Goal: Information Seeking & Learning: Compare options

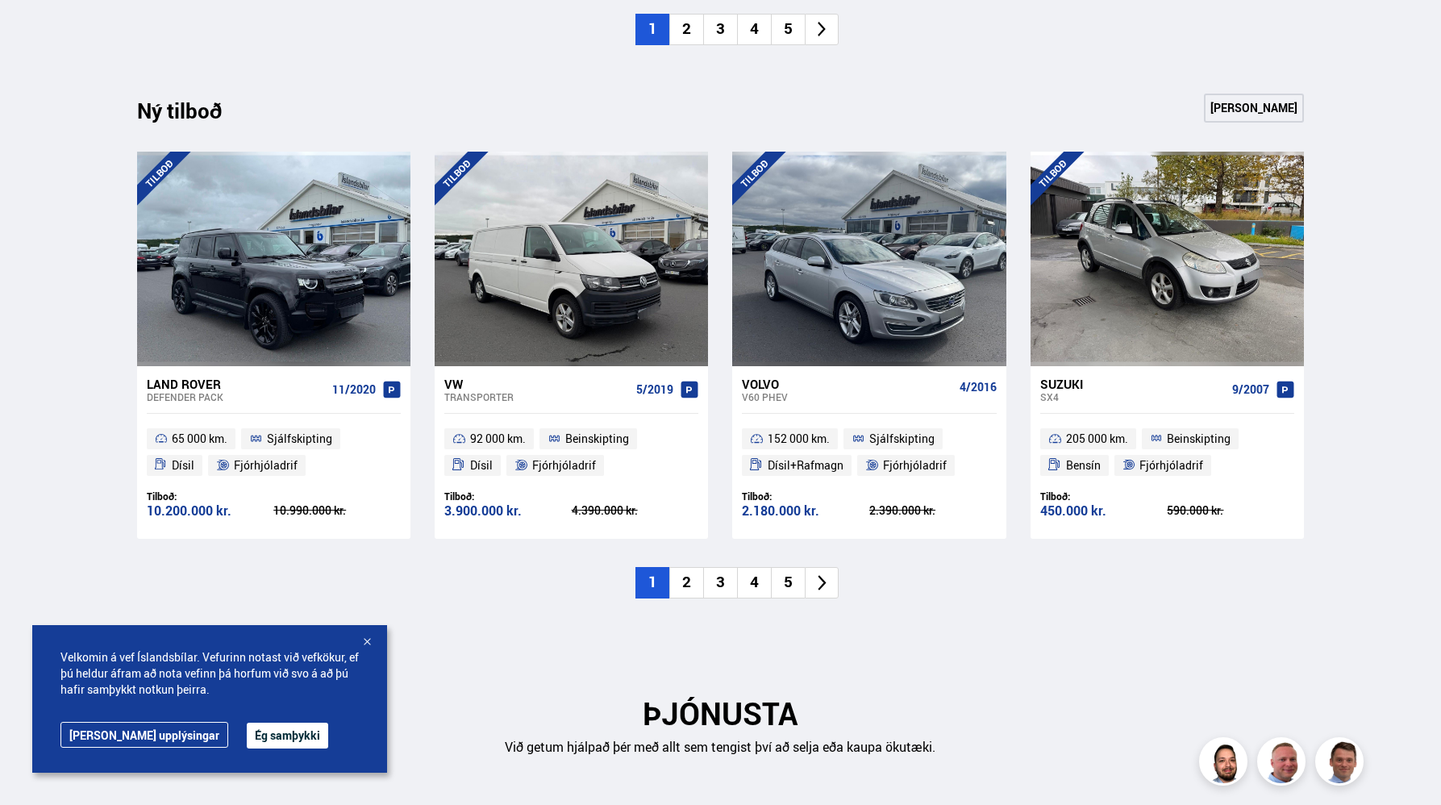
scroll to position [1596, 0]
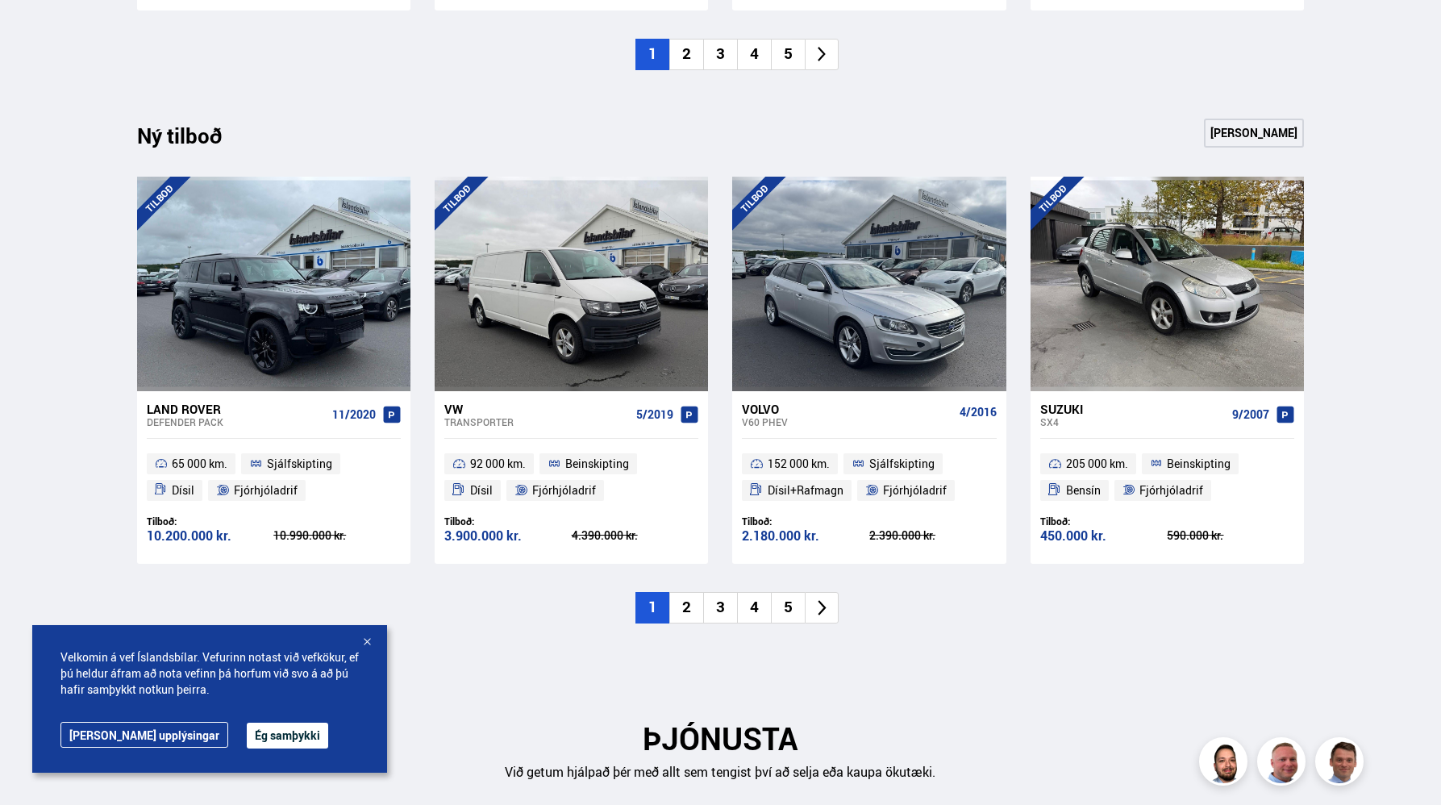
click at [686, 609] on li "2" at bounding box center [686, 607] width 34 height 31
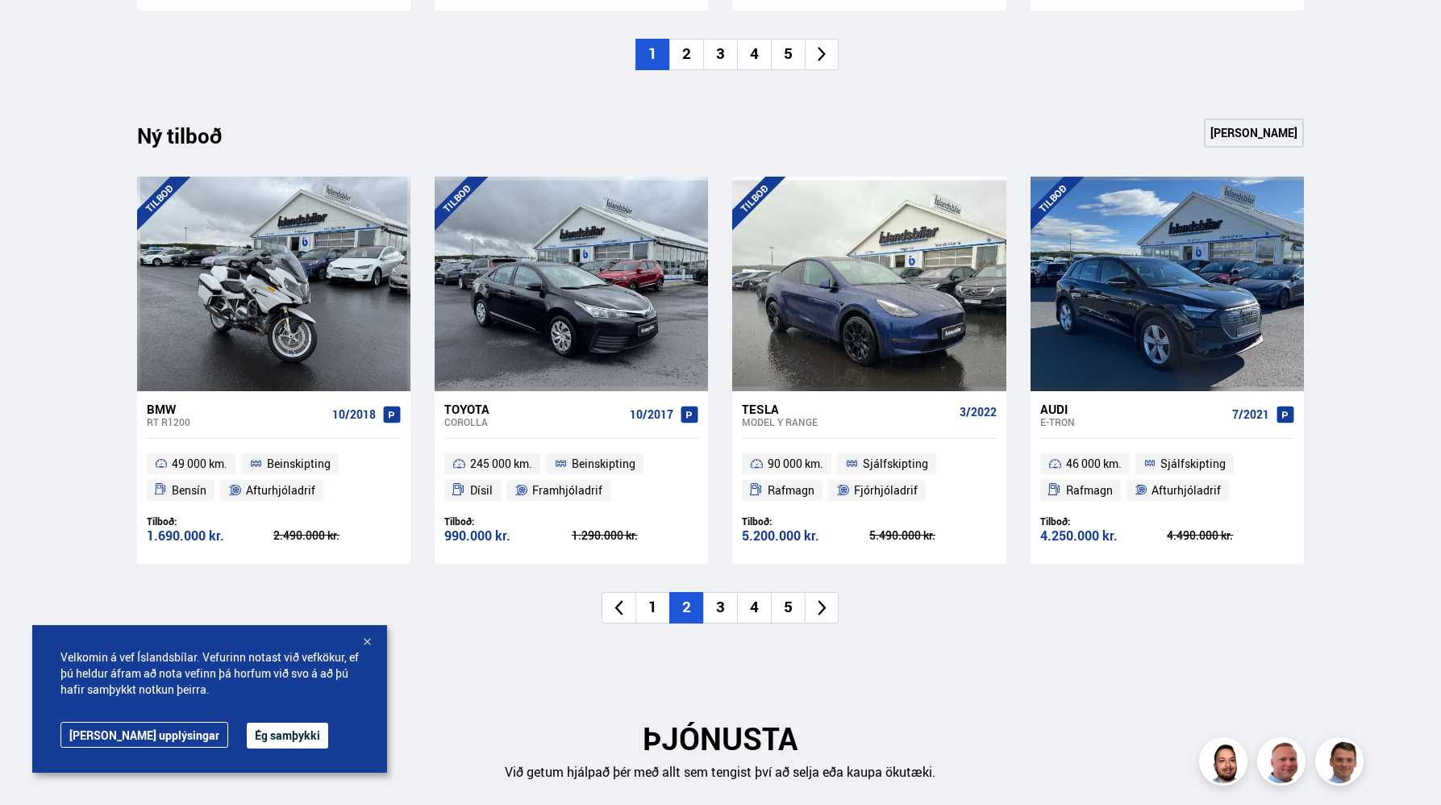
click at [725, 608] on li "3" at bounding box center [720, 607] width 34 height 31
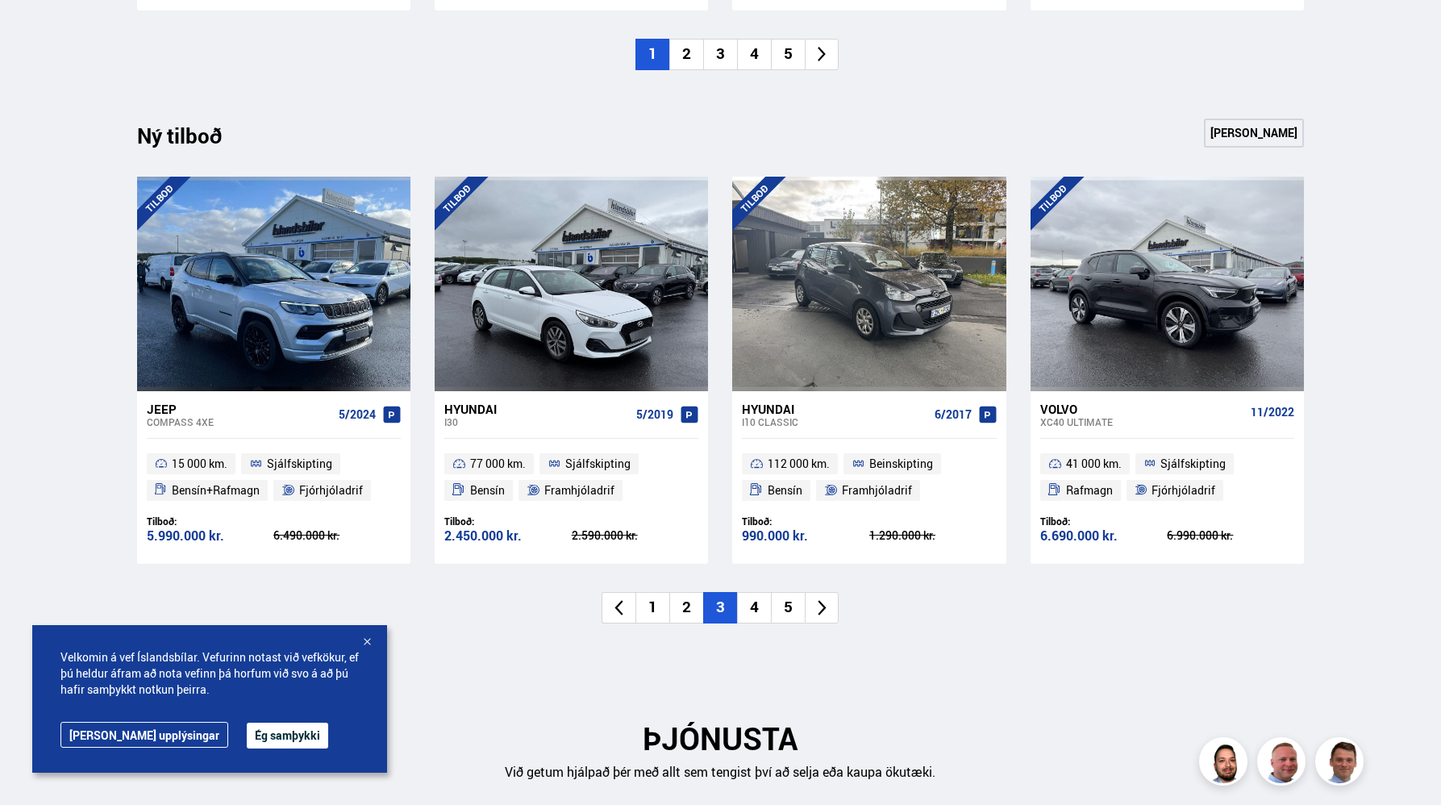
click at [745, 610] on li "4" at bounding box center [754, 607] width 34 height 31
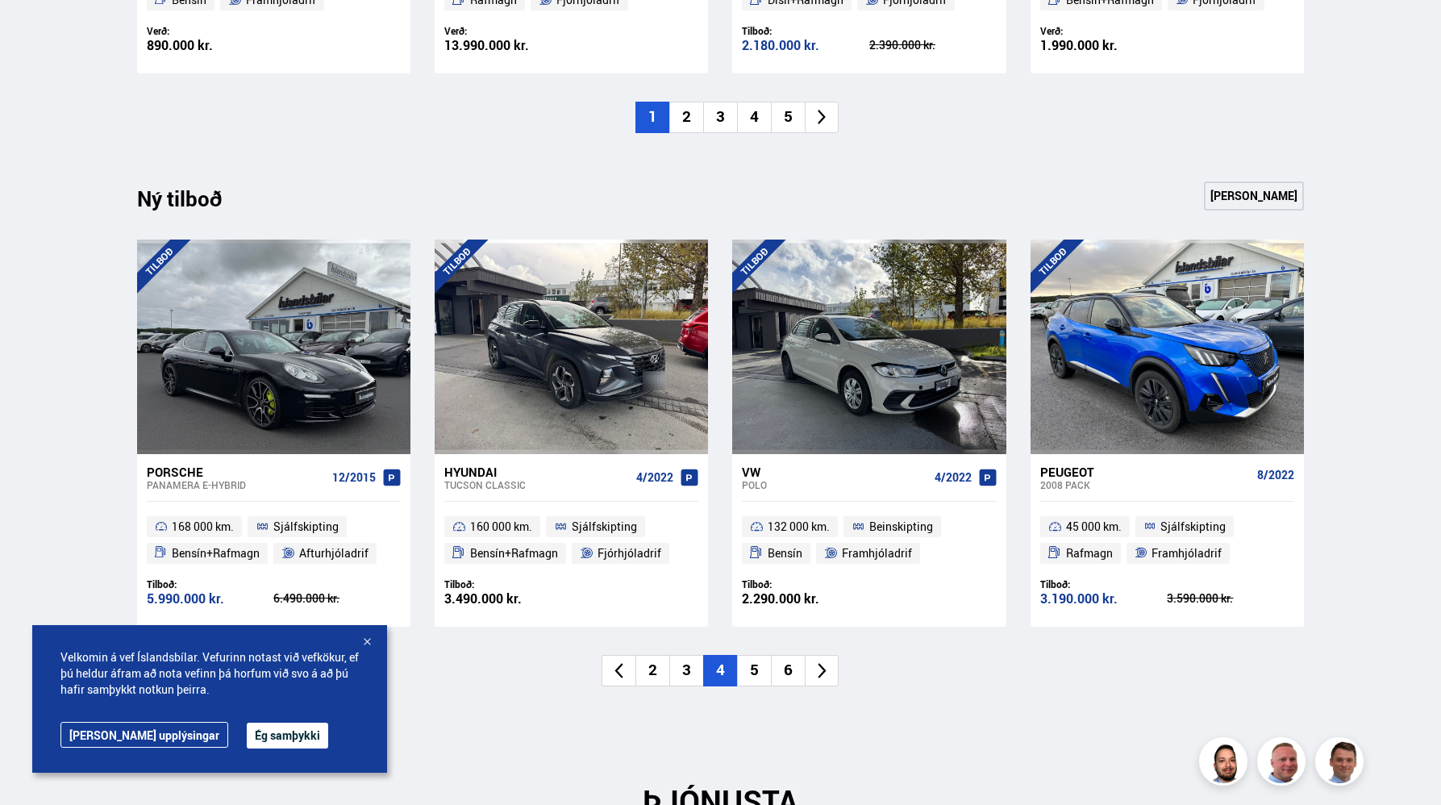
scroll to position [1551, 0]
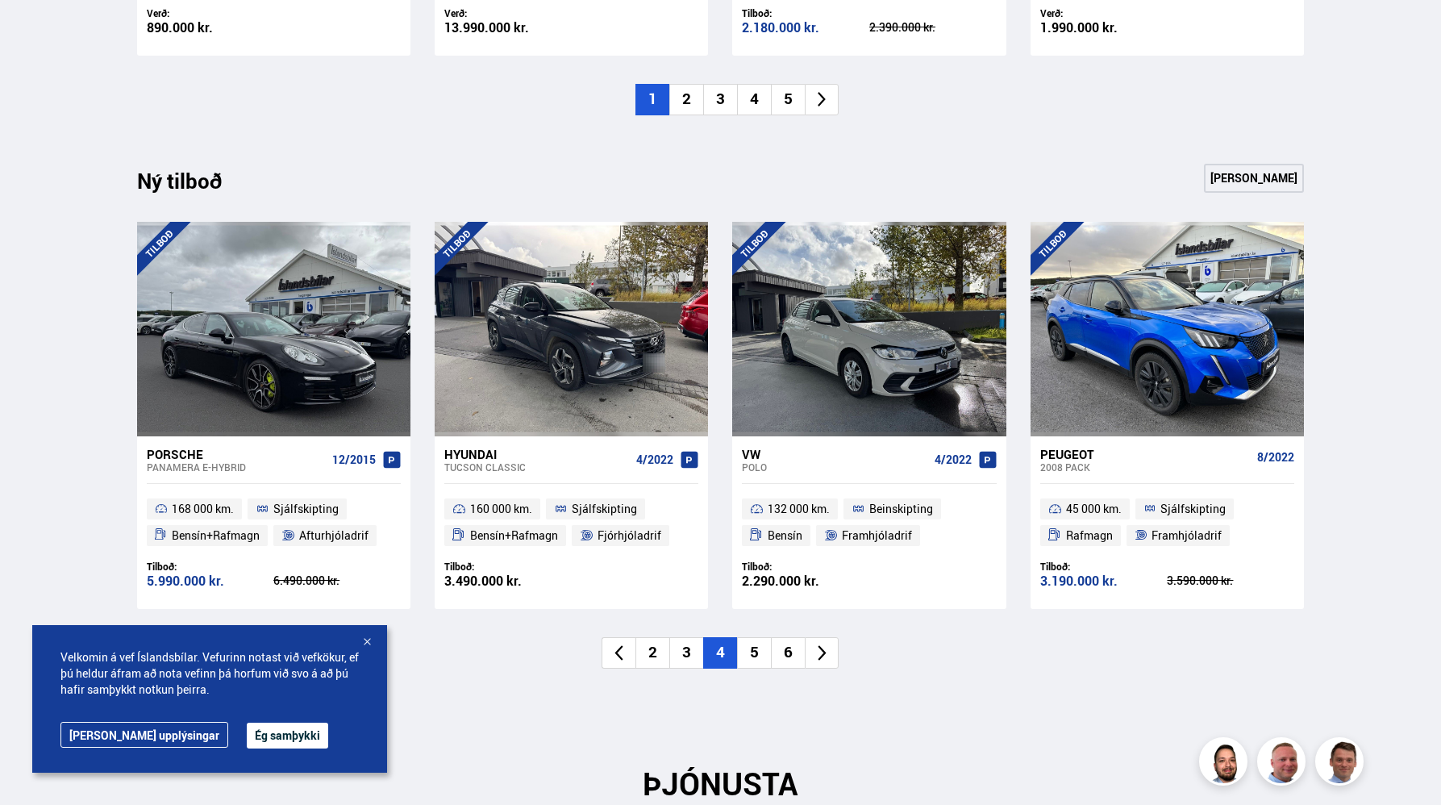
click at [690, 655] on li "3" at bounding box center [686, 652] width 34 height 31
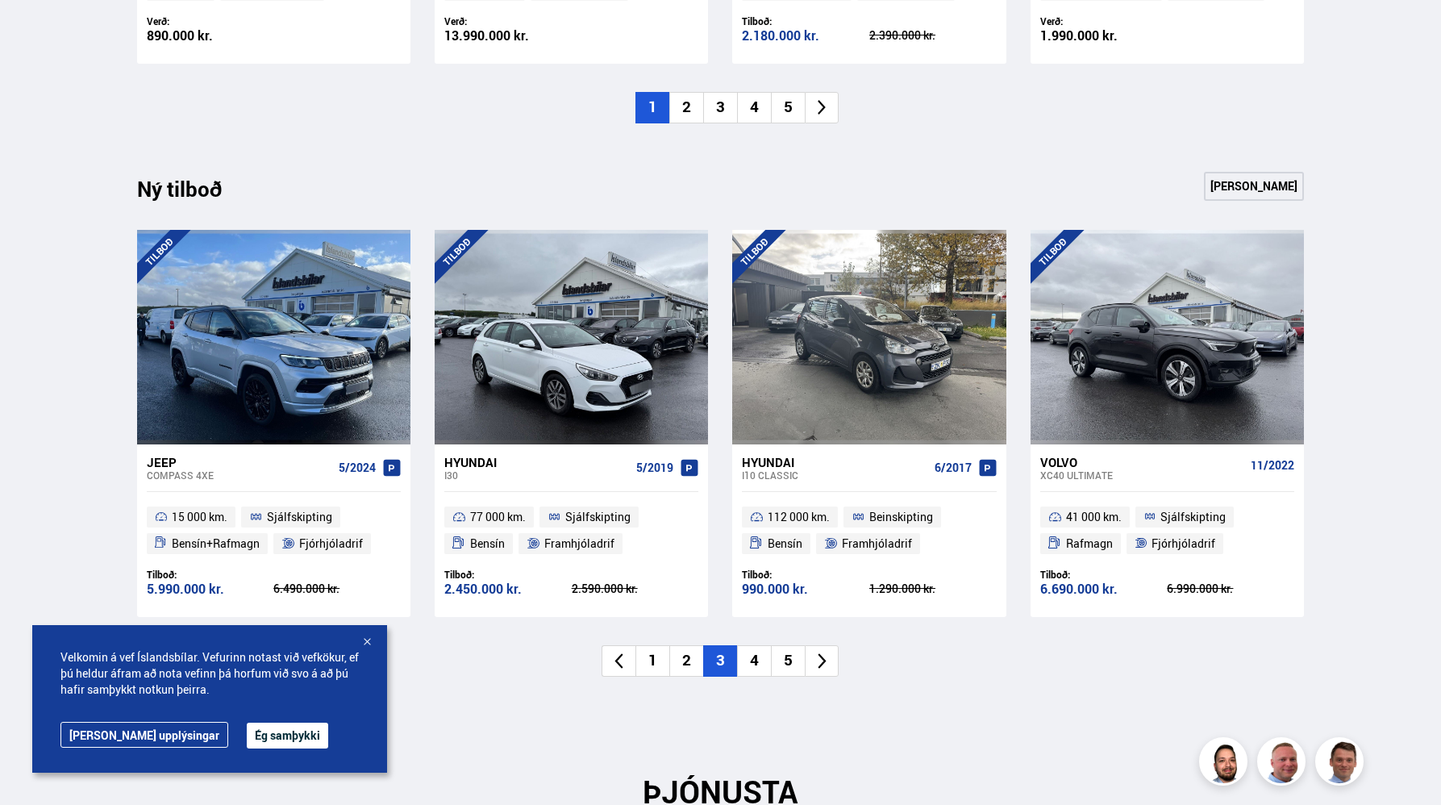
scroll to position [1581, 0]
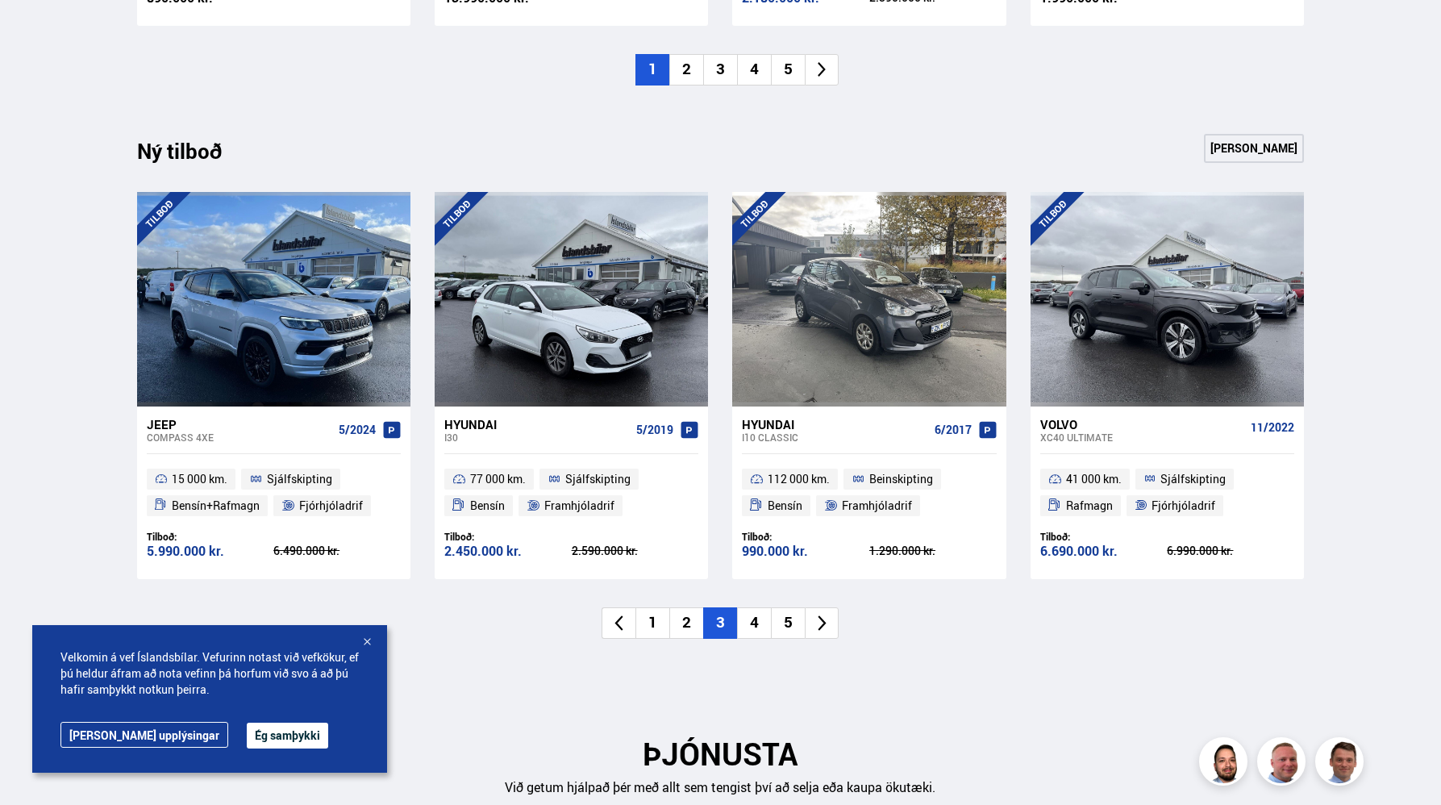
click at [683, 627] on li "2" at bounding box center [686, 622] width 34 height 31
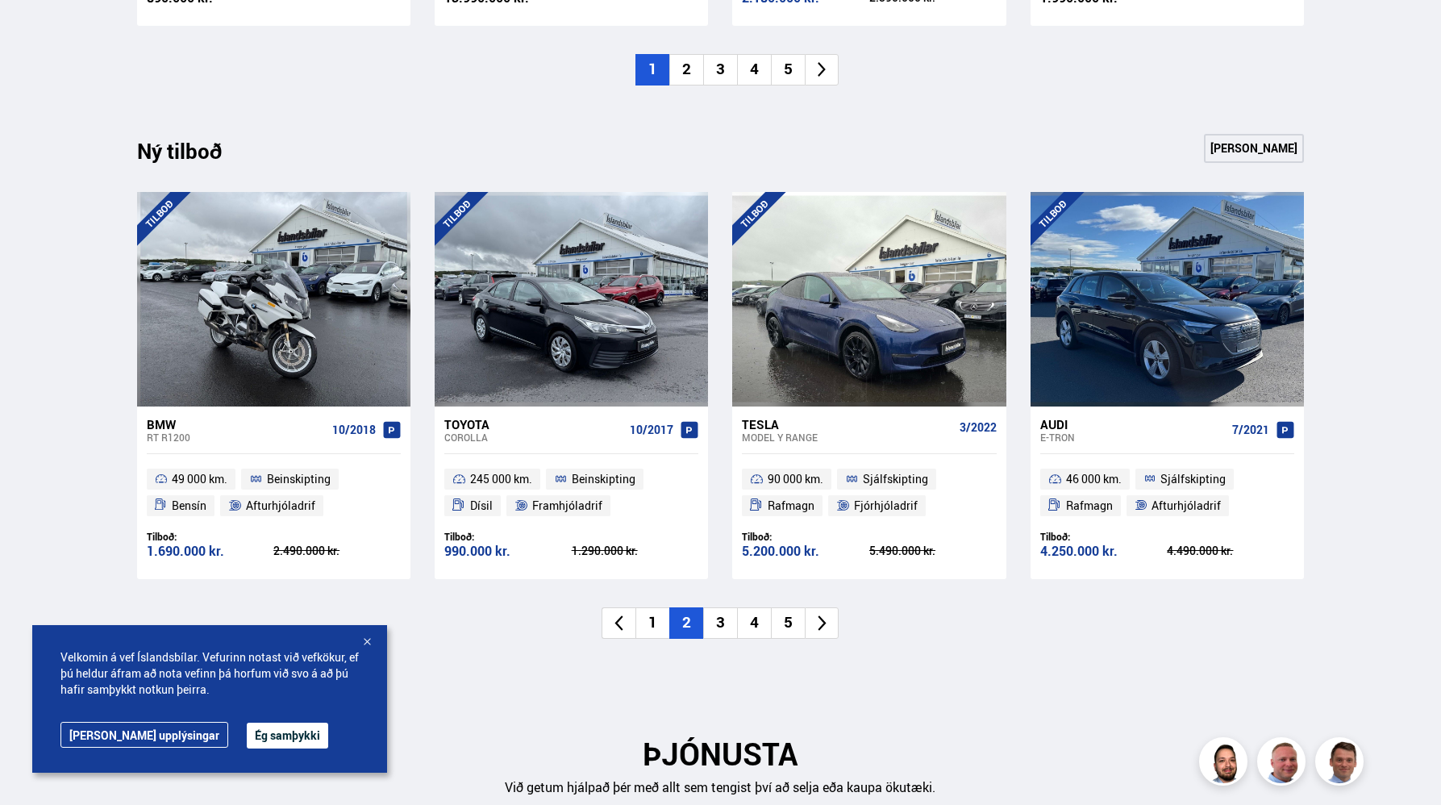
click at [719, 623] on li "3" at bounding box center [720, 622] width 34 height 31
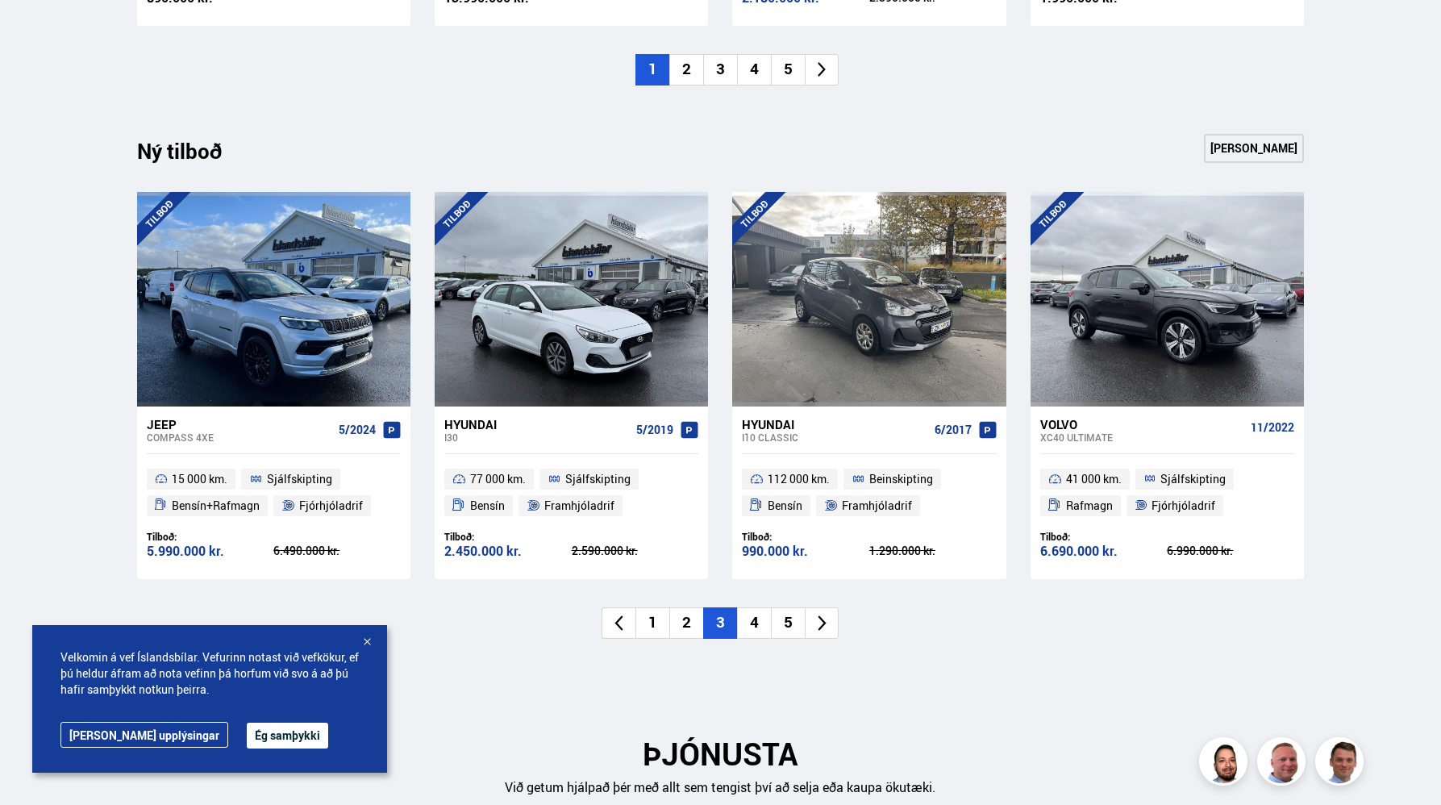
click at [749, 619] on li "4" at bounding box center [754, 622] width 34 height 31
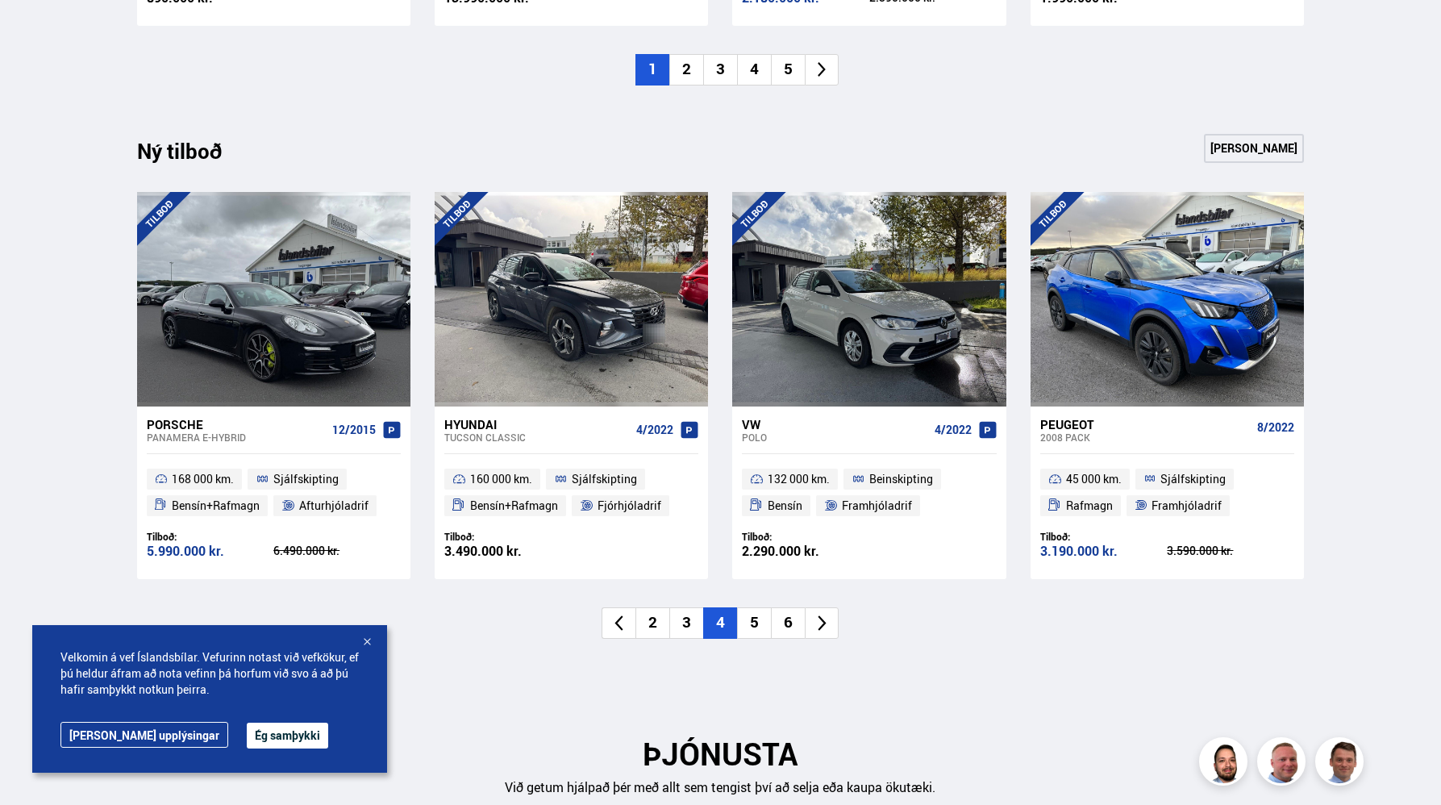
click at [753, 617] on li "5" at bounding box center [754, 622] width 34 height 31
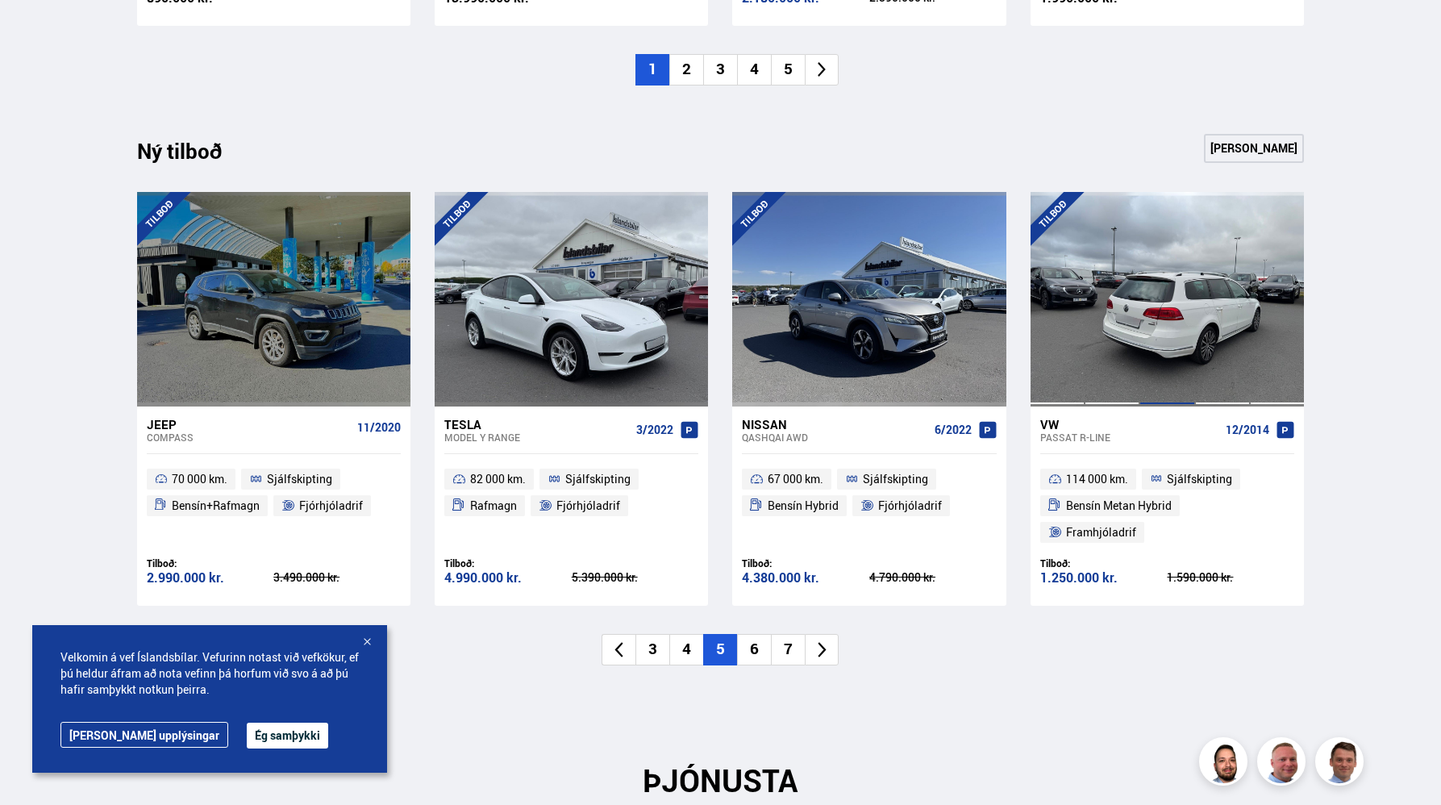
click at [1175, 296] on div at bounding box center [1167, 299] width 55 height 215
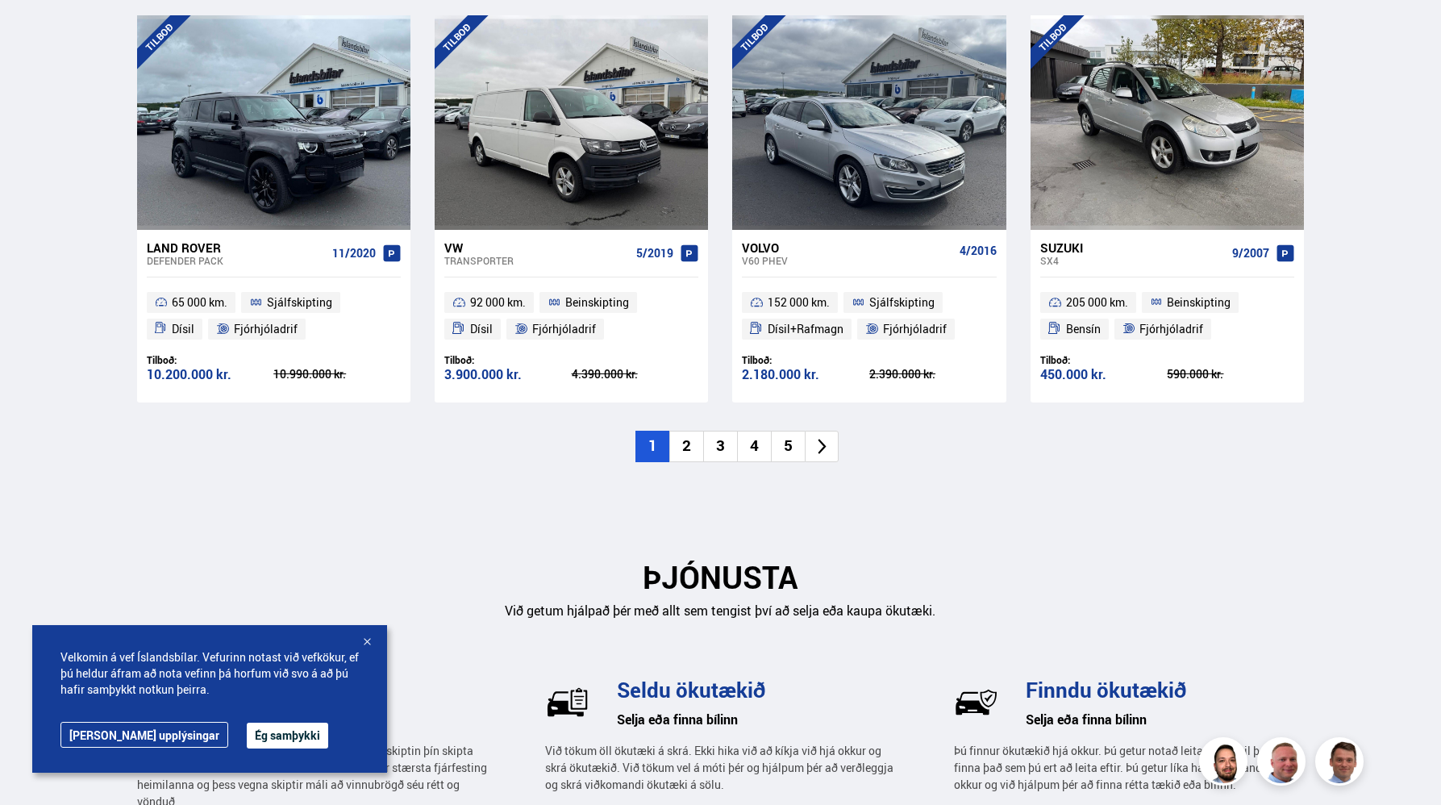
scroll to position [1690, 0]
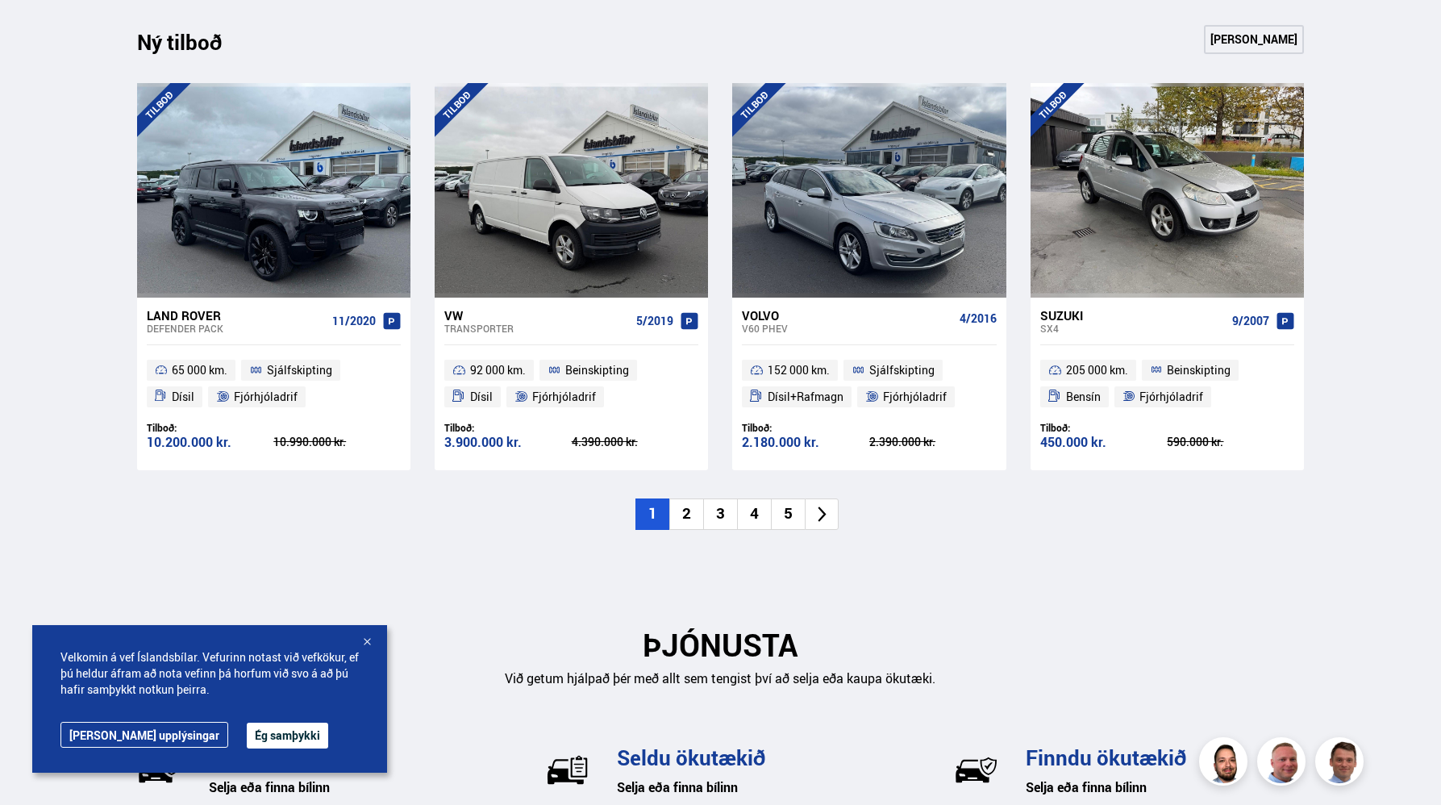
click at [782, 513] on li "5" at bounding box center [788, 513] width 34 height 31
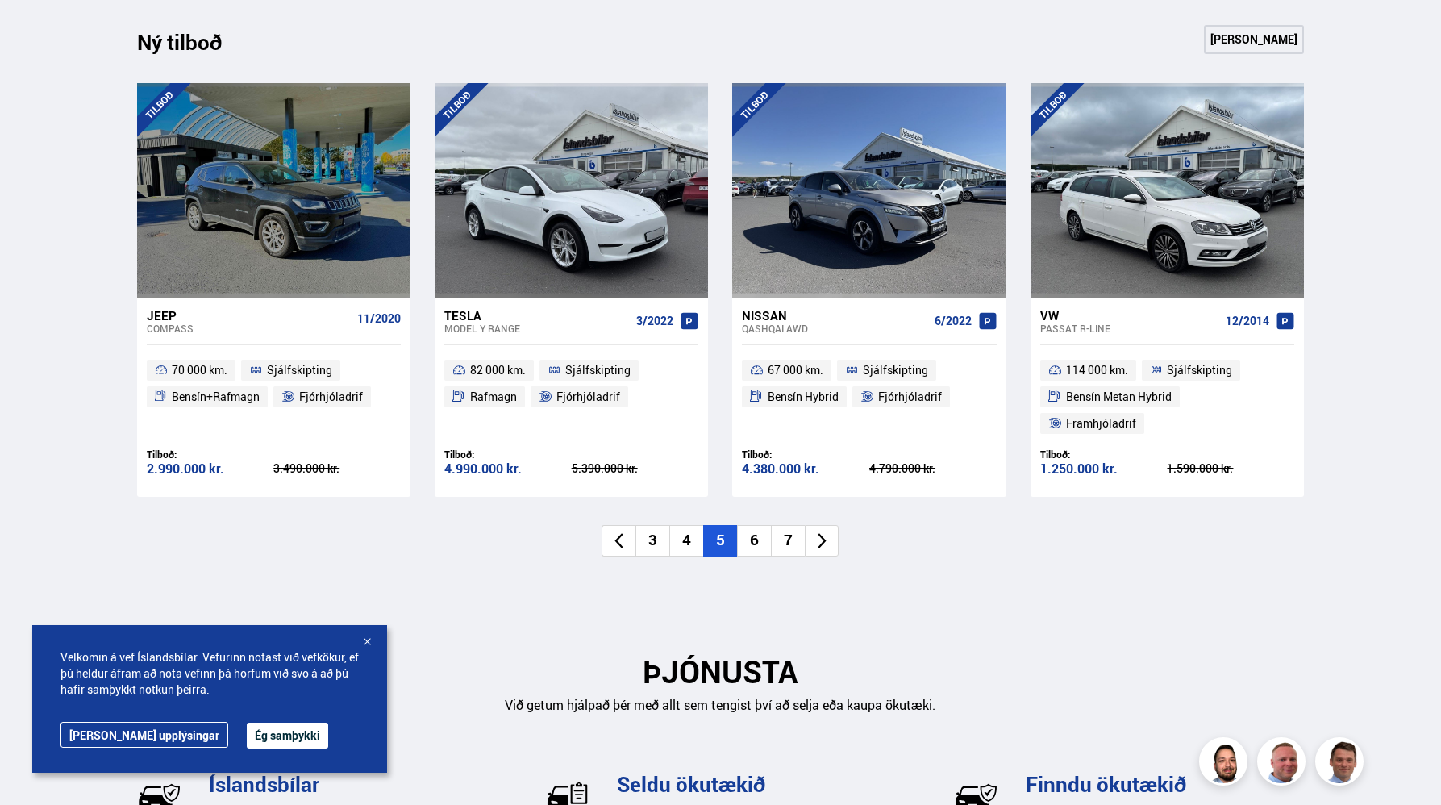
click at [765, 525] on li "6" at bounding box center [754, 540] width 34 height 31
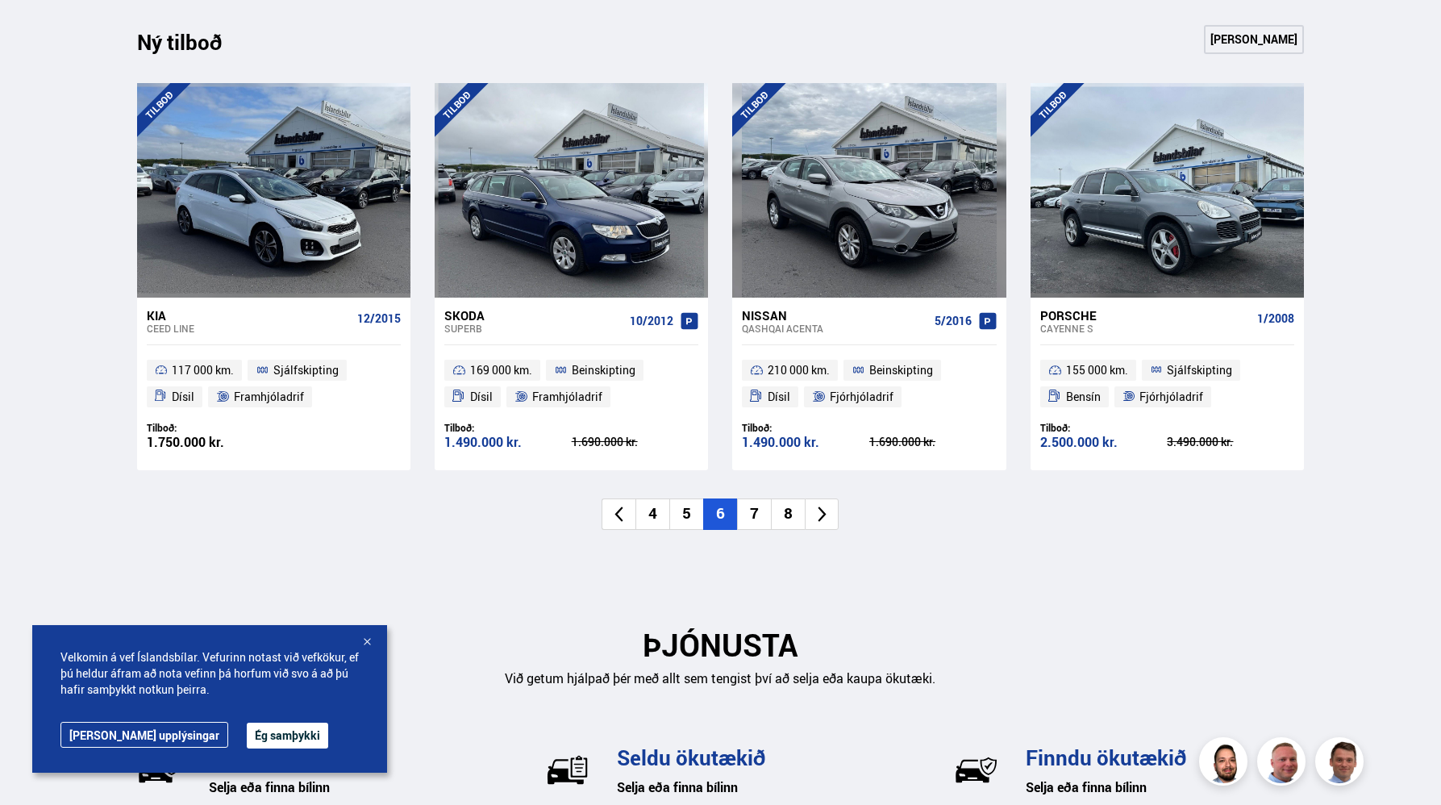
click at [759, 515] on li "7" at bounding box center [754, 513] width 34 height 31
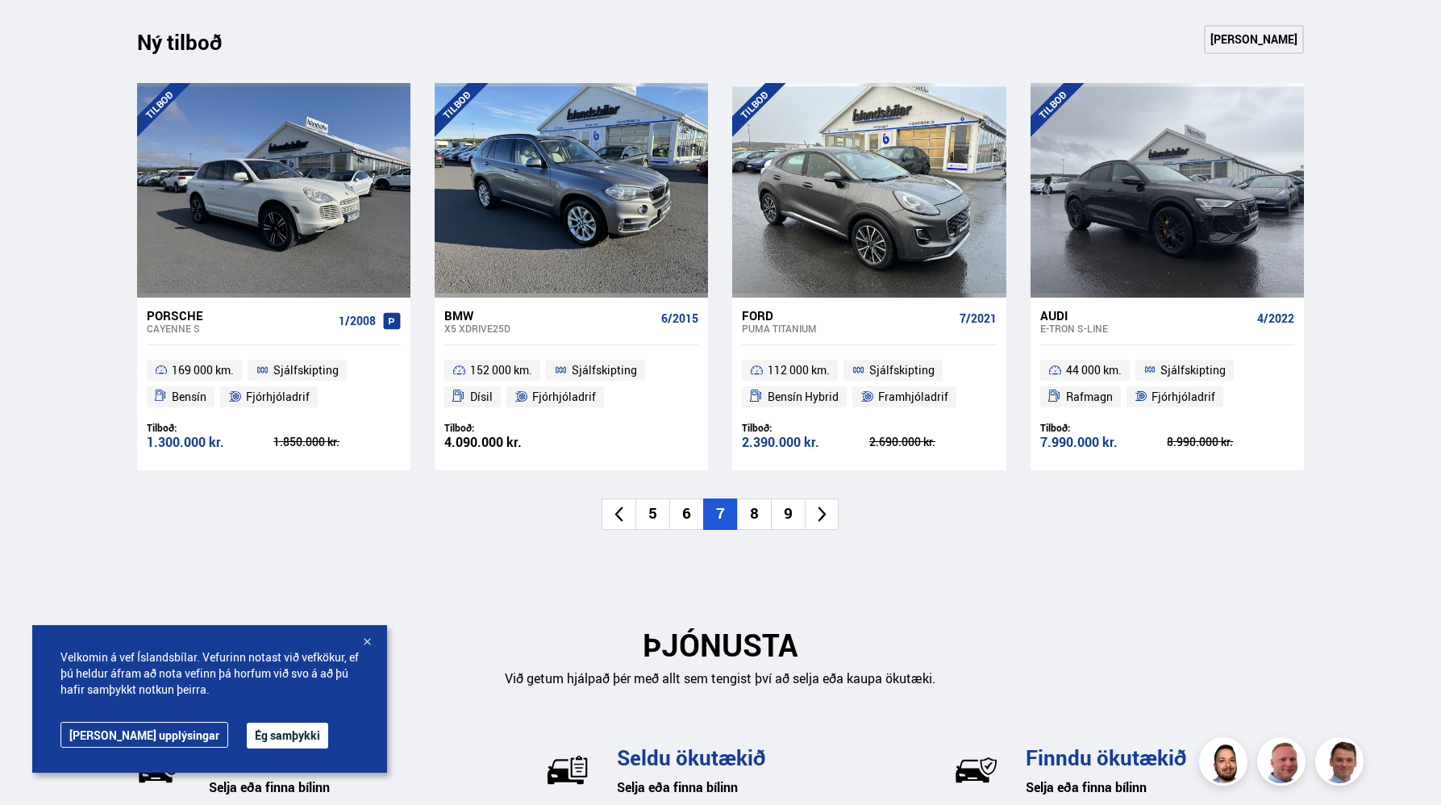
click at [203, 320] on div "Porsche" at bounding box center [240, 315] width 186 height 15
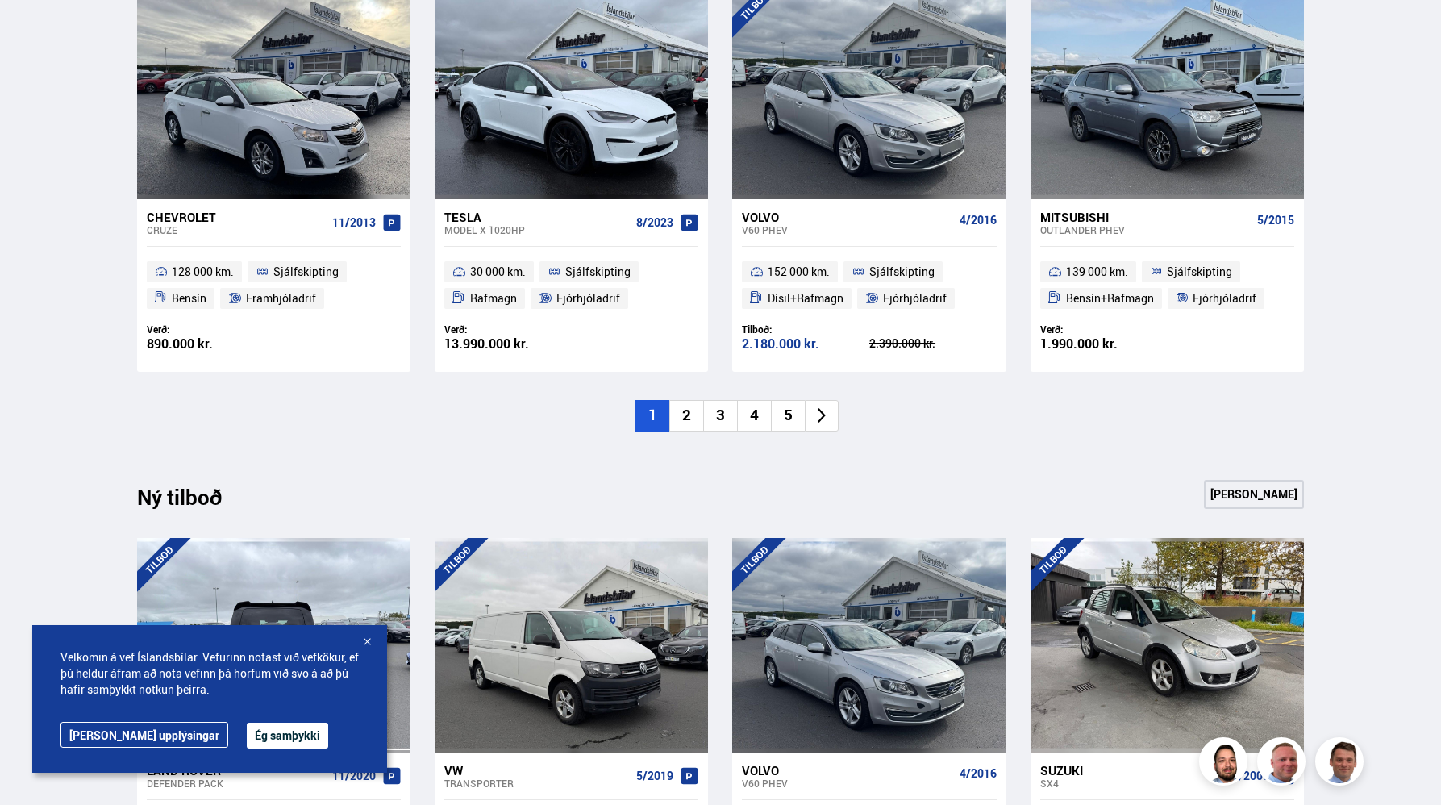
scroll to position [1690, 0]
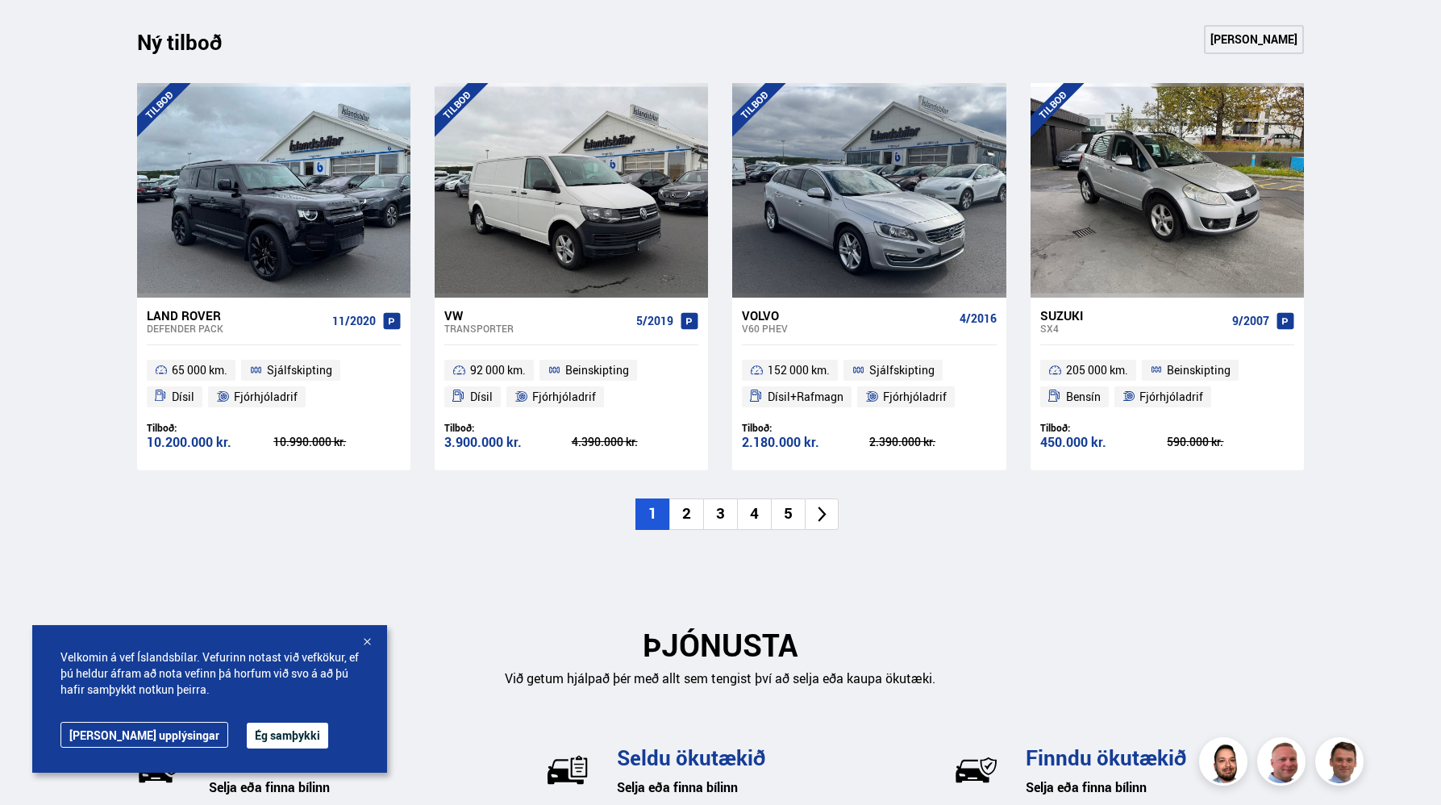
click at [784, 518] on li "5" at bounding box center [788, 513] width 34 height 31
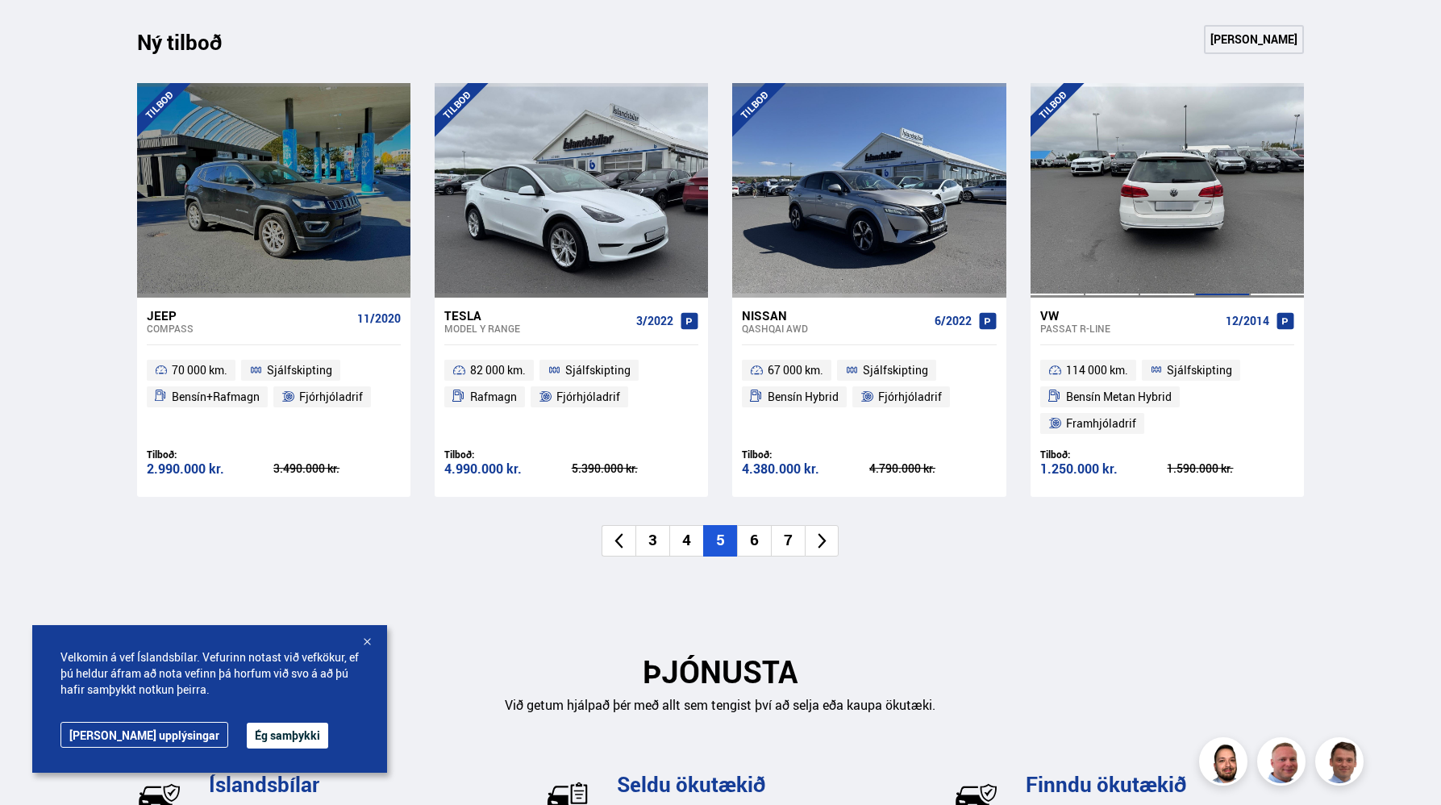
click at [1199, 229] on div at bounding box center [1222, 190] width 55 height 215
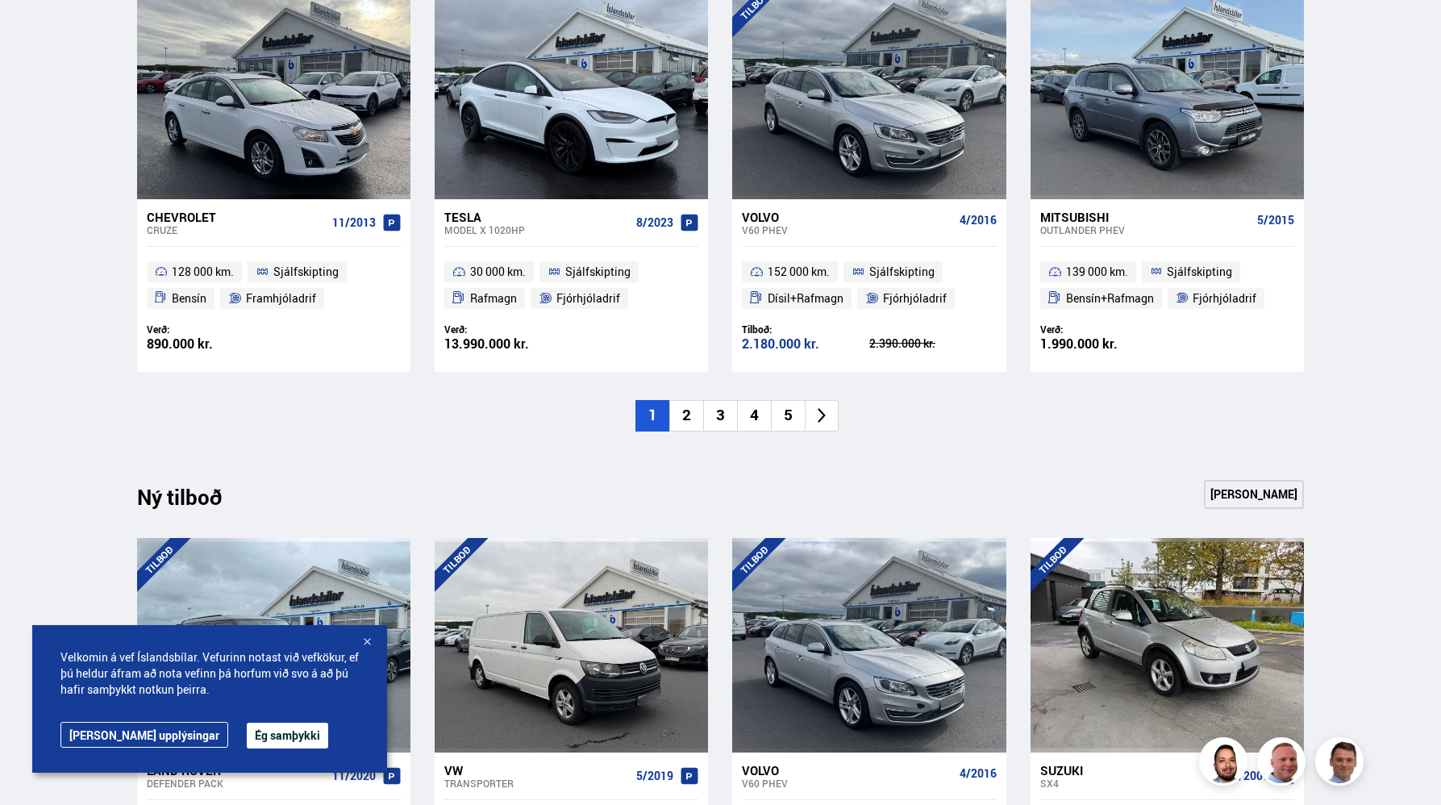
scroll to position [1690, 0]
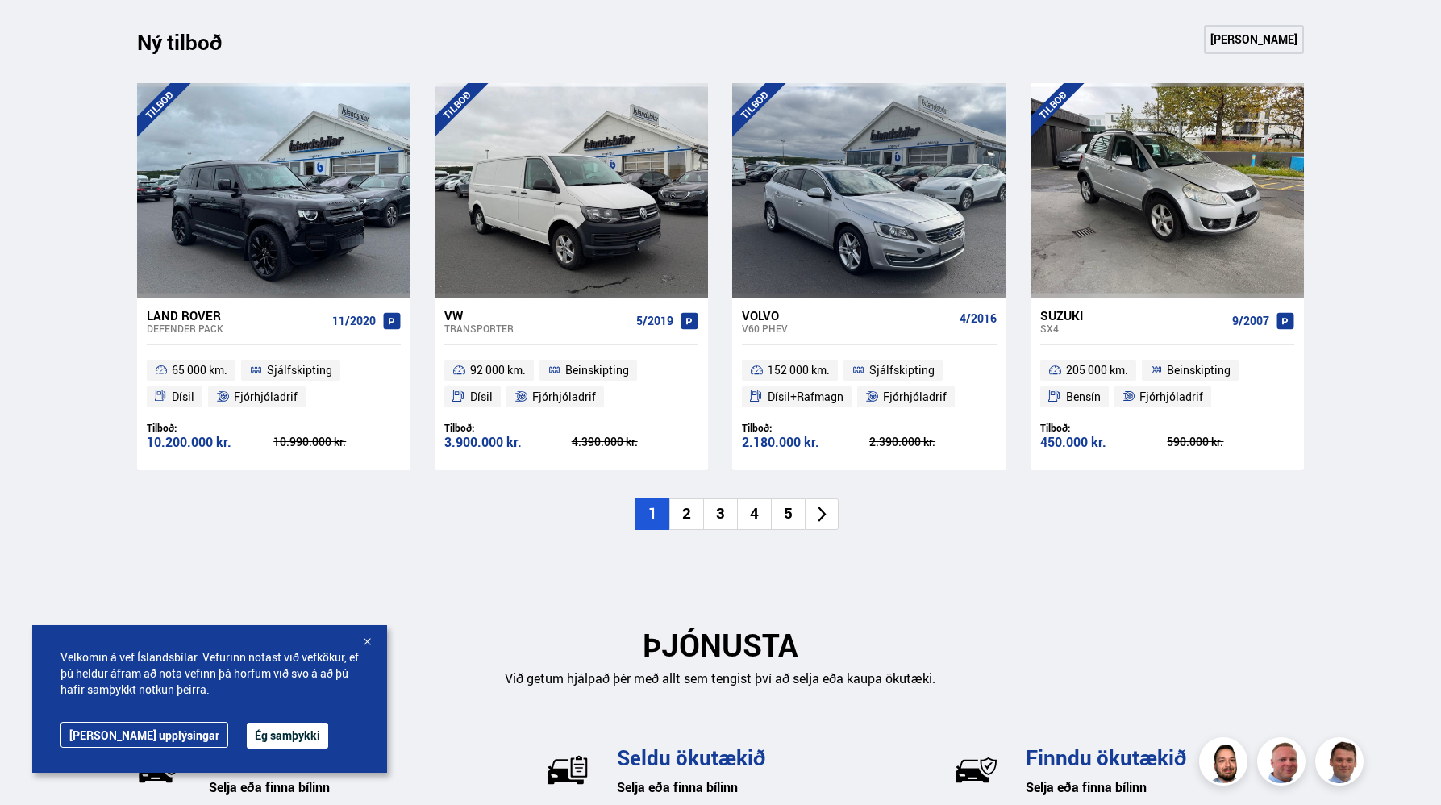
click at [780, 510] on li "5" at bounding box center [788, 513] width 34 height 31
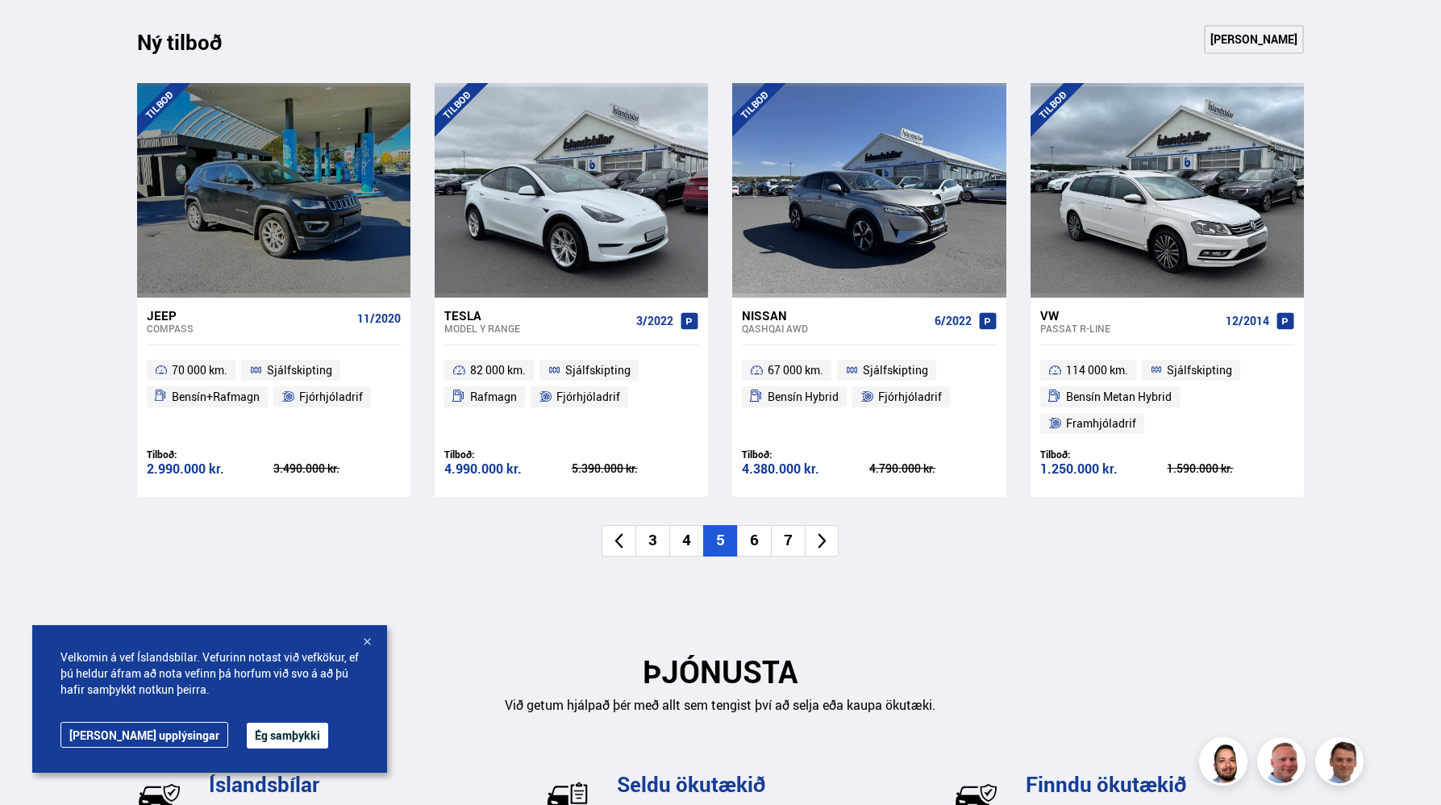
click at [751, 525] on li "6" at bounding box center [754, 540] width 34 height 31
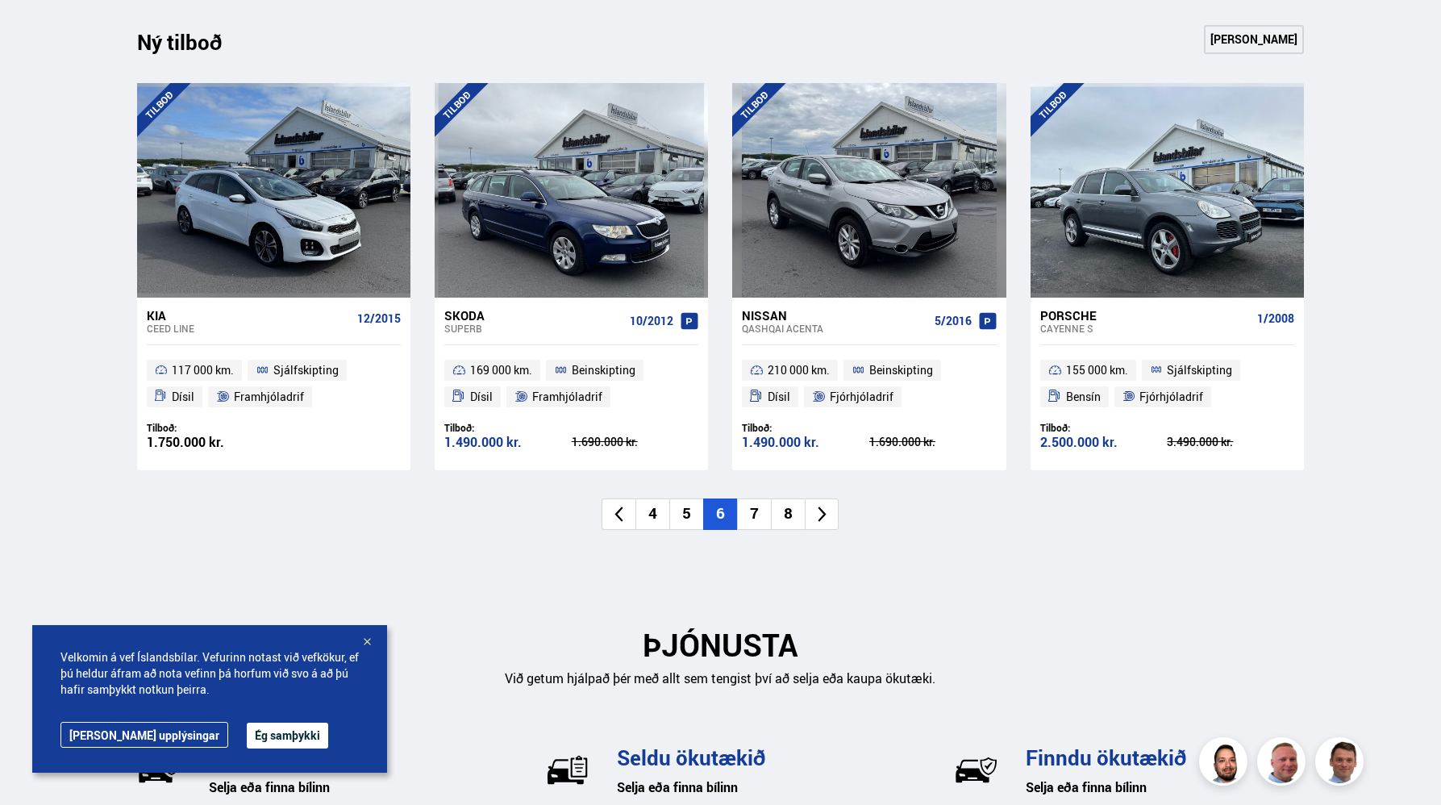
click at [757, 519] on li "7" at bounding box center [754, 513] width 34 height 31
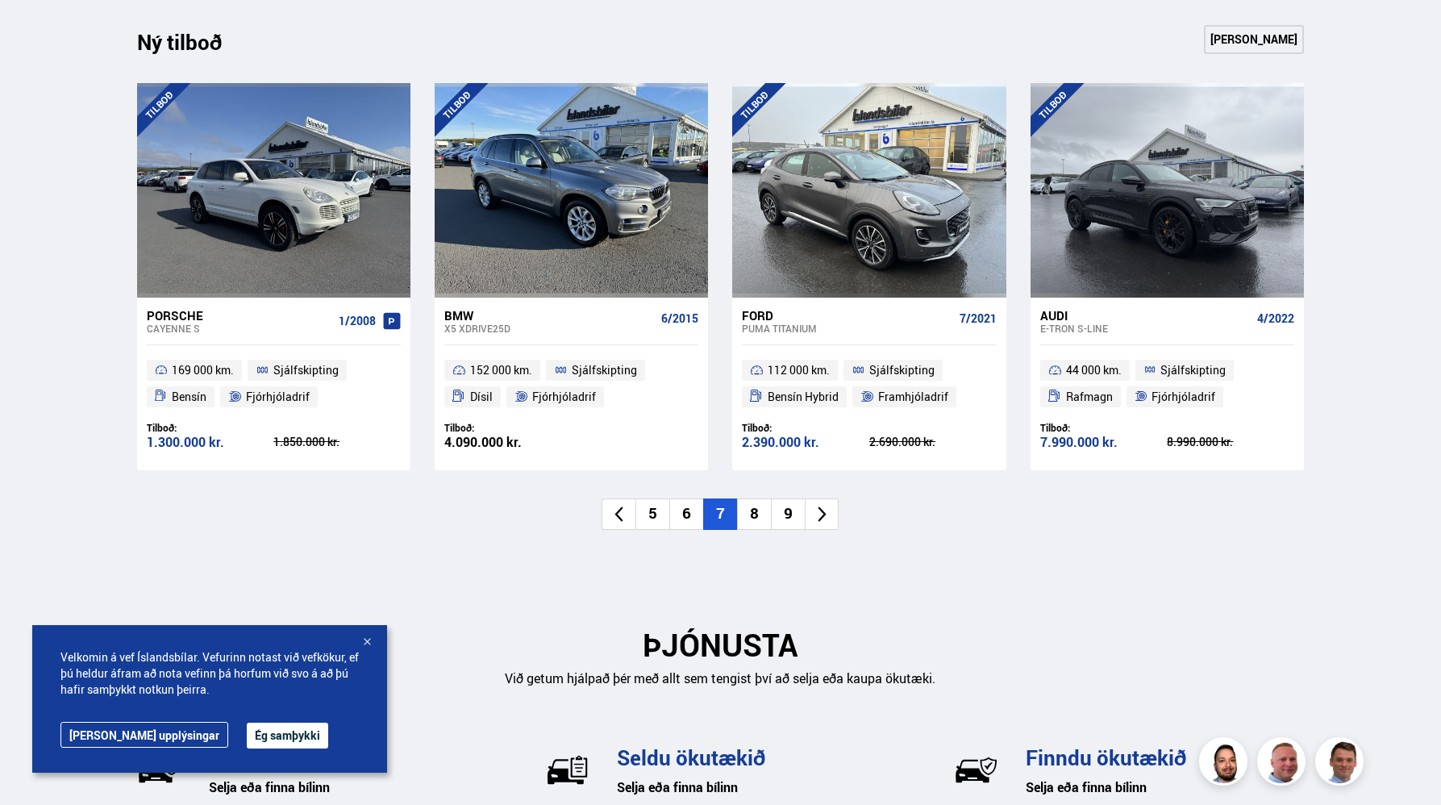
click at [757, 519] on li "8" at bounding box center [754, 513] width 34 height 31
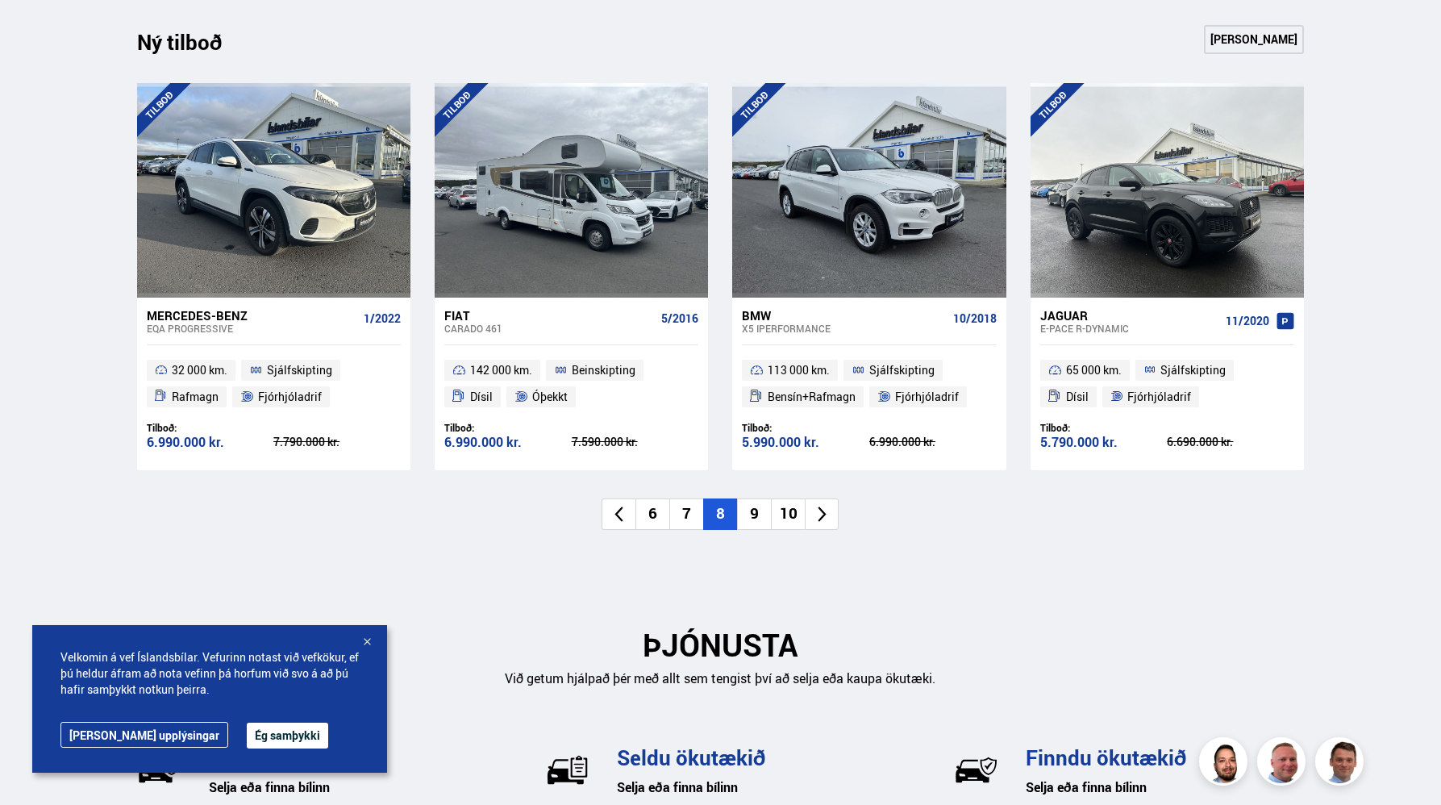
click at [757, 519] on li "9" at bounding box center [754, 513] width 34 height 31
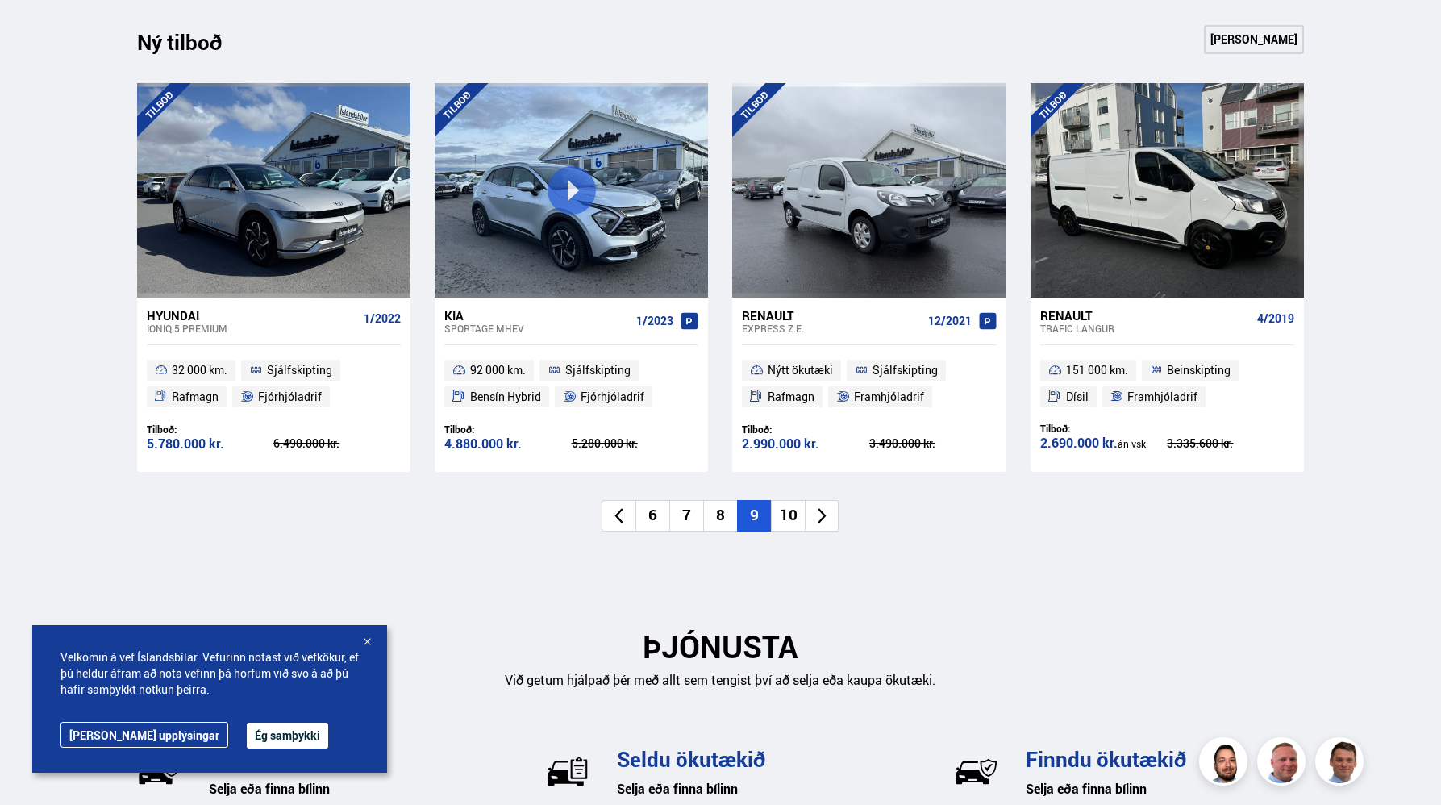
click at [794, 519] on li "10" at bounding box center [788, 515] width 34 height 31
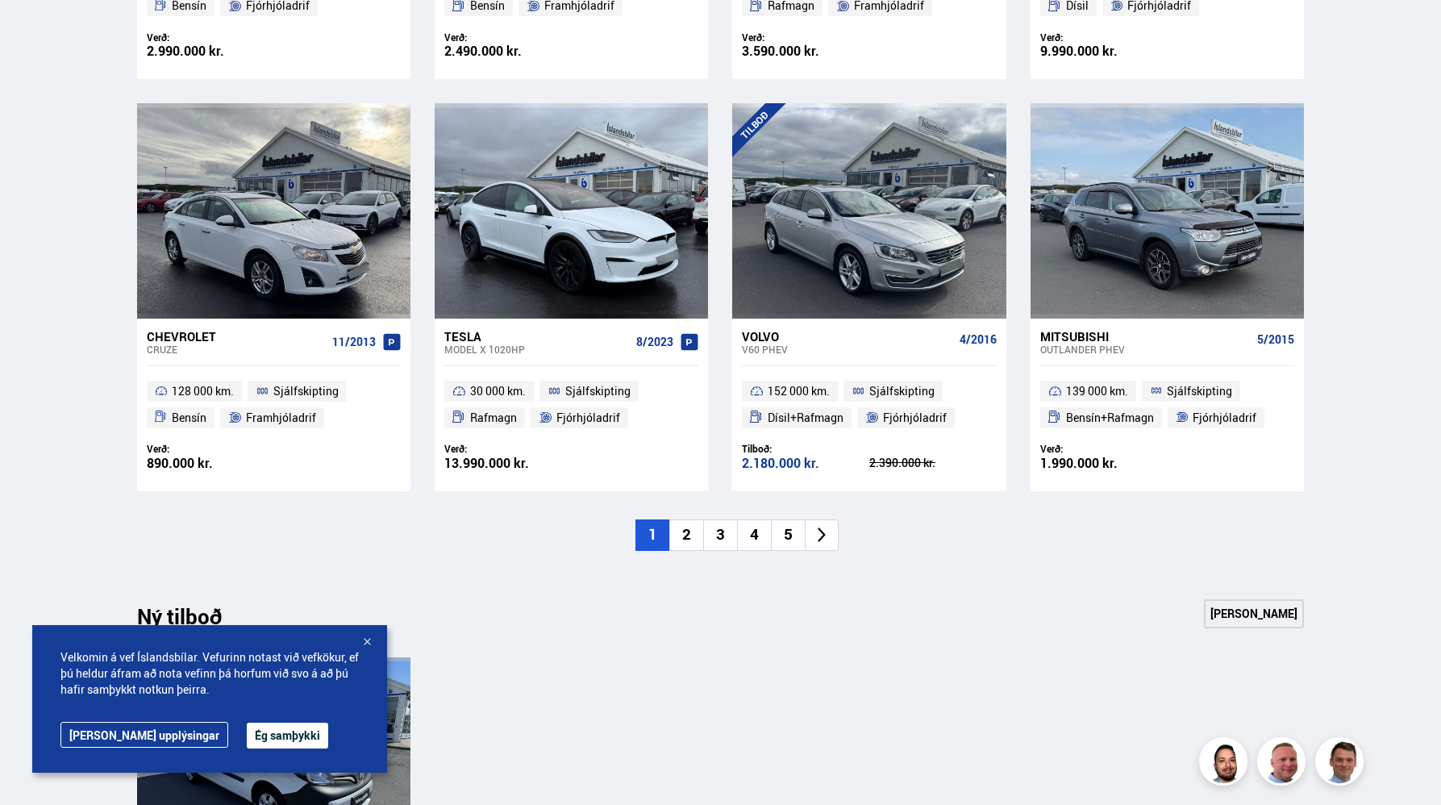
scroll to position [1113, 0]
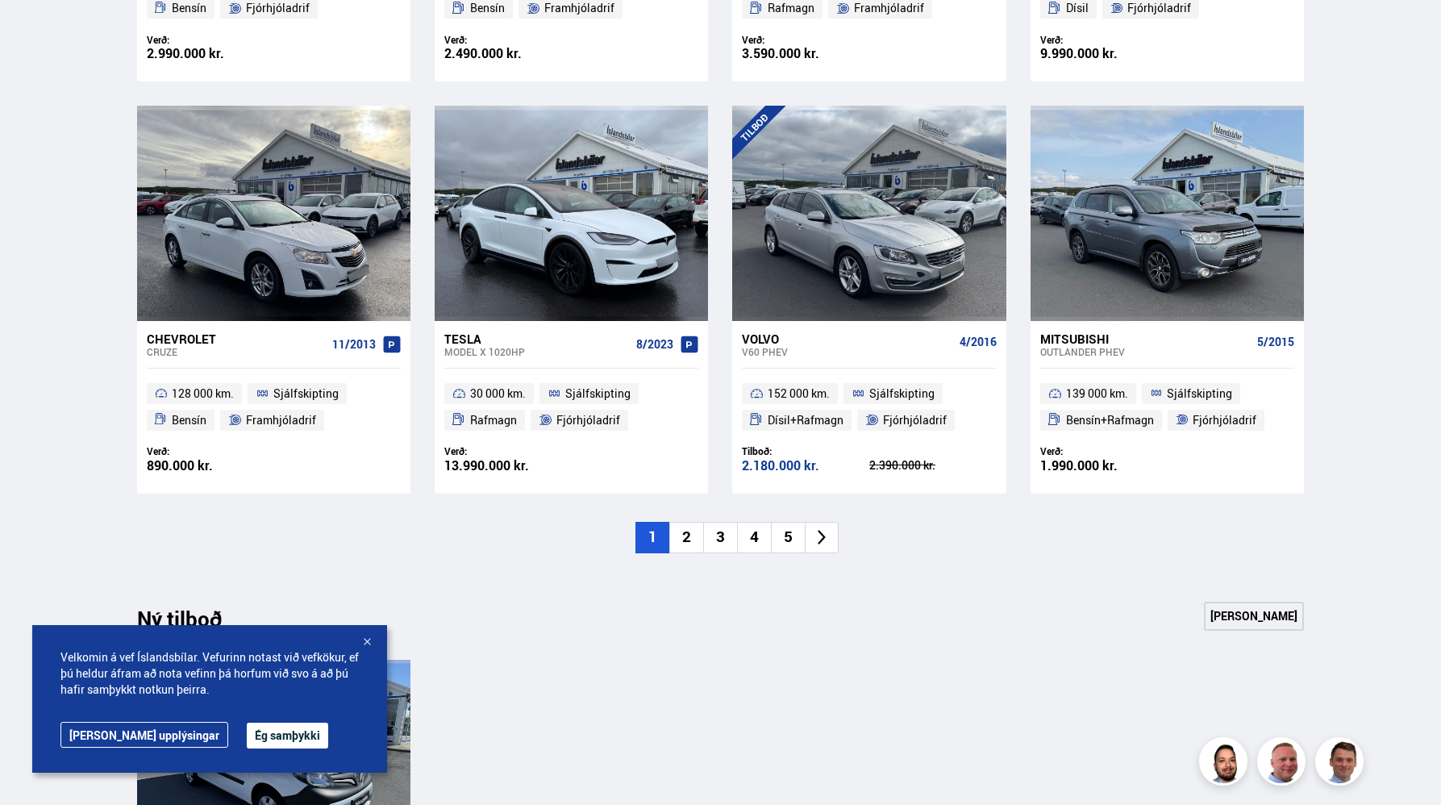
click at [690, 540] on li "2" at bounding box center [686, 537] width 34 height 31
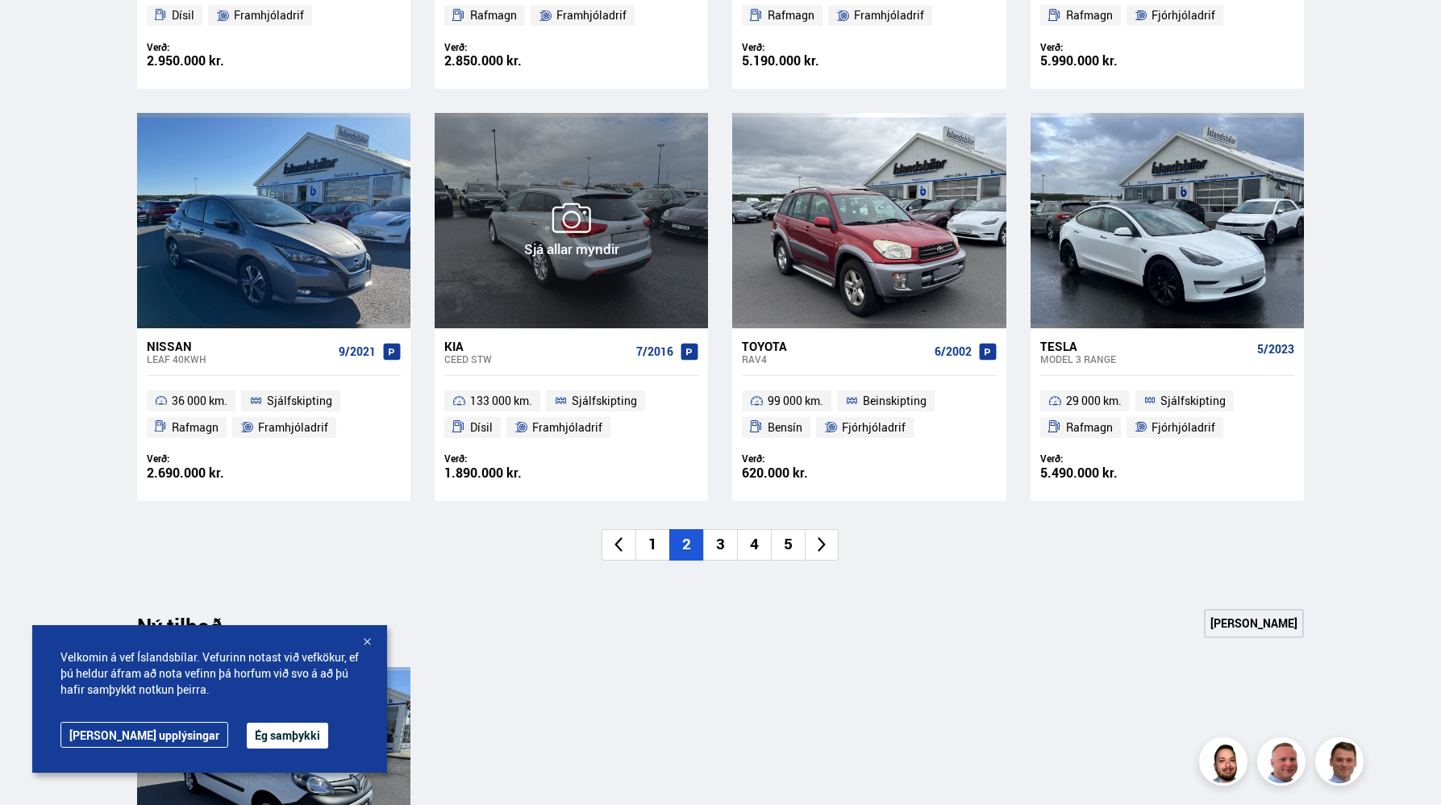
scroll to position [1137, 0]
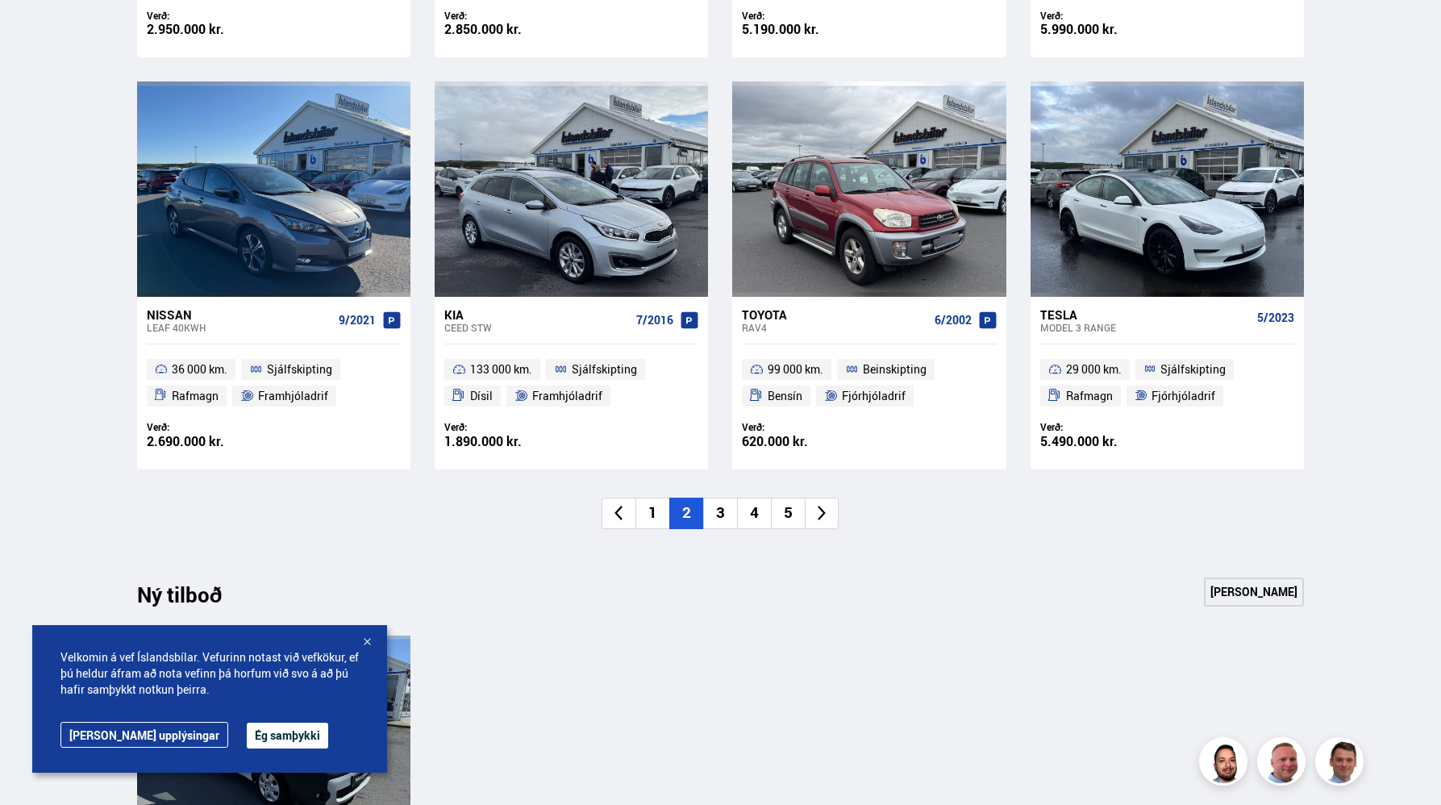
click at [717, 515] on li "3" at bounding box center [720, 513] width 34 height 31
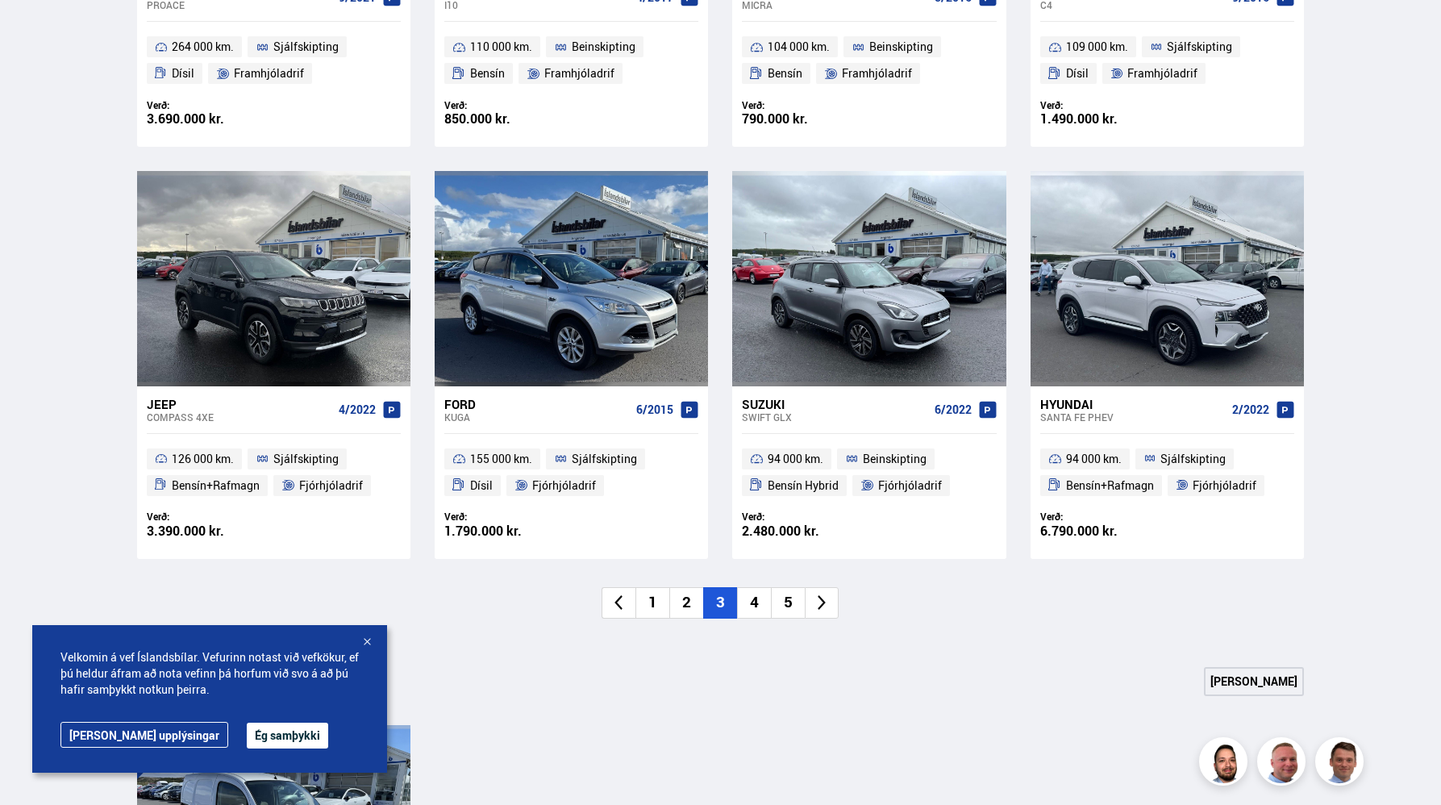
scroll to position [1054, 0]
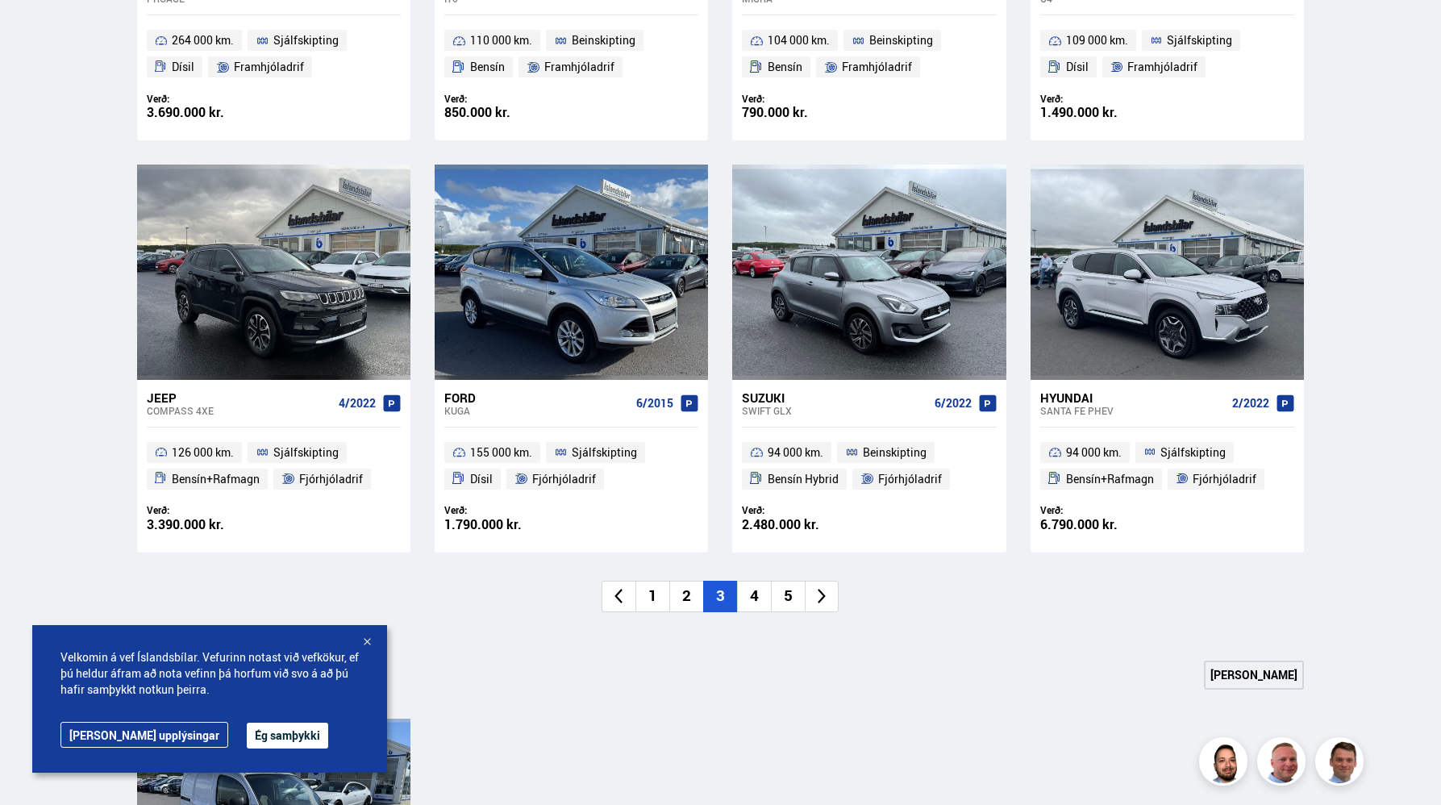
click at [748, 587] on li "4" at bounding box center [754, 596] width 34 height 31
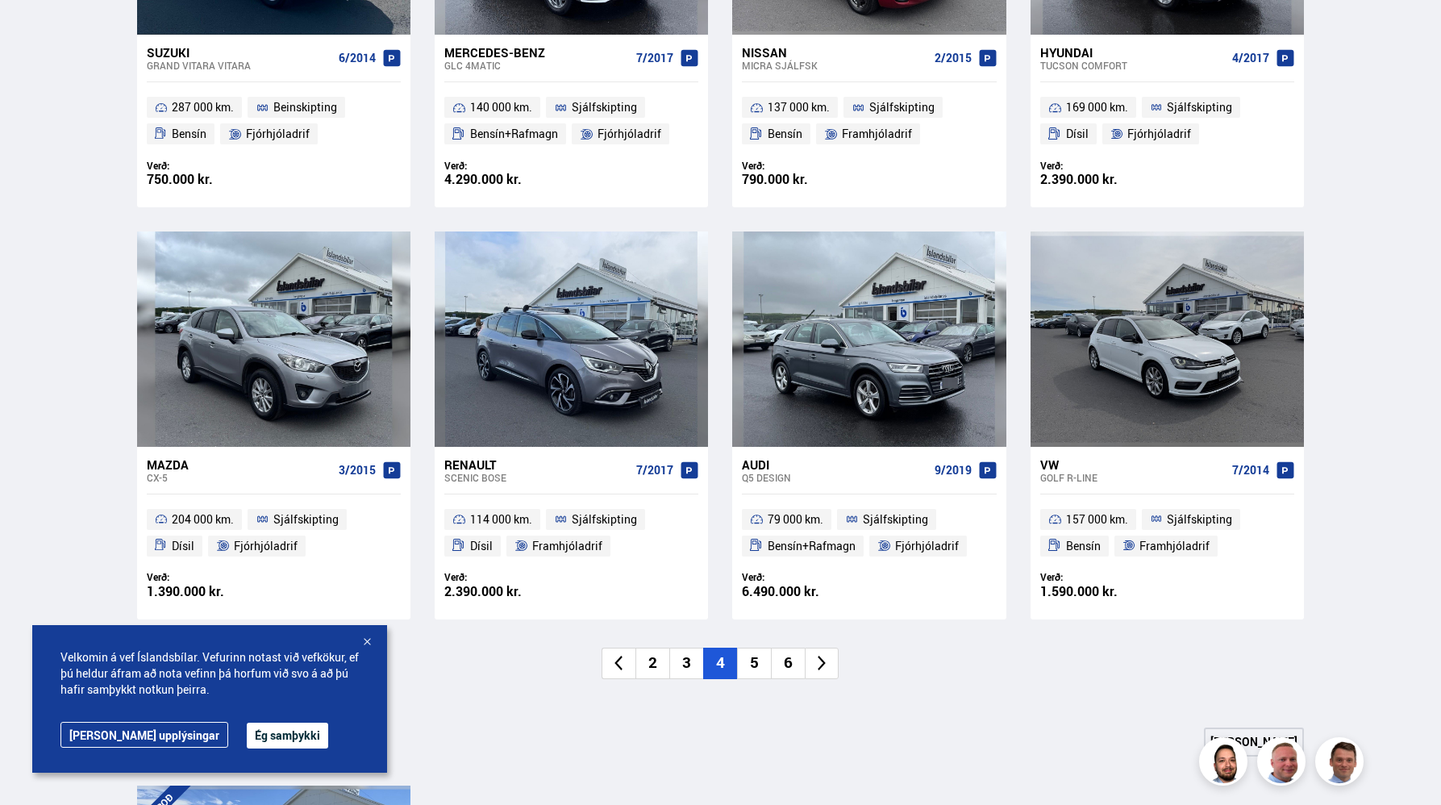
scroll to position [988, 0]
click at [754, 665] on li "5" at bounding box center [754, 662] width 34 height 31
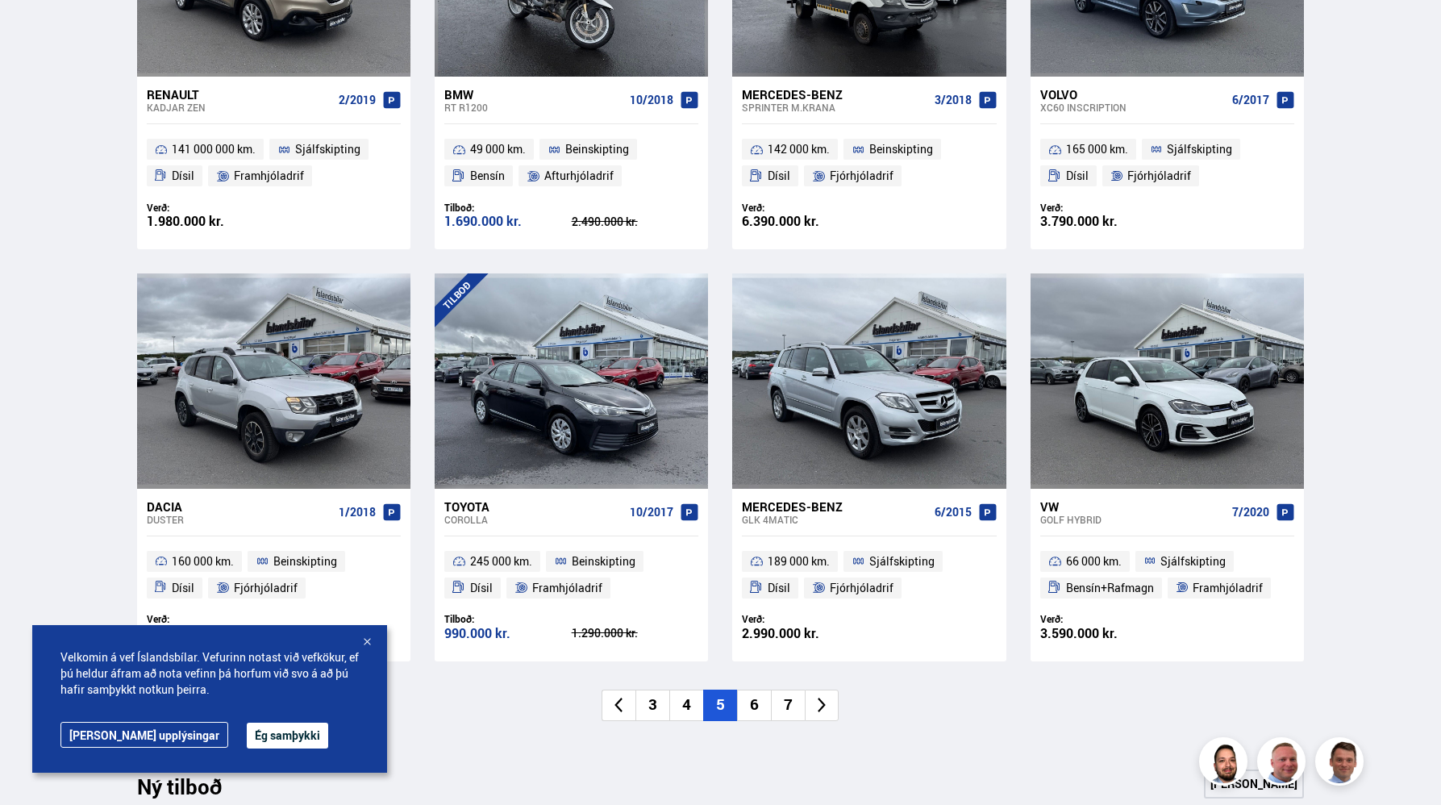
scroll to position [979, 0]
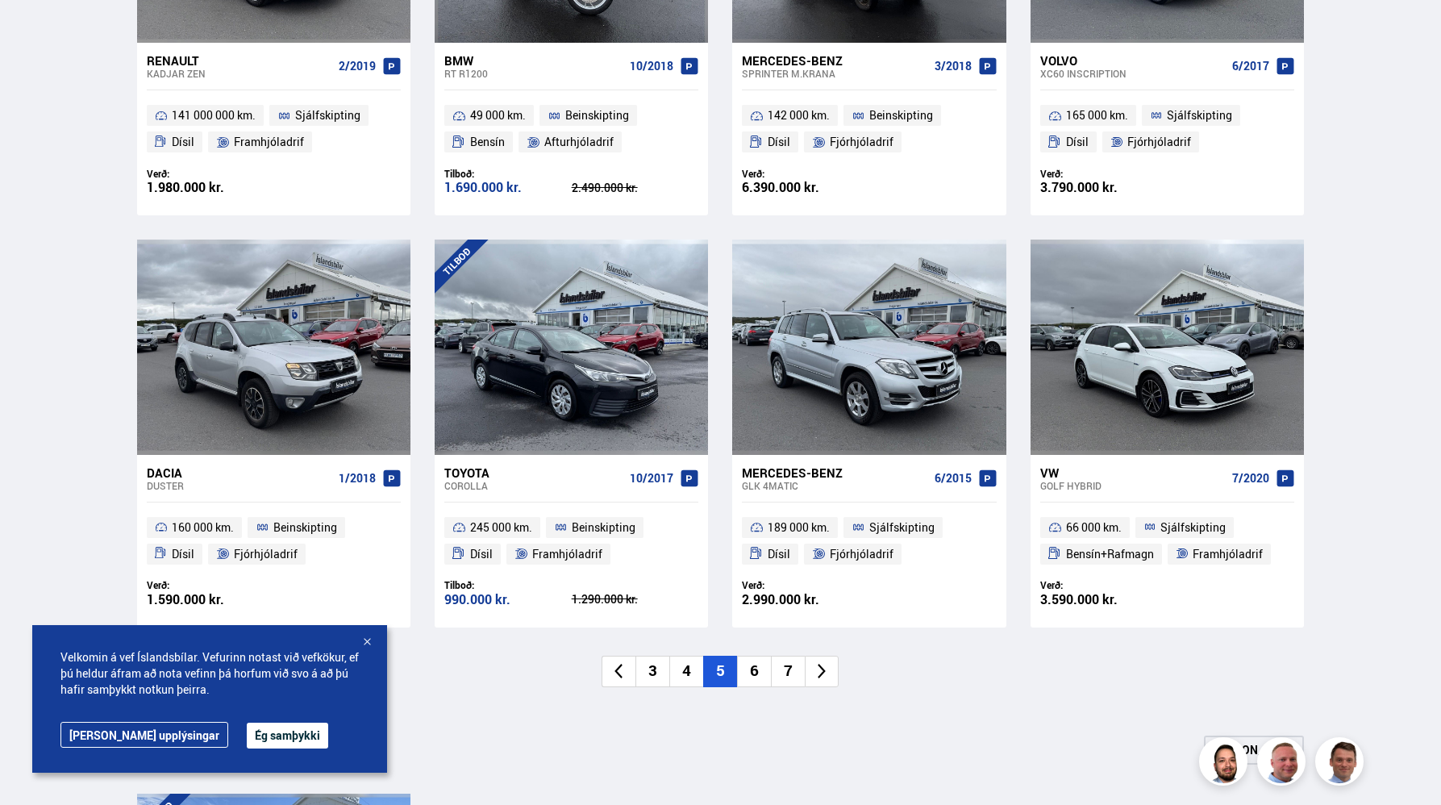
click at [757, 677] on li "6" at bounding box center [754, 671] width 34 height 31
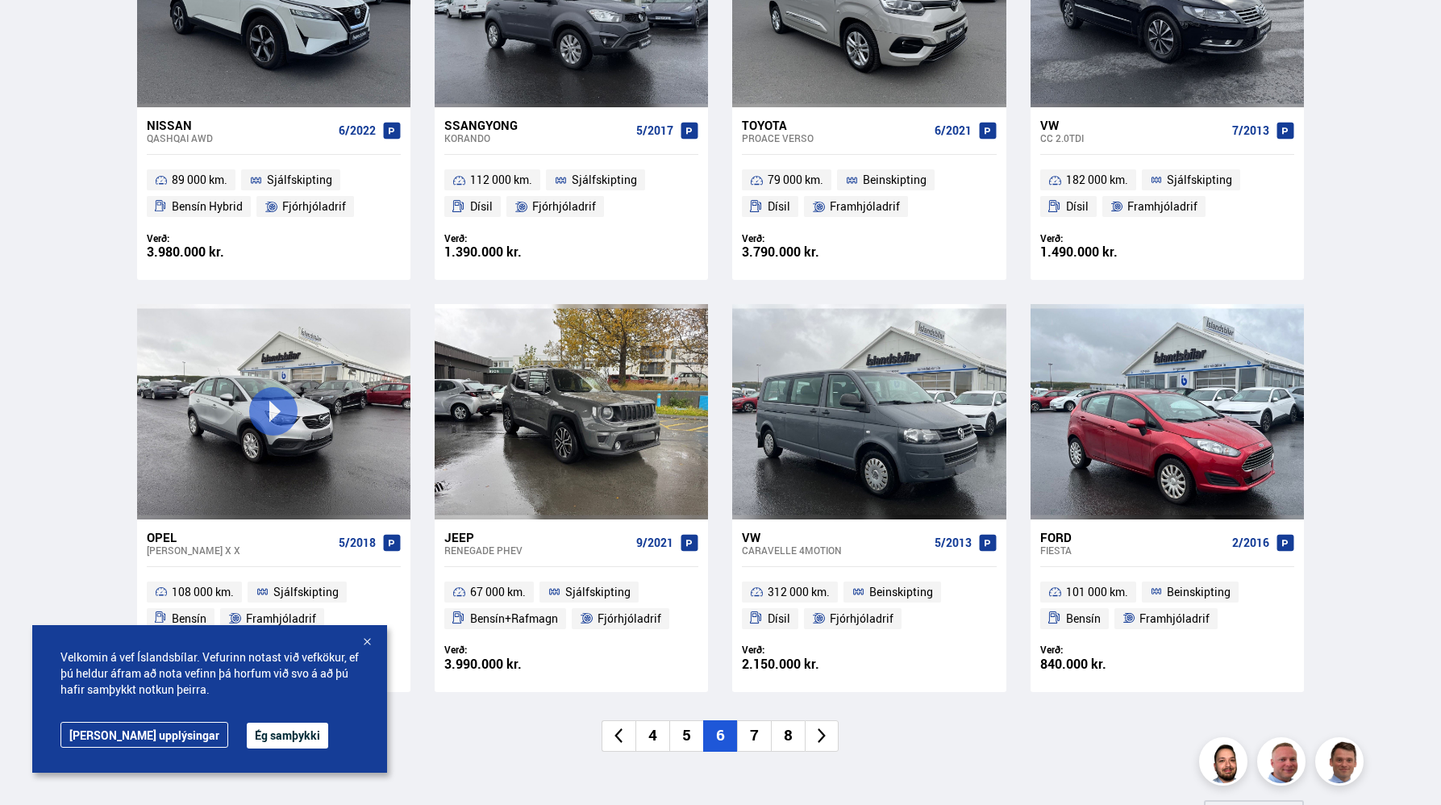
scroll to position [894, 0]
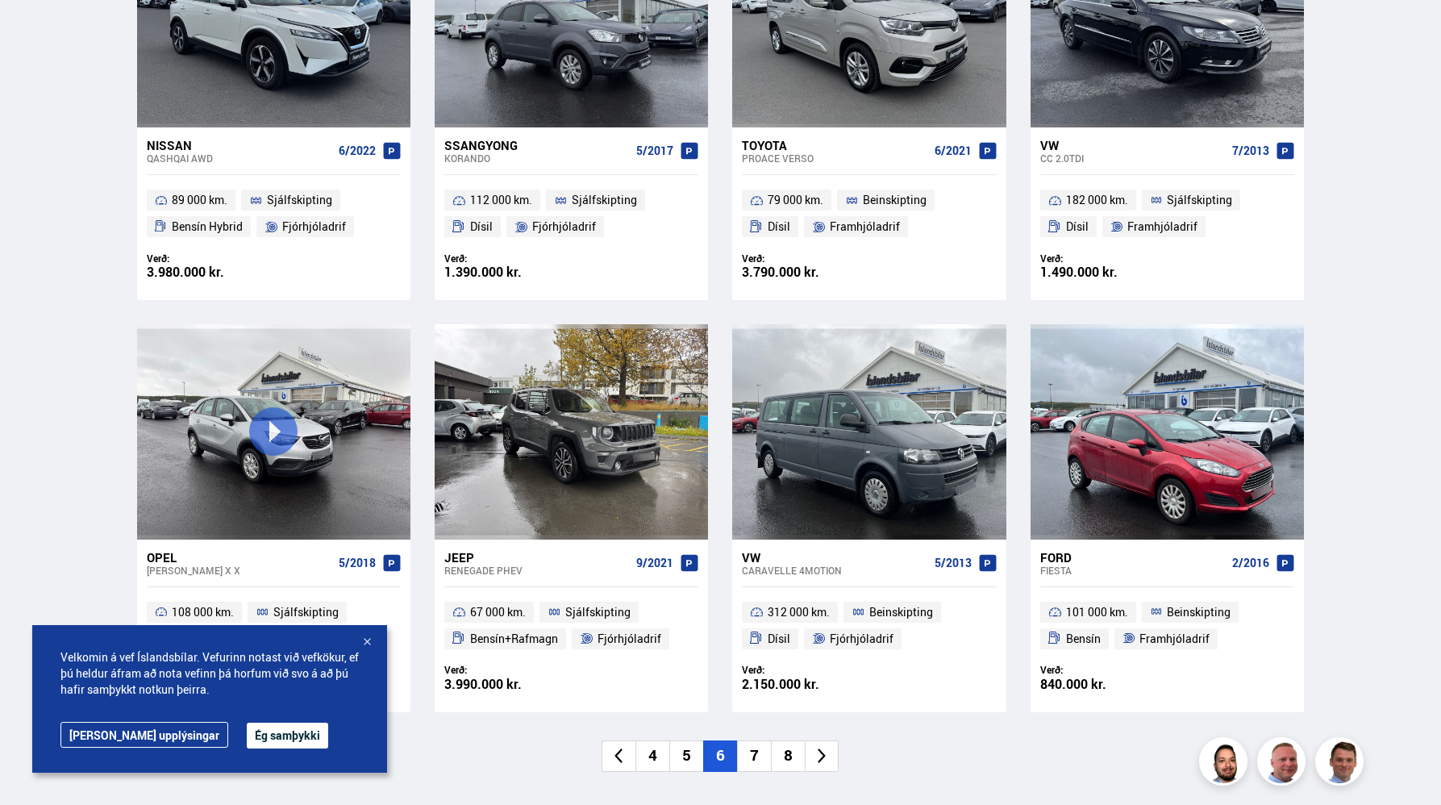
click at [1104, 571] on div "Fiesta" at bounding box center [1133, 570] width 186 height 11
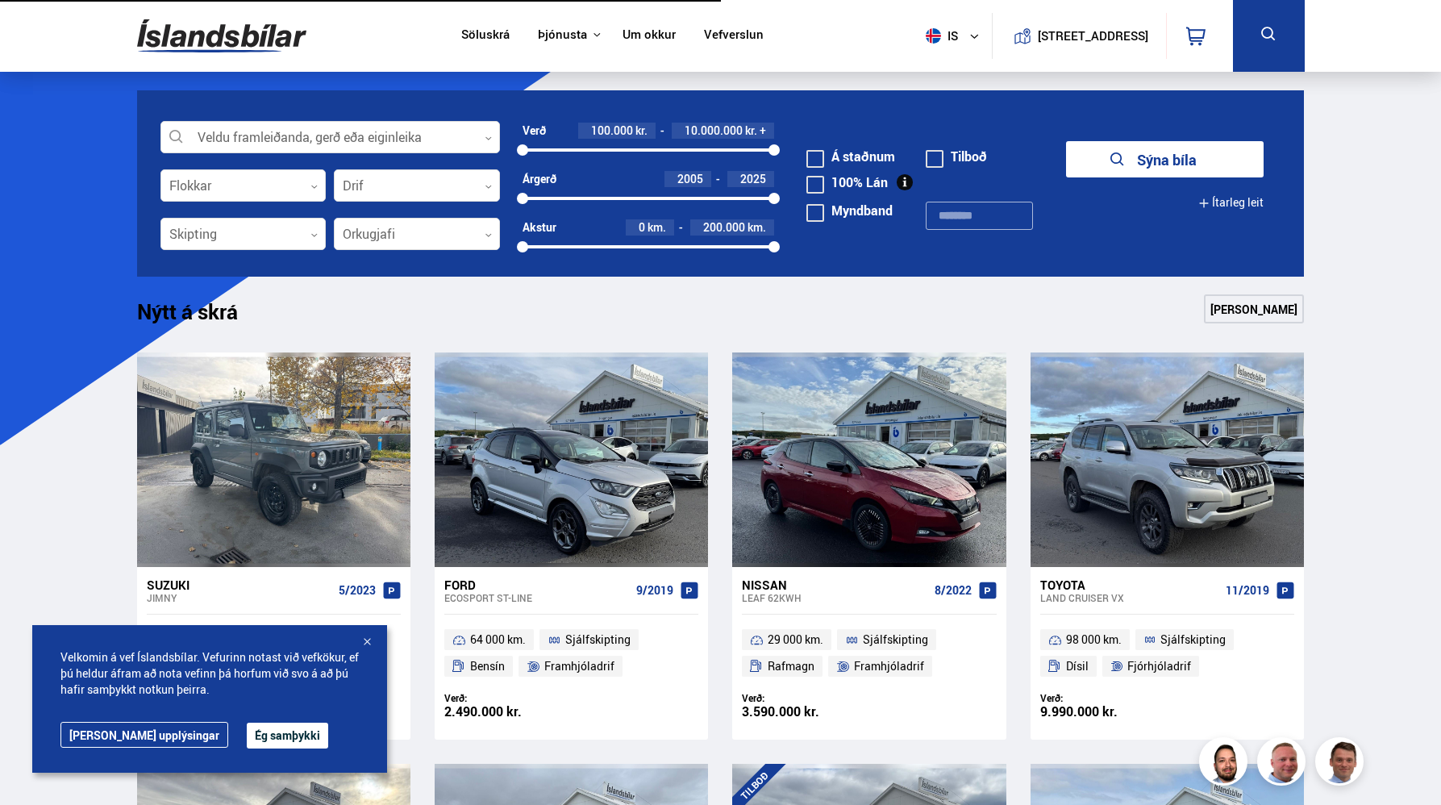
scroll to position [894, 0]
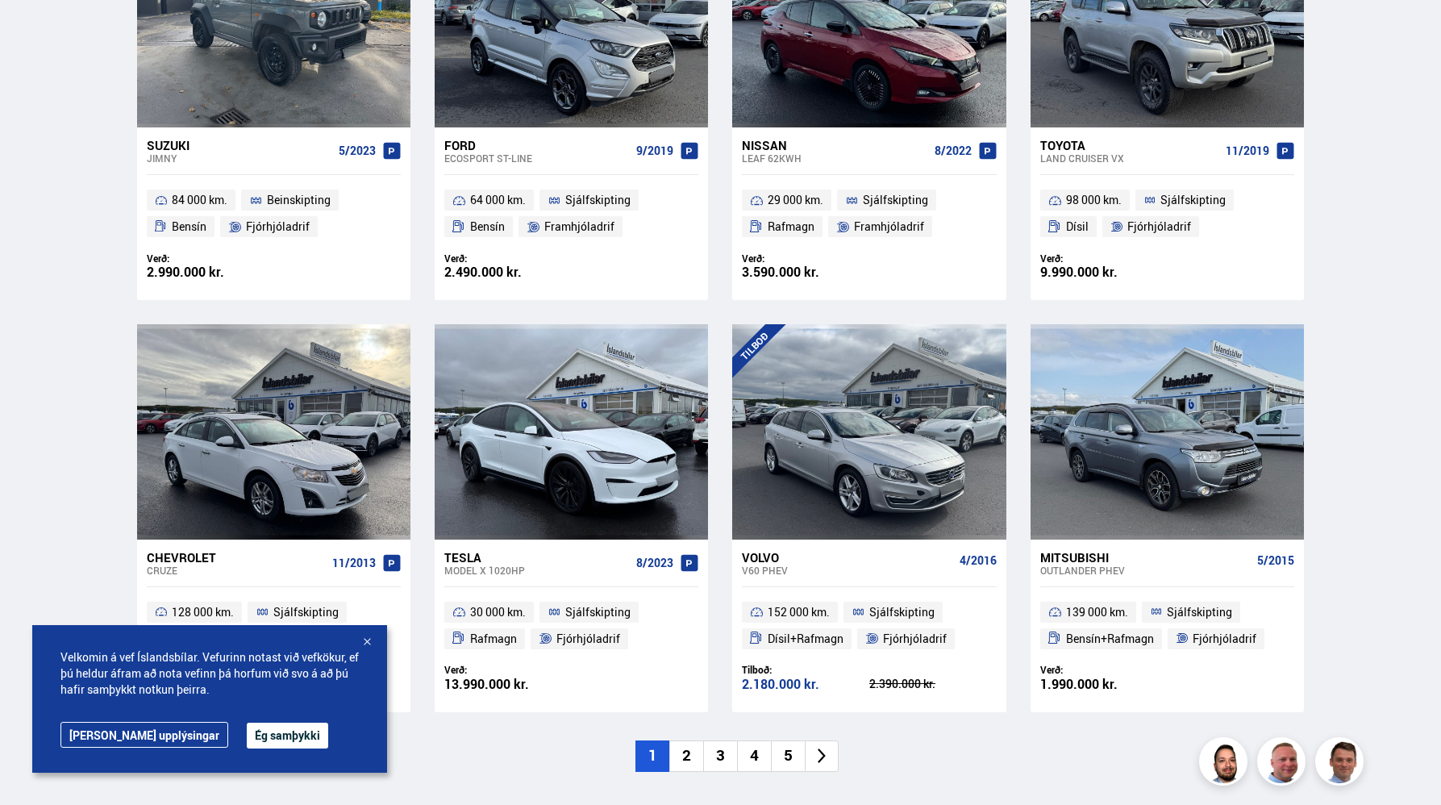
click at [787, 762] on li "5" at bounding box center [788, 755] width 34 height 31
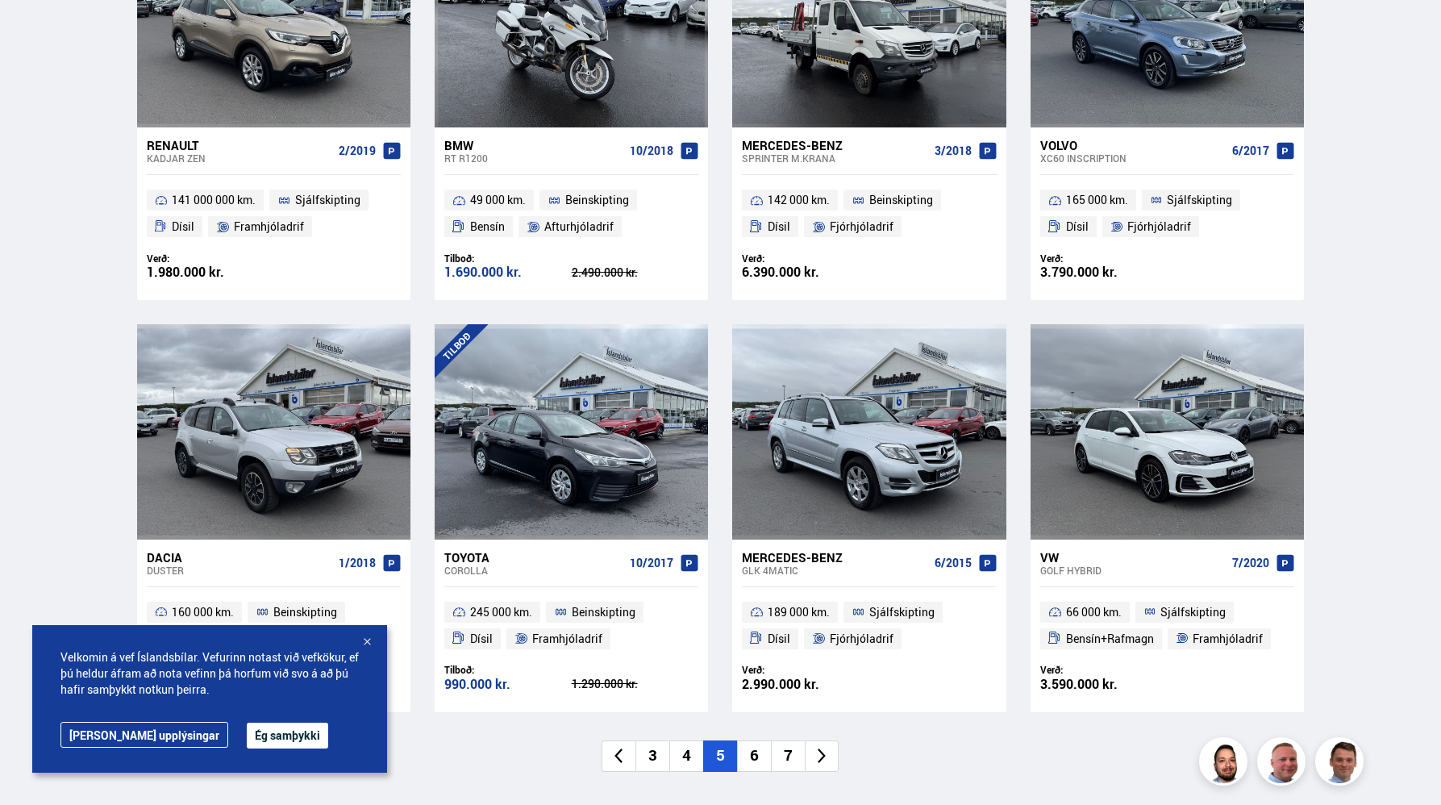
click at [365, 637] on div at bounding box center [367, 643] width 16 height 16
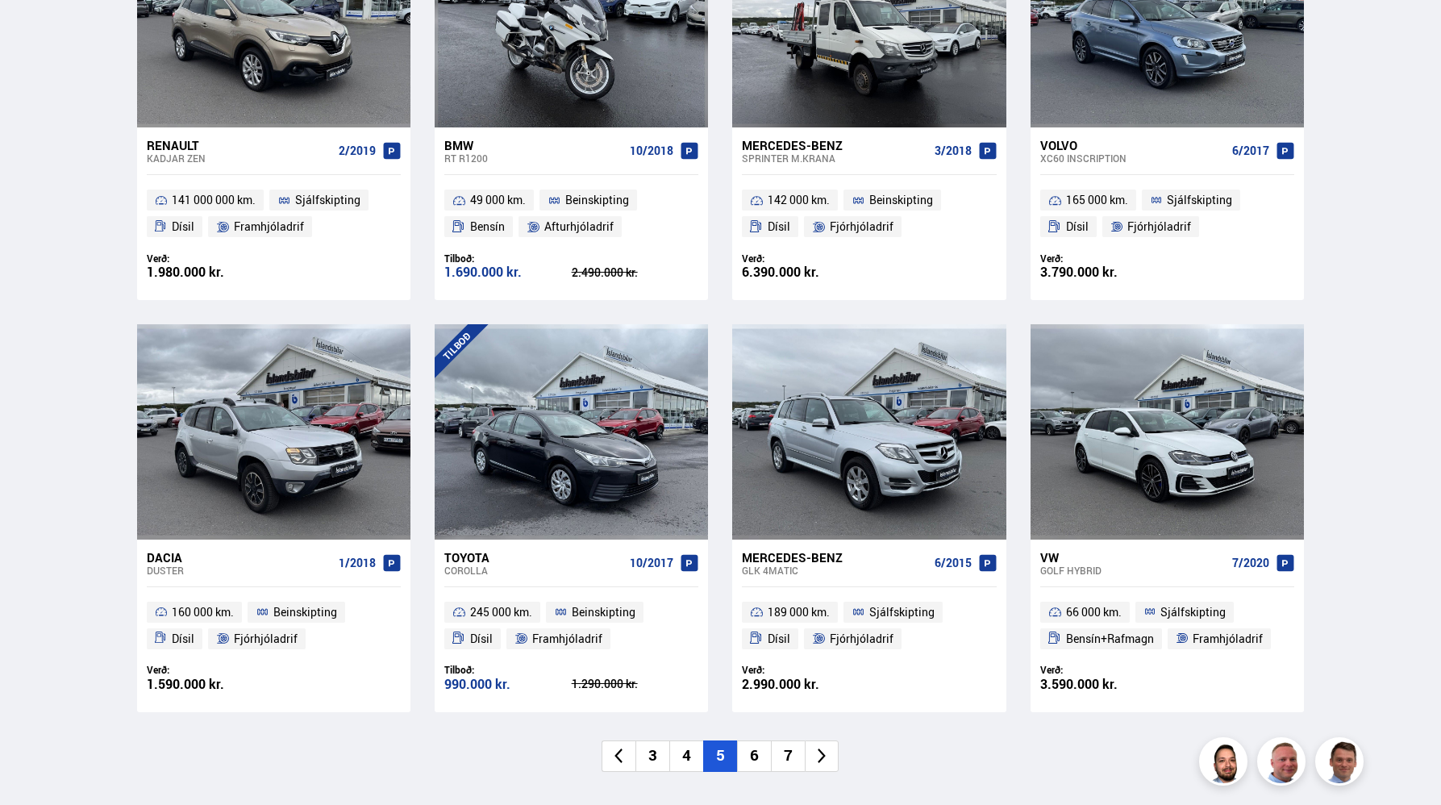
click at [687, 760] on li "4" at bounding box center [686, 755] width 34 height 31
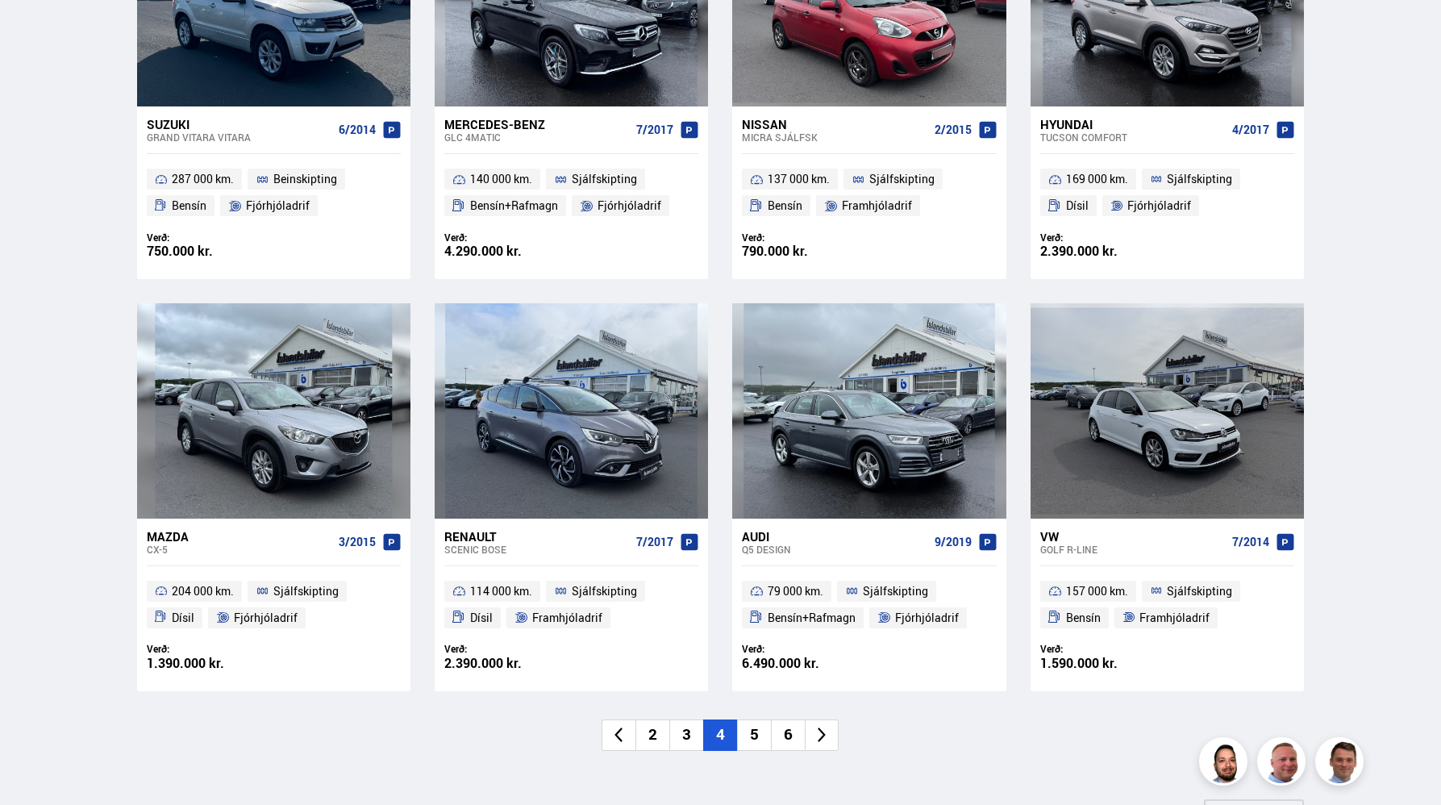
scroll to position [920, 0]
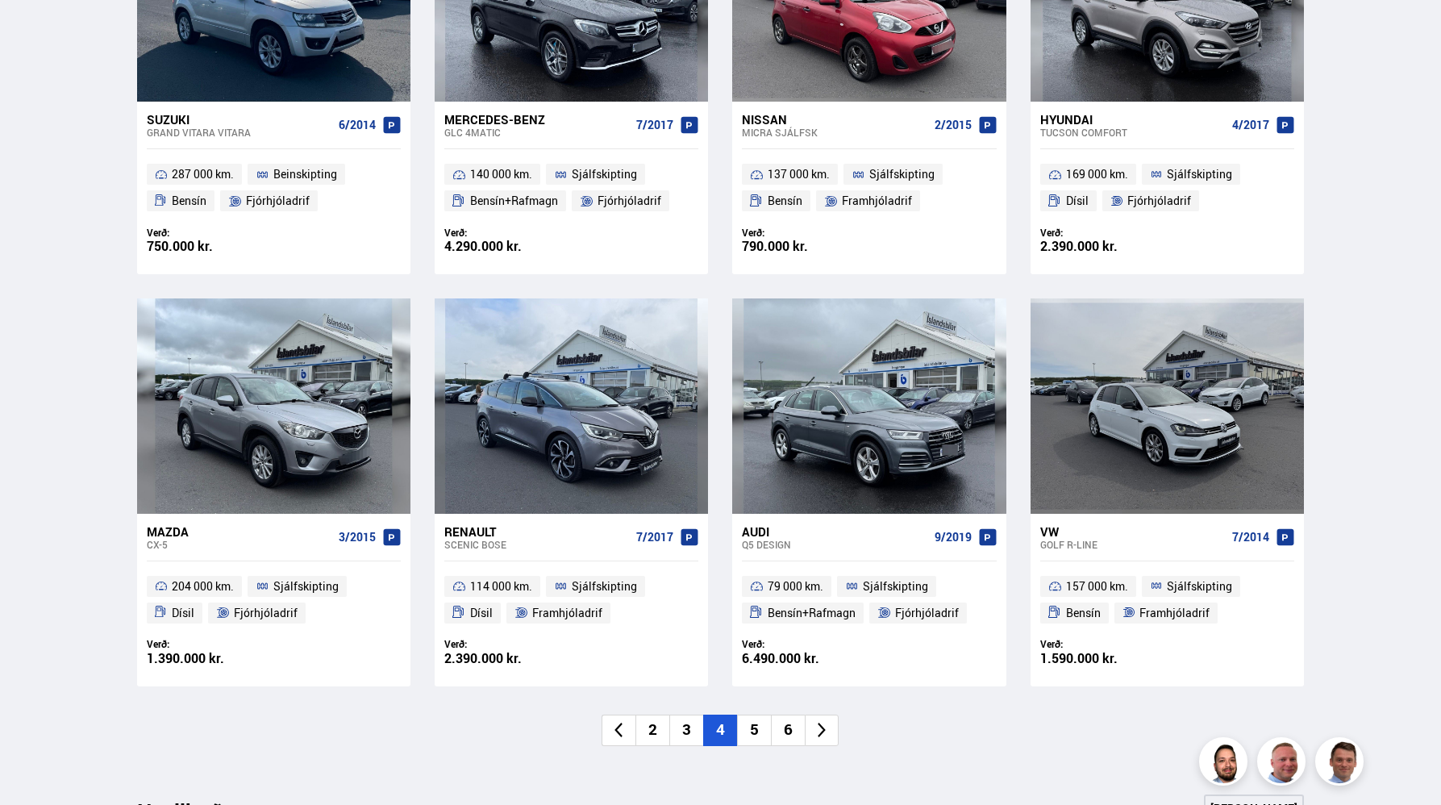
click at [1086, 652] on div "1.590.000 kr." at bounding box center [1103, 659] width 127 height 14
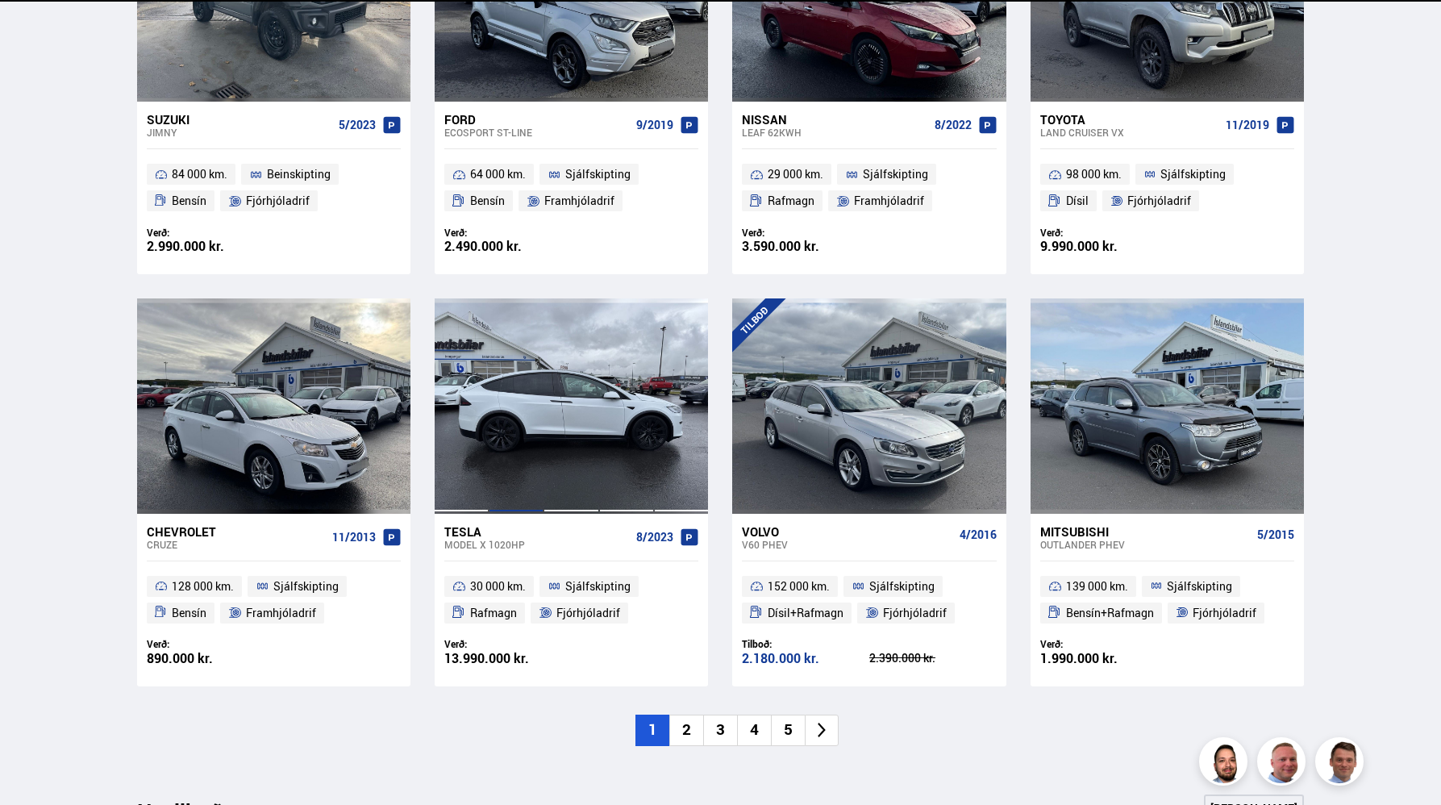
scroll to position [920, 0]
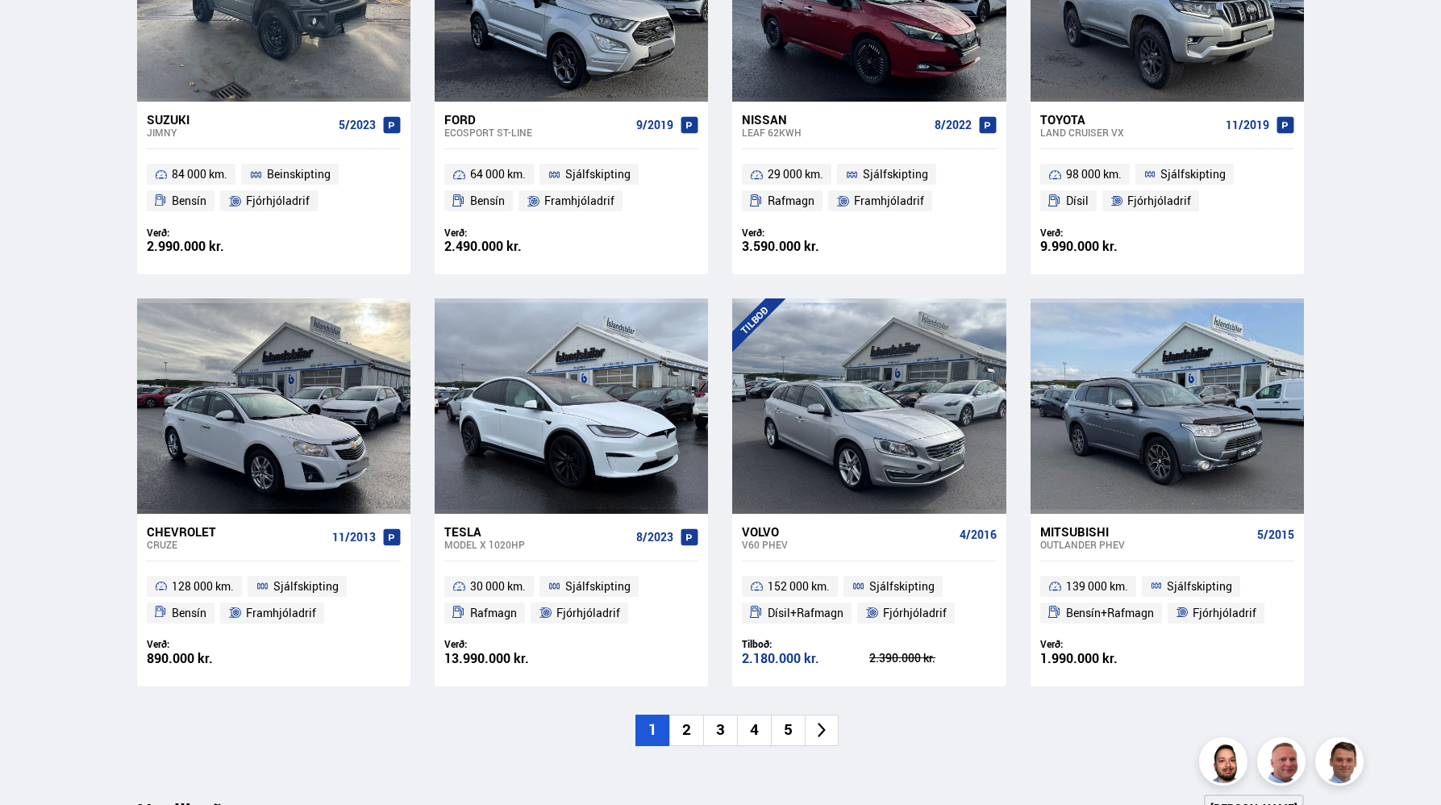
click at [794, 732] on li "5" at bounding box center [788, 730] width 34 height 31
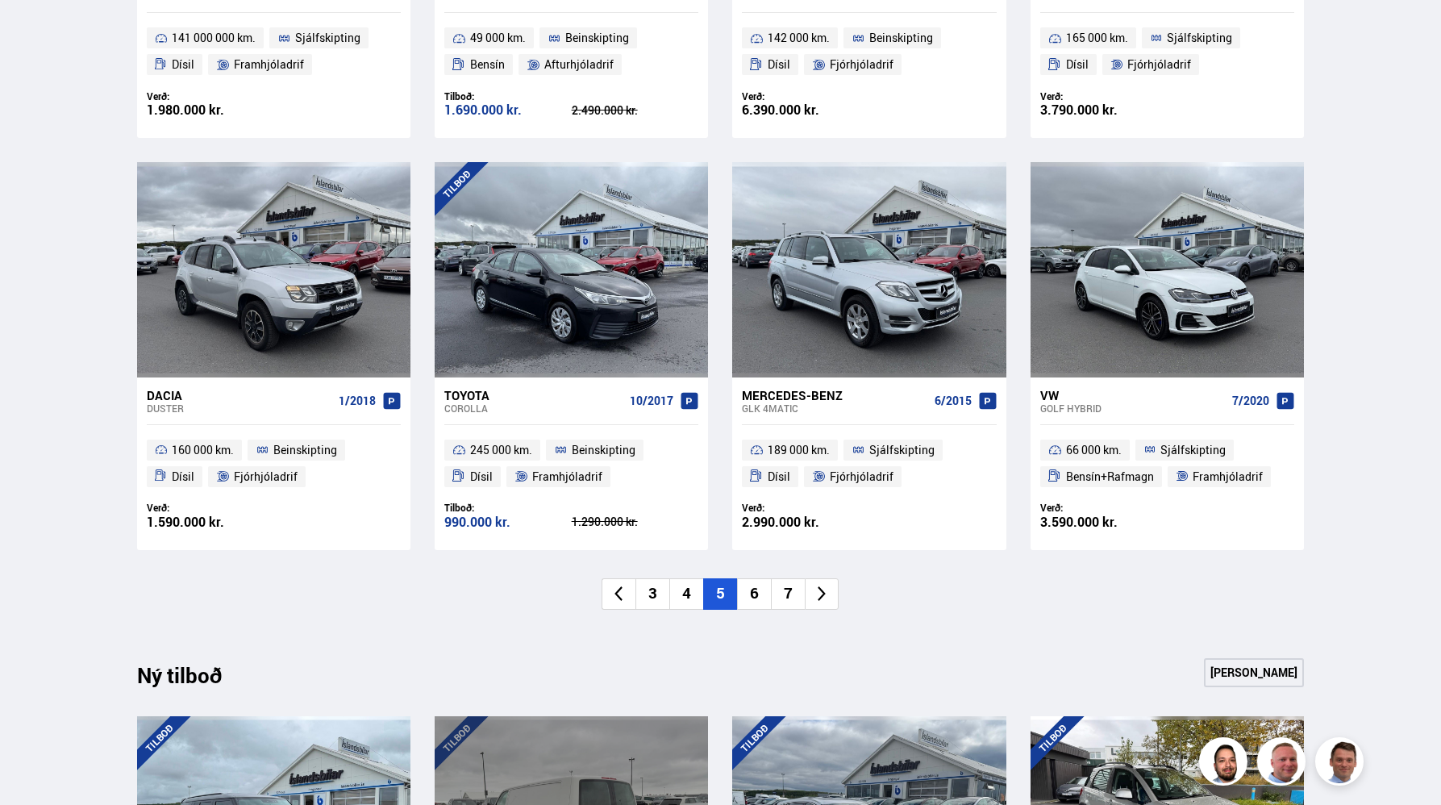
scroll to position [1068, 0]
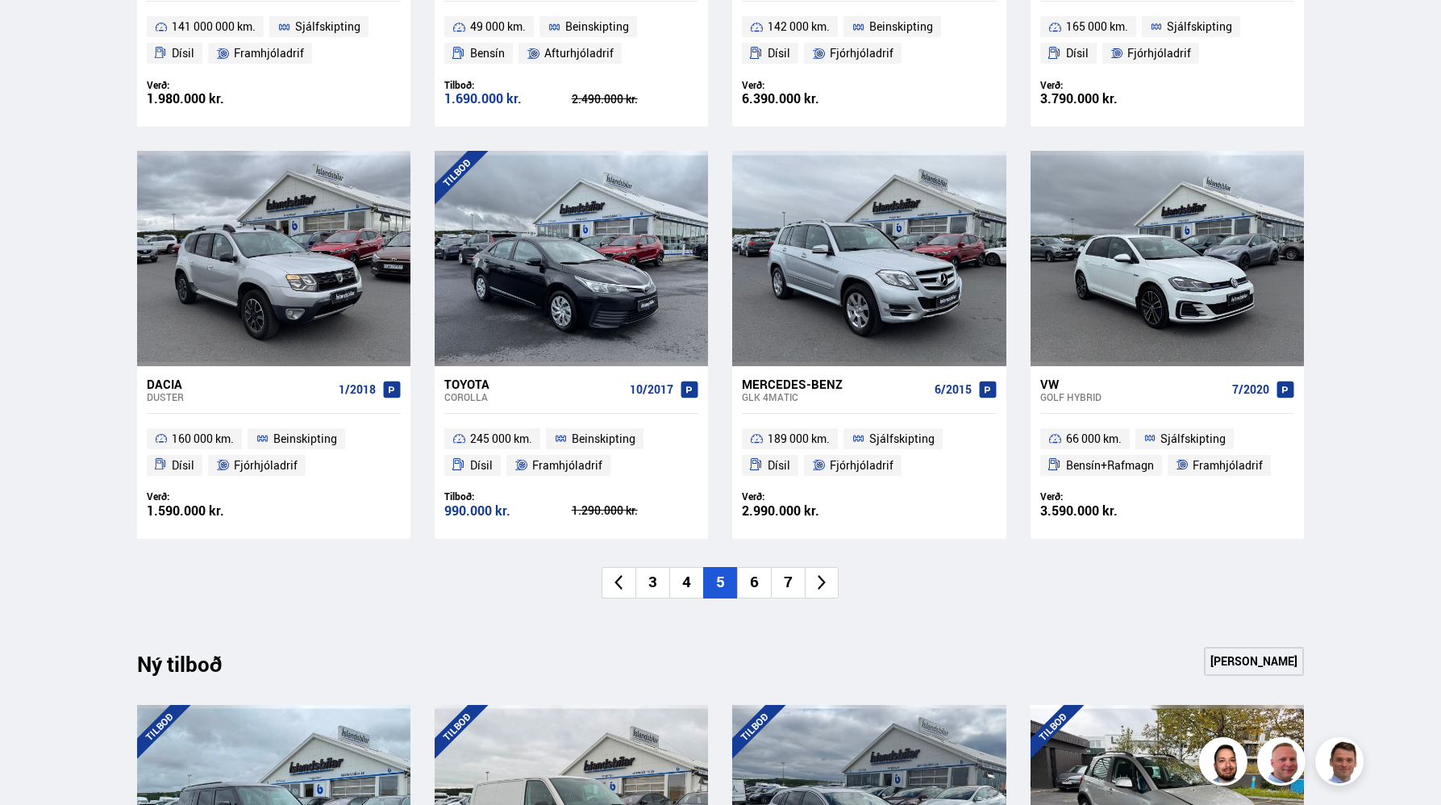
click at [686, 584] on li "4" at bounding box center [686, 582] width 34 height 31
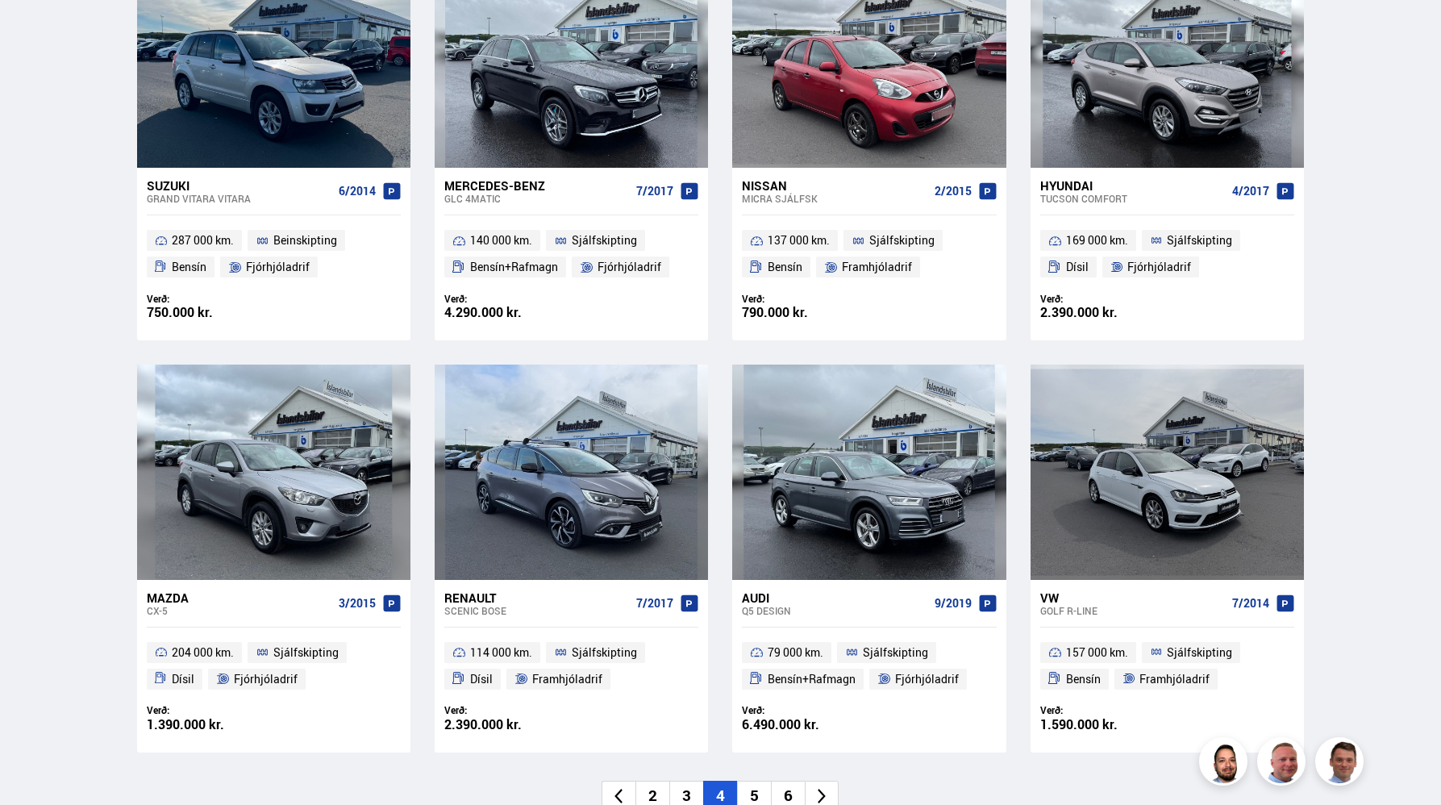
scroll to position [848, 0]
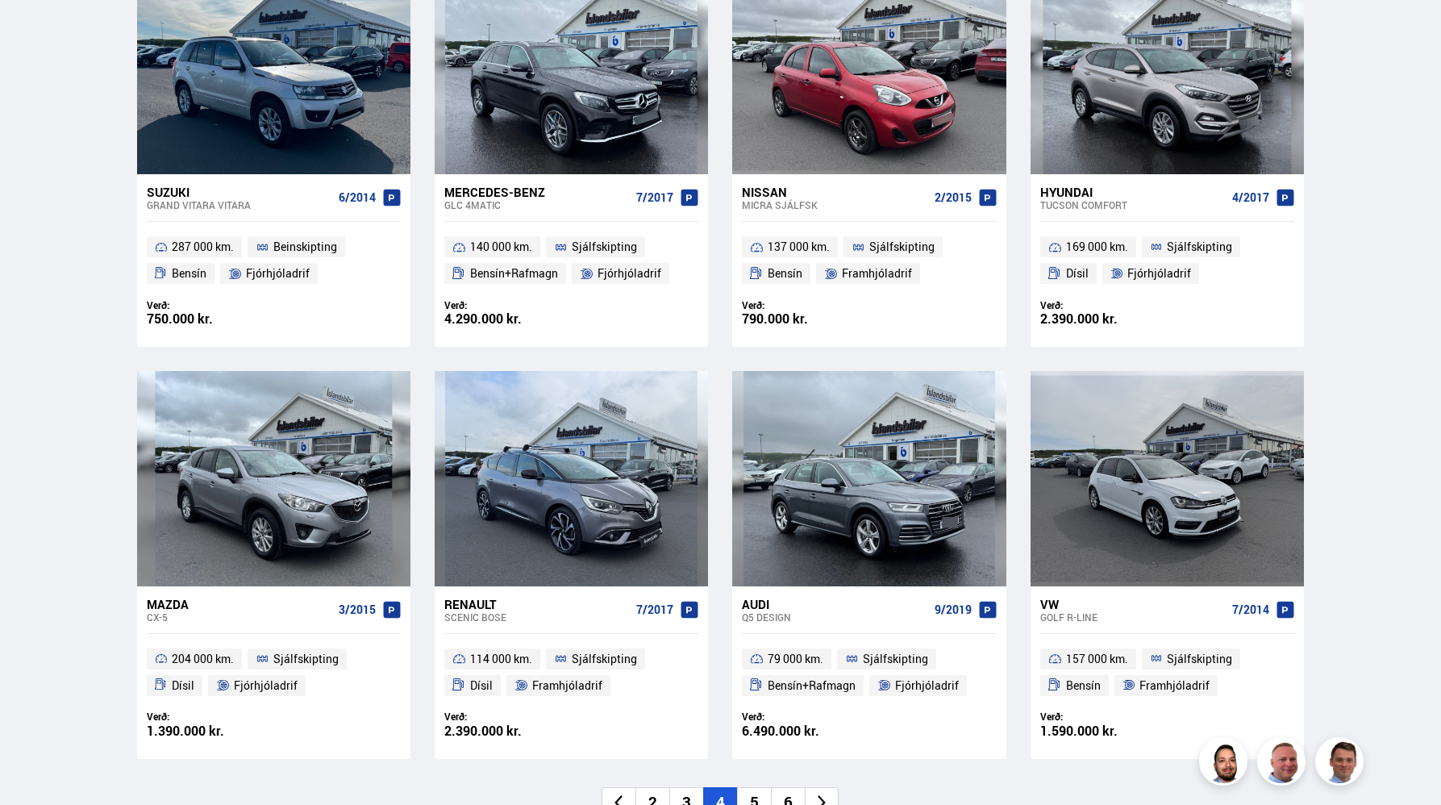
click at [271, 739] on div "Verð: 1.390.000 kr. Ásett verð/Skiptiverð 1.390.000 kr." at bounding box center [274, 726] width 254 height 30
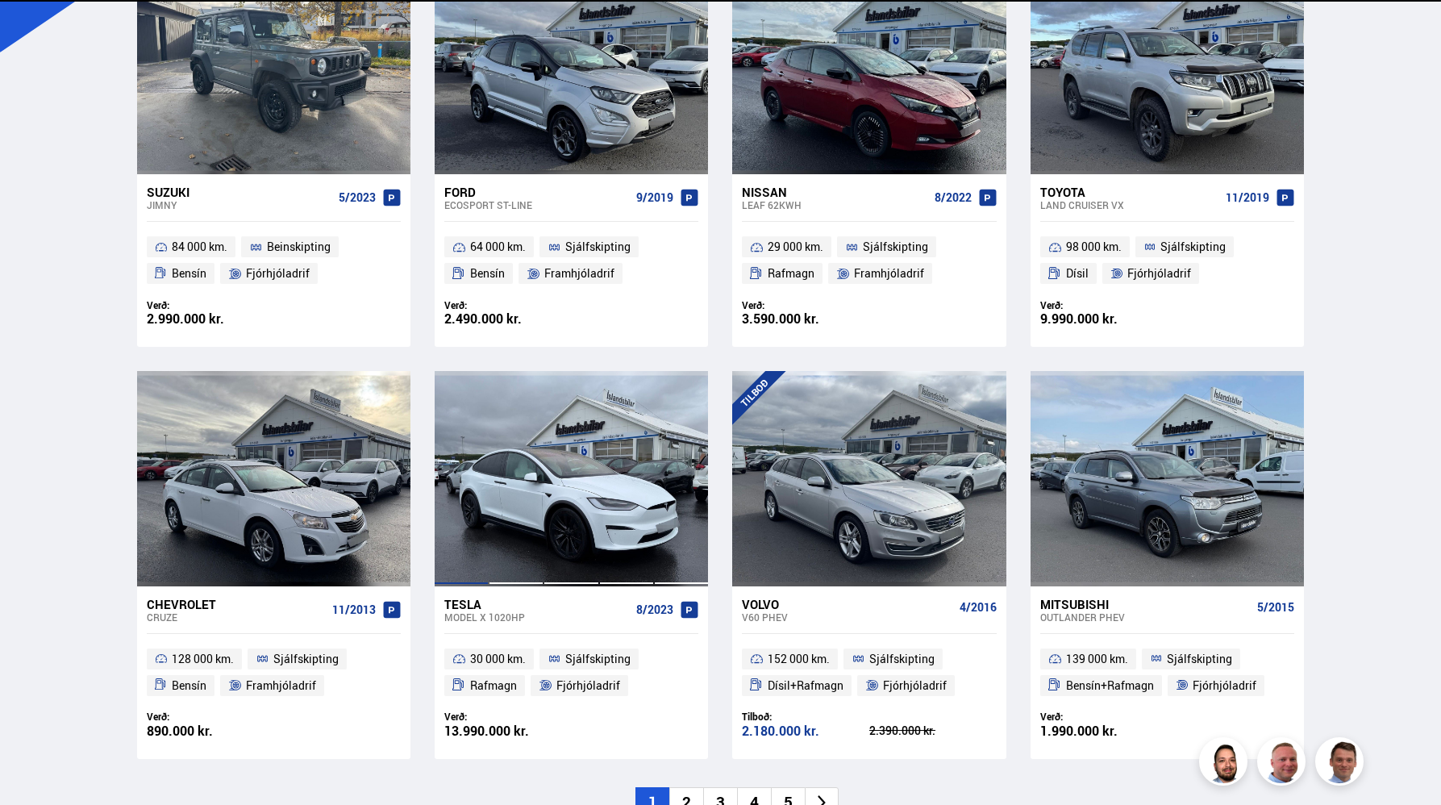
scroll to position [848, 0]
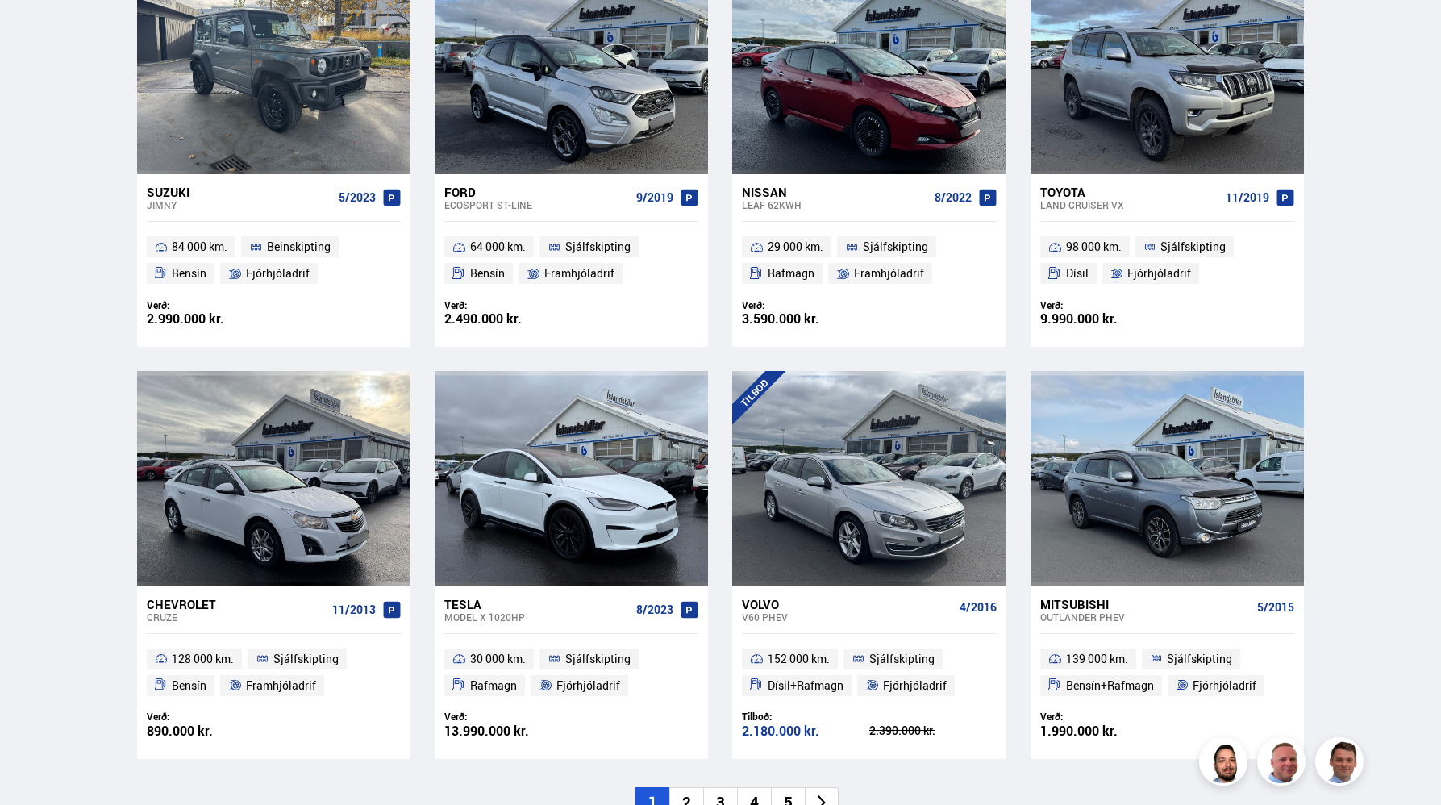
click at [782, 798] on li "5" at bounding box center [788, 802] width 34 height 31
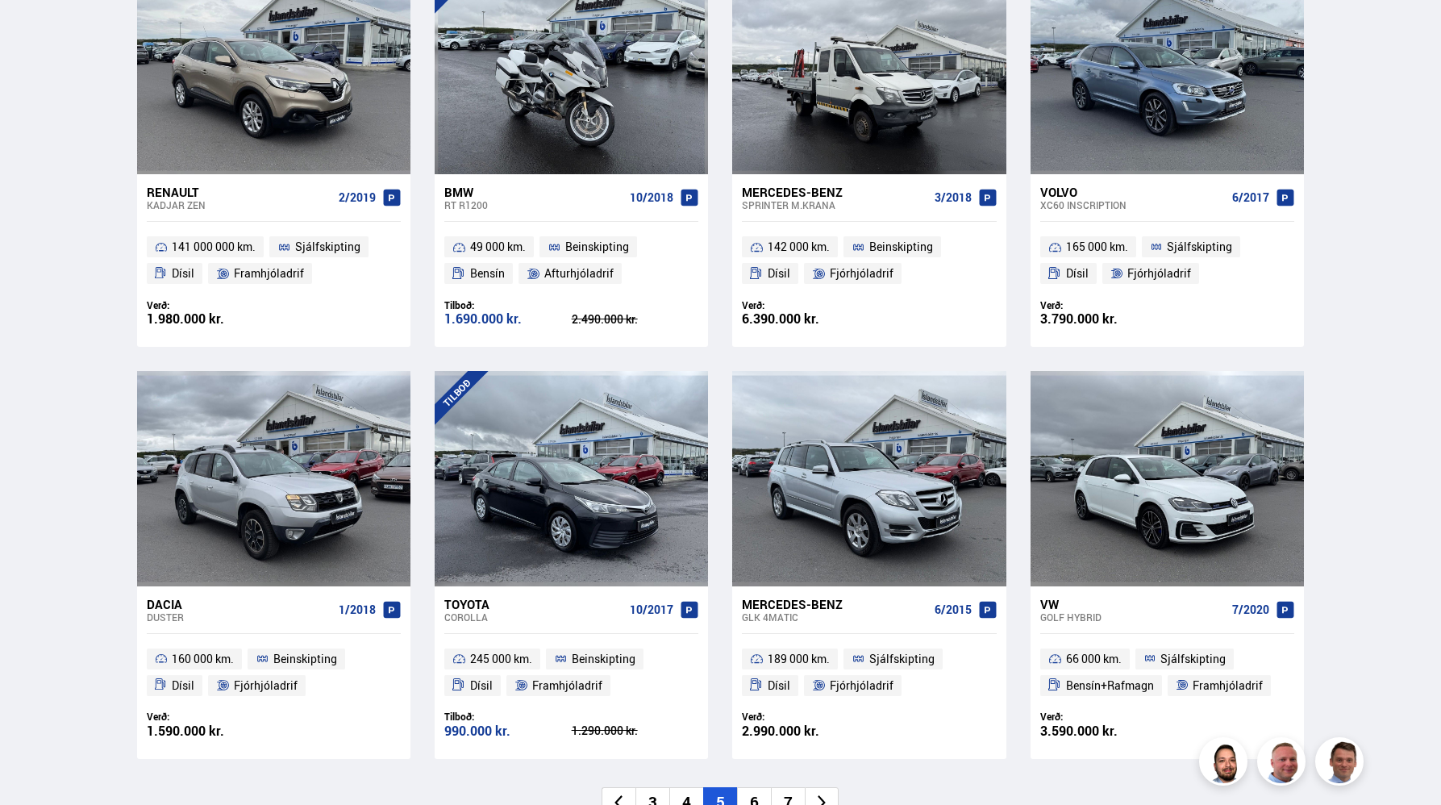
click at [749, 791] on li "6" at bounding box center [754, 802] width 34 height 31
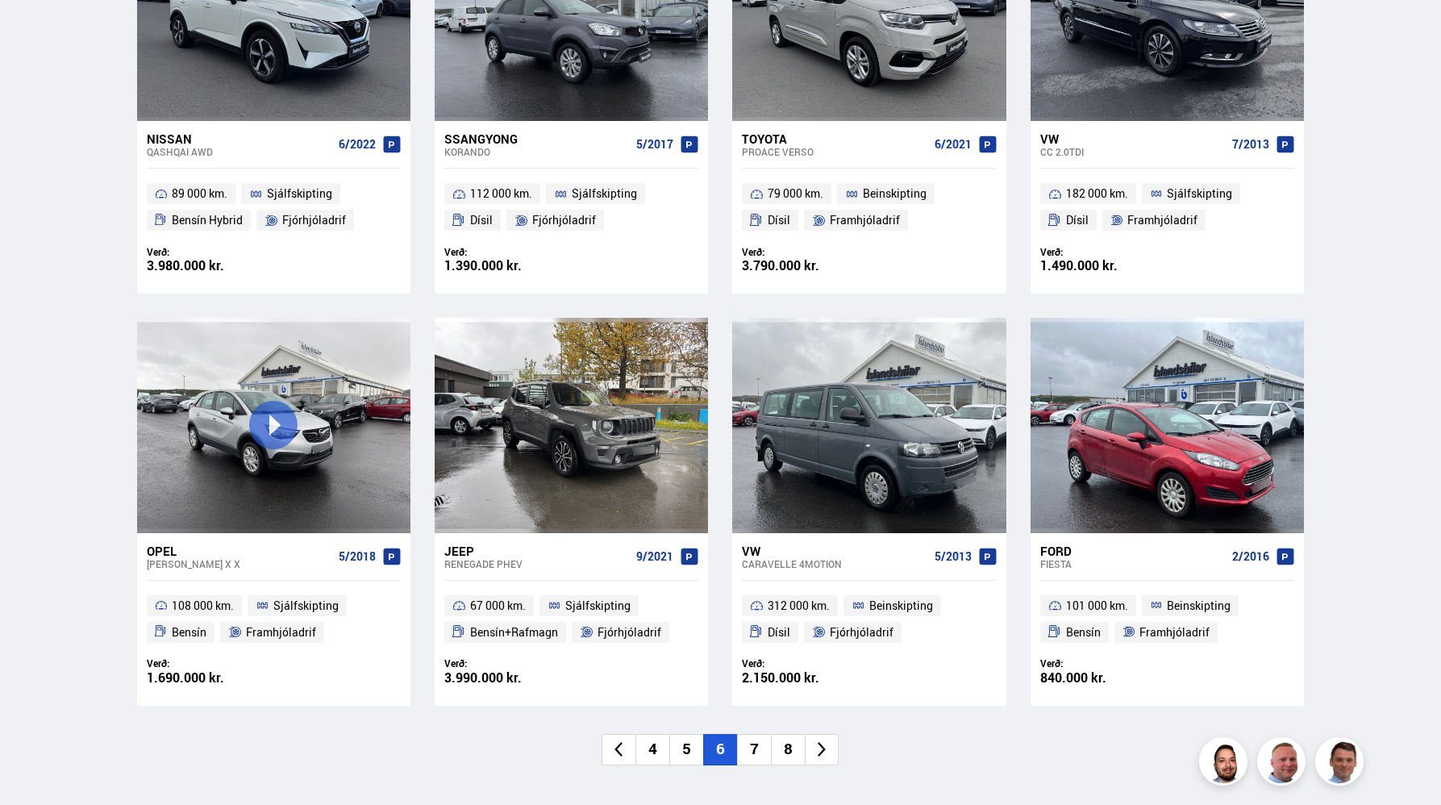
scroll to position [916, 0]
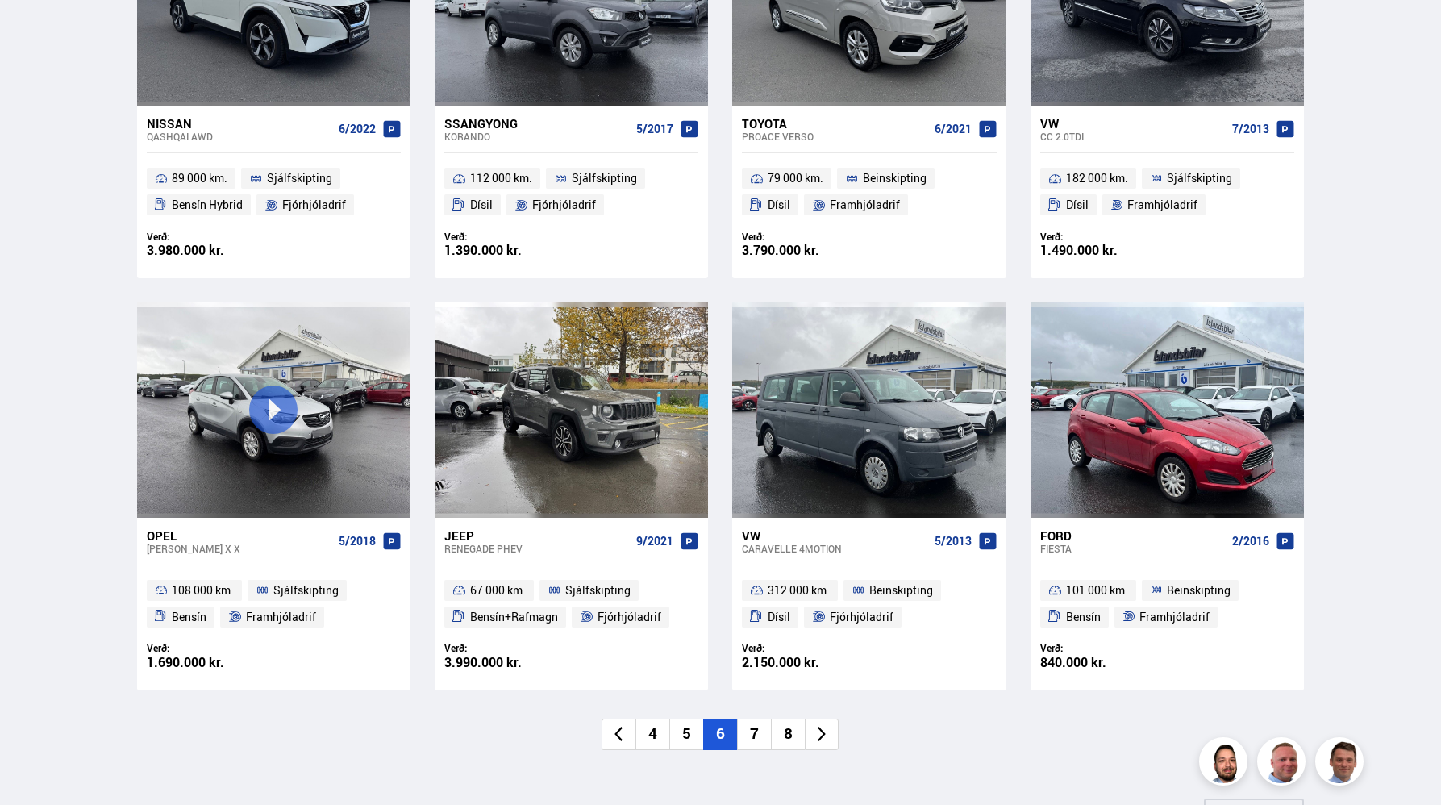
click at [652, 738] on li "4" at bounding box center [653, 734] width 34 height 31
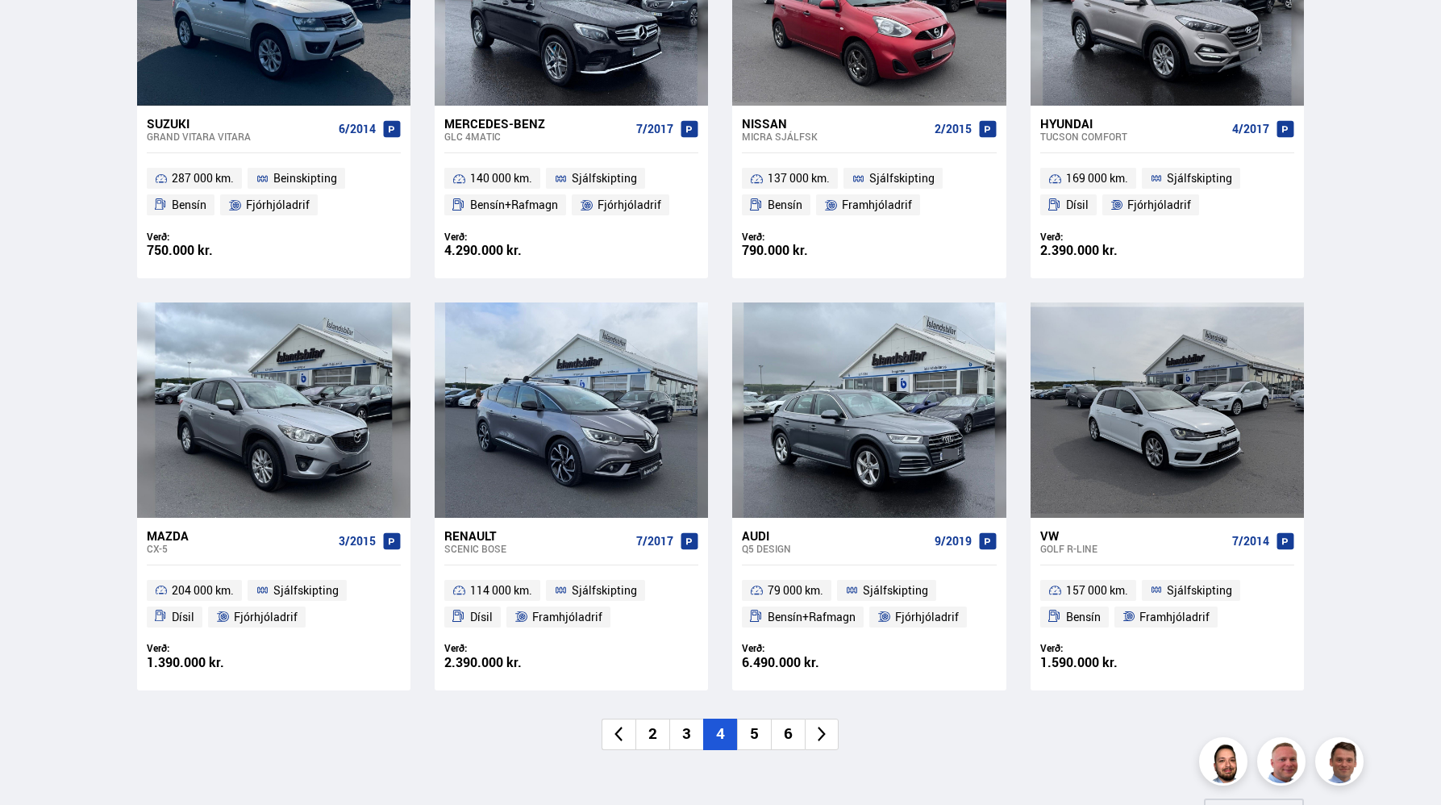
click at [789, 732] on li "6" at bounding box center [788, 734] width 34 height 31
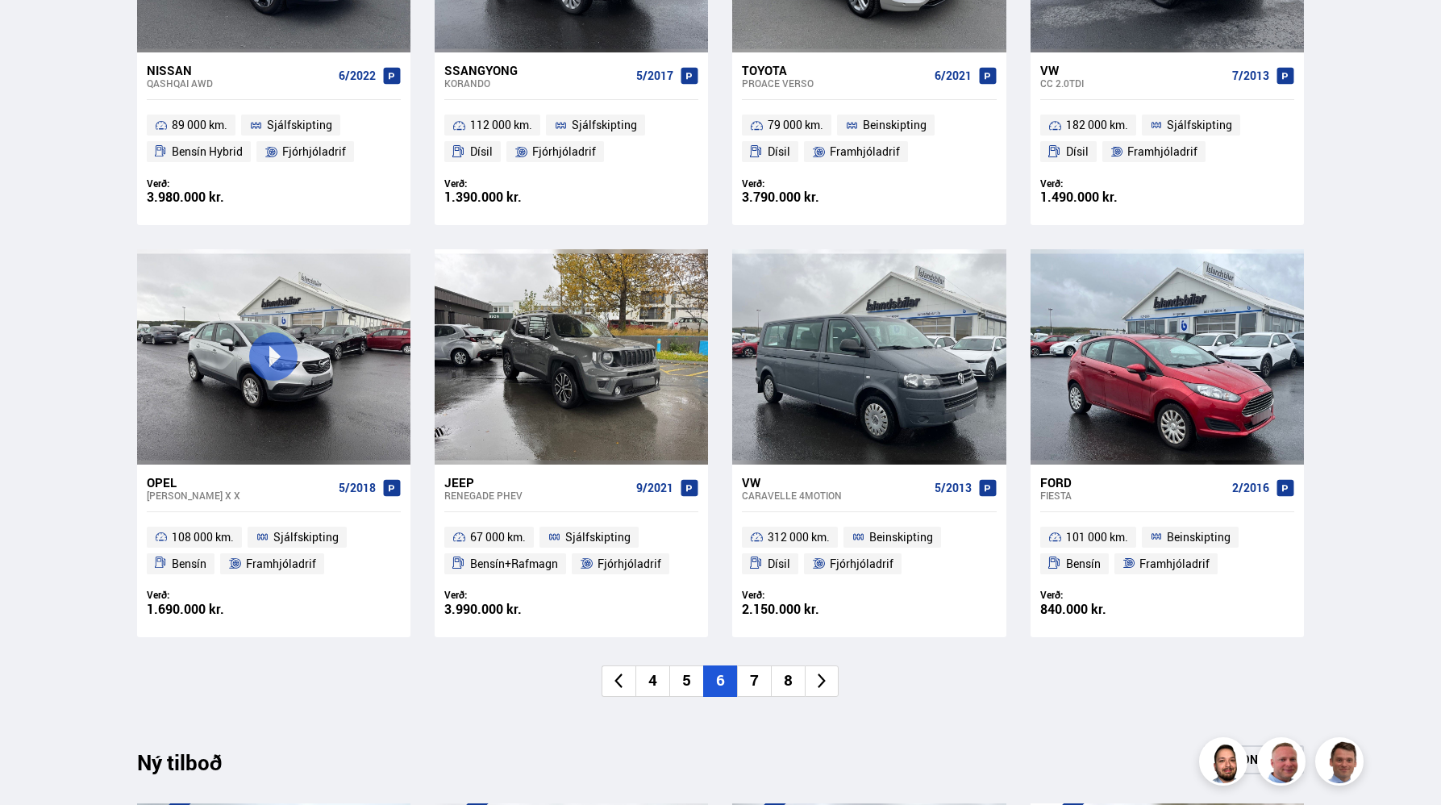
scroll to position [970, 0]
click at [748, 671] on li "7" at bounding box center [754, 680] width 34 height 31
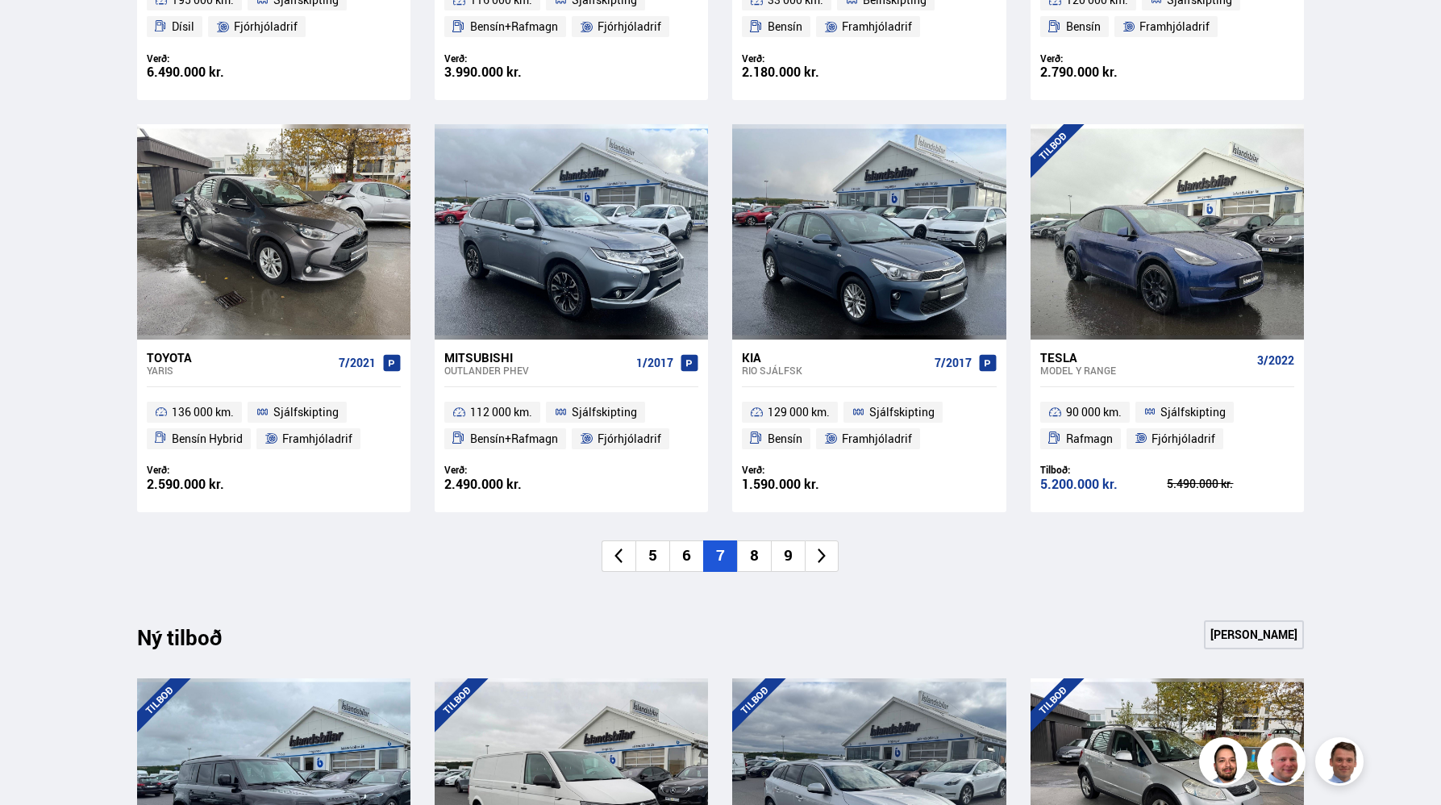
scroll to position [1096, 0]
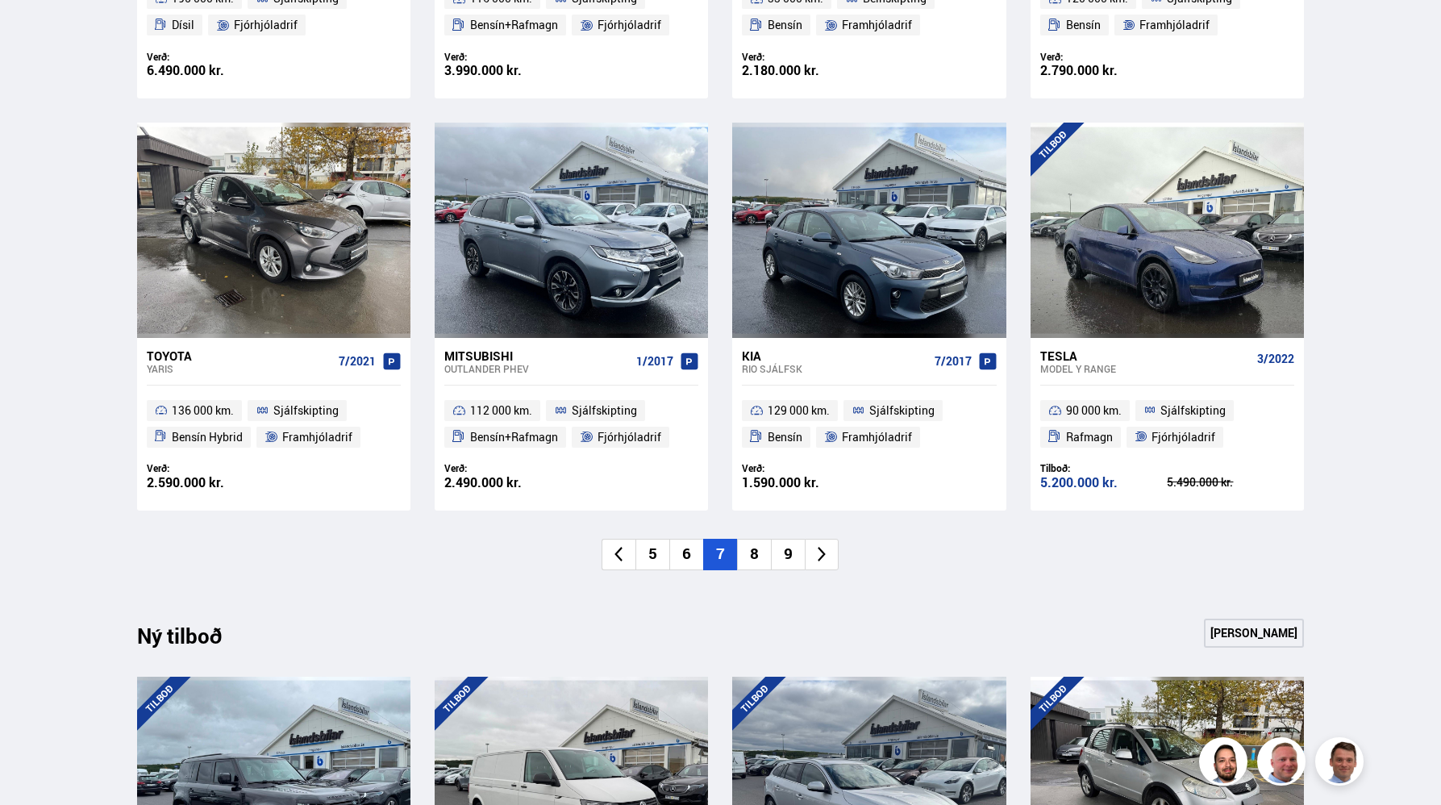
click at [751, 554] on li "8" at bounding box center [754, 554] width 34 height 31
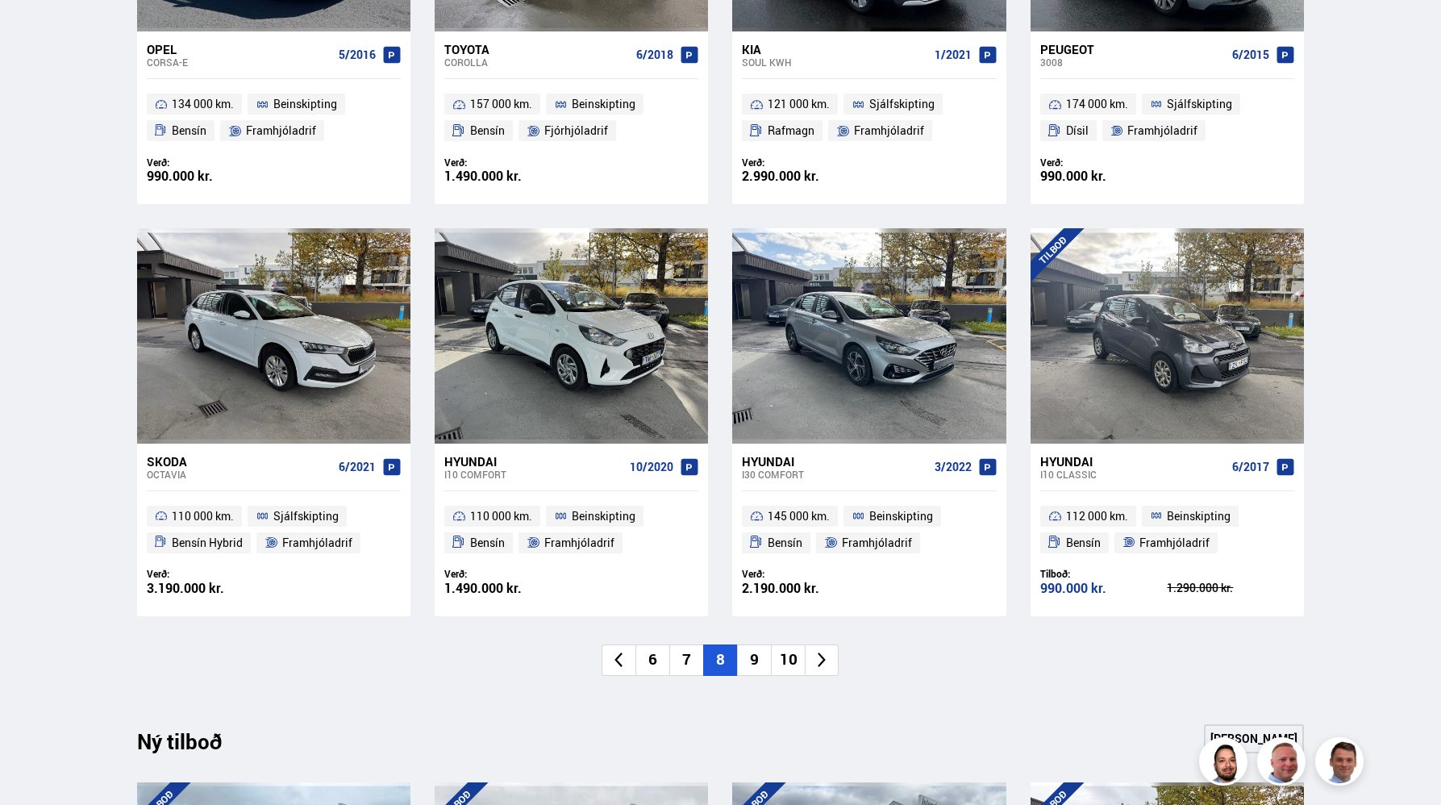
scroll to position [1095, 0]
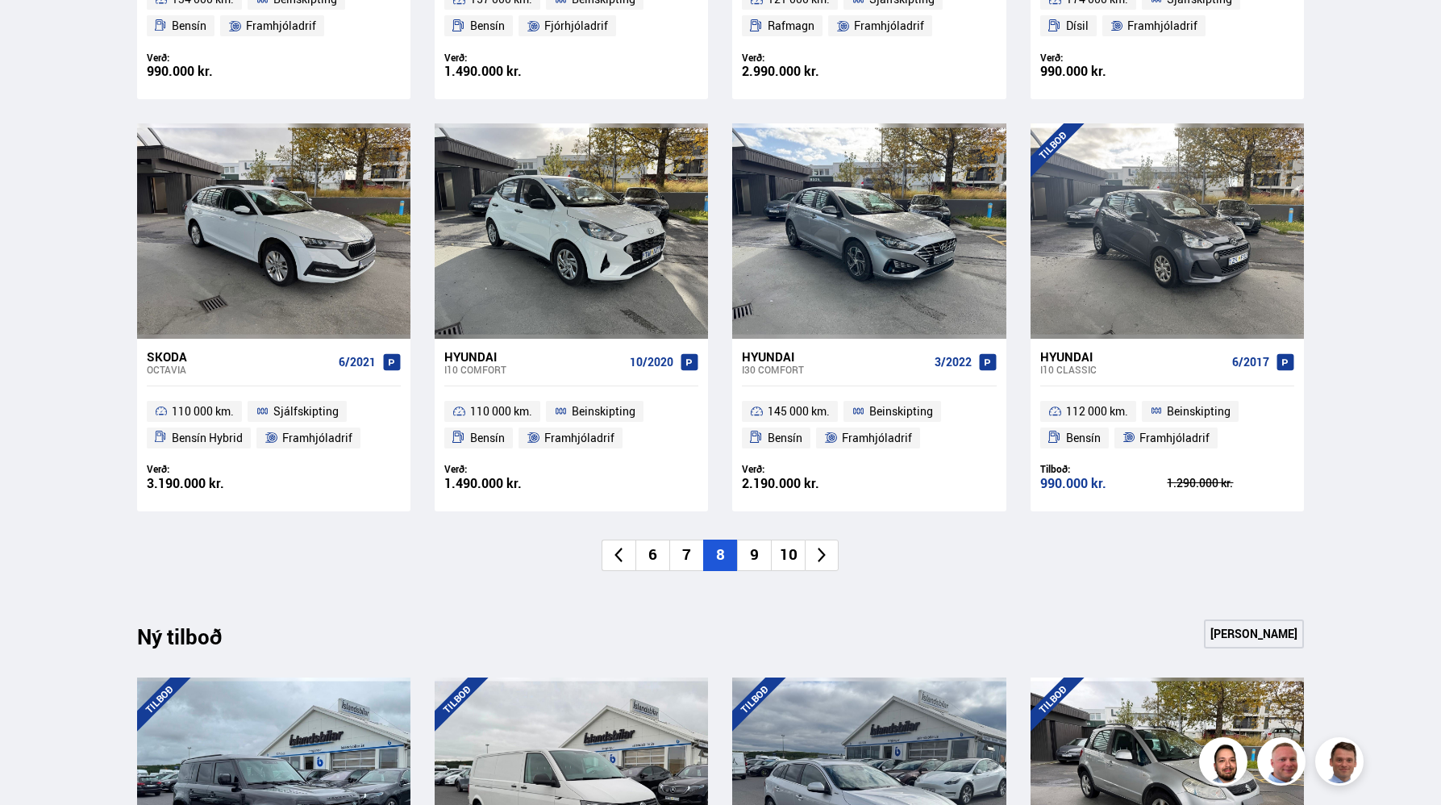
click at [757, 555] on li "9" at bounding box center [754, 555] width 34 height 31
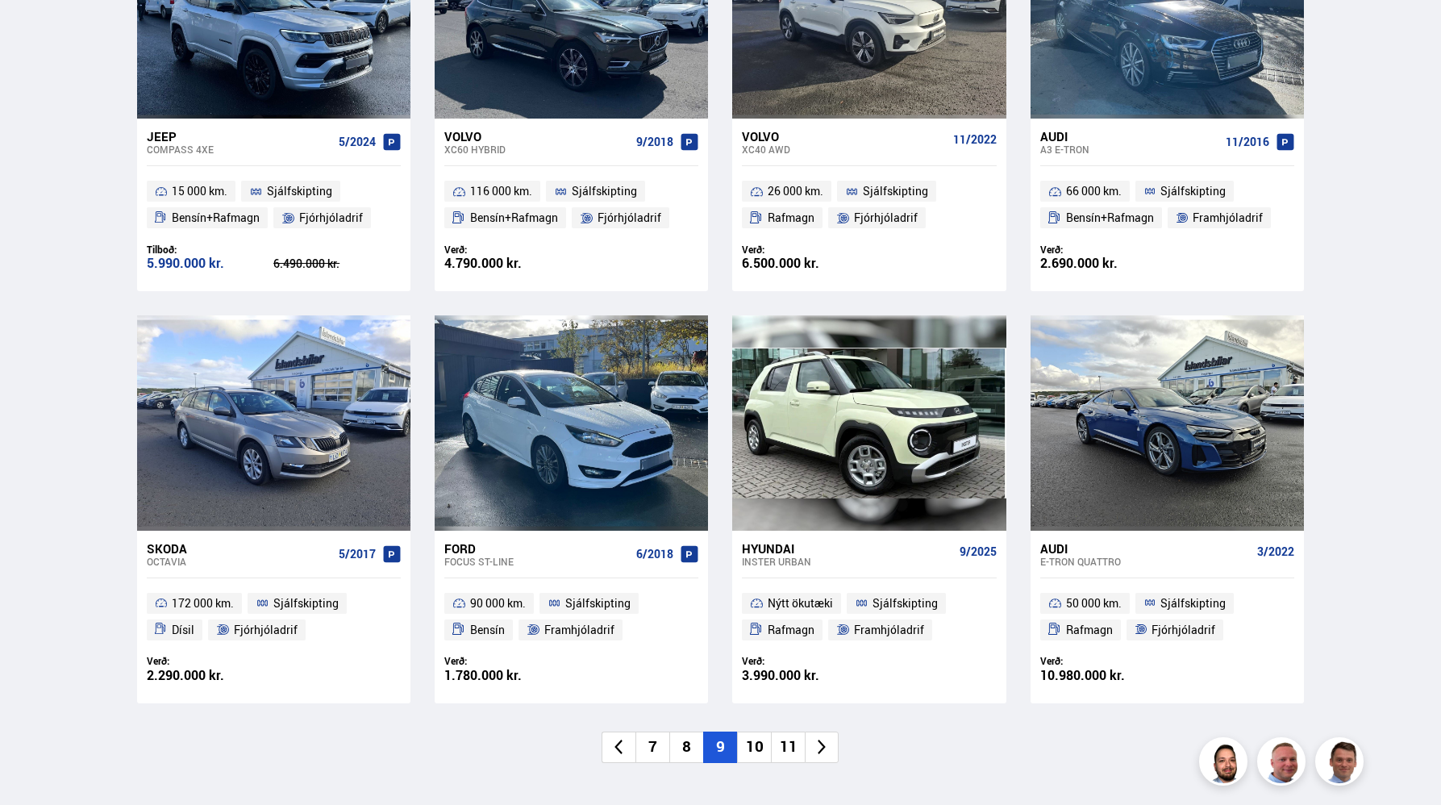
scroll to position [841, 0]
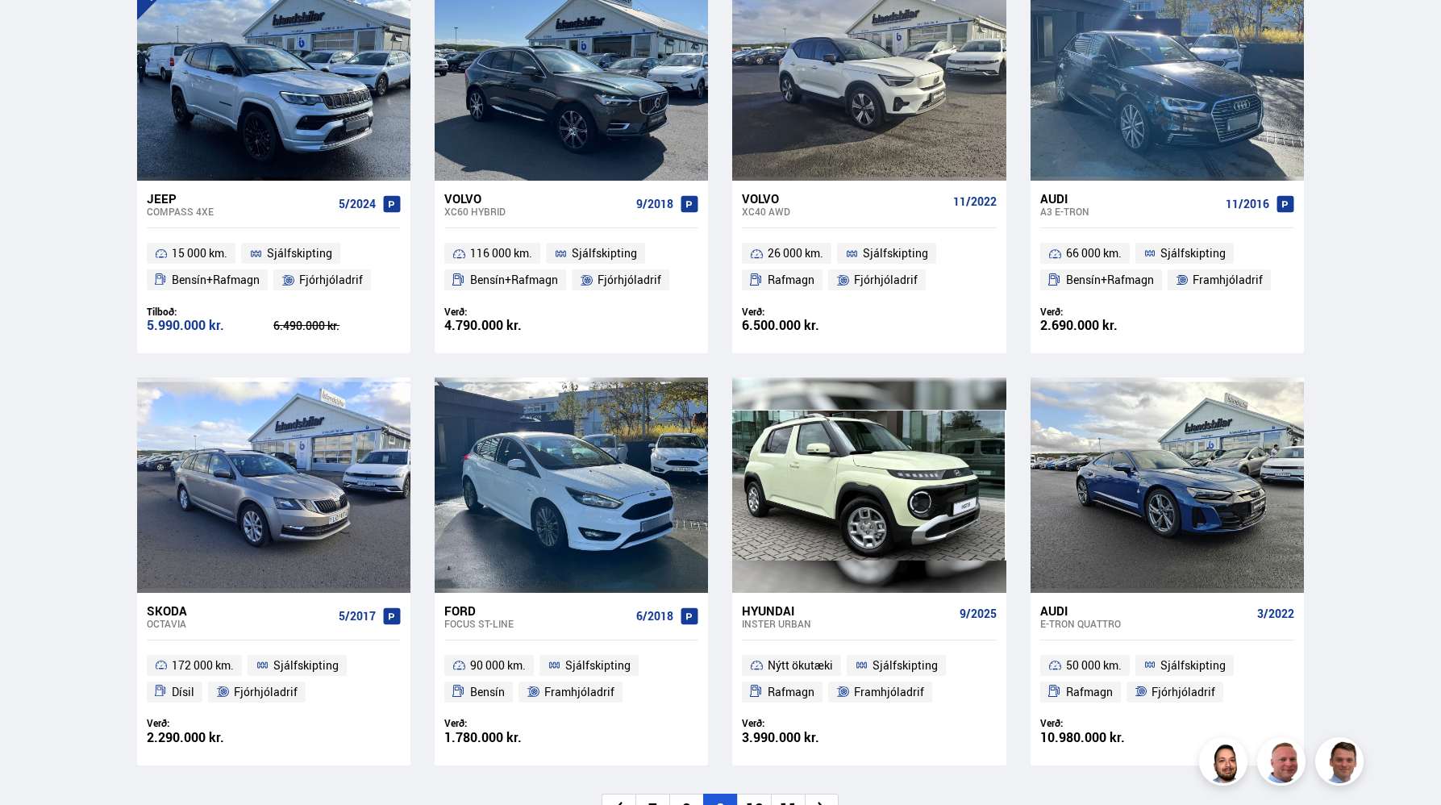
click at [1074, 327] on div "2.690.000 kr." at bounding box center [1103, 326] width 127 height 14
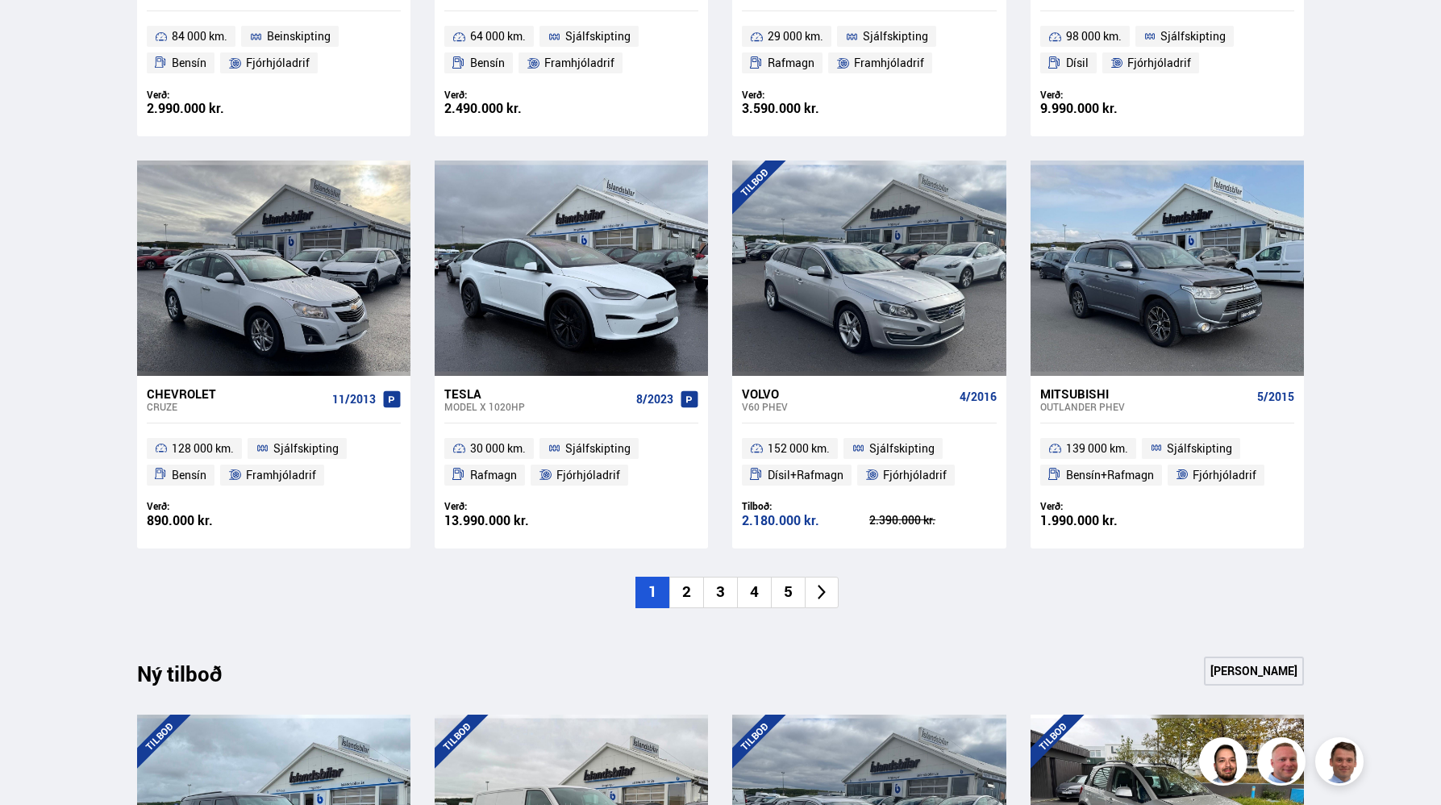
scroll to position [1061, 0]
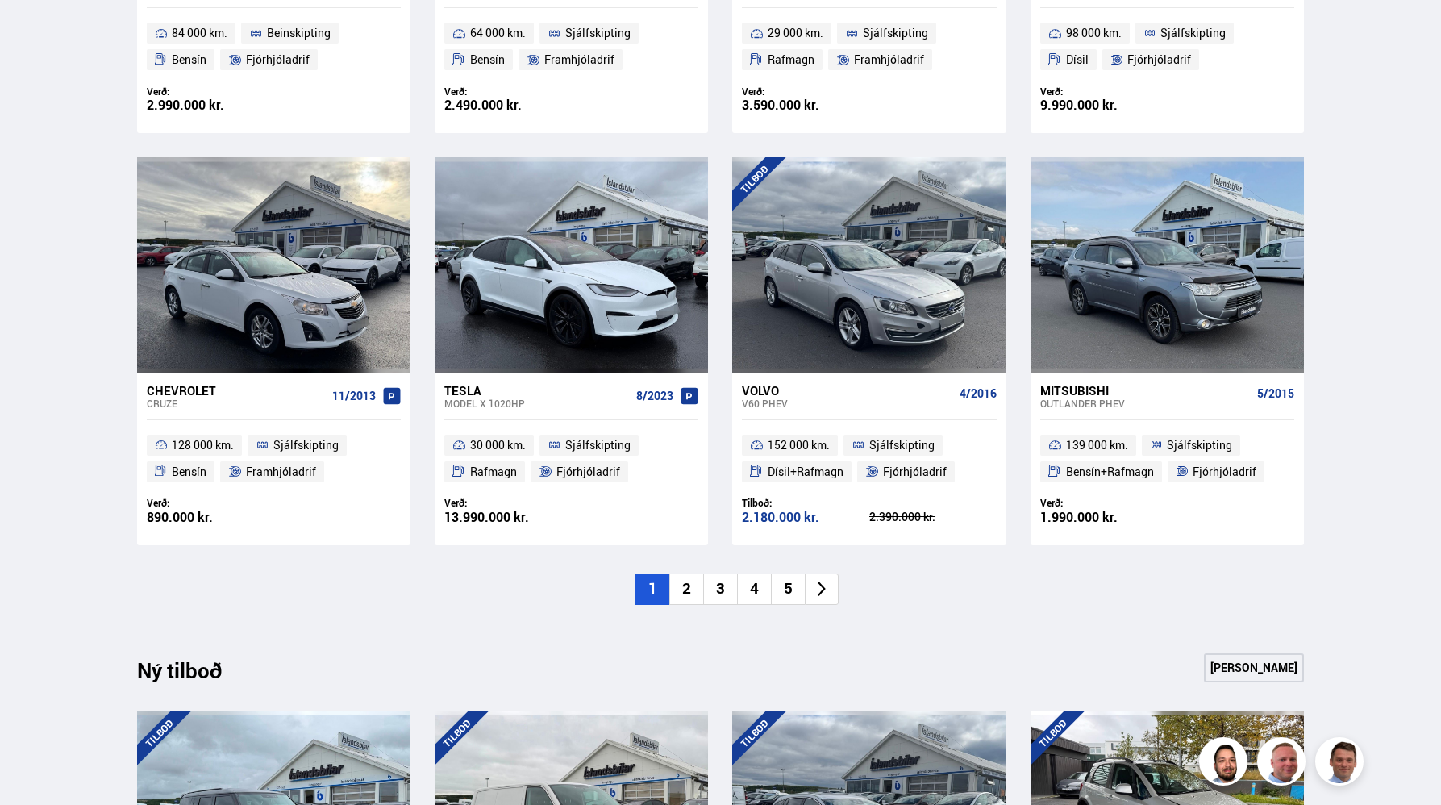
click at [784, 587] on li "5" at bounding box center [788, 588] width 34 height 31
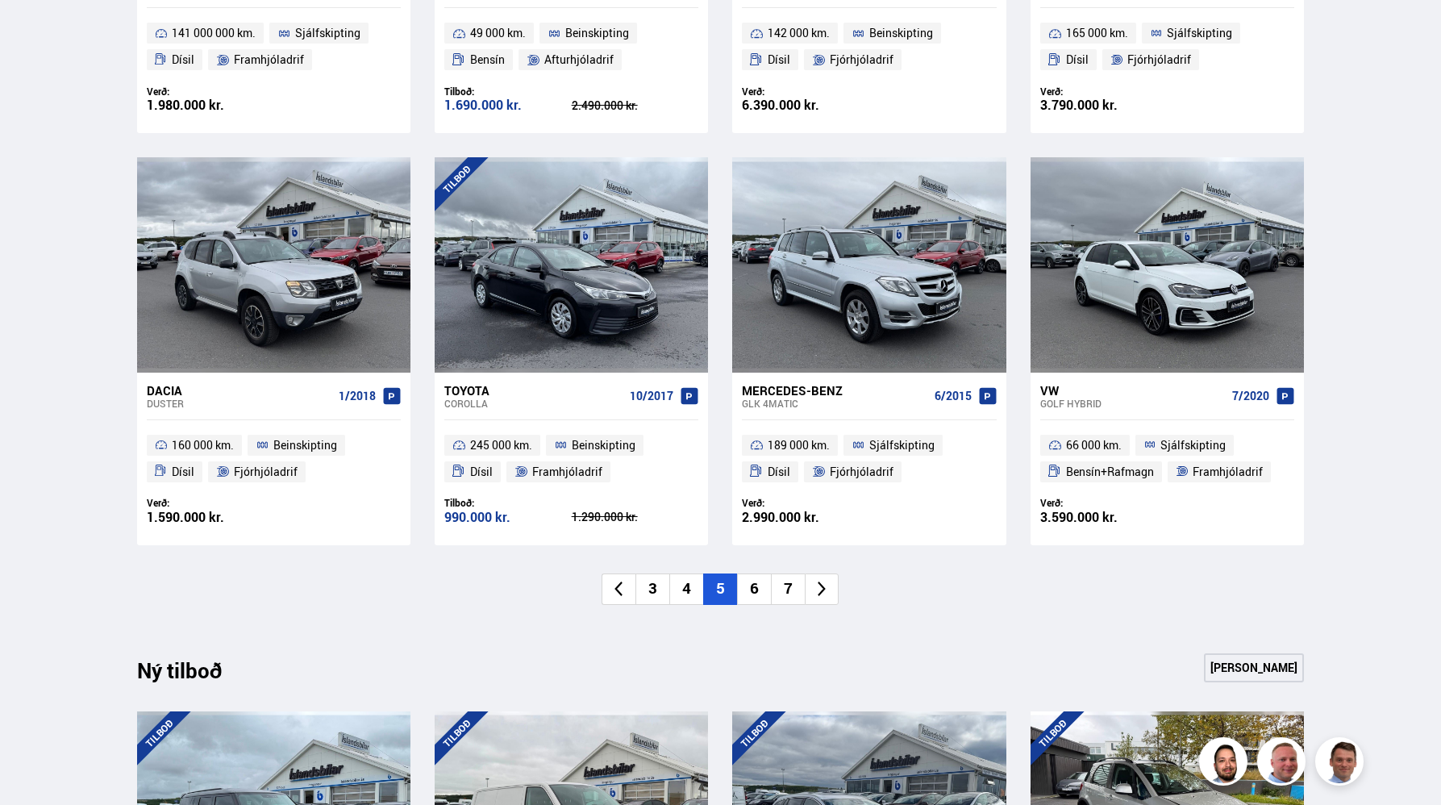
click at [784, 587] on li "7" at bounding box center [788, 588] width 34 height 31
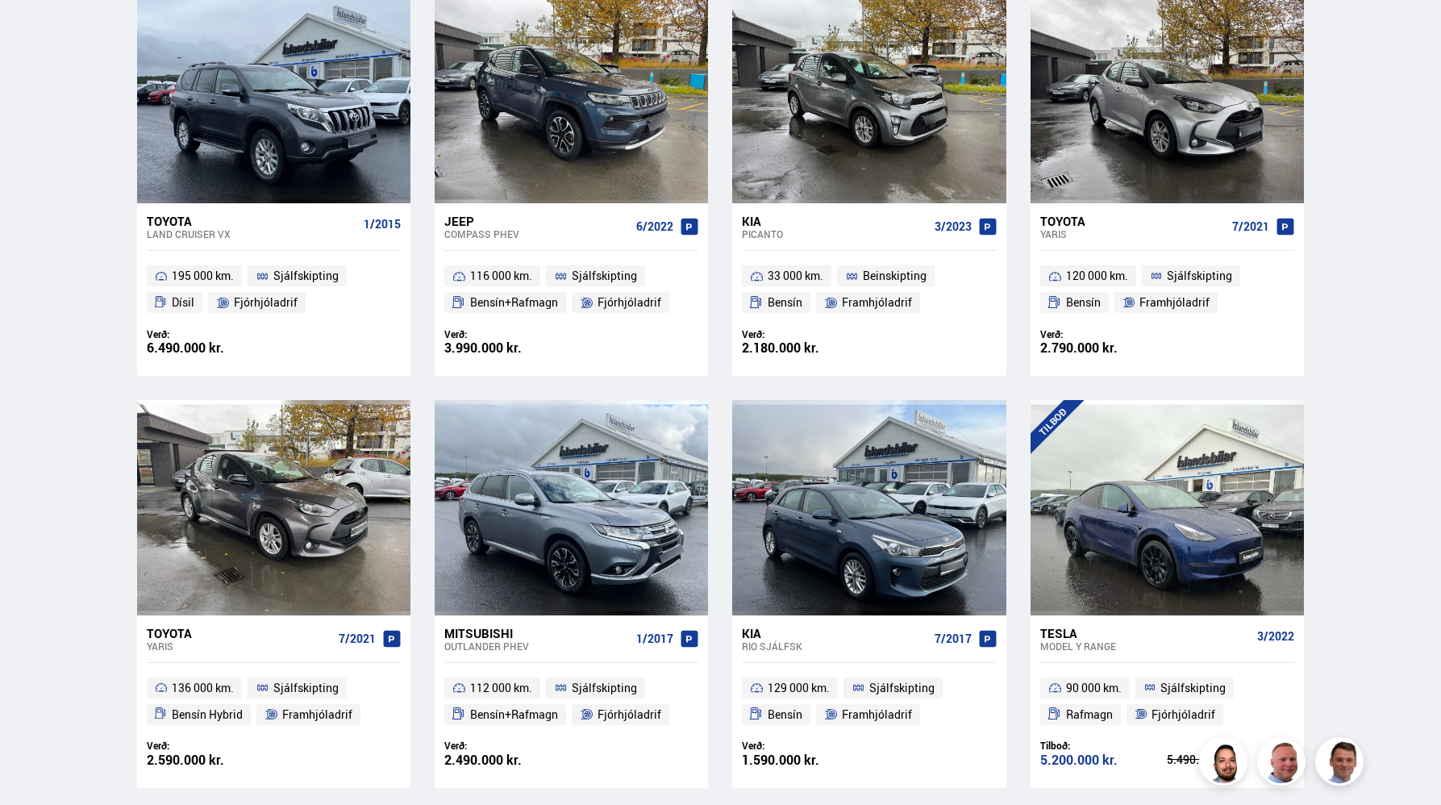
scroll to position [900, 0]
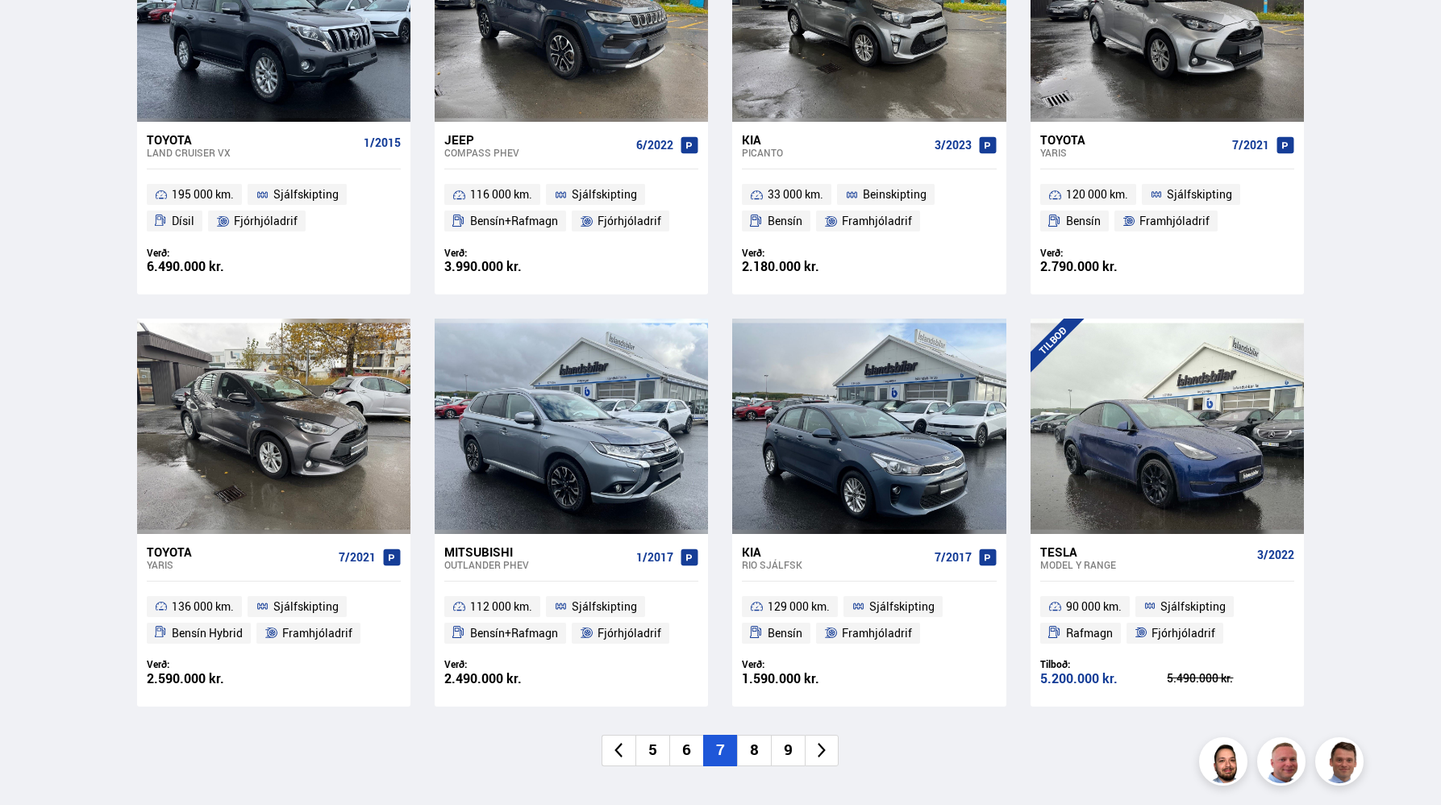
click at [754, 745] on li "8" at bounding box center [754, 750] width 34 height 31
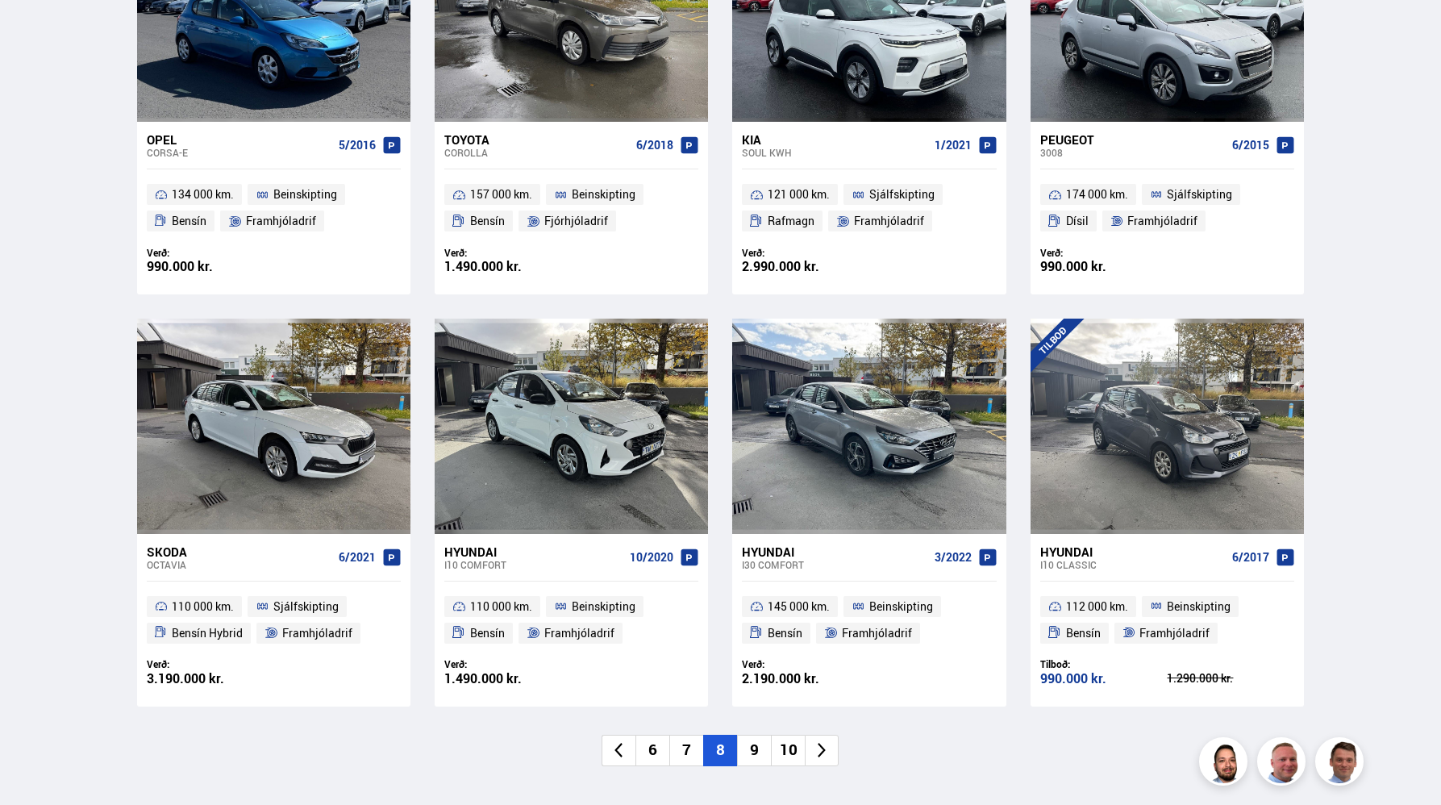
click at [752, 750] on li "9" at bounding box center [754, 750] width 34 height 31
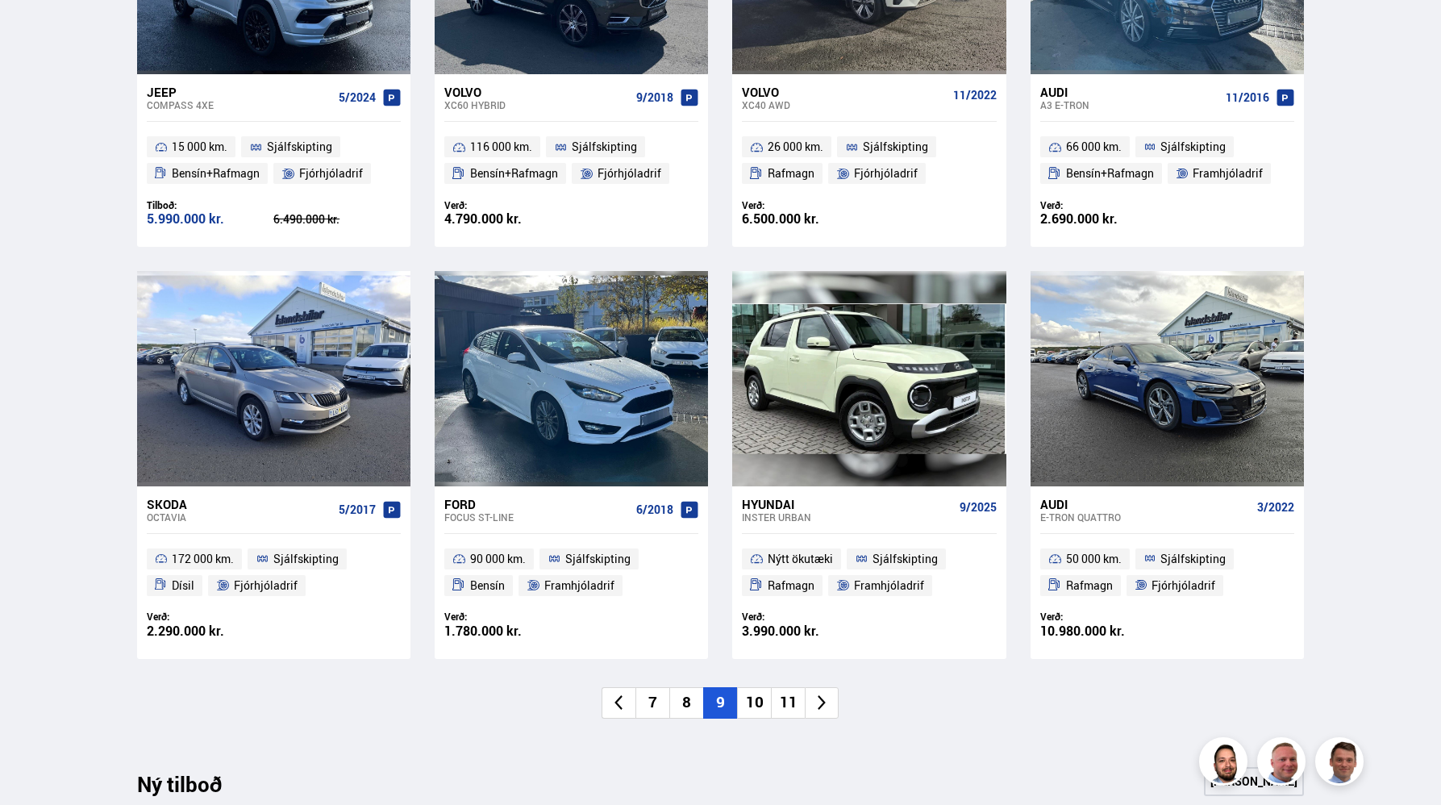
scroll to position [990, 0]
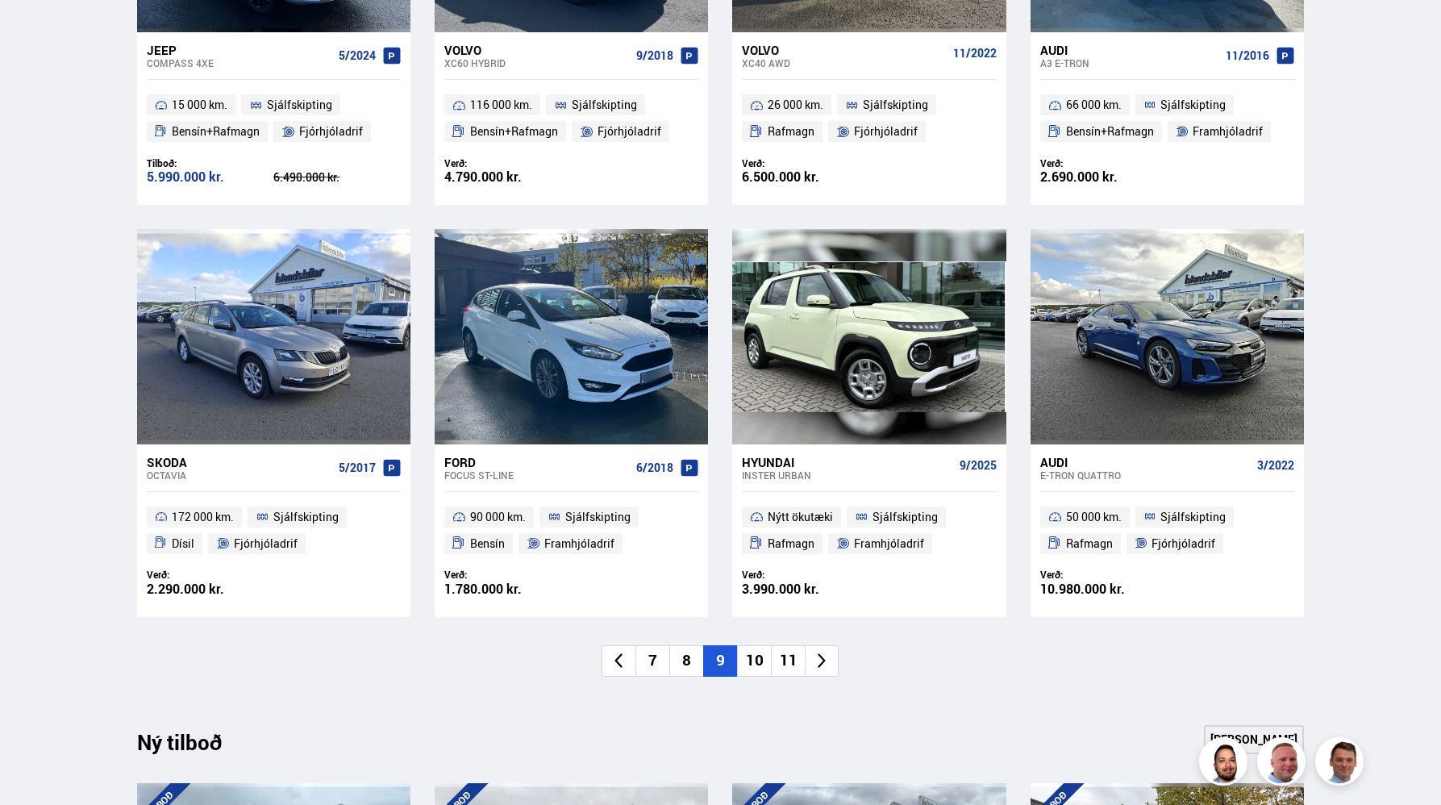
click at [750, 662] on li "10" at bounding box center [754, 660] width 34 height 31
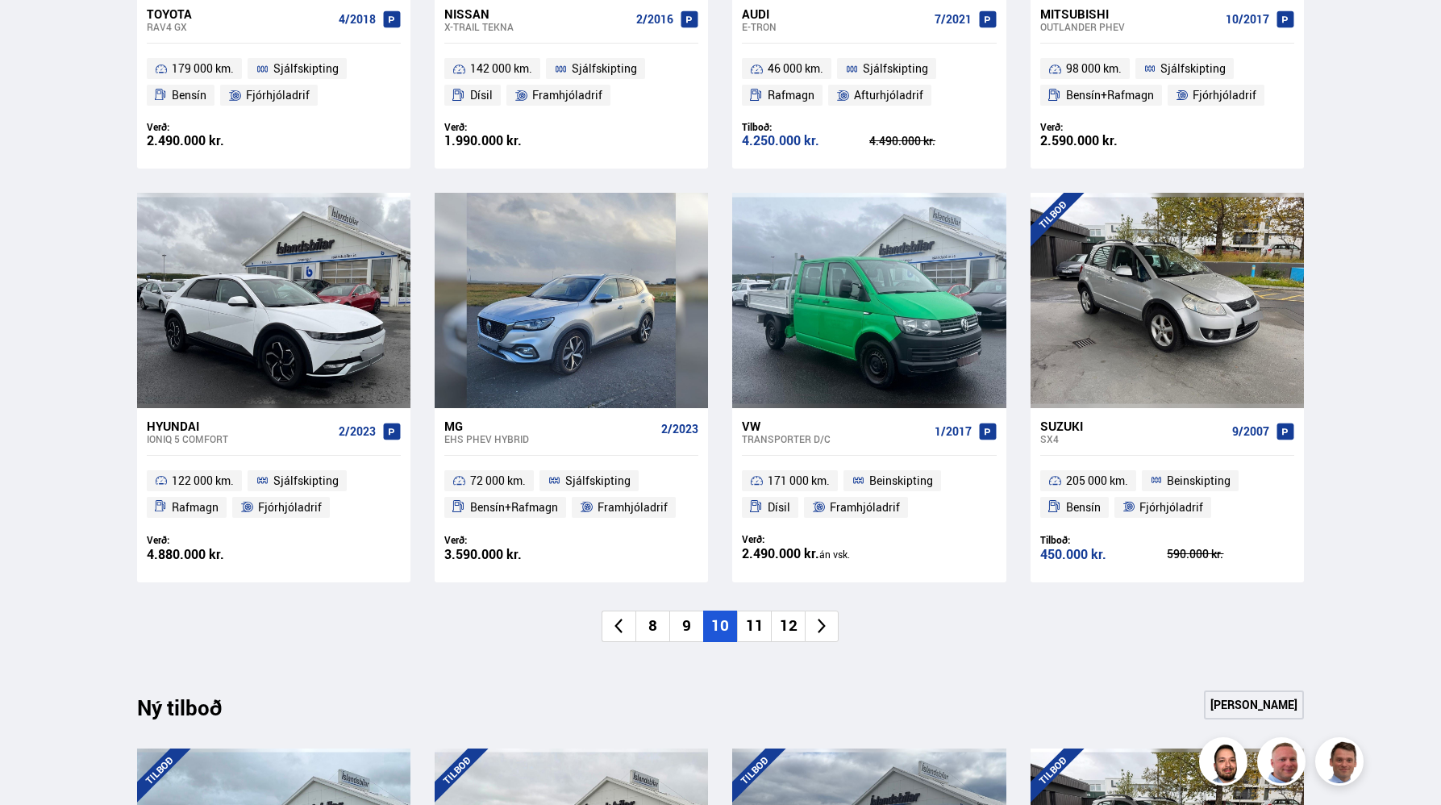
scroll to position [1028, 0]
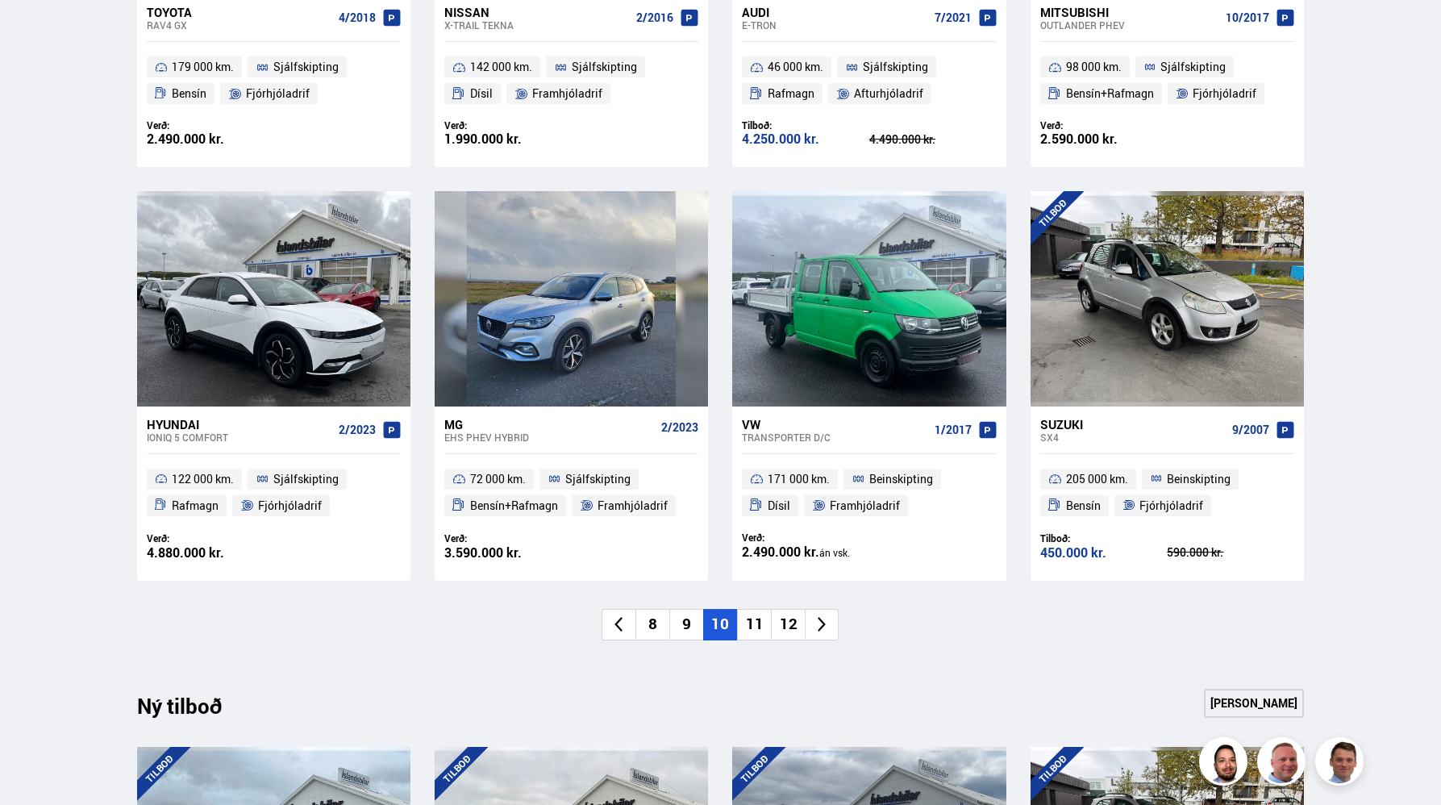
click at [759, 632] on li "11" at bounding box center [754, 624] width 34 height 31
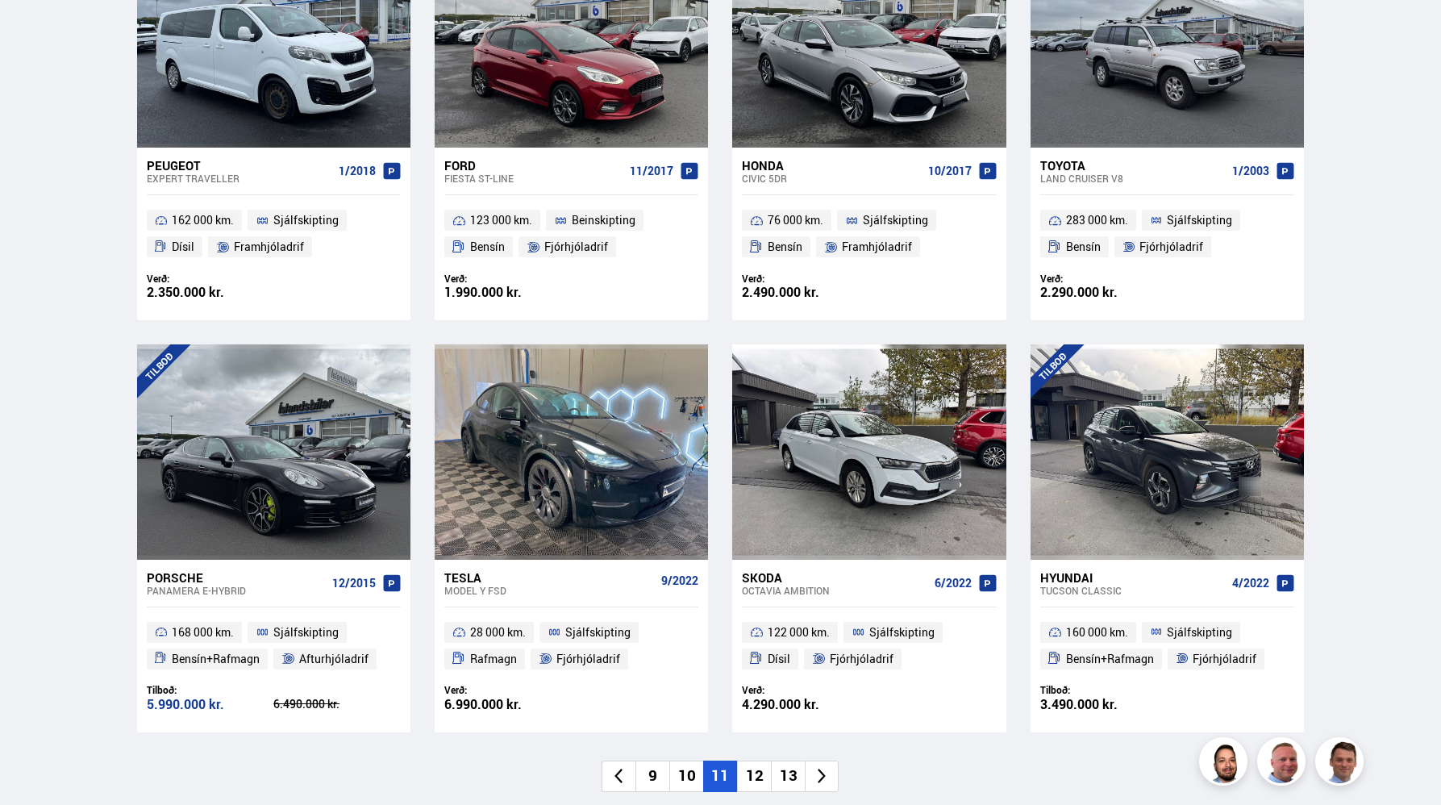
scroll to position [871, 0]
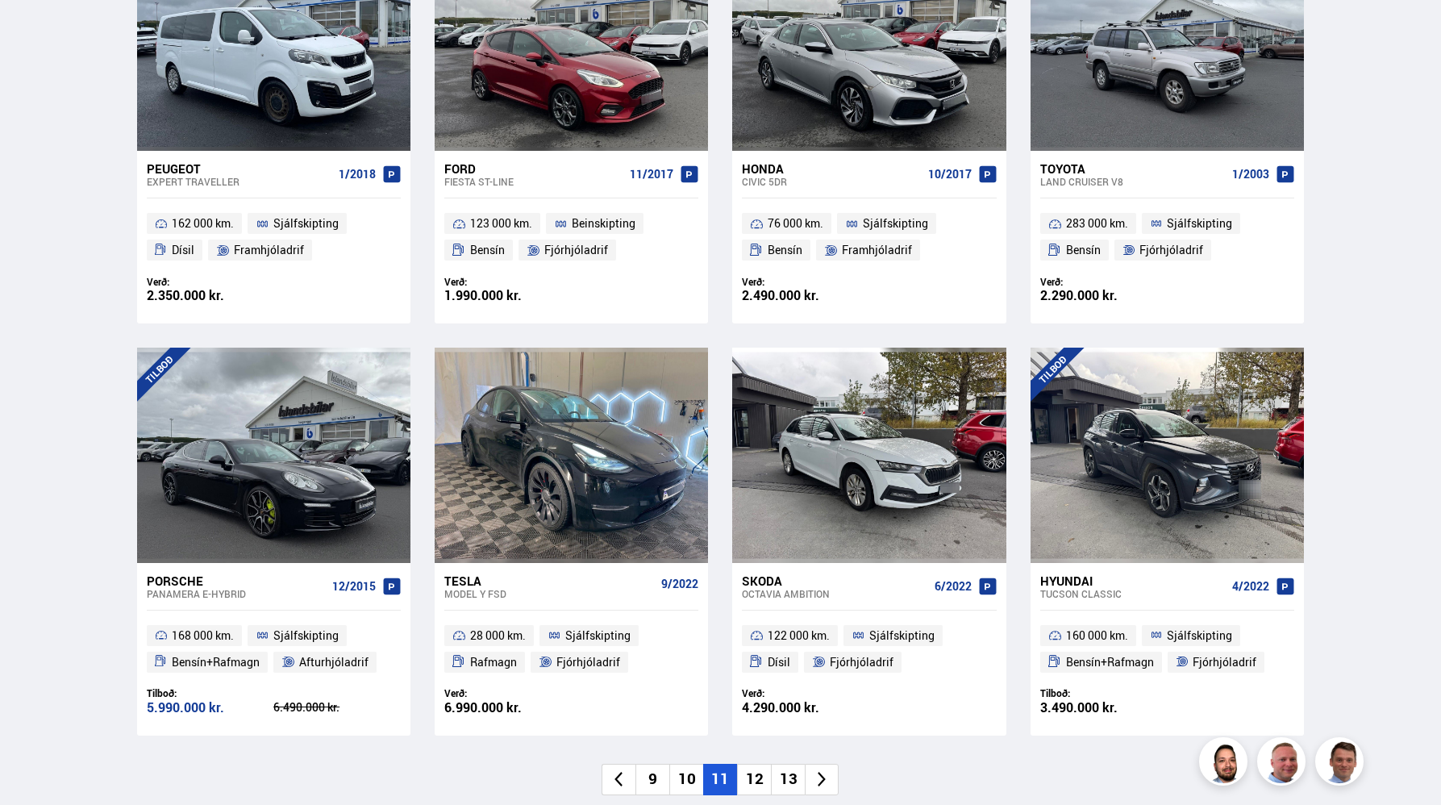
click at [754, 769] on li "12" at bounding box center [754, 779] width 34 height 31
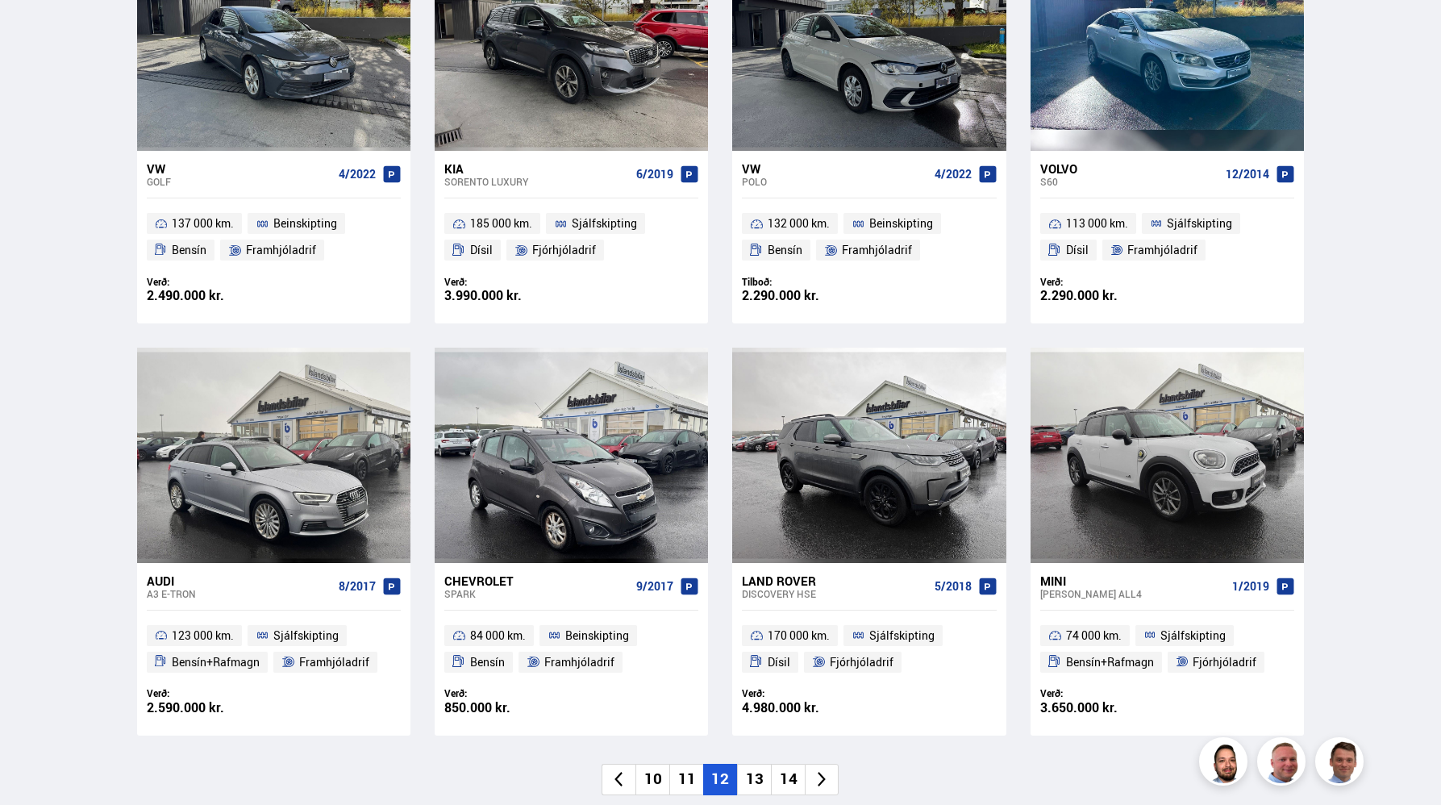
click at [750, 794] on li "13" at bounding box center [754, 779] width 34 height 31
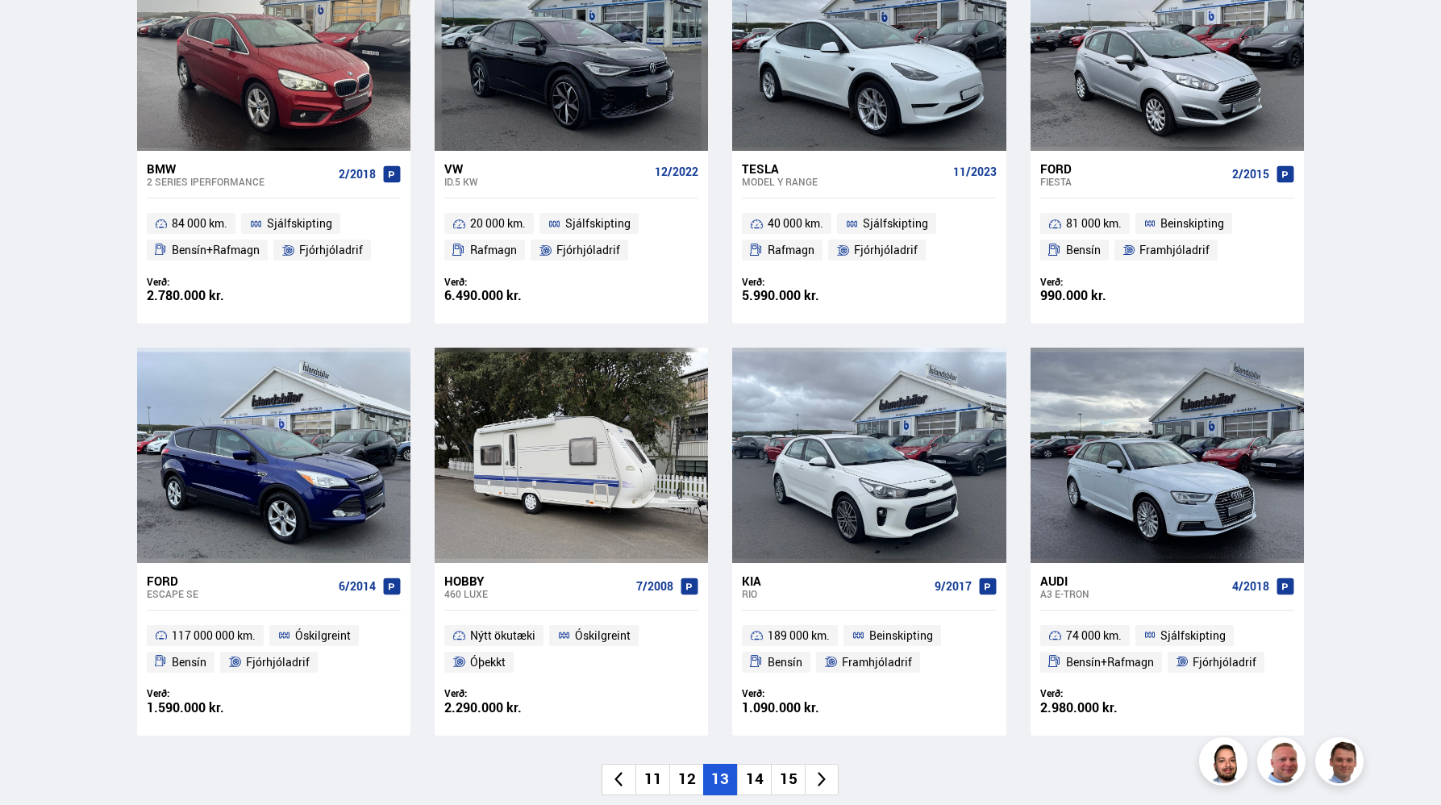
click at [752, 777] on li "14" at bounding box center [754, 779] width 34 height 31
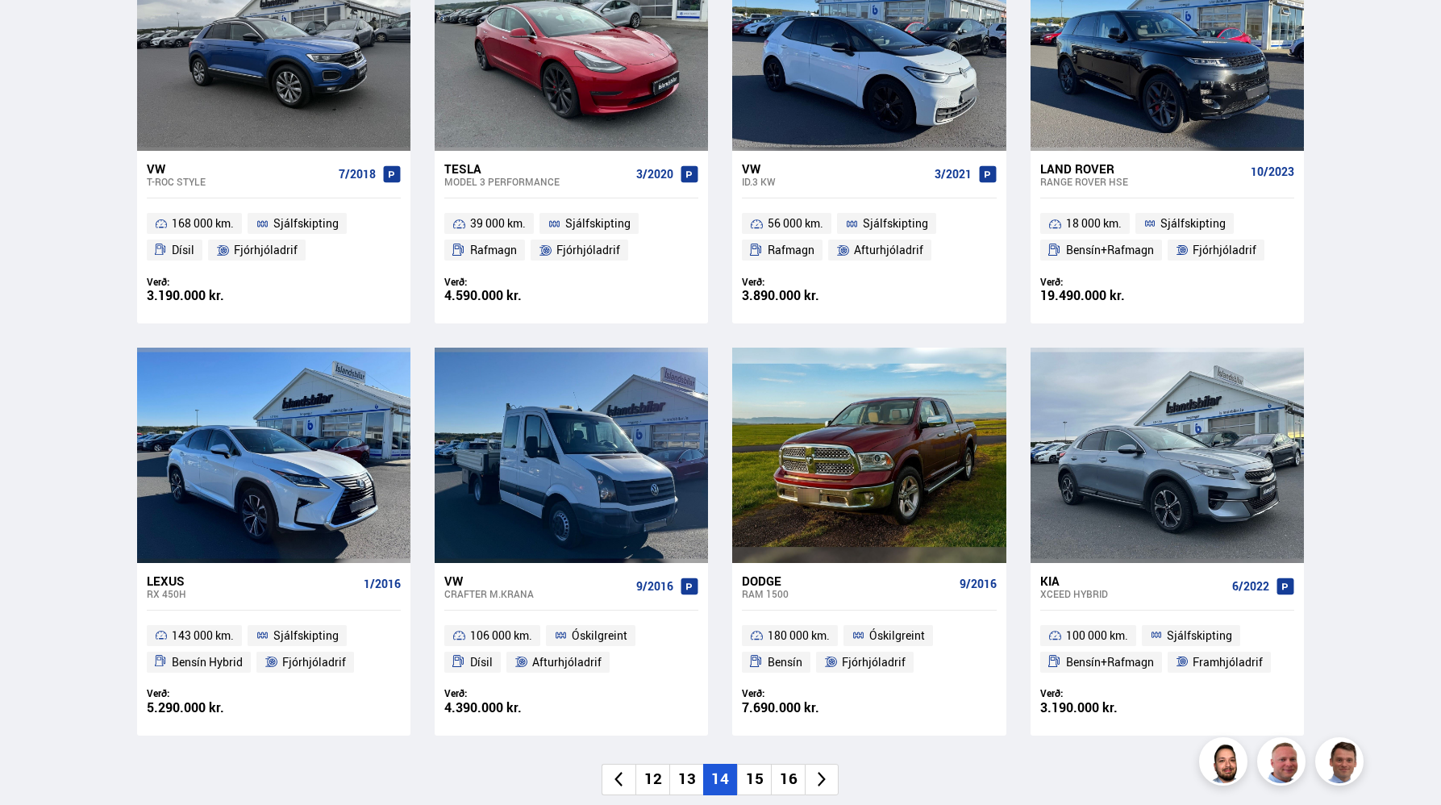
click at [752, 777] on li "15" at bounding box center [754, 779] width 34 height 31
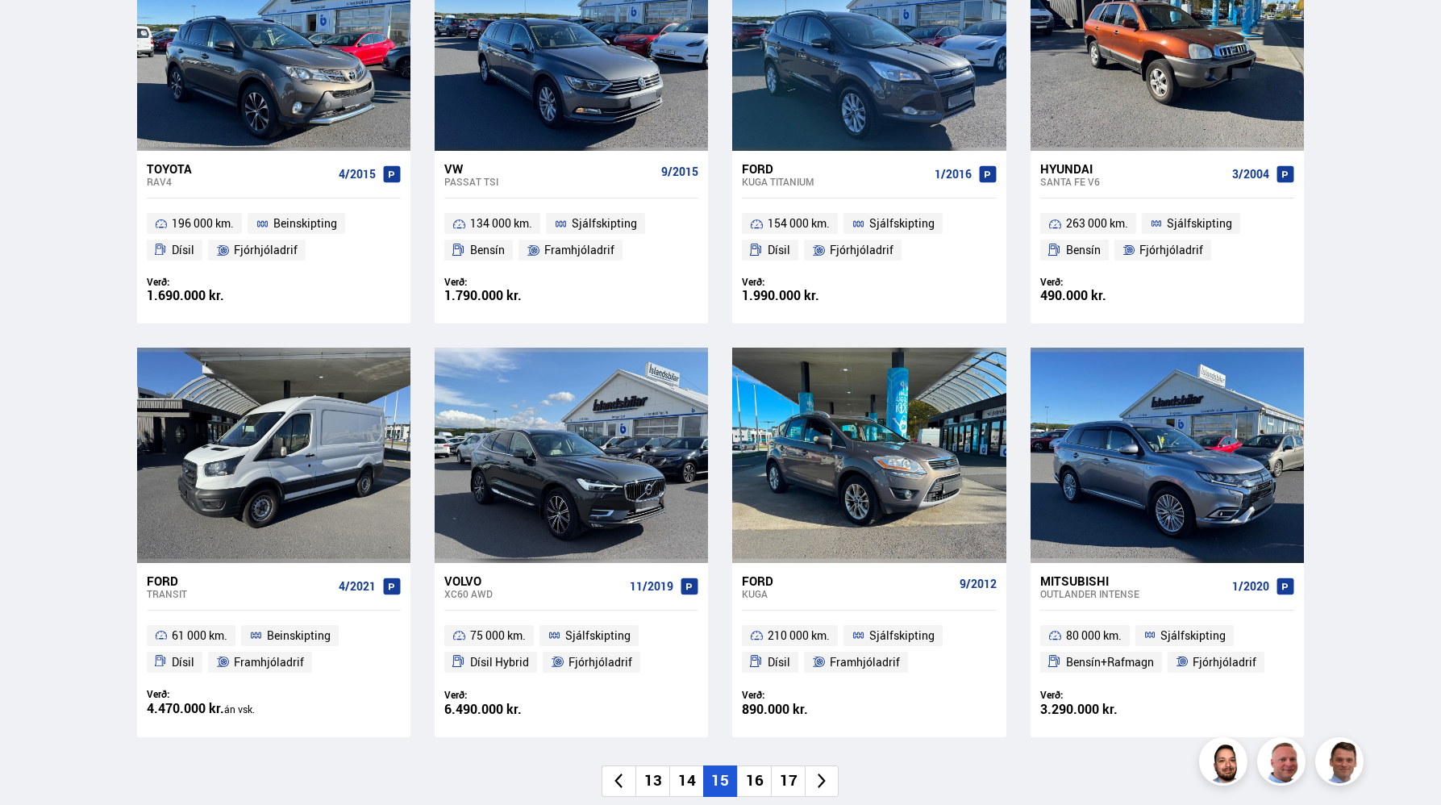
click at [752, 777] on li "16" at bounding box center [754, 780] width 34 height 31
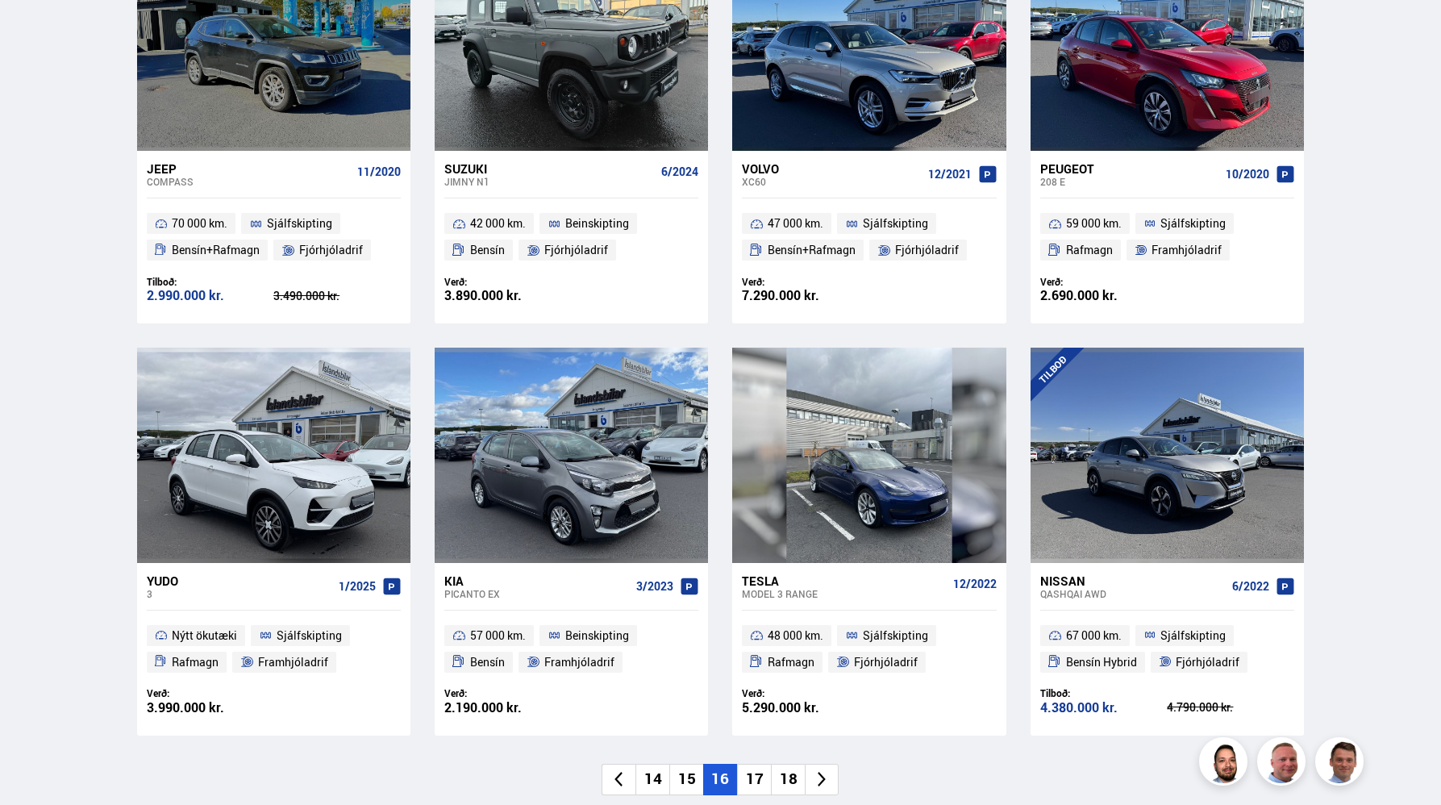
click at [752, 777] on li "17" at bounding box center [754, 779] width 34 height 31
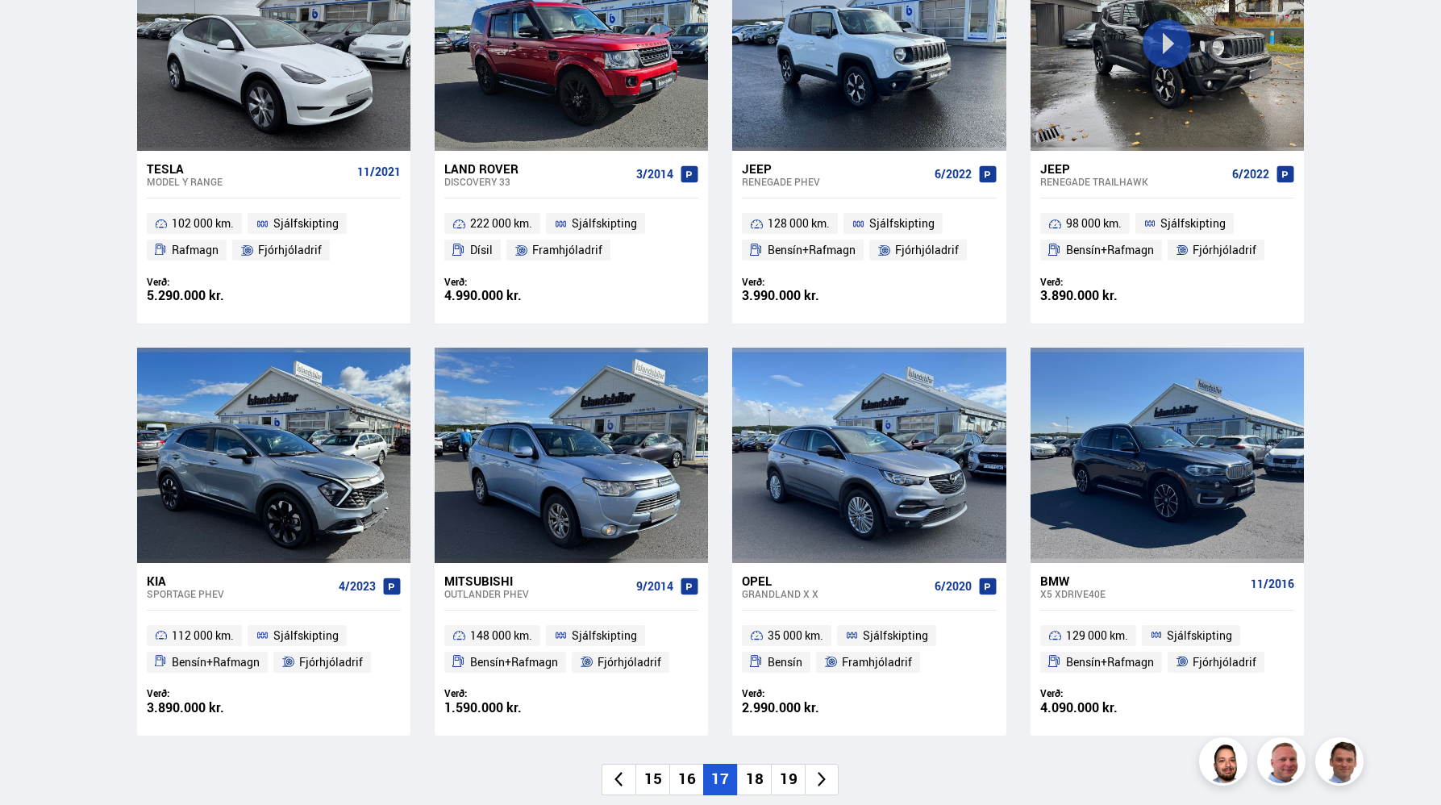
click at [752, 777] on li "18" at bounding box center [754, 779] width 34 height 31
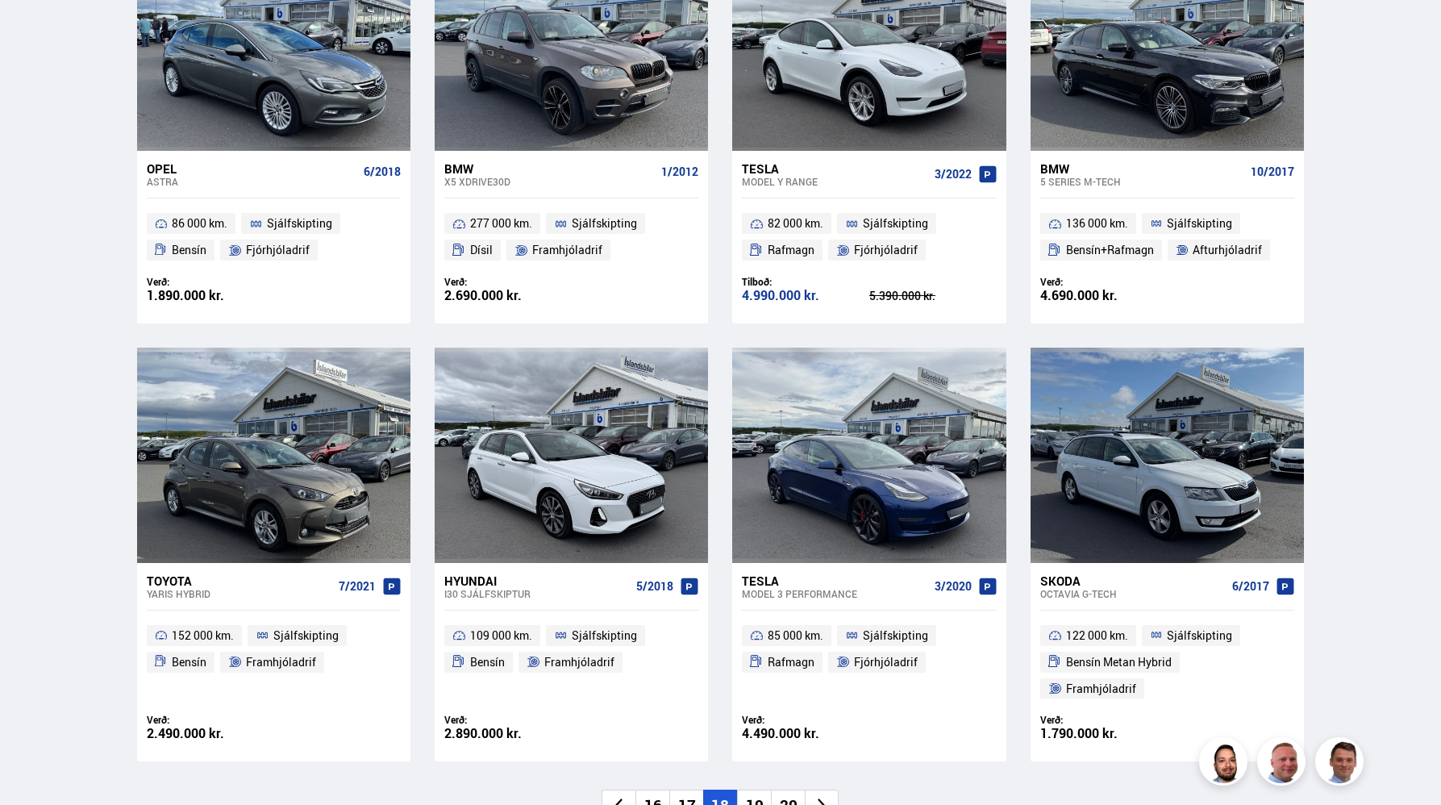
click at [752, 790] on li "19" at bounding box center [754, 805] width 34 height 31
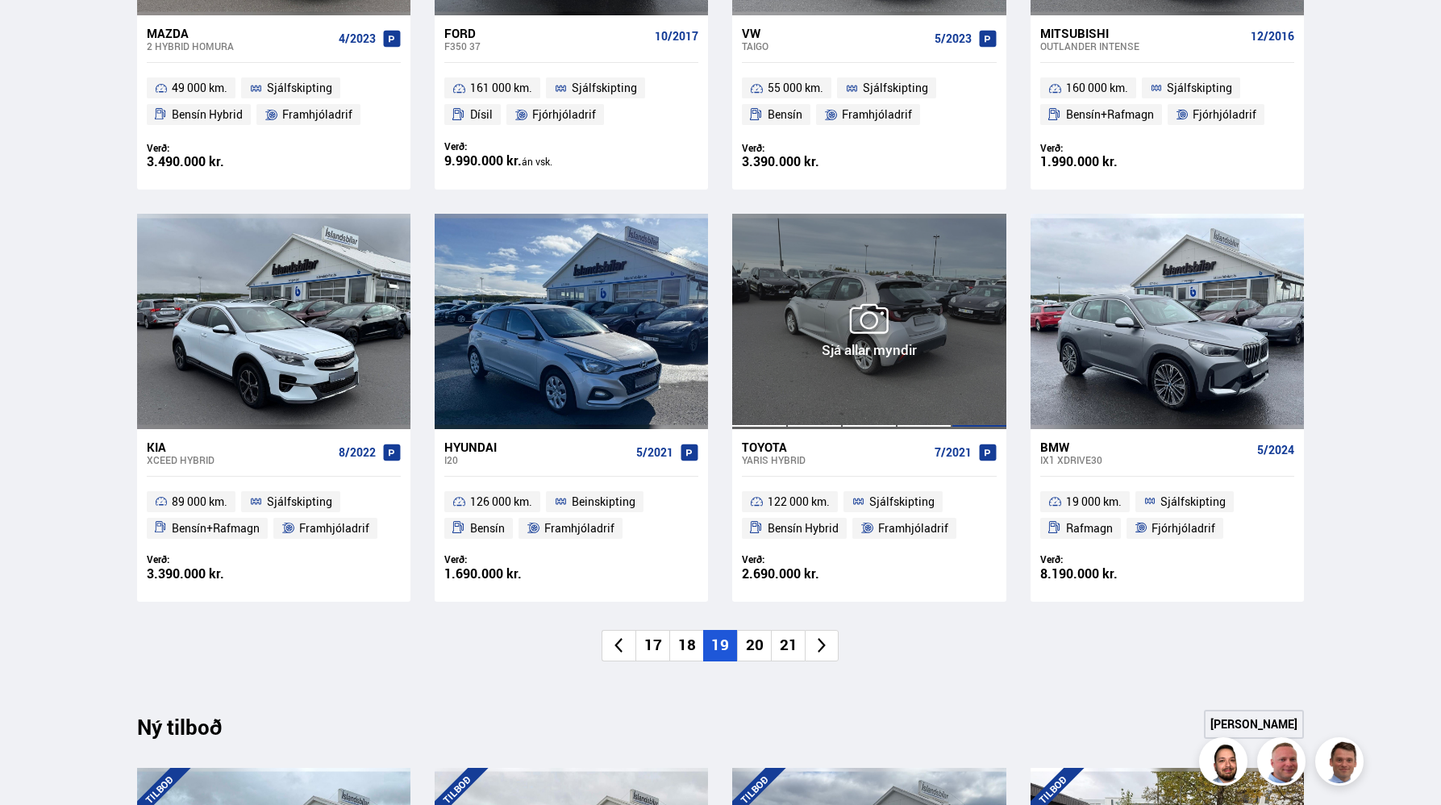
scroll to position [1025, 0]
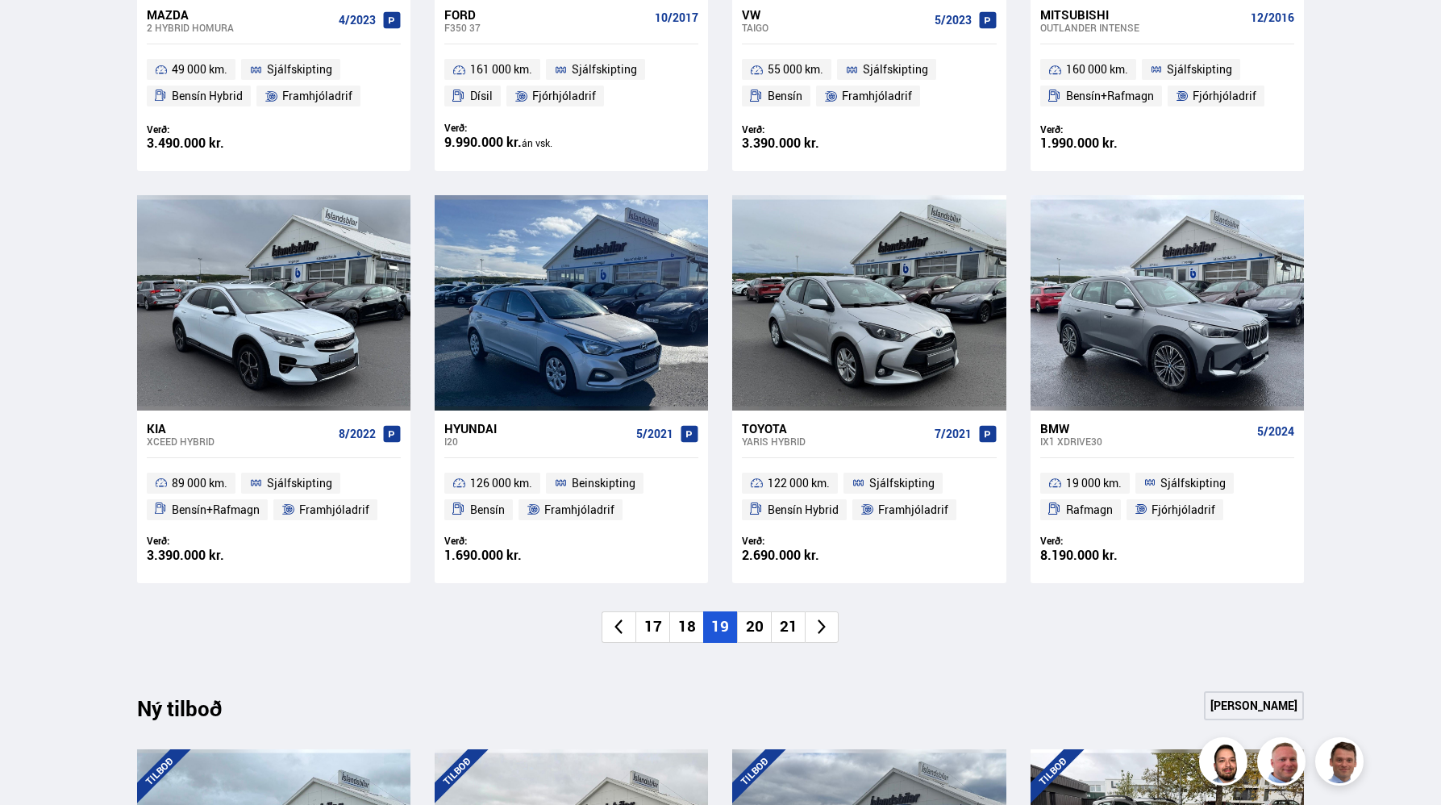
click at [756, 624] on li "20" at bounding box center [754, 626] width 34 height 31
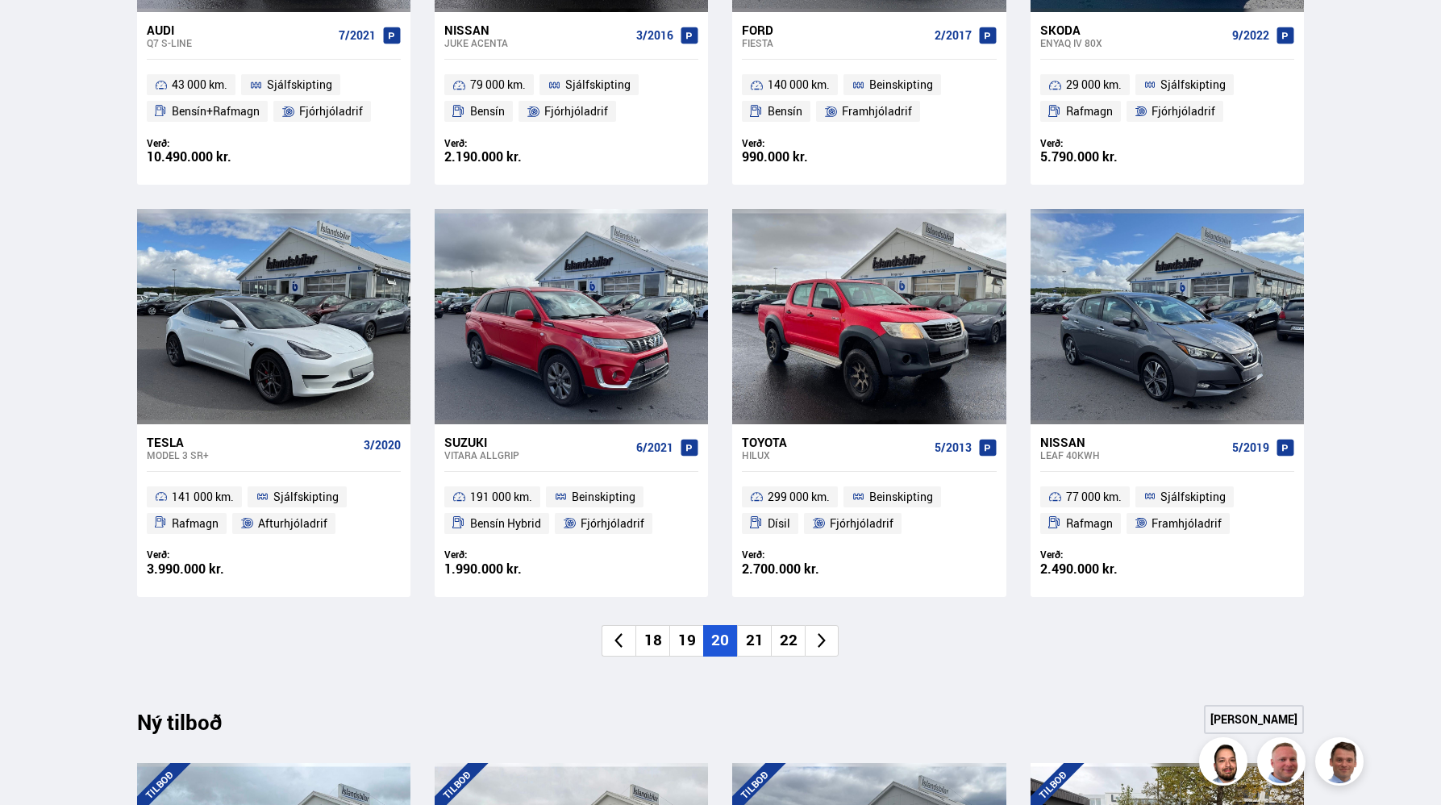
scroll to position [1013, 0]
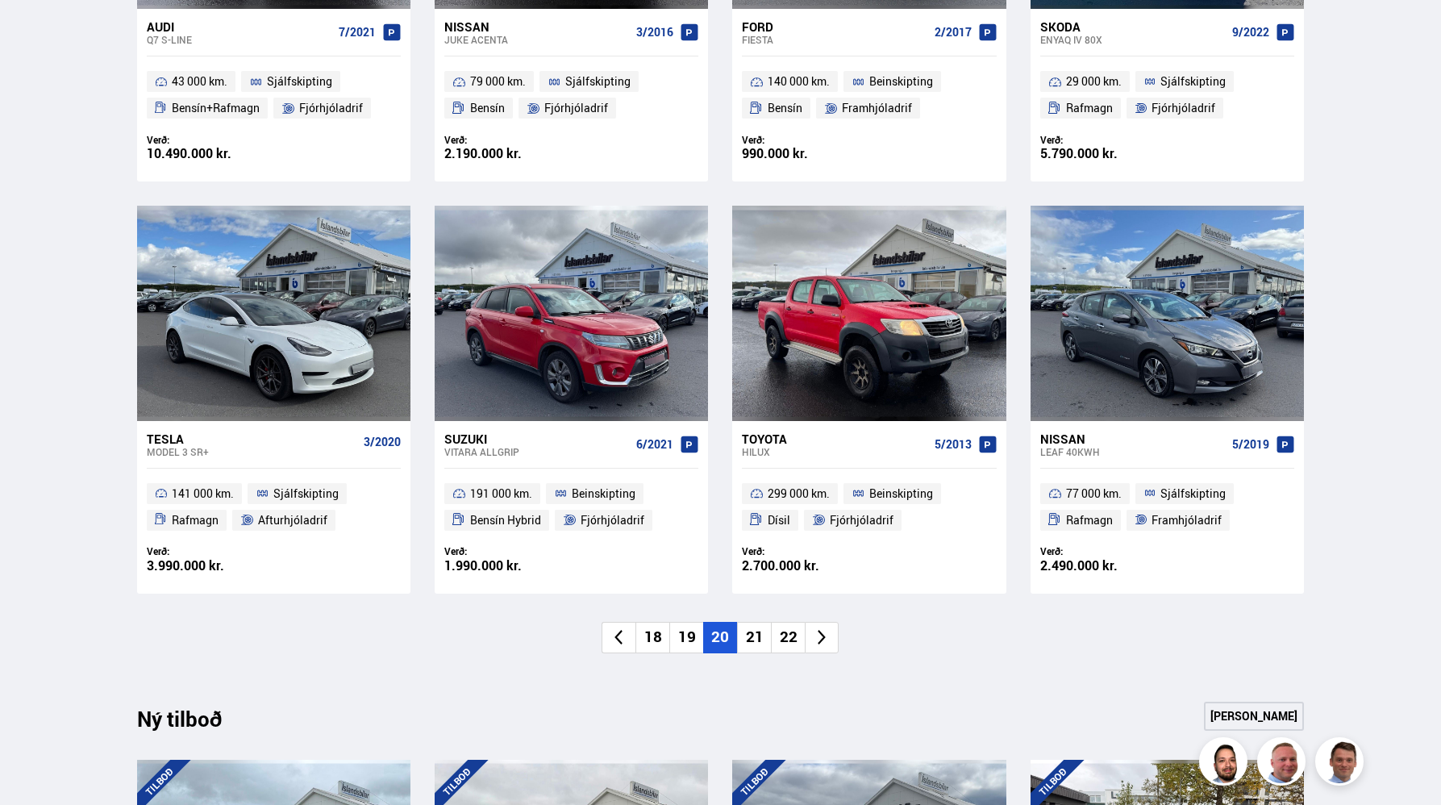
click at [755, 640] on li "21" at bounding box center [754, 637] width 34 height 31
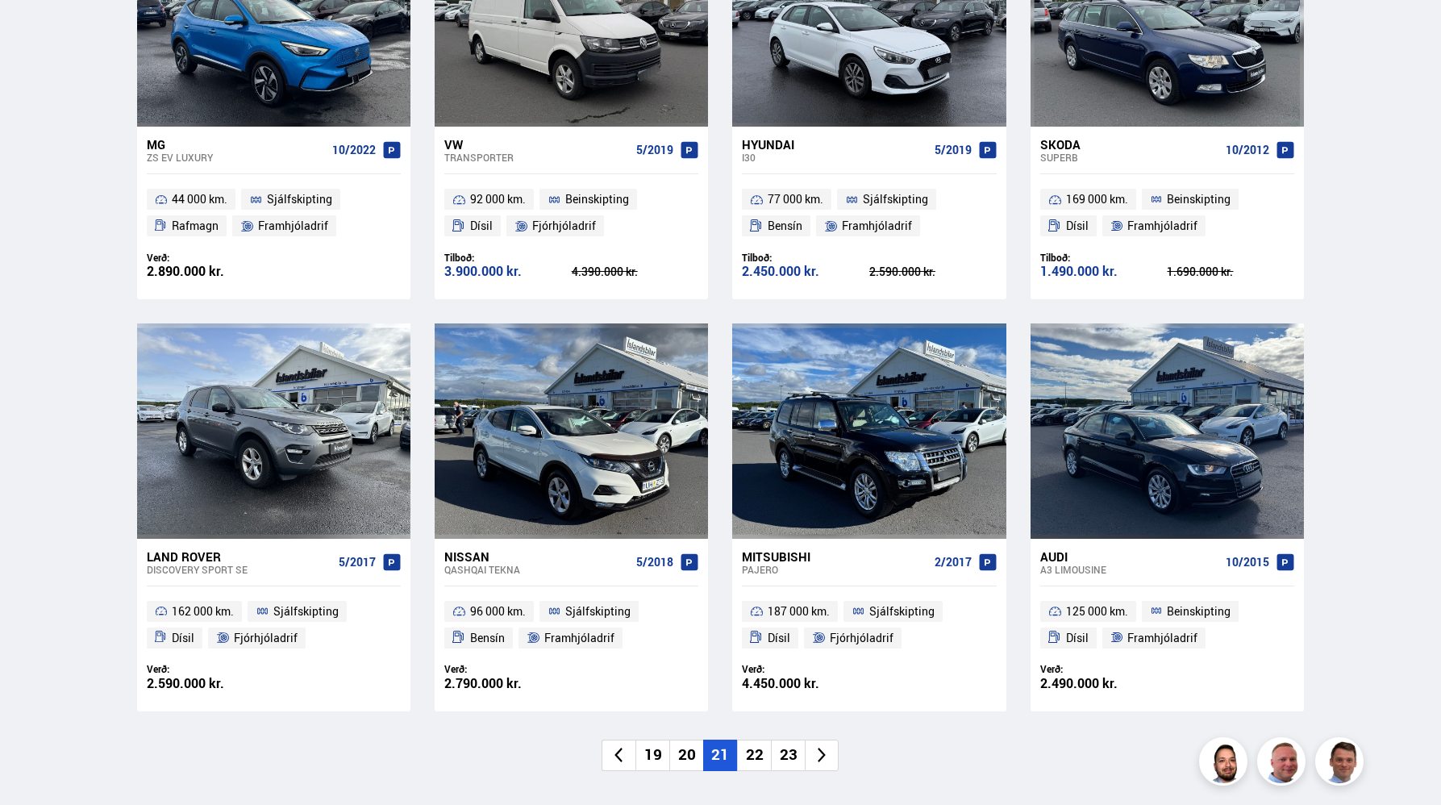
scroll to position [950, 0]
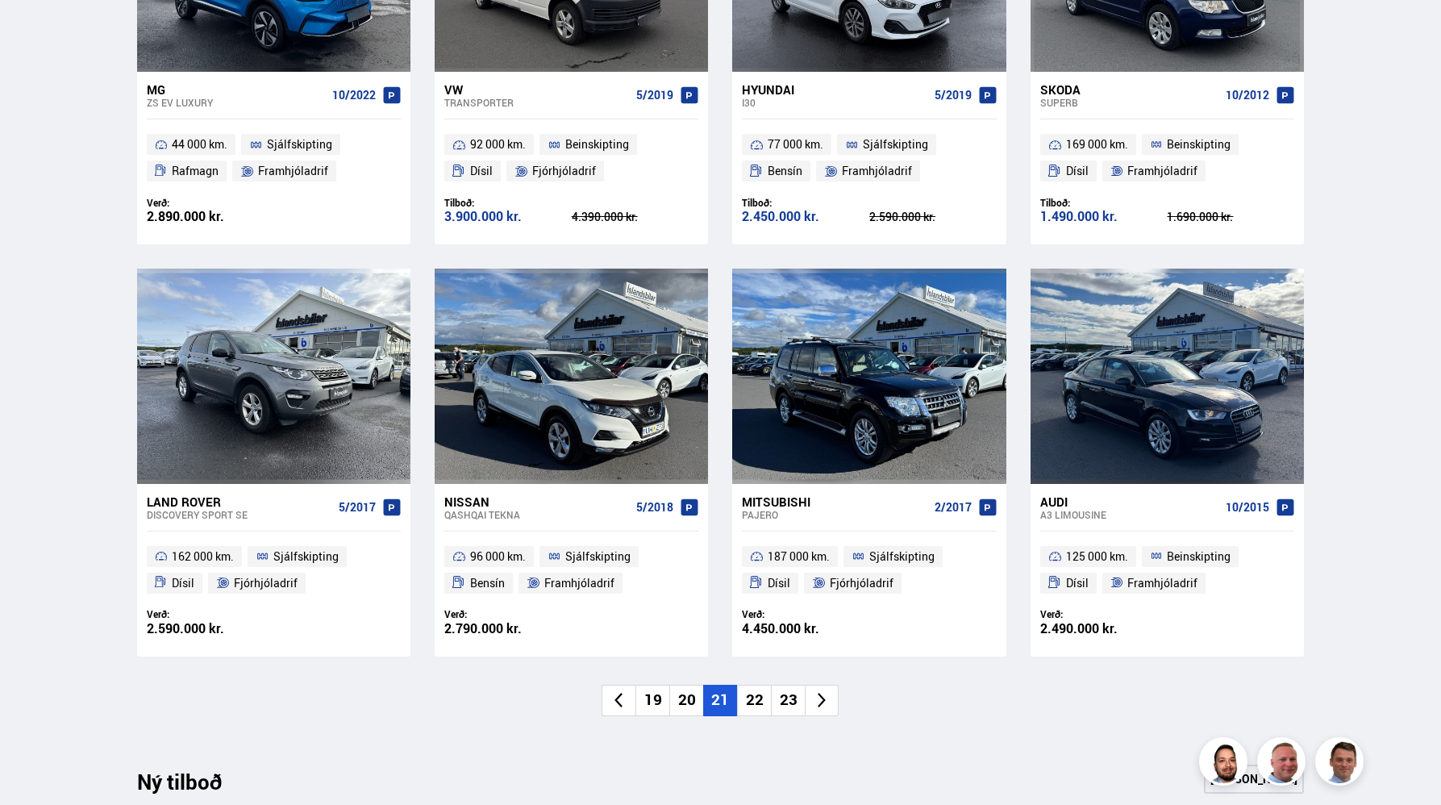
click at [751, 703] on li "22" at bounding box center [754, 700] width 34 height 31
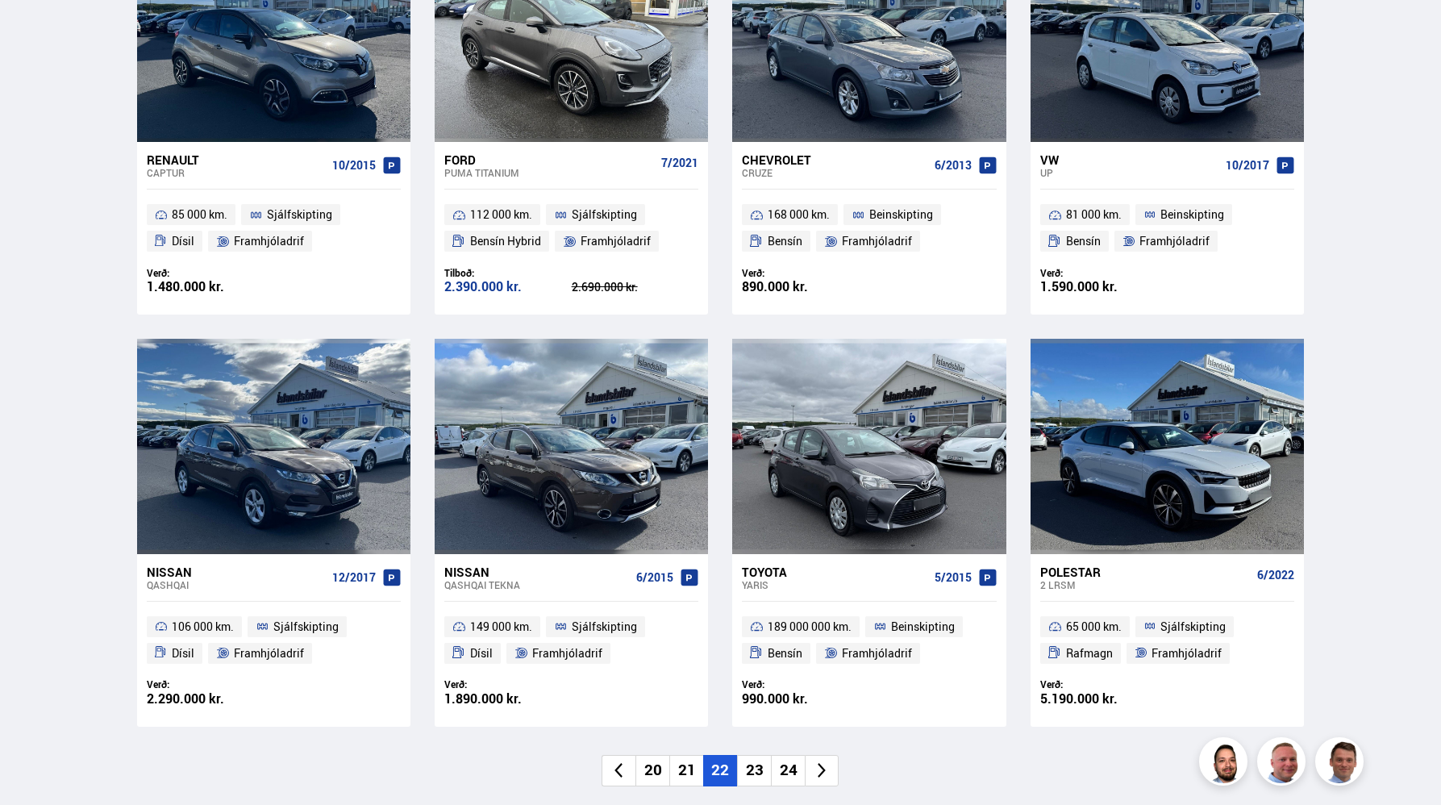
scroll to position [878, 0]
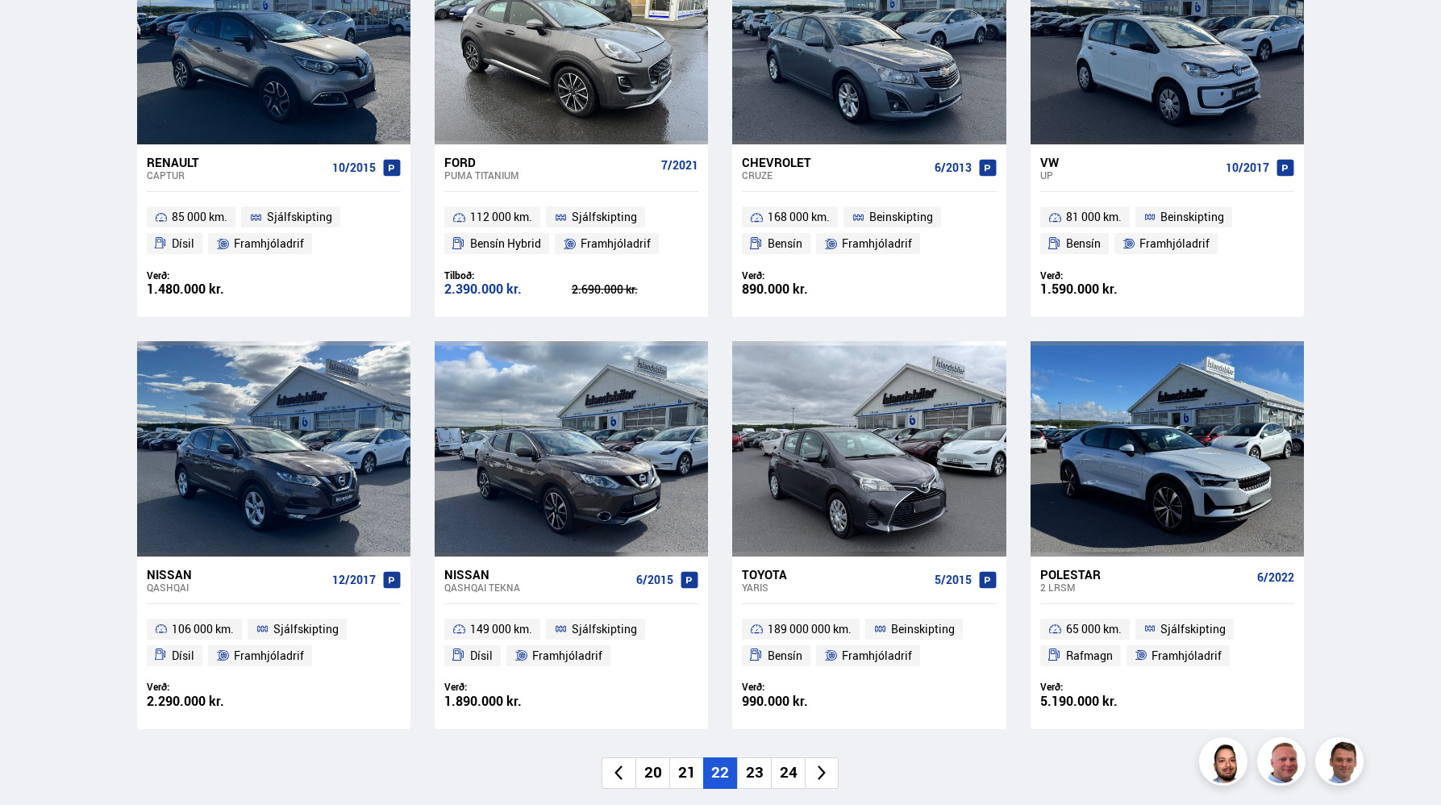
click at [754, 761] on li "23" at bounding box center [754, 772] width 34 height 31
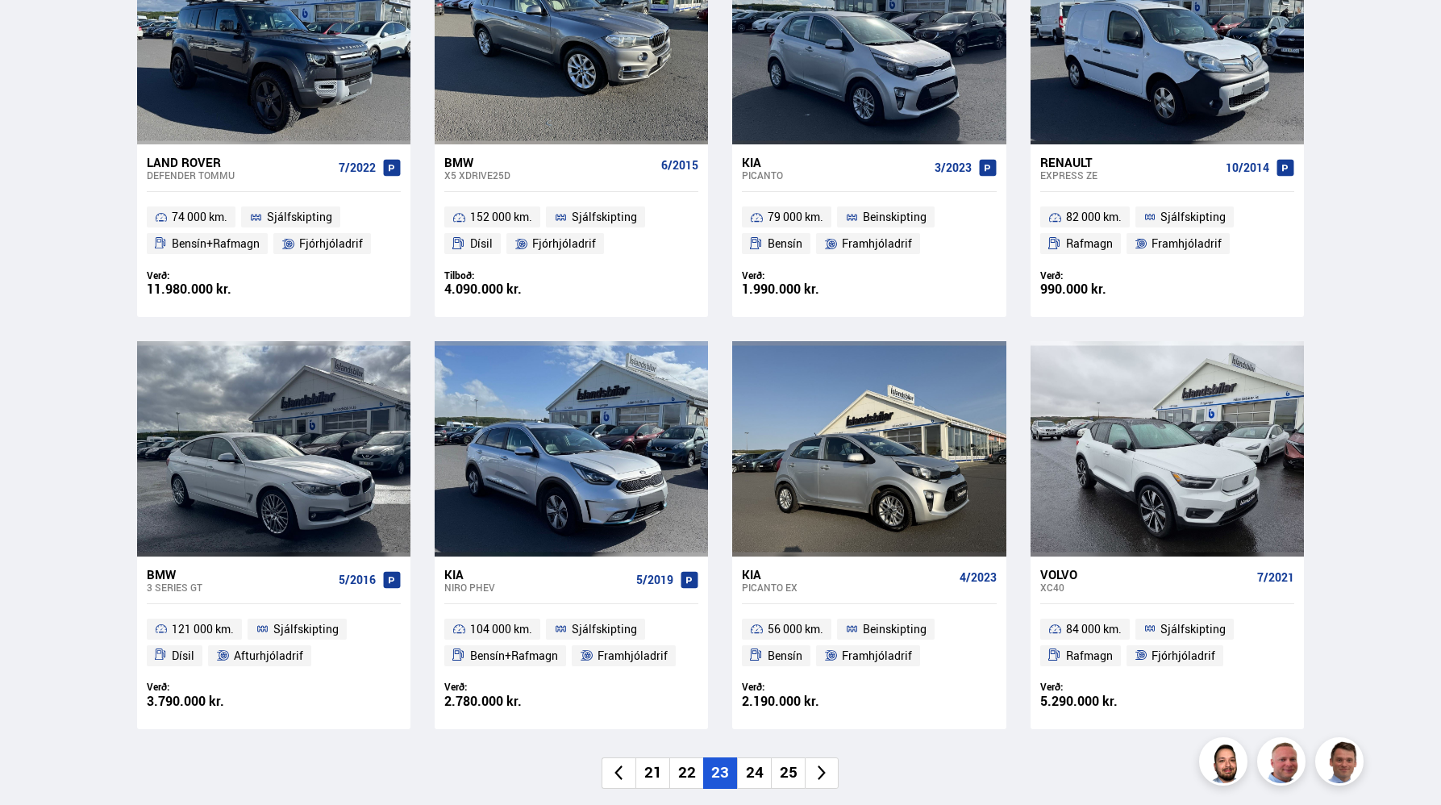
click at [761, 766] on li "24" at bounding box center [754, 772] width 34 height 31
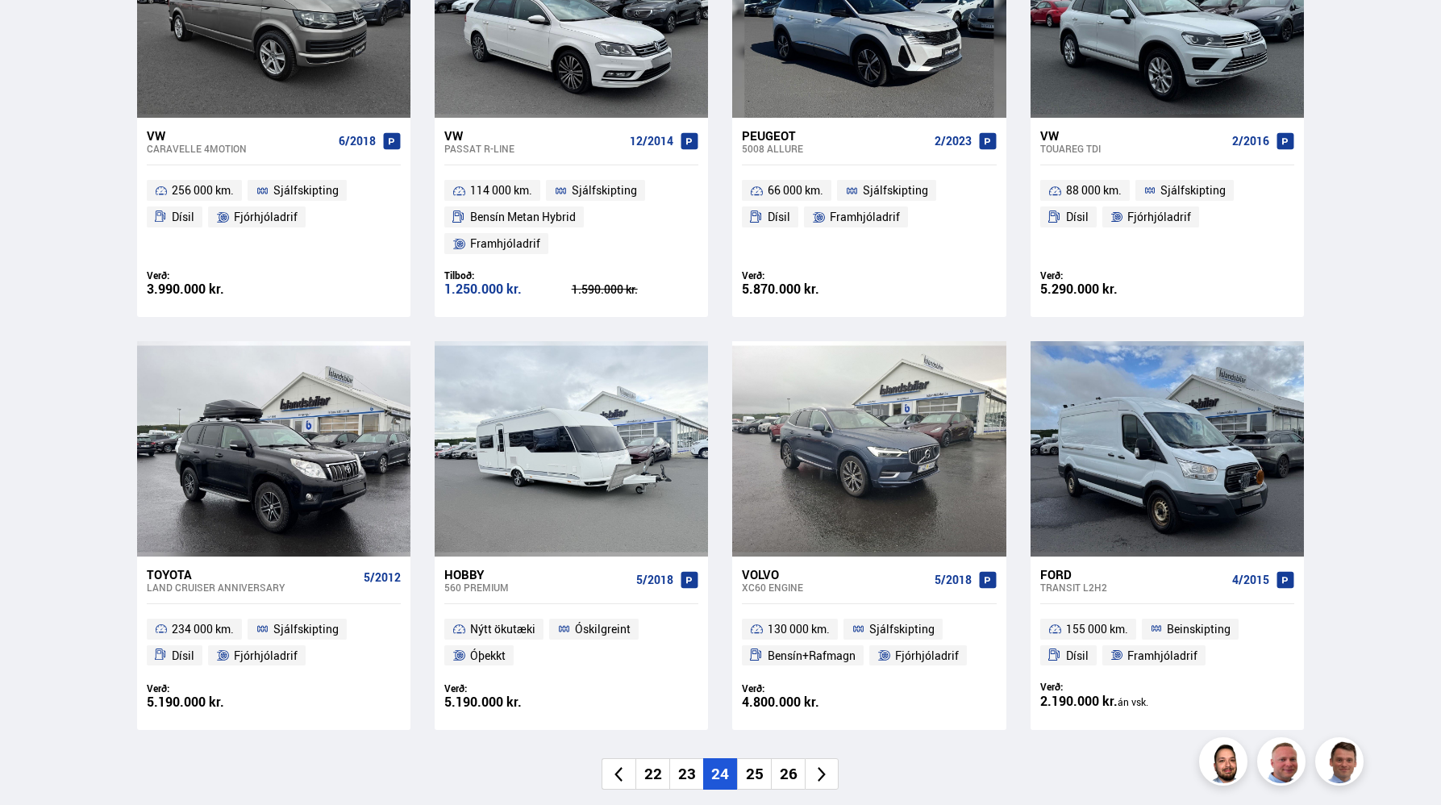
scroll to position [896, 0]
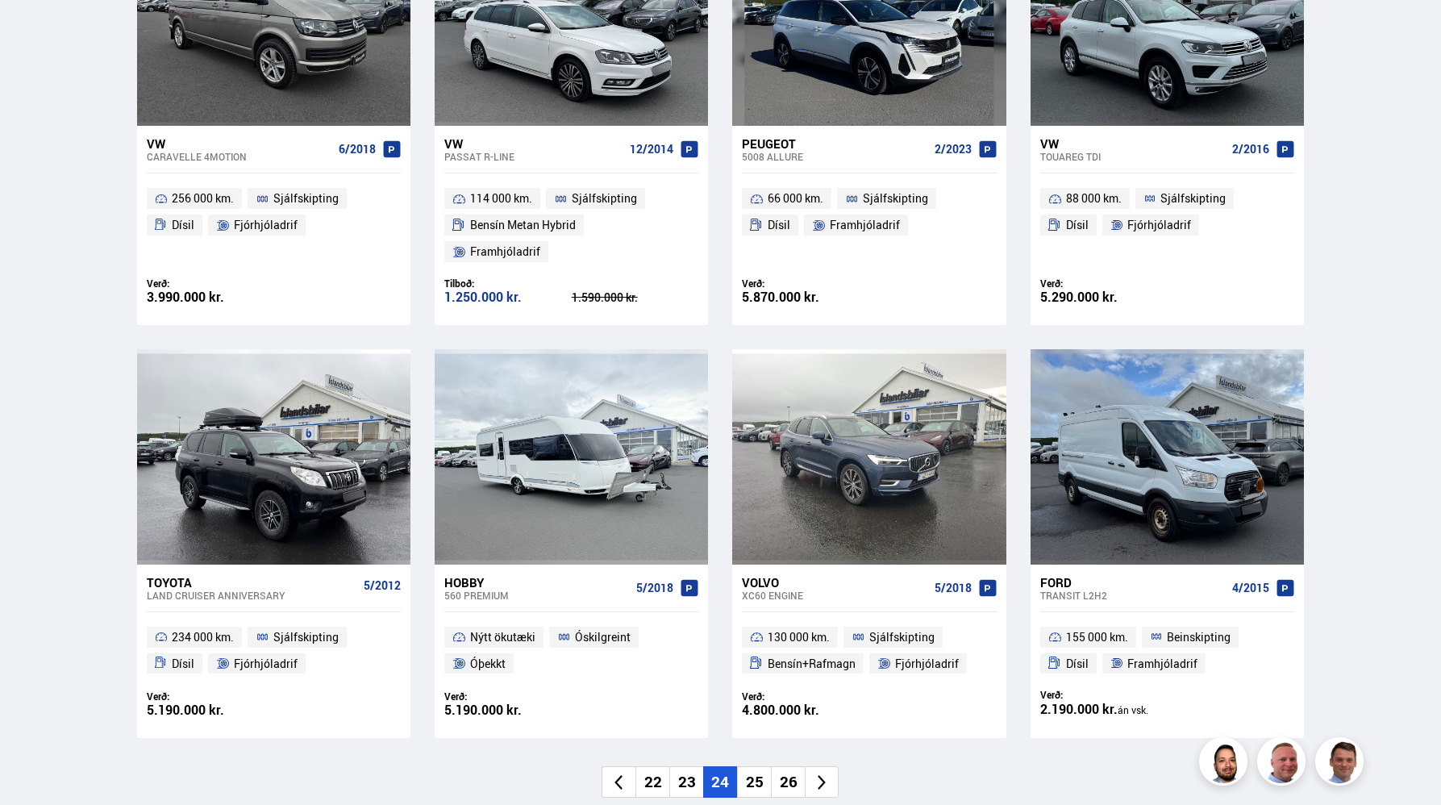
click at [748, 766] on li "25" at bounding box center [754, 781] width 34 height 31
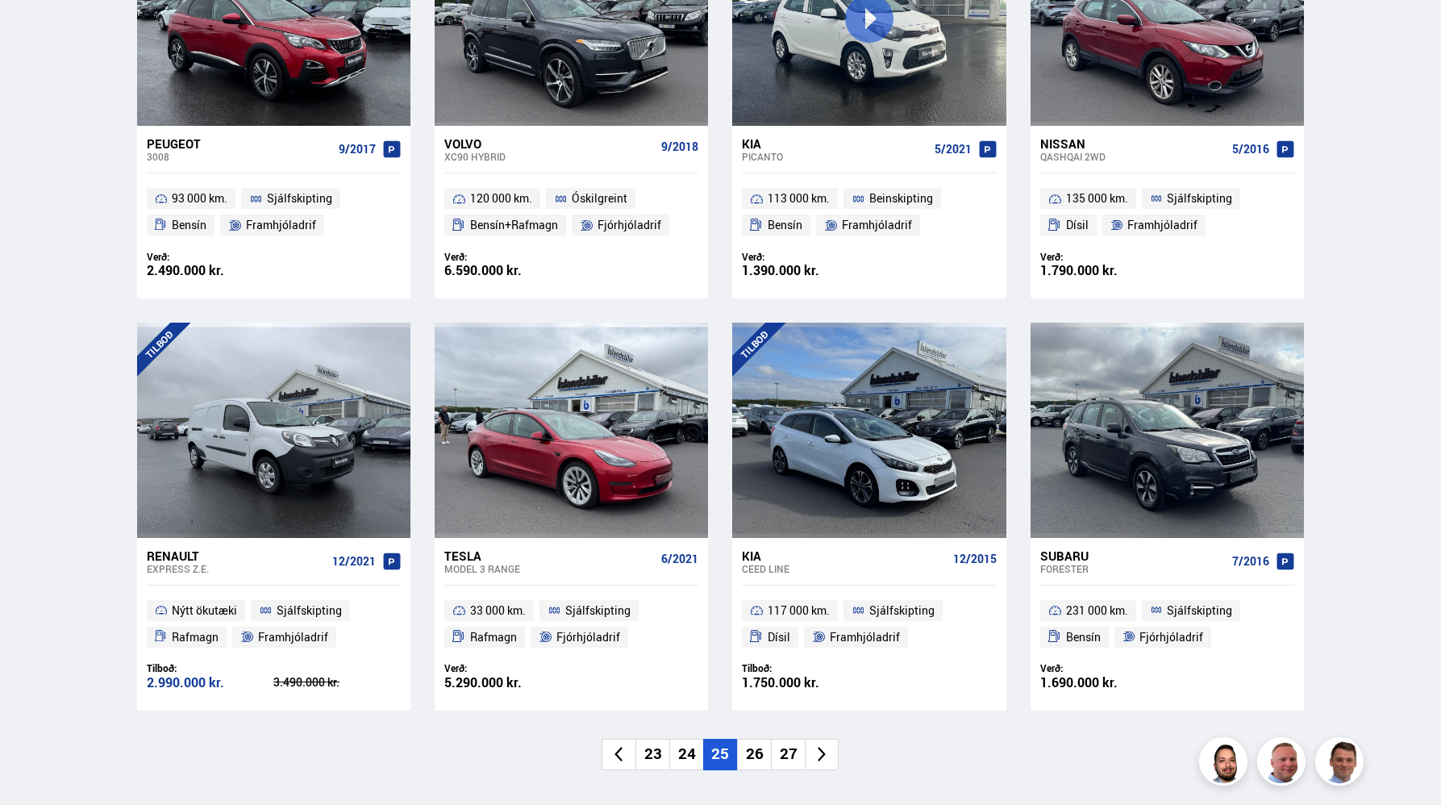
click at [752, 749] on li "26" at bounding box center [754, 754] width 34 height 31
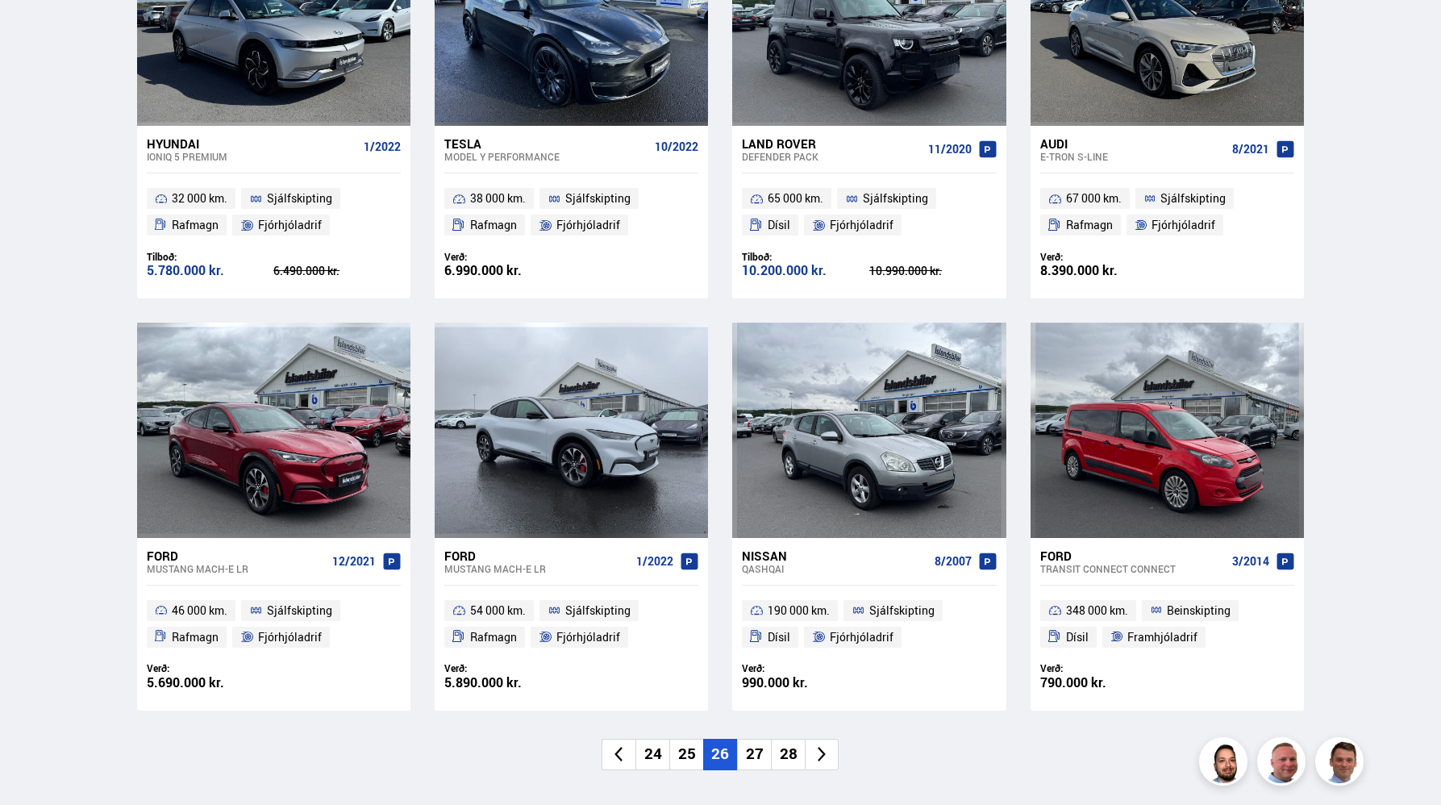
click at [752, 752] on li "27" at bounding box center [754, 754] width 34 height 31
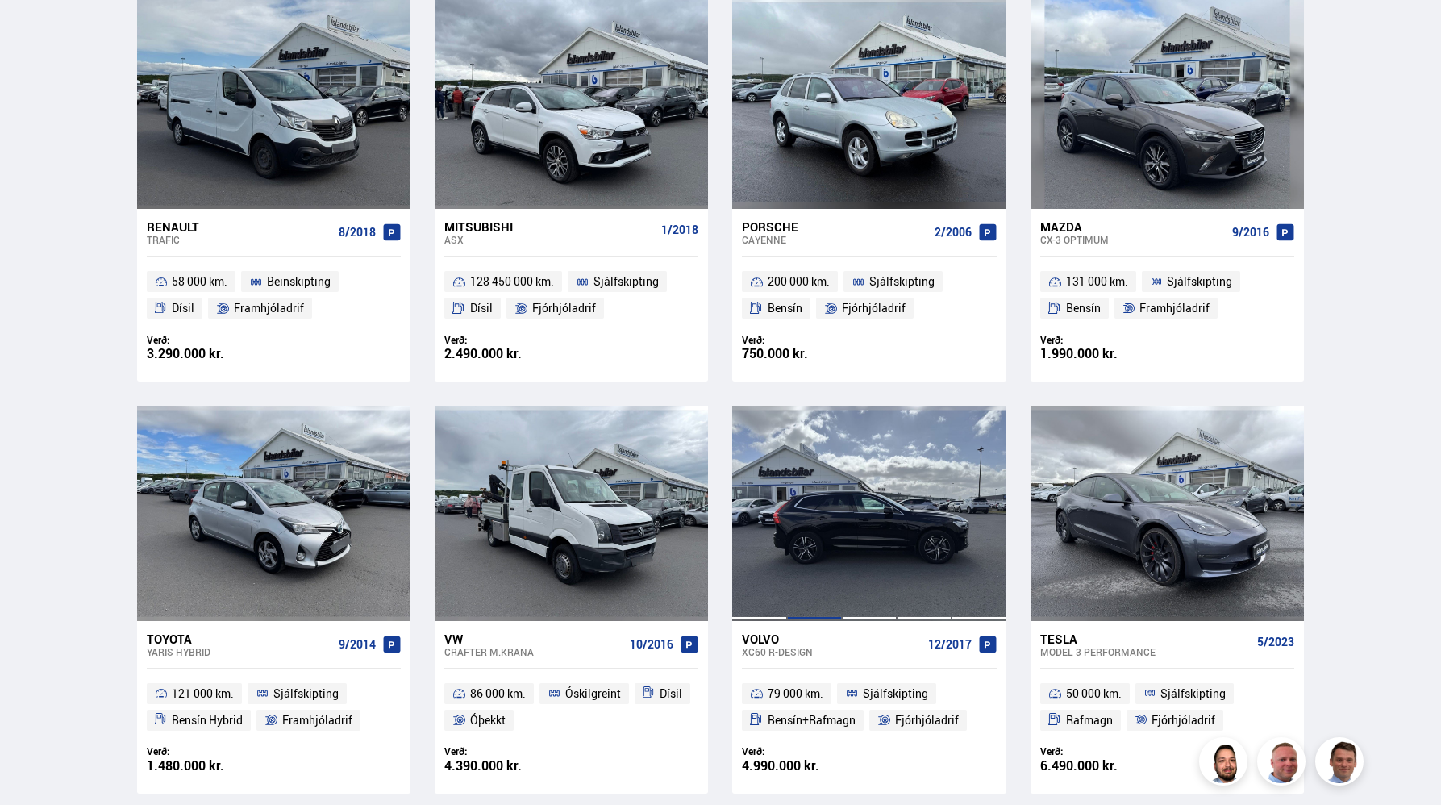
scroll to position [811, 0]
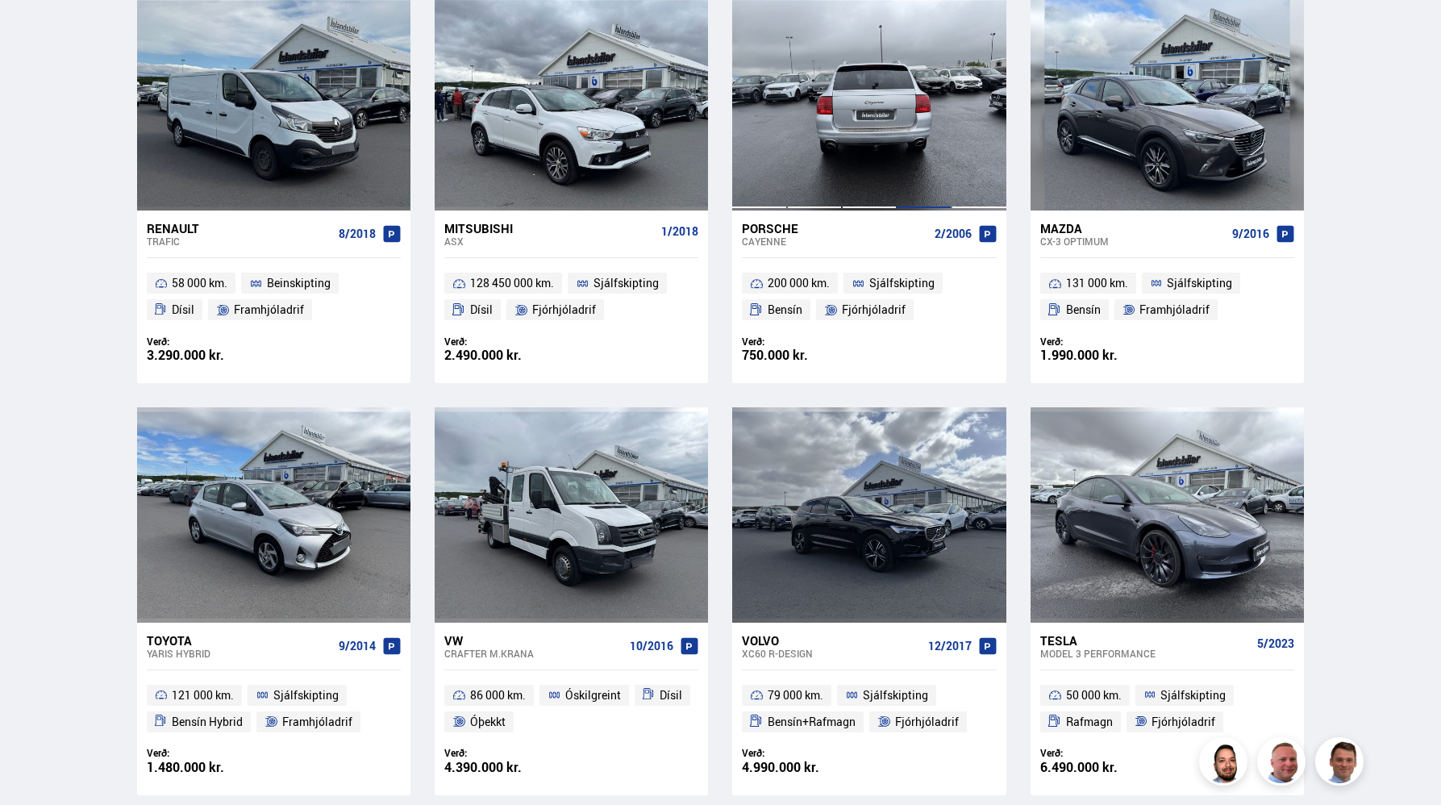
click at [903, 172] on div at bounding box center [924, 103] width 55 height 215
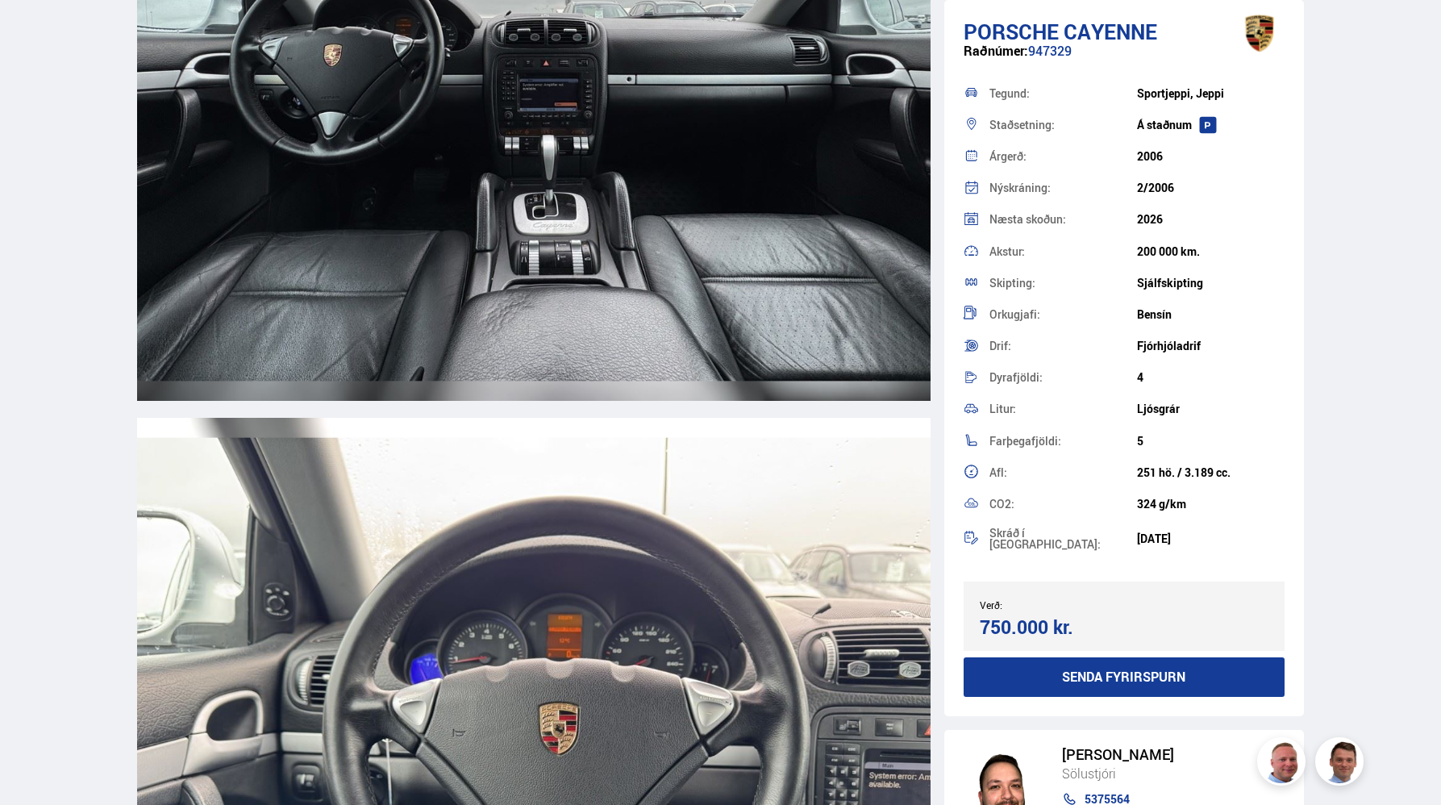
scroll to position [6710, 0]
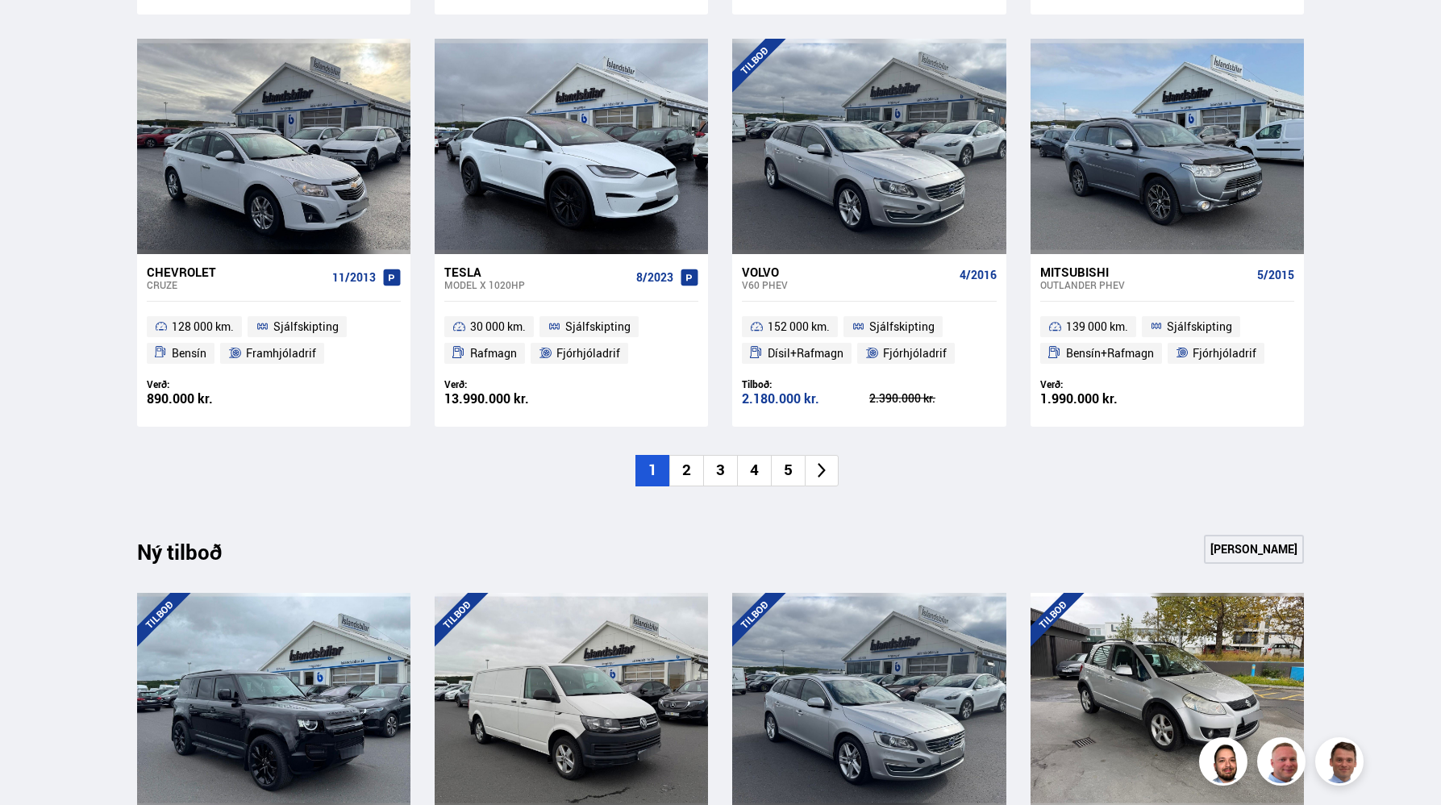
scroll to position [1181, 0]
click at [819, 474] on icon at bounding box center [822, 469] width 8 height 15
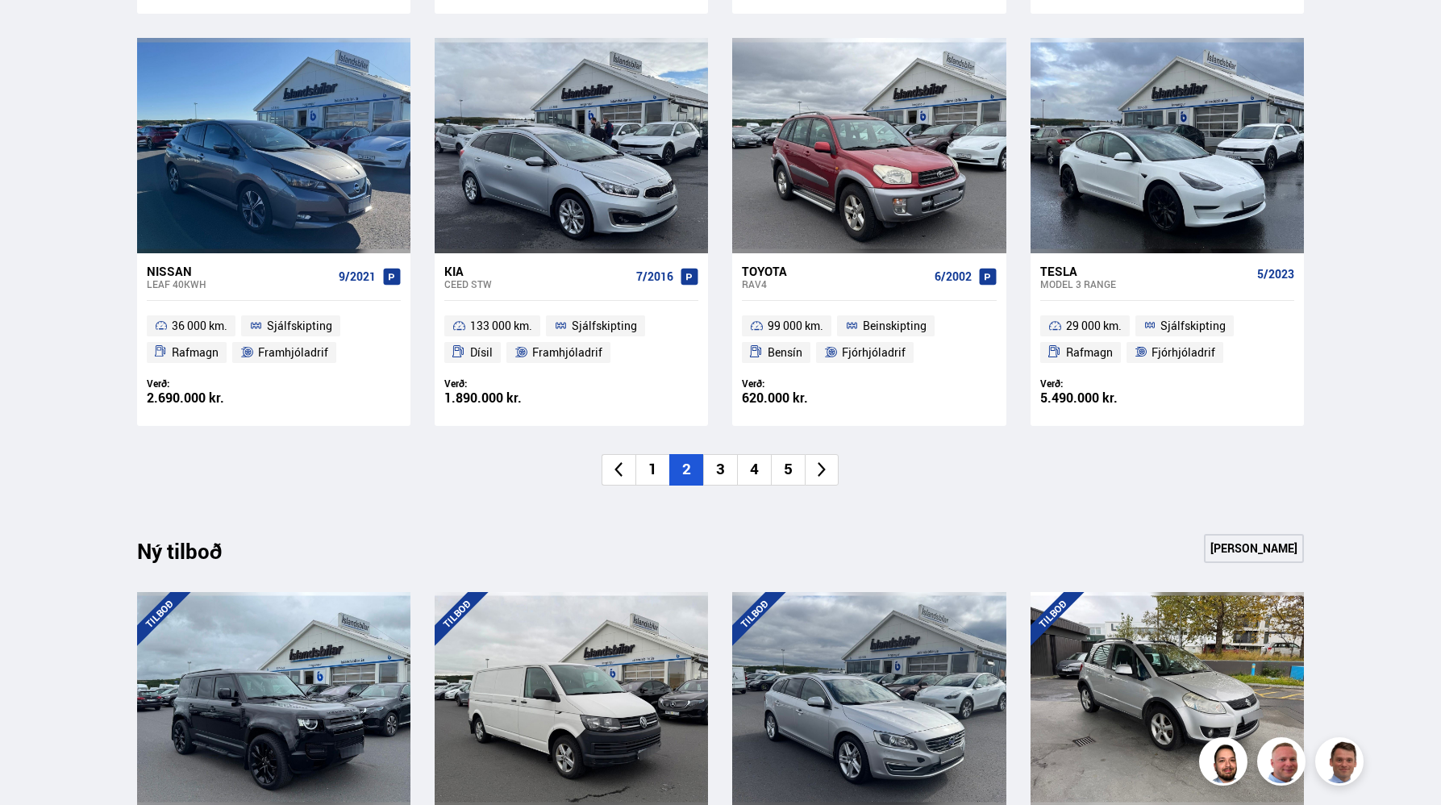
click at [819, 474] on icon at bounding box center [822, 469] width 8 height 15
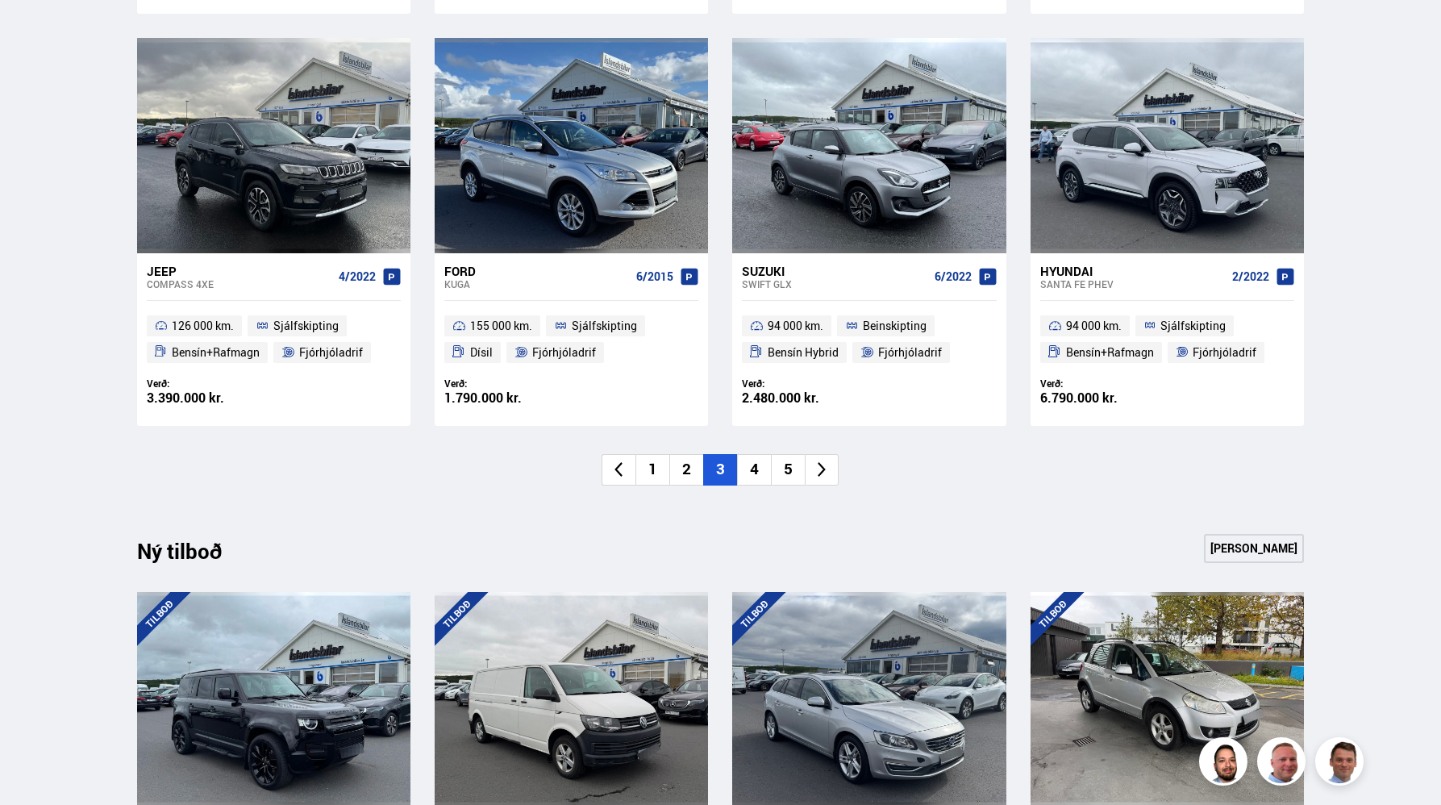
click at [819, 474] on icon at bounding box center [822, 469] width 8 height 15
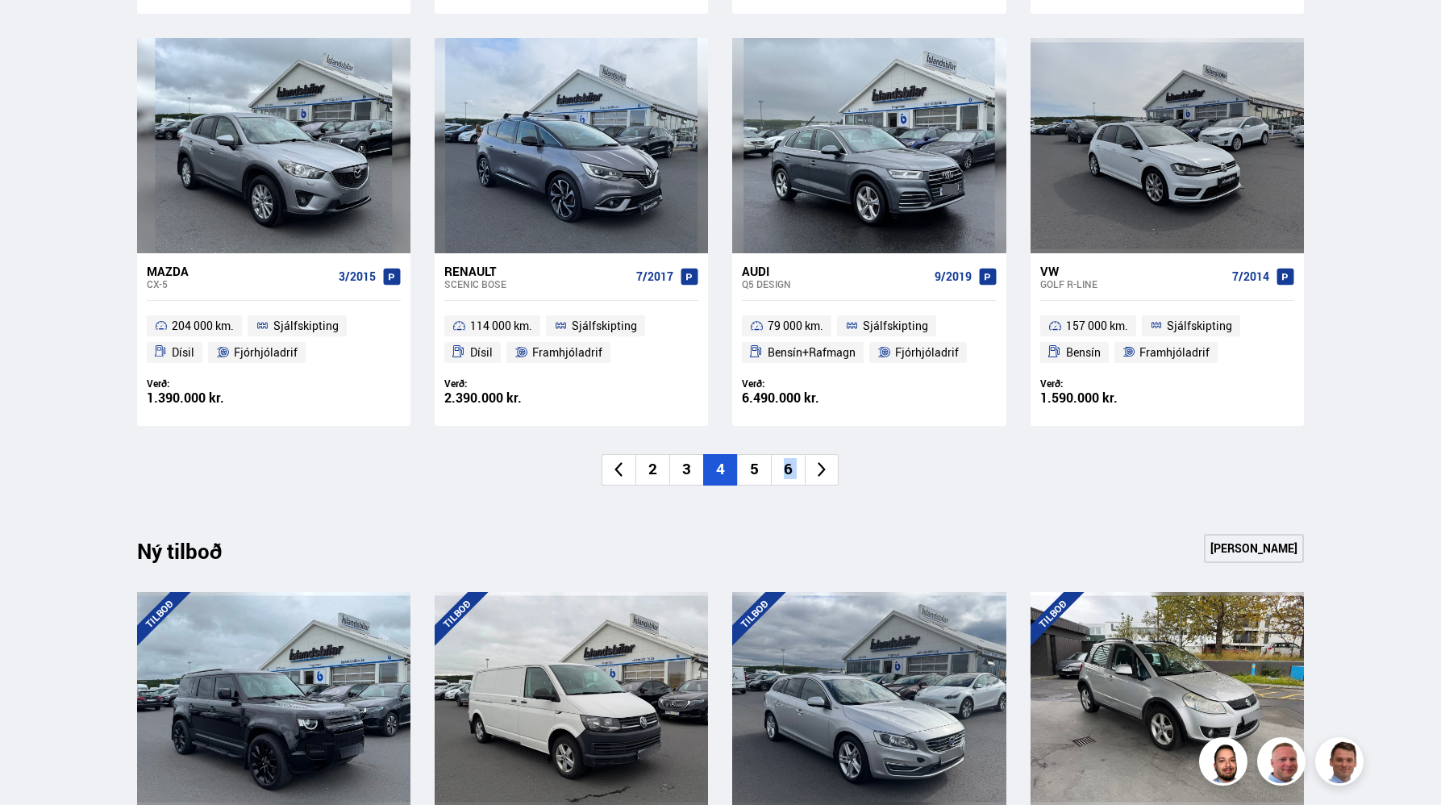
click at [819, 474] on icon at bounding box center [822, 469] width 8 height 15
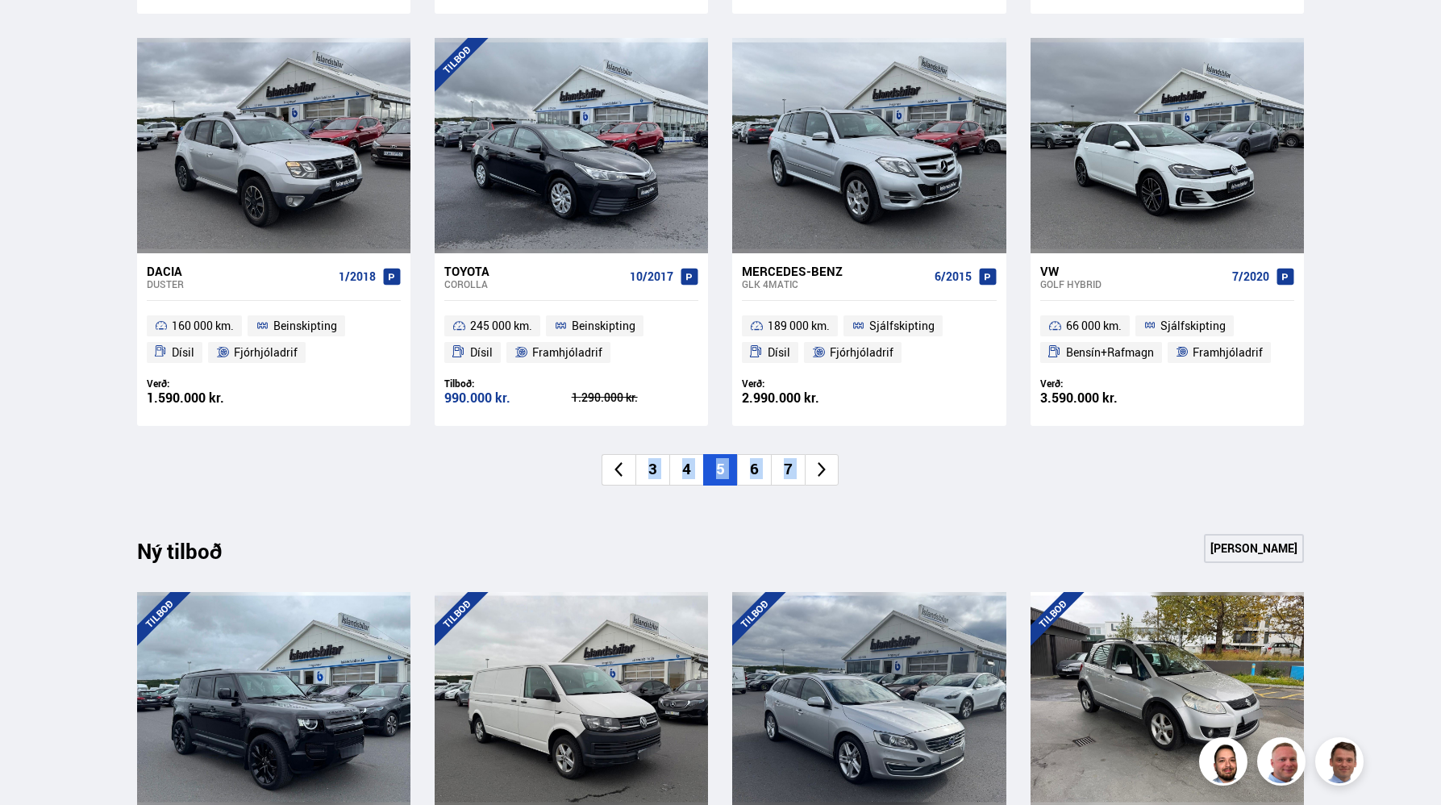
click at [819, 474] on icon at bounding box center [822, 469] width 8 height 15
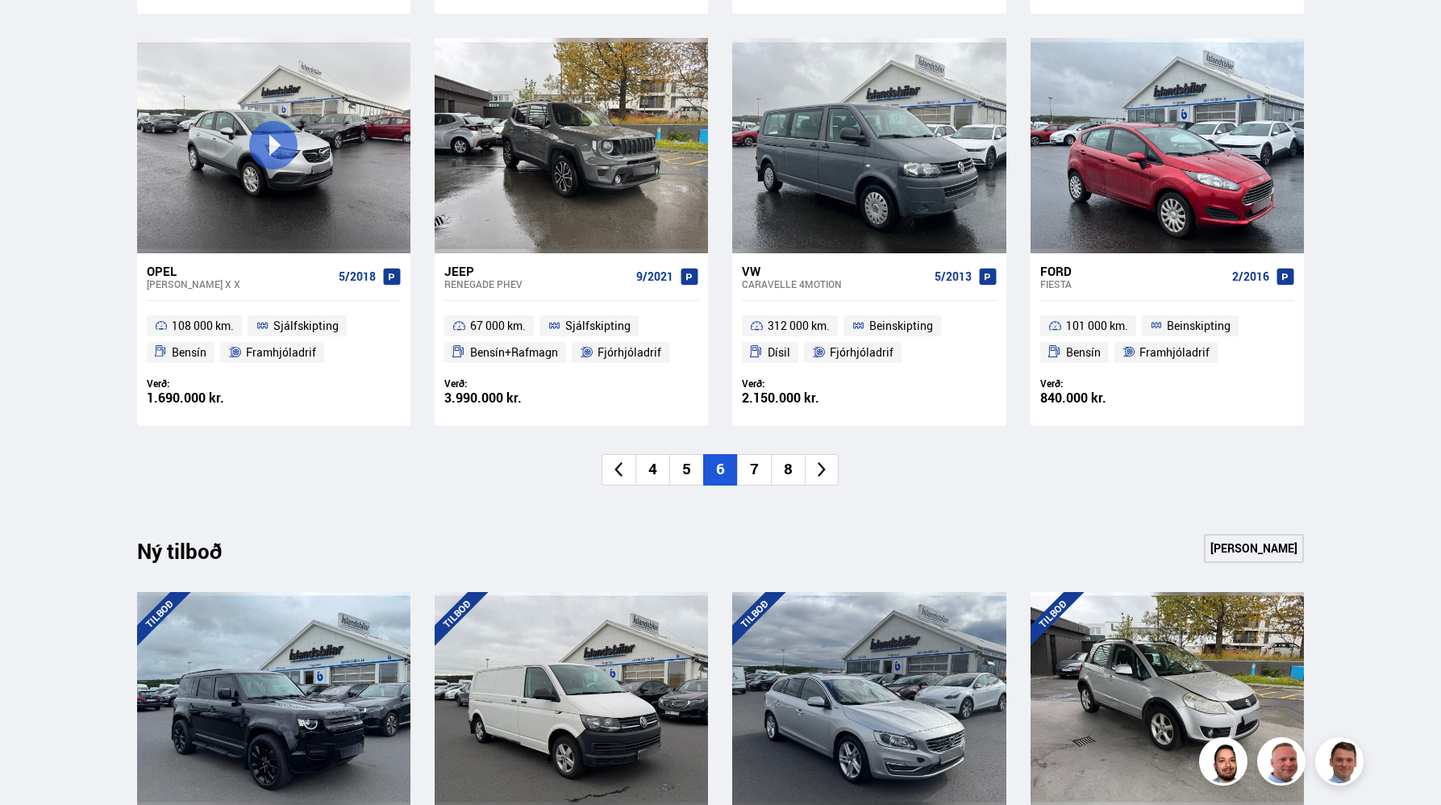
click at [819, 474] on icon at bounding box center [822, 469] width 8 height 15
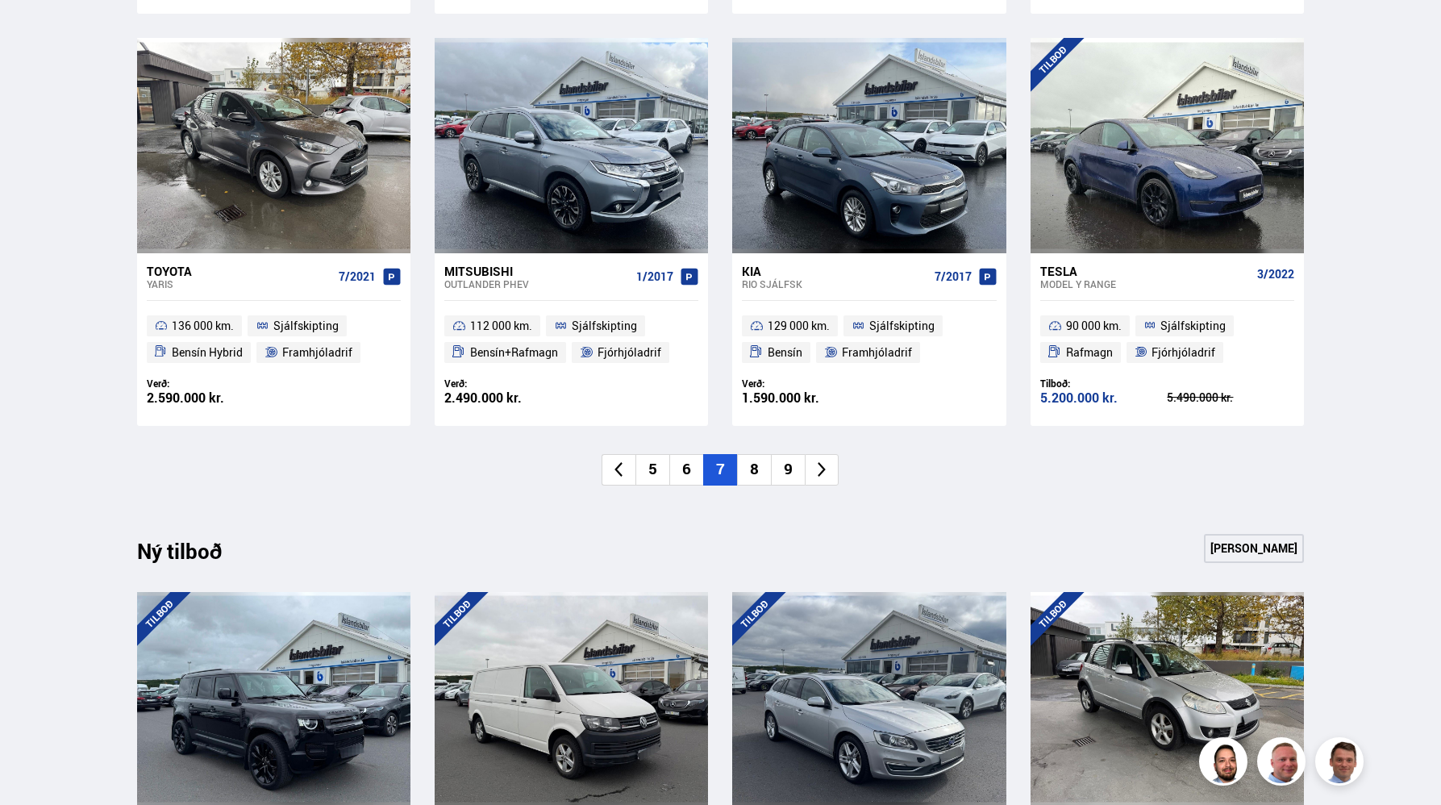
click at [819, 474] on icon at bounding box center [822, 469] width 8 height 15
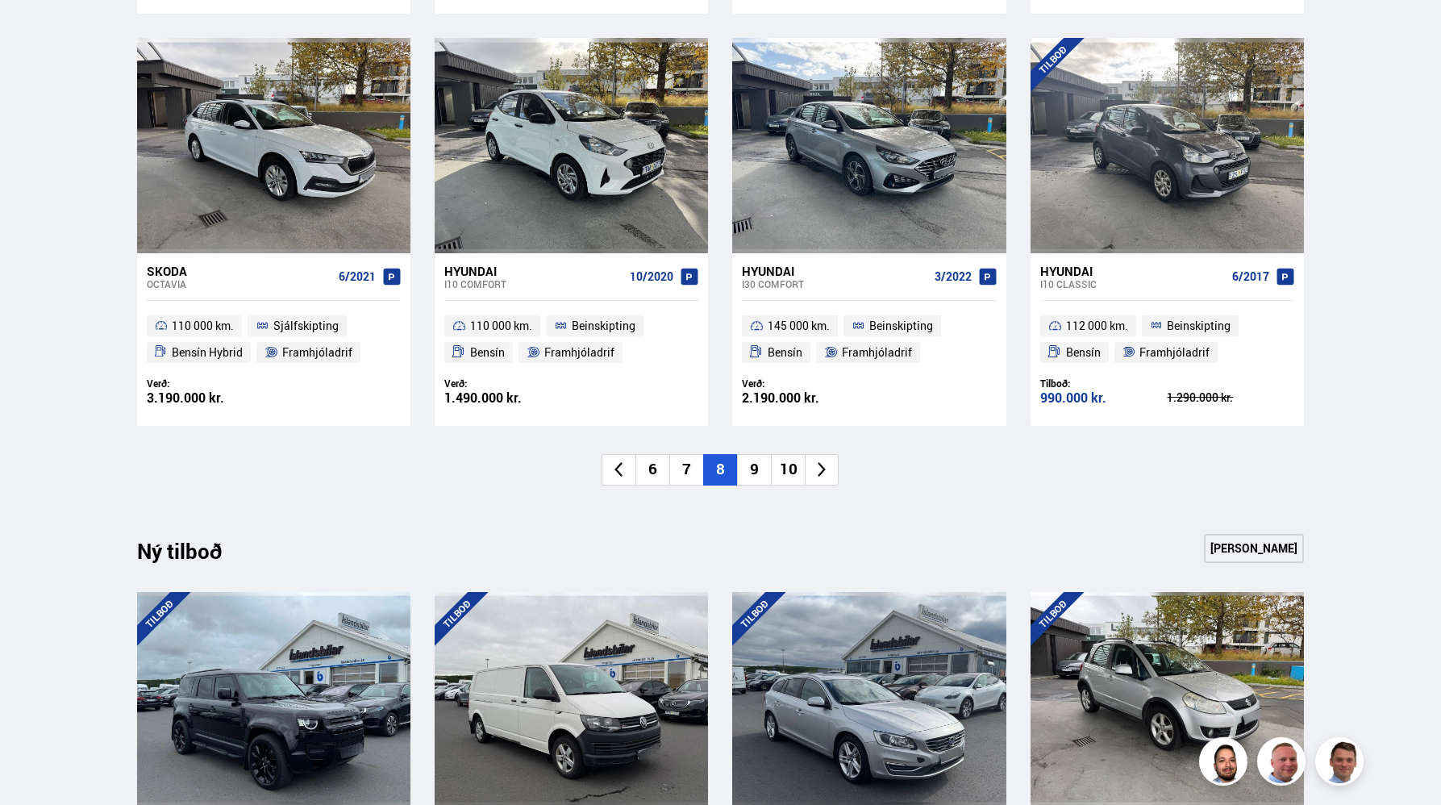
click at [790, 465] on li "10" at bounding box center [788, 469] width 34 height 31
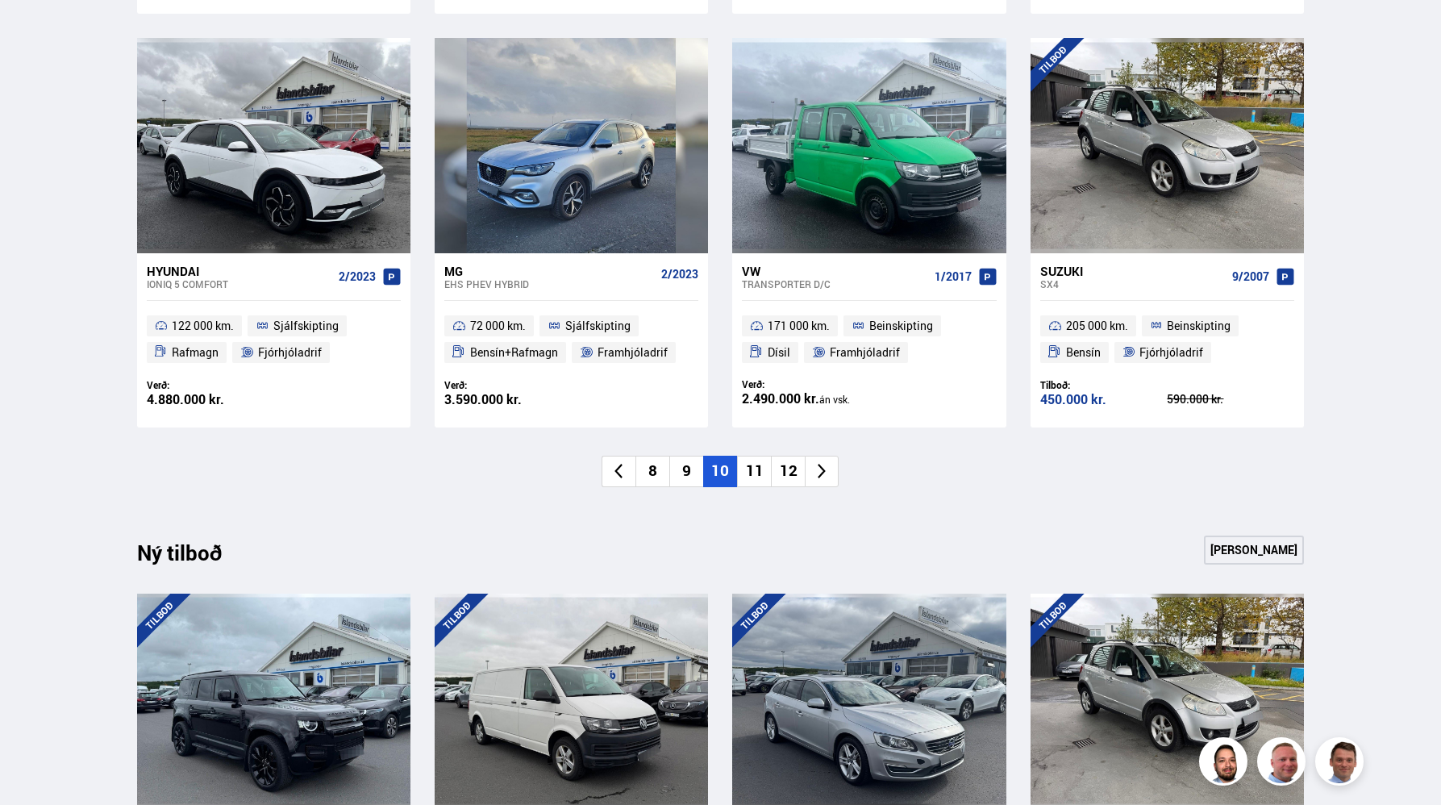
click at [790, 465] on li "12" at bounding box center [788, 471] width 34 height 31
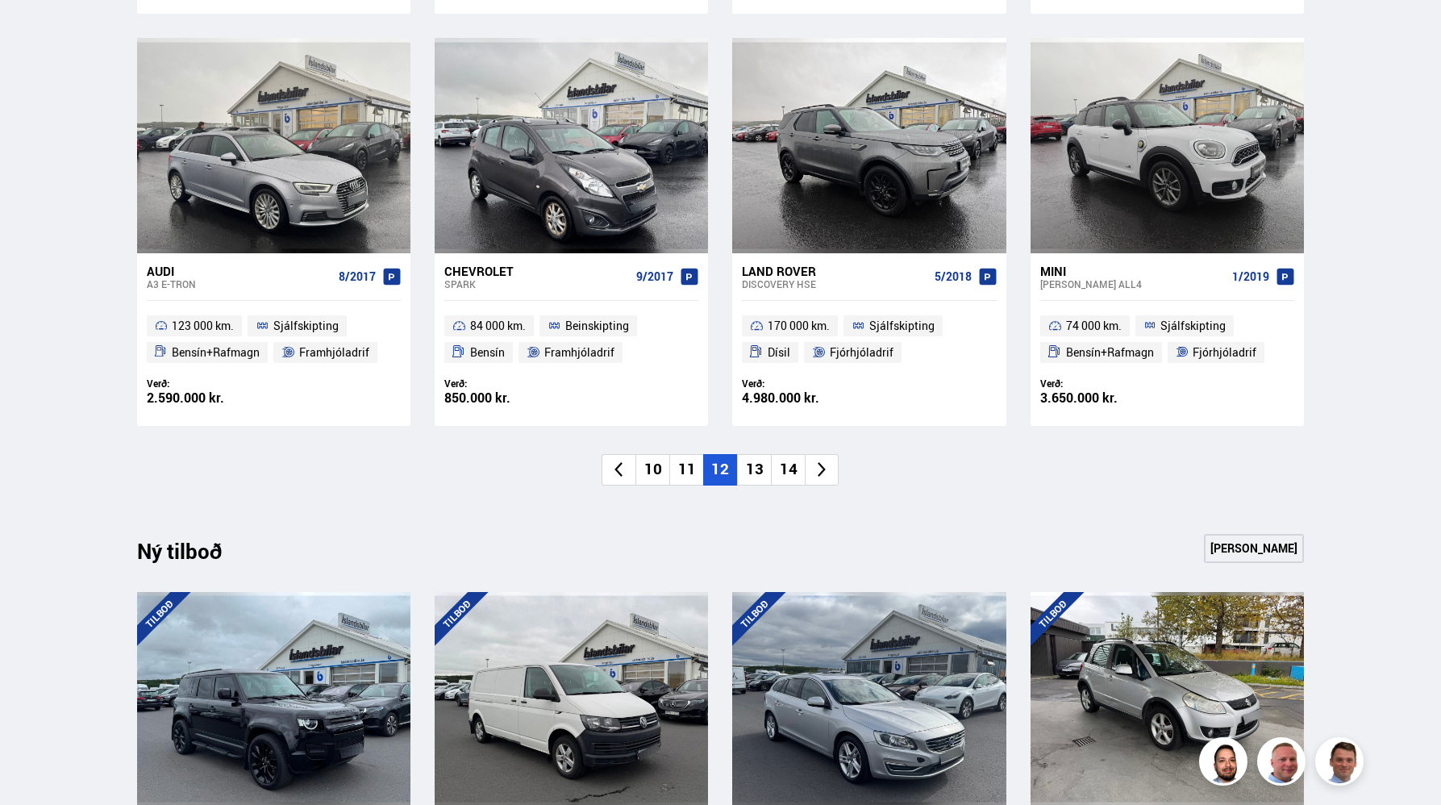
click at [790, 465] on li "14" at bounding box center [788, 469] width 34 height 31
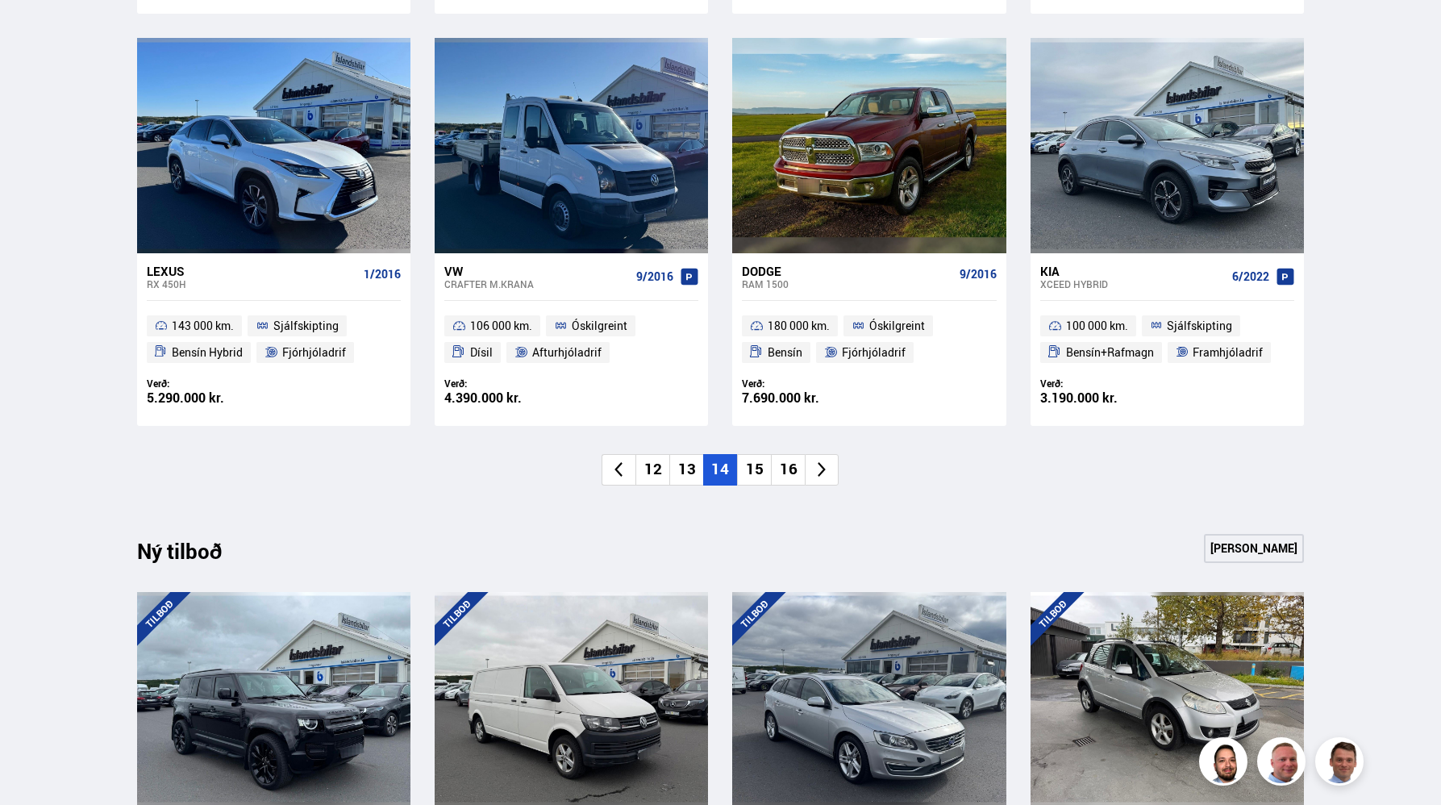
click at [790, 465] on li "16" at bounding box center [788, 469] width 34 height 31
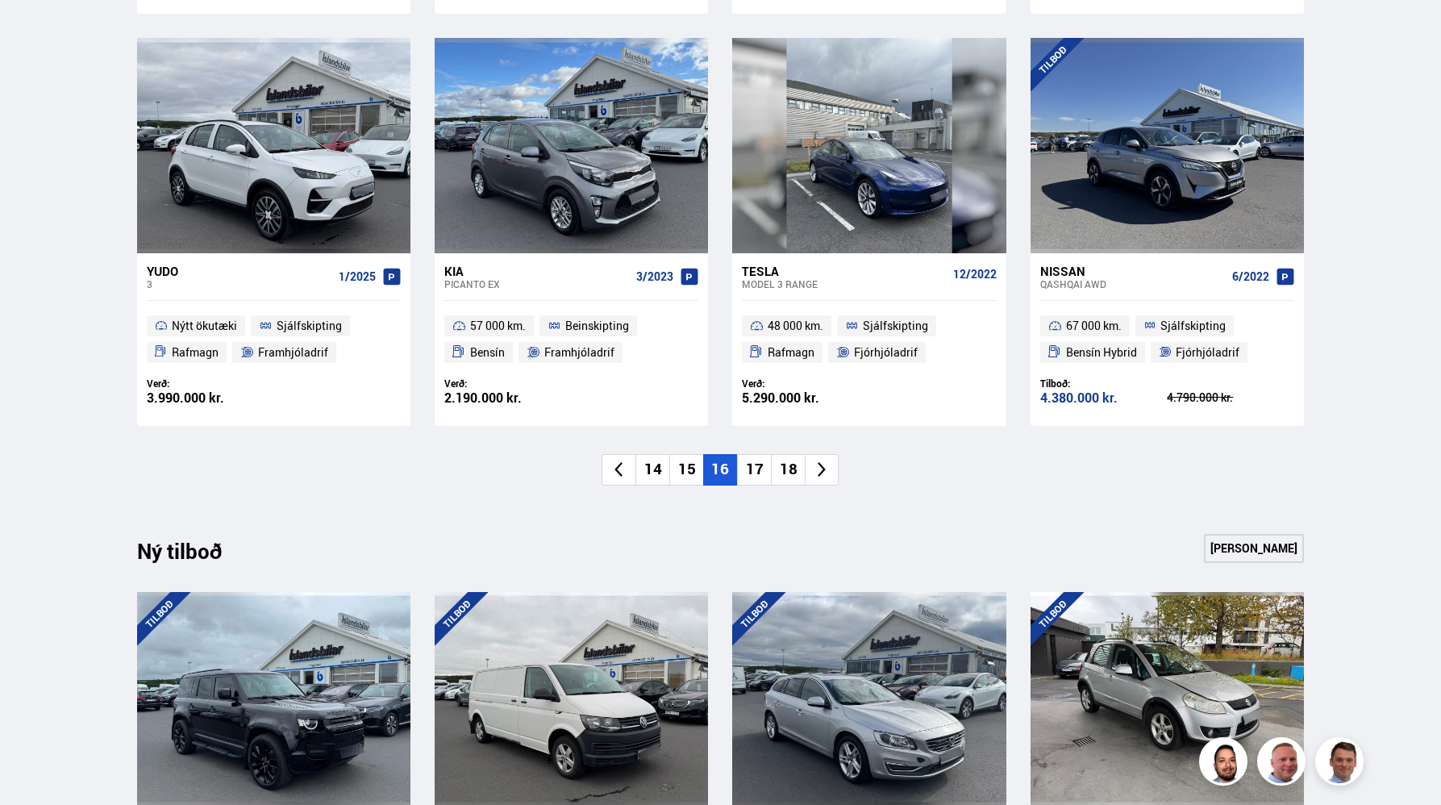
click at [790, 465] on li "18" at bounding box center [788, 469] width 34 height 31
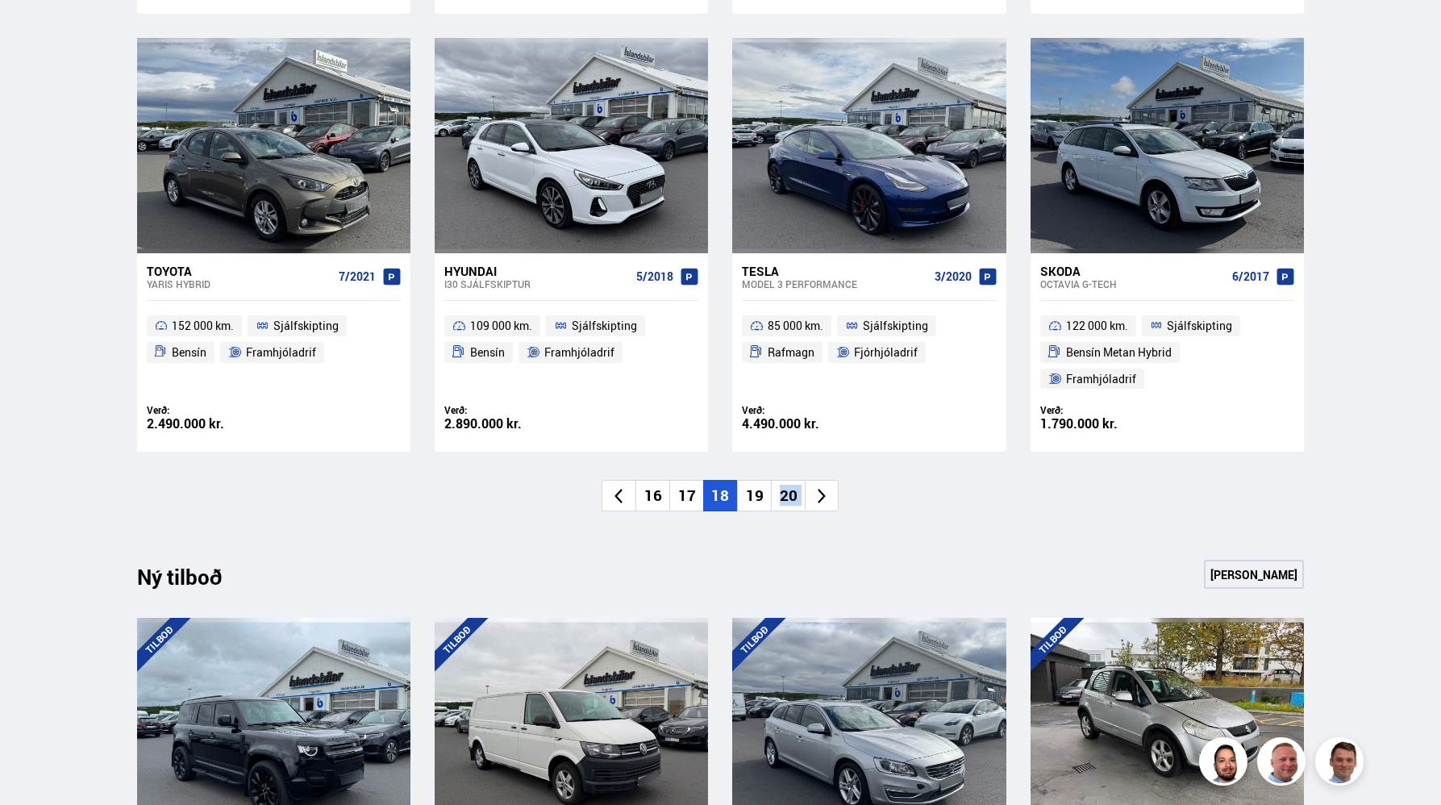
click at [790, 480] on li "20" at bounding box center [788, 495] width 34 height 31
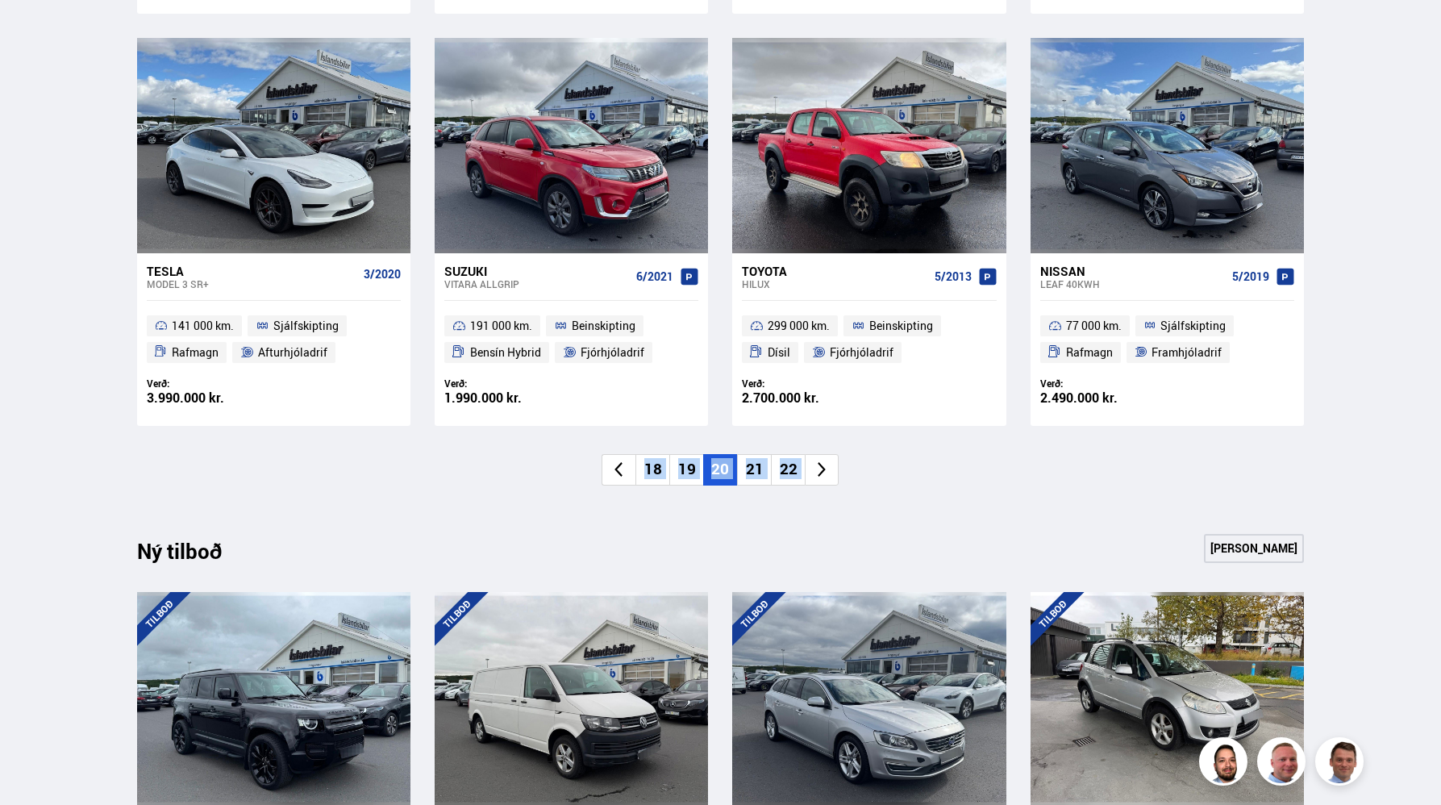
click at [790, 465] on li "22" at bounding box center [788, 469] width 34 height 31
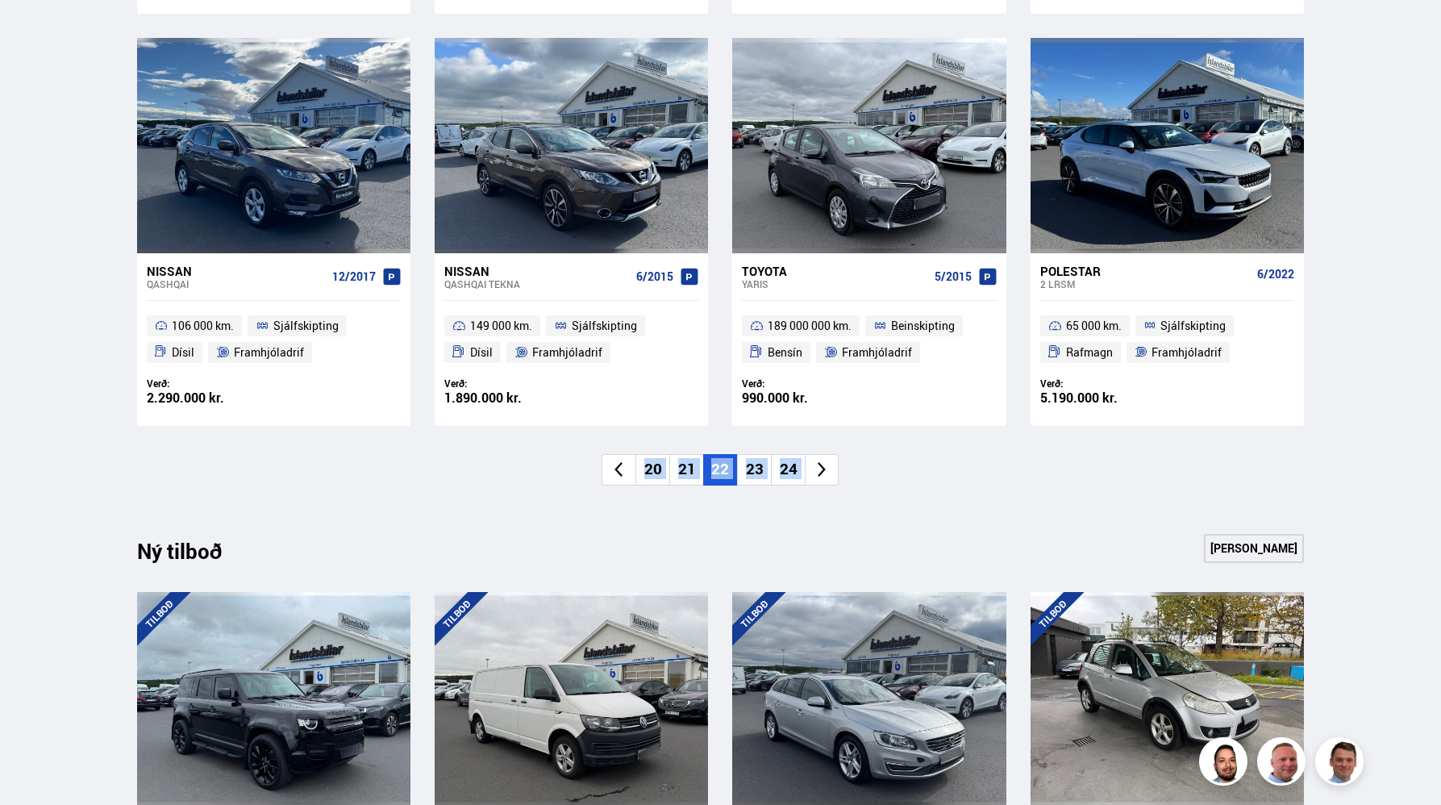
click at [790, 465] on li "24" at bounding box center [788, 469] width 34 height 31
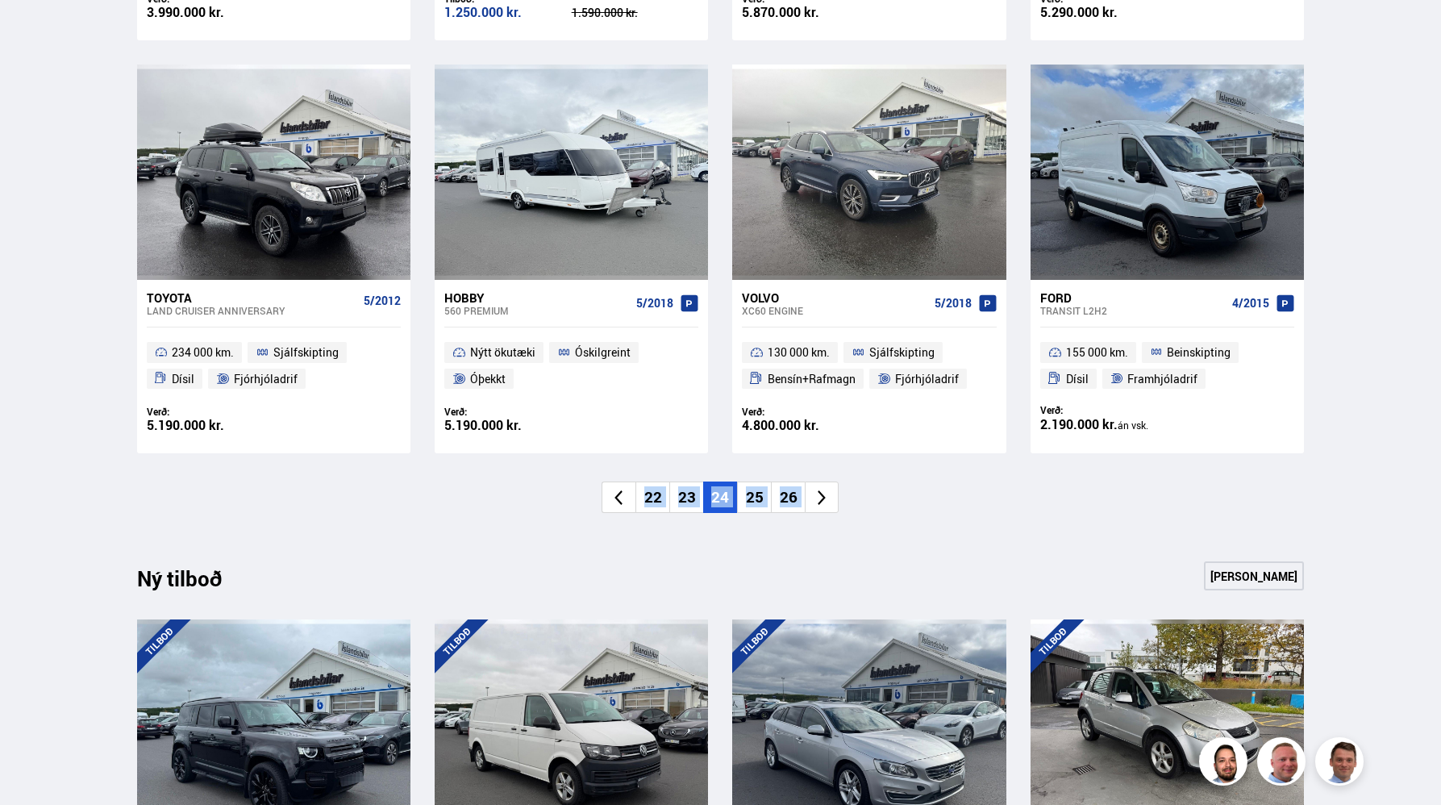
click at [790, 482] on li "26" at bounding box center [788, 497] width 34 height 31
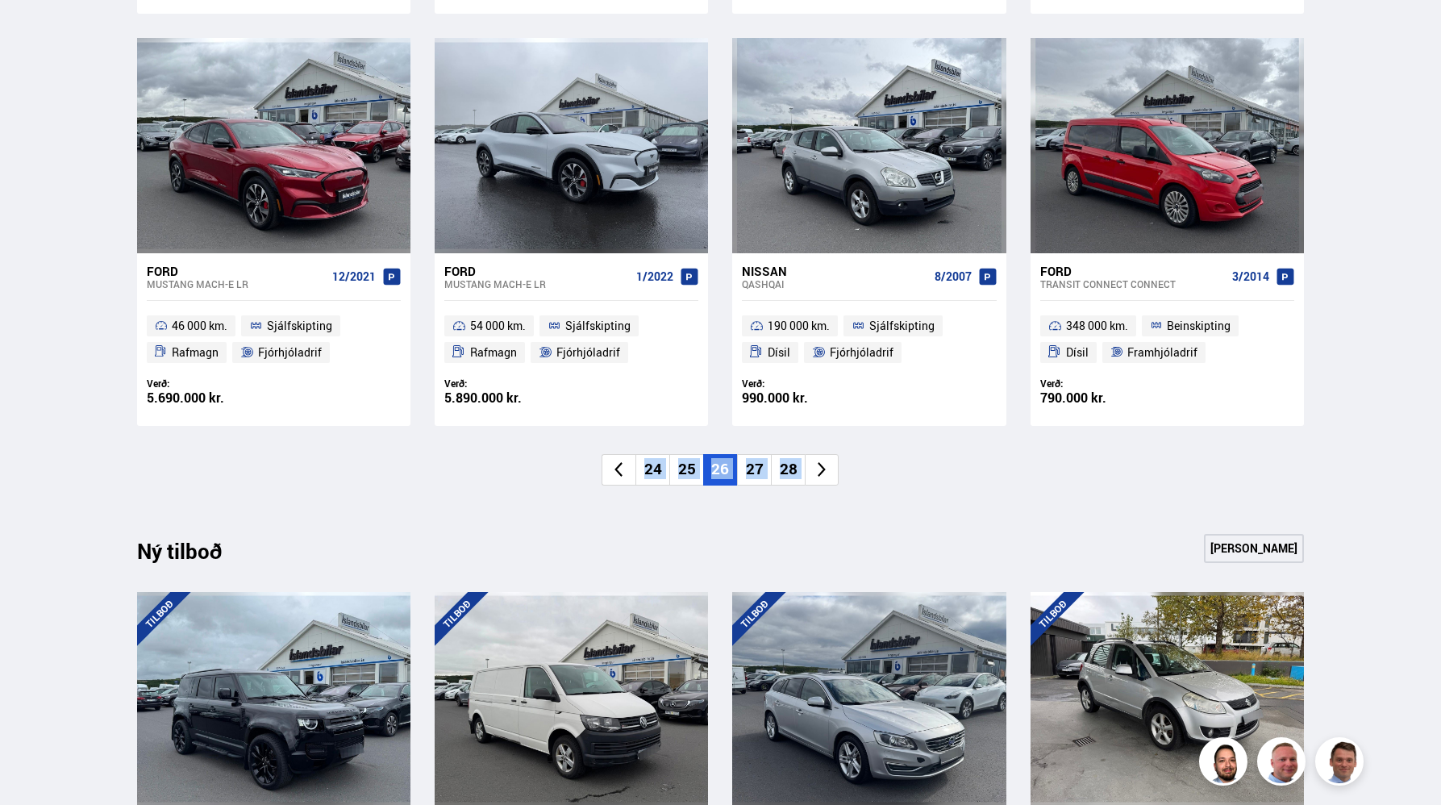
click at [790, 465] on li "28" at bounding box center [788, 469] width 34 height 31
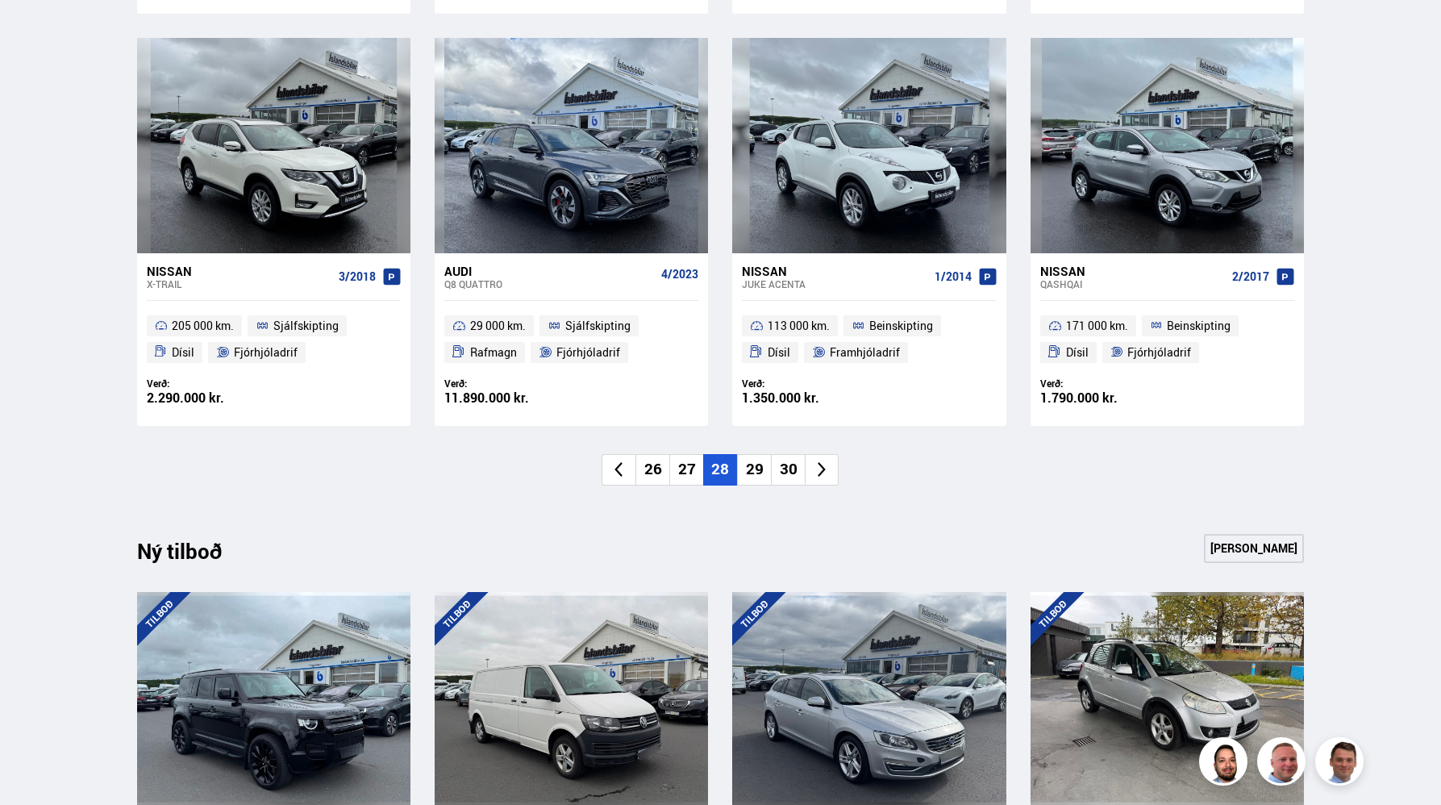
click at [659, 463] on li "26" at bounding box center [653, 469] width 34 height 31
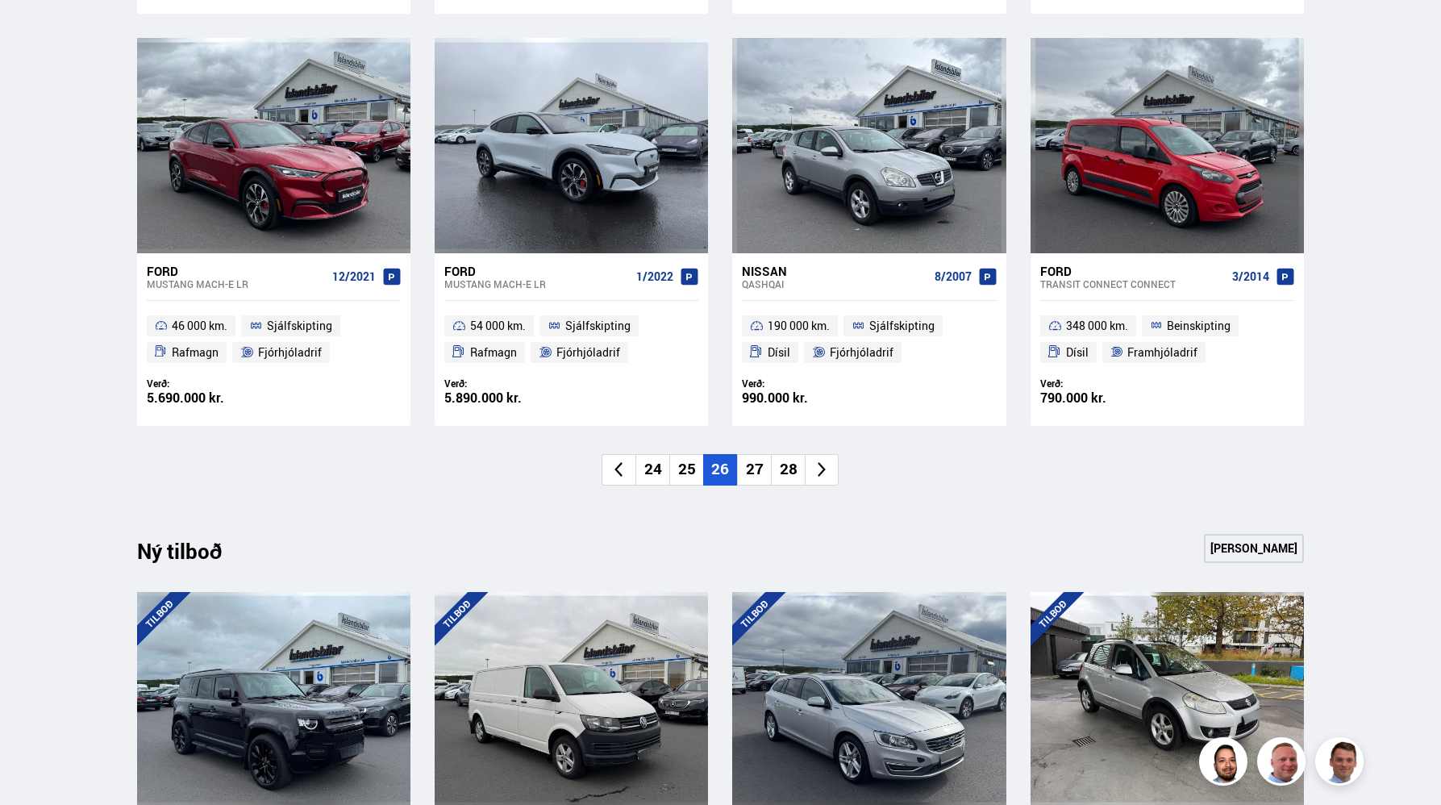
click at [659, 463] on li "24" at bounding box center [653, 469] width 34 height 31
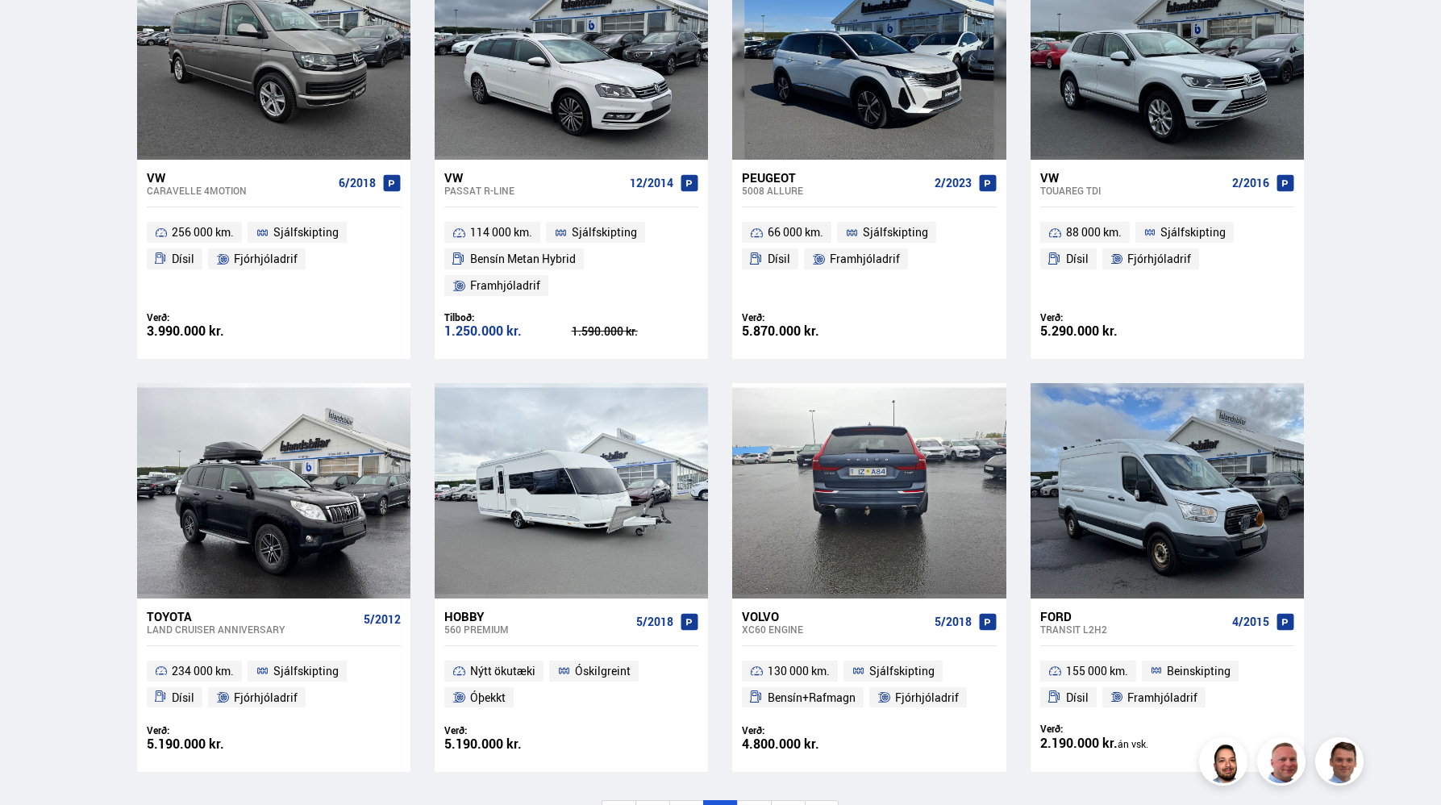
scroll to position [857, 0]
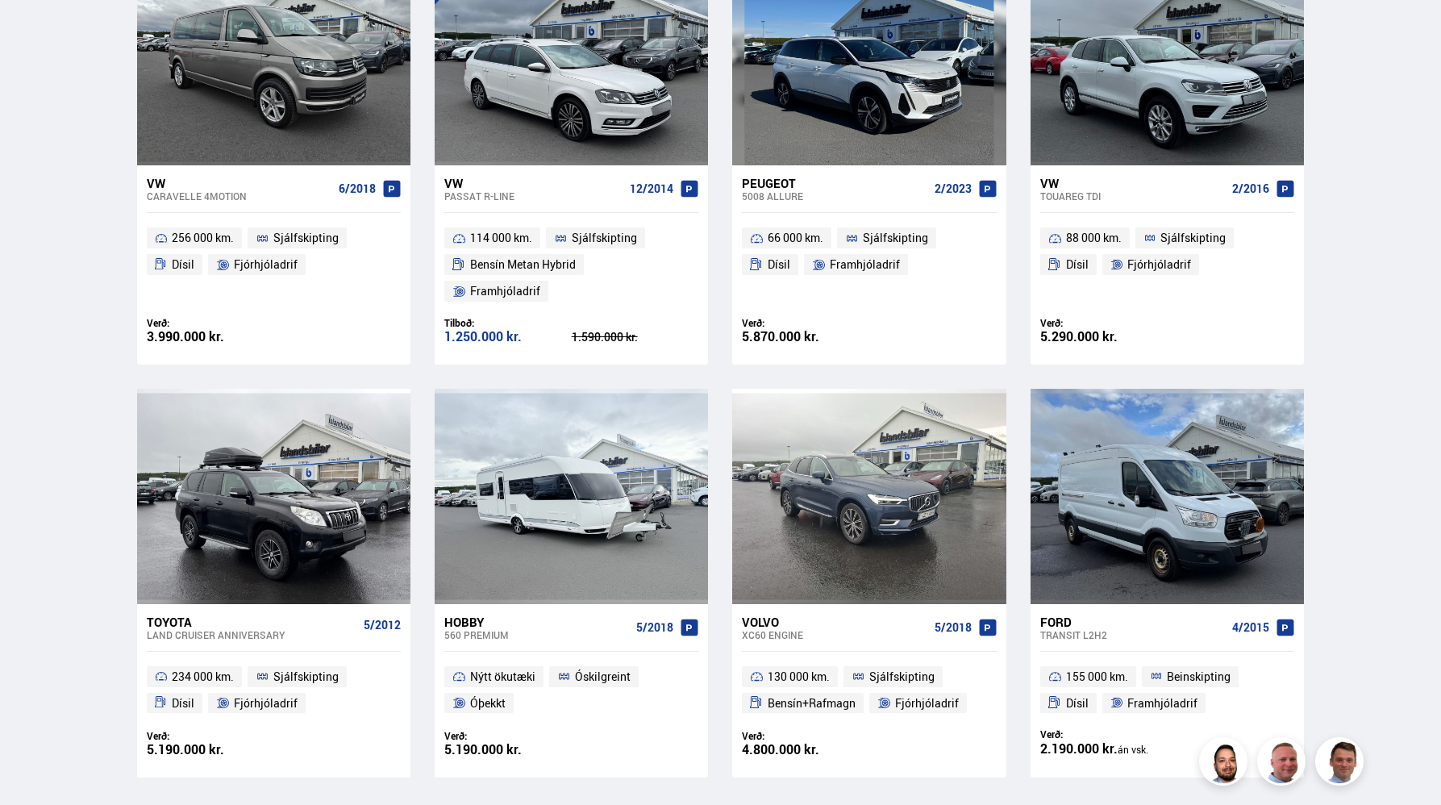
click at [753, 804] on li "25" at bounding box center [754, 821] width 34 height 31
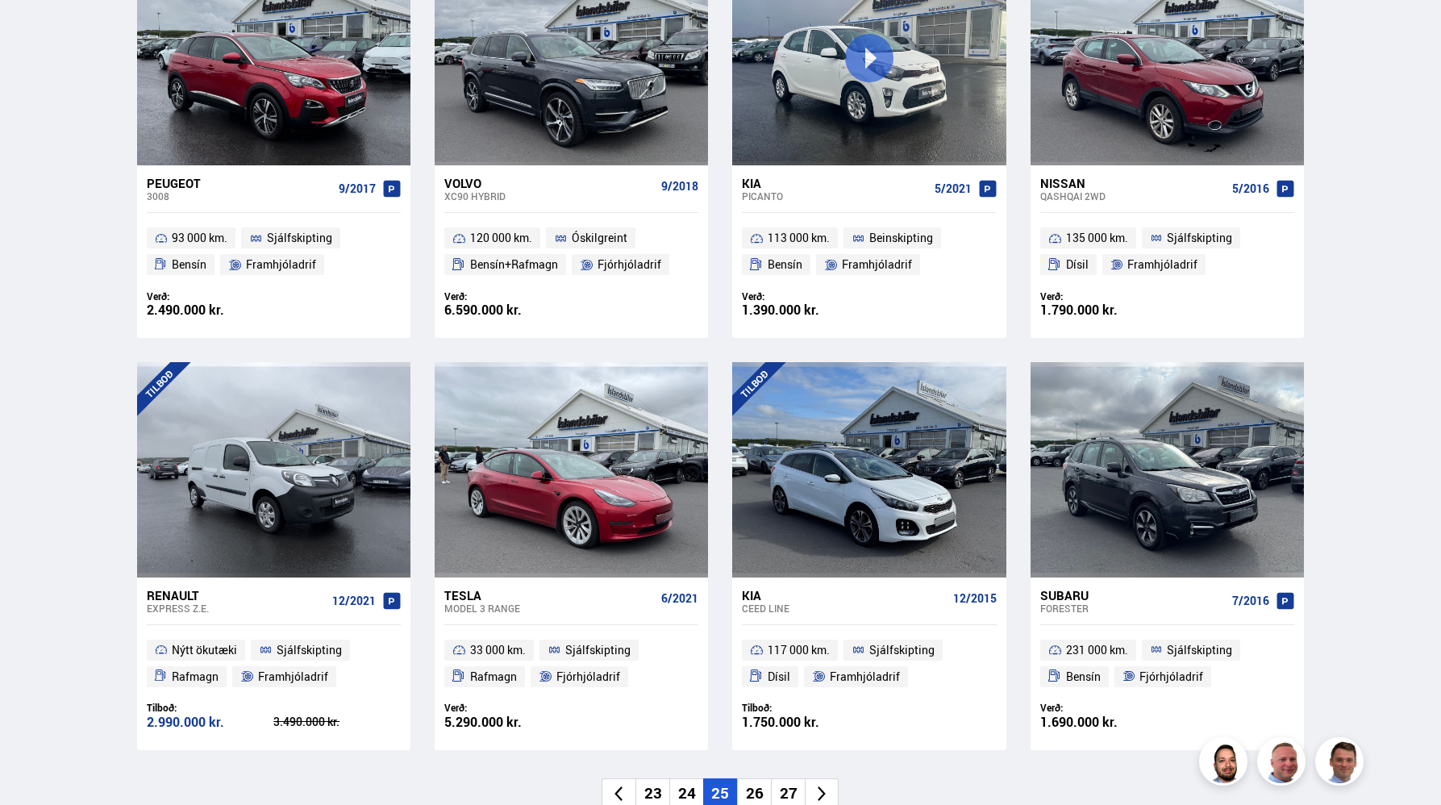
click at [758, 786] on li "26" at bounding box center [754, 793] width 34 height 31
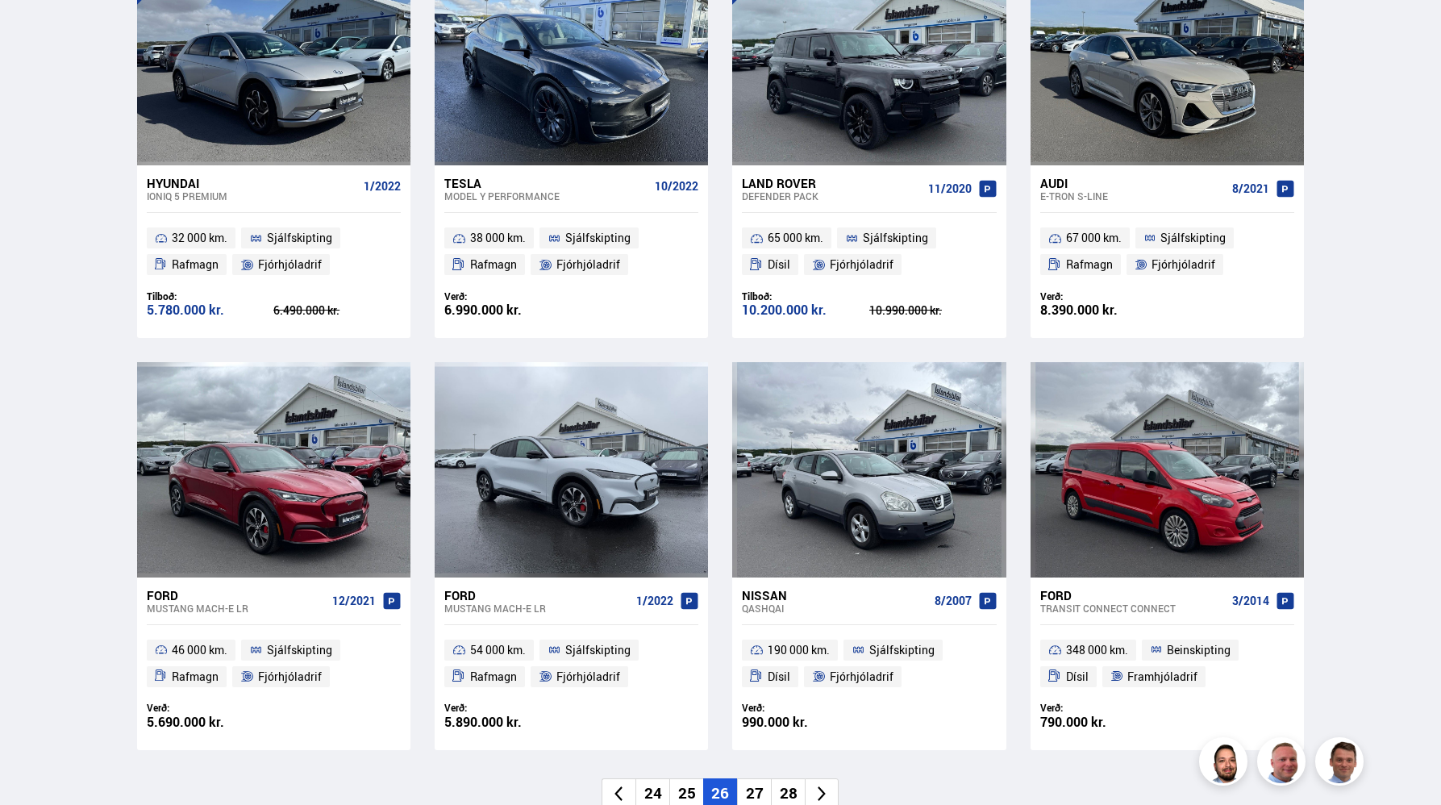
click at [696, 789] on li "25" at bounding box center [686, 793] width 34 height 31
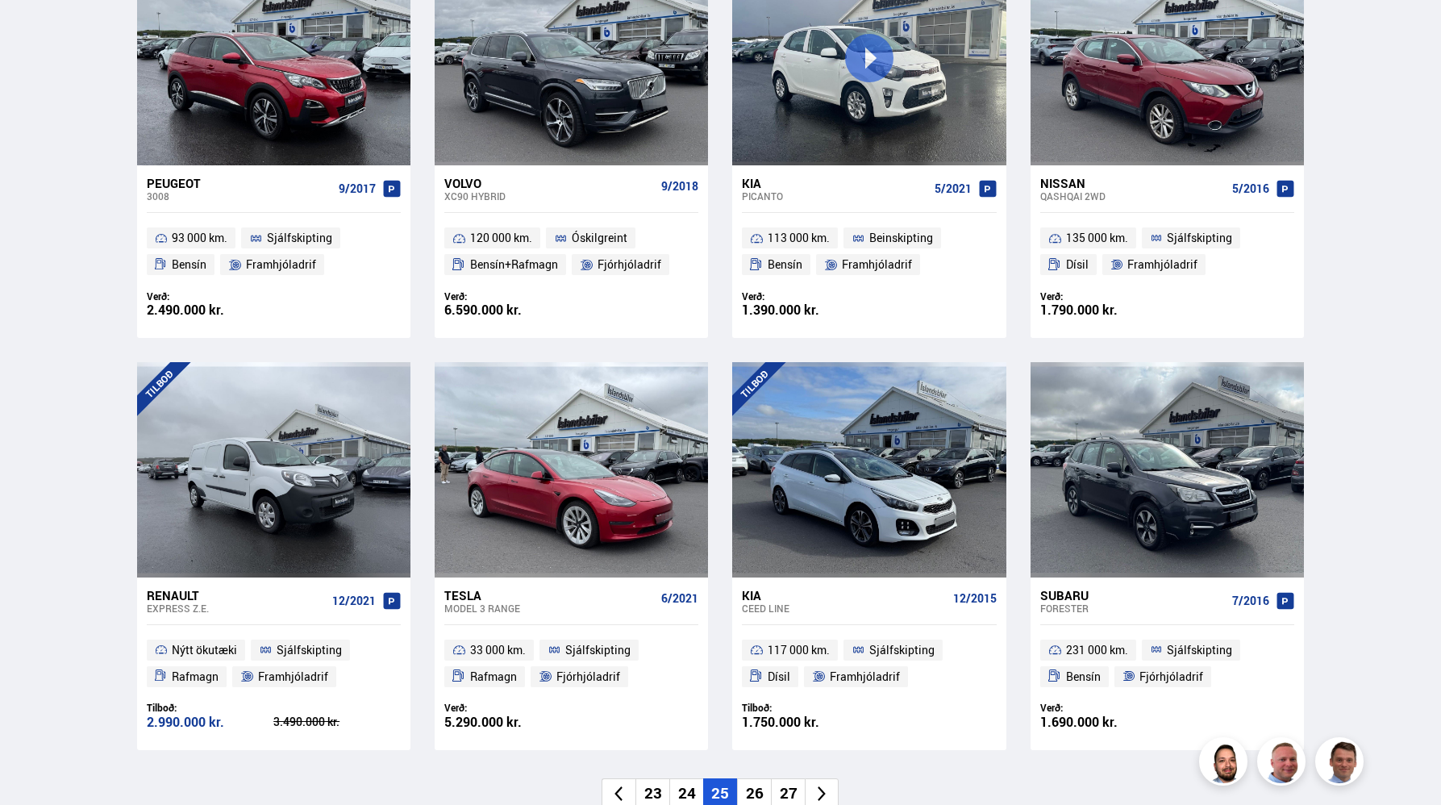
click at [748, 791] on li "26" at bounding box center [754, 793] width 34 height 31
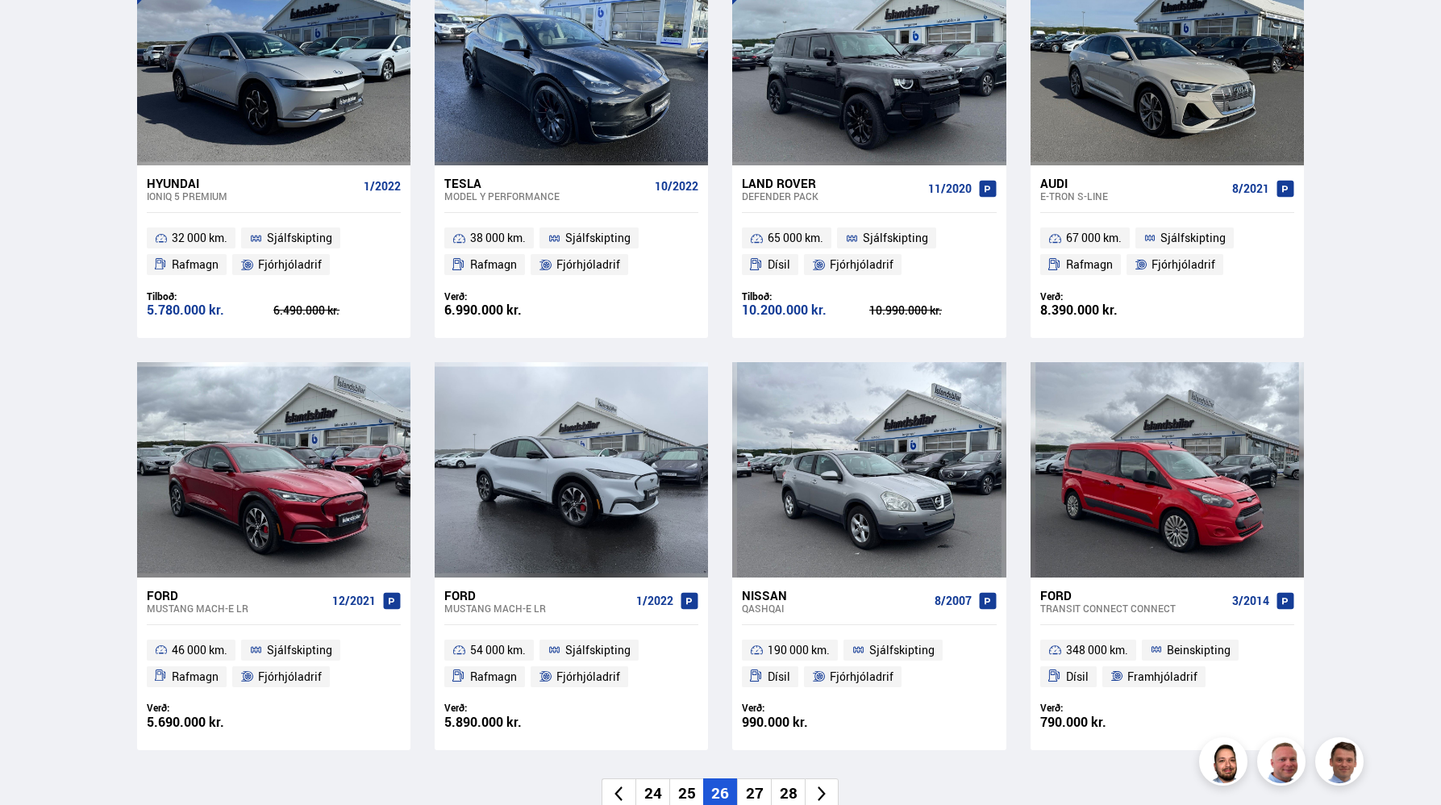
click at [750, 791] on li "27" at bounding box center [754, 793] width 34 height 31
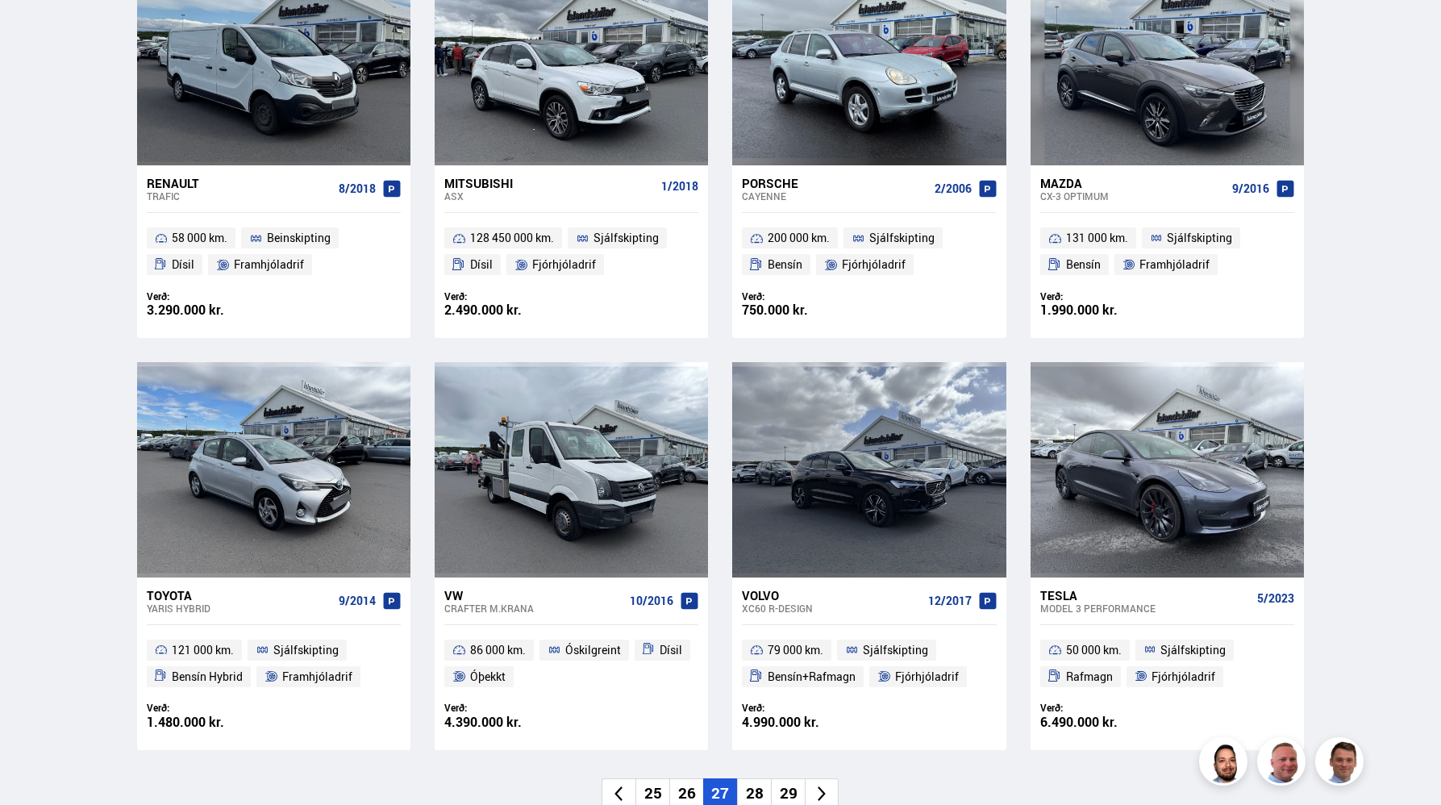
click at [750, 791] on li "28" at bounding box center [754, 793] width 34 height 31
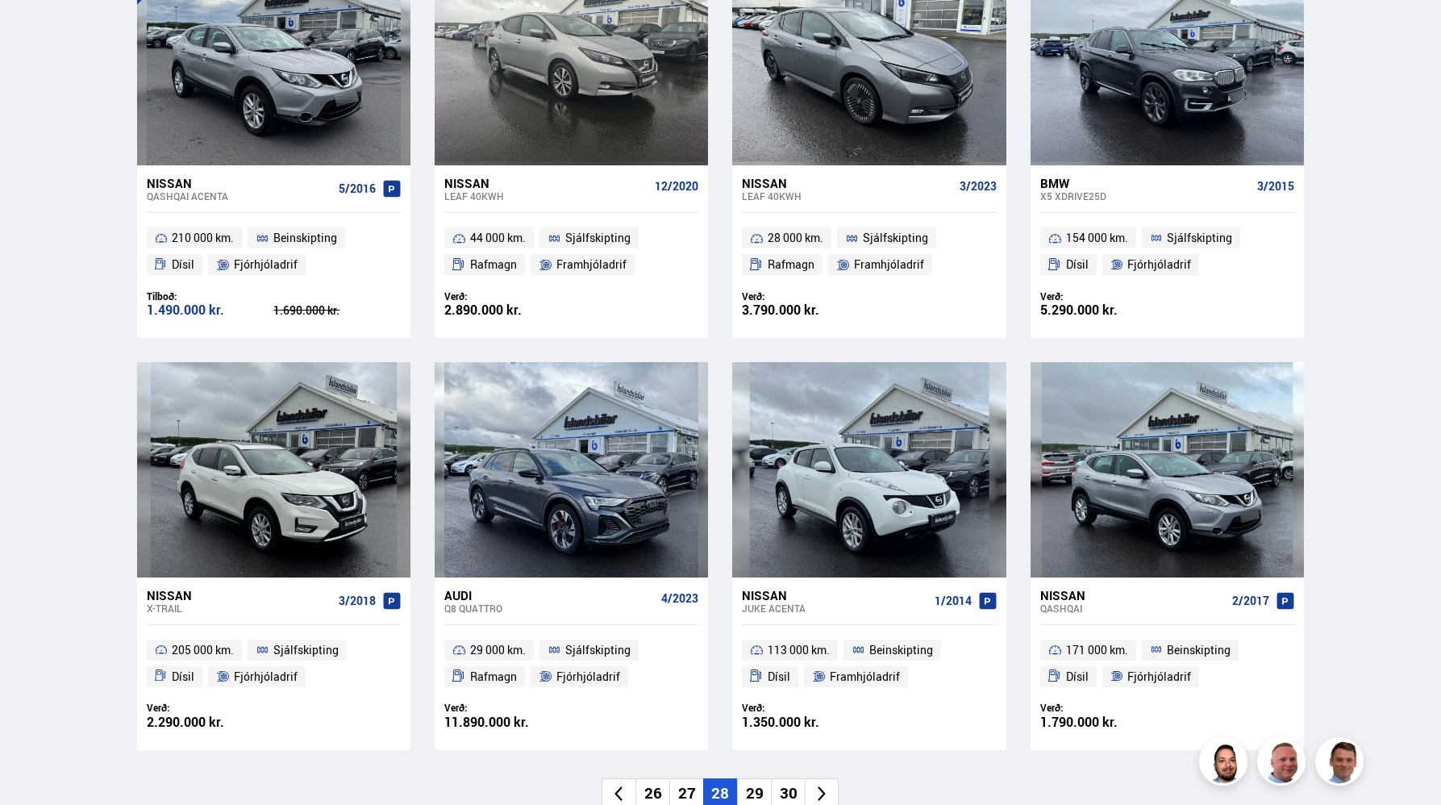
click at [750, 791] on li "29" at bounding box center [754, 793] width 34 height 31
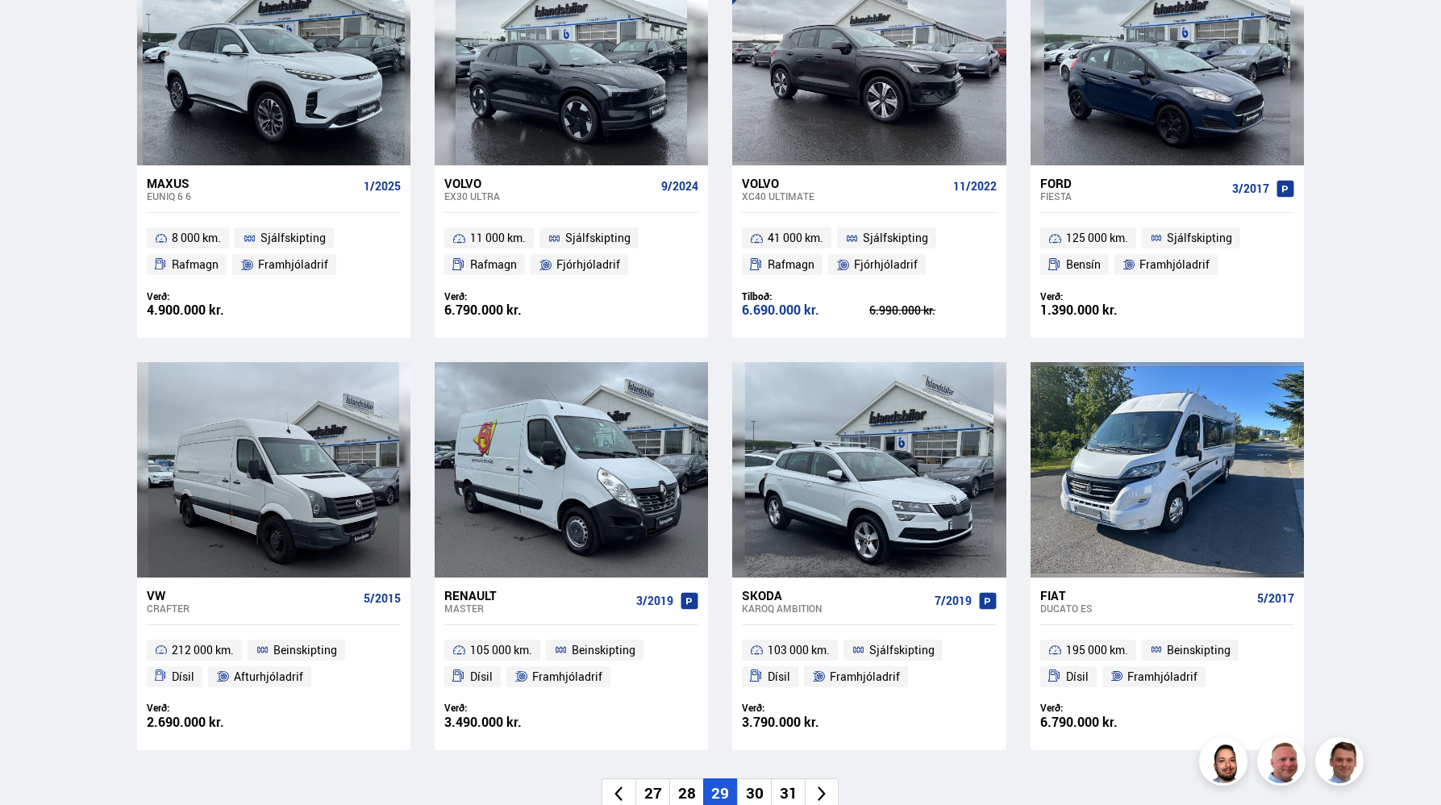
click at [754, 786] on li "30" at bounding box center [754, 793] width 34 height 31
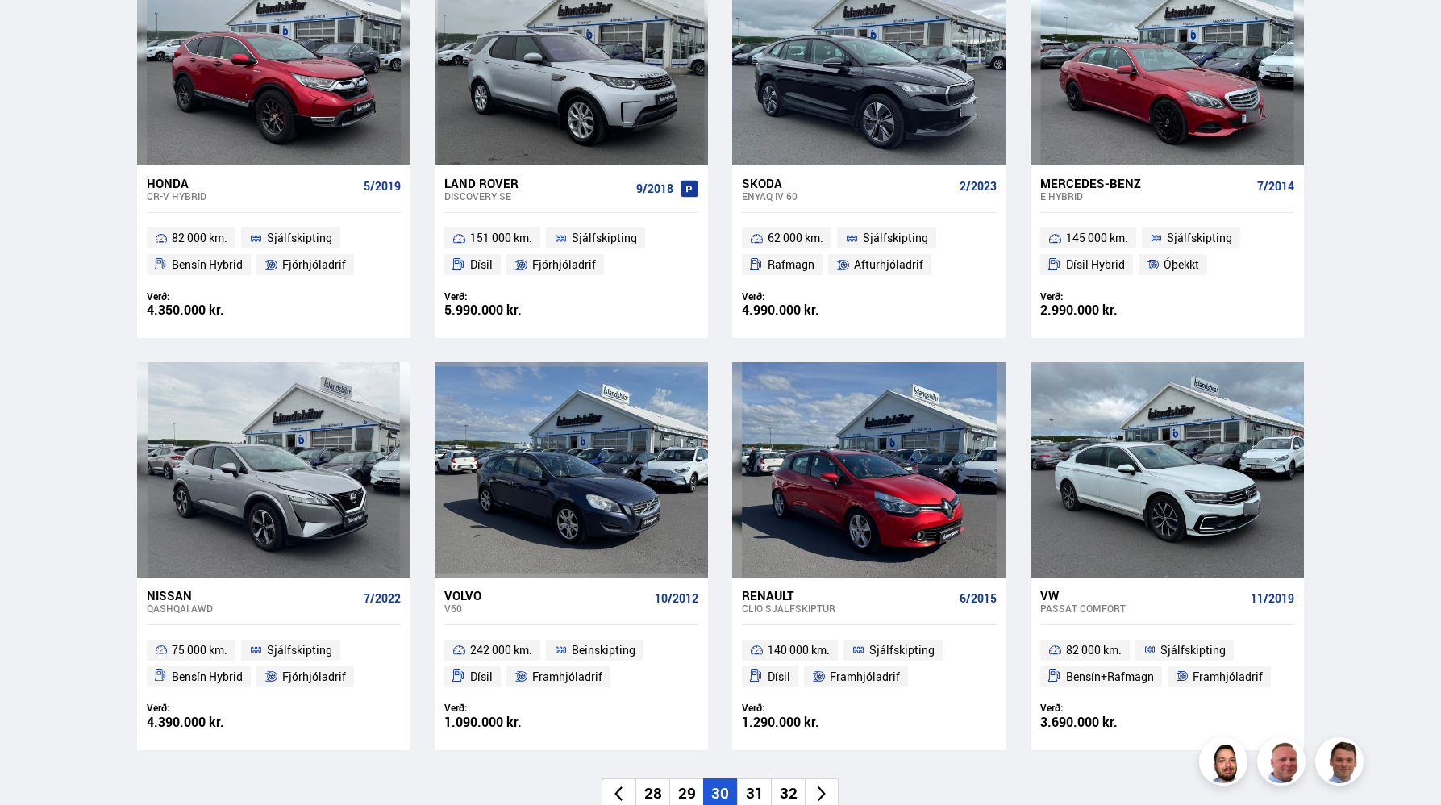
click at [783, 595] on div "Renault" at bounding box center [847, 595] width 211 height 15
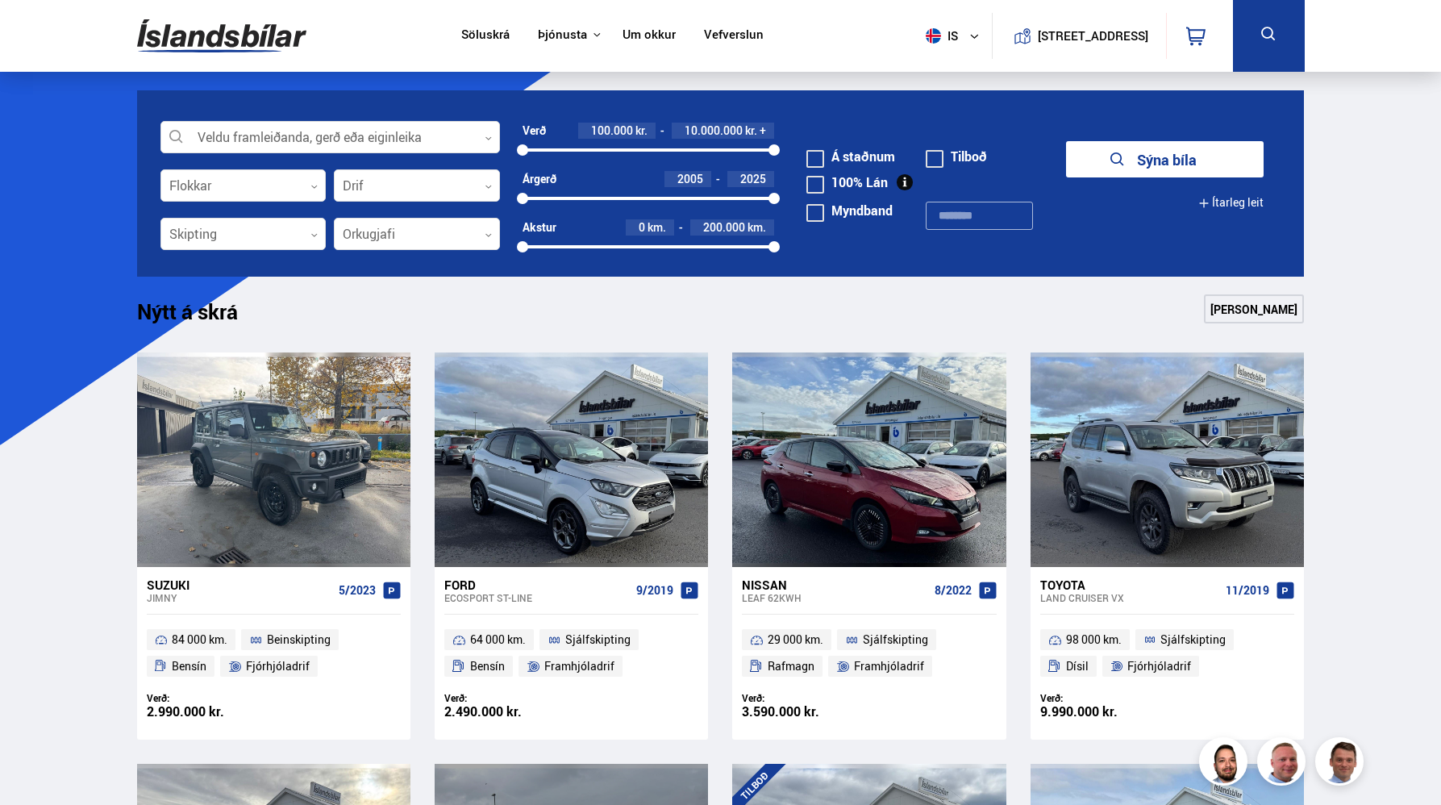
scroll to position [857, 0]
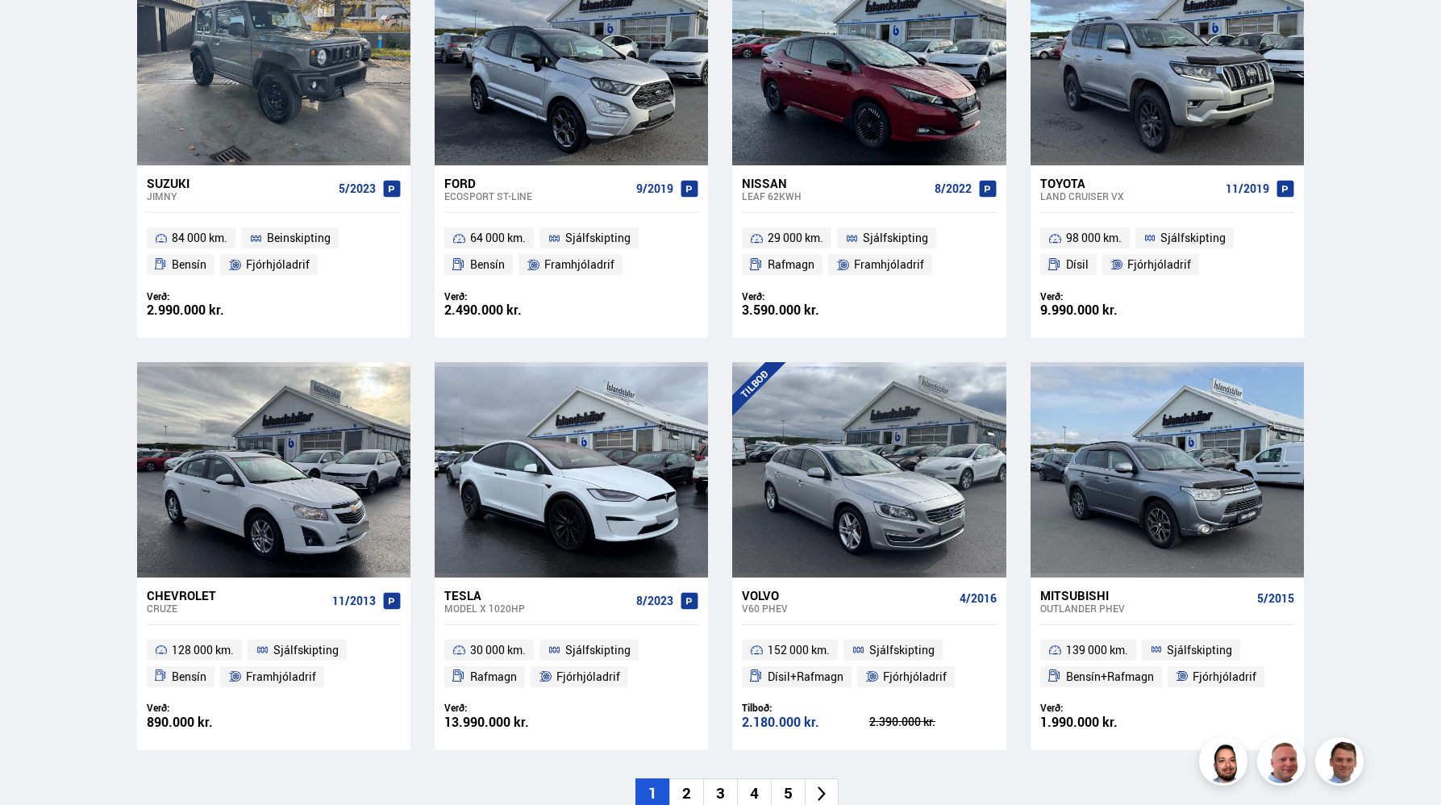
click at [786, 794] on li "5" at bounding box center [788, 793] width 34 height 31
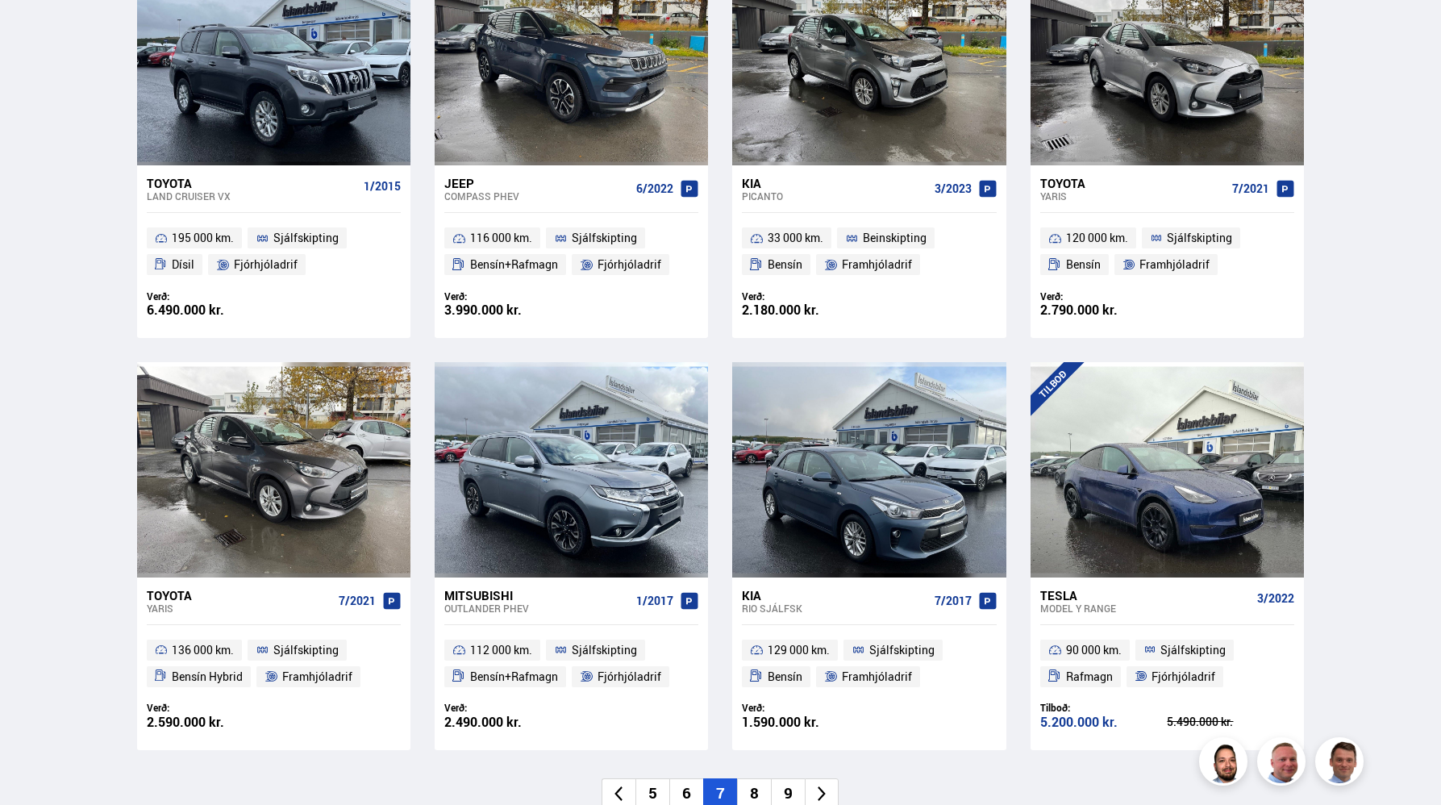
click at [786, 794] on li "9" at bounding box center [788, 793] width 34 height 31
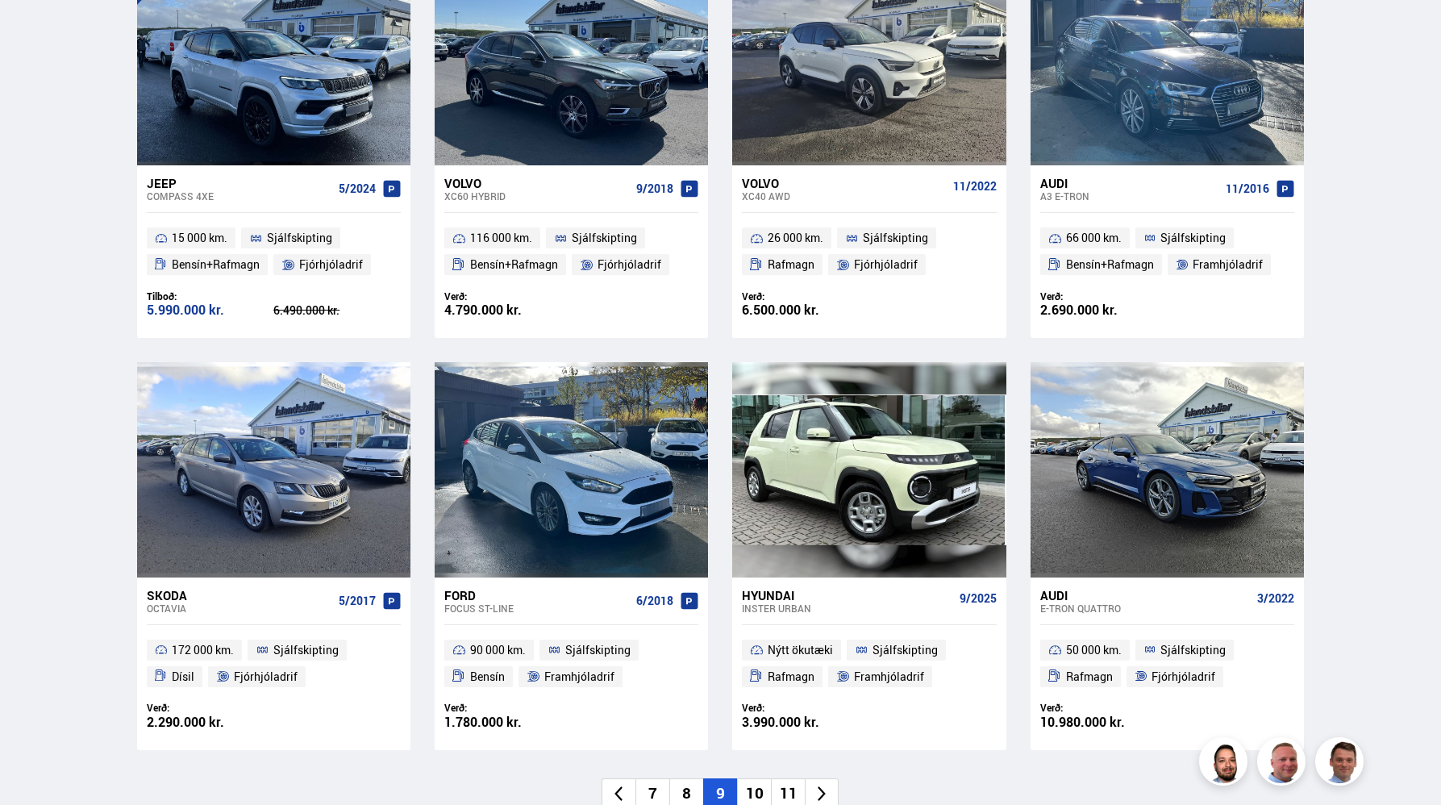
click at [786, 794] on li "11" at bounding box center [788, 793] width 34 height 31
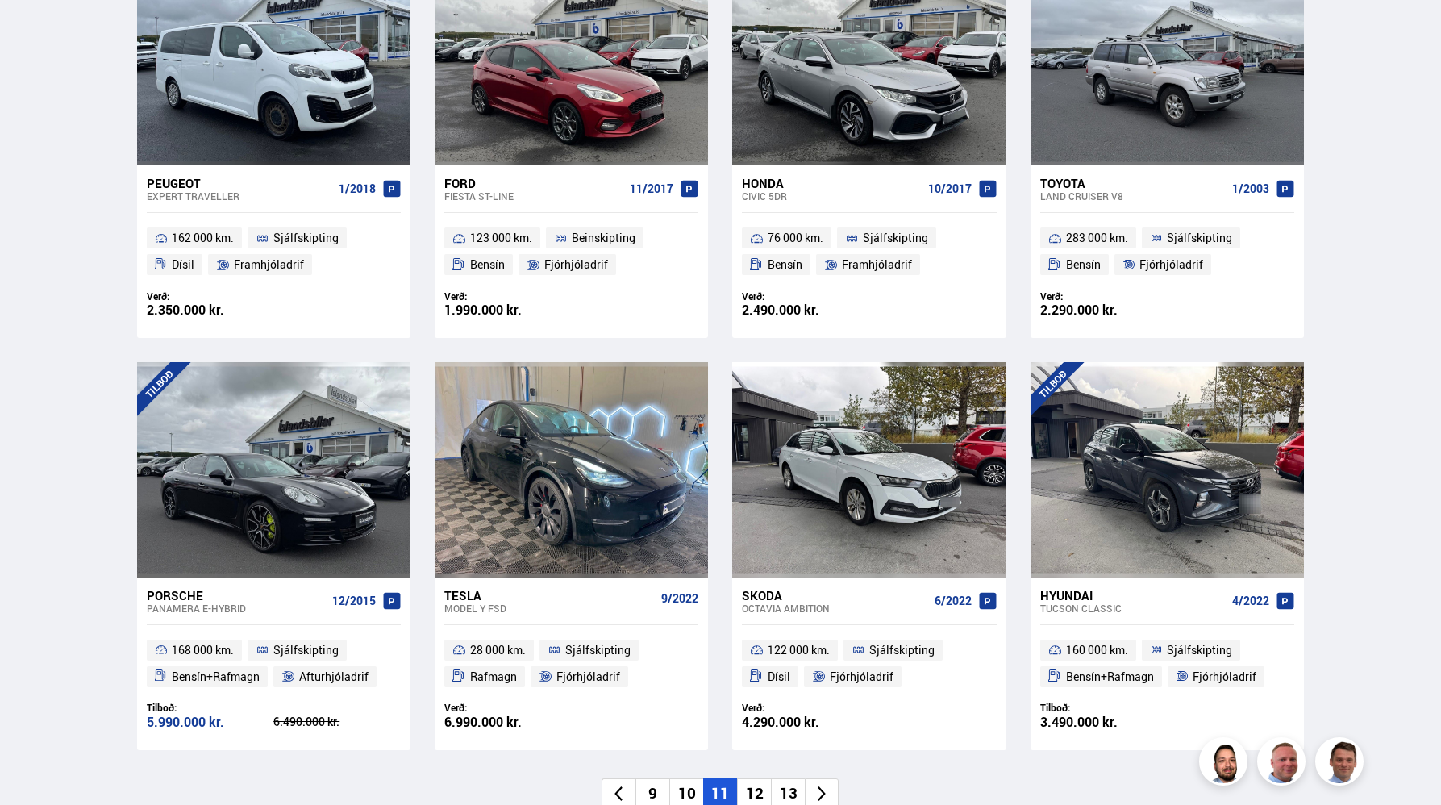
click at [786, 794] on li "13" at bounding box center [788, 793] width 34 height 31
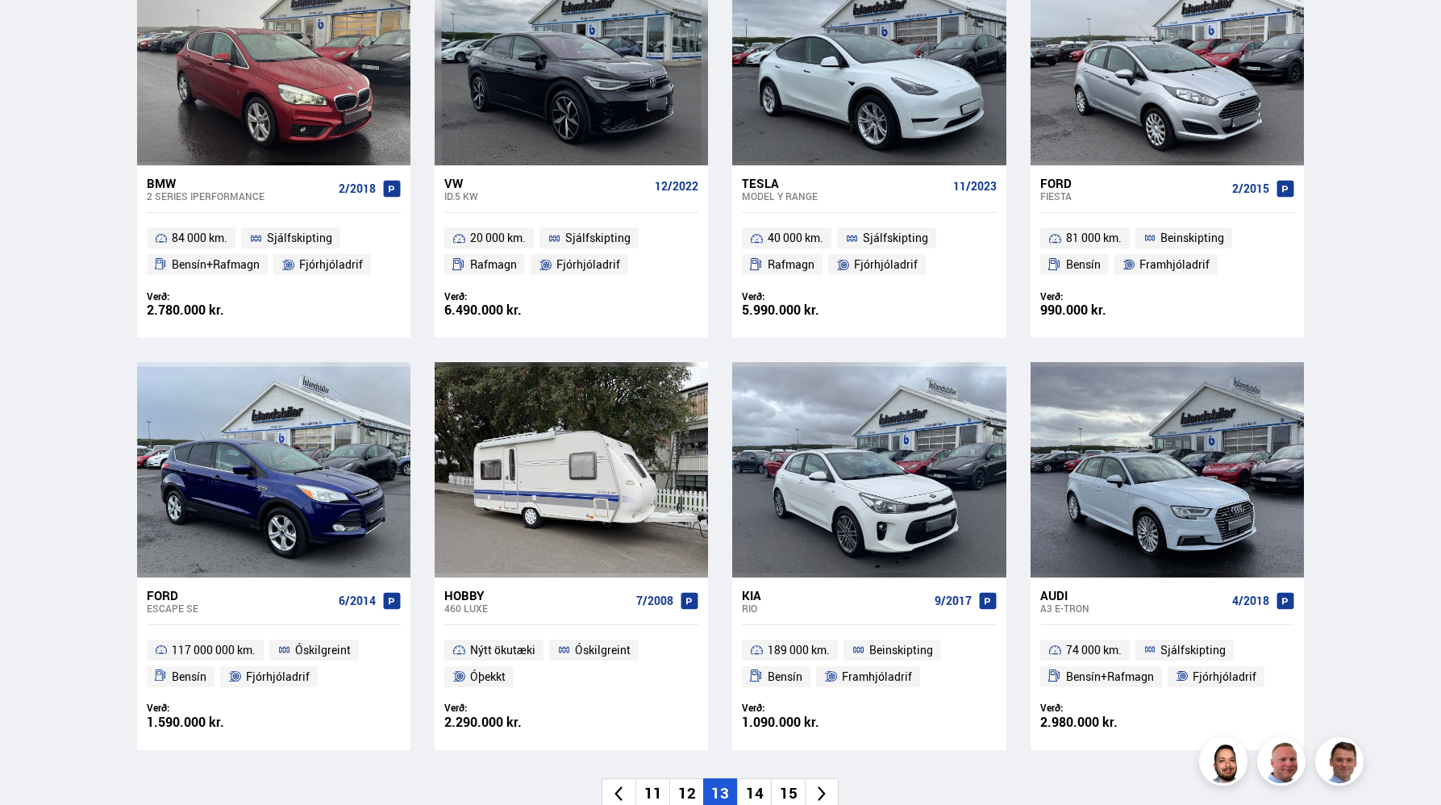
click at [786, 794] on li "15" at bounding box center [788, 793] width 34 height 31
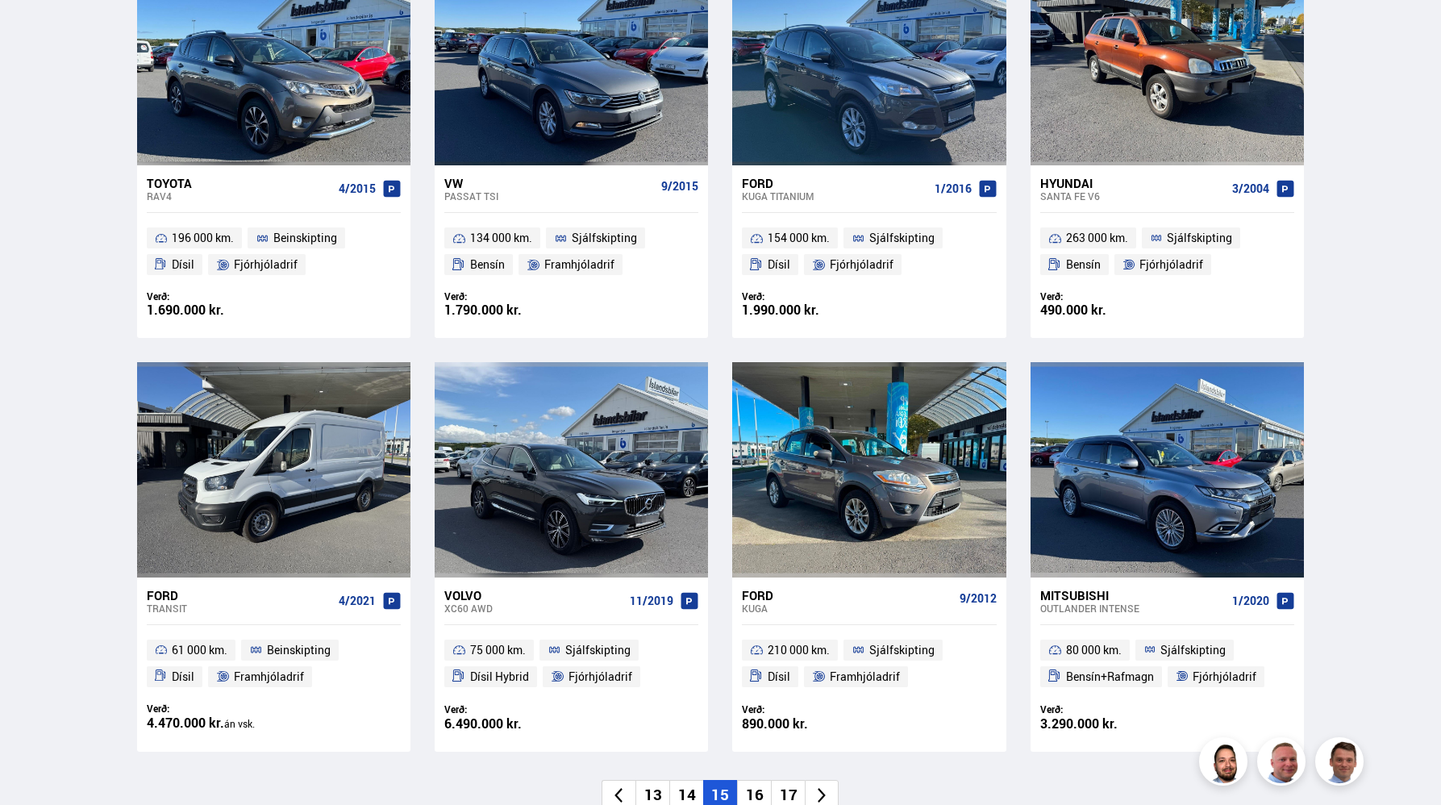
click at [786, 794] on li "17" at bounding box center [788, 795] width 34 height 31
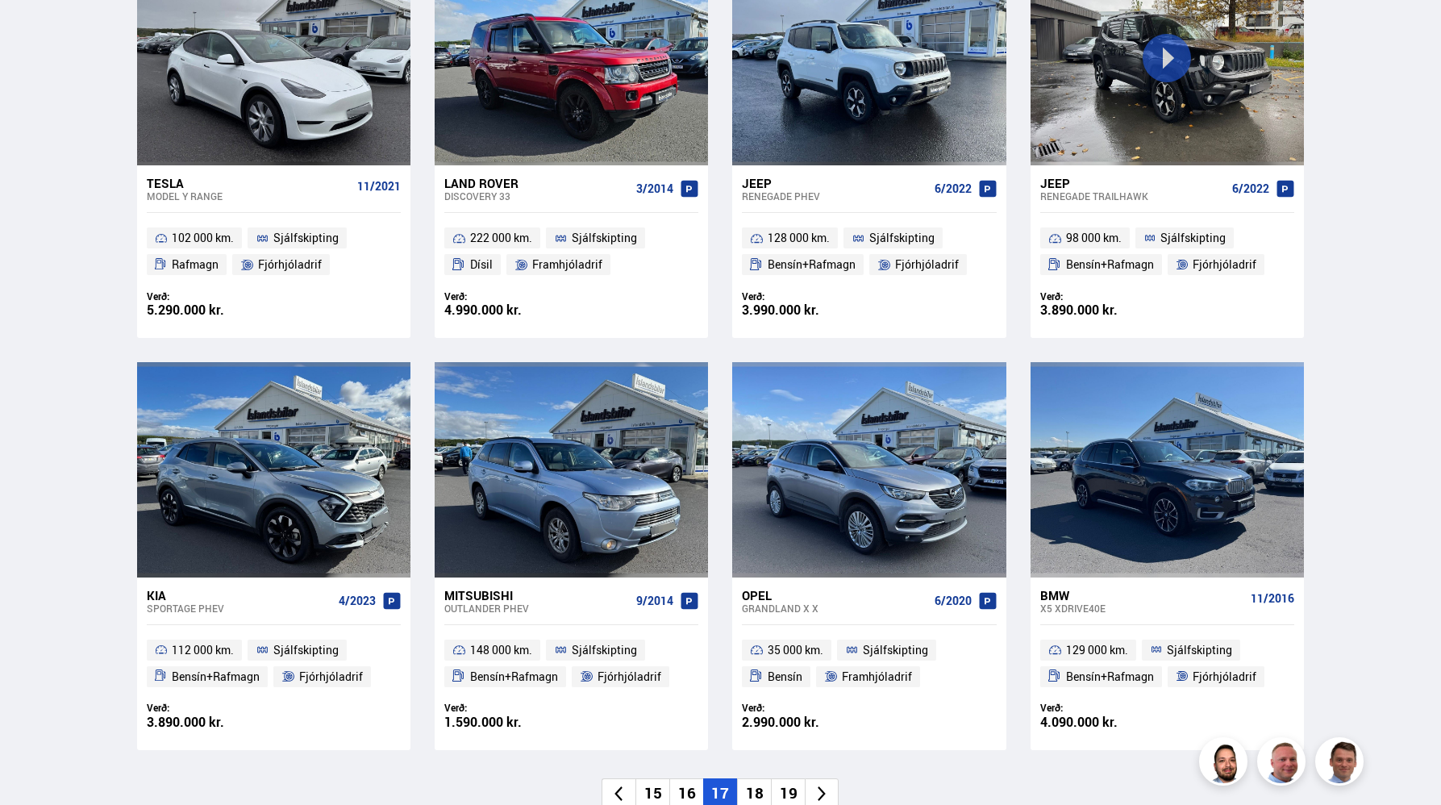
click at [786, 794] on li "19" at bounding box center [788, 793] width 34 height 31
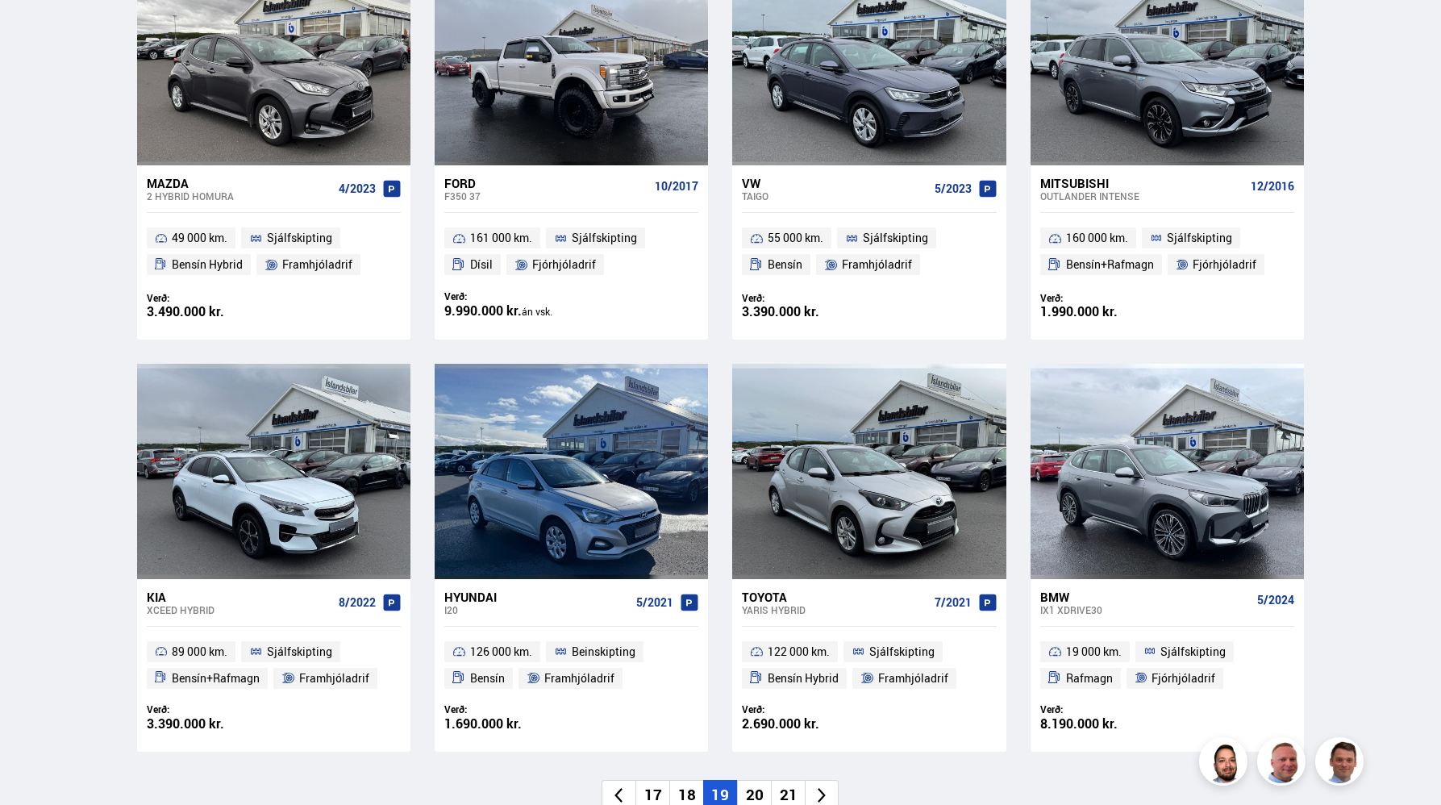
click at [786, 794] on li "21" at bounding box center [788, 795] width 34 height 31
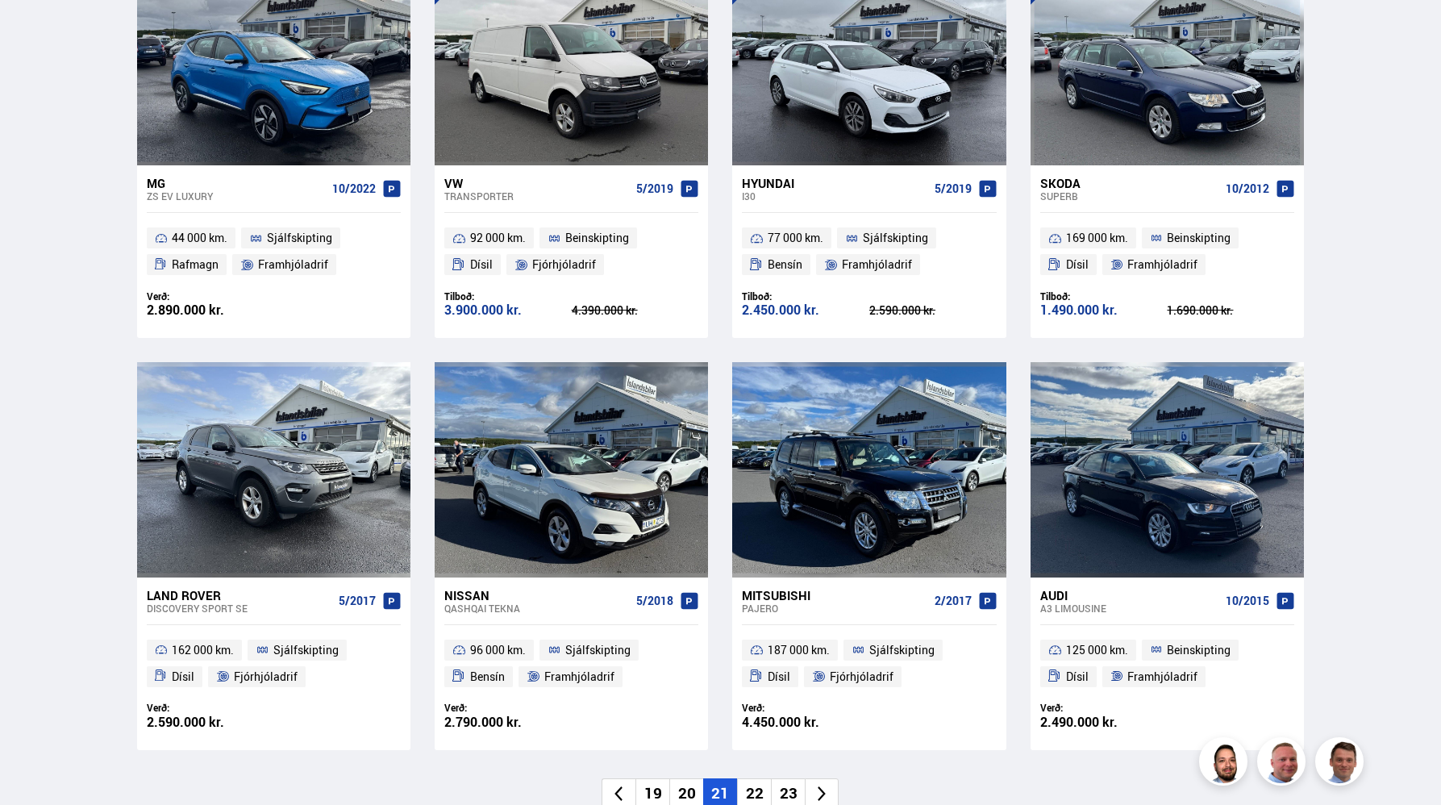
click at [786, 794] on li "23" at bounding box center [788, 793] width 34 height 31
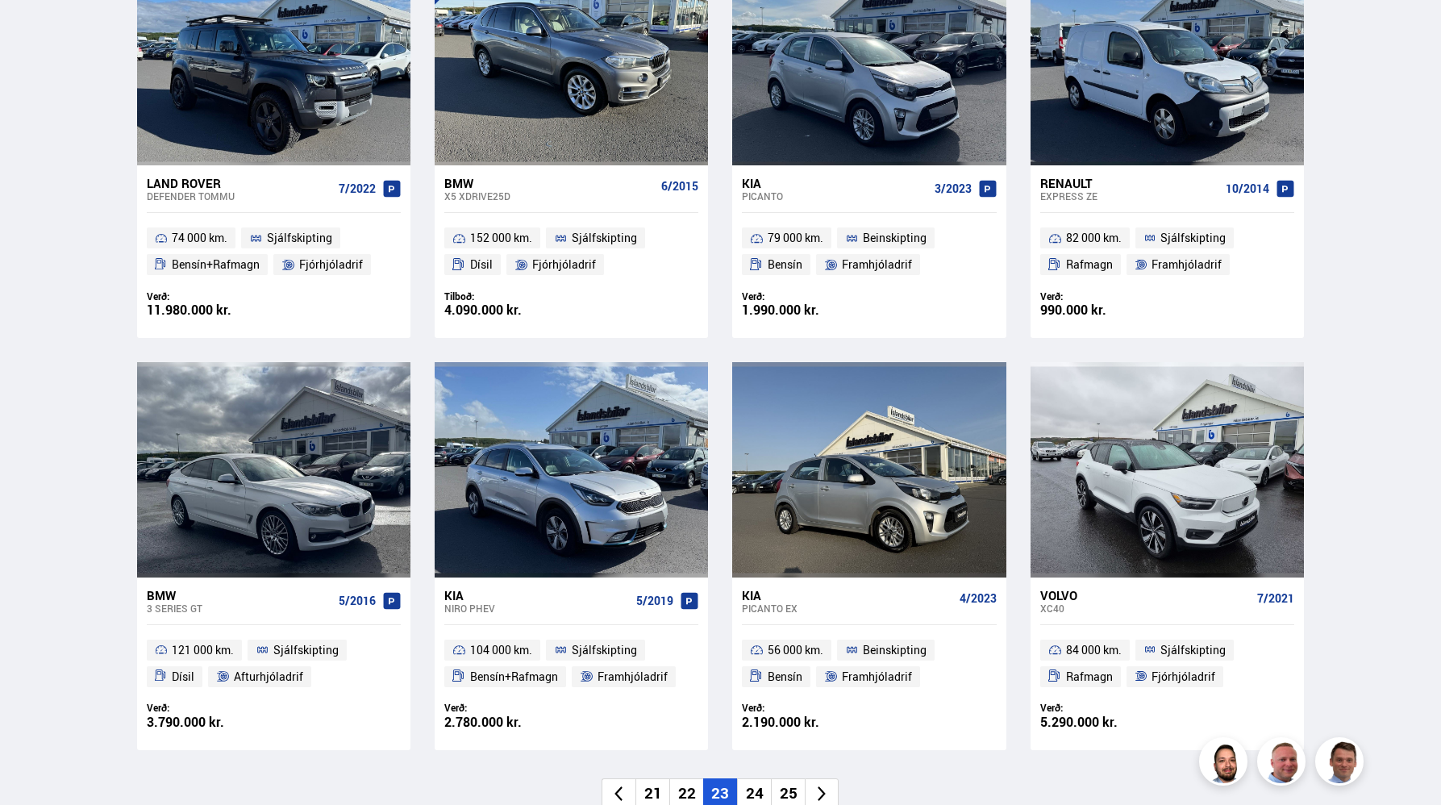
click at [786, 794] on li "25" at bounding box center [788, 793] width 34 height 31
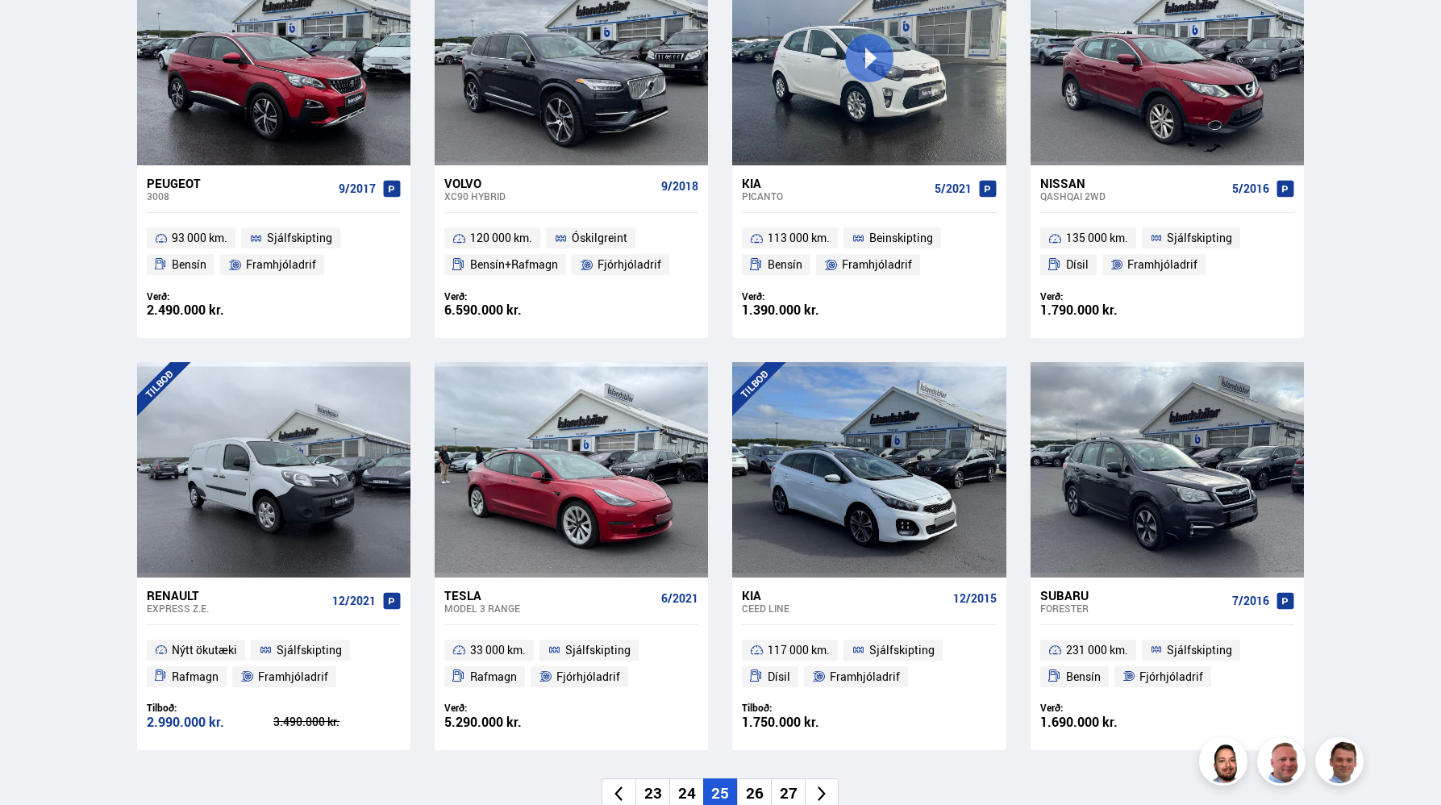
click at [786, 794] on li "27" at bounding box center [788, 793] width 34 height 31
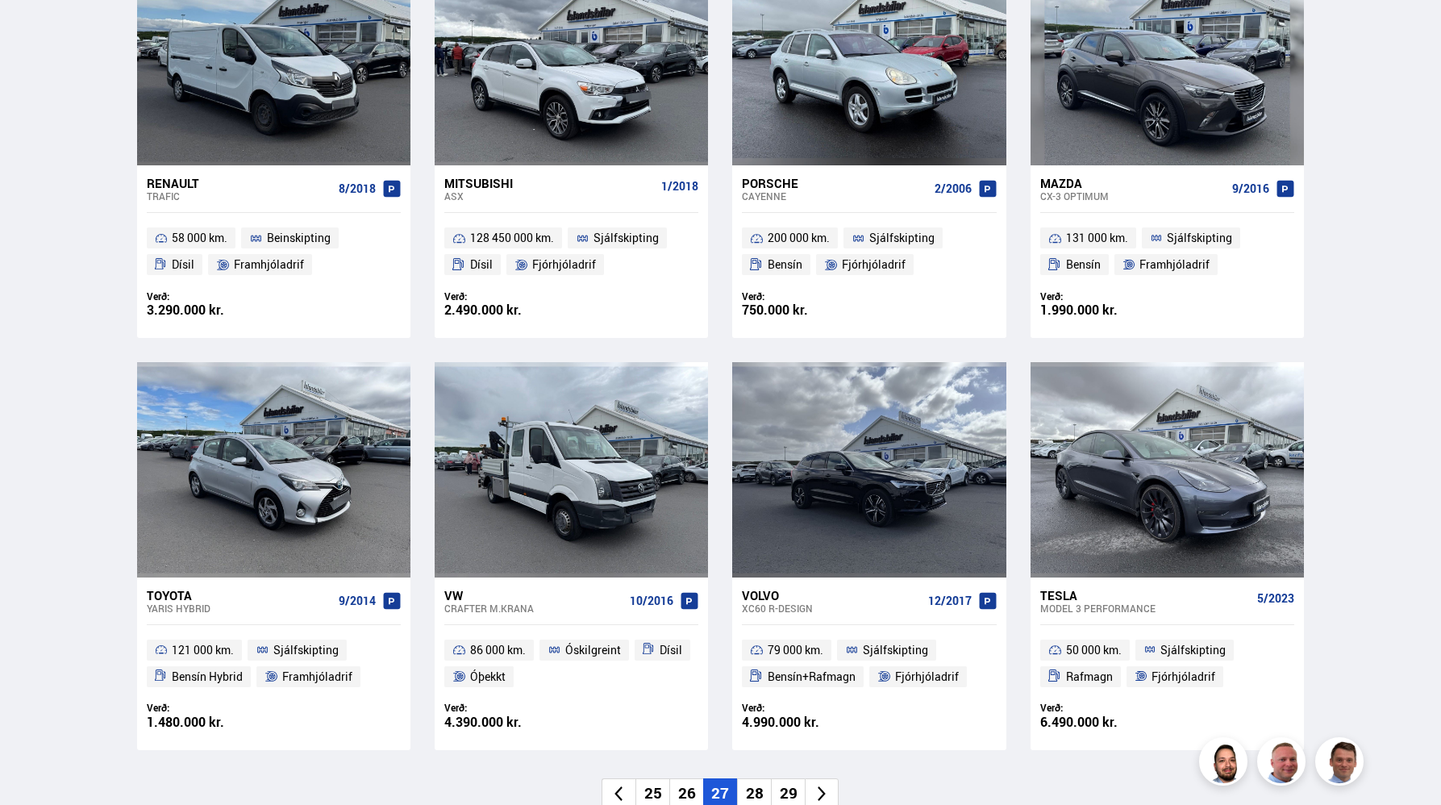
click at [786, 794] on li "29" at bounding box center [788, 793] width 34 height 31
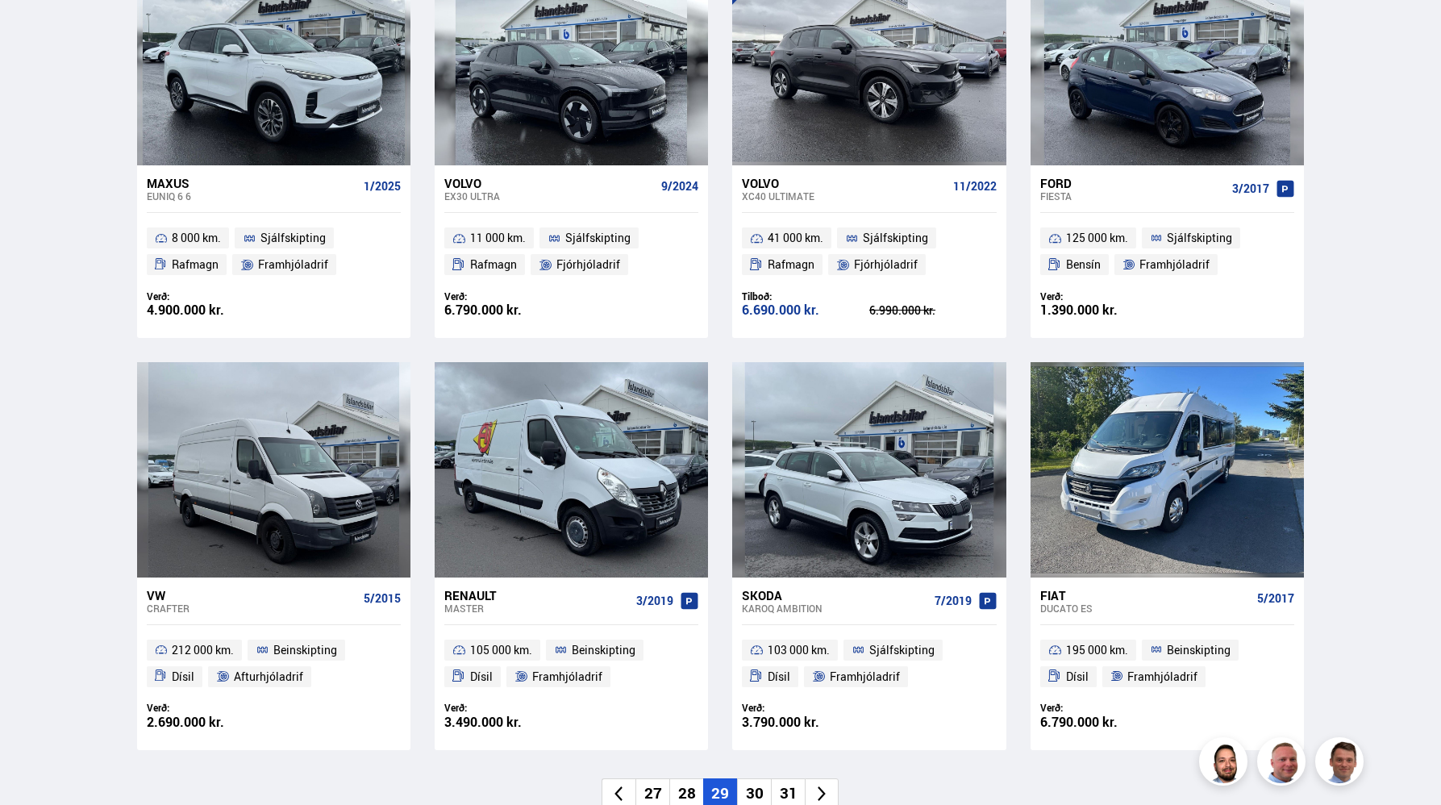
click at [753, 792] on li "30" at bounding box center [754, 793] width 34 height 31
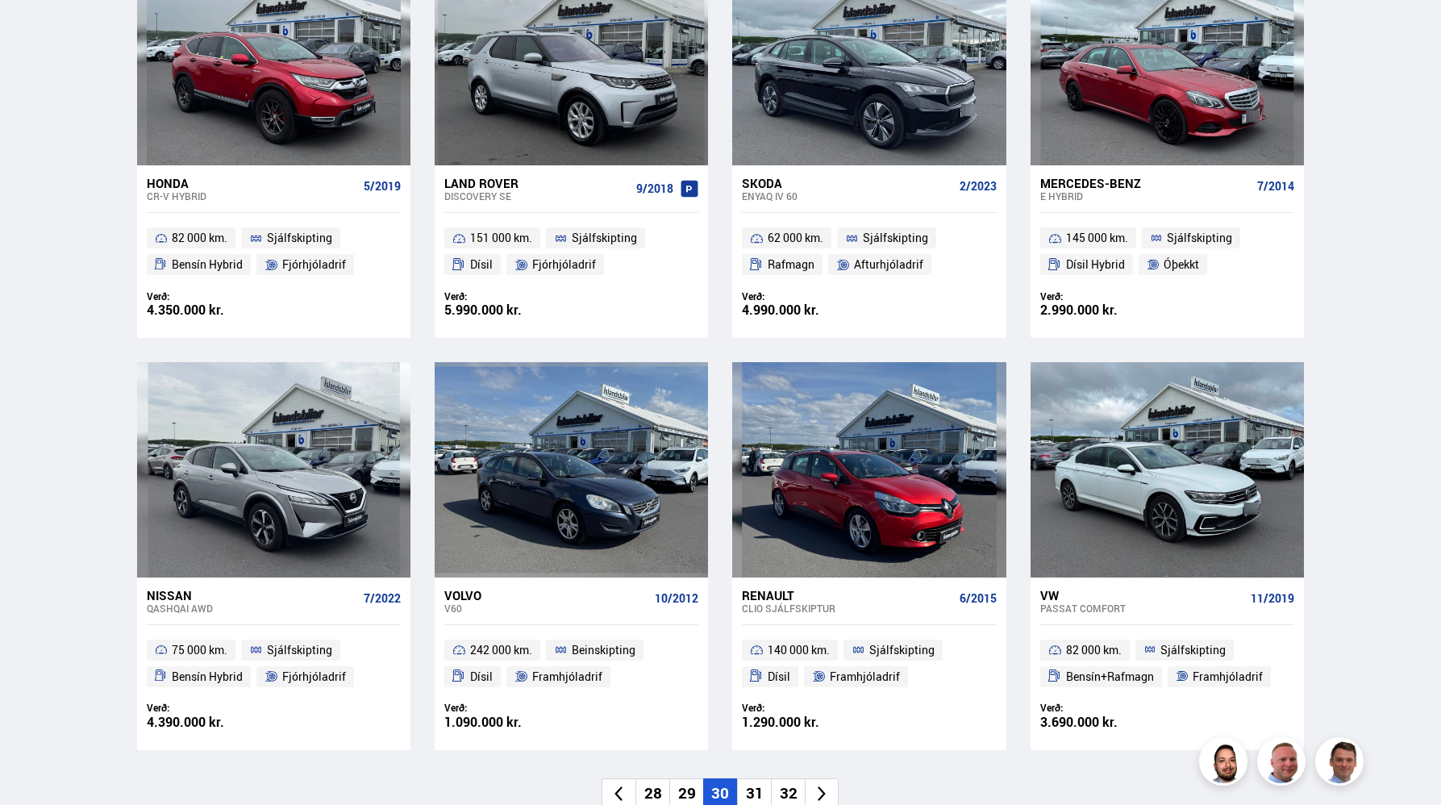
click at [755, 792] on li "31" at bounding box center [754, 793] width 34 height 31
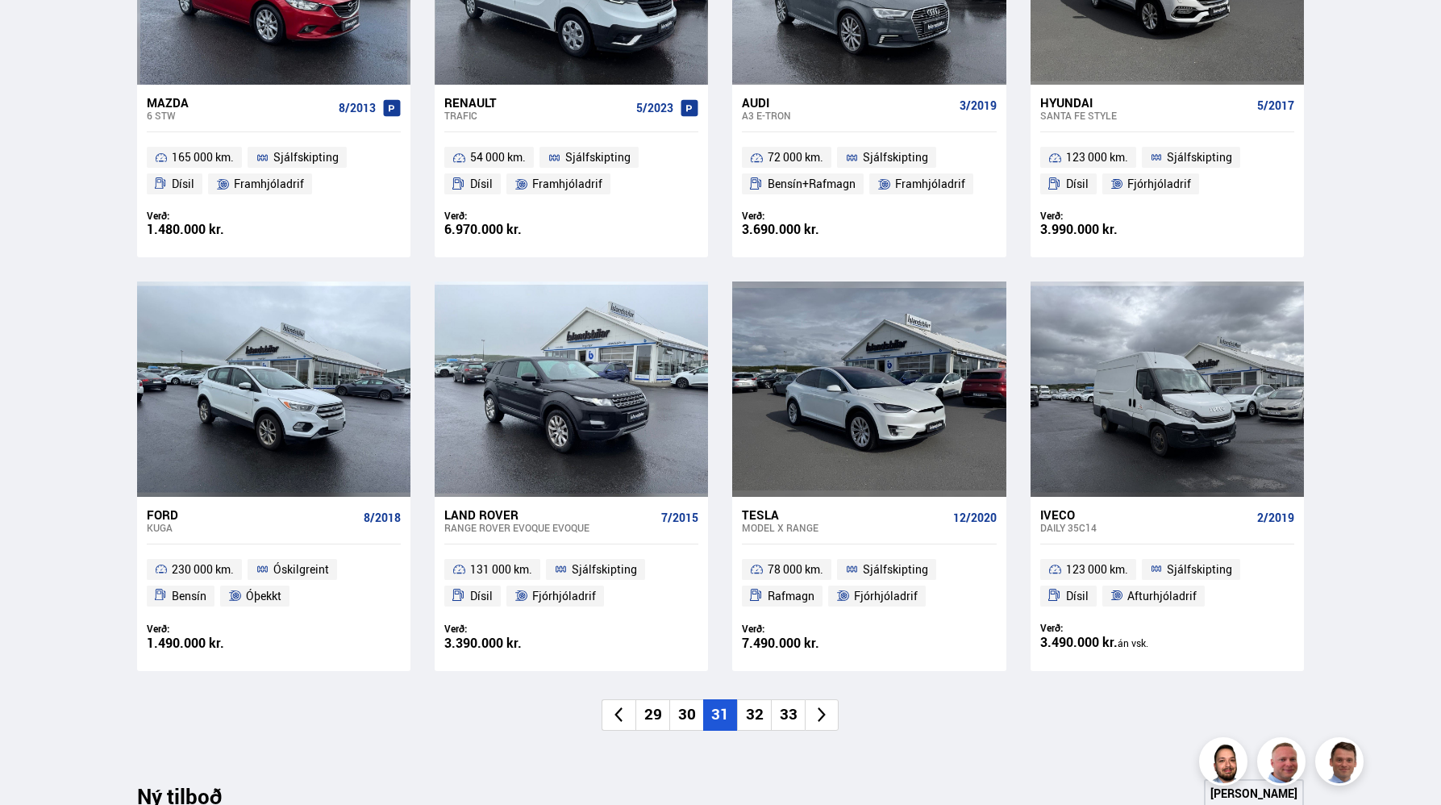
scroll to position [978, 0]
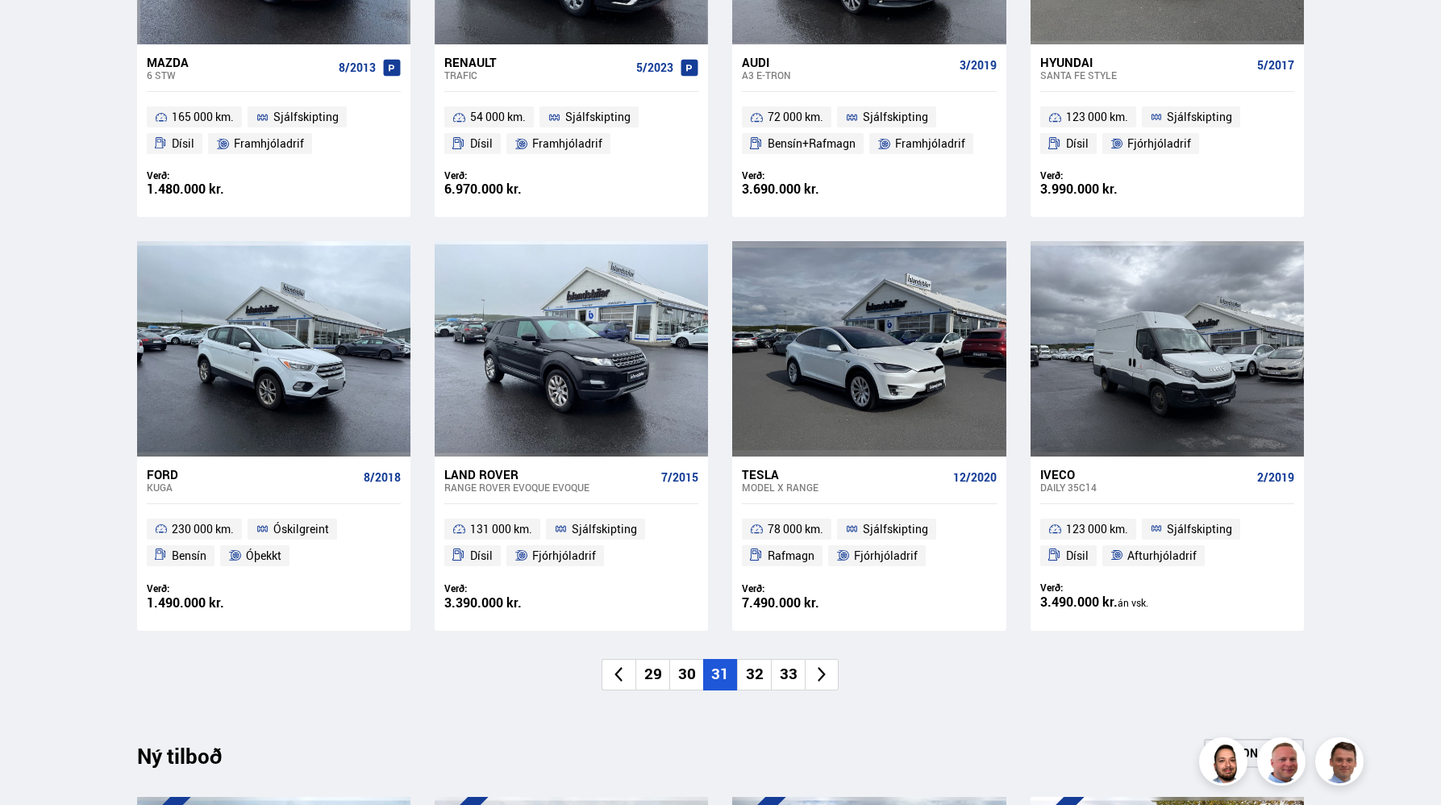
click at [751, 673] on li "32" at bounding box center [754, 674] width 34 height 31
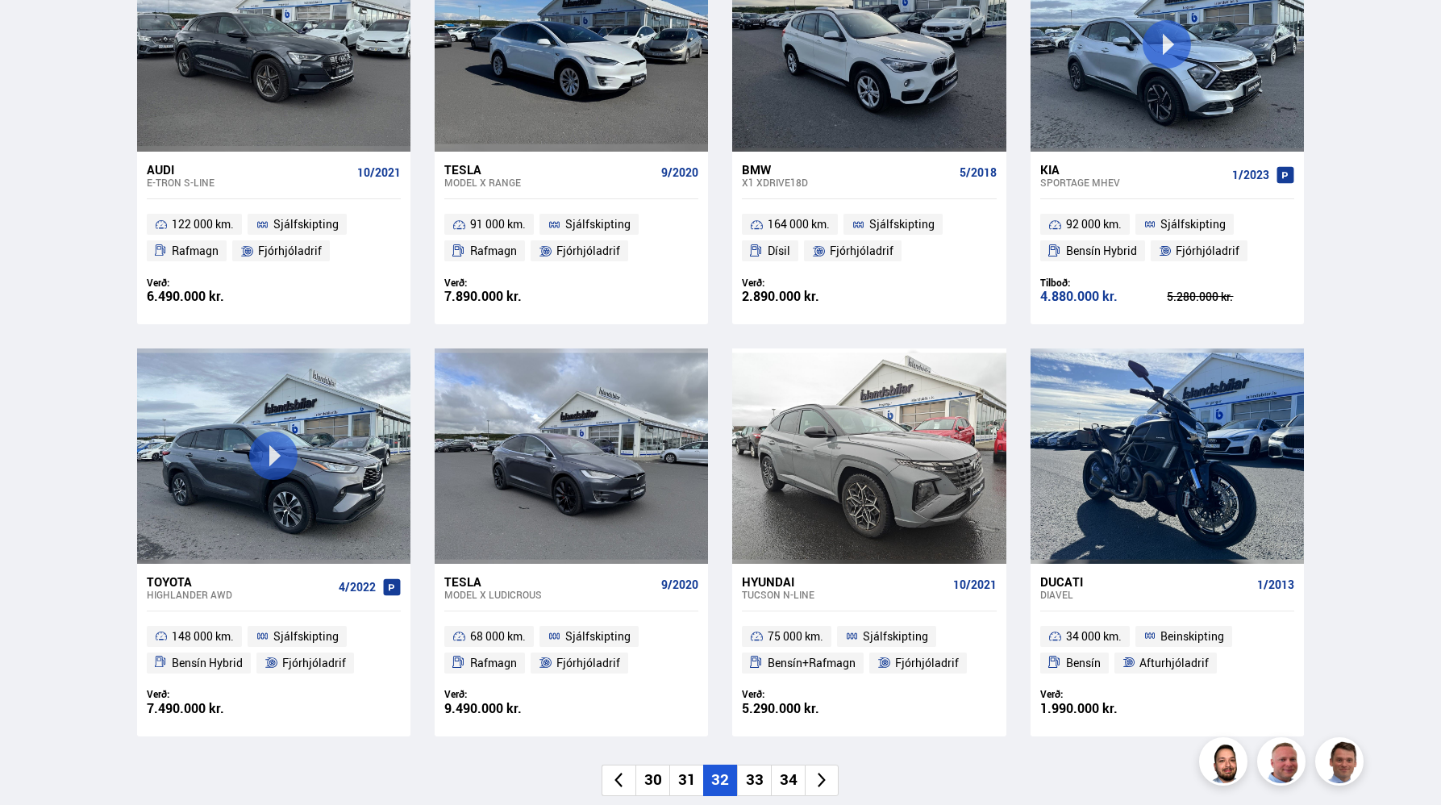
scroll to position [867, 0]
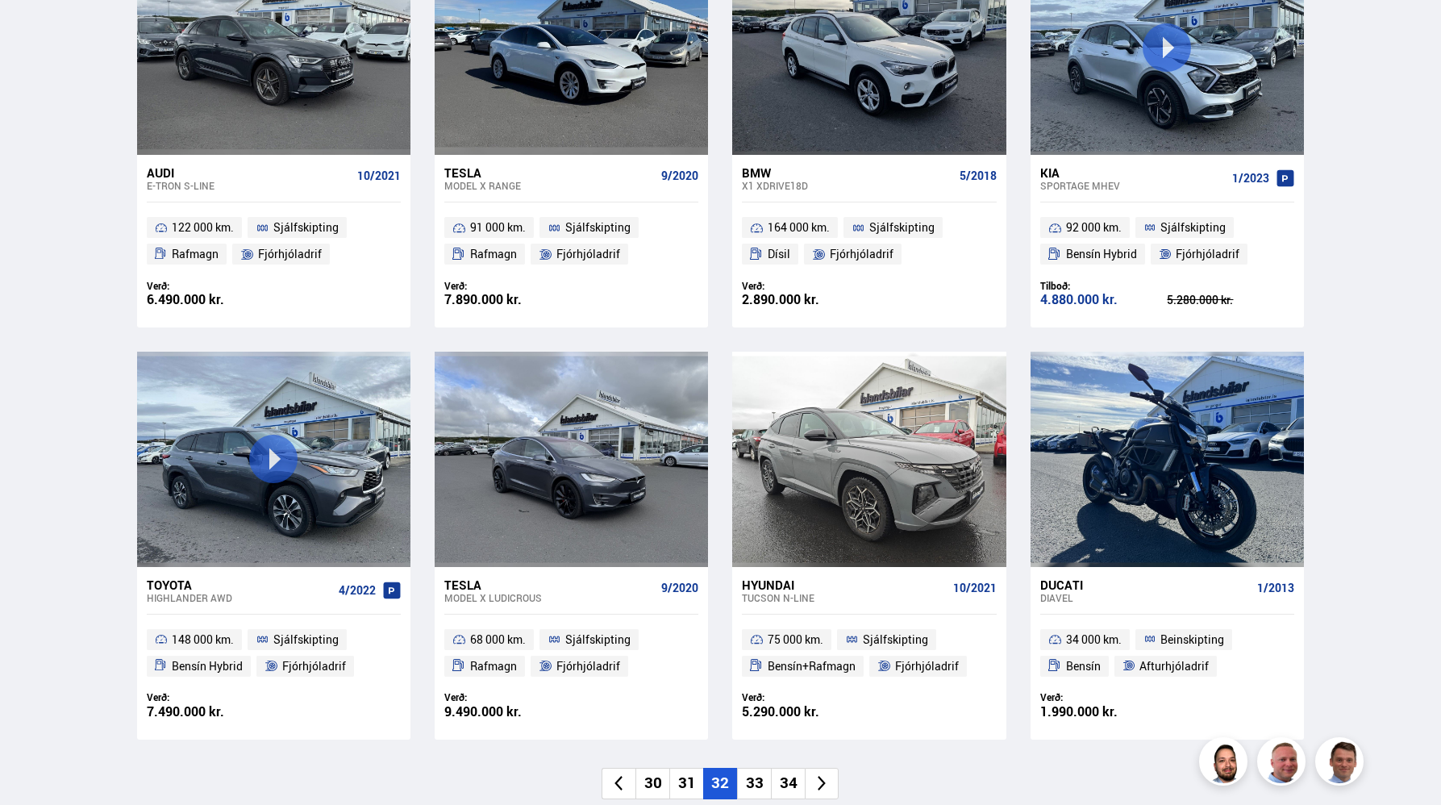
click at [752, 777] on li "33" at bounding box center [754, 783] width 34 height 31
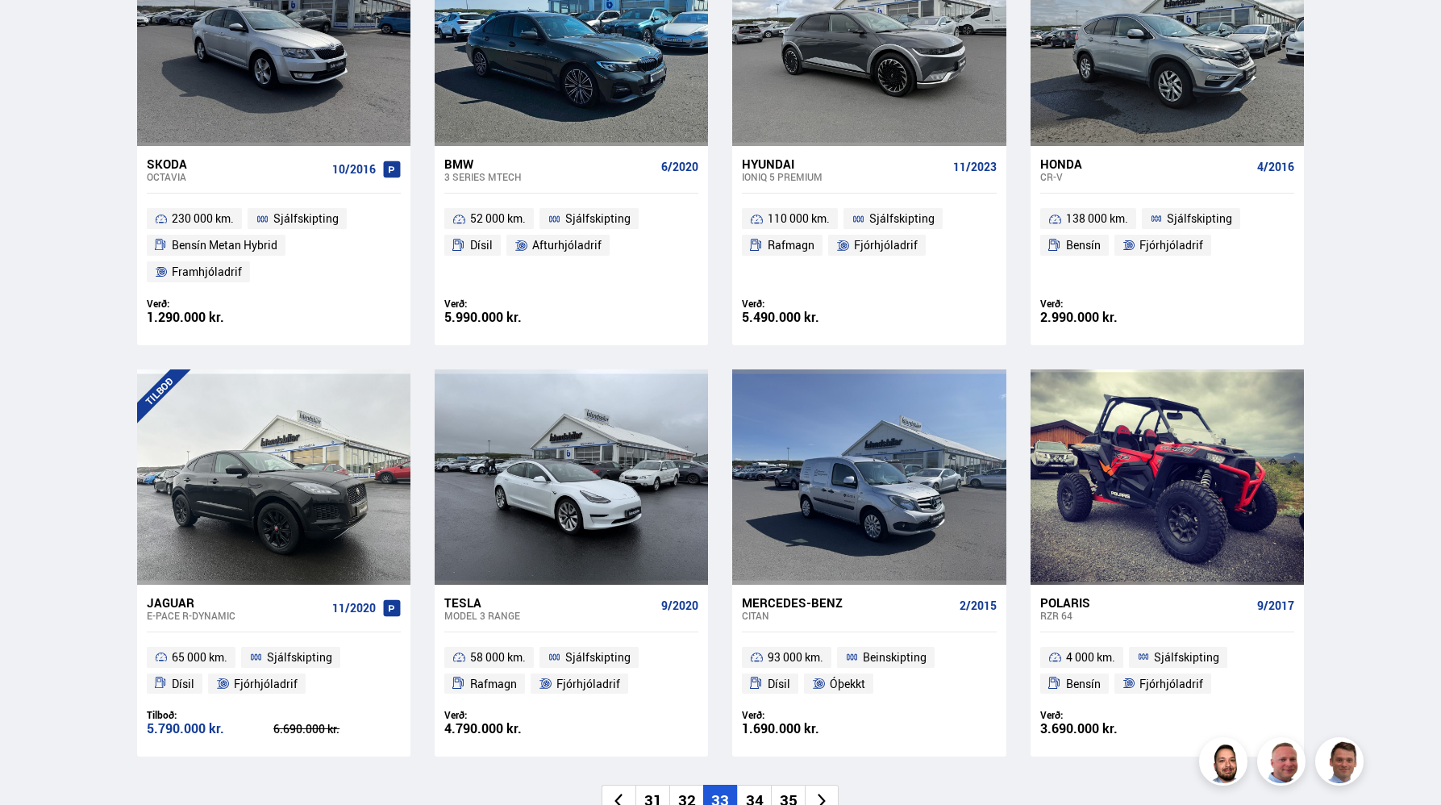
scroll to position [888, 0]
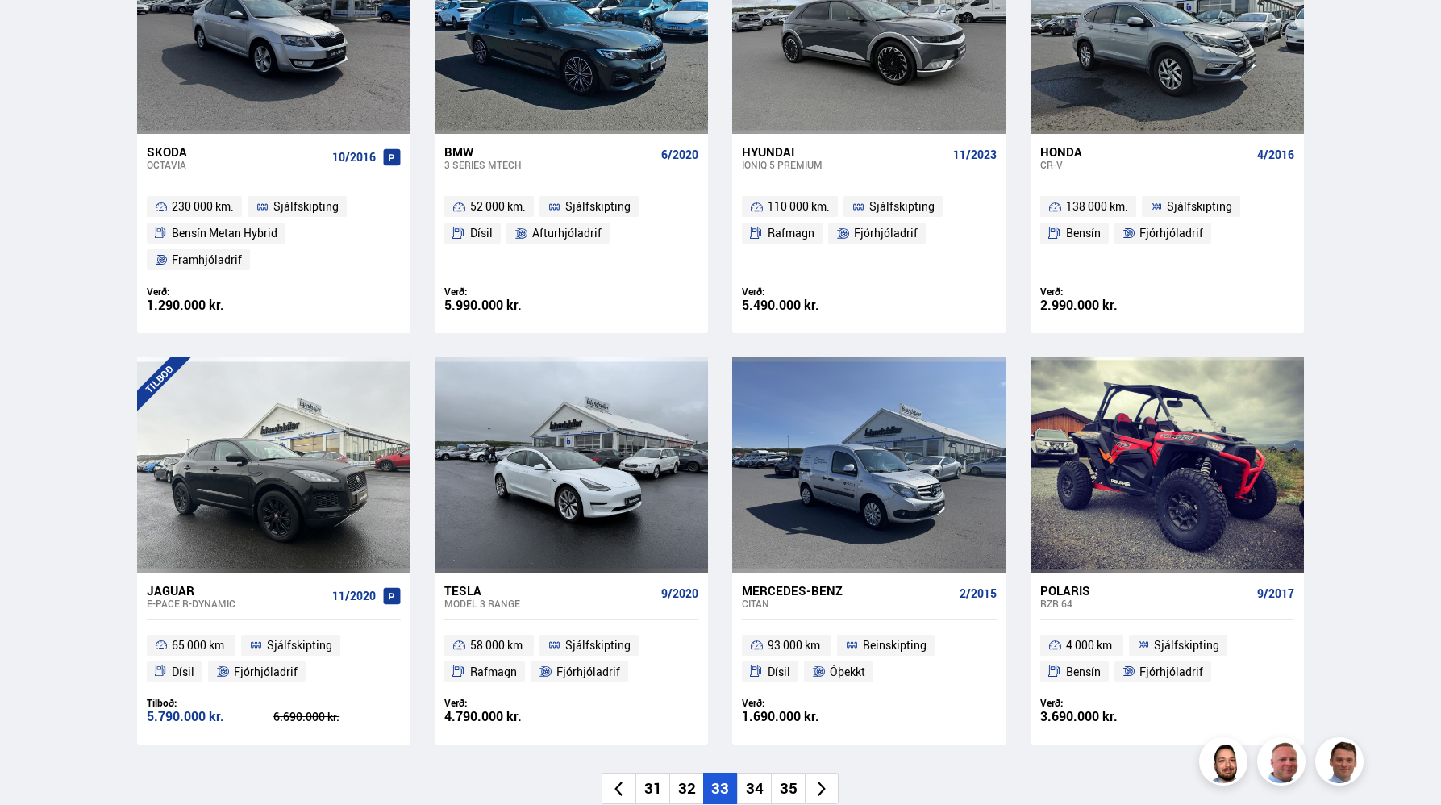
click at [756, 773] on li "34" at bounding box center [754, 788] width 34 height 31
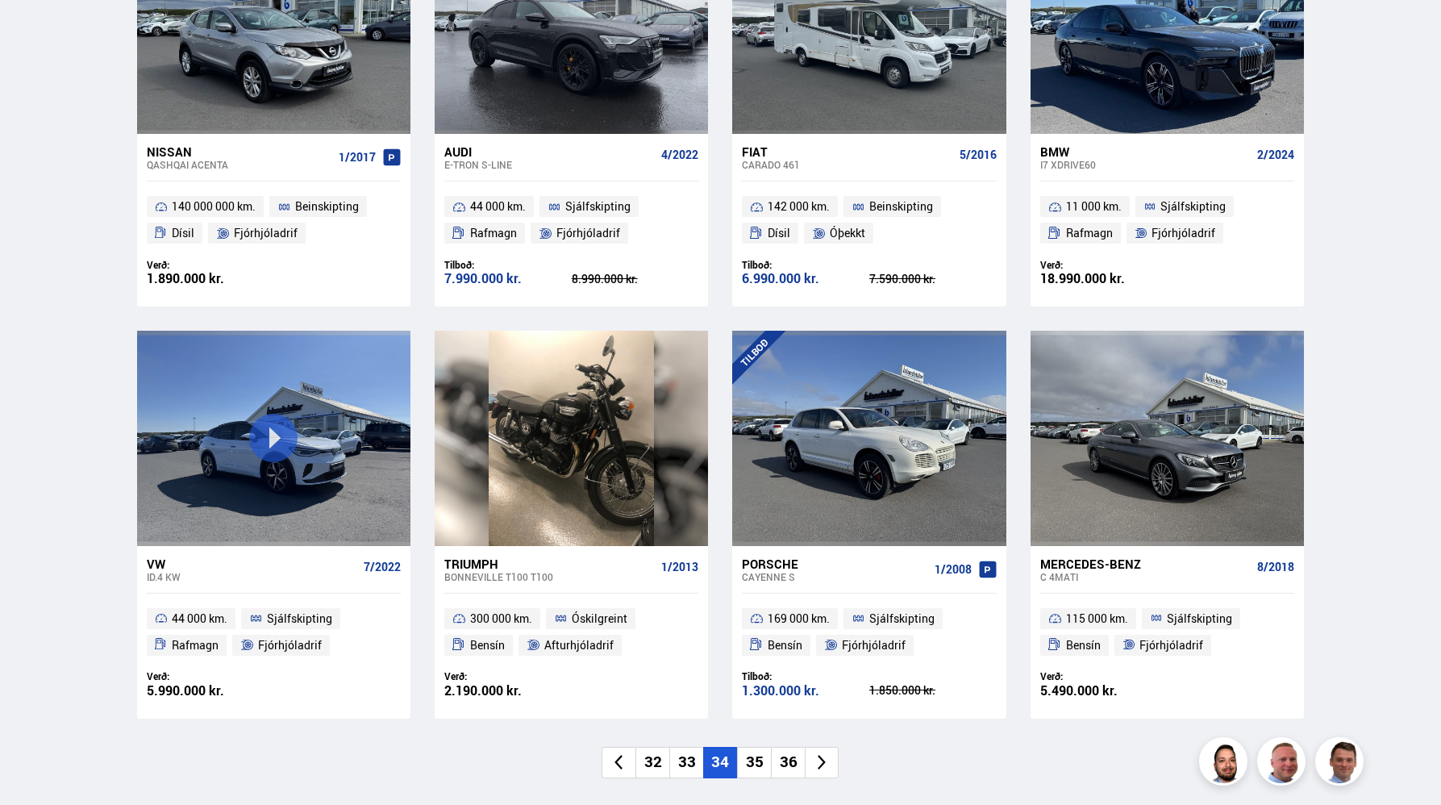
click at [756, 765] on li "35" at bounding box center [754, 762] width 34 height 31
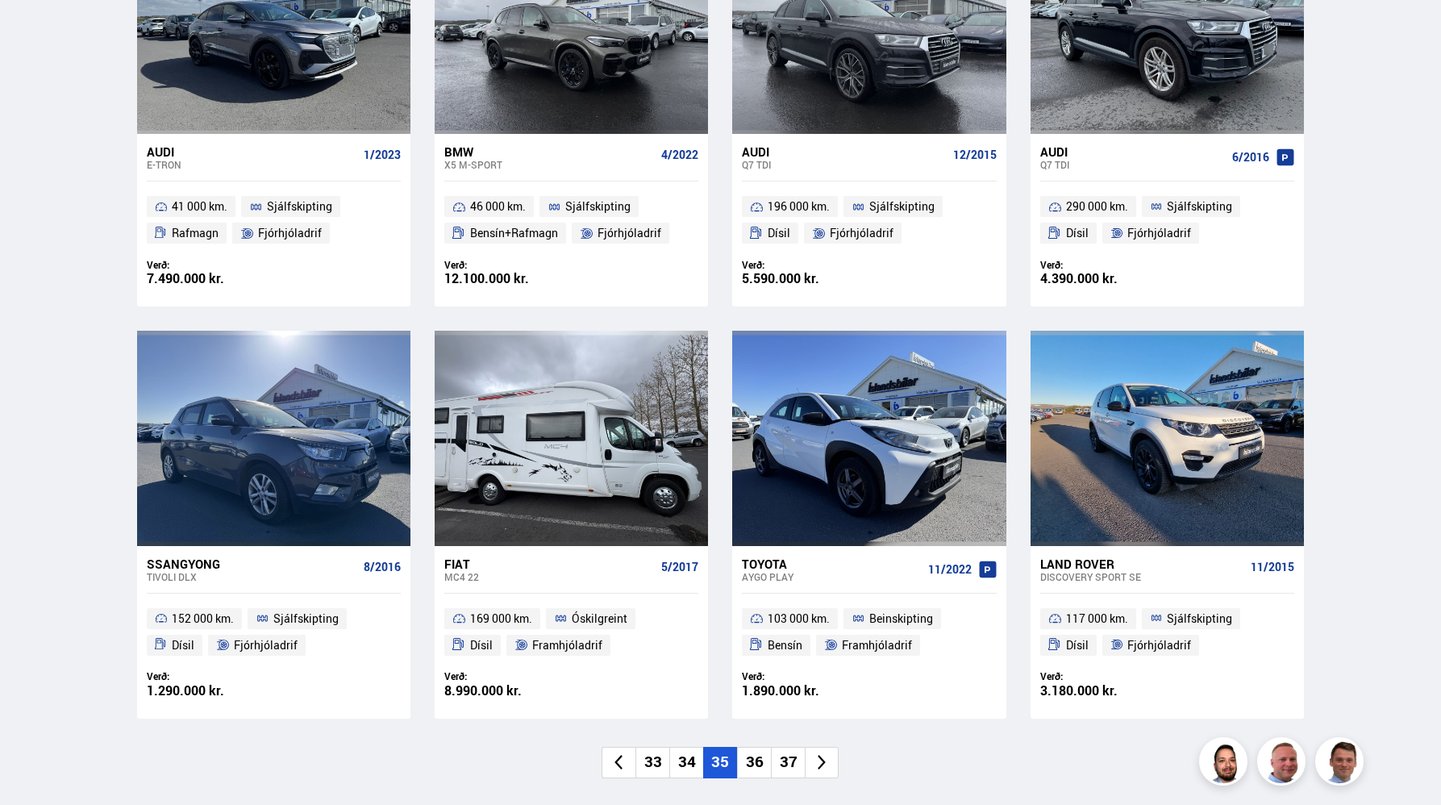
click at [756, 765] on li "36" at bounding box center [754, 762] width 34 height 31
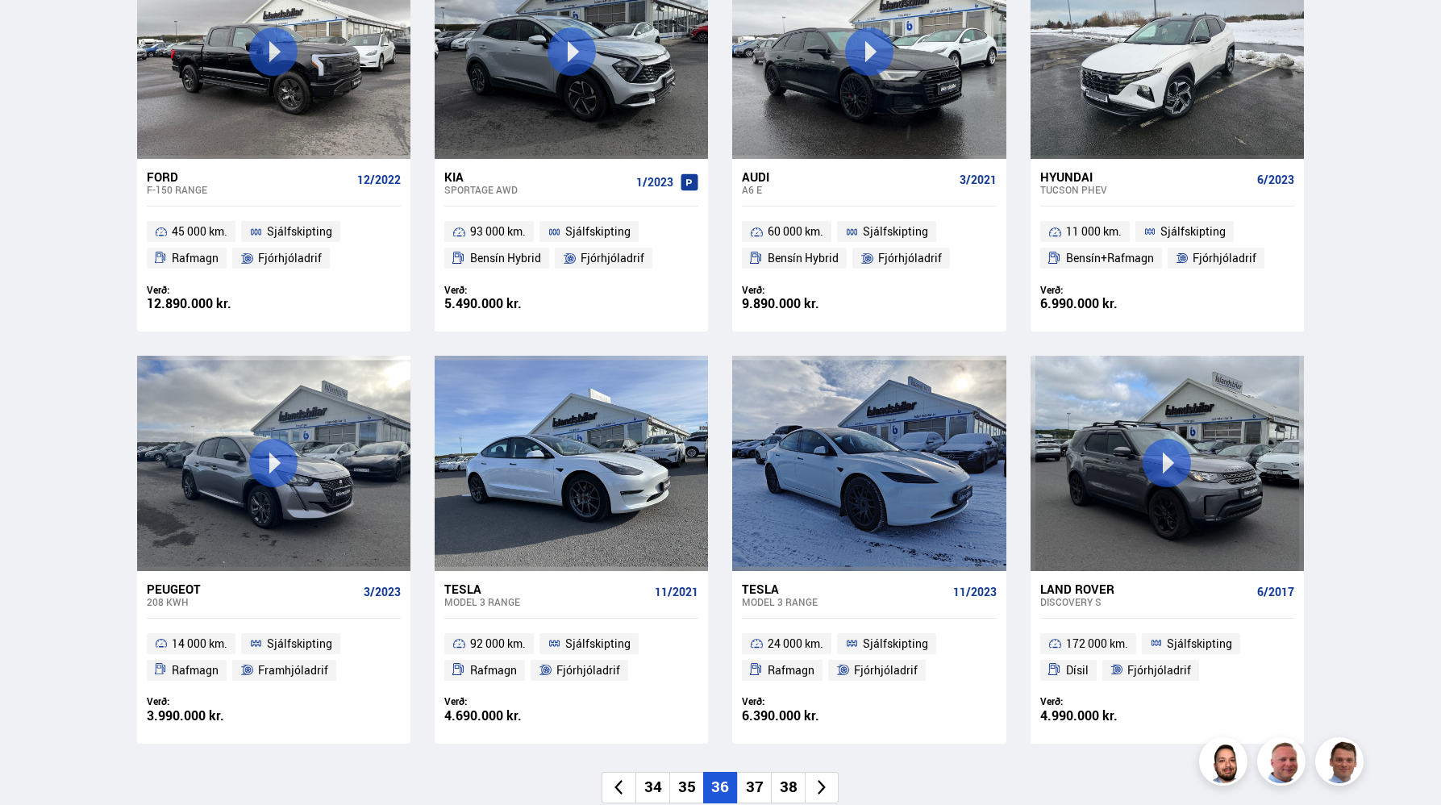
scroll to position [900, 0]
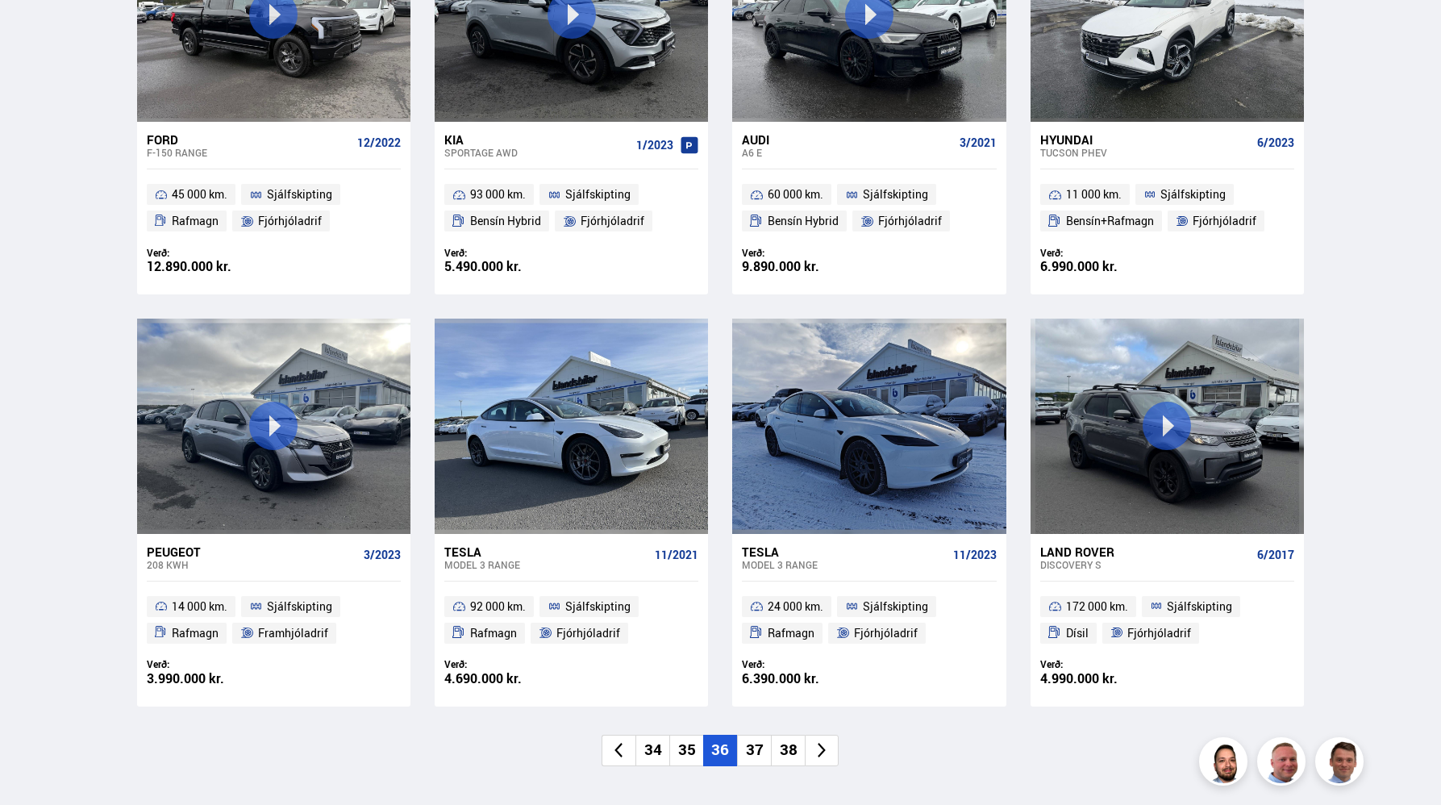
click at [754, 756] on li "37" at bounding box center [754, 750] width 34 height 31
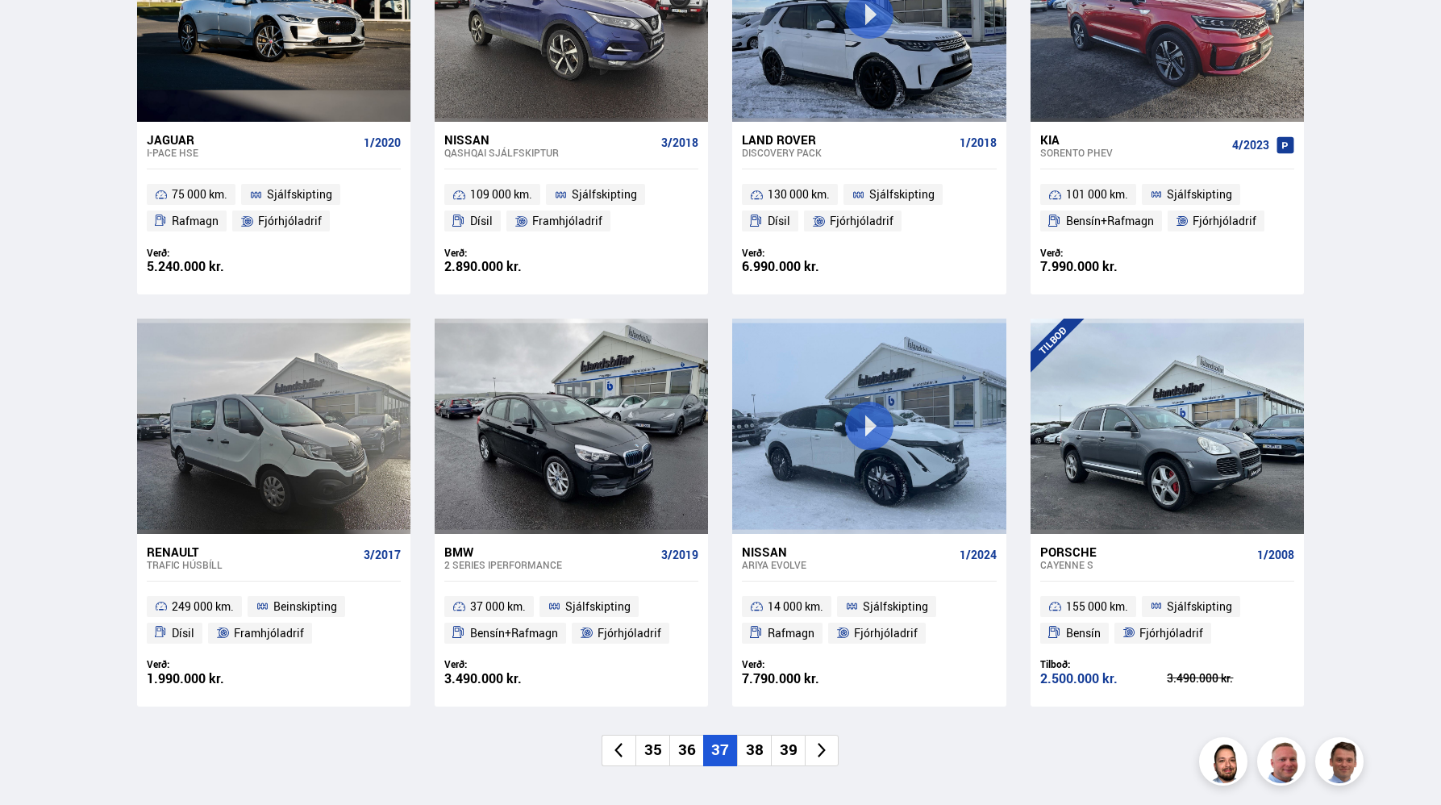
click at [757, 756] on li "38" at bounding box center [754, 750] width 34 height 31
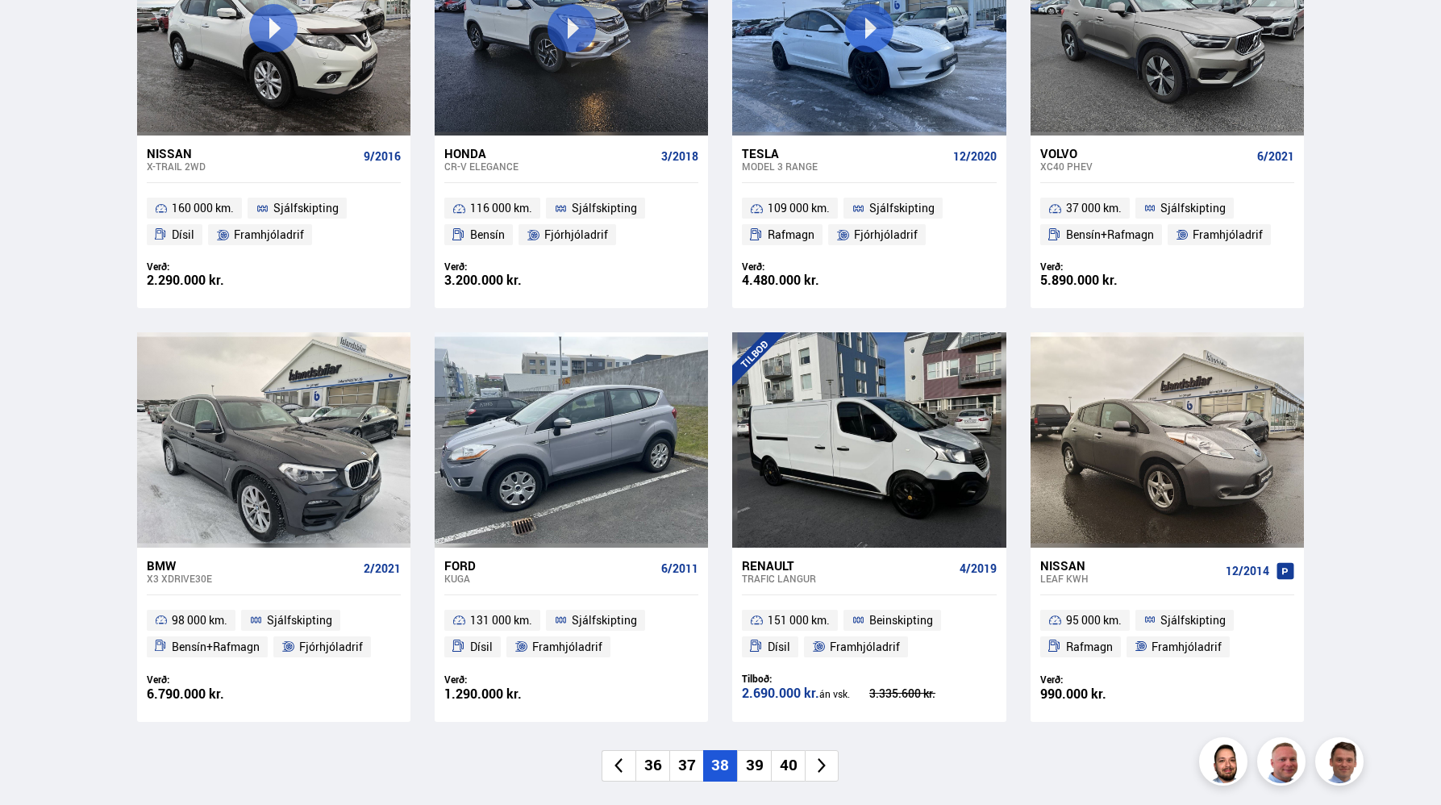
scroll to position [895, 0]
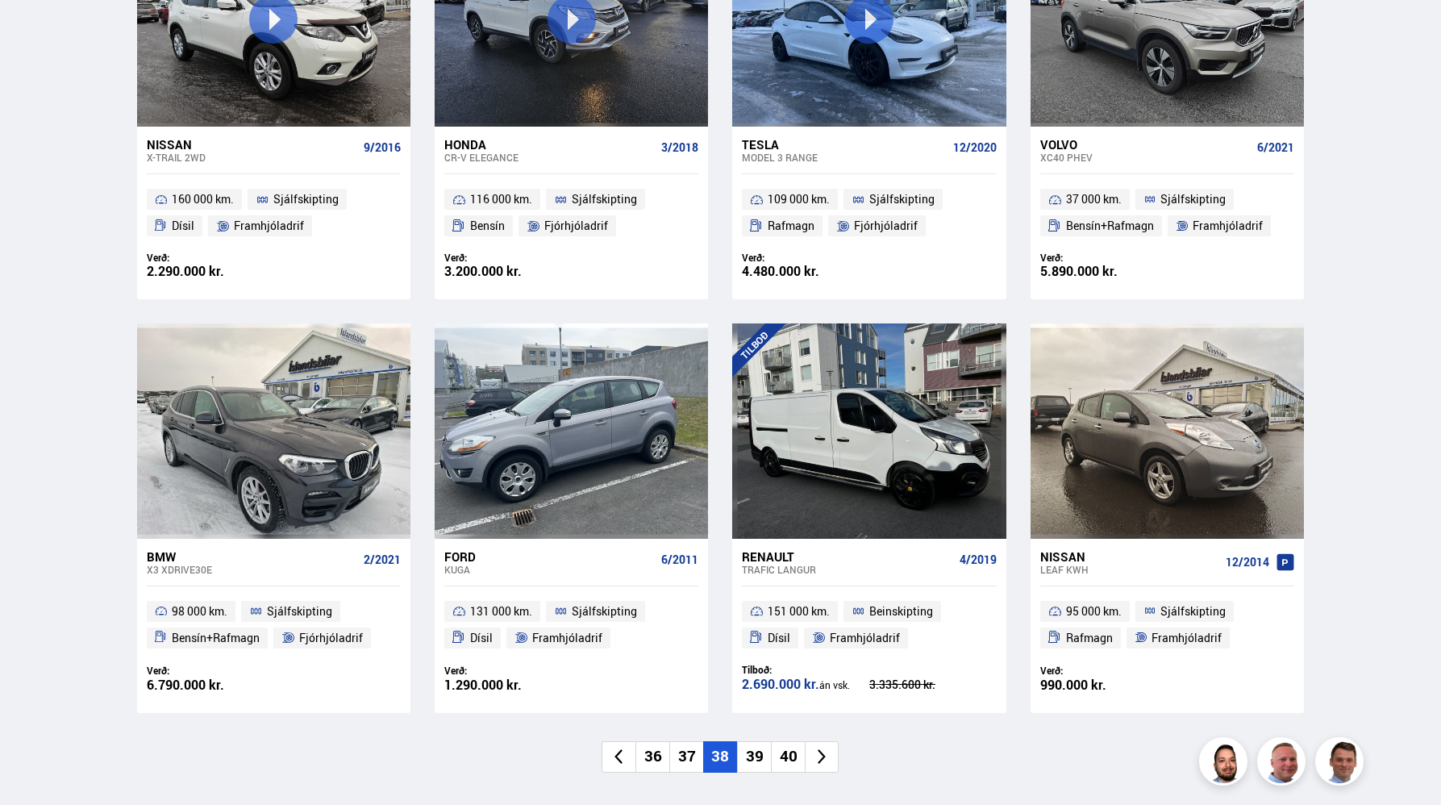
click at [755, 753] on li "39" at bounding box center [754, 756] width 34 height 31
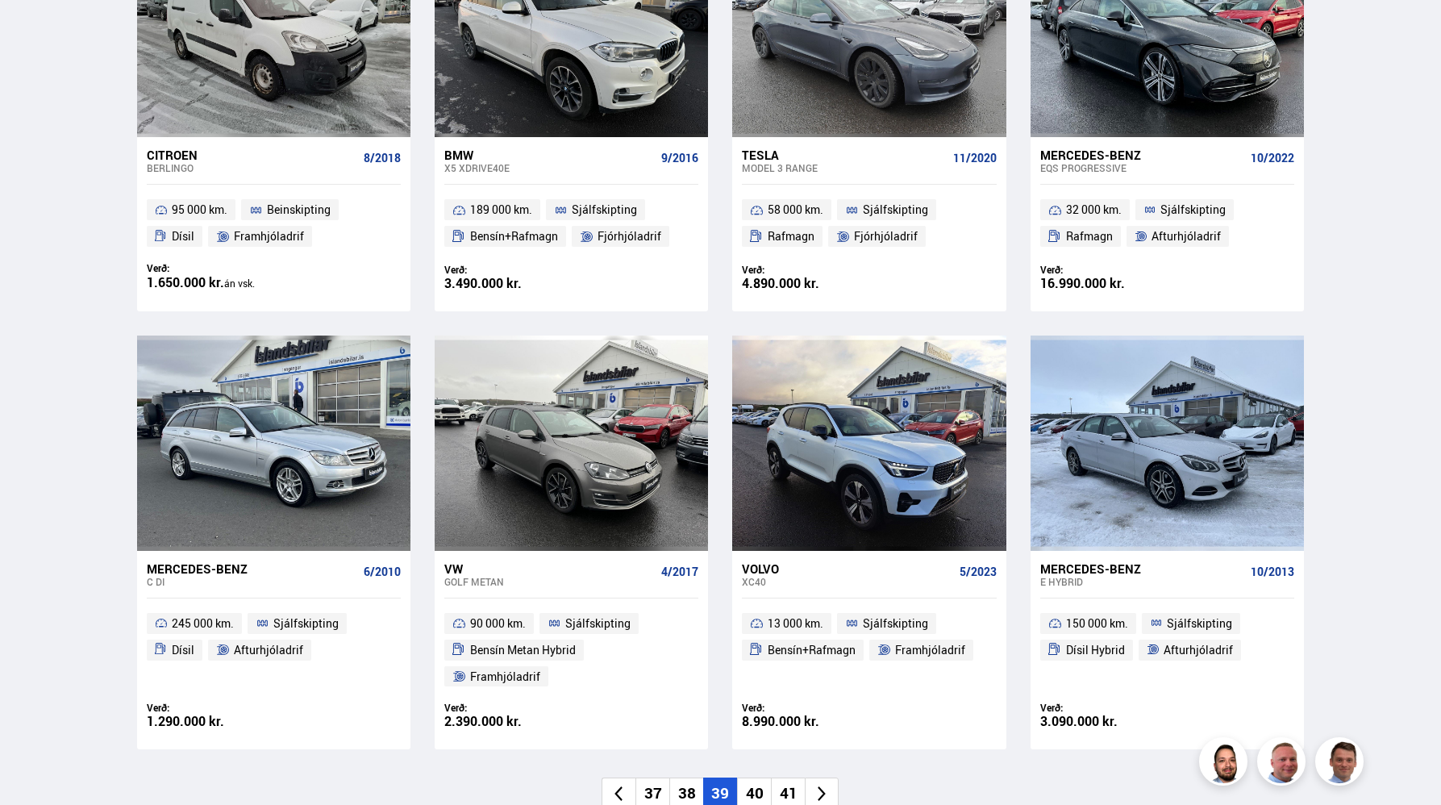
scroll to position [890, 0]
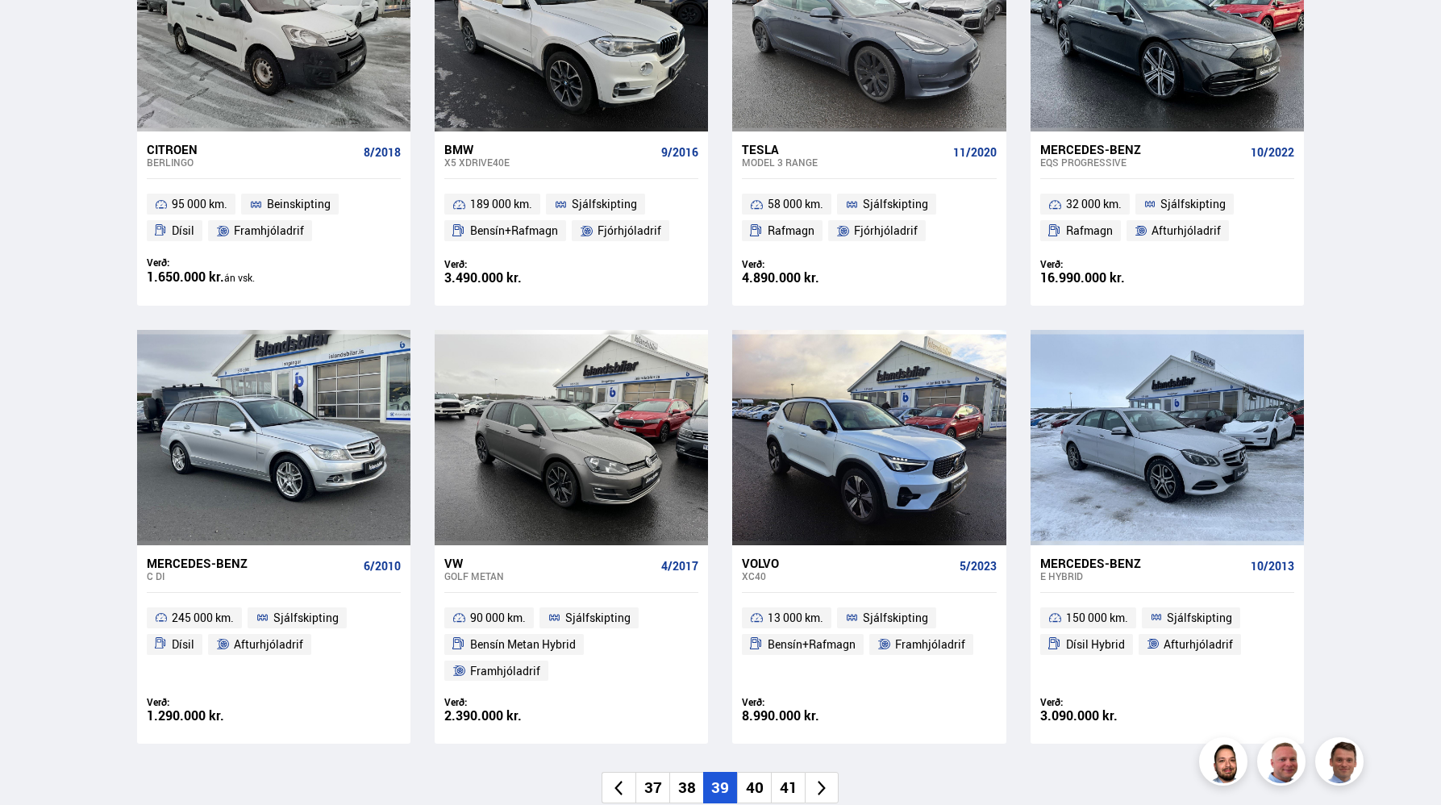
click at [757, 772] on li "40" at bounding box center [754, 787] width 34 height 31
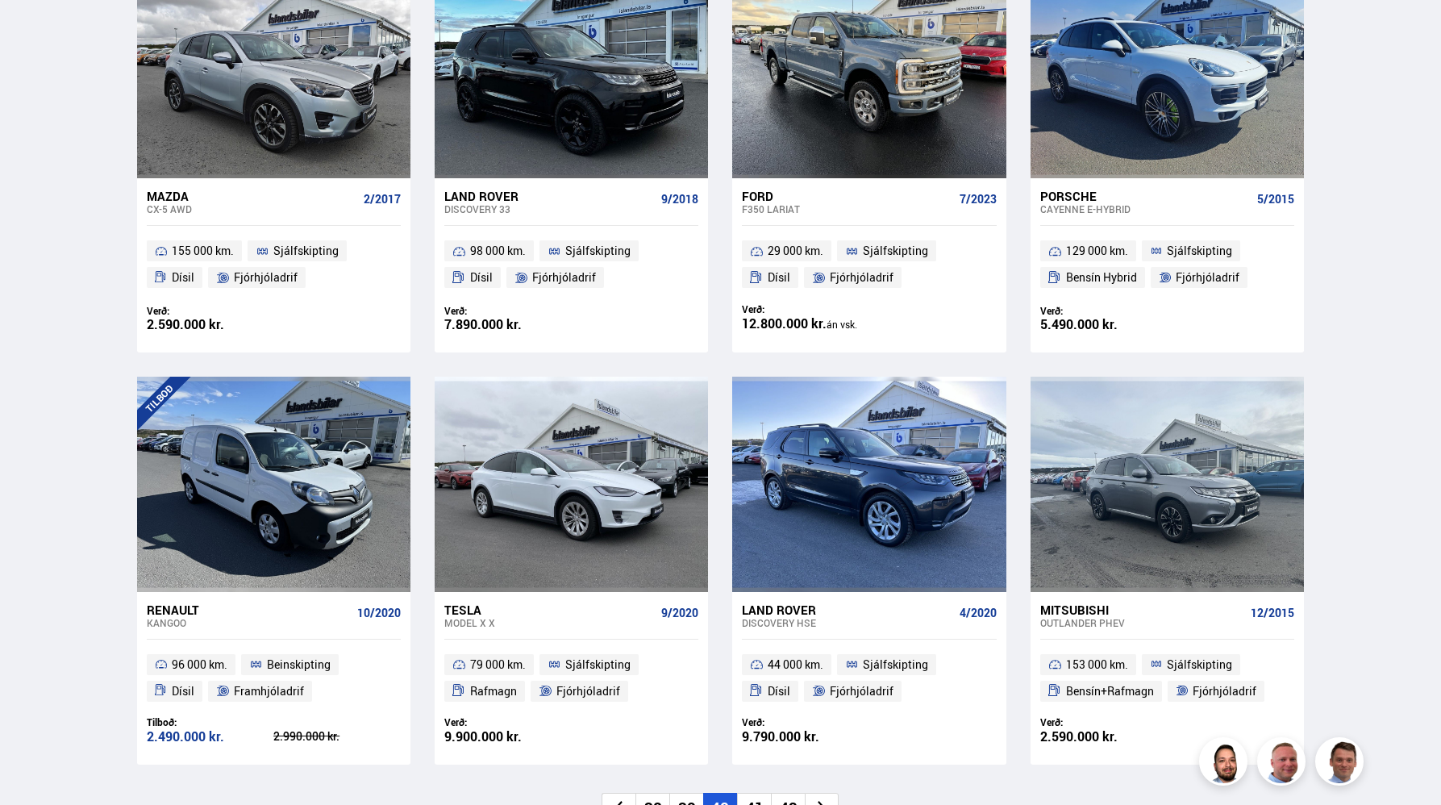
scroll to position [849, 0]
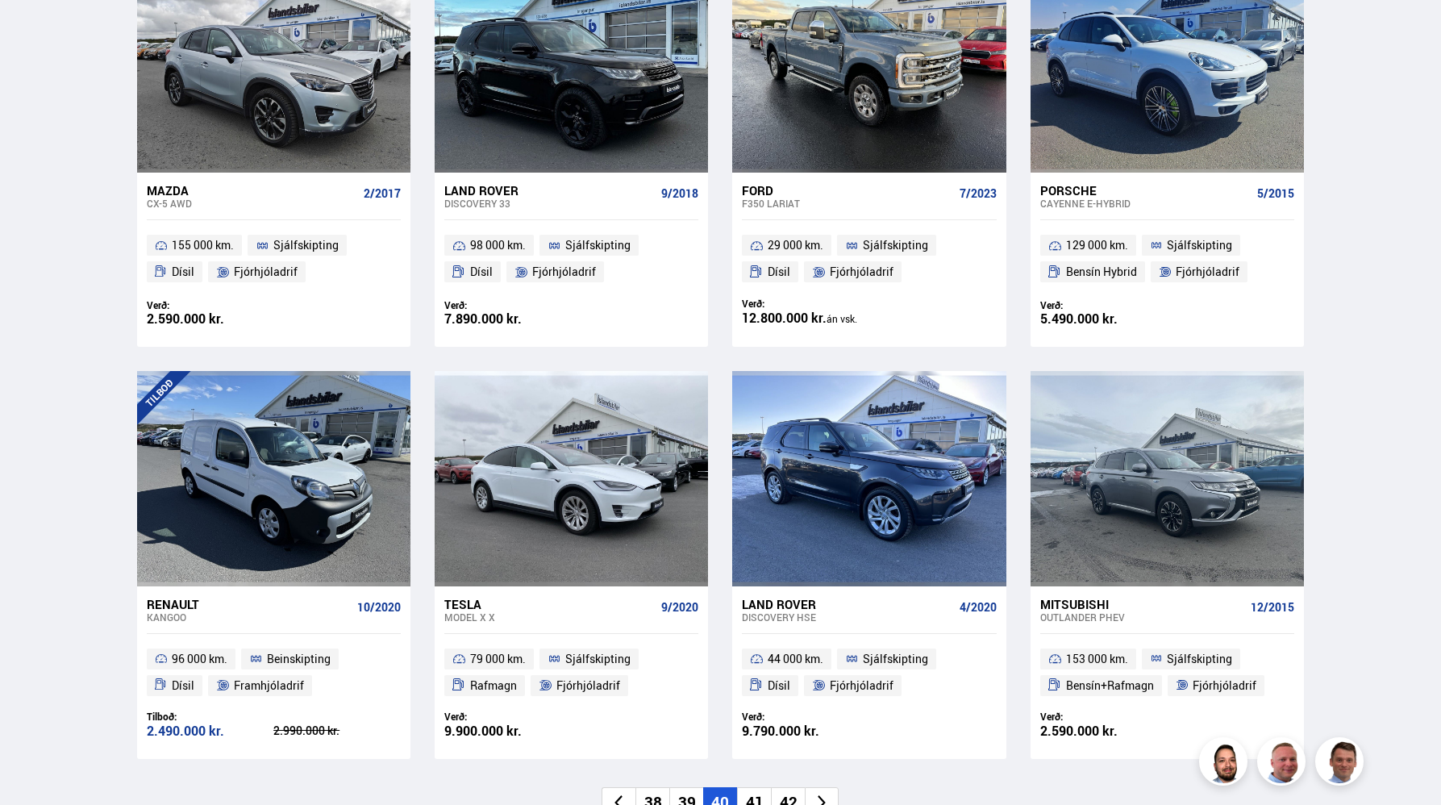
click at [755, 792] on li "41" at bounding box center [754, 802] width 34 height 31
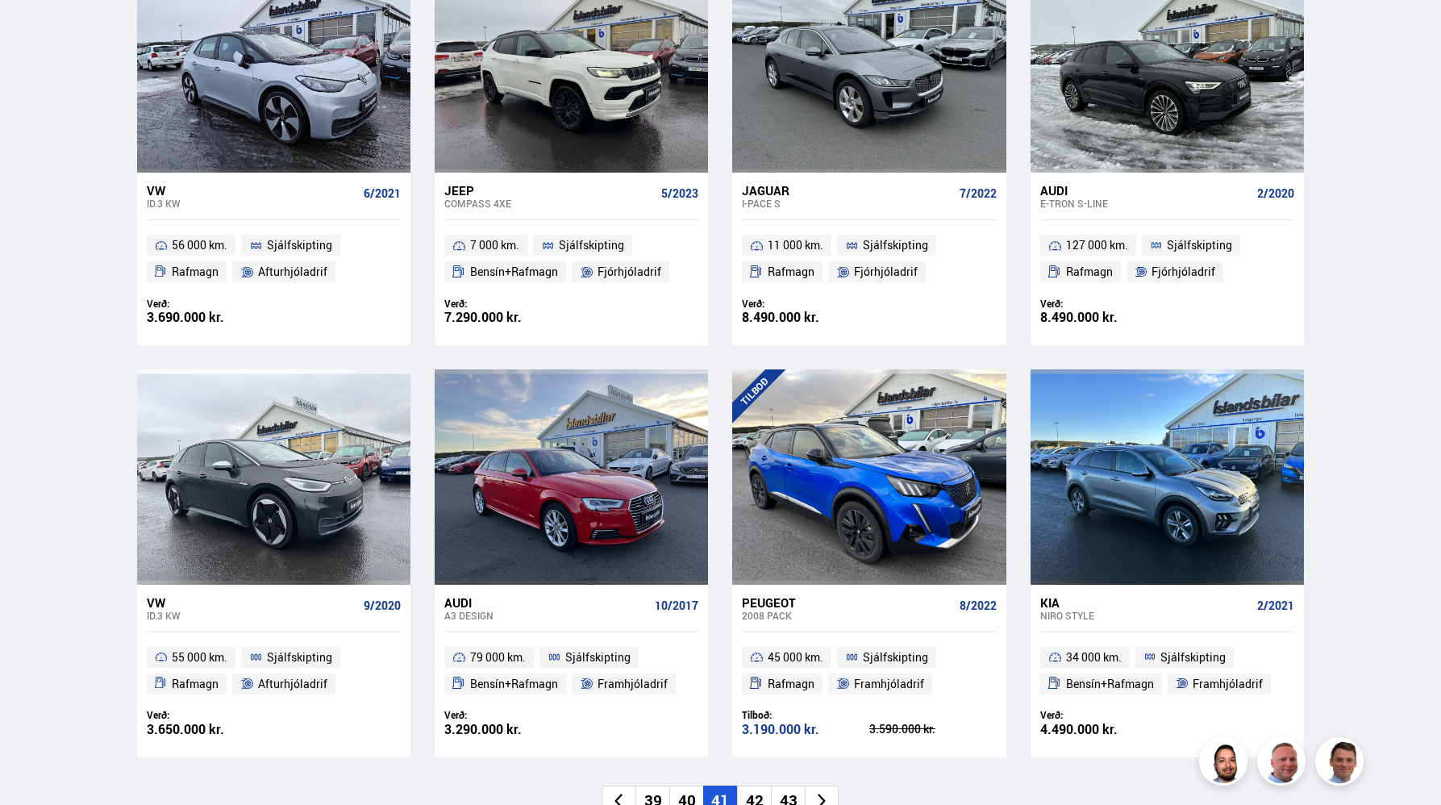
scroll to position [856, 0]
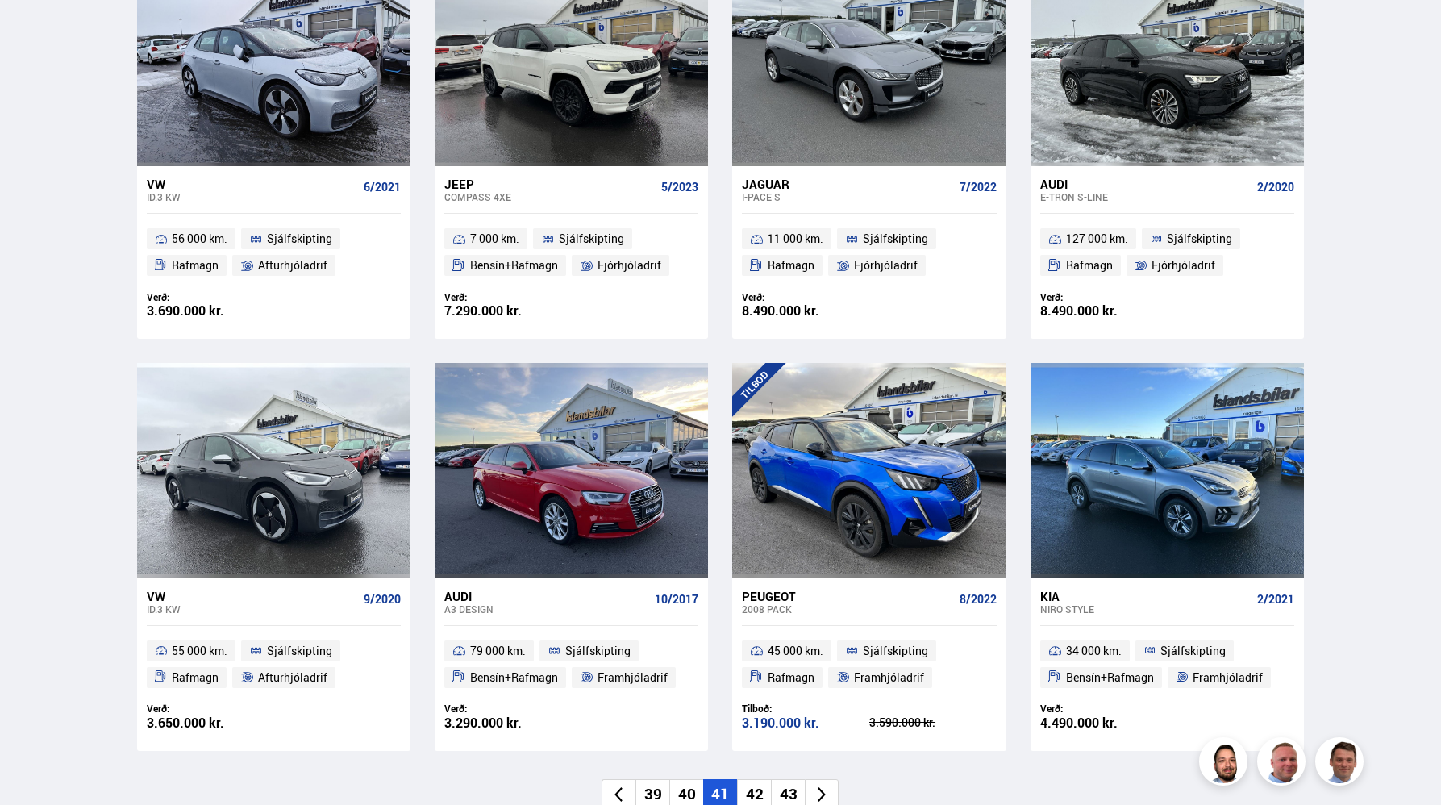
click at [755, 792] on li "42" at bounding box center [754, 794] width 34 height 31
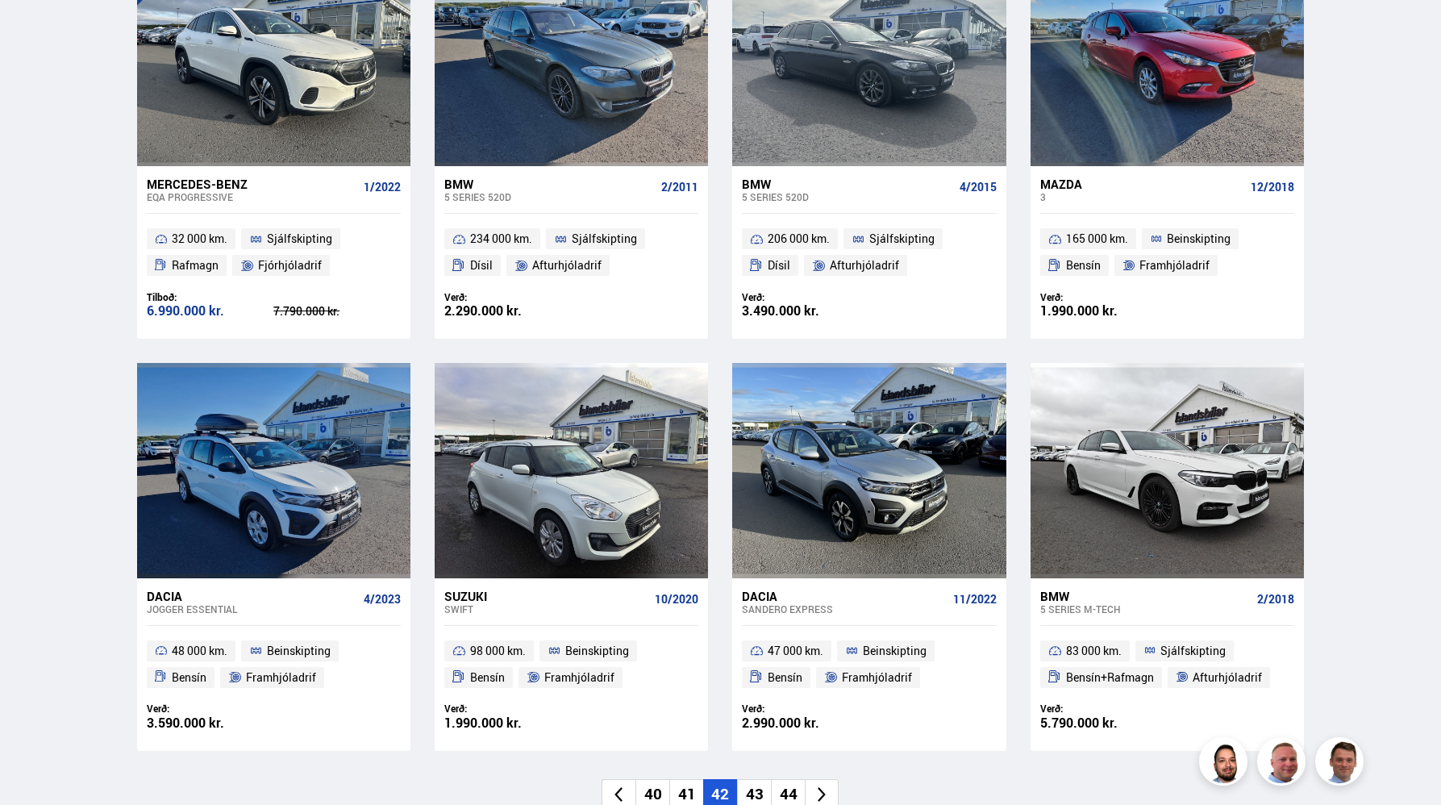
click at [755, 792] on li "43" at bounding box center [754, 794] width 34 height 31
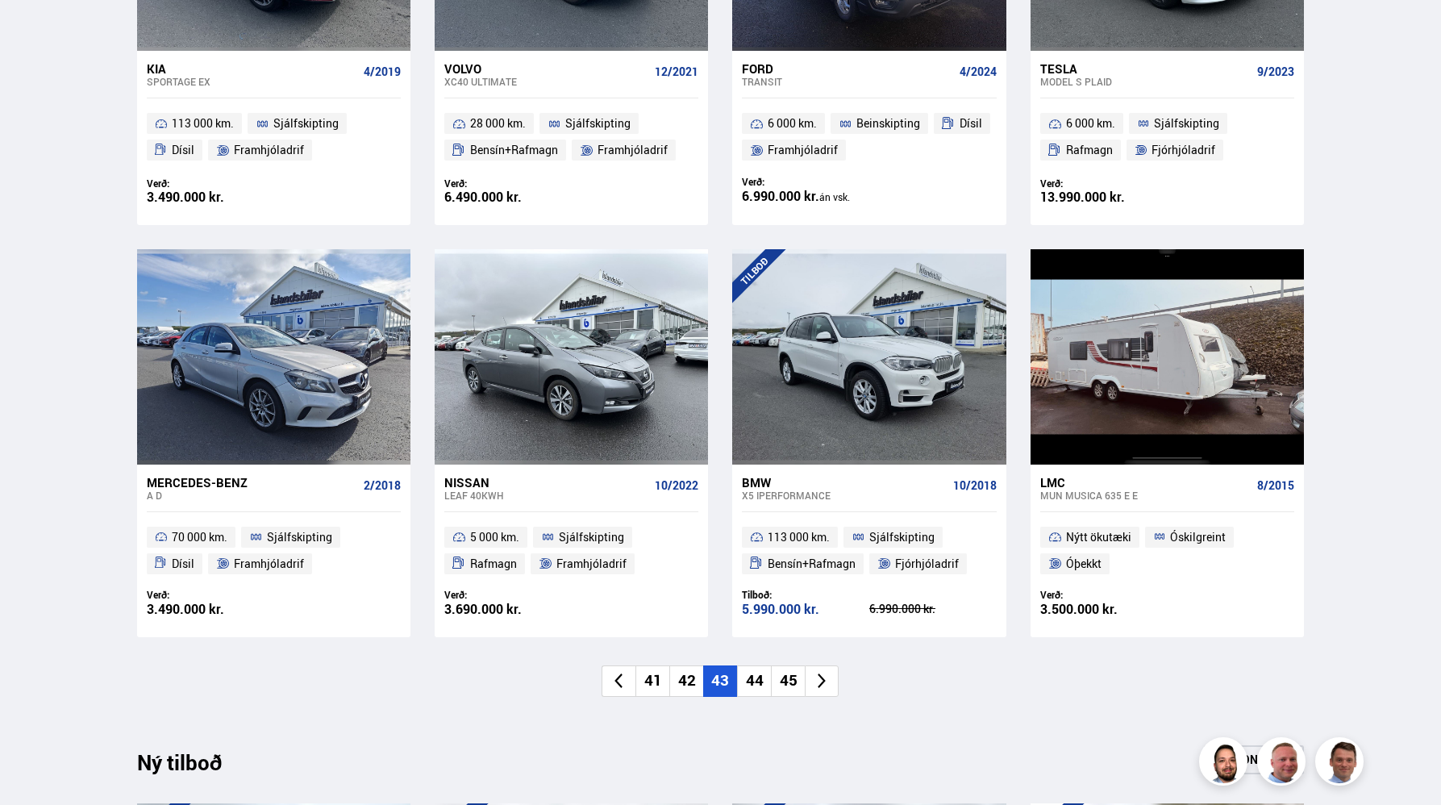
scroll to position [1036, 0]
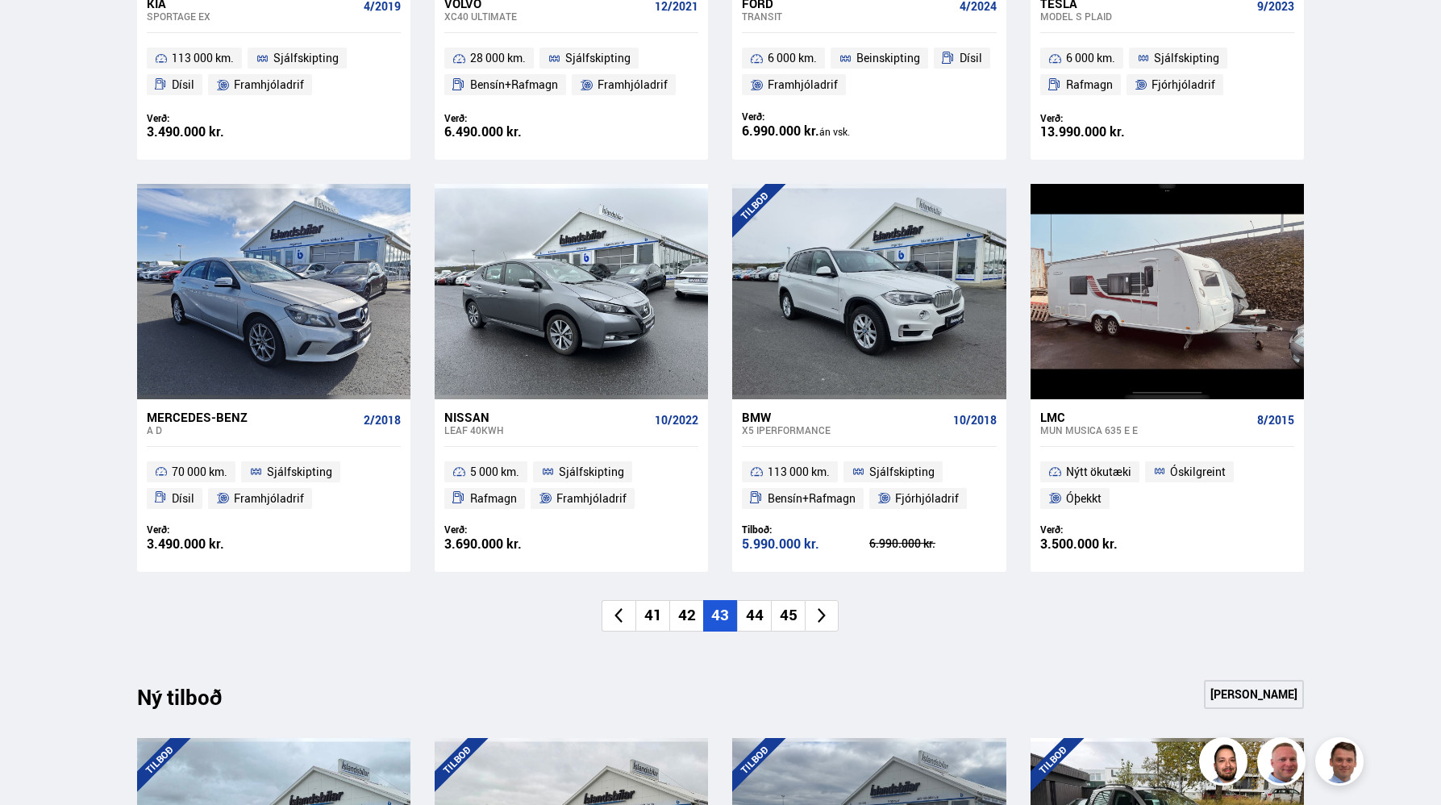
click at [753, 623] on li "44" at bounding box center [754, 615] width 34 height 31
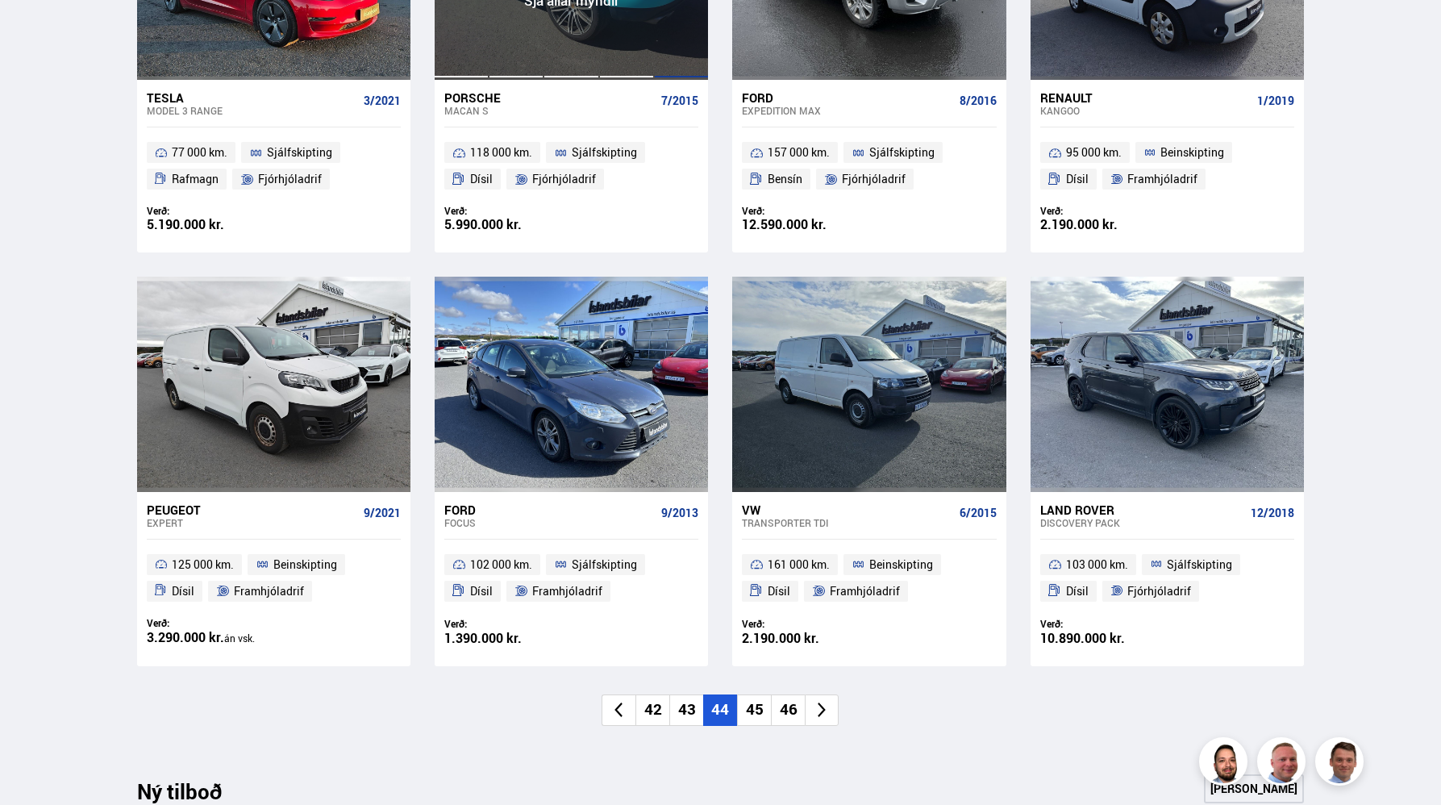
scroll to position [943, 0]
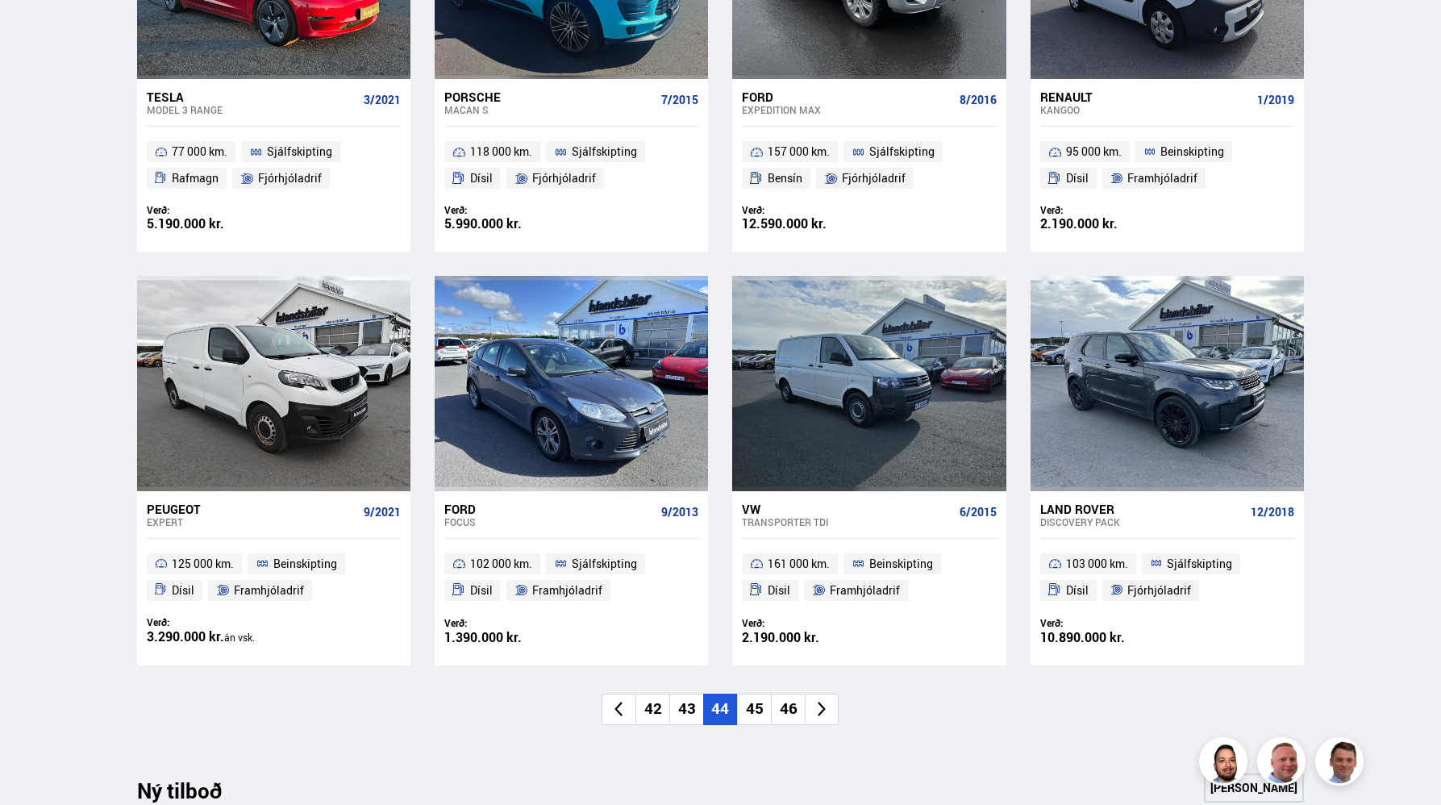
click at [761, 699] on li "45" at bounding box center [754, 709] width 34 height 31
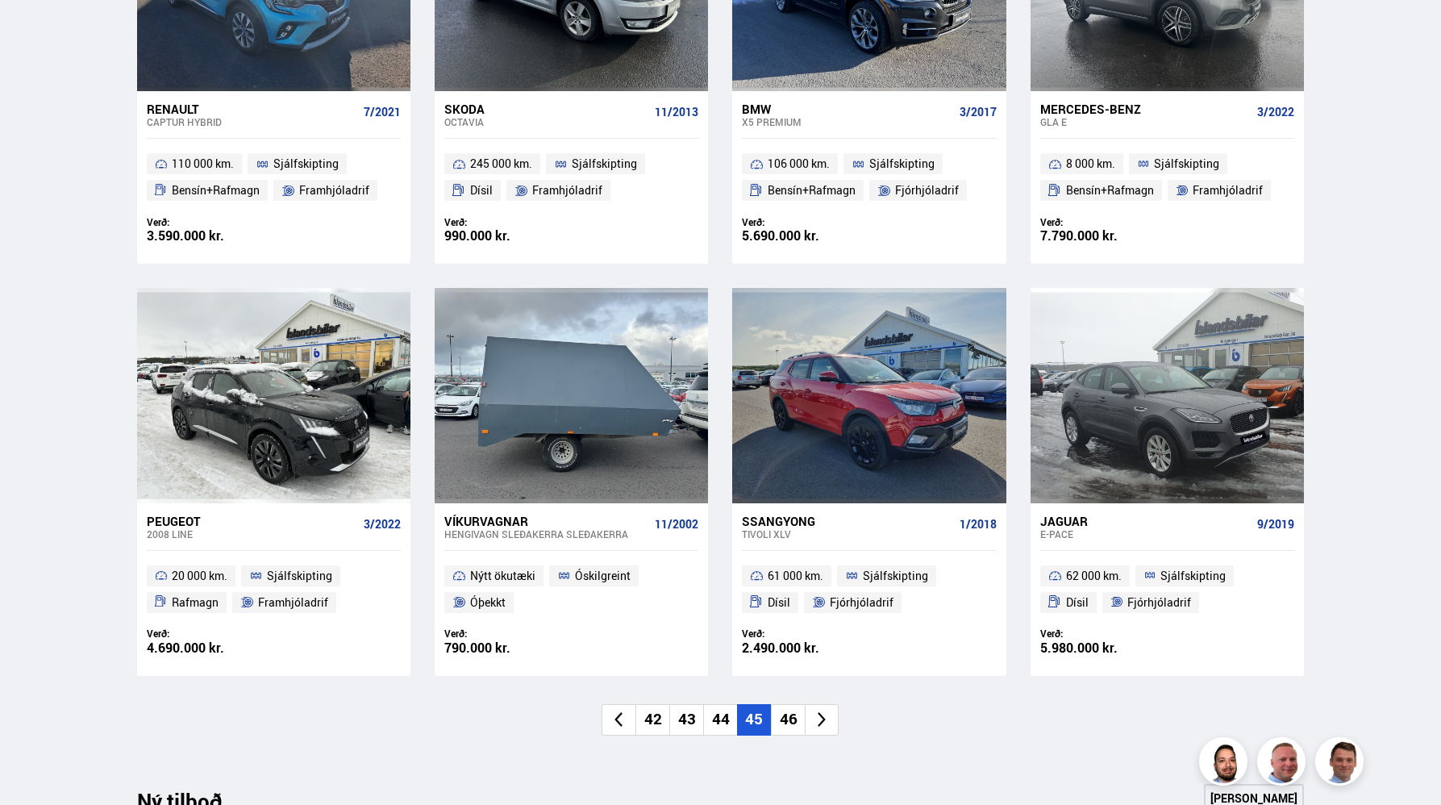
scroll to position [934, 0]
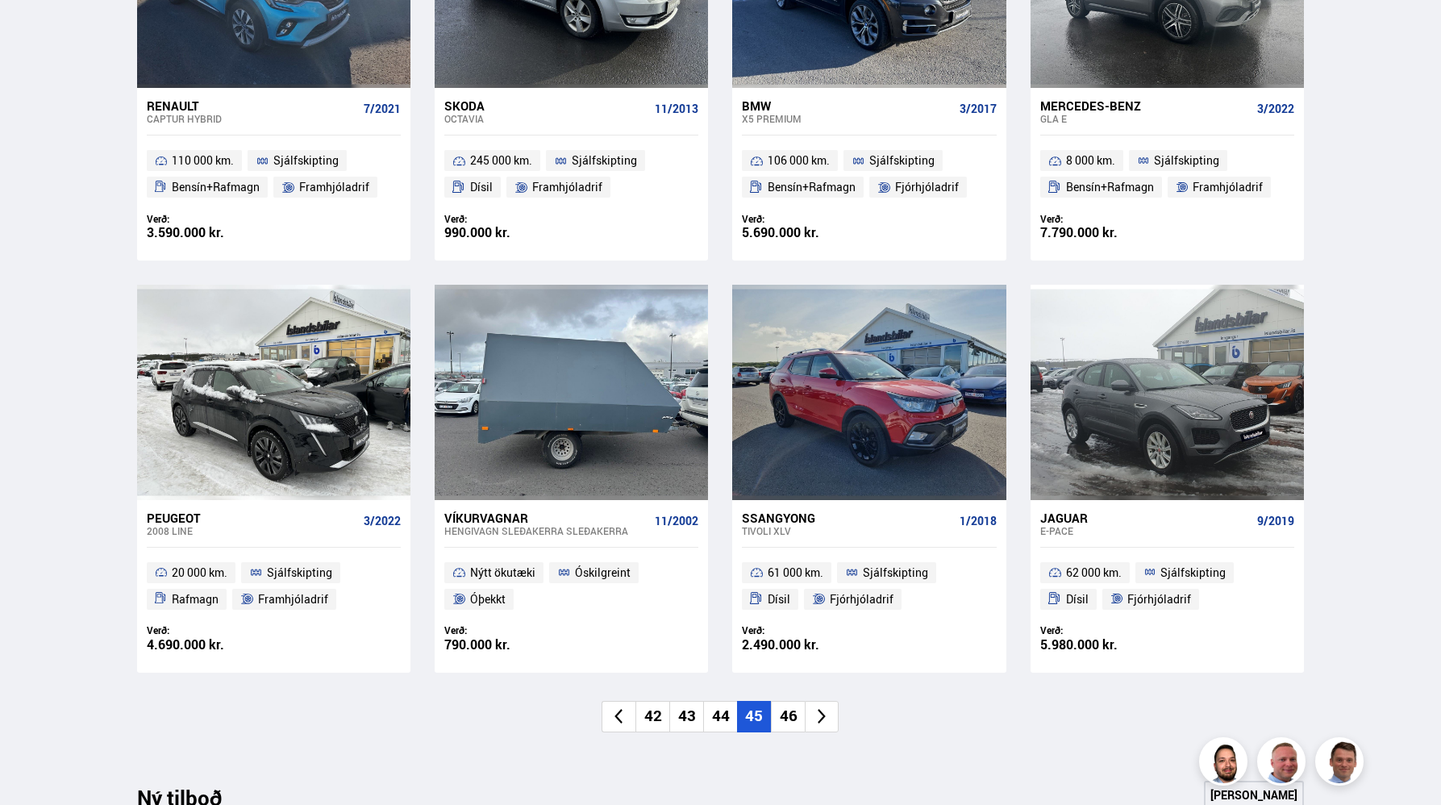
click at [785, 717] on li "46" at bounding box center [788, 716] width 34 height 31
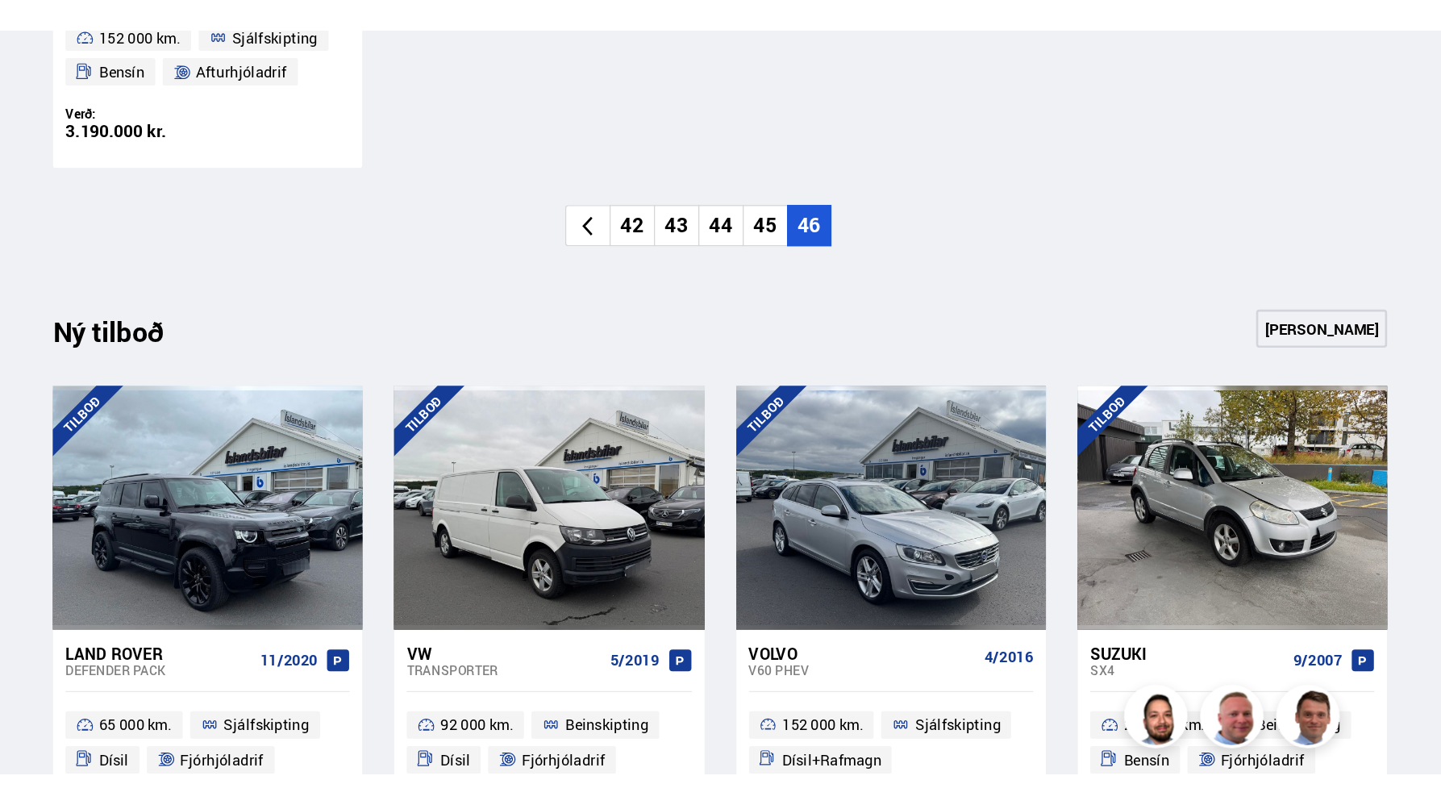
scroll to position [1061, 0]
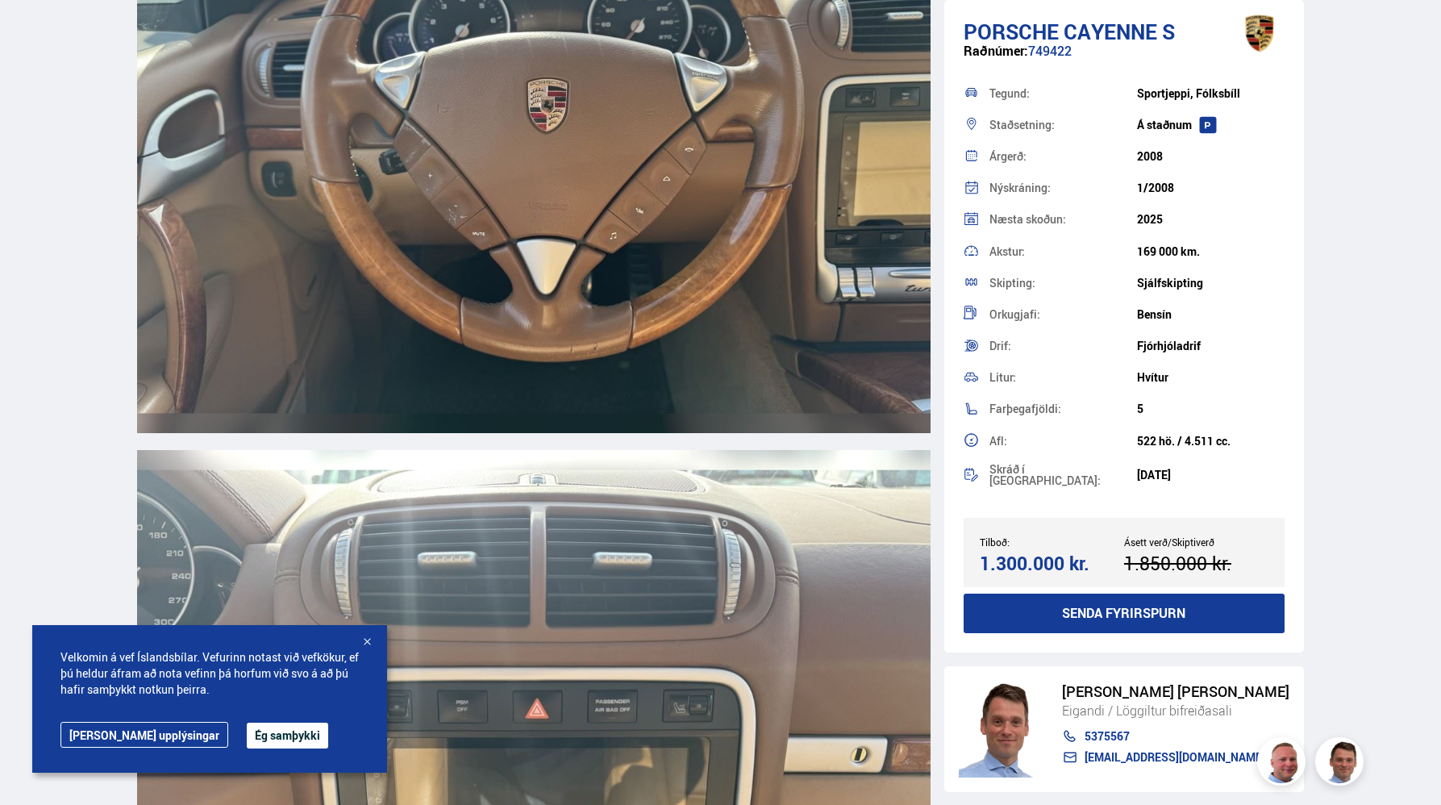
scroll to position [7652, 0]
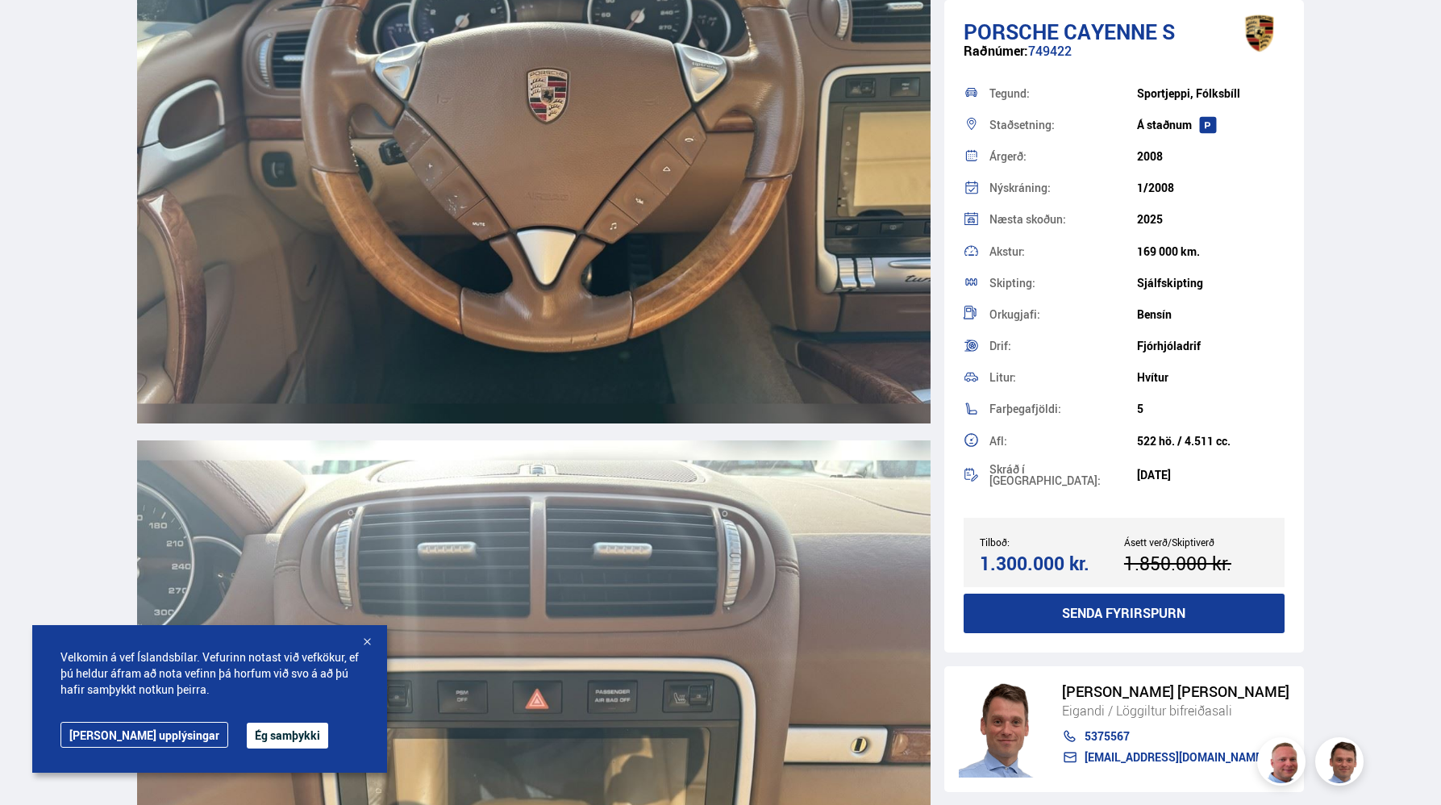
click at [370, 640] on div at bounding box center [367, 643] width 16 height 16
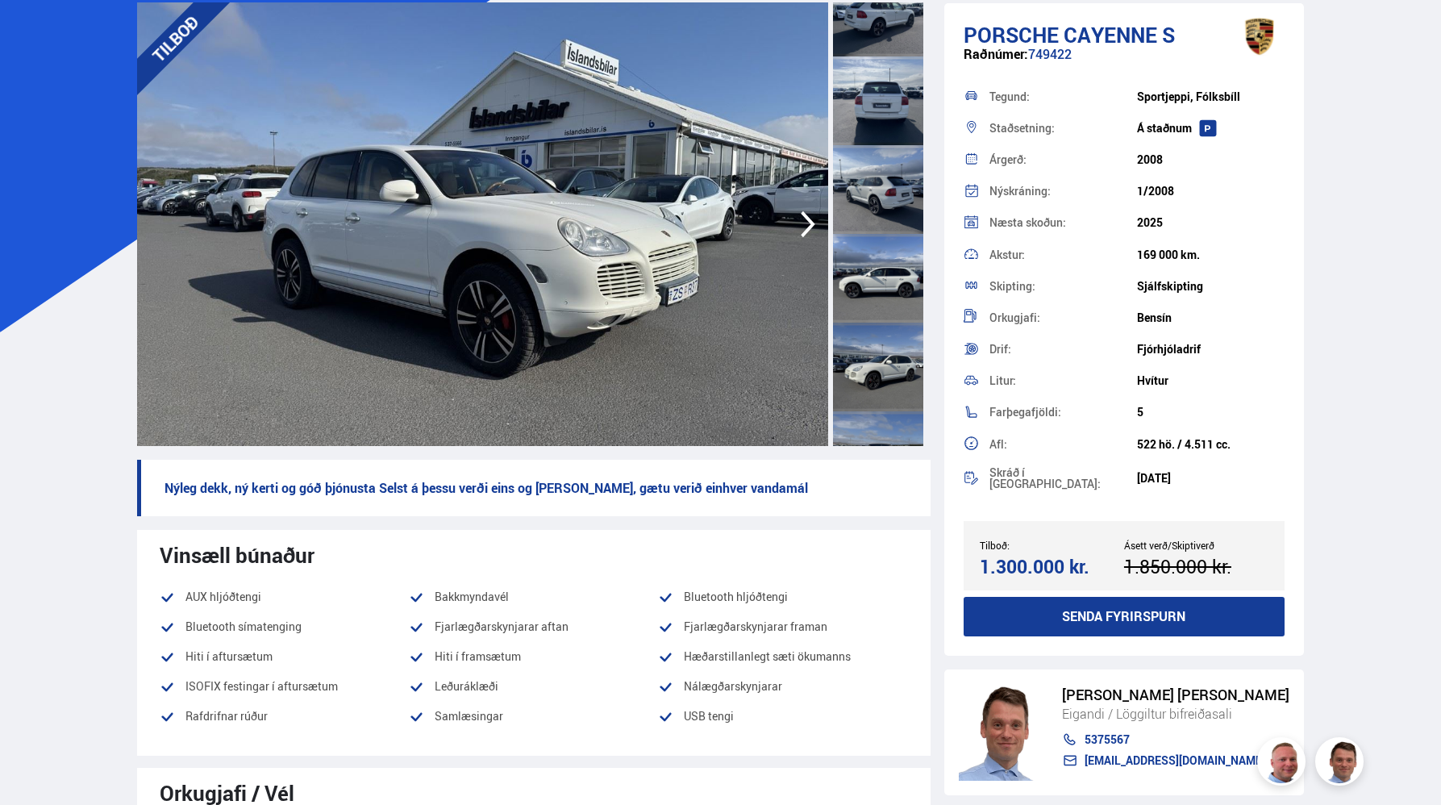
scroll to position [0, 0]
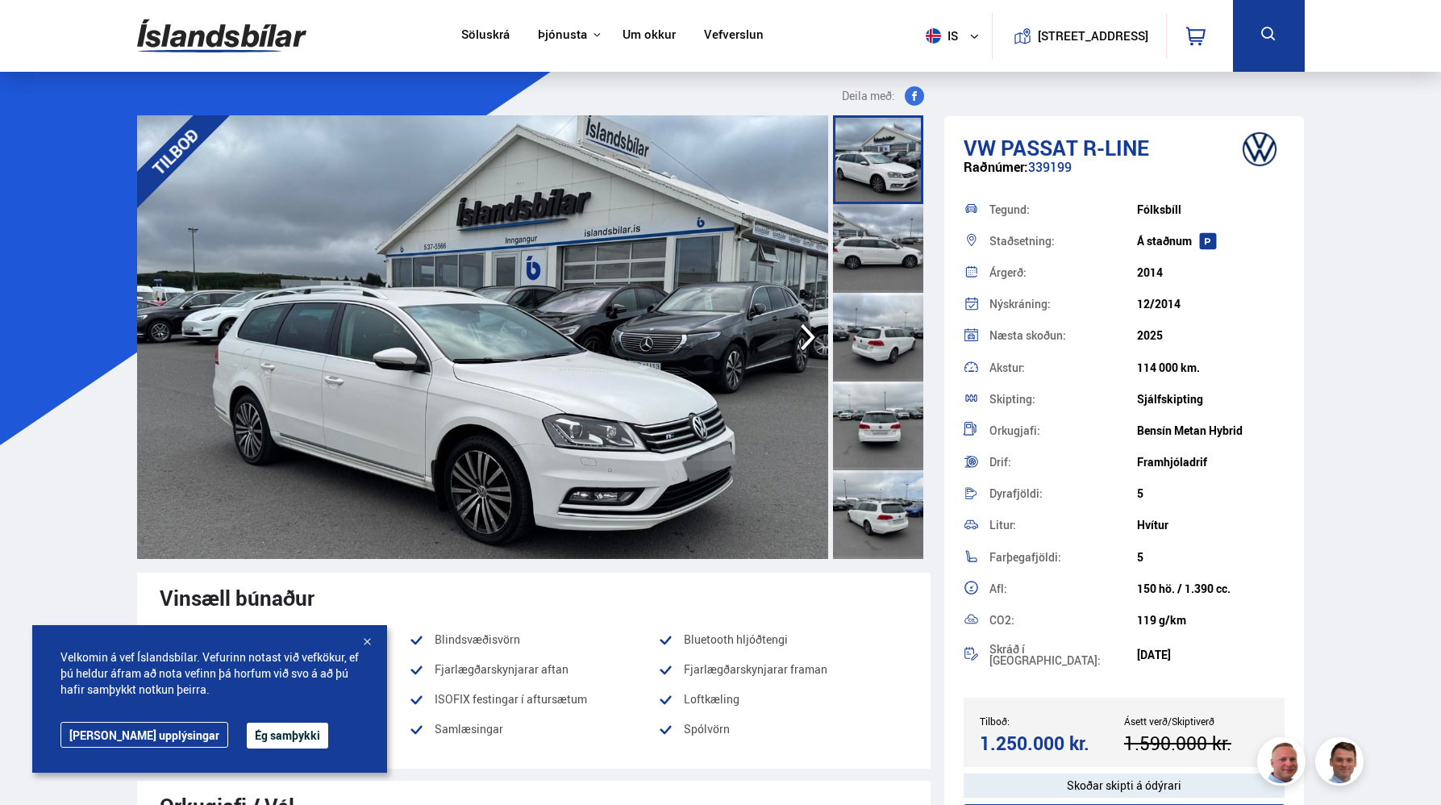
click at [368, 638] on div at bounding box center [367, 643] width 16 height 16
click at [366, 643] on div at bounding box center [367, 643] width 16 height 16
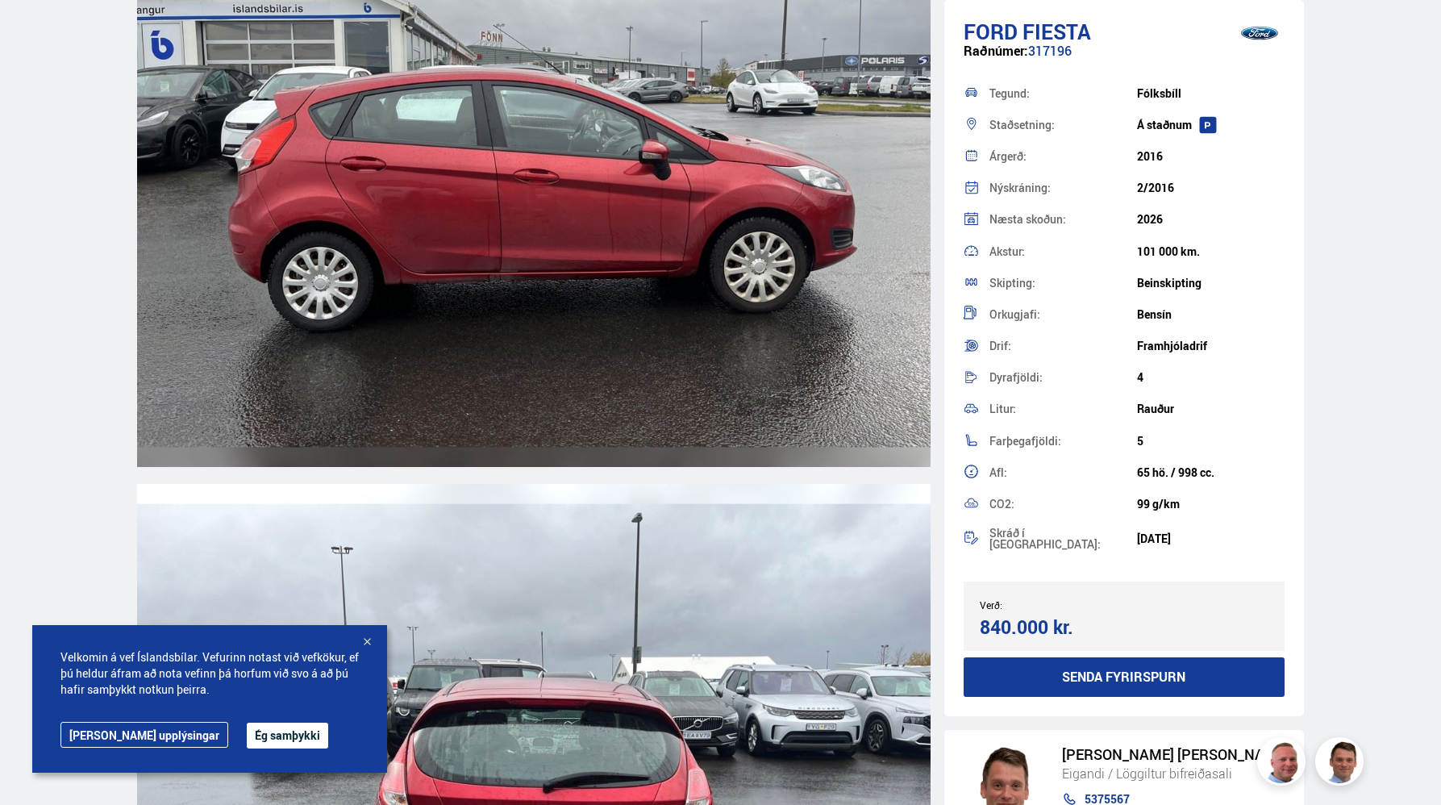
scroll to position [2627, 0]
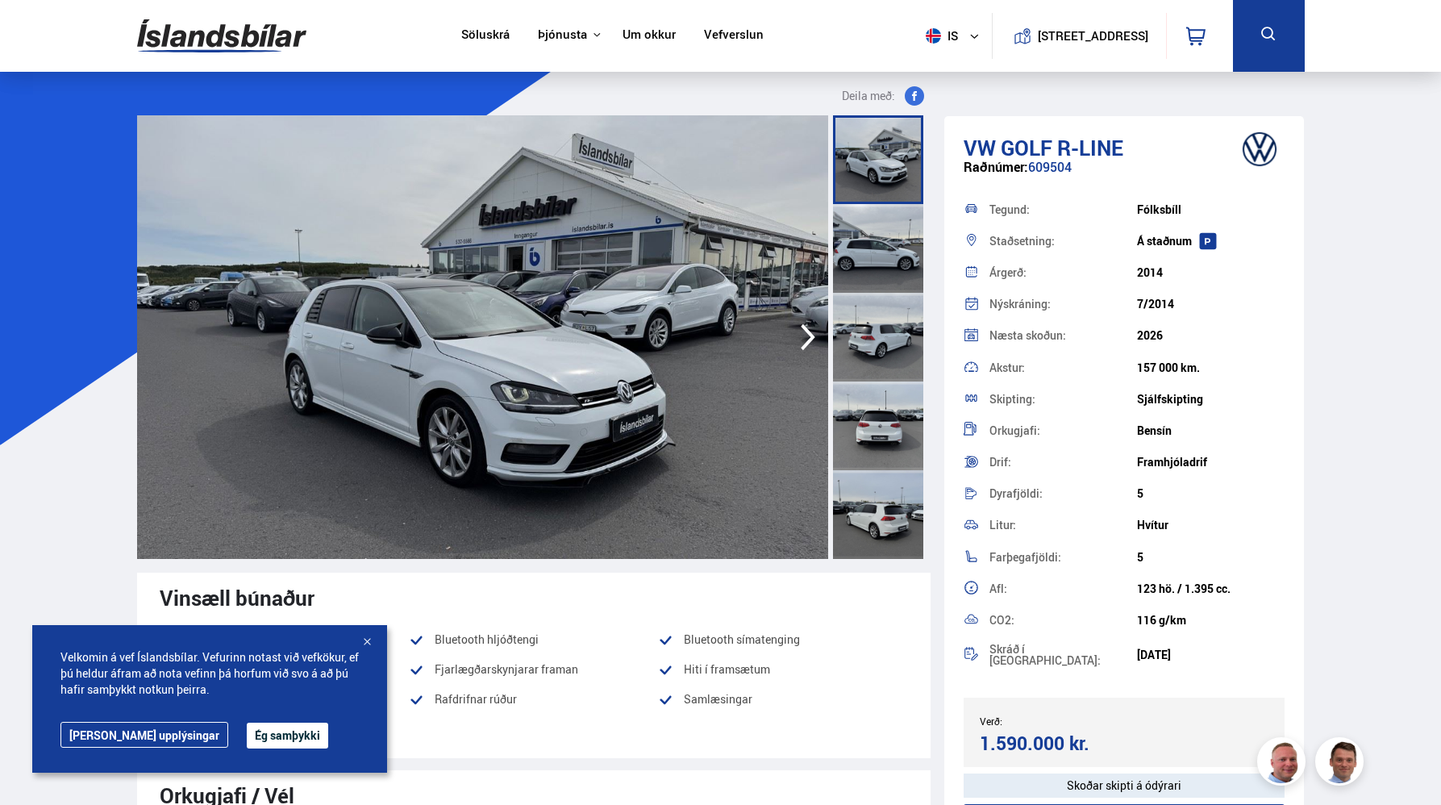
click at [371, 647] on div at bounding box center [367, 643] width 16 height 16
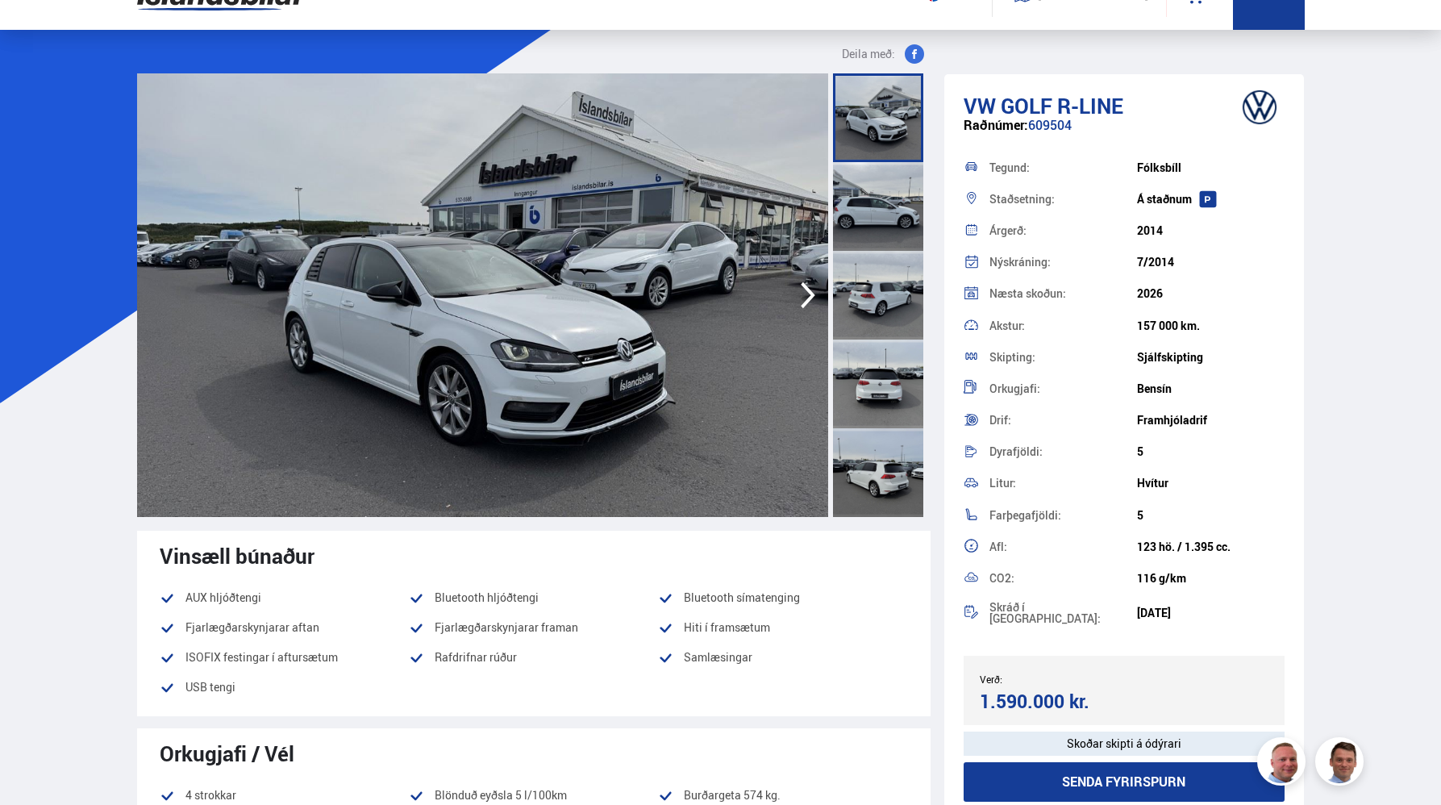
scroll to position [42, 0]
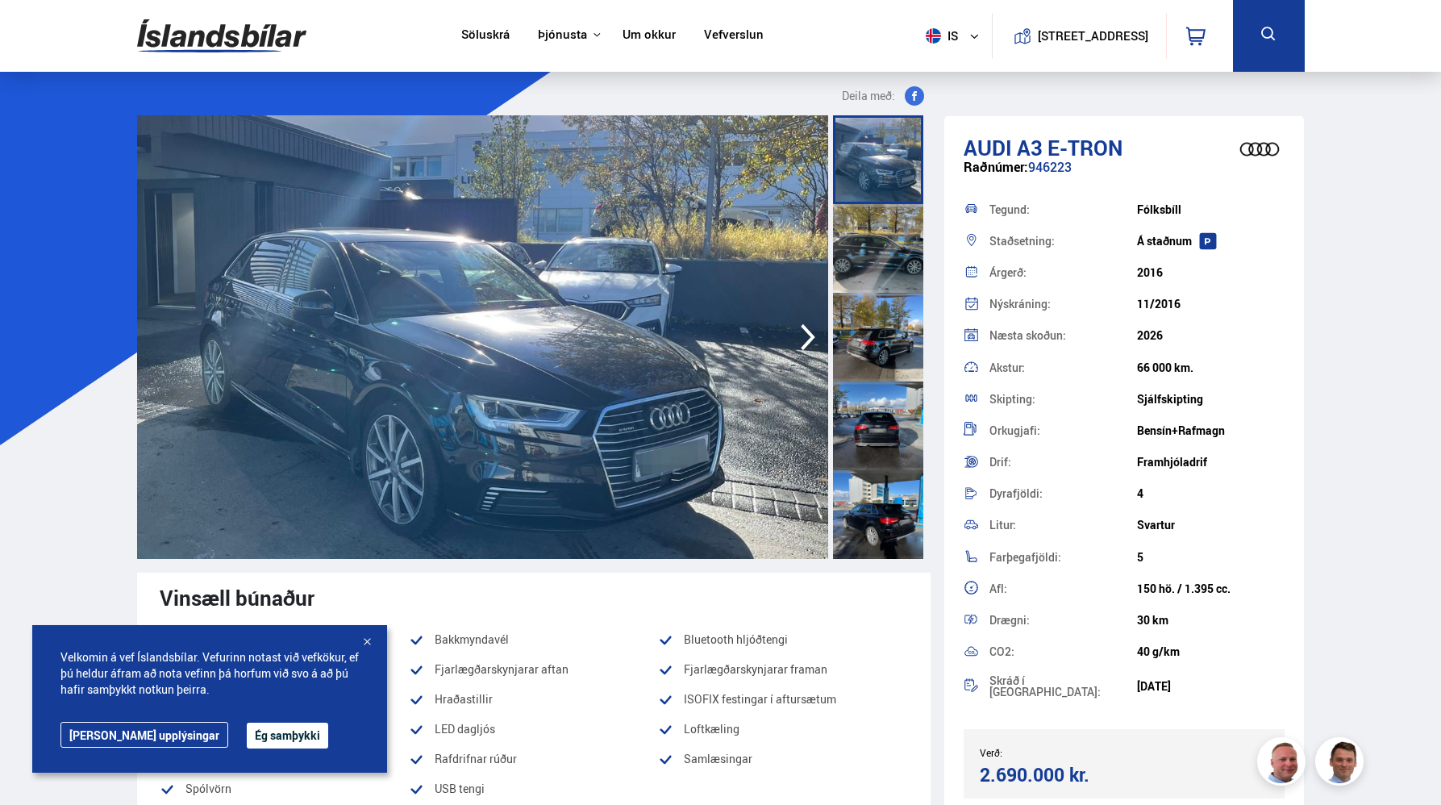
click at [365, 635] on div at bounding box center [367, 643] width 16 height 16
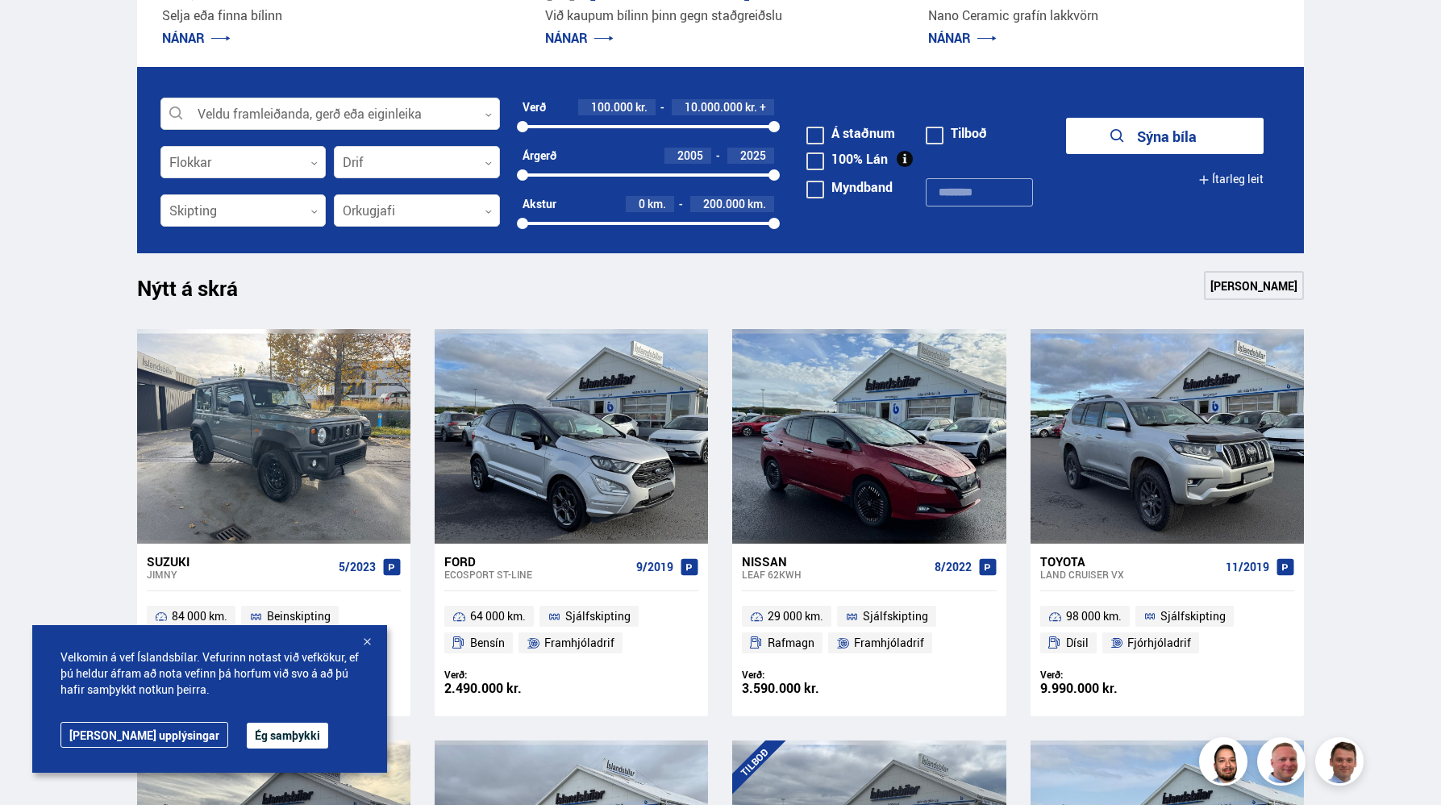
scroll to position [477, 0]
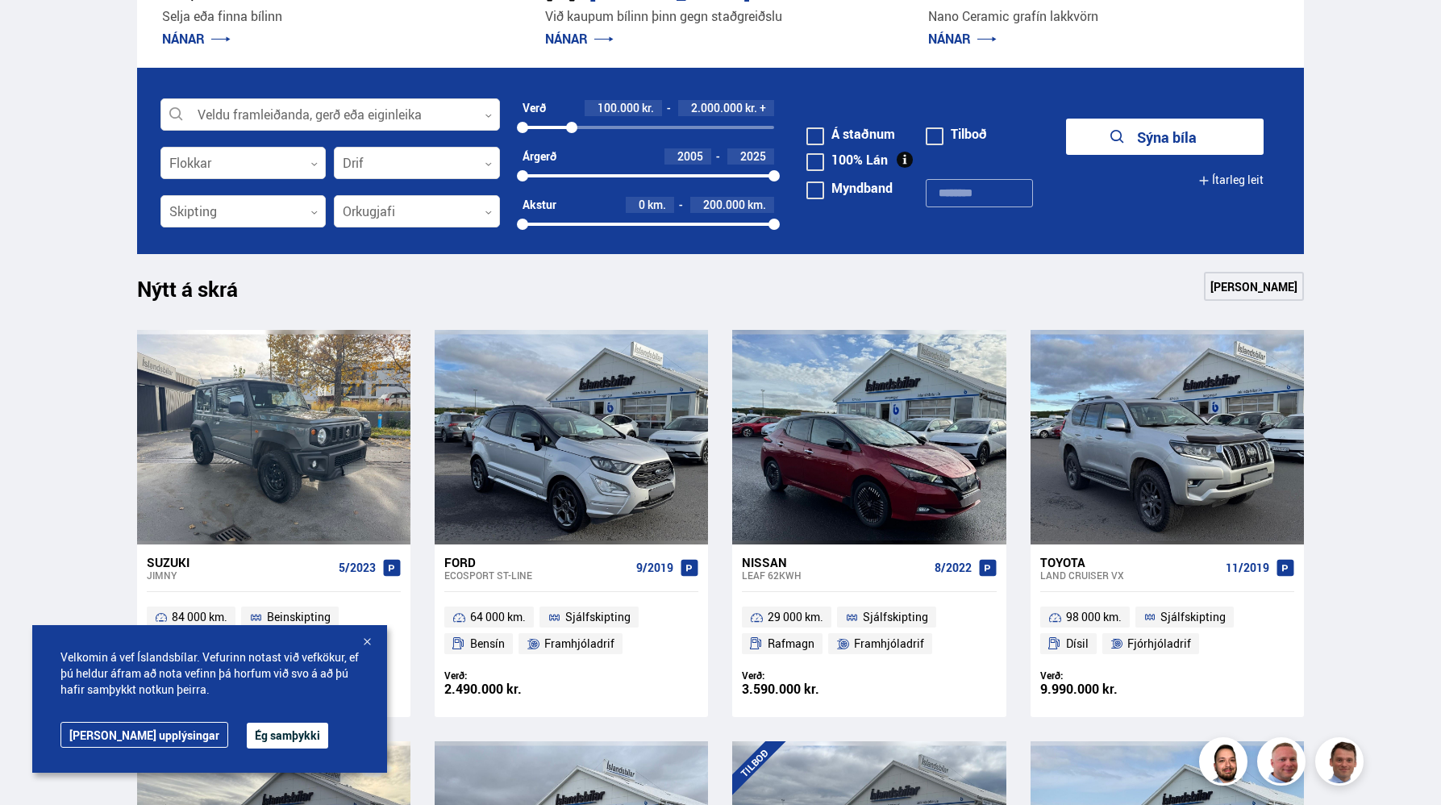
drag, startPoint x: 772, startPoint y: 123, endPoint x: 572, endPoint y: 125, distance: 200.0
click at [572, 125] on div at bounding box center [571, 127] width 11 height 11
click at [1169, 136] on button "Sýna 89 bíla" at bounding box center [1165, 137] width 198 height 36
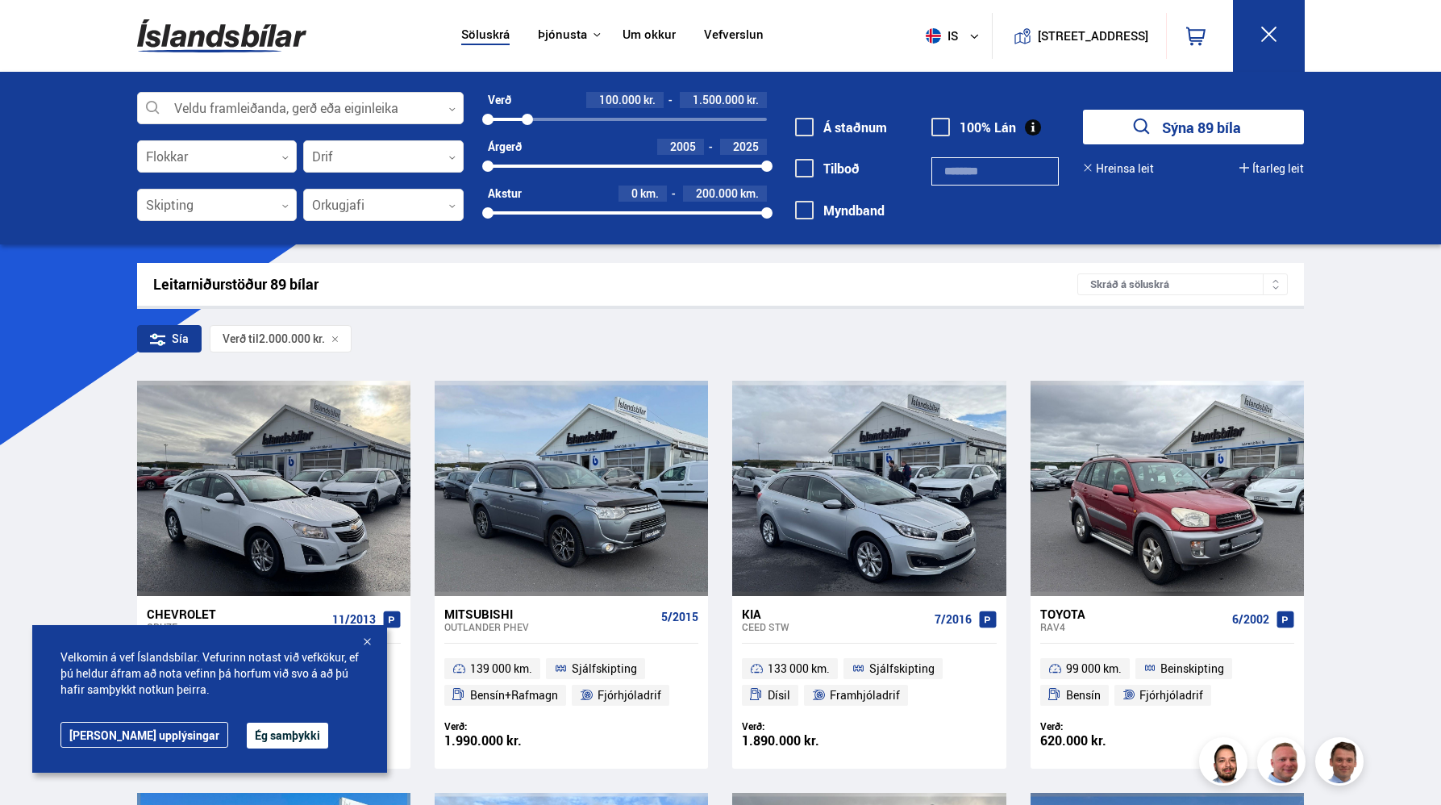
drag, startPoint x: 543, startPoint y: 117, endPoint x: 527, endPoint y: 121, distance: 15.8
click at [527, 121] on div at bounding box center [527, 119] width 11 height 11
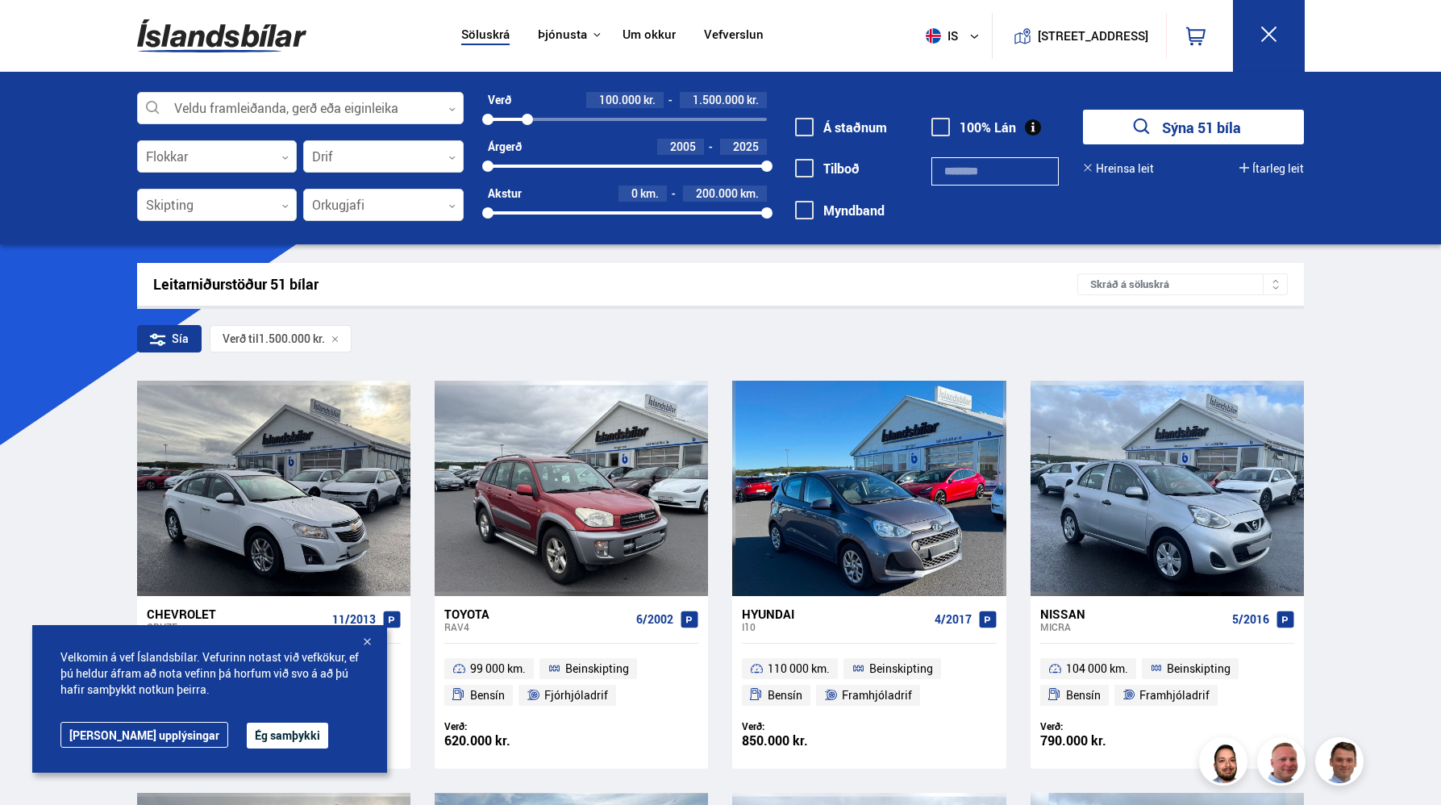
click at [1149, 121] on icon "submit" at bounding box center [1142, 126] width 23 height 23
click at [1147, 117] on icon "submit" at bounding box center [1142, 126] width 23 height 23
click at [1129, 133] on button "Sýna 51 bíla" at bounding box center [1193, 127] width 221 height 35
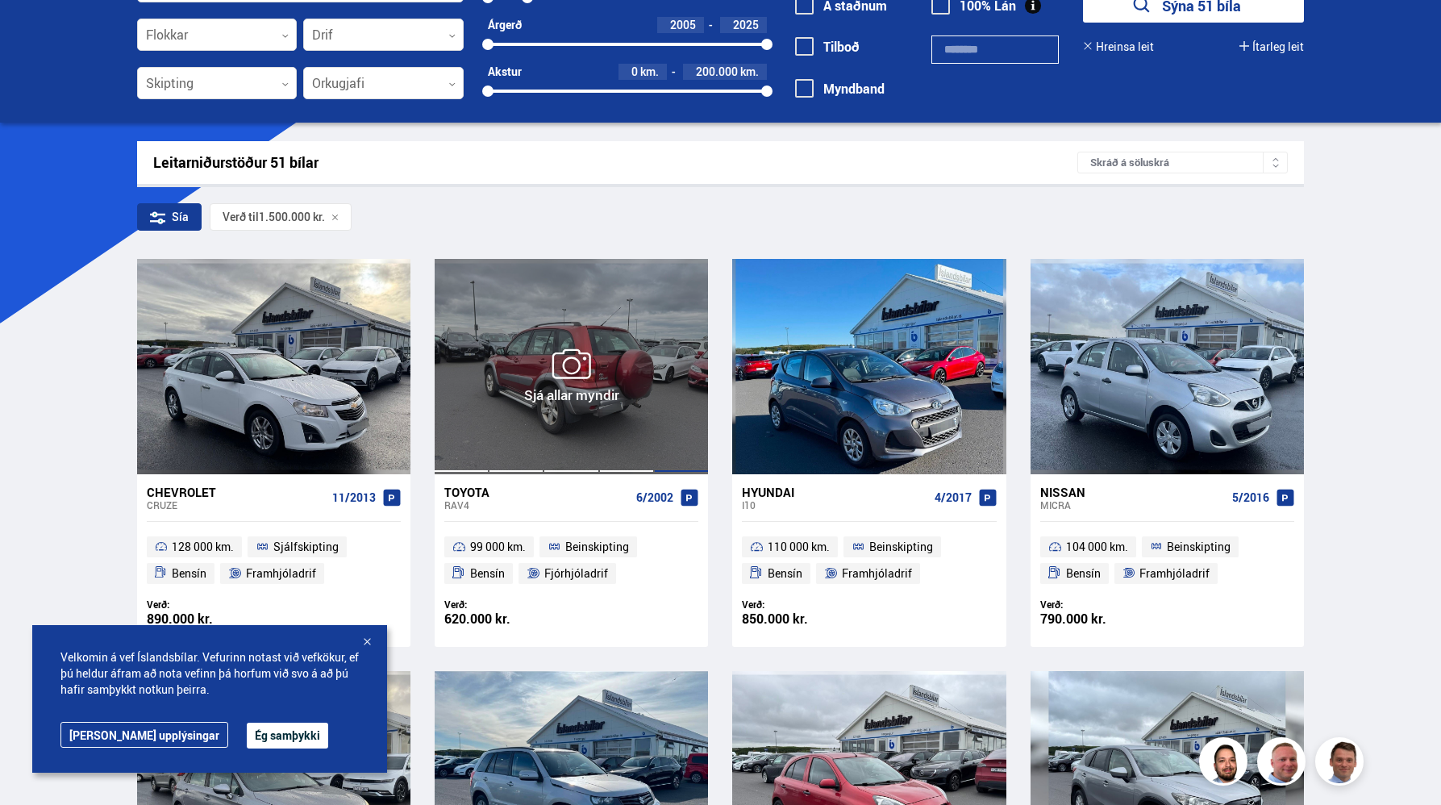
scroll to position [165, 0]
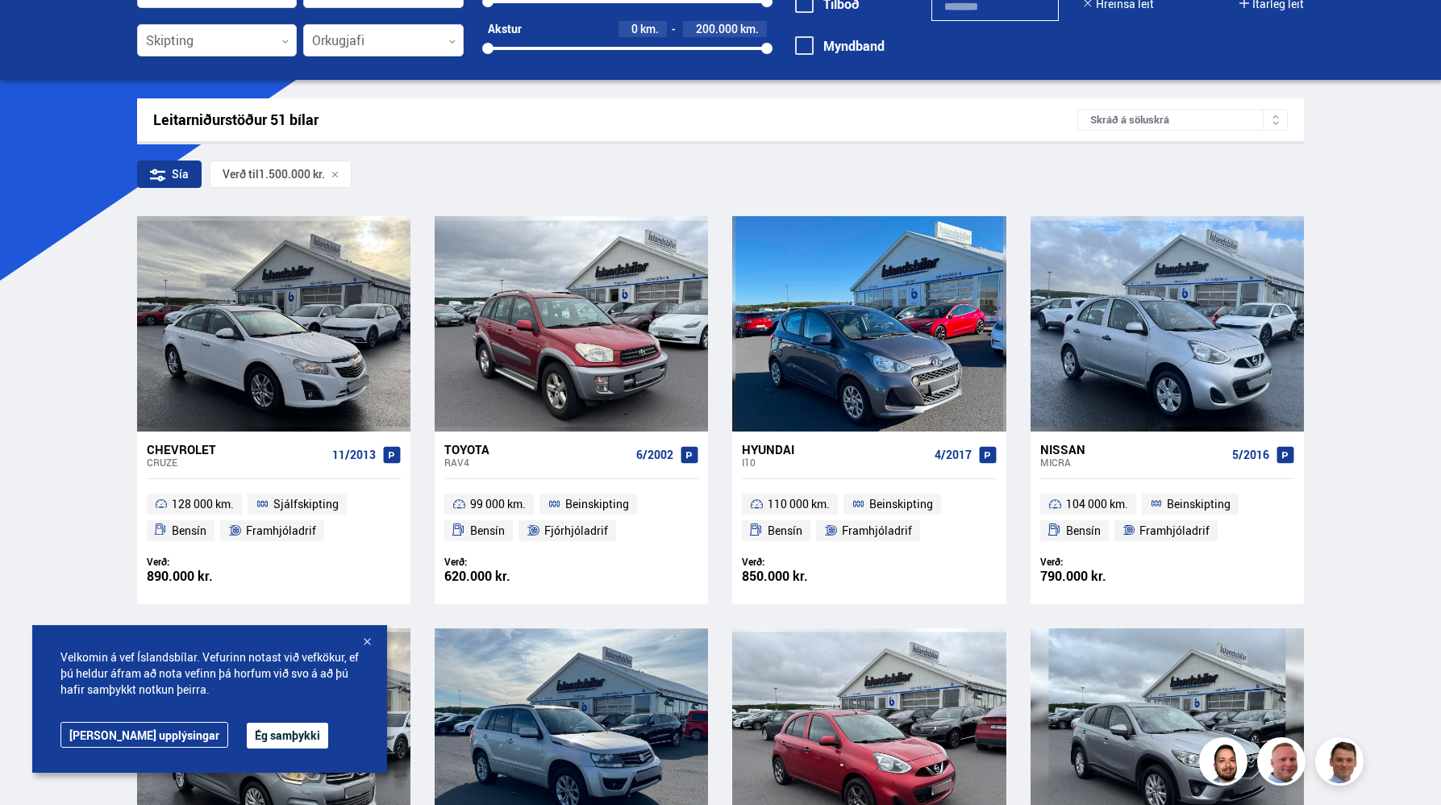
click at [361, 637] on div at bounding box center [367, 643] width 16 height 16
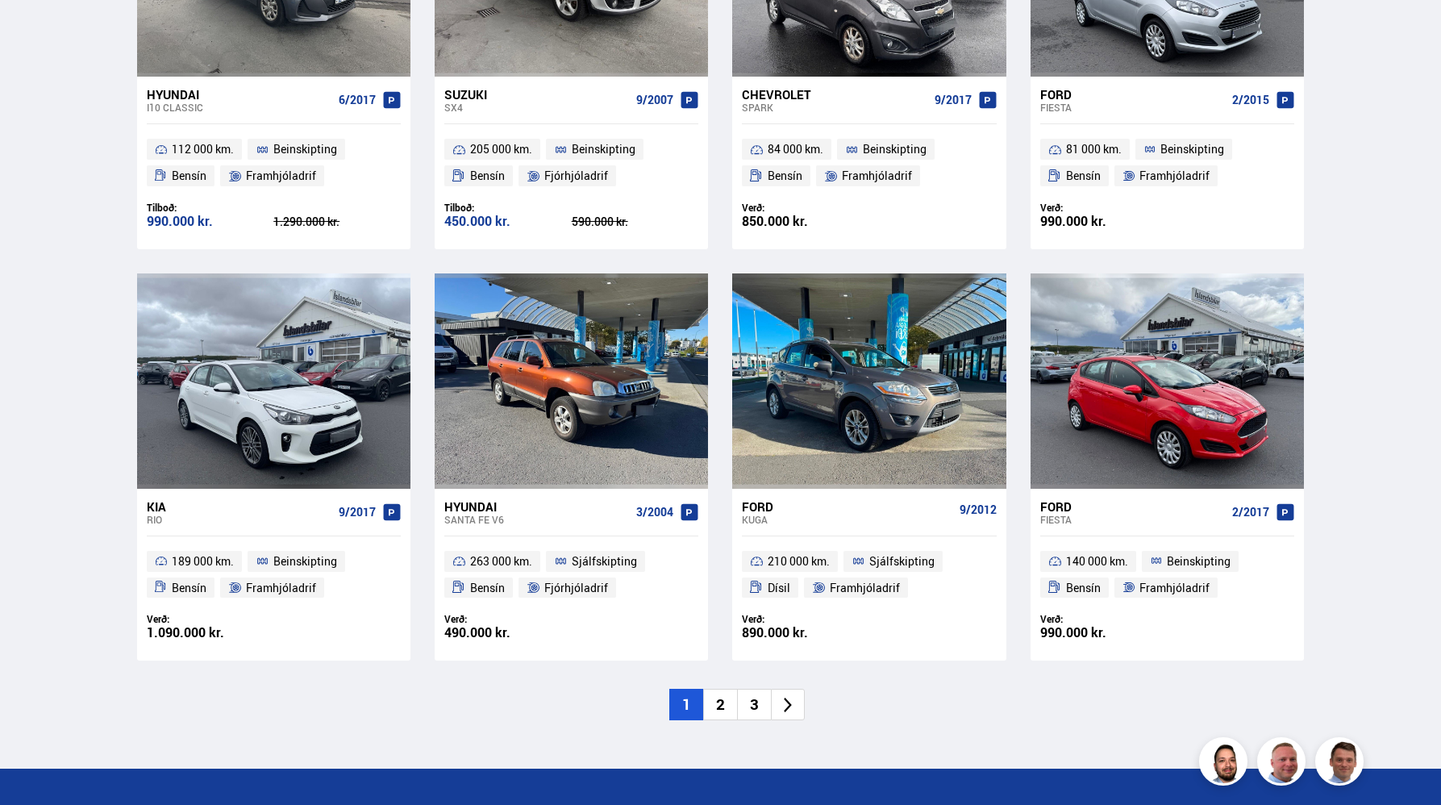
scroll to position [2408, 0]
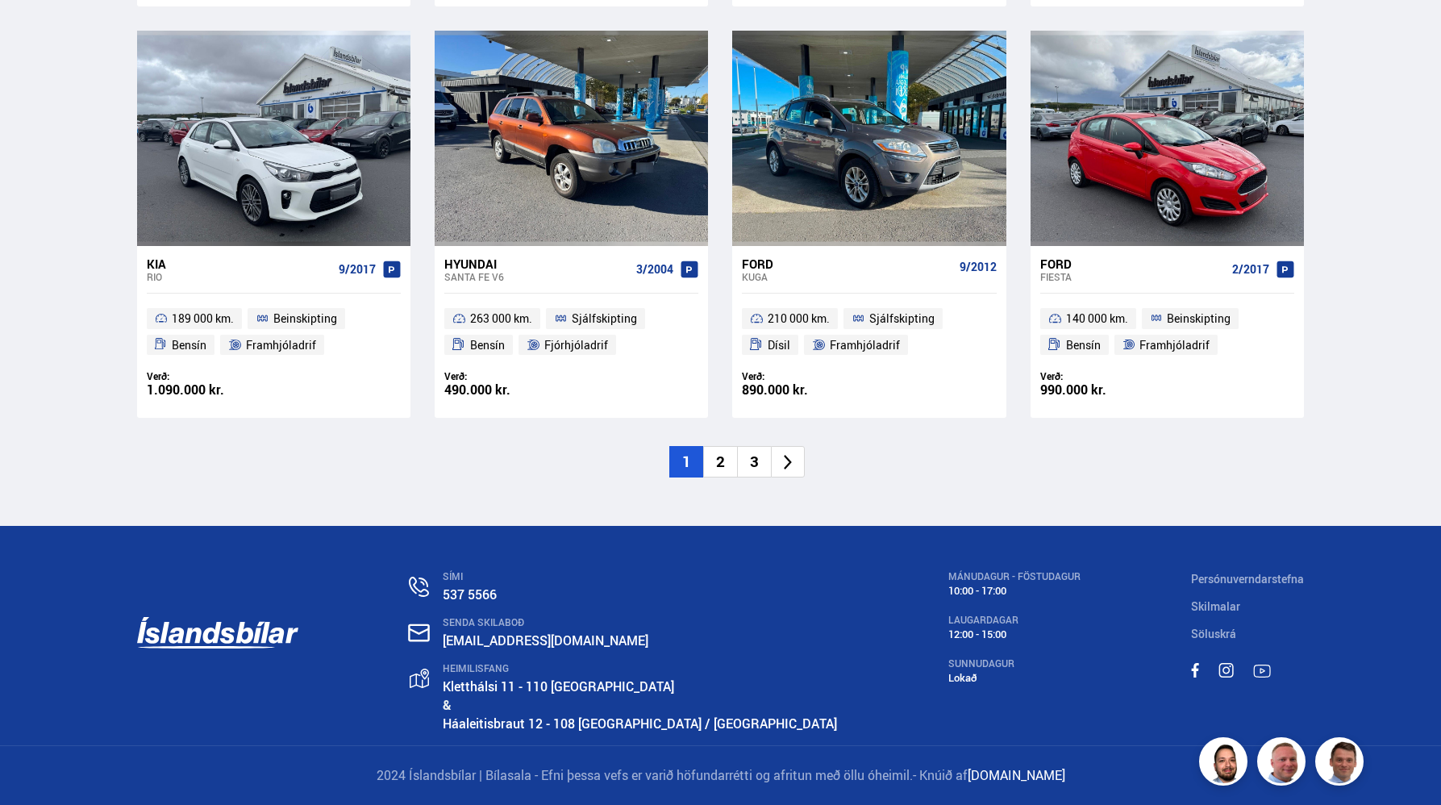
click at [716, 460] on li "2" at bounding box center [720, 461] width 34 height 31
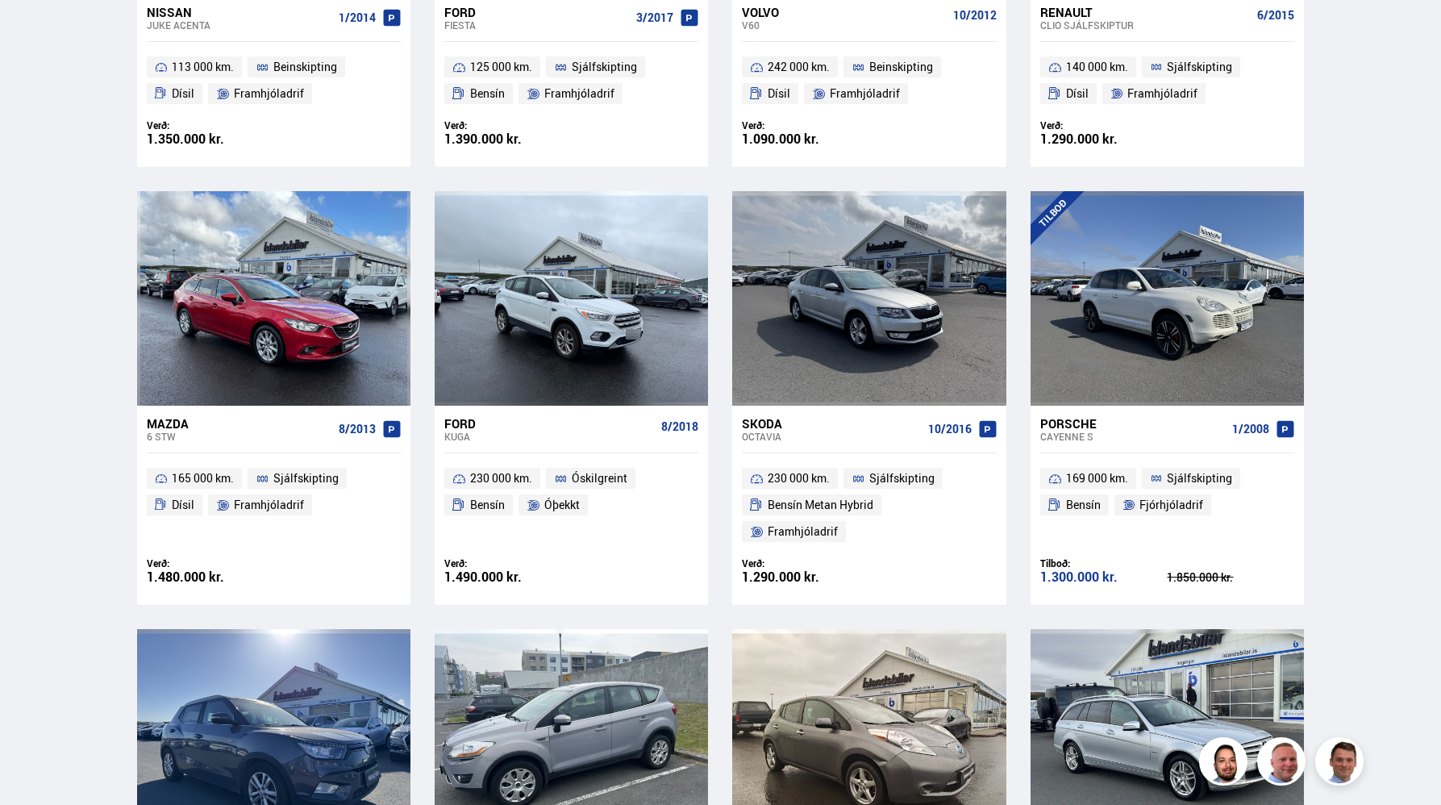
scroll to position [1866, 0]
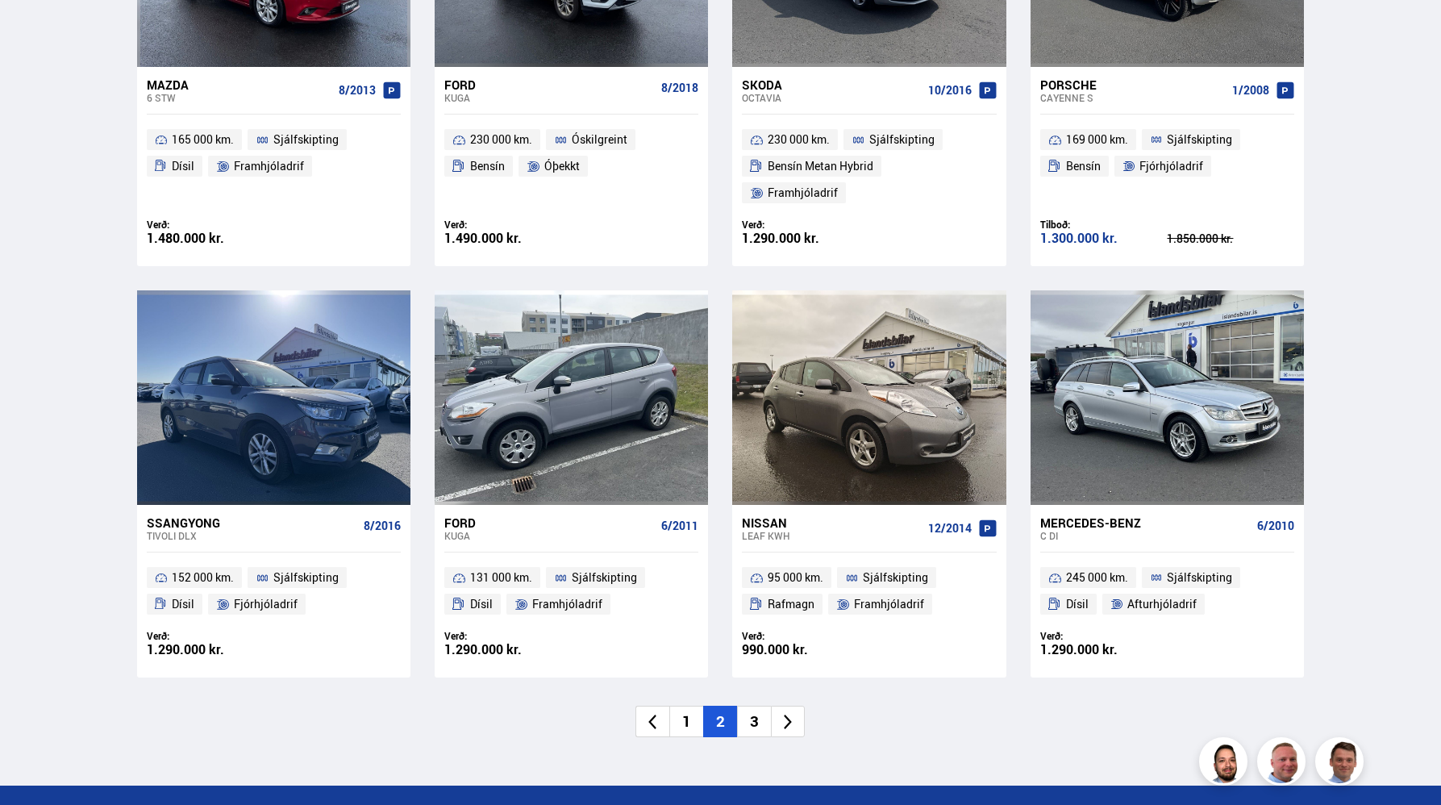
click at [754, 706] on li "3" at bounding box center [754, 721] width 34 height 31
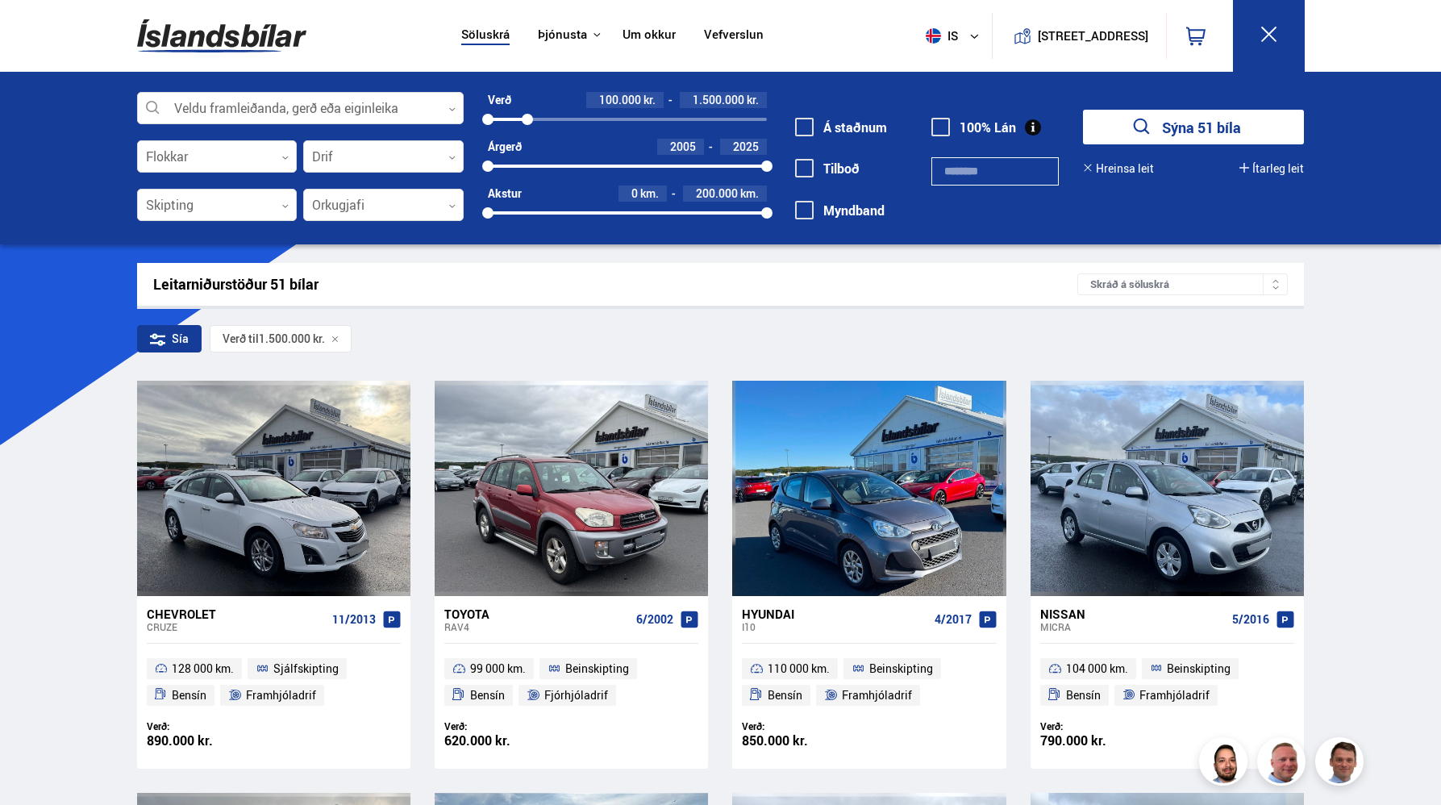
click at [171, 738] on div "890.000 kr." at bounding box center [210, 741] width 127 height 14
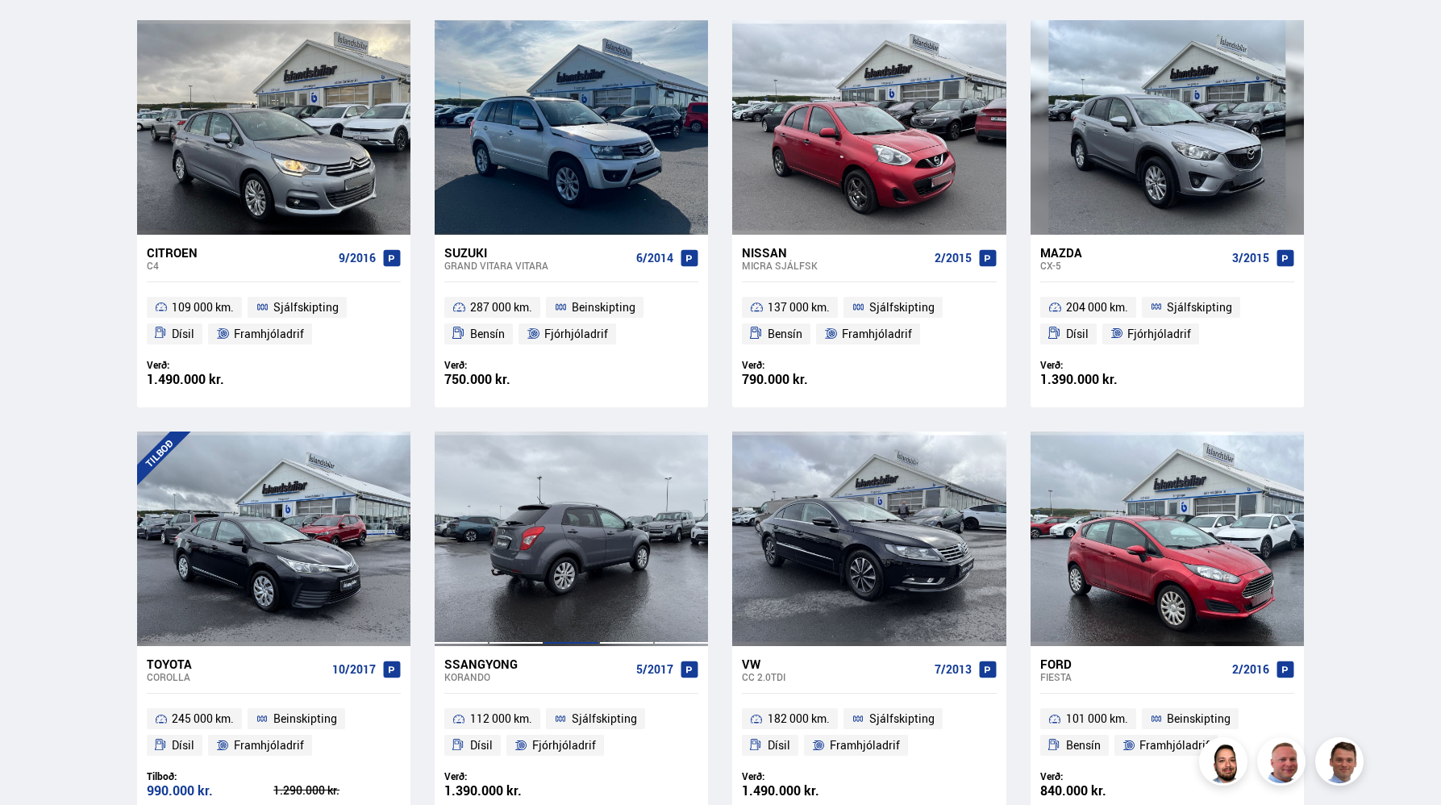
scroll to position [775, 0]
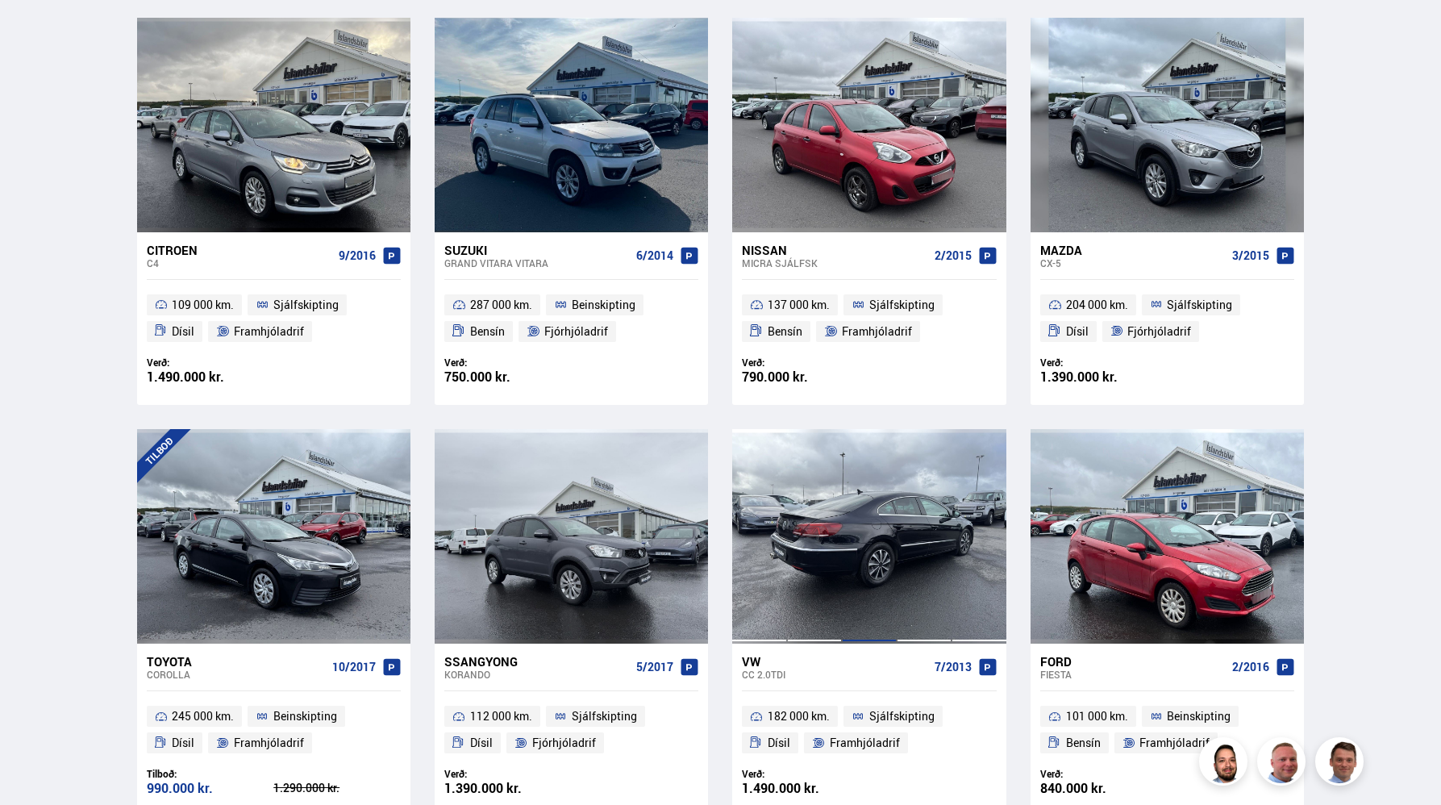
click at [873, 536] on div at bounding box center [869, 536] width 55 height 215
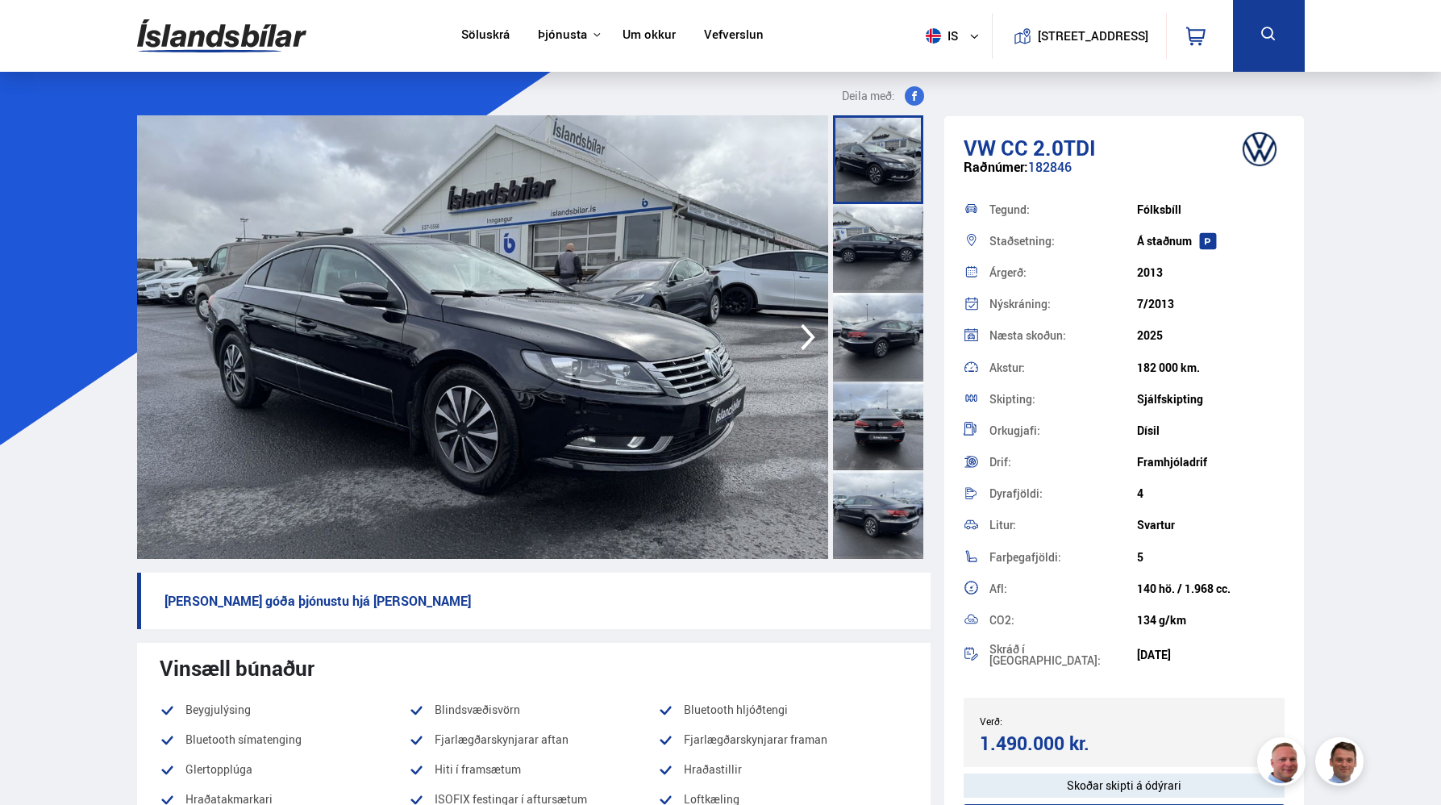
click at [813, 333] on icon "button" at bounding box center [808, 337] width 32 height 39
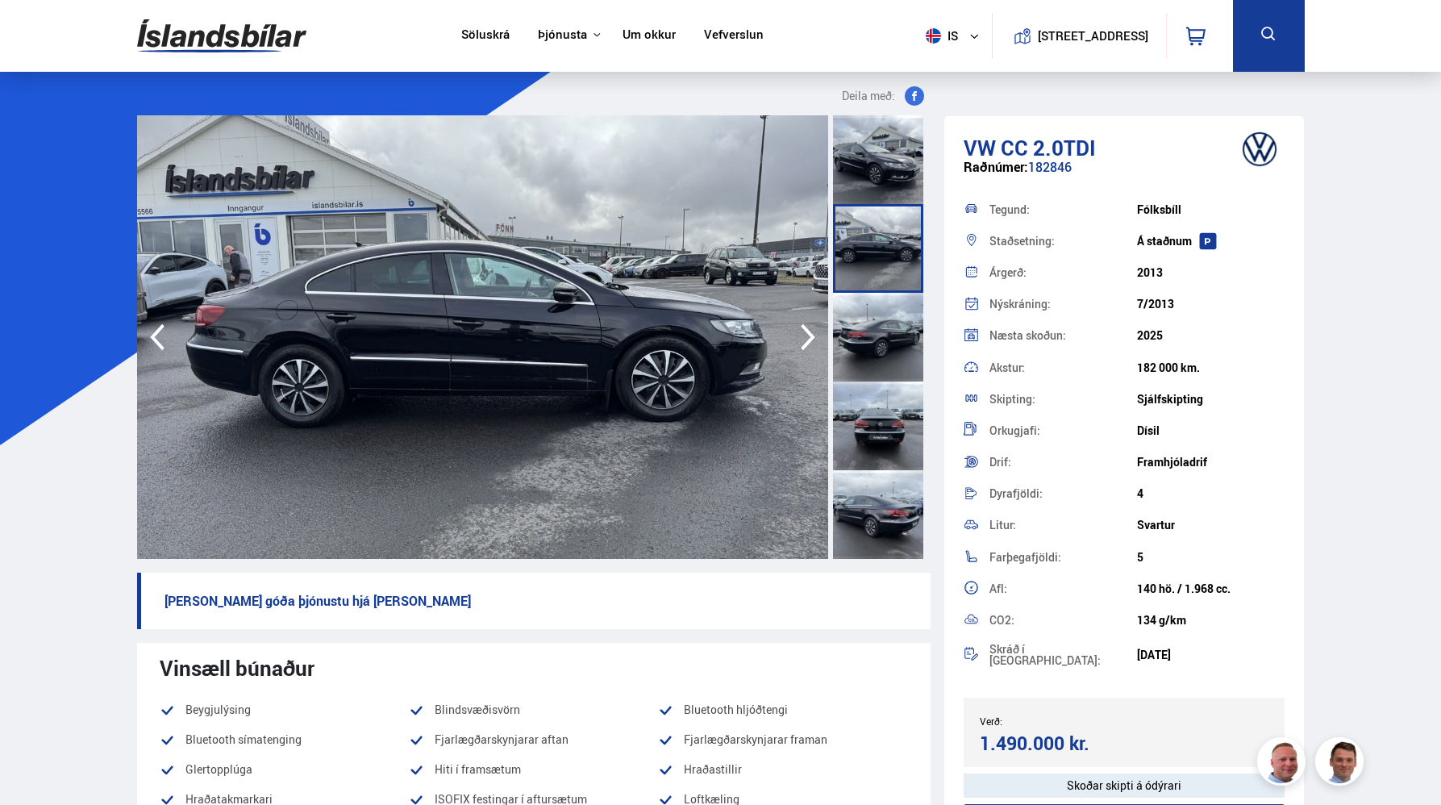
click at [813, 333] on icon "button" at bounding box center [808, 337] width 32 height 39
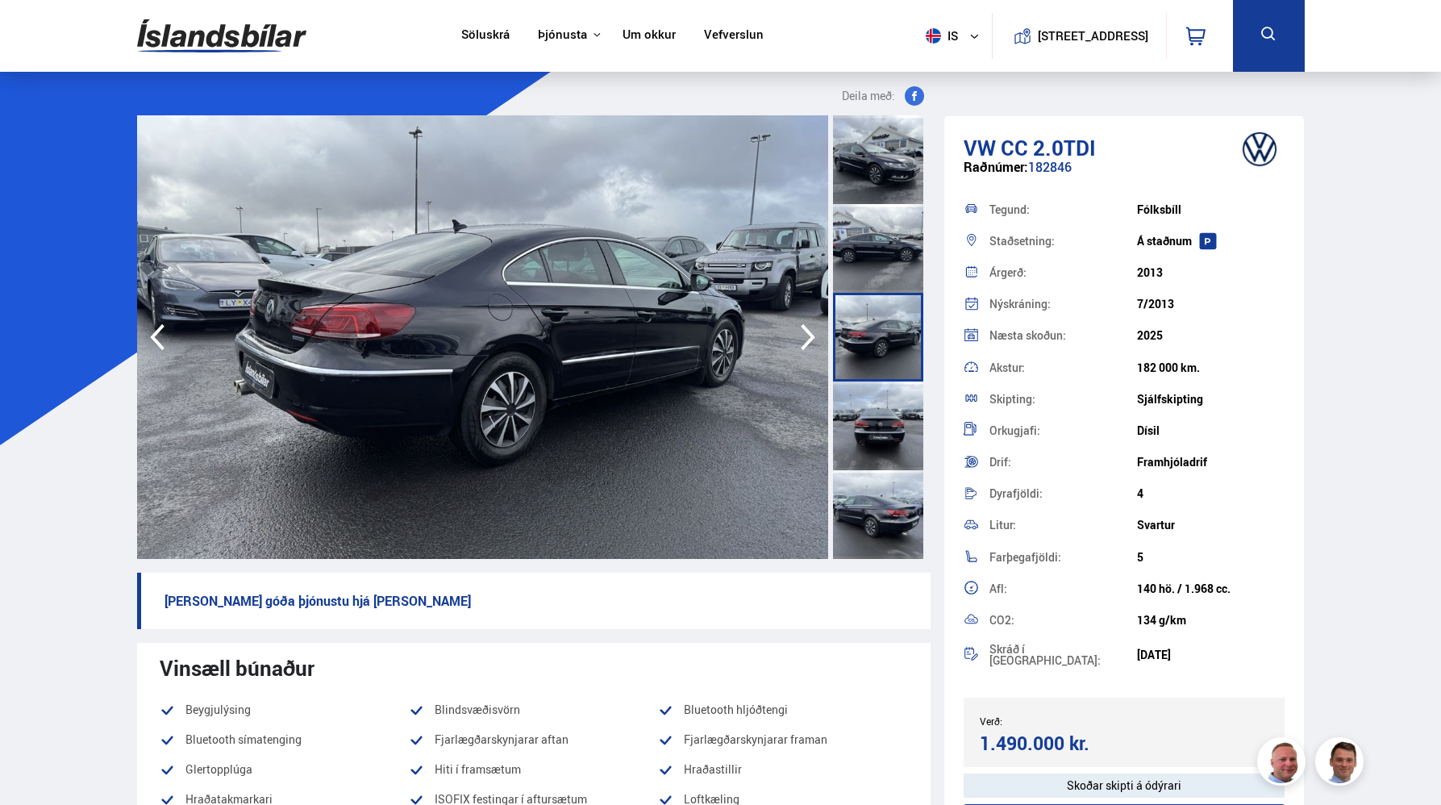
click at [813, 333] on icon "button" at bounding box center [808, 337] width 32 height 39
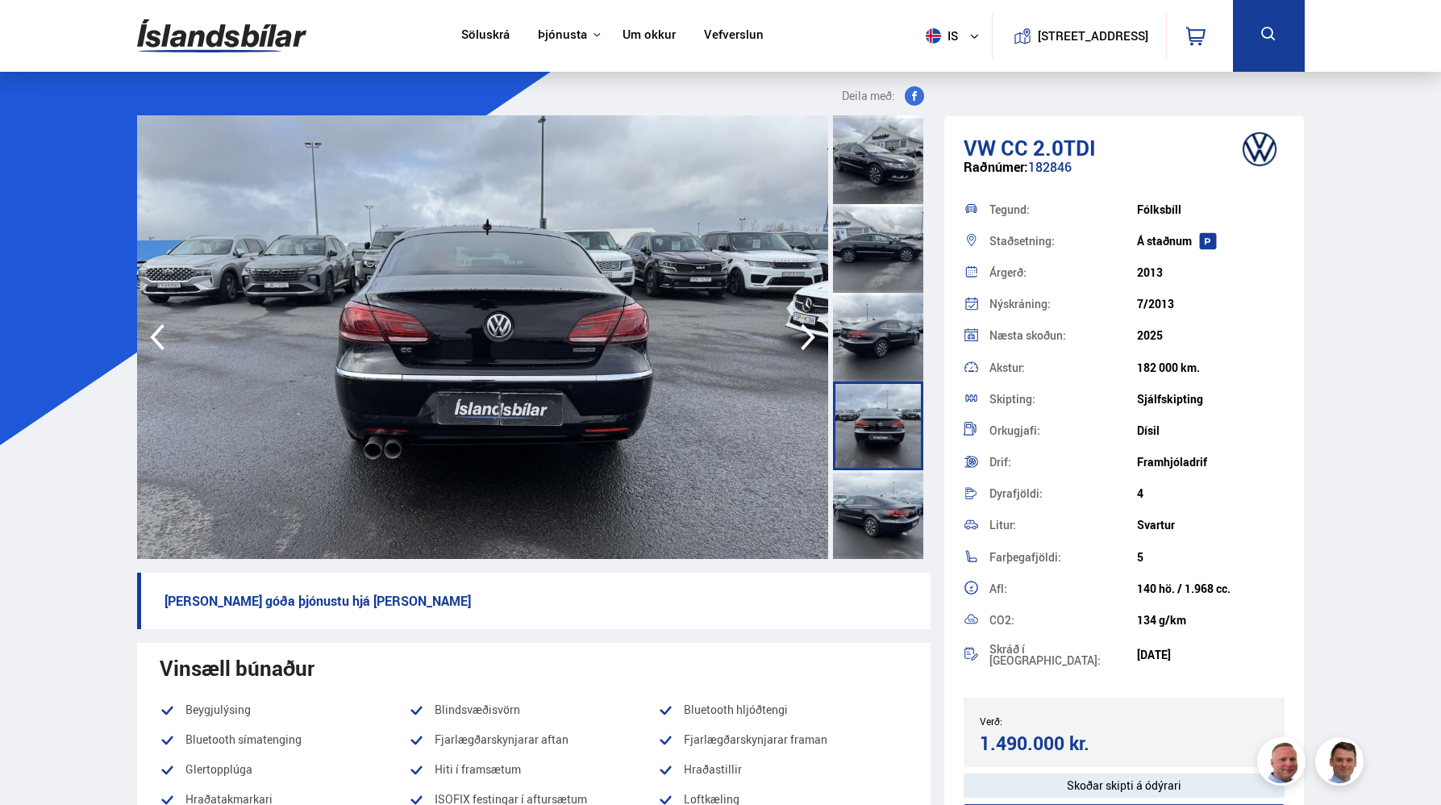
click at [813, 333] on icon "button" at bounding box center [808, 337] width 32 height 39
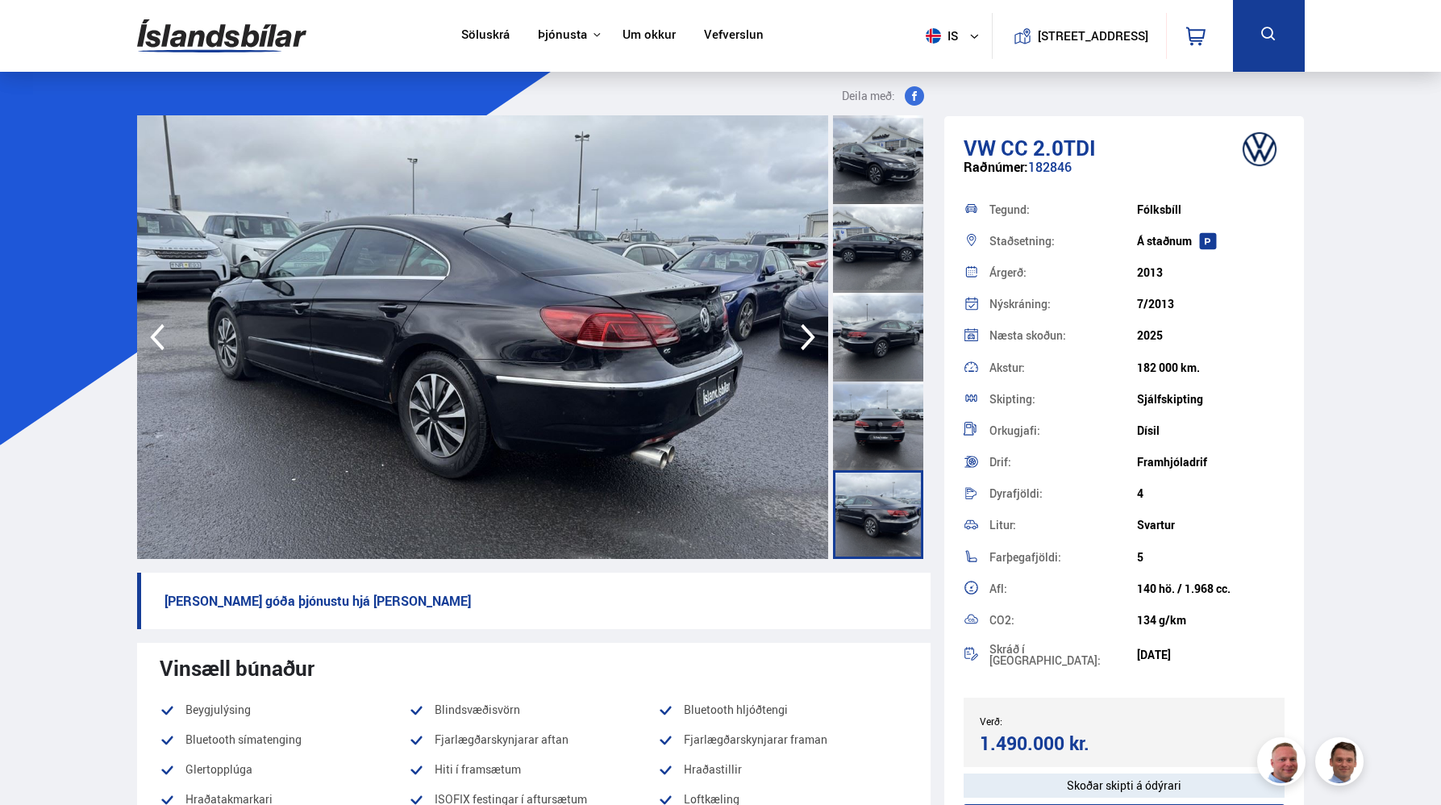
click at [813, 333] on icon "button" at bounding box center [808, 337] width 32 height 39
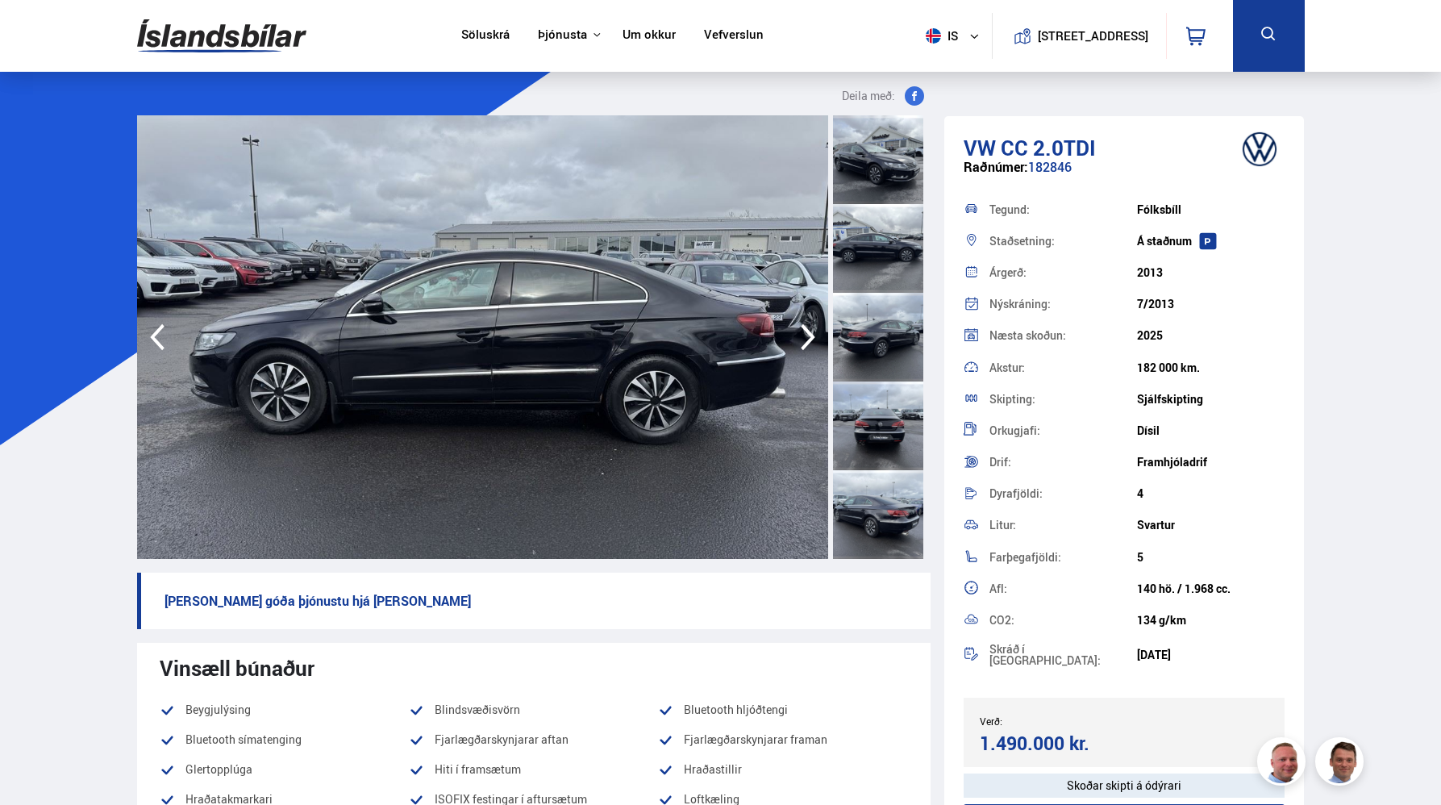
click at [813, 333] on icon "button" at bounding box center [808, 337] width 32 height 39
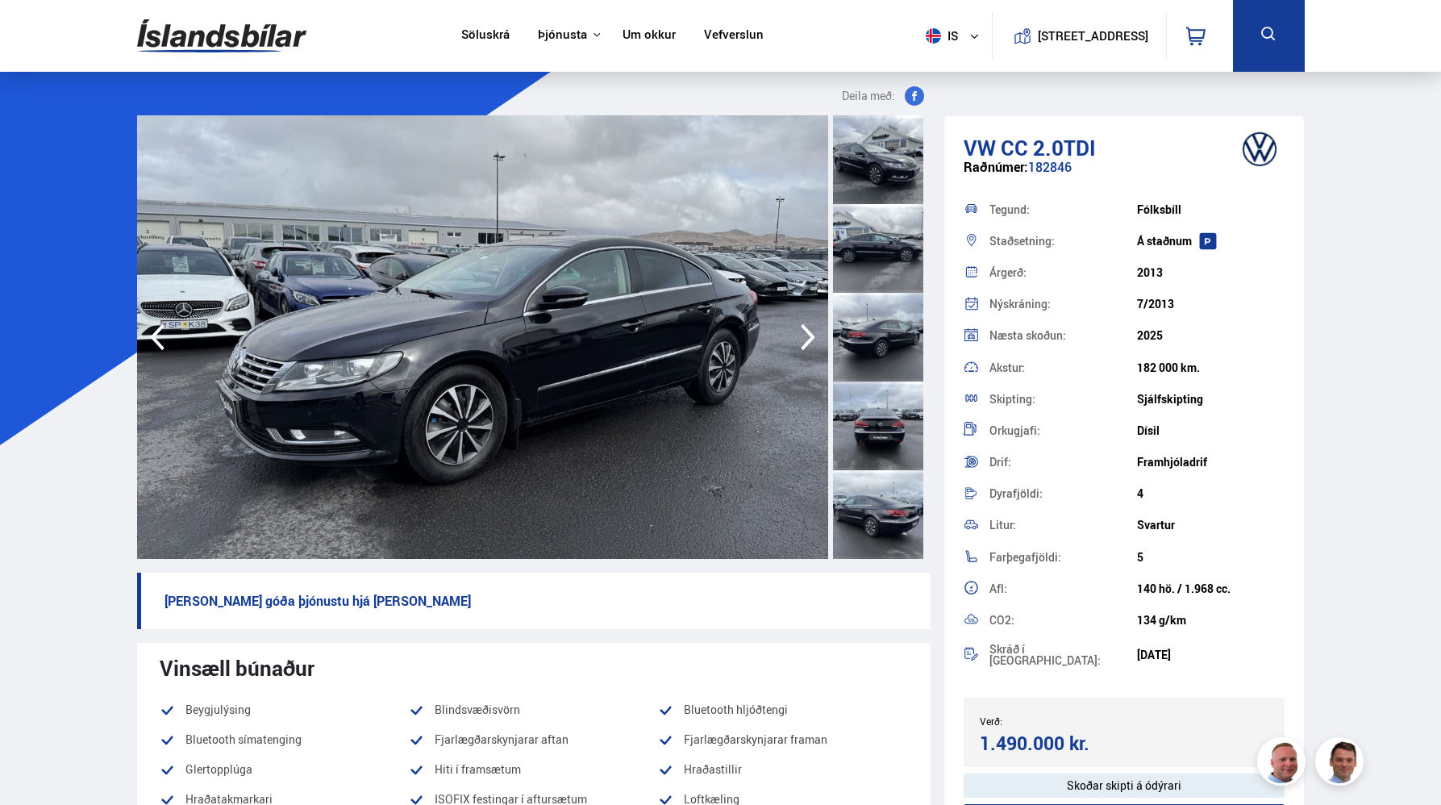
click at [813, 333] on icon "button" at bounding box center [808, 337] width 32 height 39
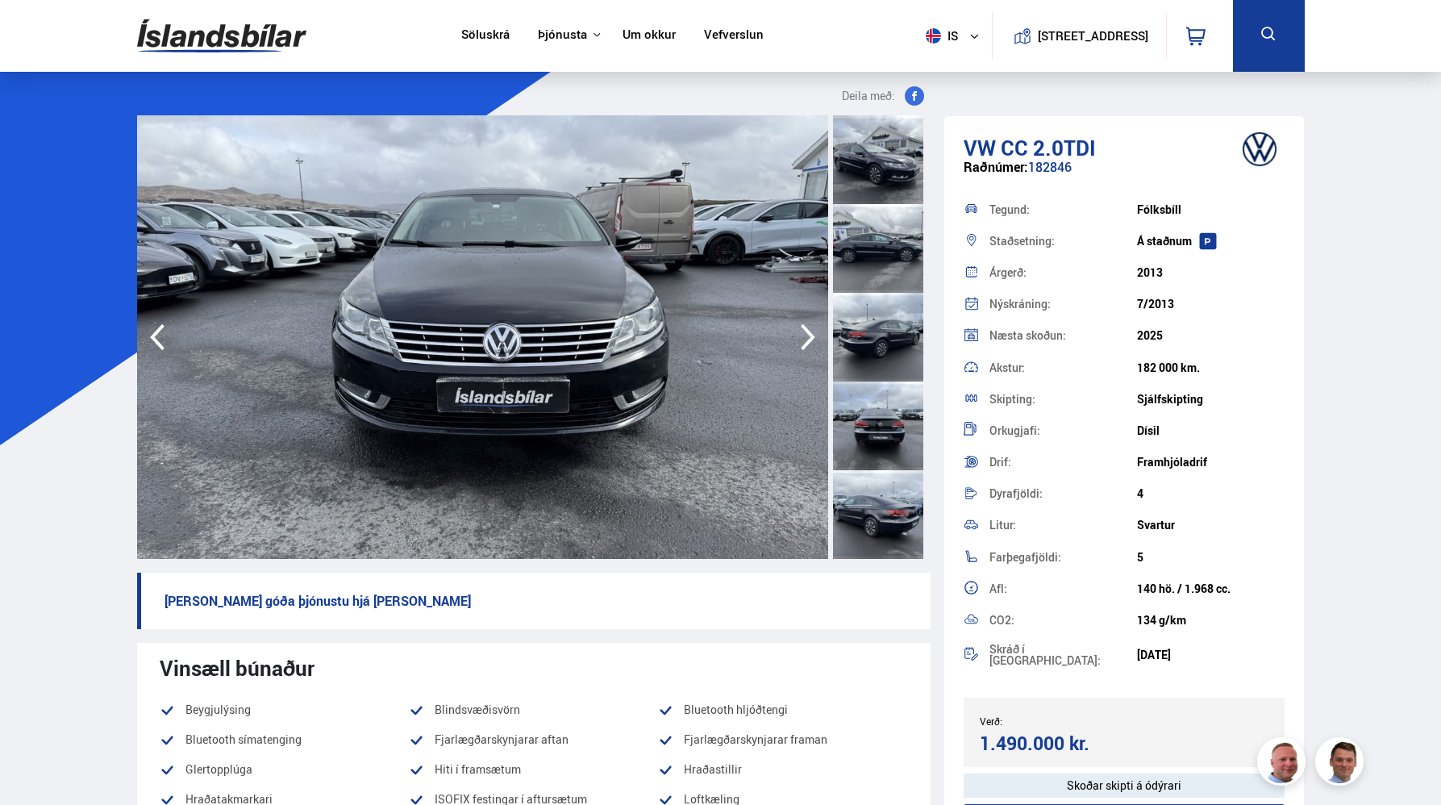
click at [813, 333] on icon "button" at bounding box center [808, 337] width 32 height 39
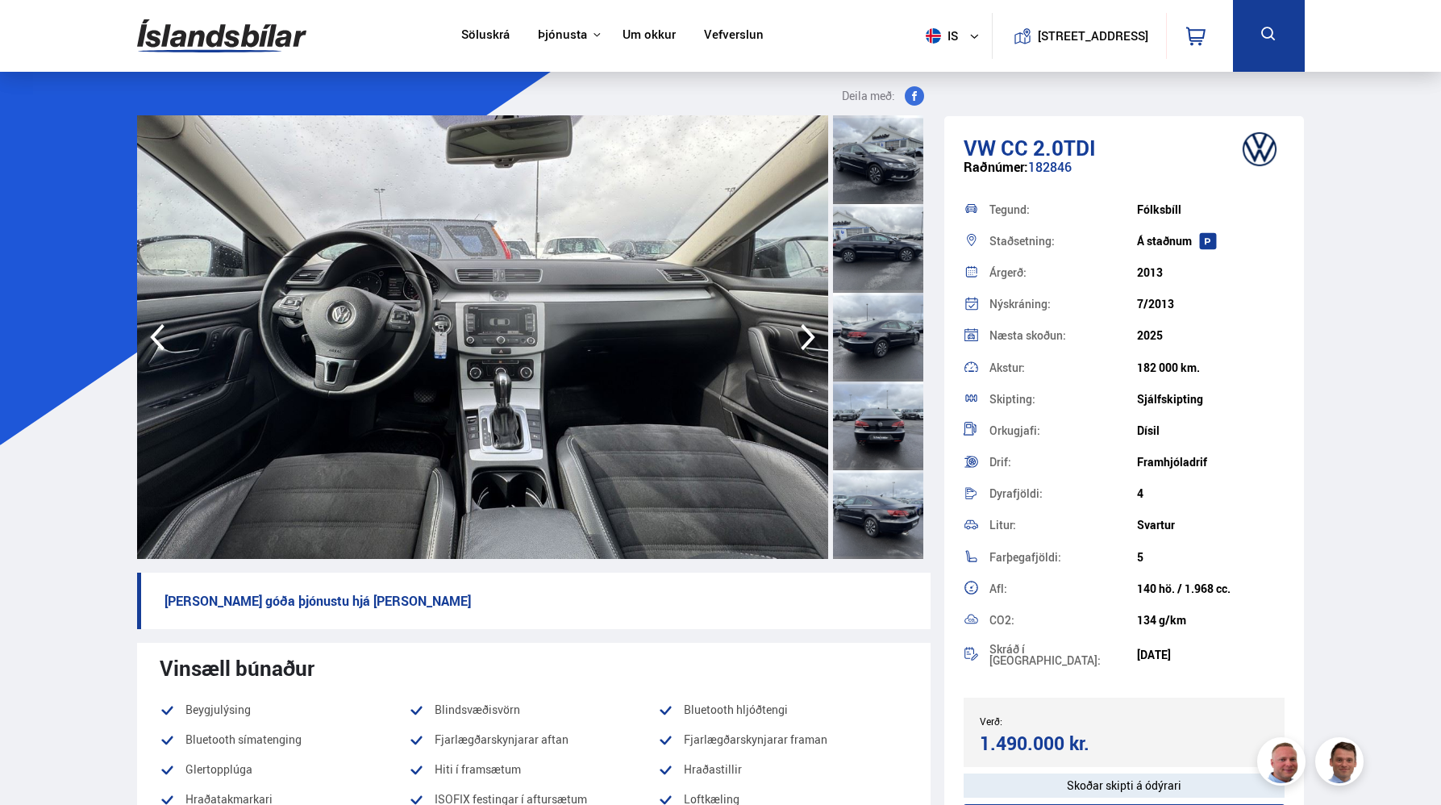
click at [813, 333] on icon "button" at bounding box center [808, 337] width 32 height 39
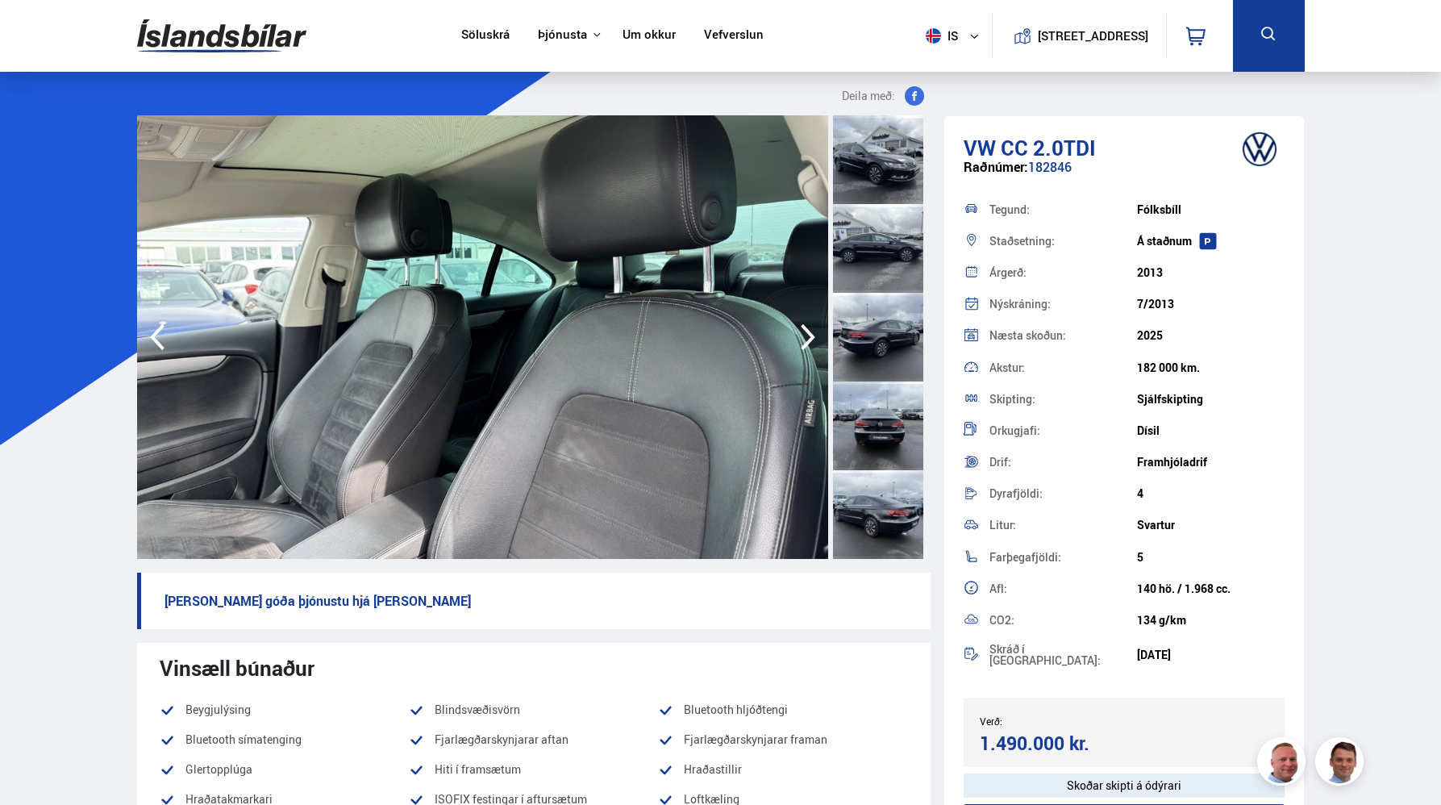
click at [156, 337] on icon "button" at bounding box center [157, 337] width 32 height 39
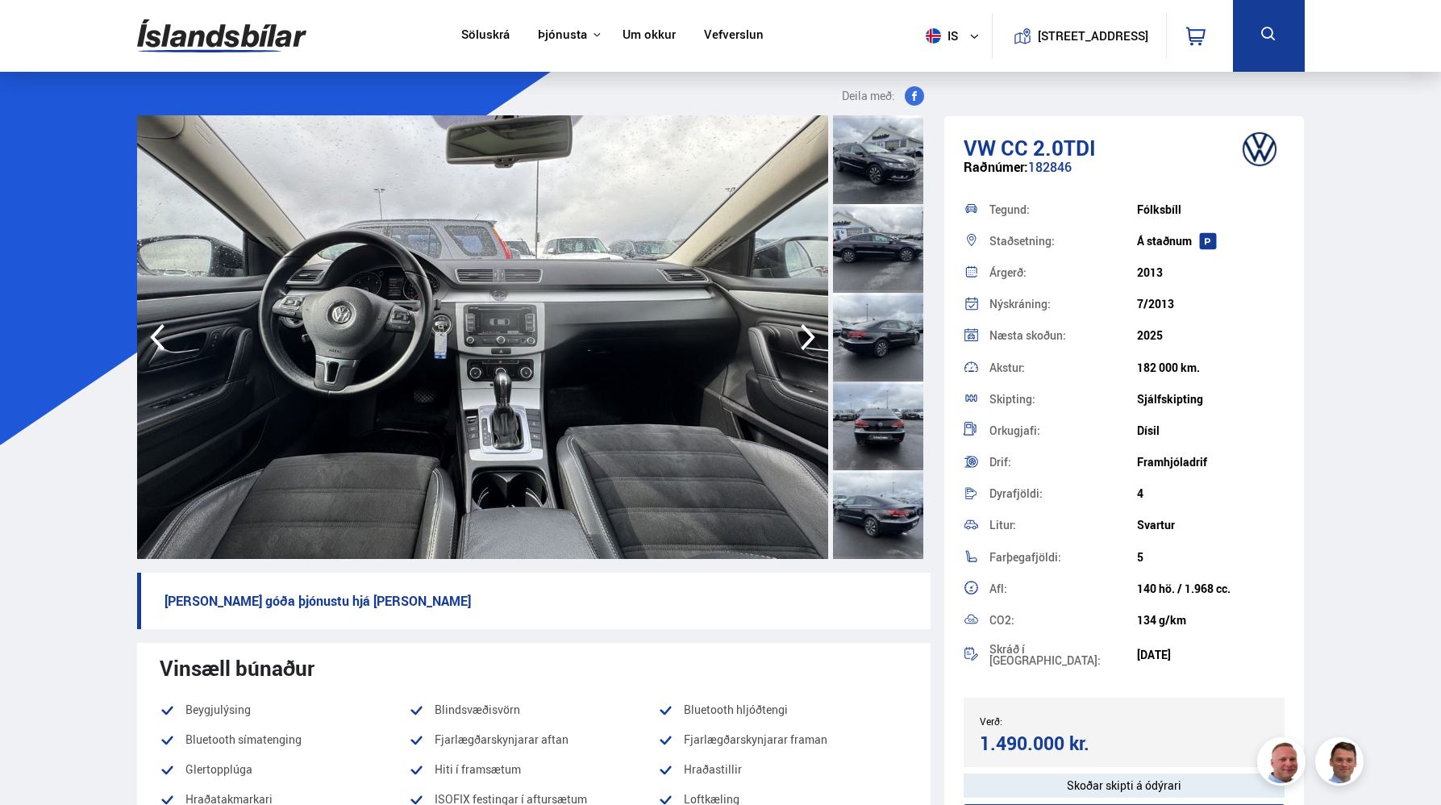
click at [811, 337] on icon "button" at bounding box center [808, 337] width 15 height 27
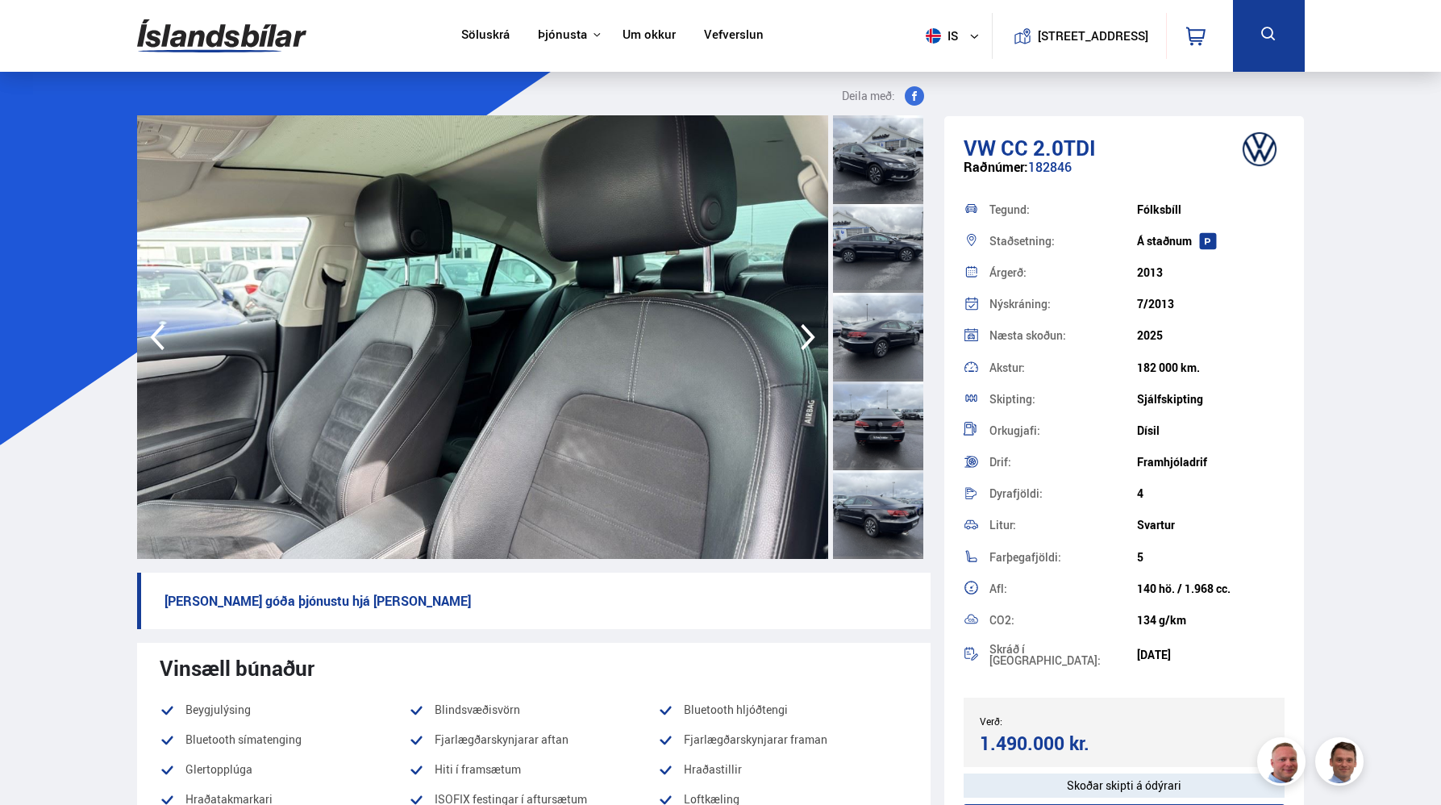
click at [811, 337] on icon "button" at bounding box center [808, 337] width 15 height 27
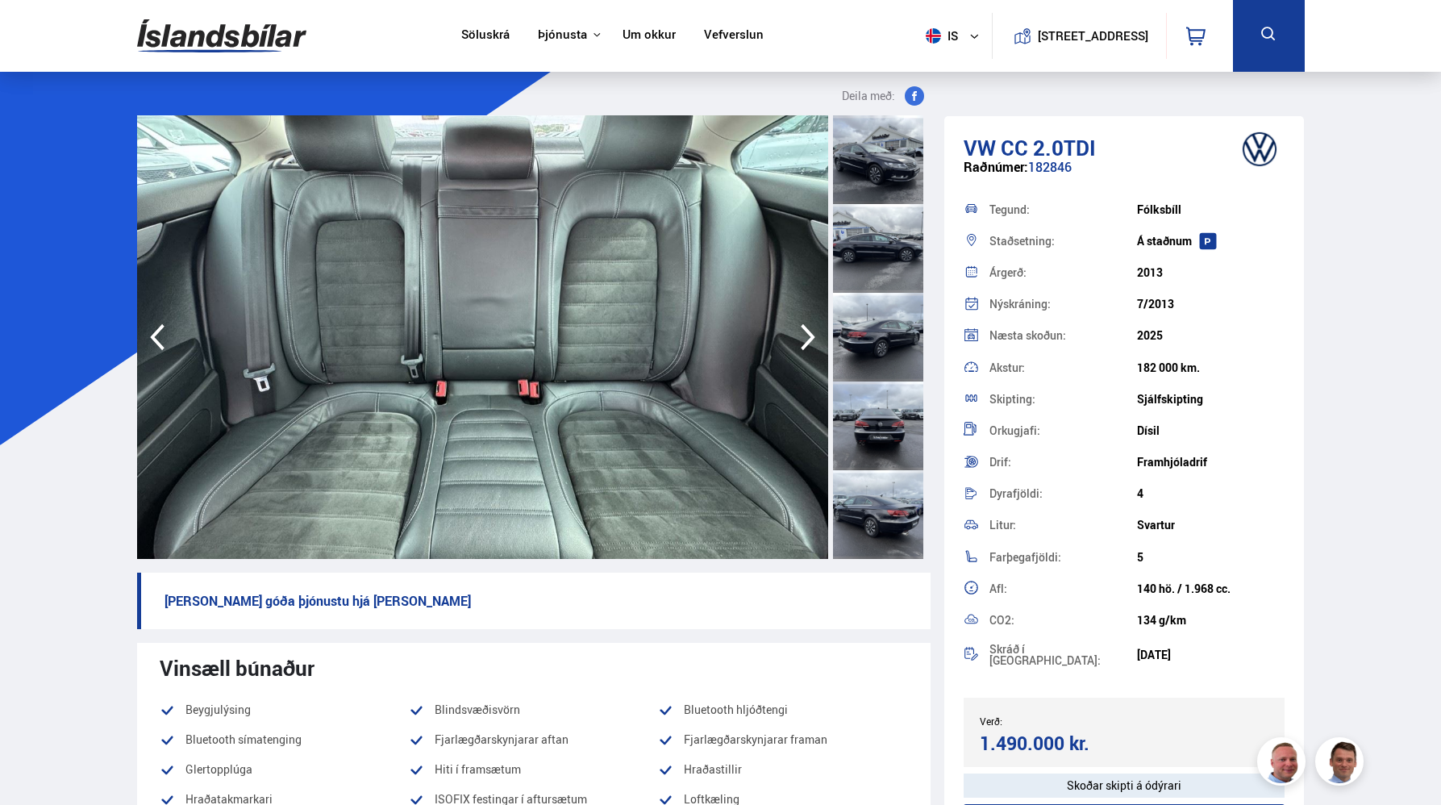
click at [811, 337] on icon "button" at bounding box center [808, 337] width 15 height 27
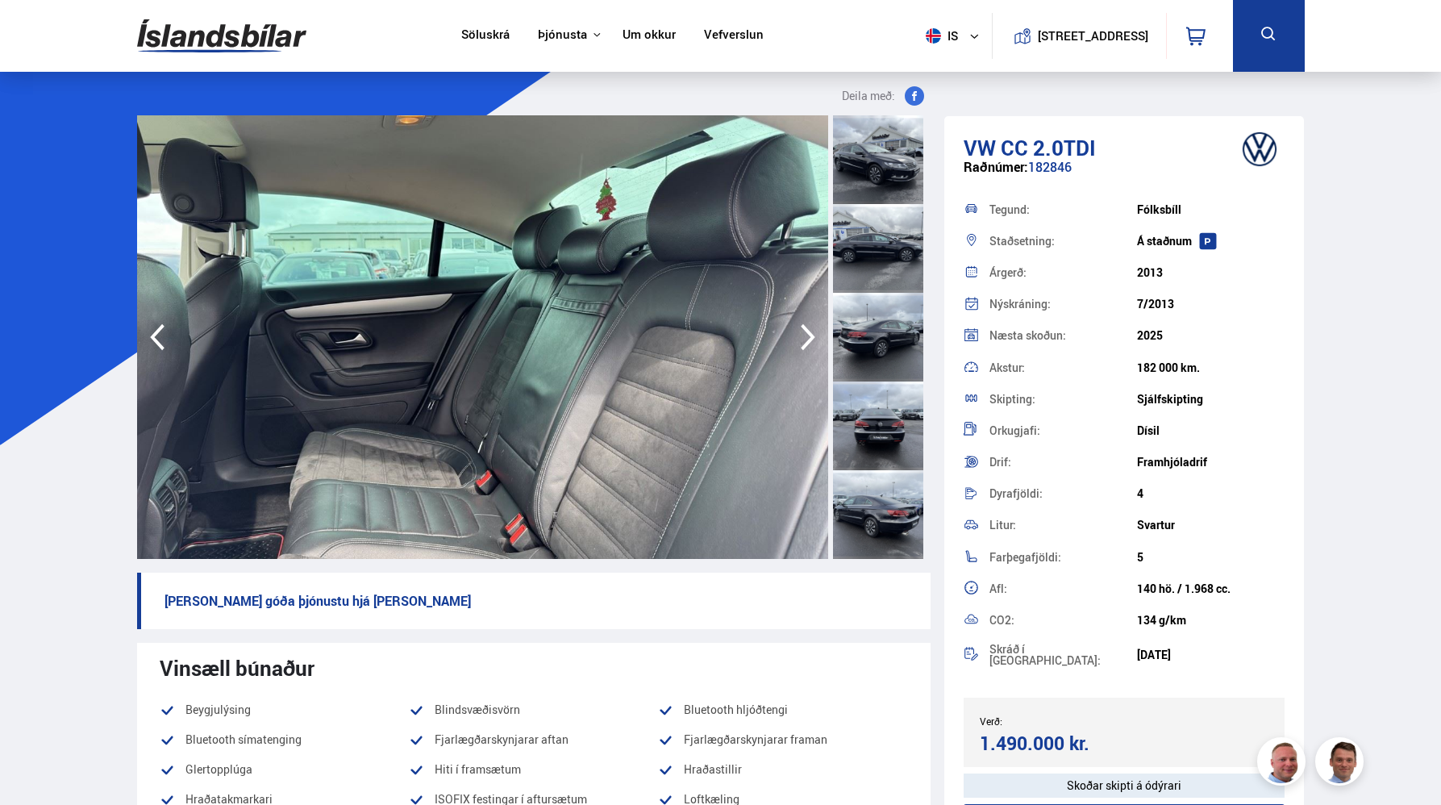
click at [811, 337] on icon "button" at bounding box center [808, 337] width 15 height 27
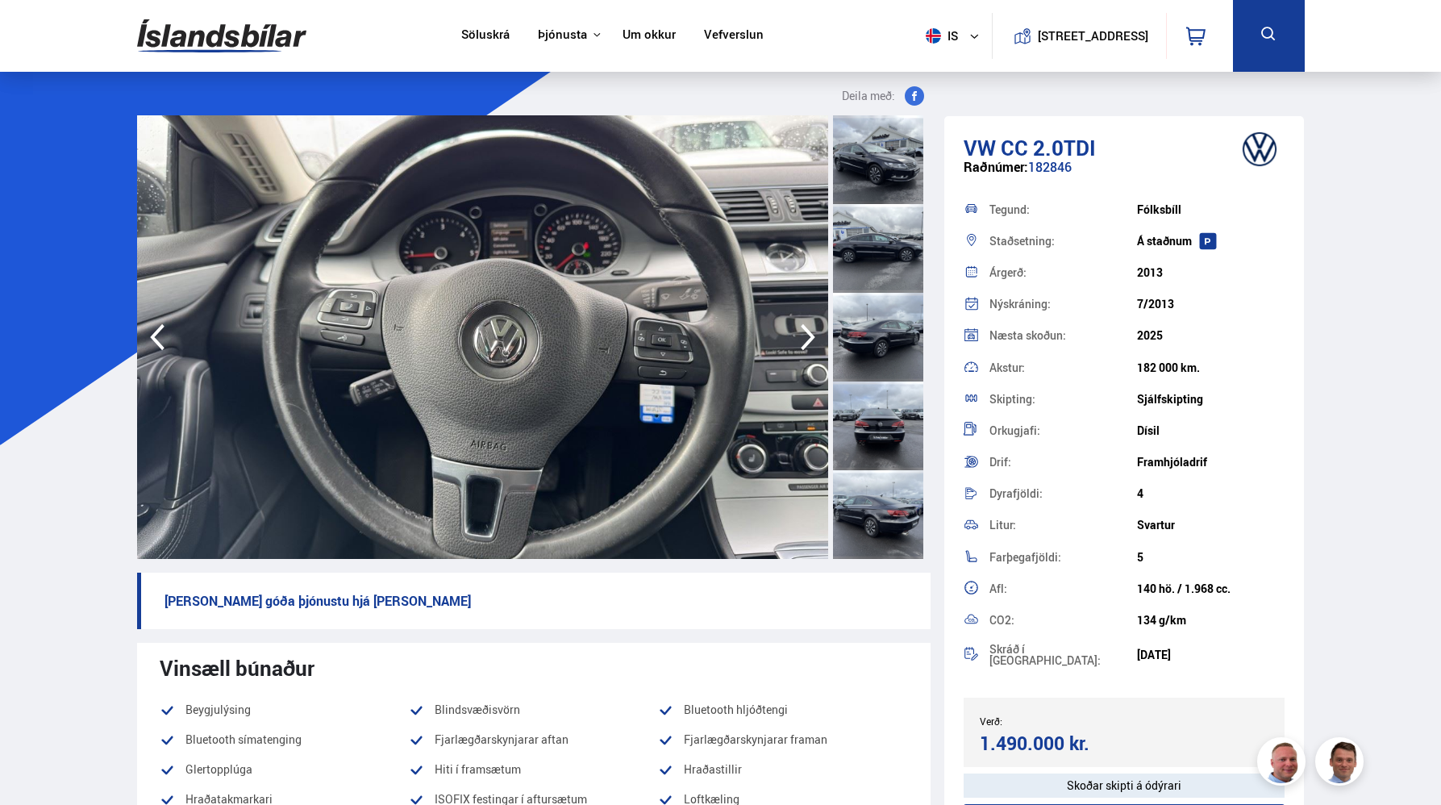
click at [811, 337] on icon "button" at bounding box center [808, 337] width 15 height 27
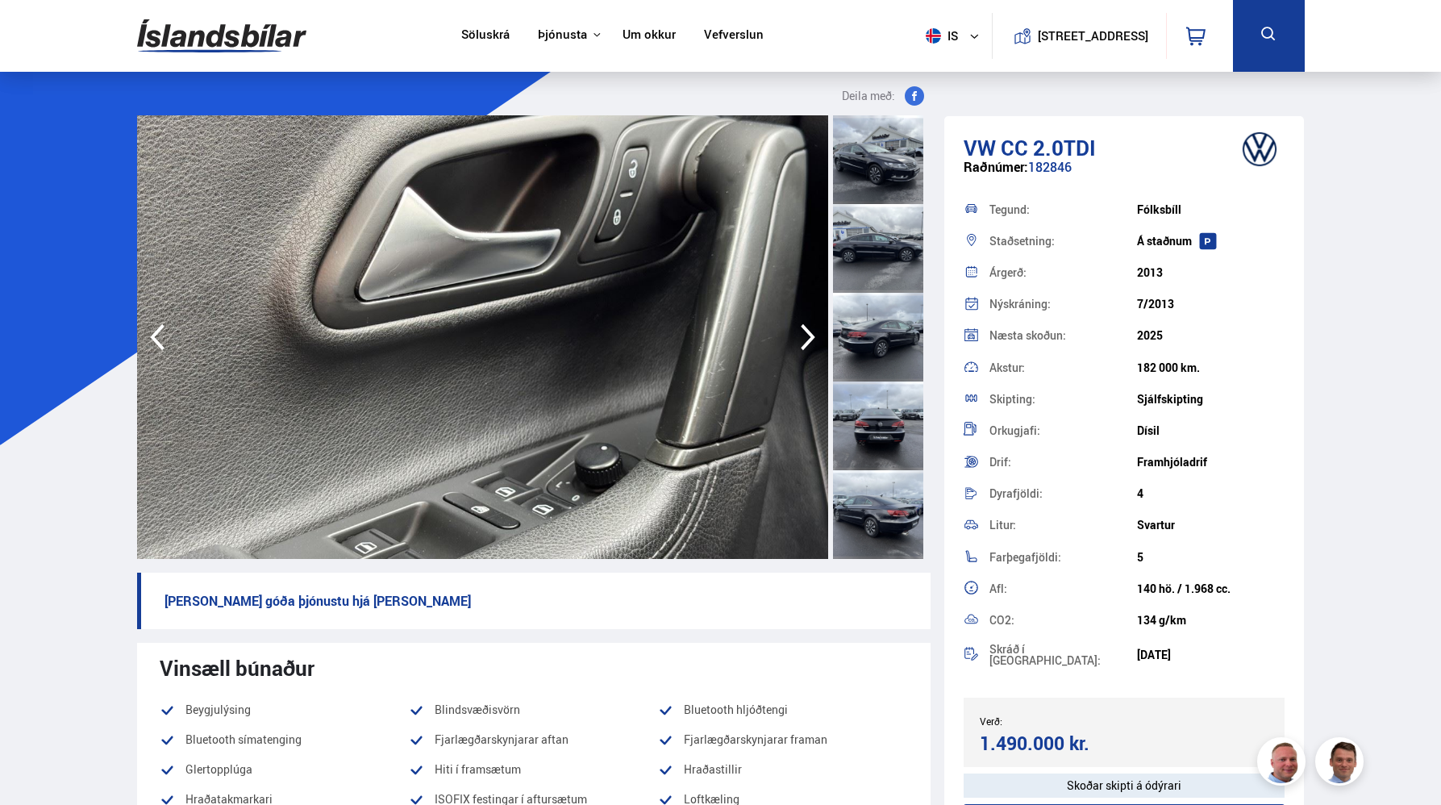
click at [811, 337] on icon "button" at bounding box center [808, 337] width 15 height 27
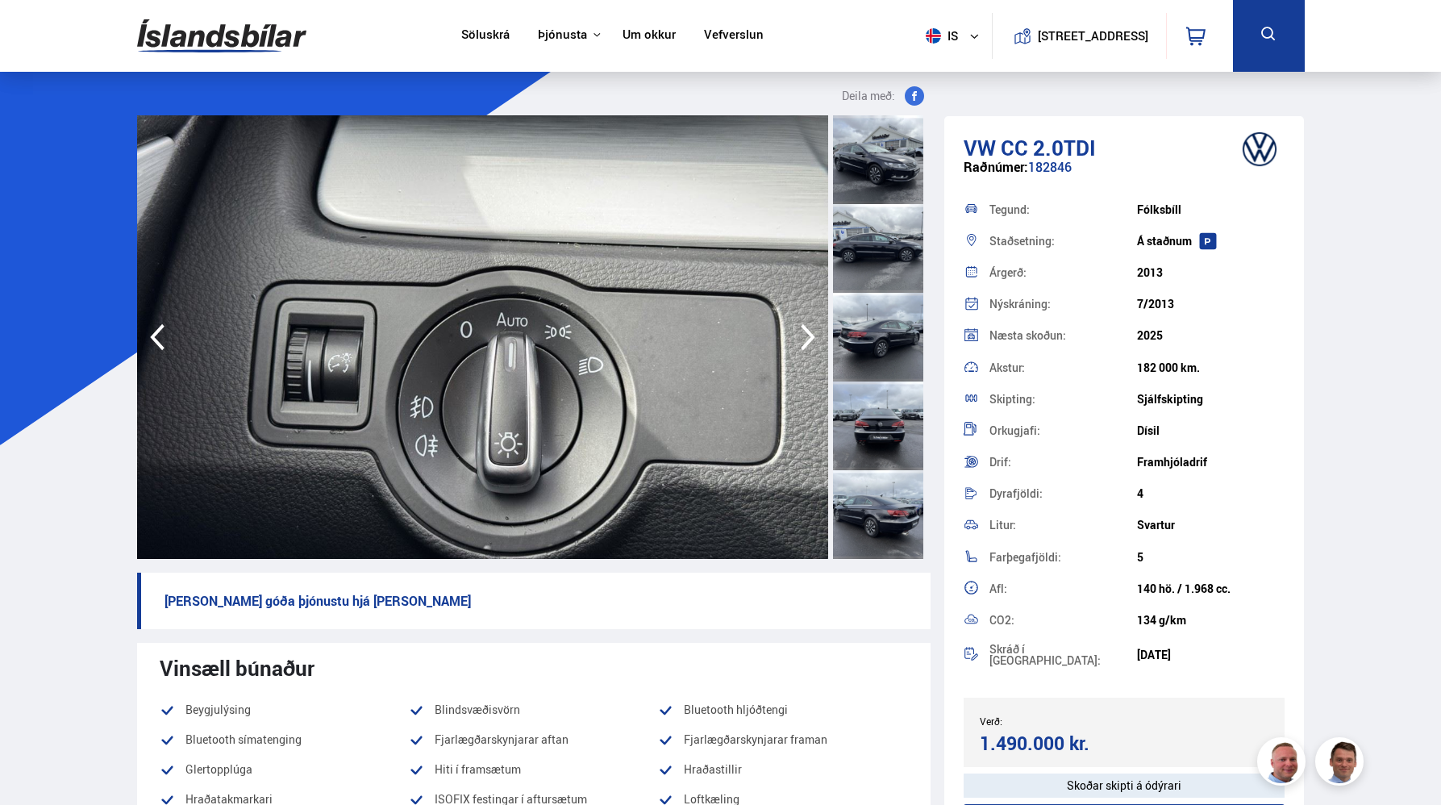
click at [811, 337] on icon "button" at bounding box center [808, 337] width 15 height 27
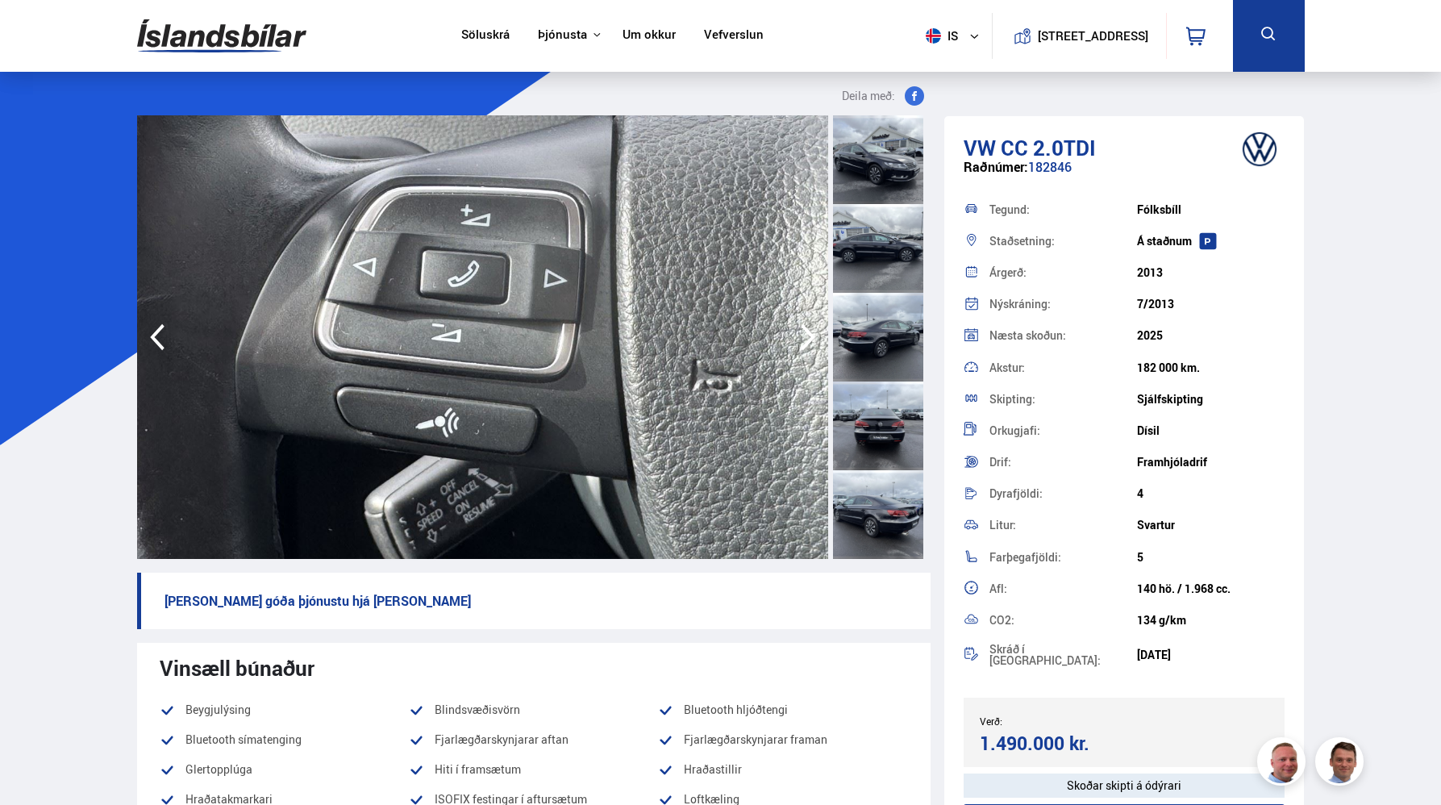
click at [811, 337] on icon "button" at bounding box center [808, 337] width 15 height 27
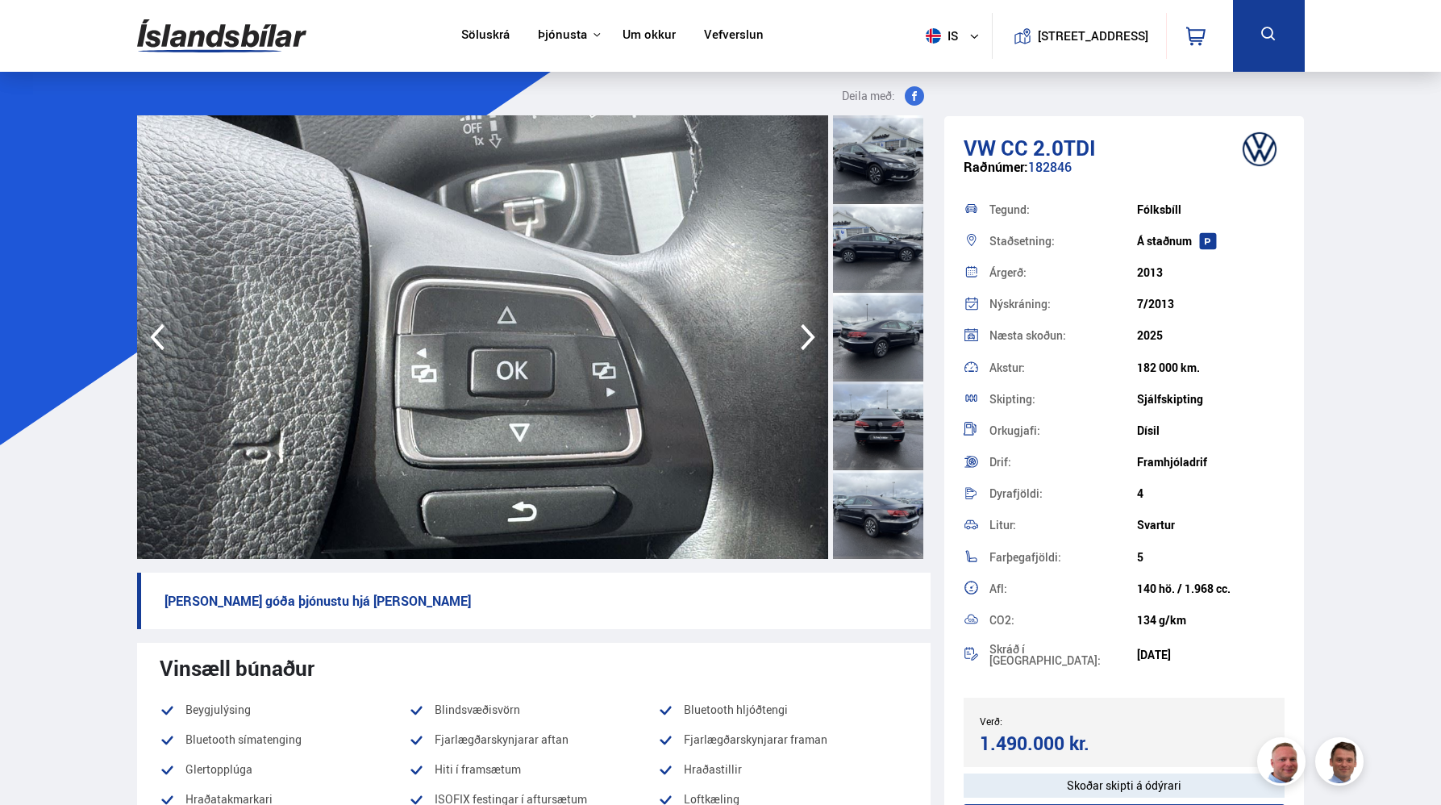
click at [811, 337] on icon "button" at bounding box center [808, 337] width 15 height 27
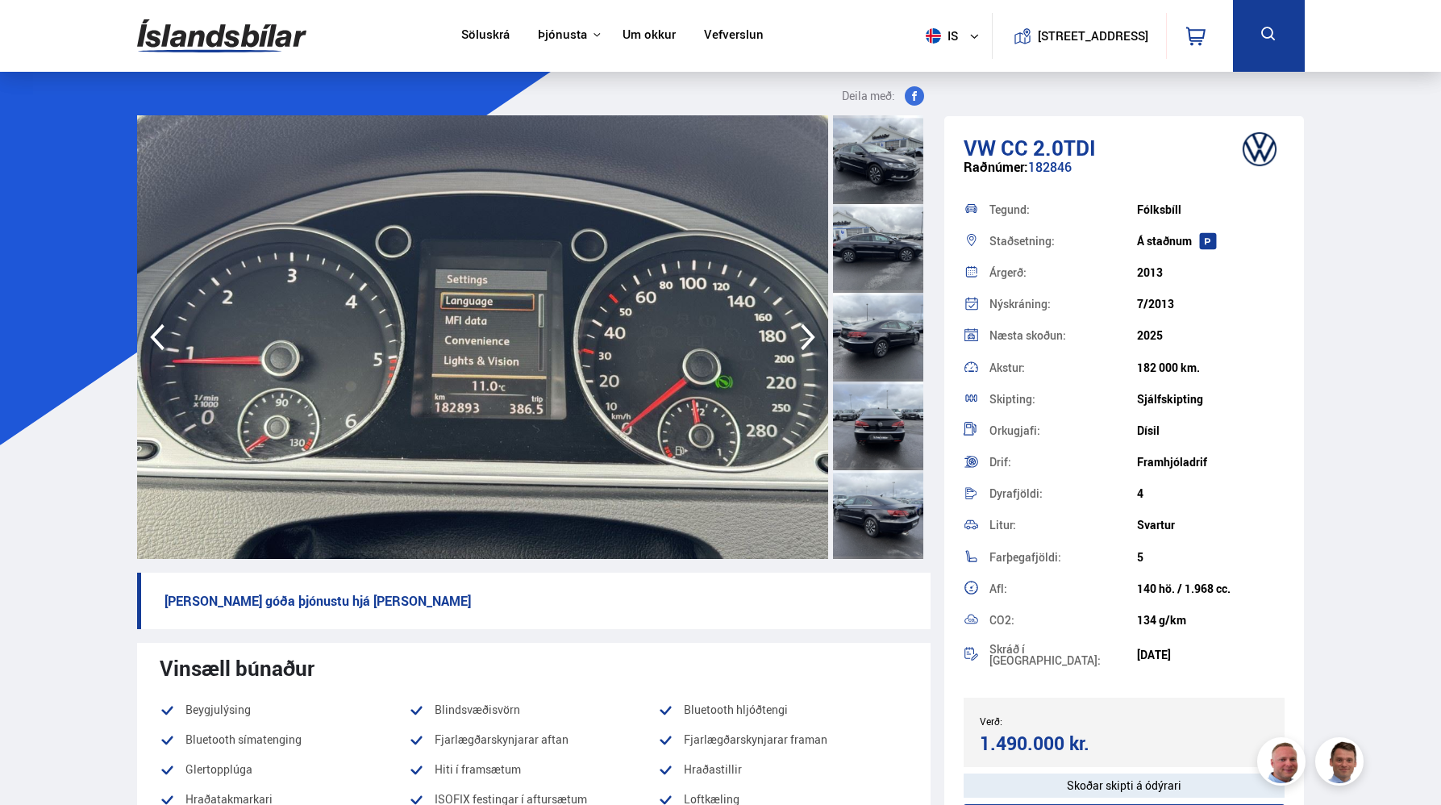
click at [811, 337] on icon "button" at bounding box center [808, 337] width 15 height 27
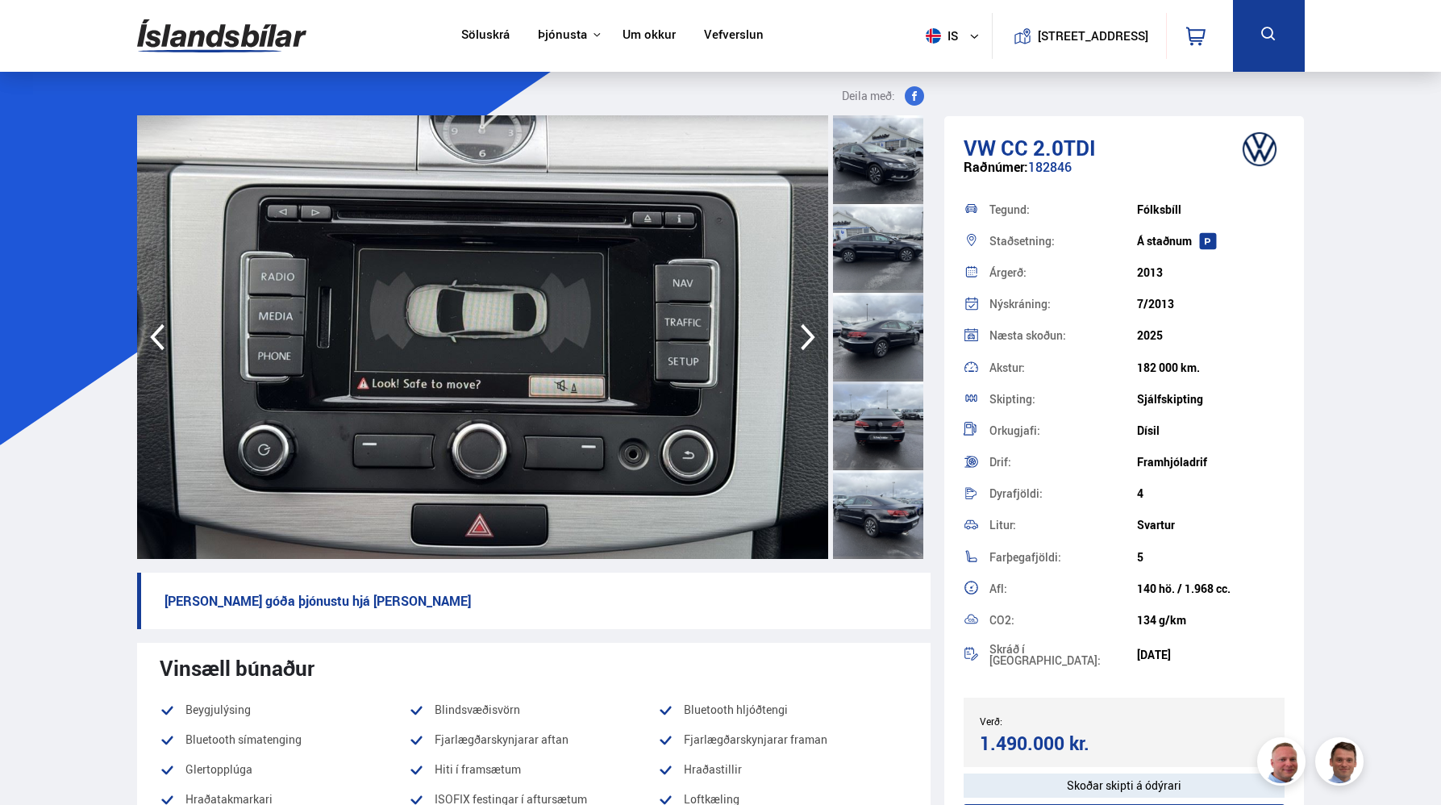
click at [810, 337] on icon "button" at bounding box center [808, 337] width 32 height 39
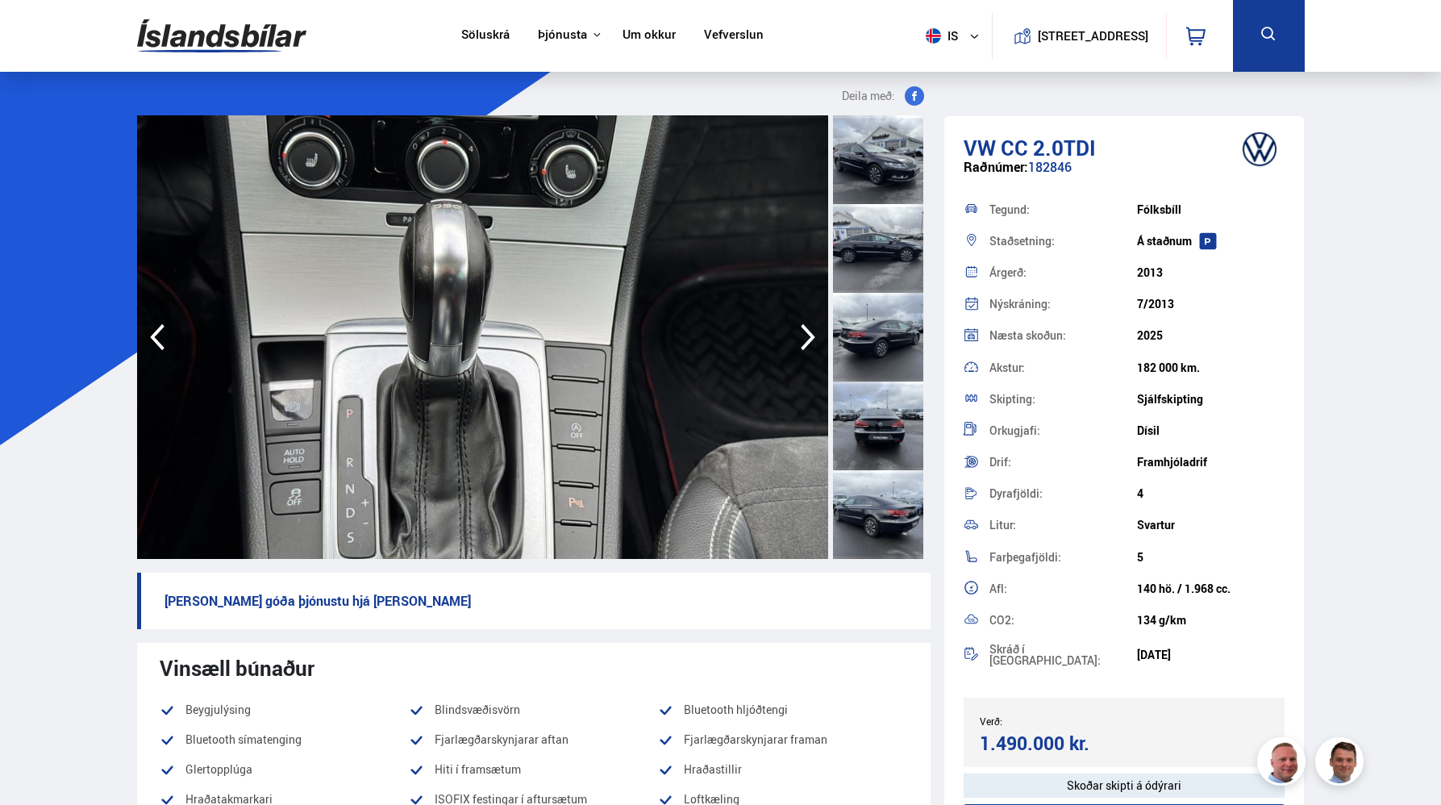
click at [810, 337] on icon "button" at bounding box center [808, 337] width 32 height 39
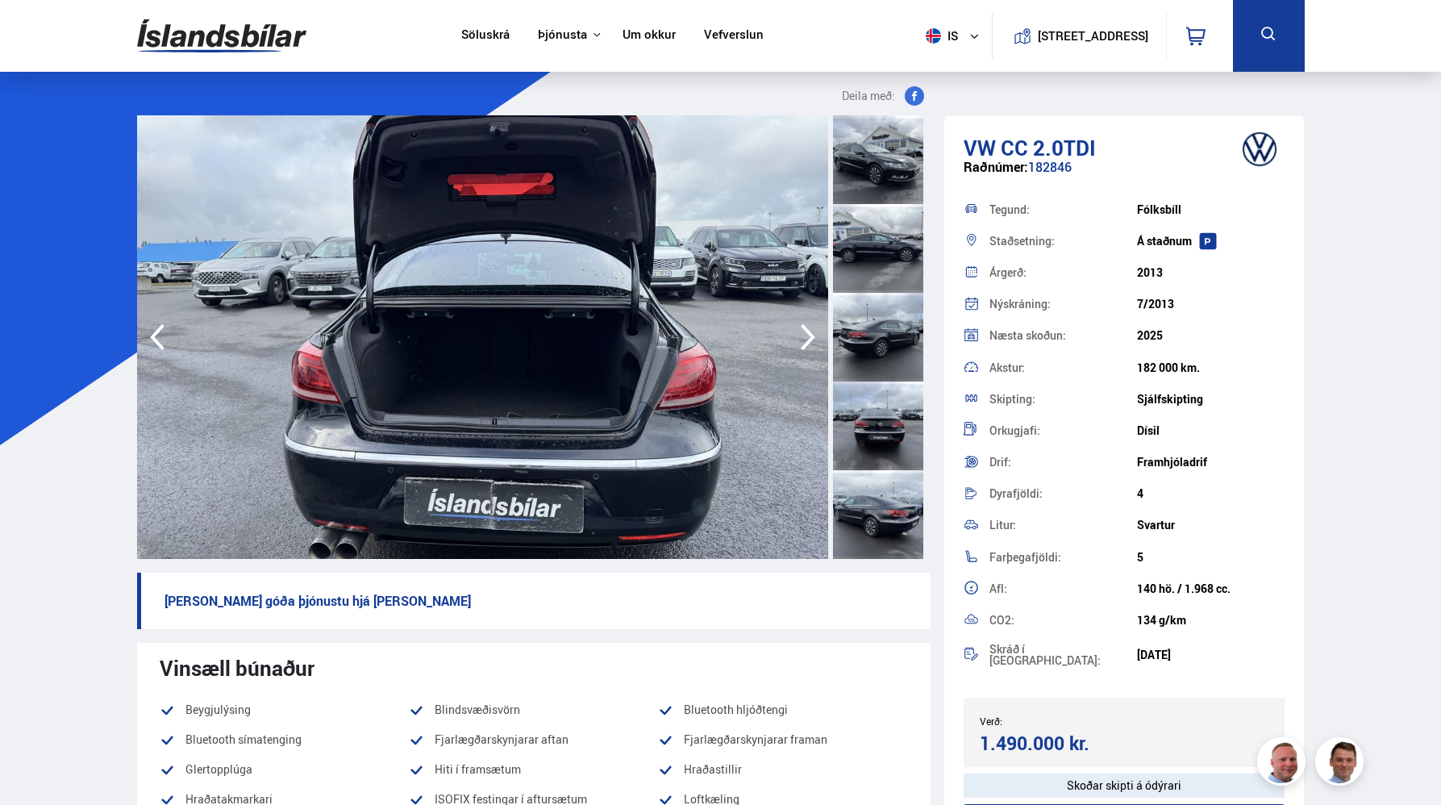
click at [810, 337] on icon "button" at bounding box center [808, 337] width 32 height 39
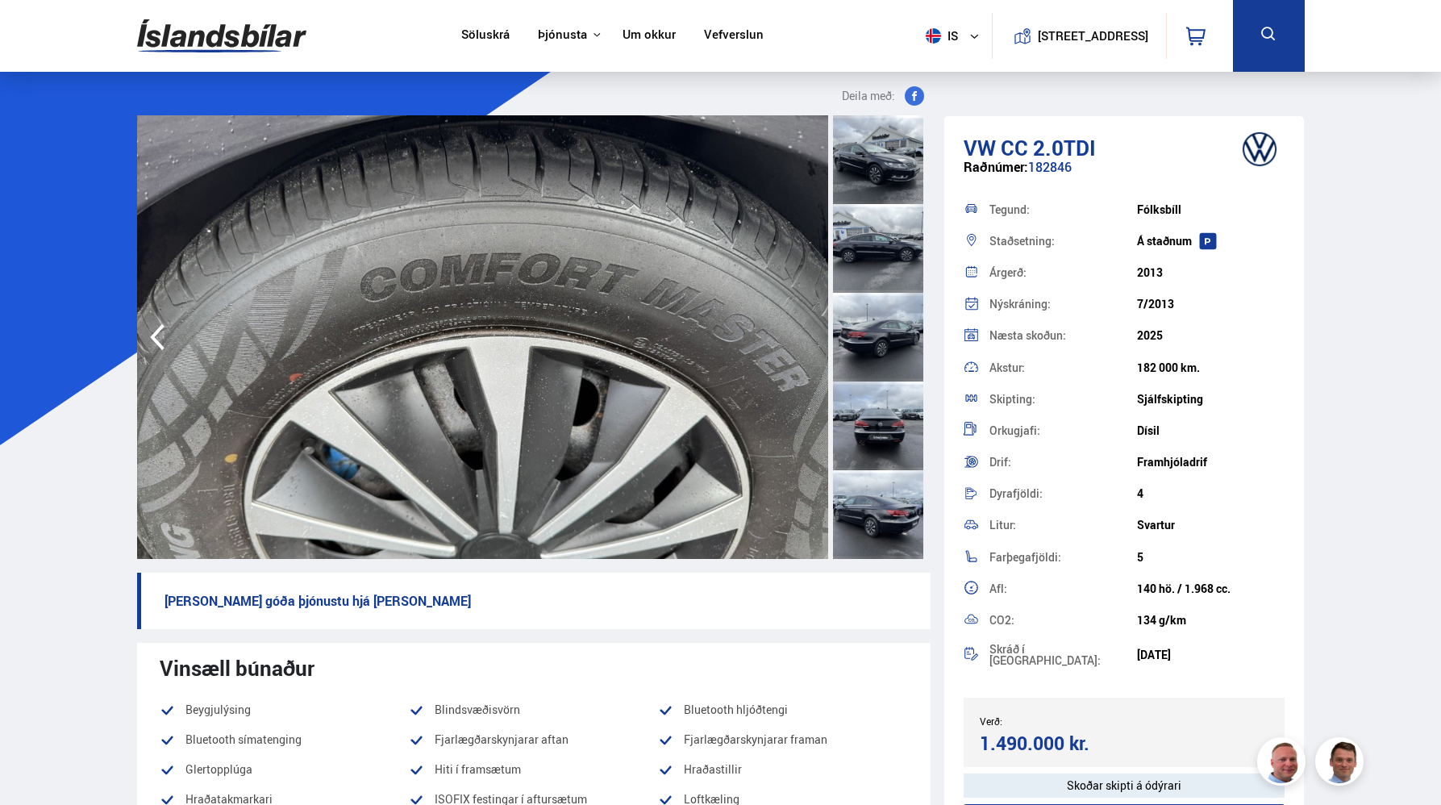
click at [810, 337] on img at bounding box center [482, 337] width 691 height 444
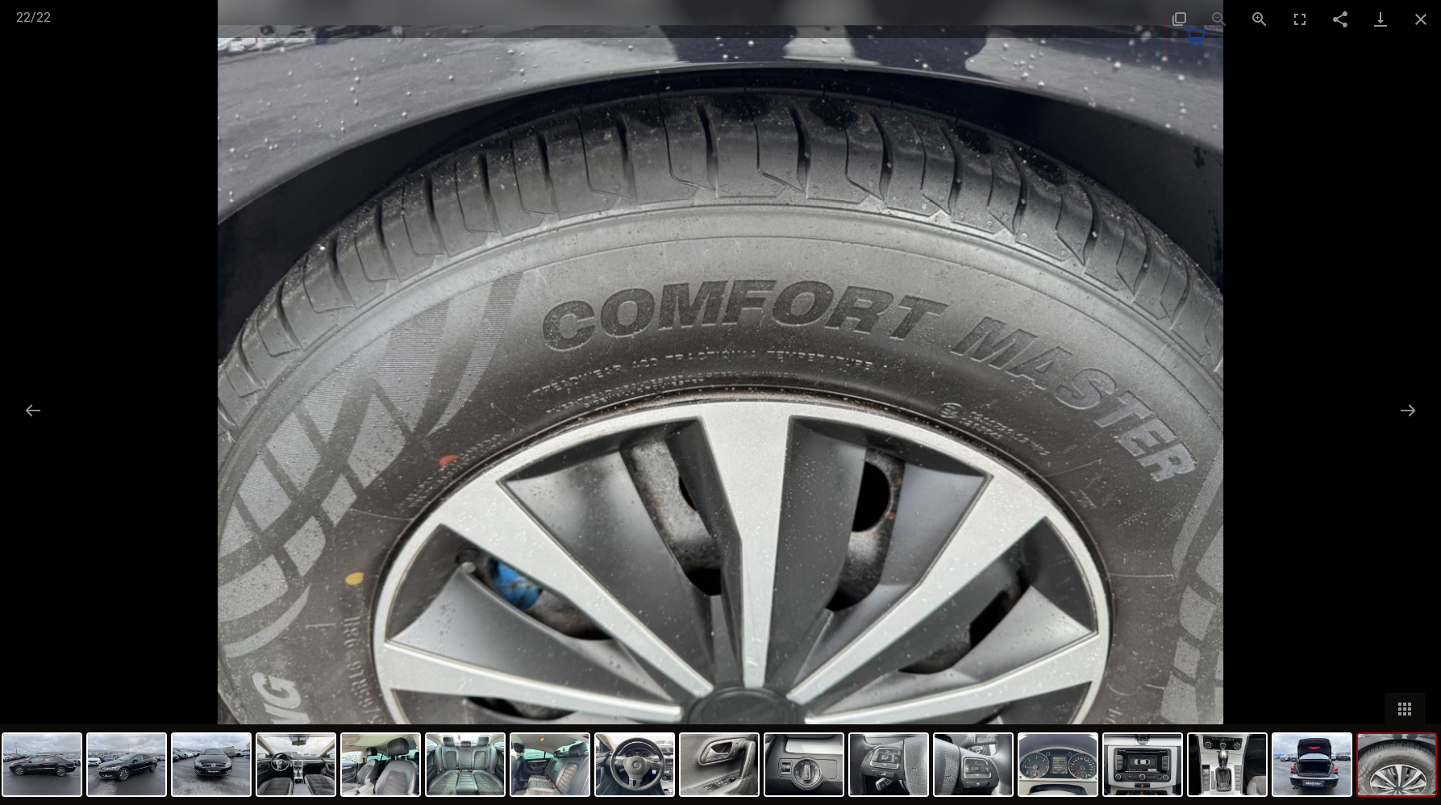
click at [810, 337] on img at bounding box center [721, 402] width 1007 height 805
click at [1419, 13] on button "Close gallery" at bounding box center [1421, 19] width 40 height 38
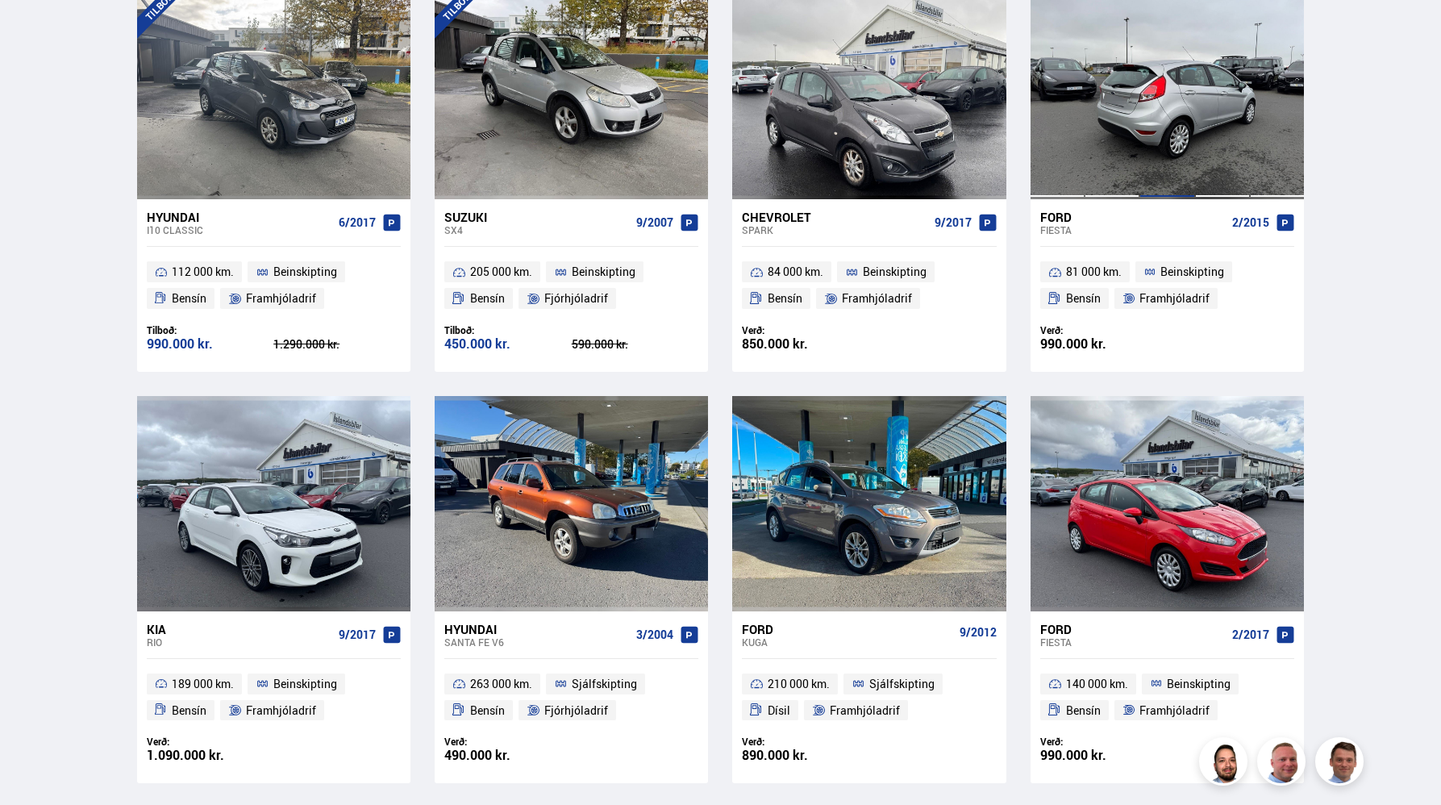
scroll to position [2046, 0]
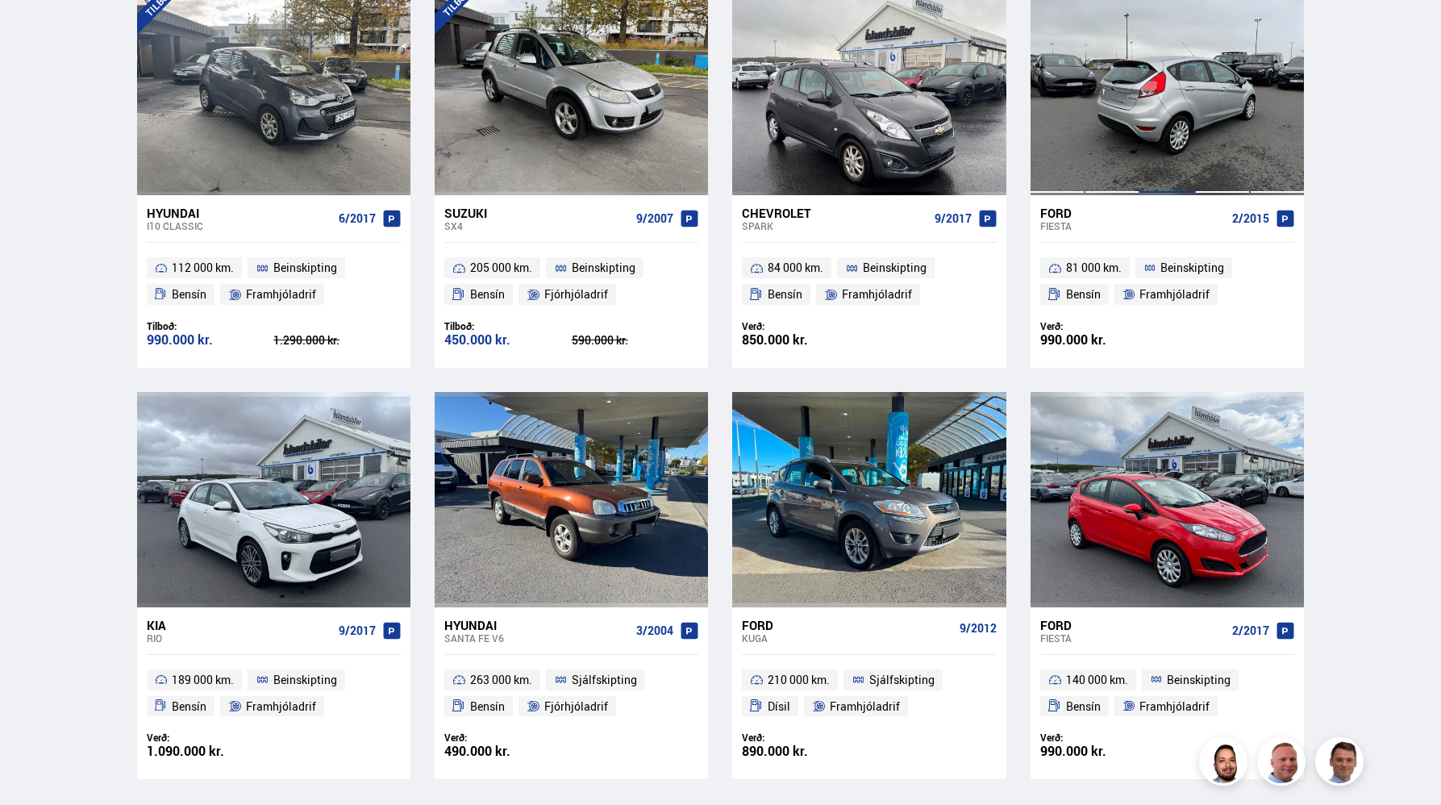
click at [1140, 176] on div at bounding box center [1167, 88] width 55 height 215
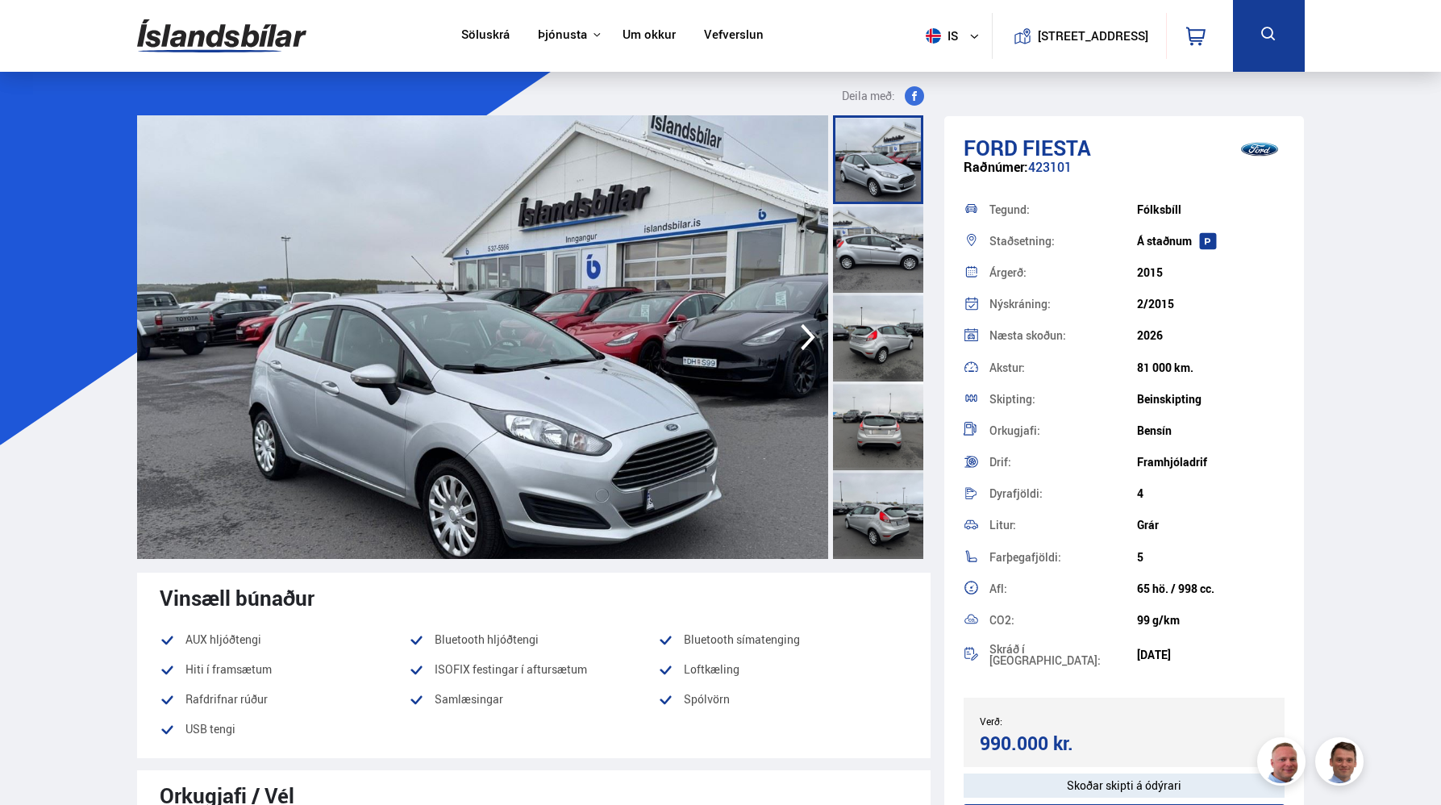
click at [800, 340] on icon "button" at bounding box center [808, 337] width 32 height 39
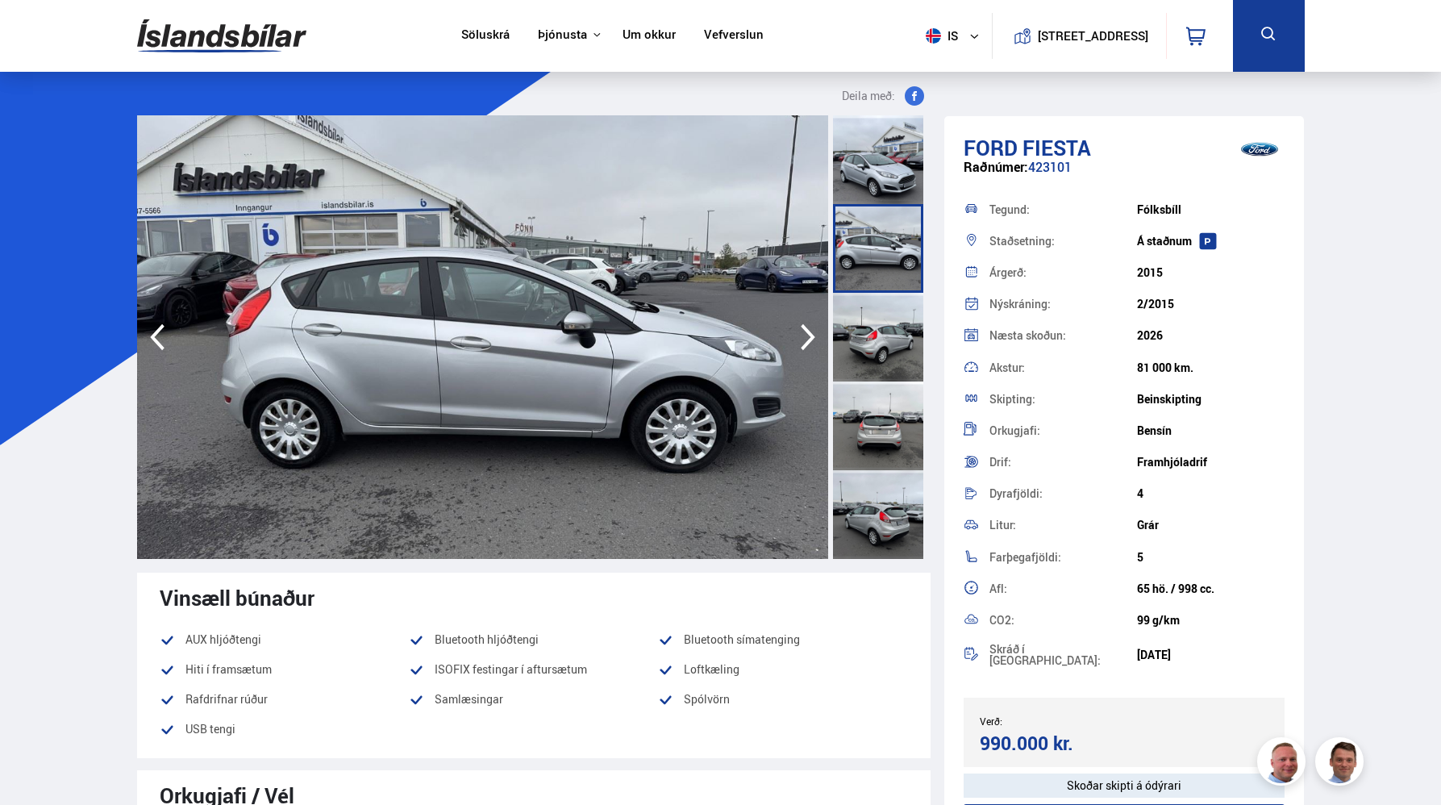
click at [800, 340] on icon "button" at bounding box center [808, 337] width 32 height 39
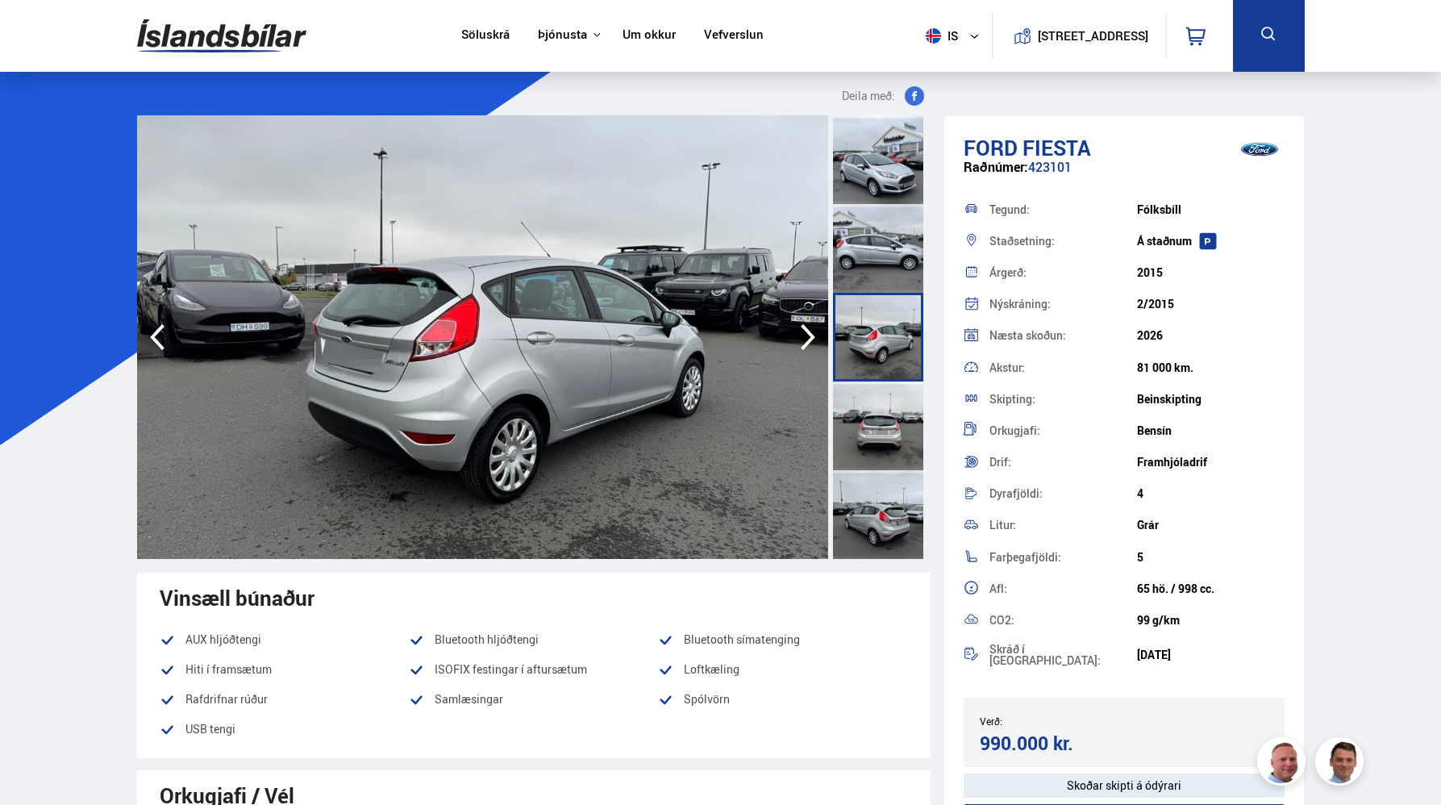
click at [800, 340] on icon "button" at bounding box center [808, 337] width 32 height 39
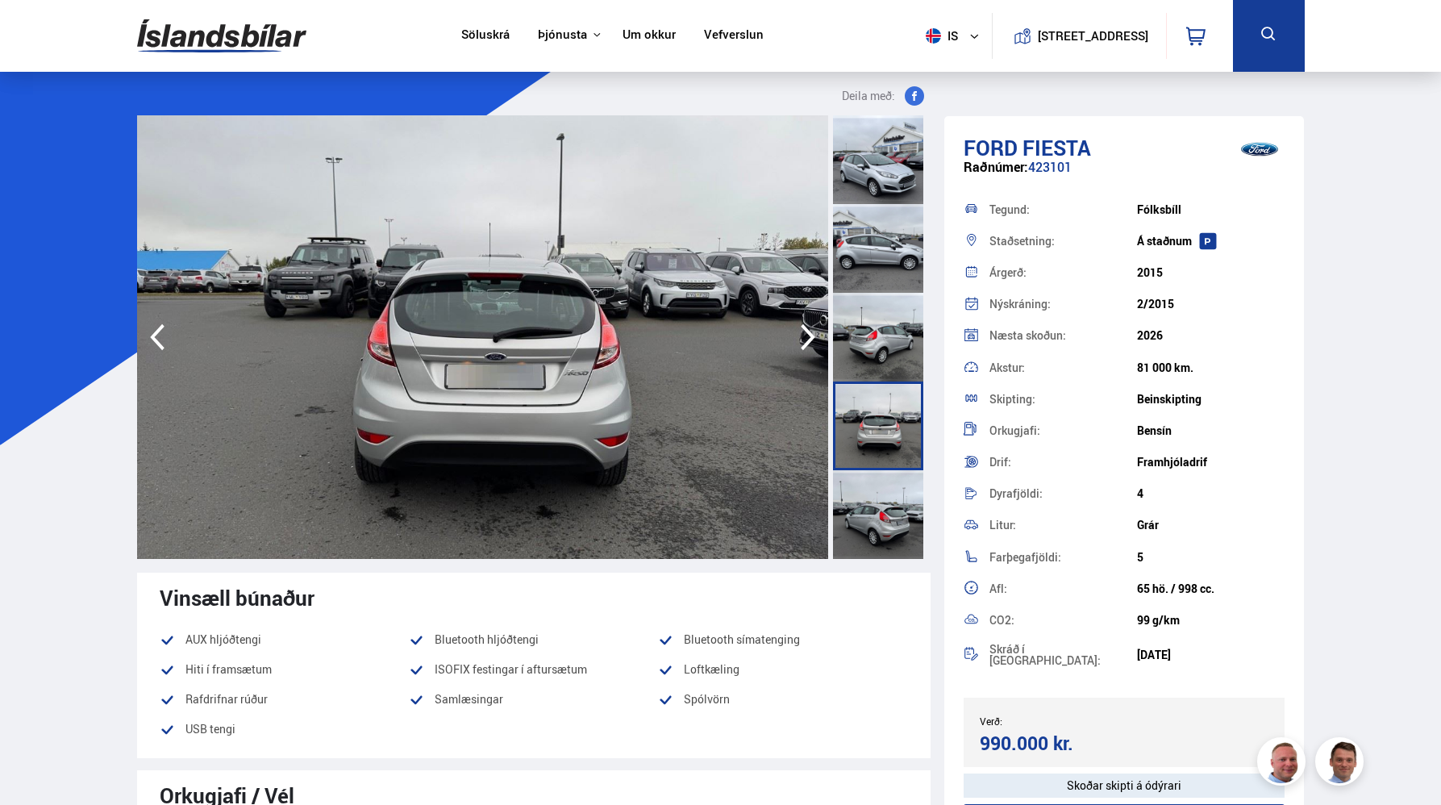
click at [800, 340] on icon "button" at bounding box center [808, 337] width 32 height 39
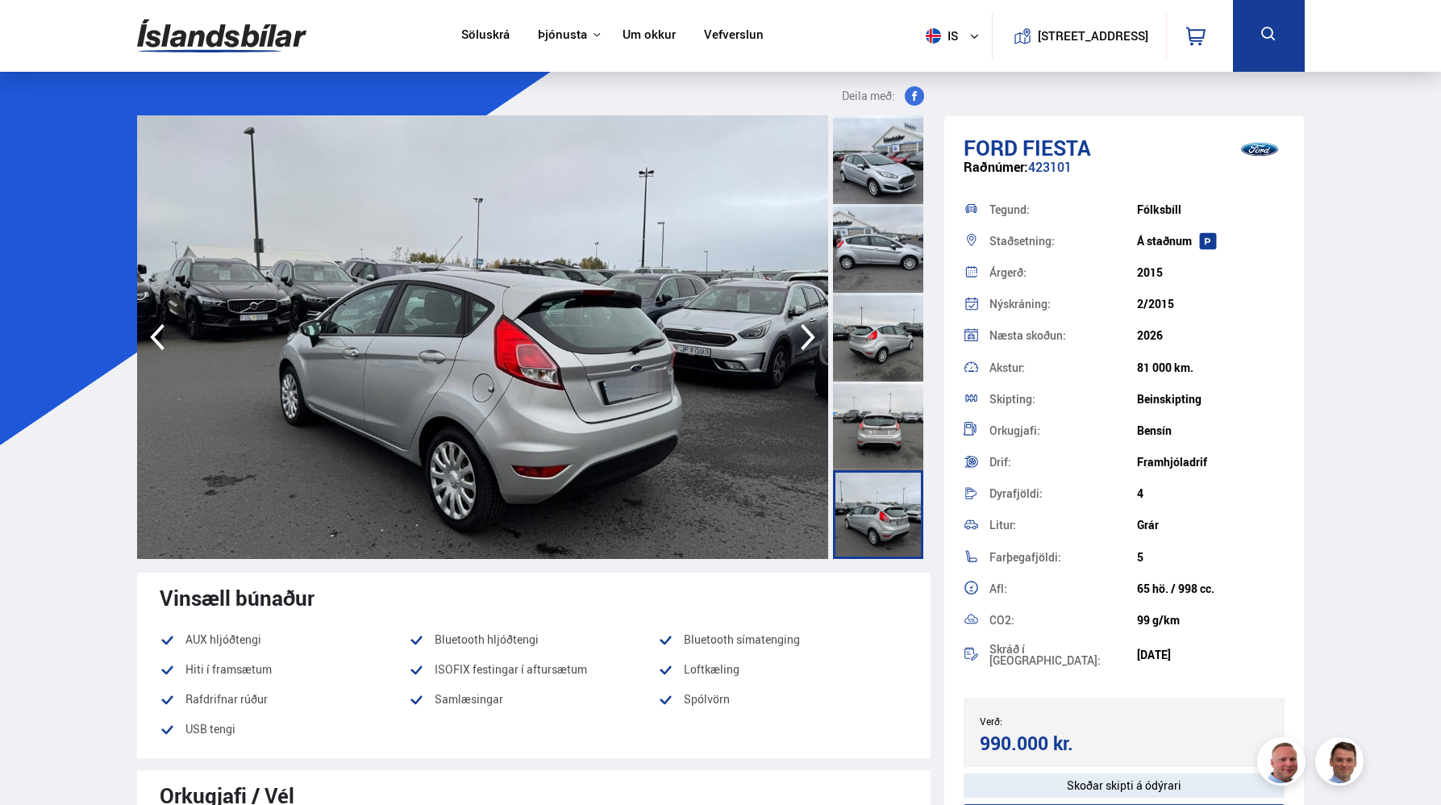
click at [800, 340] on icon "button" at bounding box center [808, 337] width 32 height 39
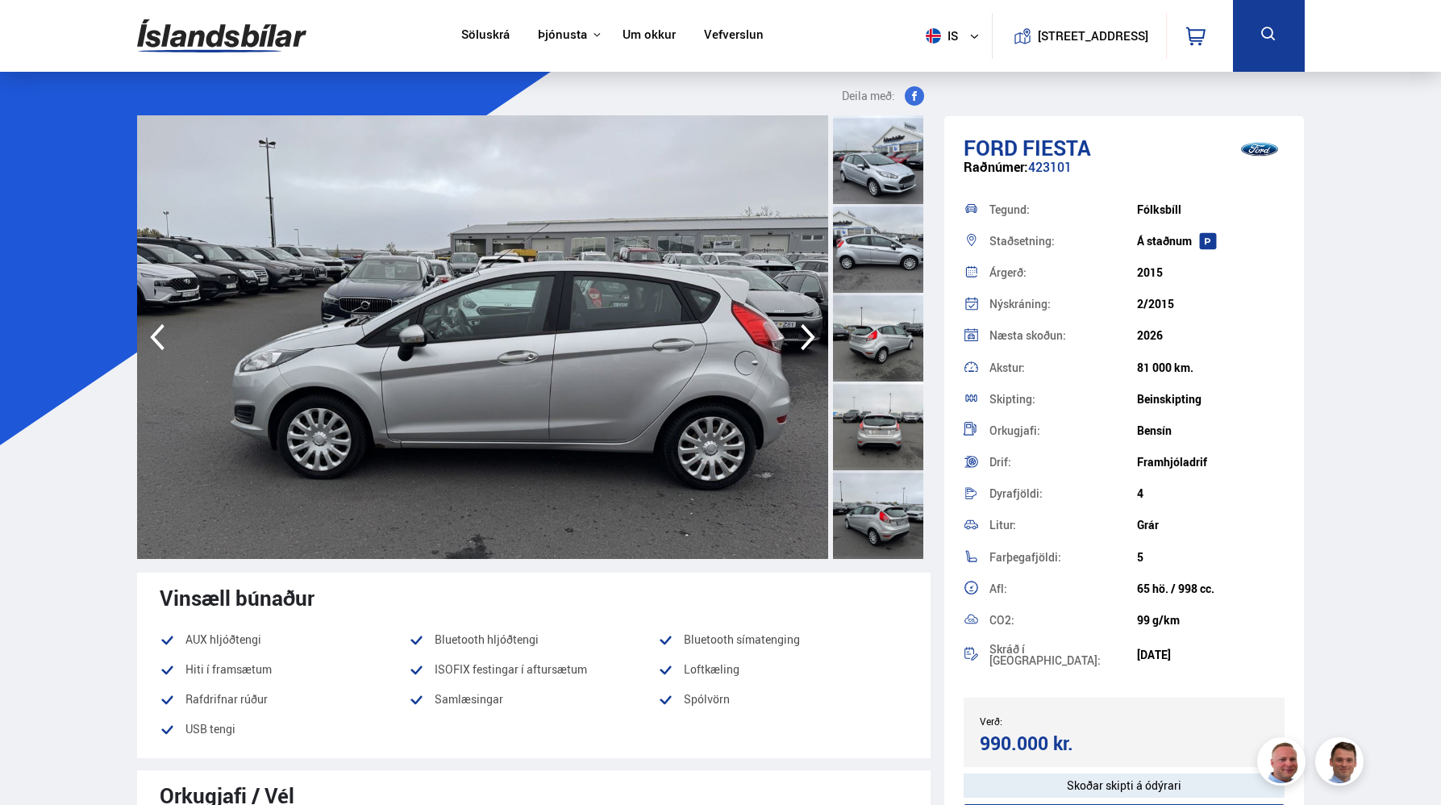
click at [800, 340] on icon "button" at bounding box center [808, 337] width 32 height 39
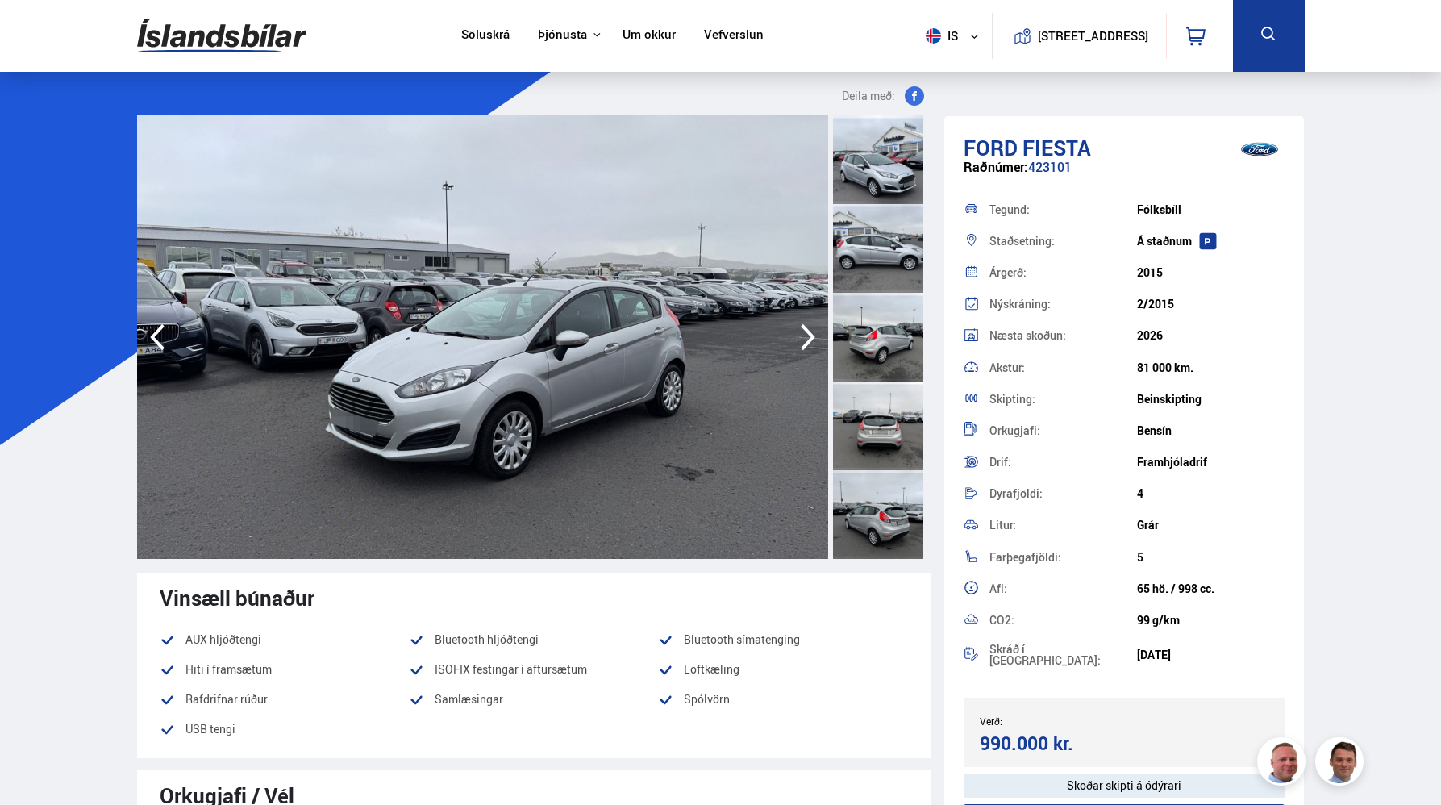
click at [800, 340] on icon "button" at bounding box center [808, 337] width 32 height 39
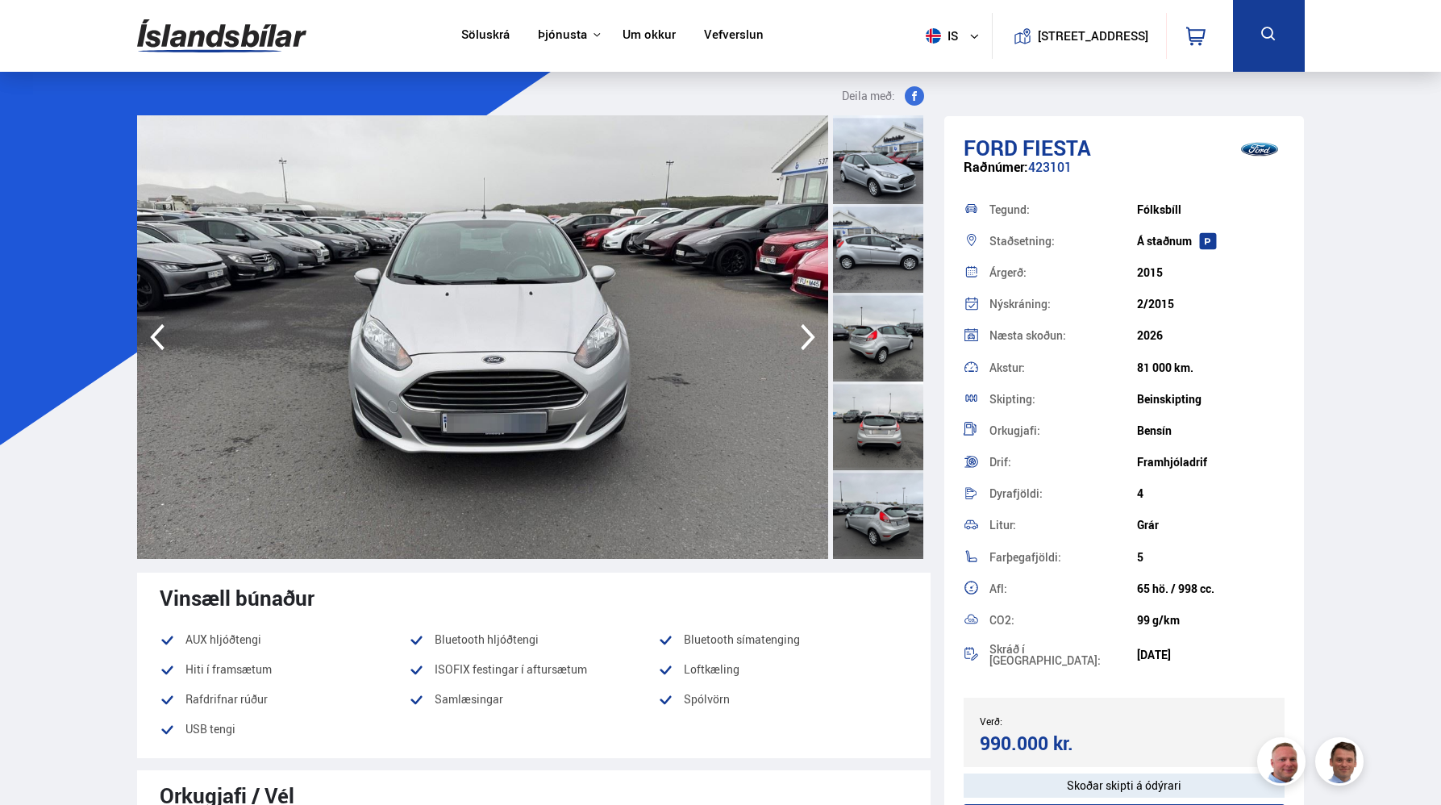
click at [800, 340] on icon "button" at bounding box center [808, 337] width 32 height 39
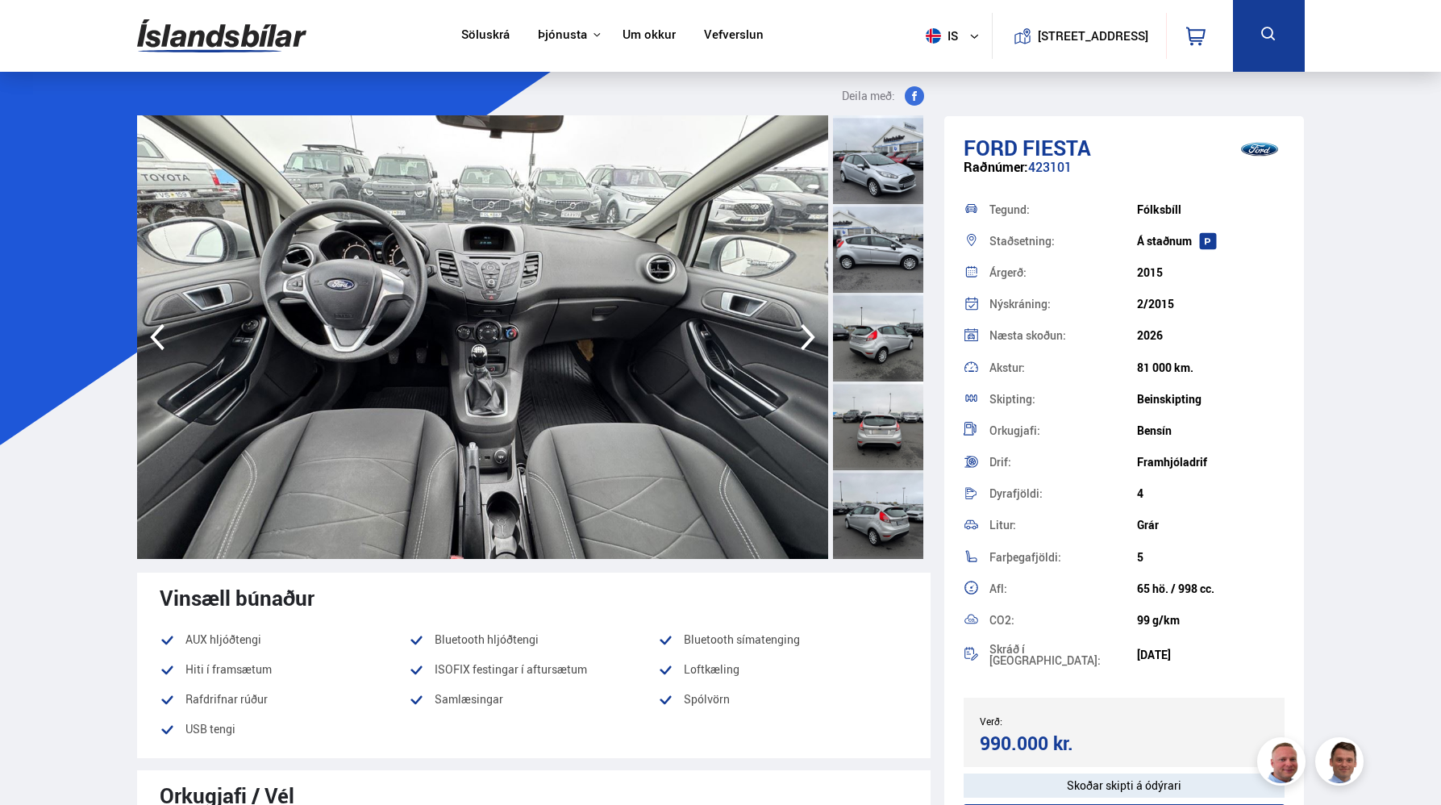
click at [800, 340] on icon "button" at bounding box center [808, 337] width 32 height 39
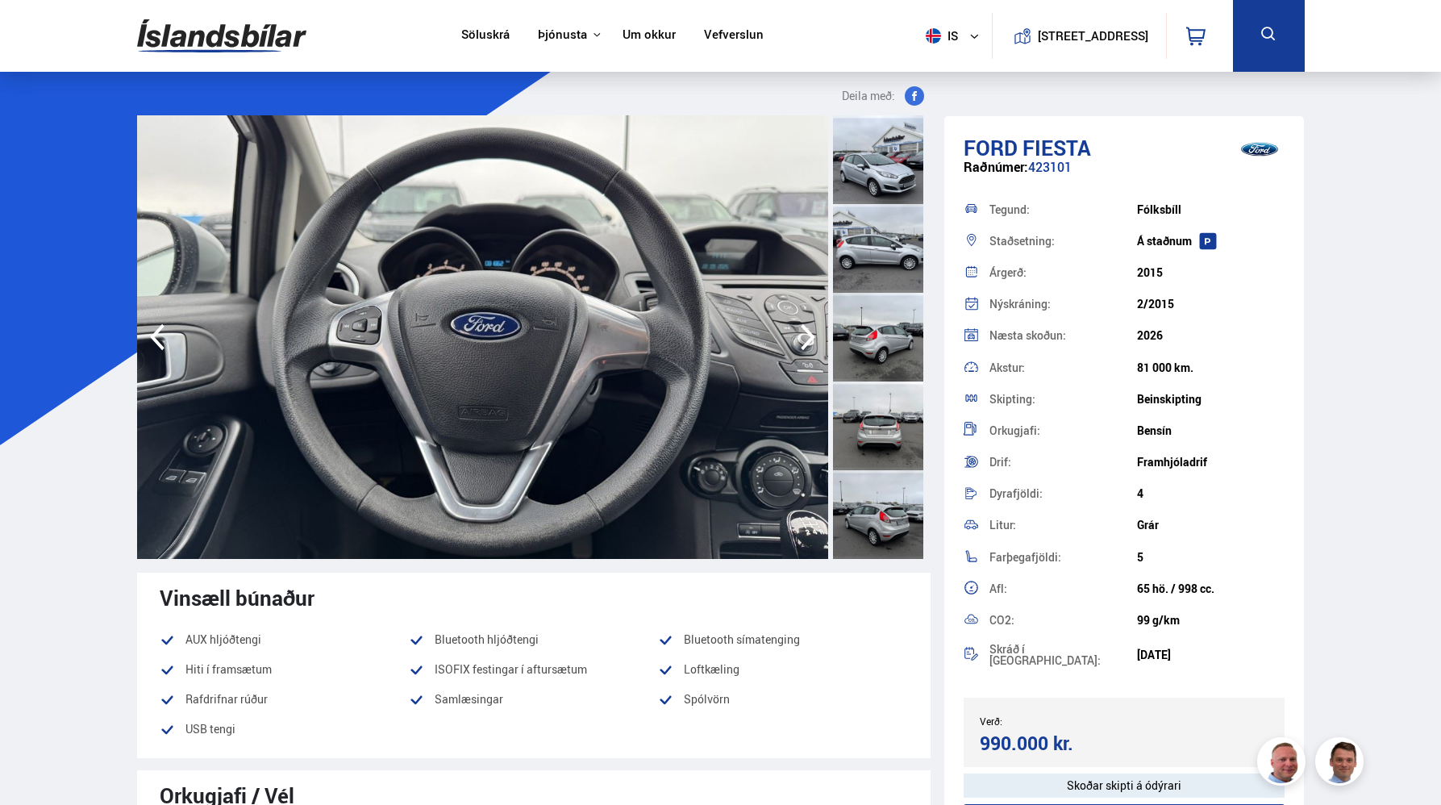
click at [800, 340] on icon "button" at bounding box center [808, 337] width 32 height 39
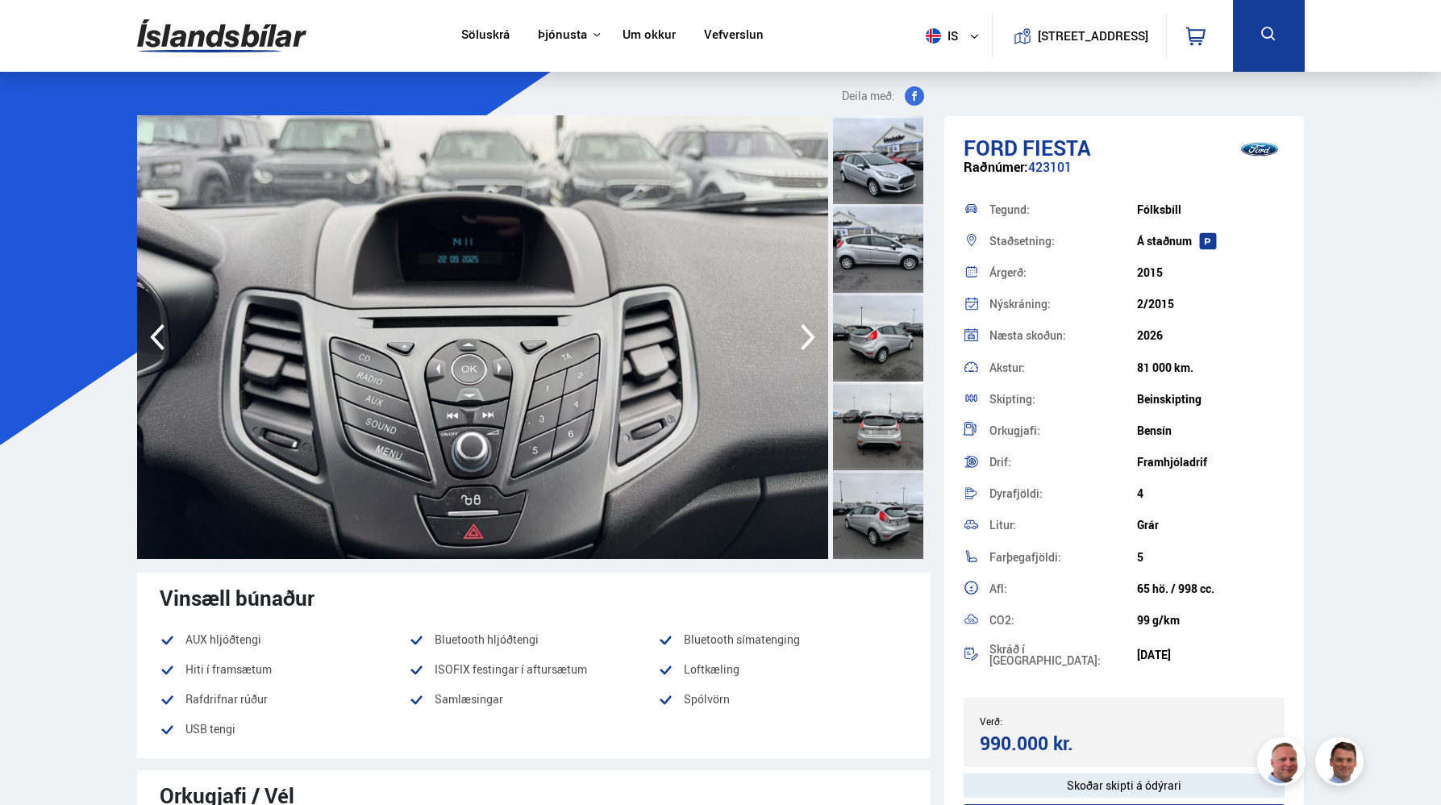
click at [800, 340] on icon "button" at bounding box center [808, 337] width 32 height 39
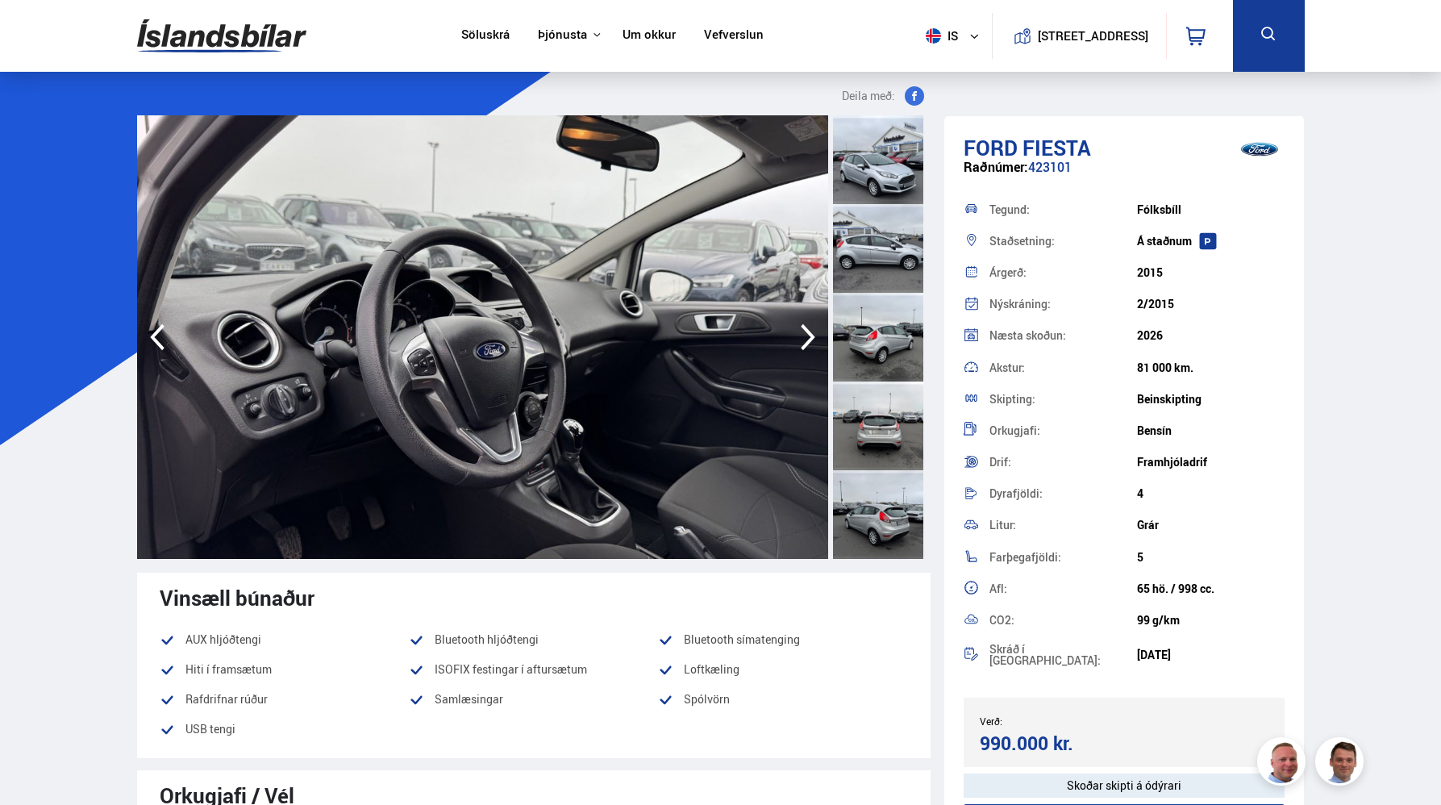
click at [800, 340] on icon "button" at bounding box center [808, 337] width 32 height 39
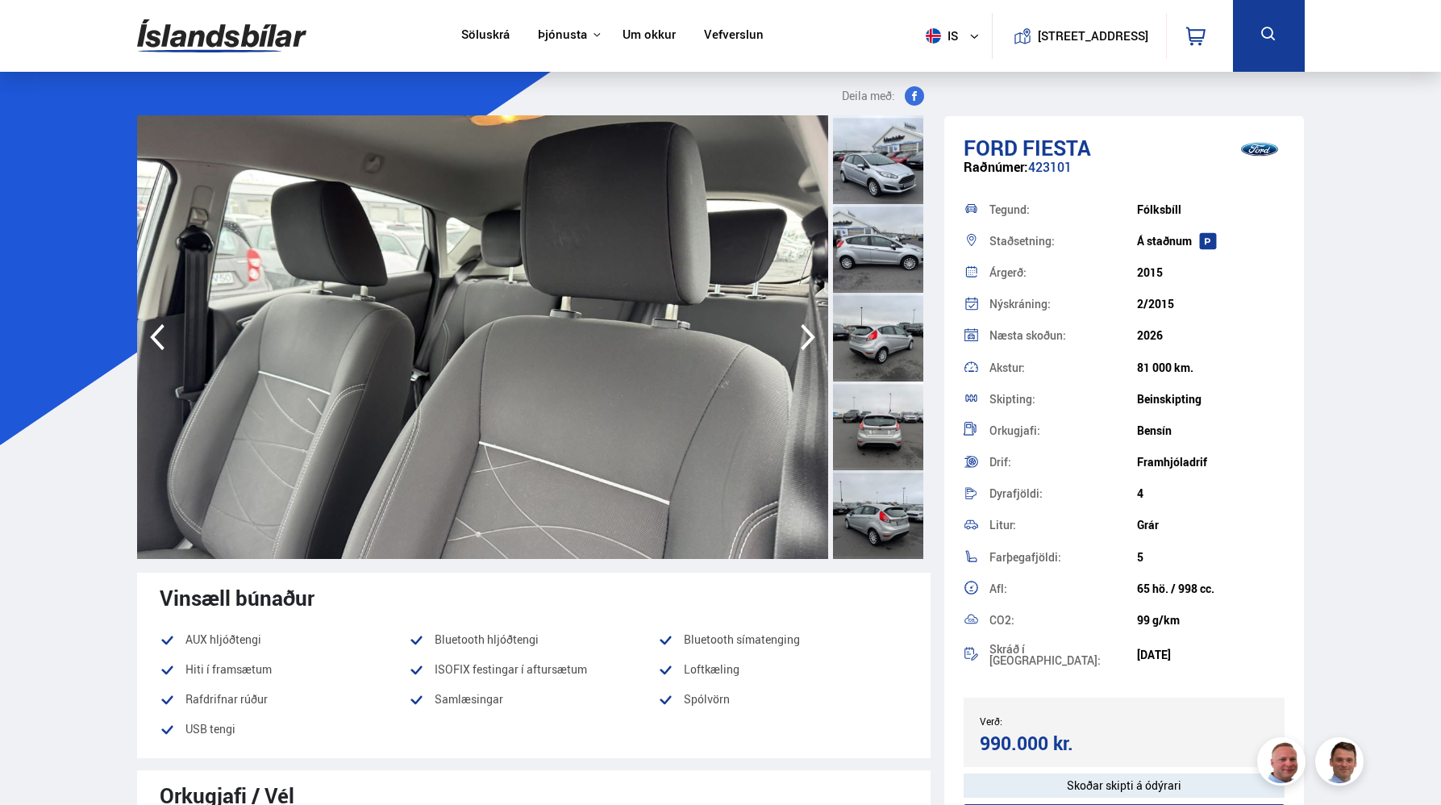
click at [800, 340] on icon "button" at bounding box center [808, 337] width 32 height 39
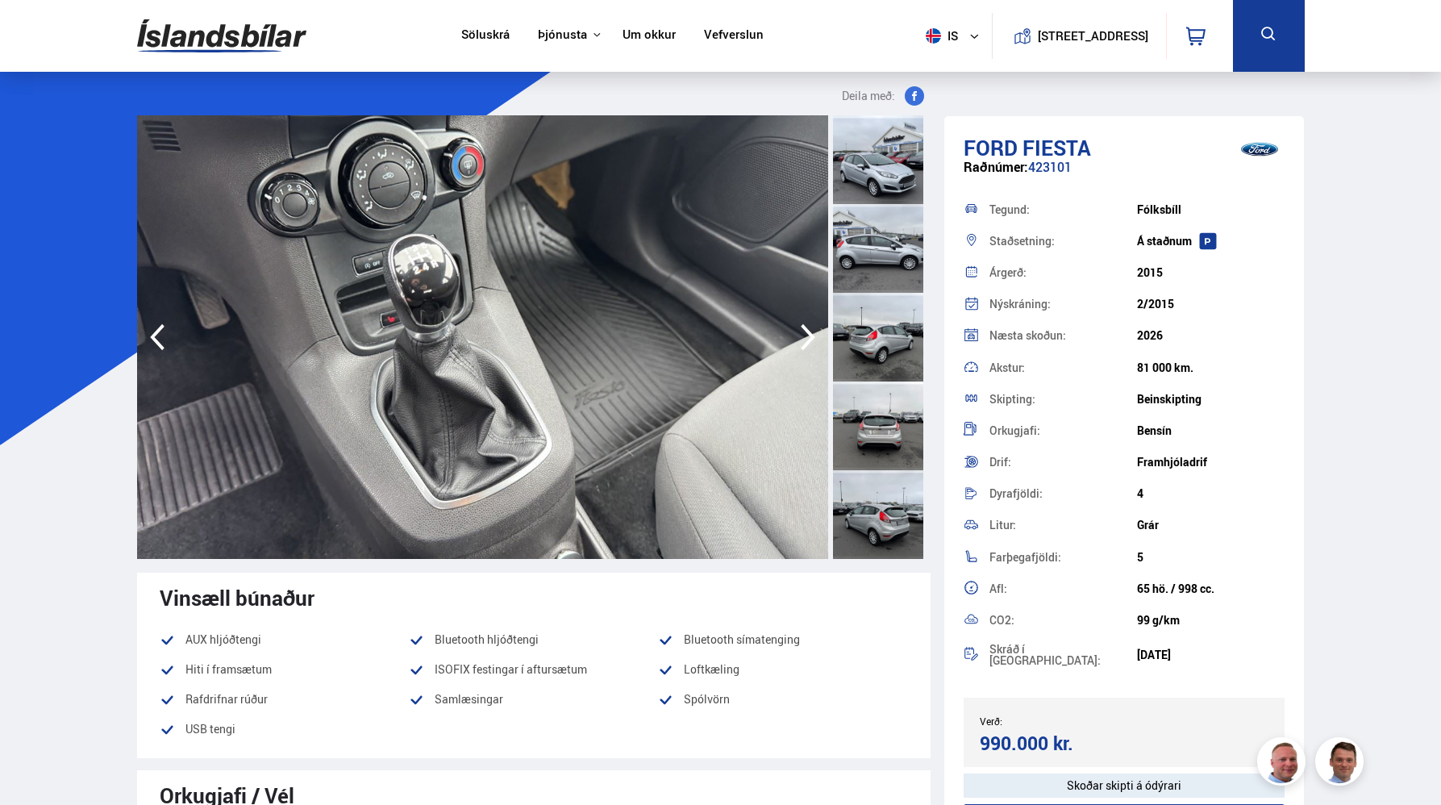
click at [800, 340] on icon "button" at bounding box center [808, 337] width 32 height 39
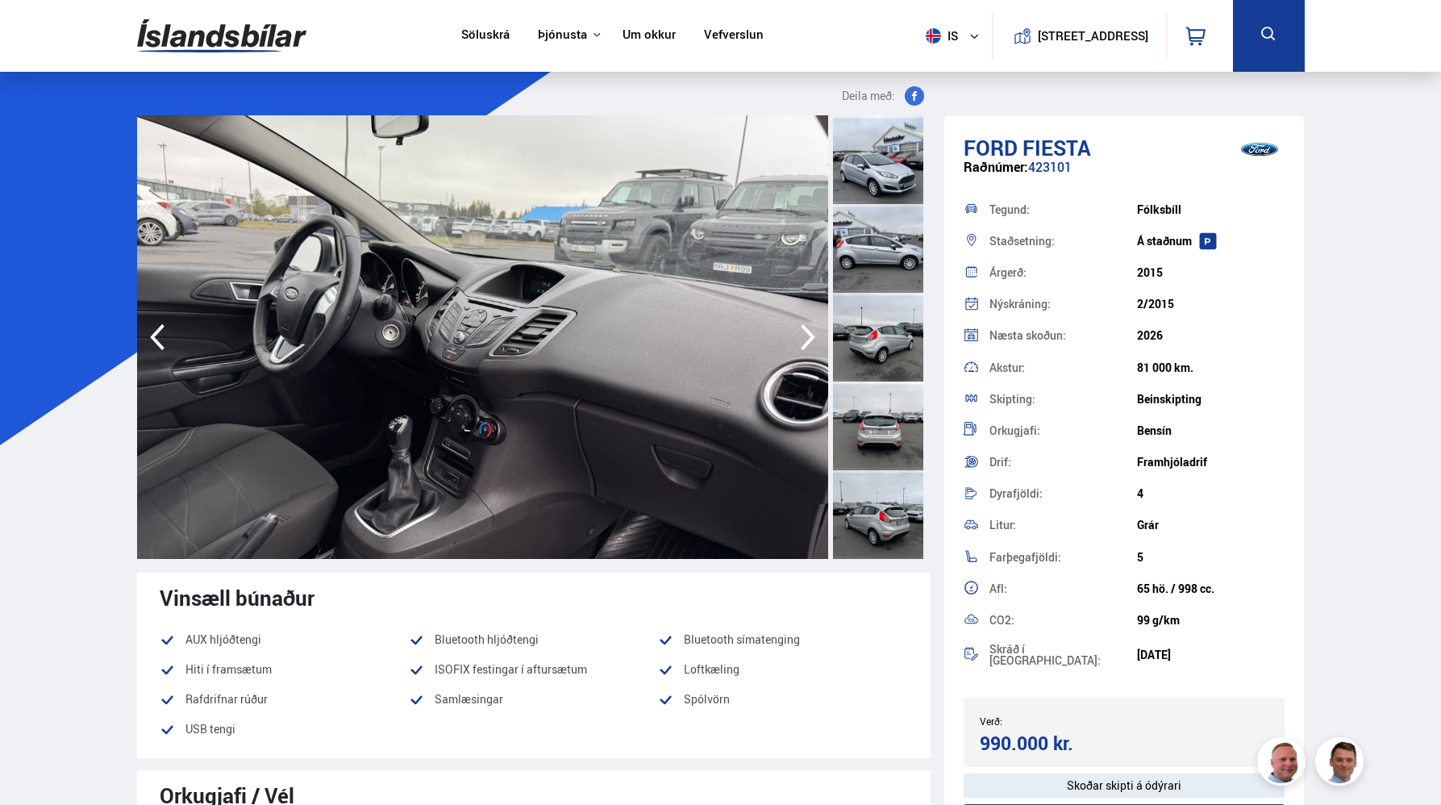
click at [800, 340] on icon "button" at bounding box center [808, 337] width 32 height 39
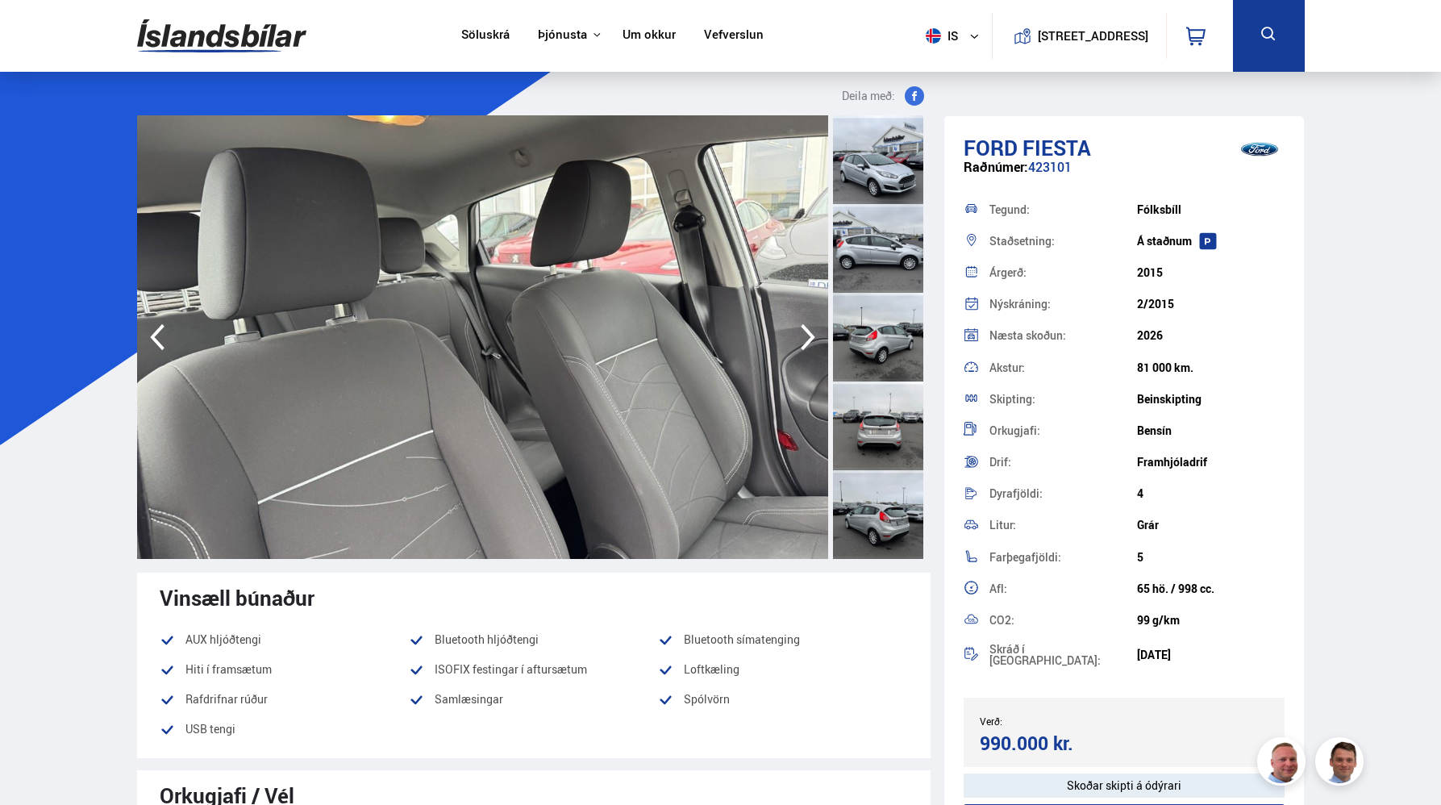
click at [800, 340] on icon "button" at bounding box center [808, 337] width 32 height 39
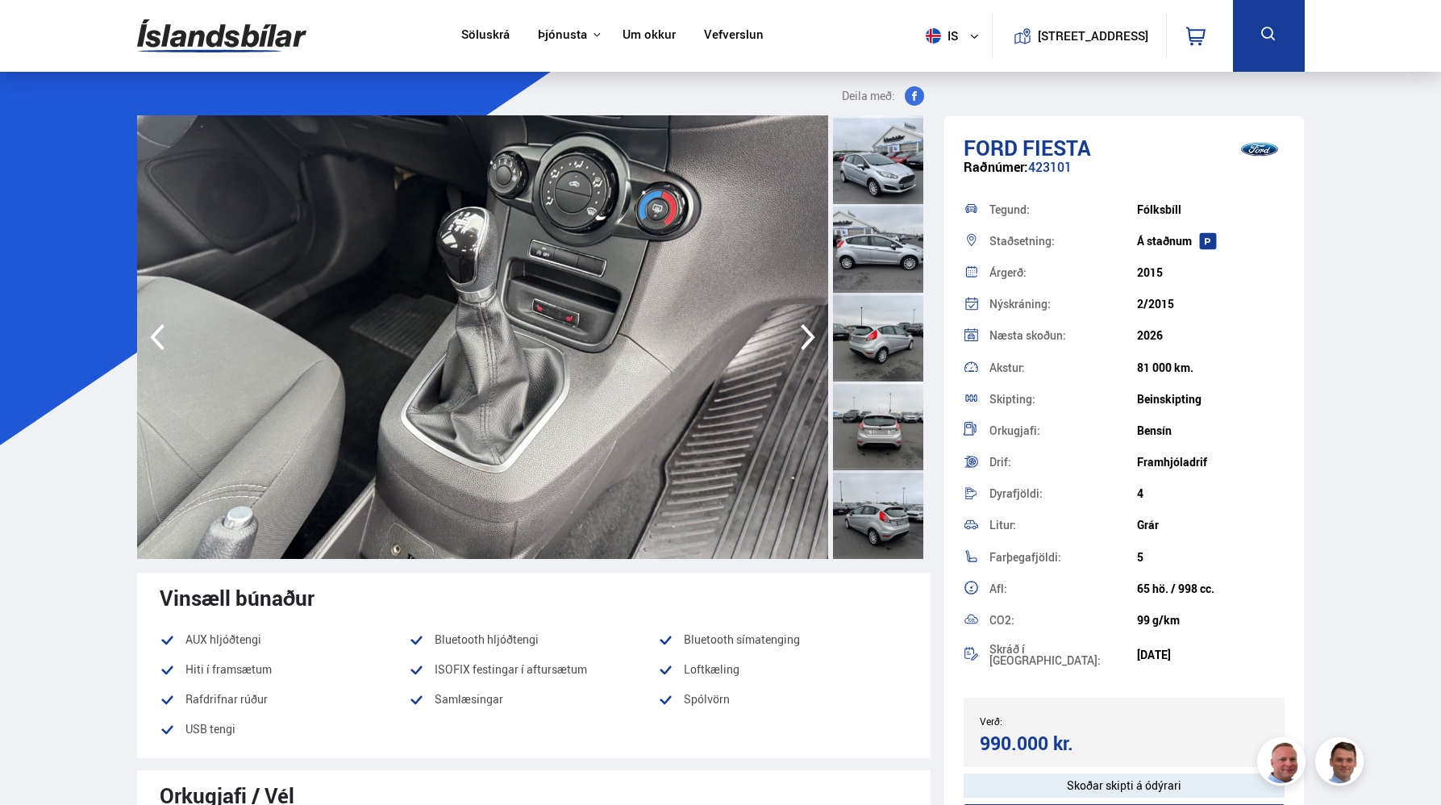
click at [800, 340] on icon "button" at bounding box center [808, 337] width 32 height 39
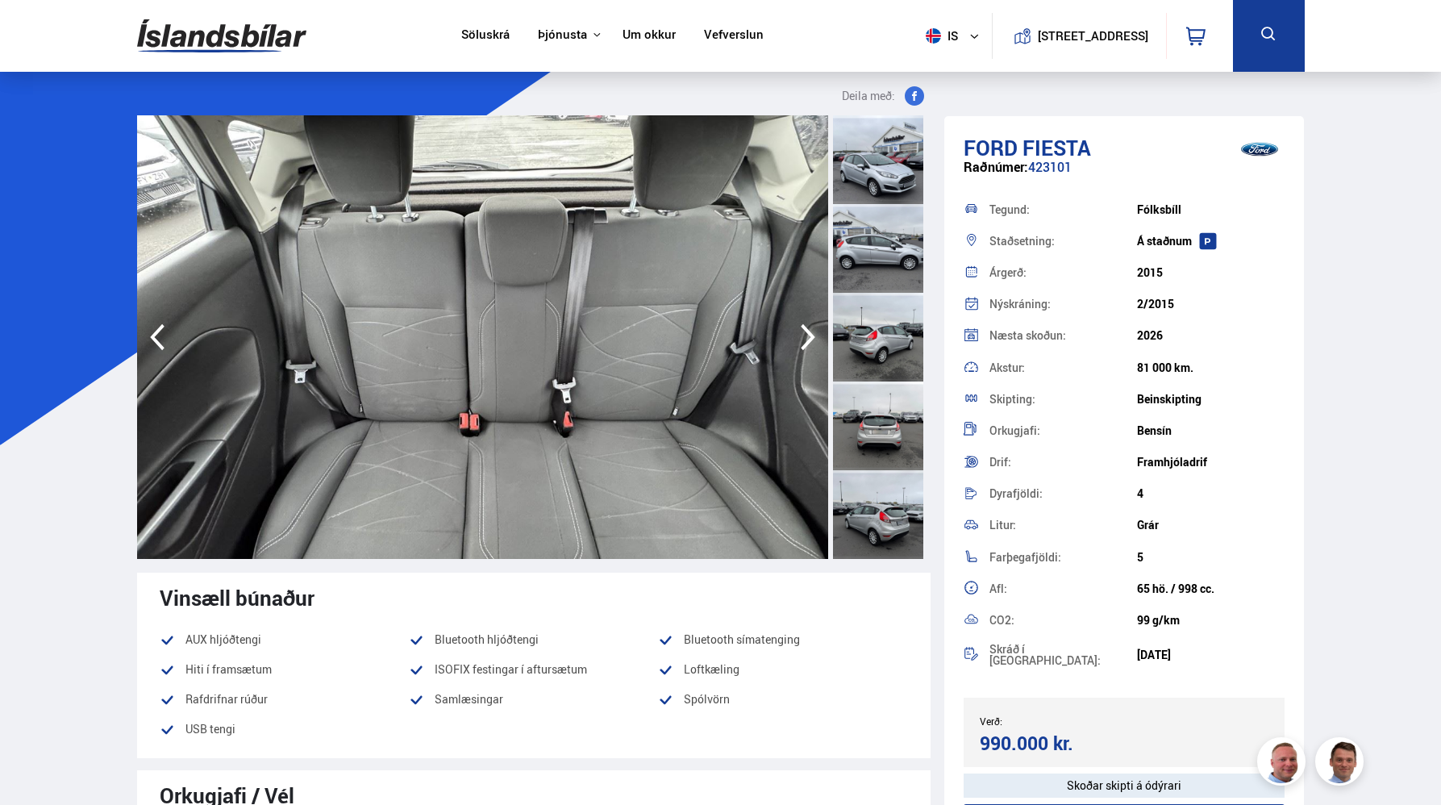
click at [800, 340] on icon "button" at bounding box center [808, 337] width 32 height 39
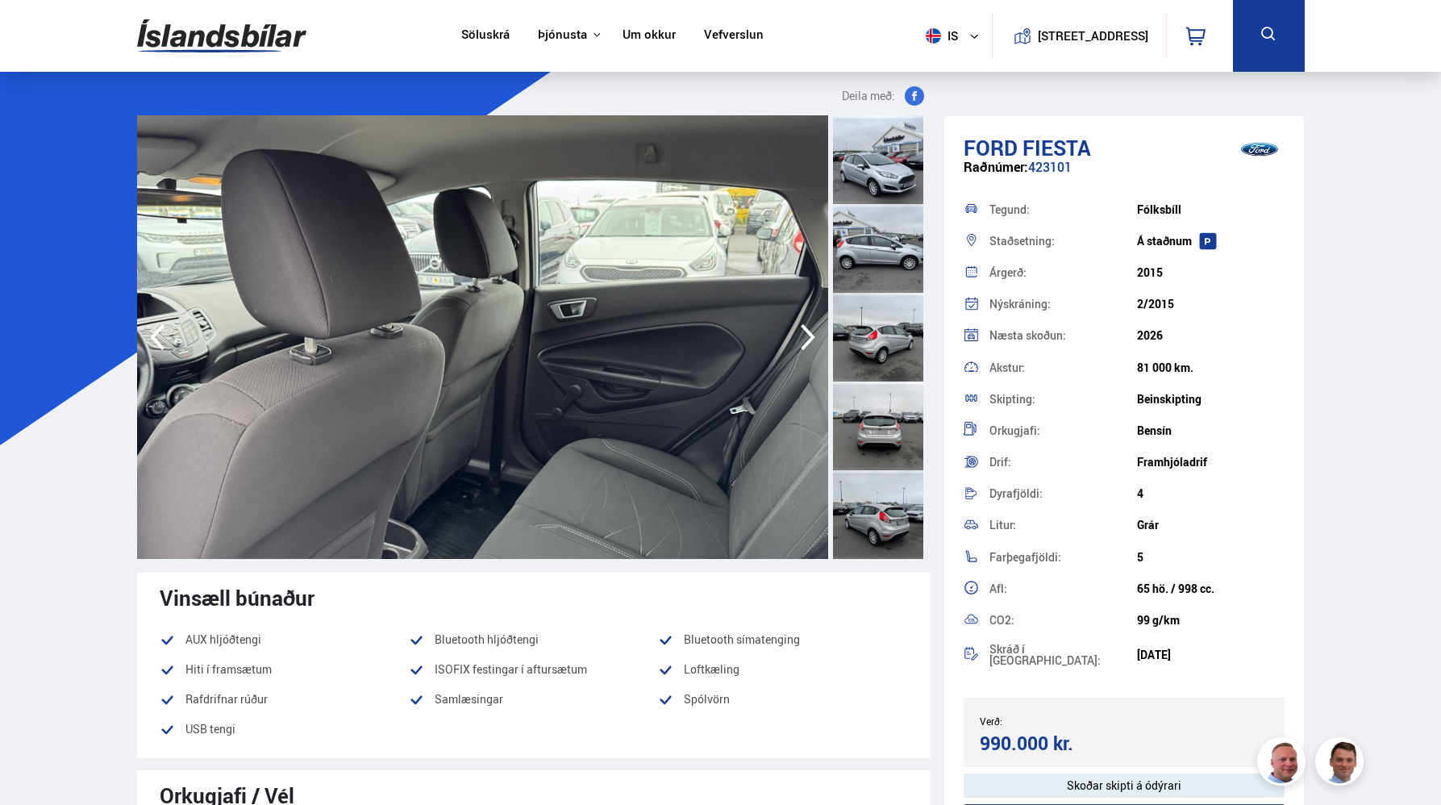
click at [800, 340] on icon "button" at bounding box center [808, 337] width 32 height 39
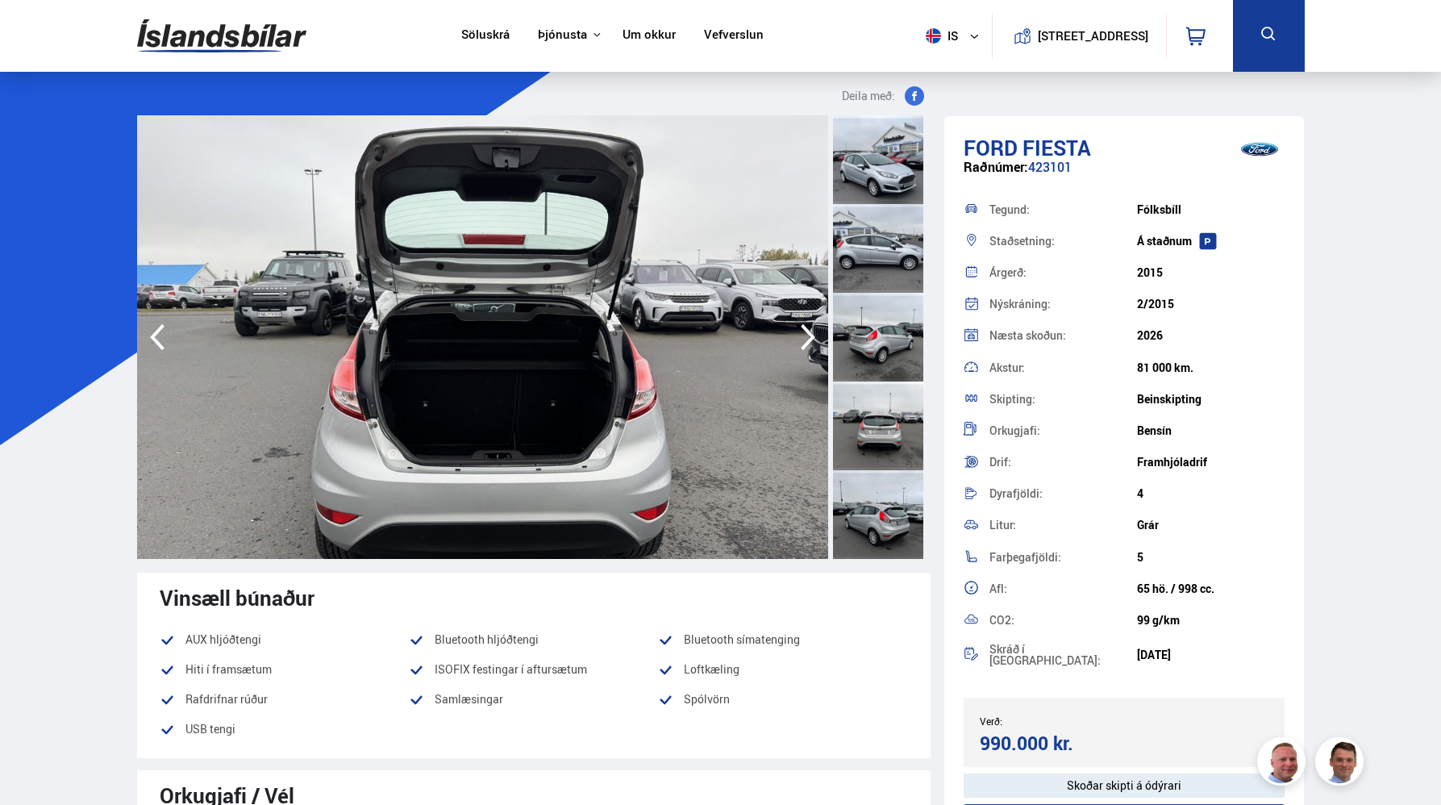
click at [800, 340] on icon "button" at bounding box center [808, 337] width 32 height 39
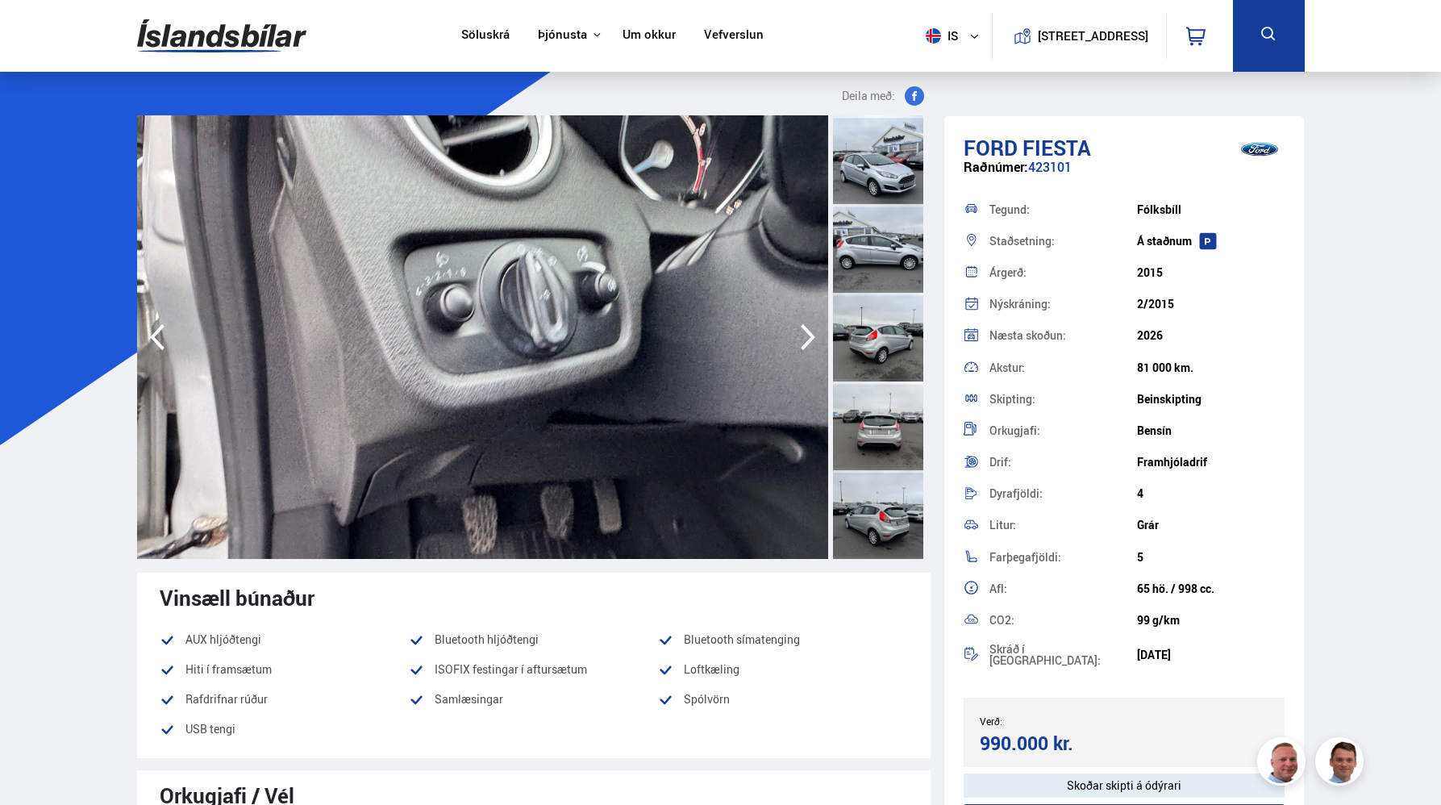
click at [800, 340] on icon "button" at bounding box center [808, 337] width 32 height 39
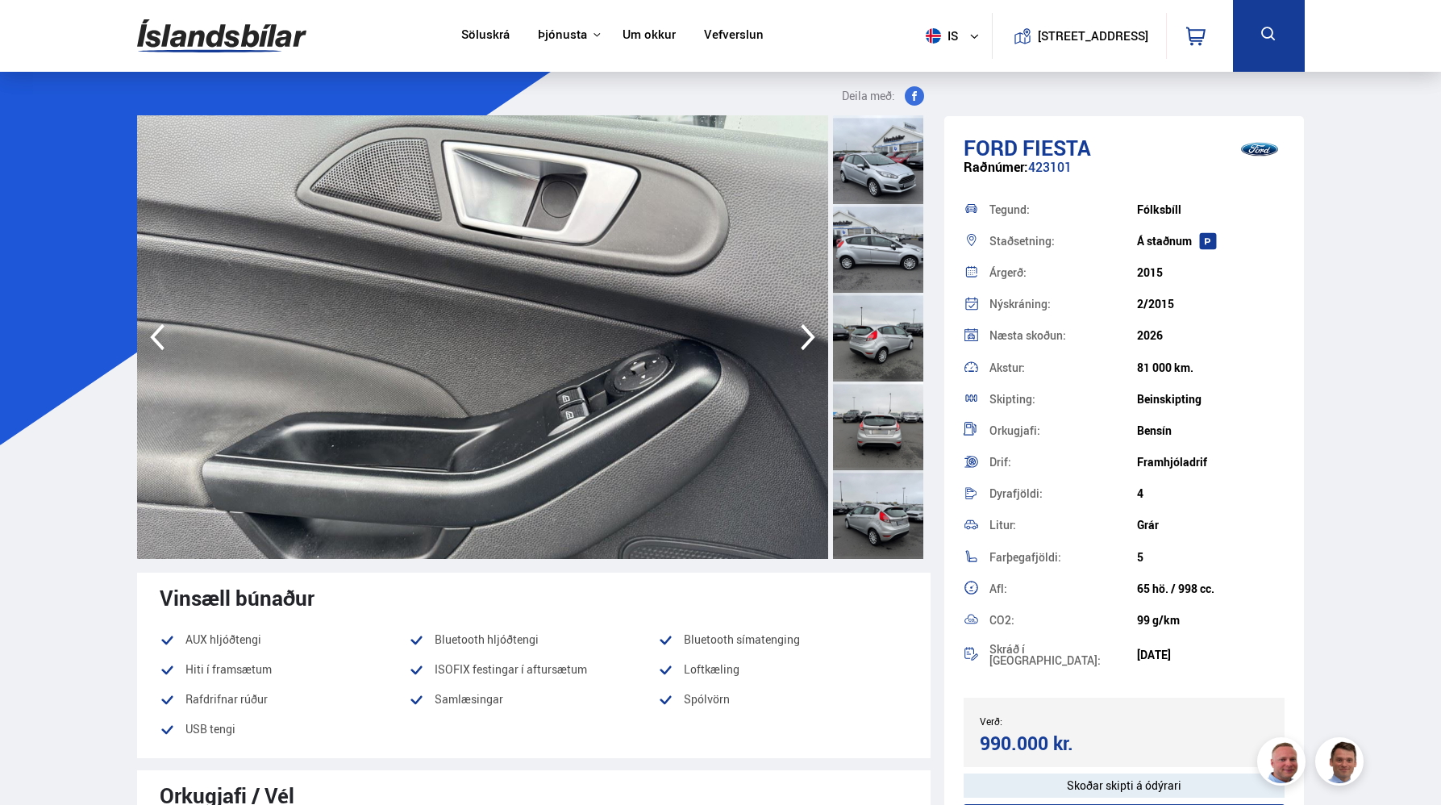
click at [800, 340] on icon "button" at bounding box center [808, 337] width 32 height 39
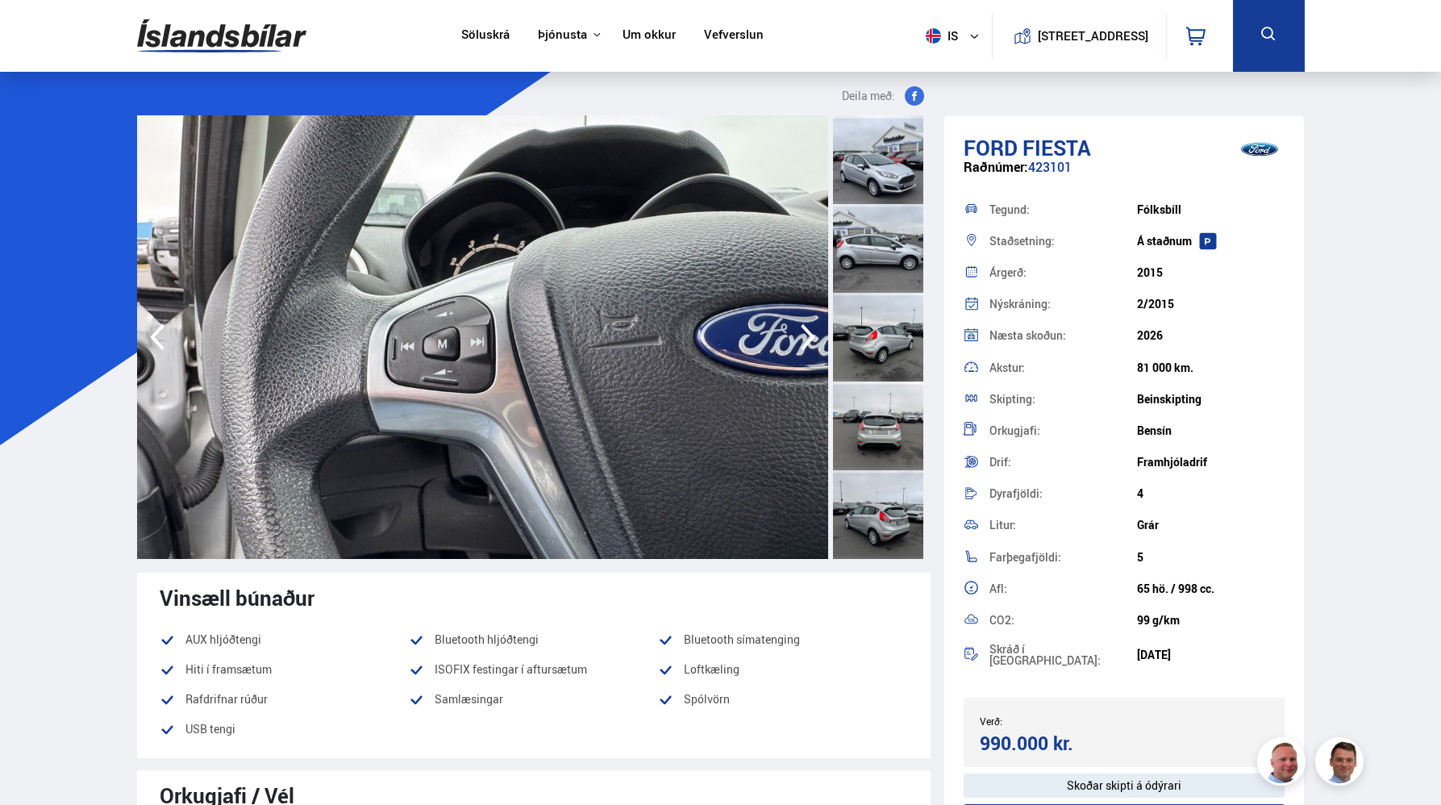
click at [800, 340] on icon "button" at bounding box center [808, 337] width 32 height 39
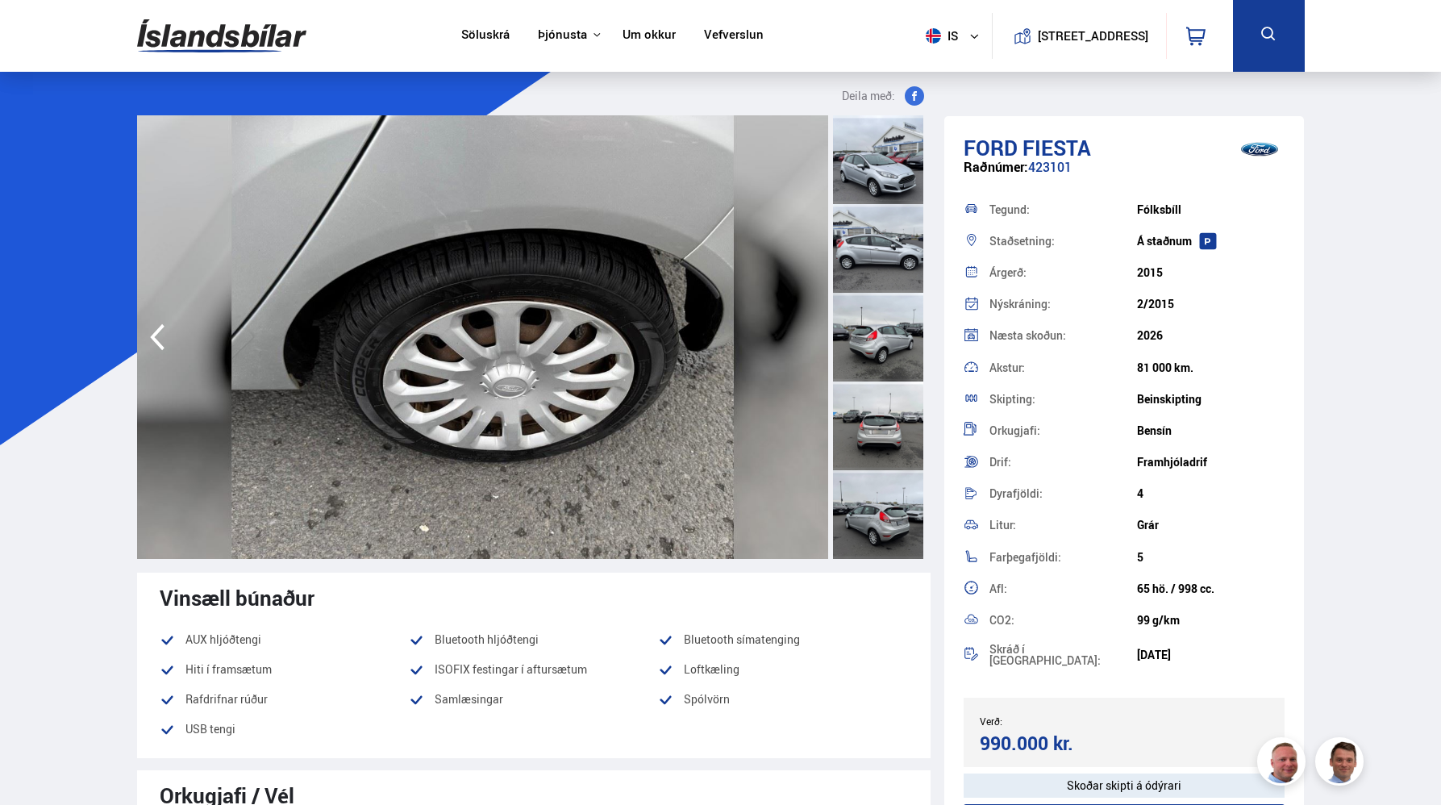
click at [800, 340] on img at bounding box center [482, 337] width 691 height 444
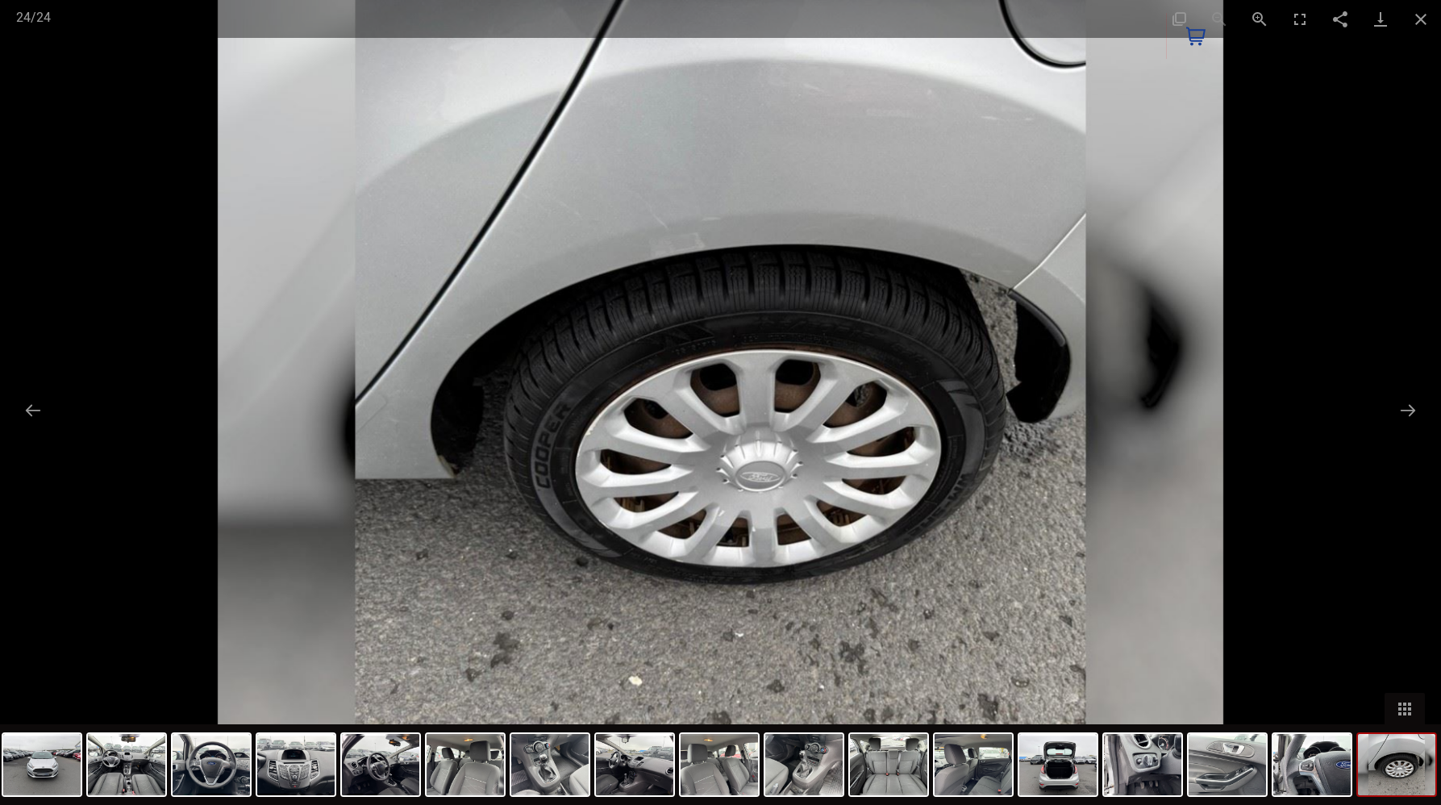
click at [801, 340] on img at bounding box center [721, 402] width 1007 height 805
click at [1415, 20] on button "Close gallery" at bounding box center [1421, 19] width 40 height 38
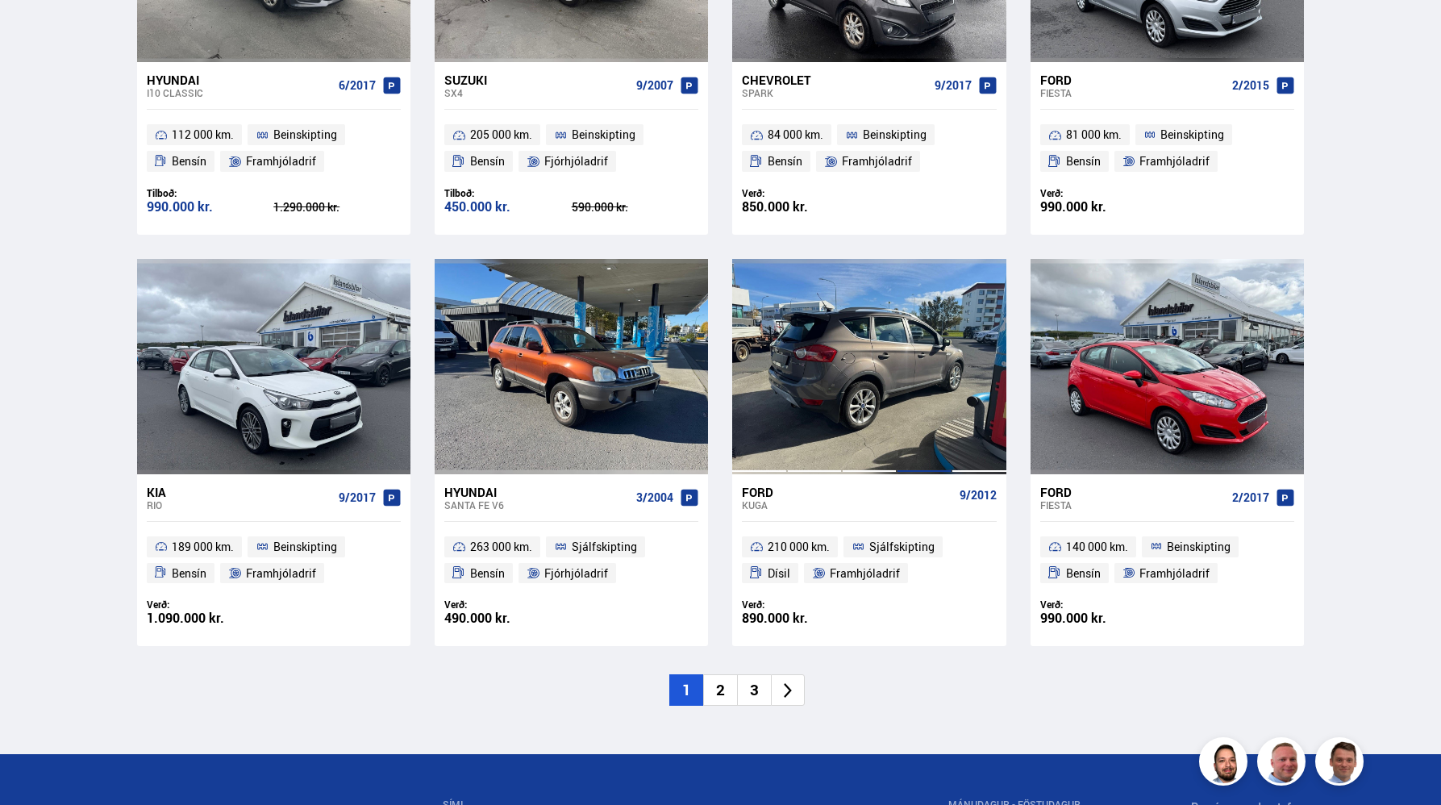
scroll to position [2177, 0]
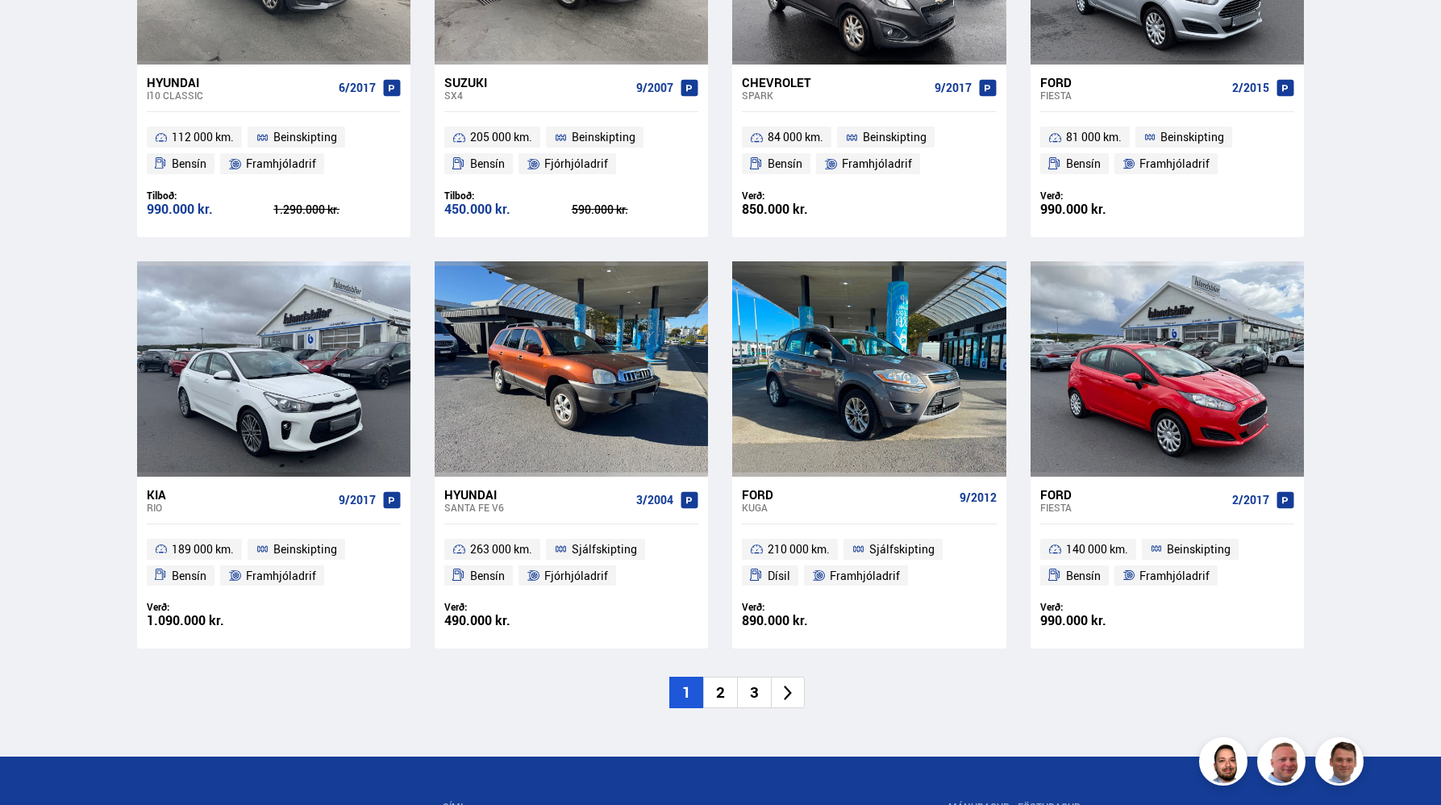
click at [722, 690] on li "2" at bounding box center [720, 692] width 34 height 31
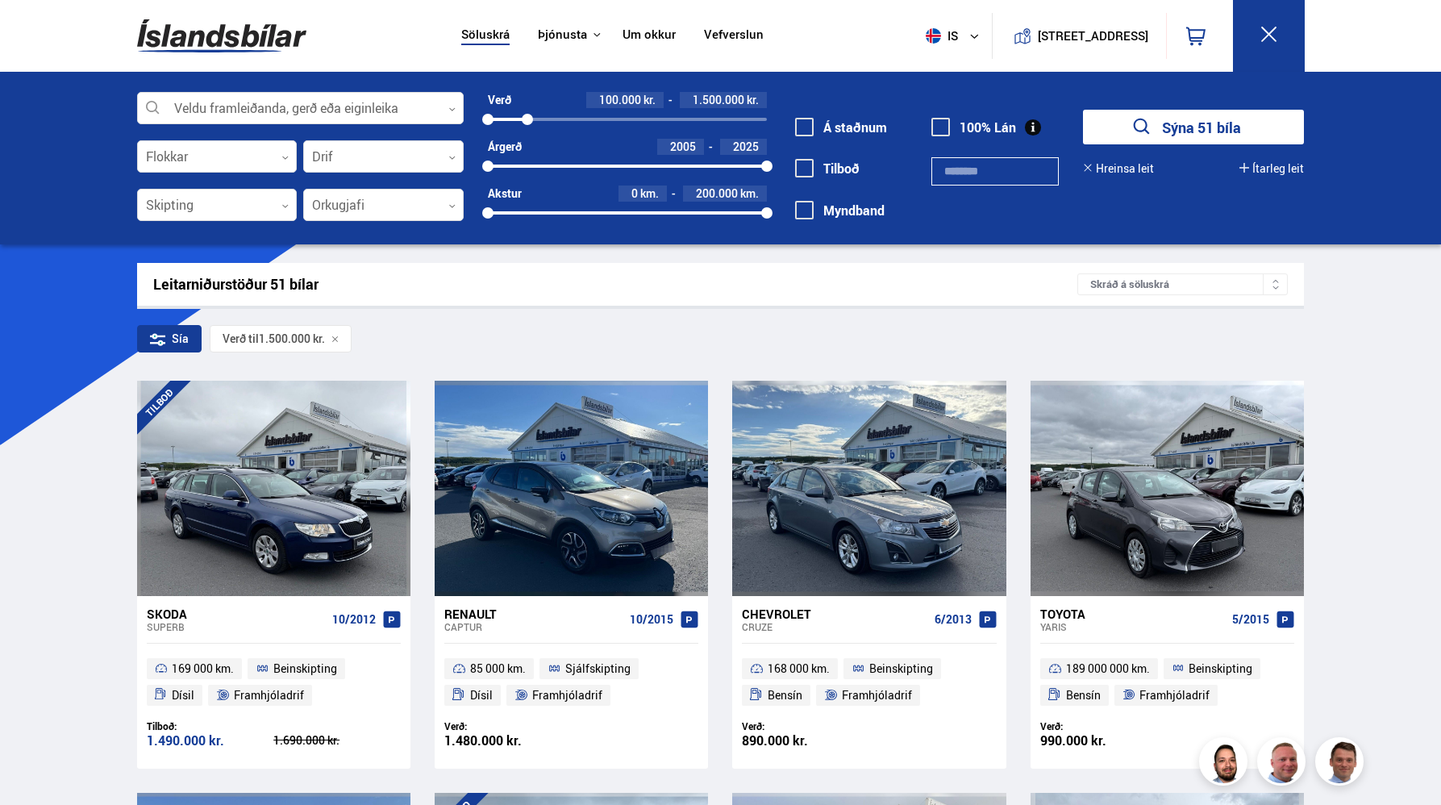
click at [783, 736] on div "890.000 kr." at bounding box center [805, 741] width 127 height 14
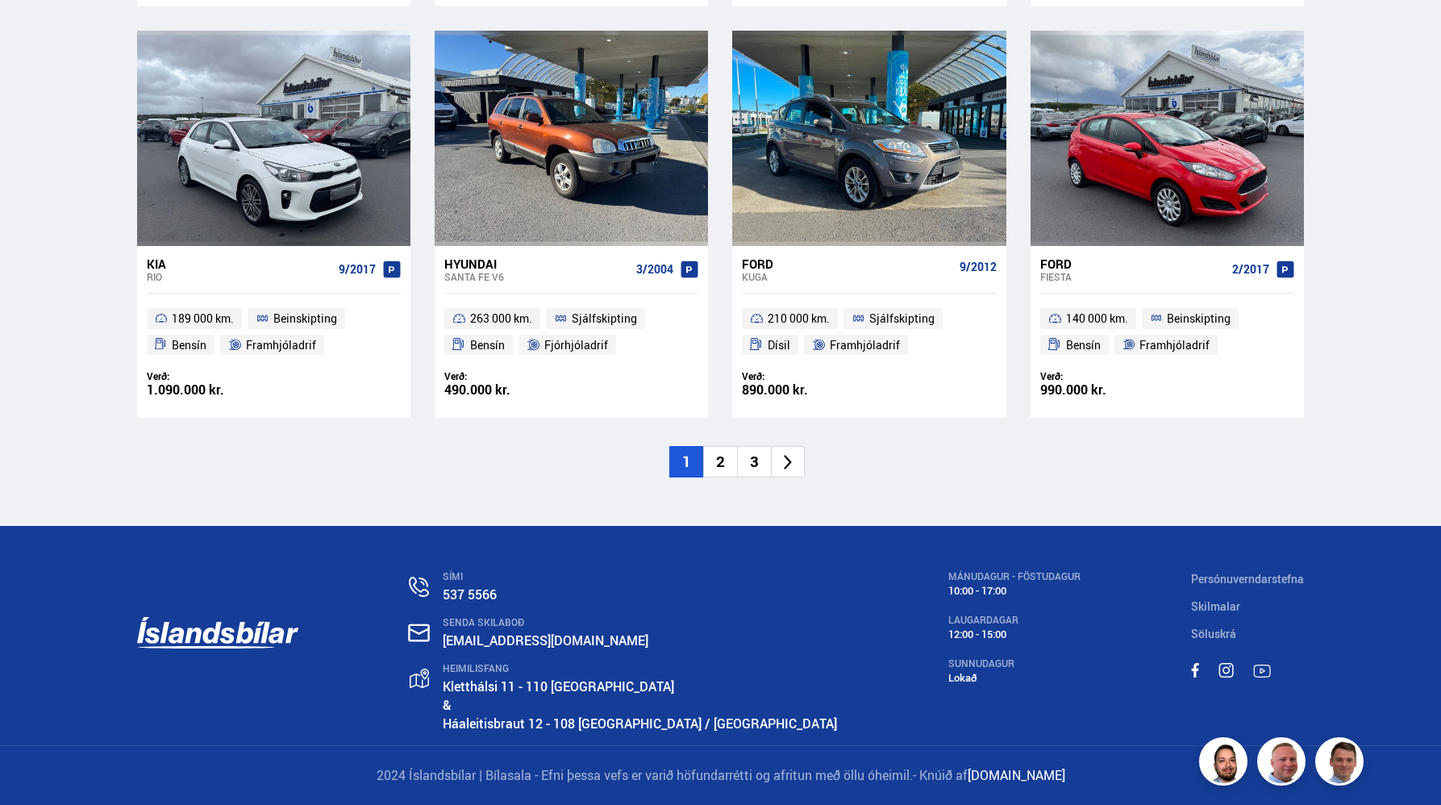
scroll to position [2384, 0]
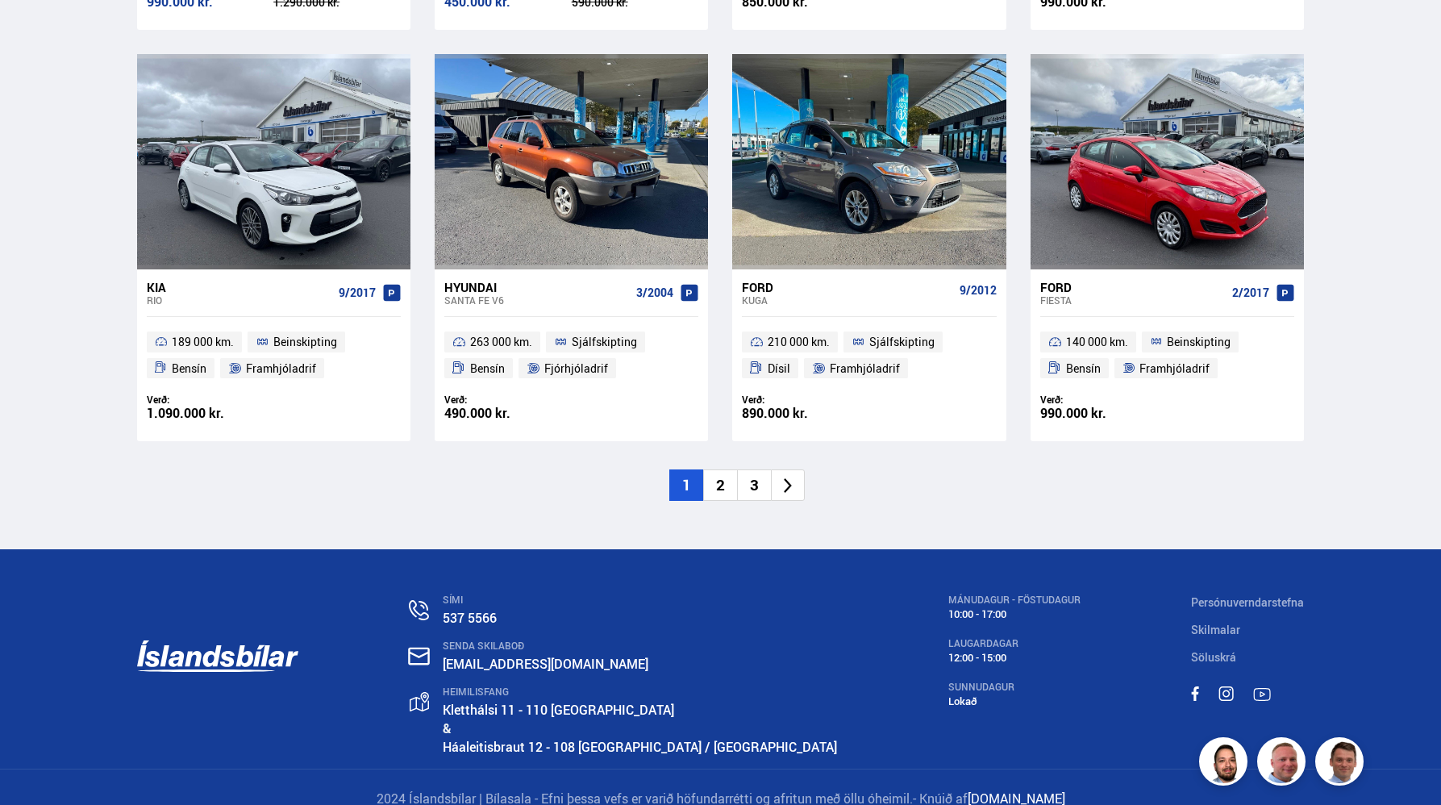
click at [720, 484] on li "2" at bounding box center [720, 484] width 34 height 31
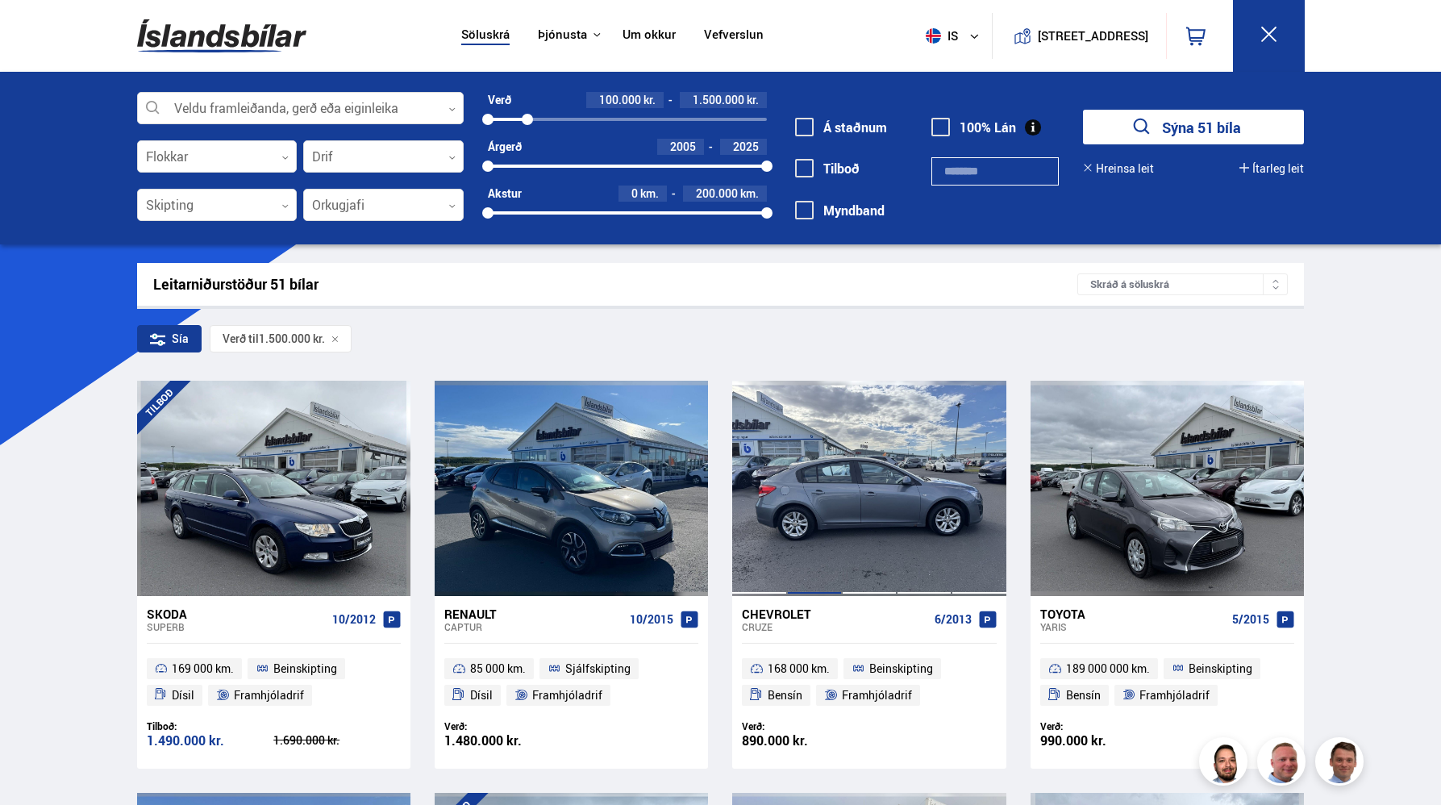
click at [837, 494] on div at bounding box center [814, 488] width 55 height 215
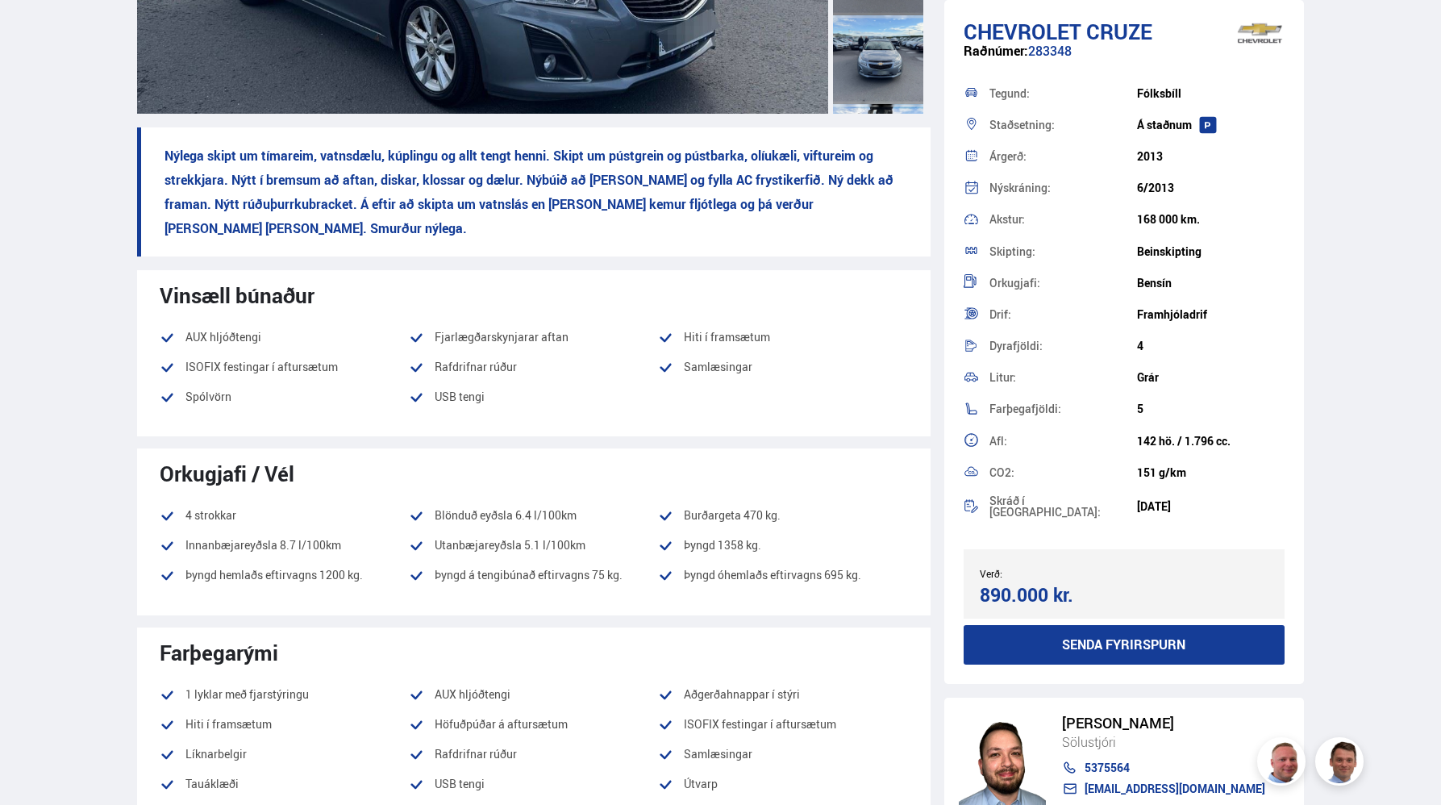
scroll to position [446, 0]
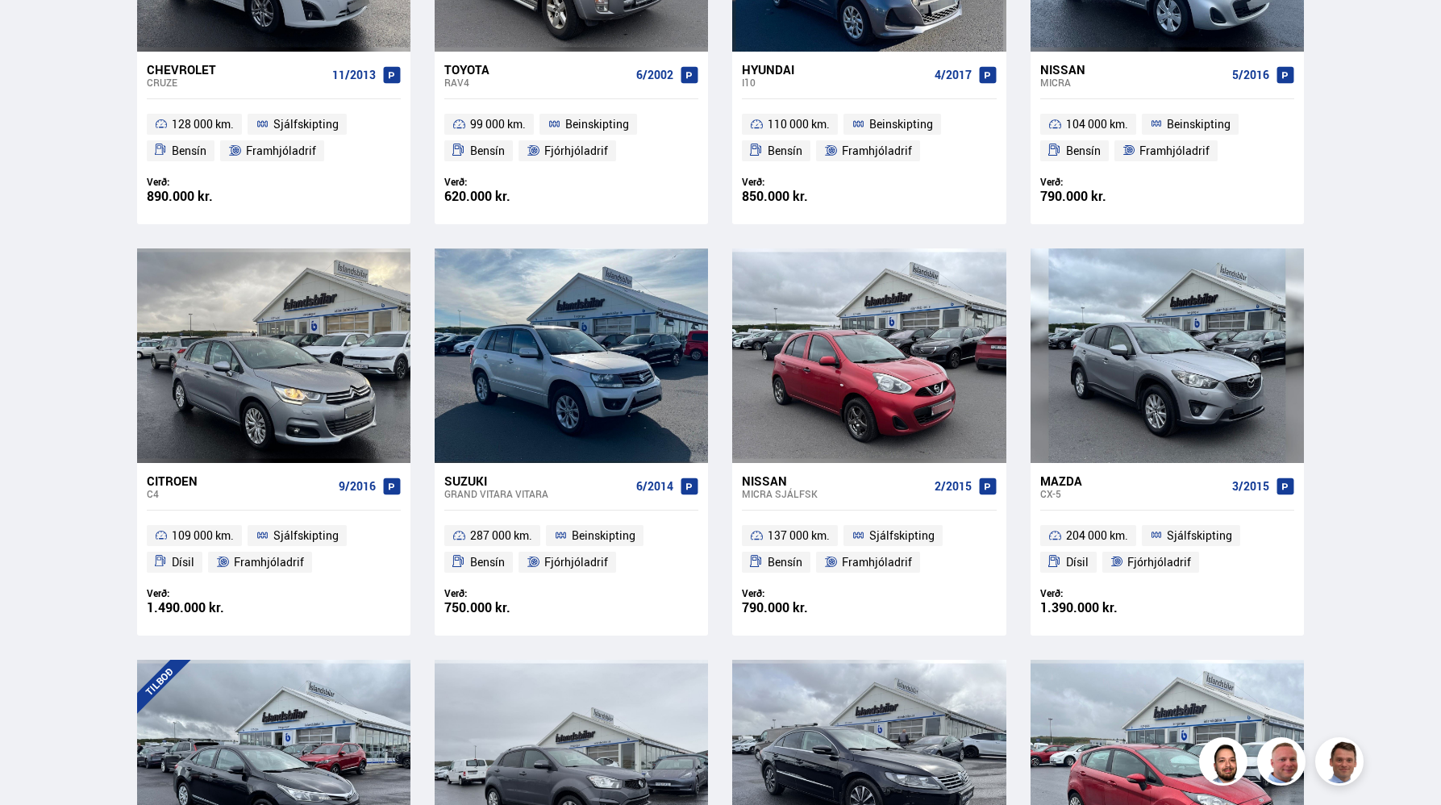
scroll to position [465, 0]
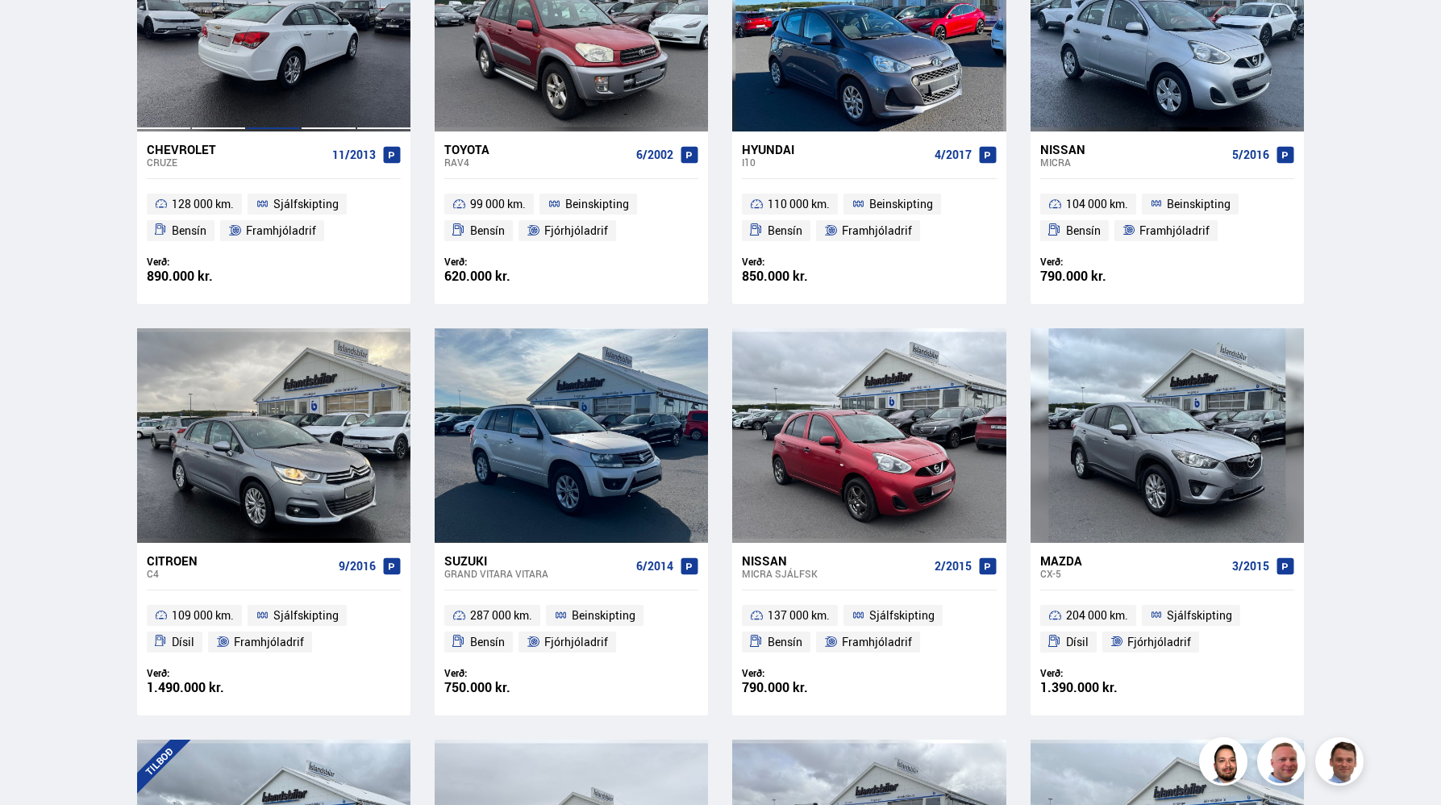
click at [285, 57] on div at bounding box center [273, 23] width 55 height 215
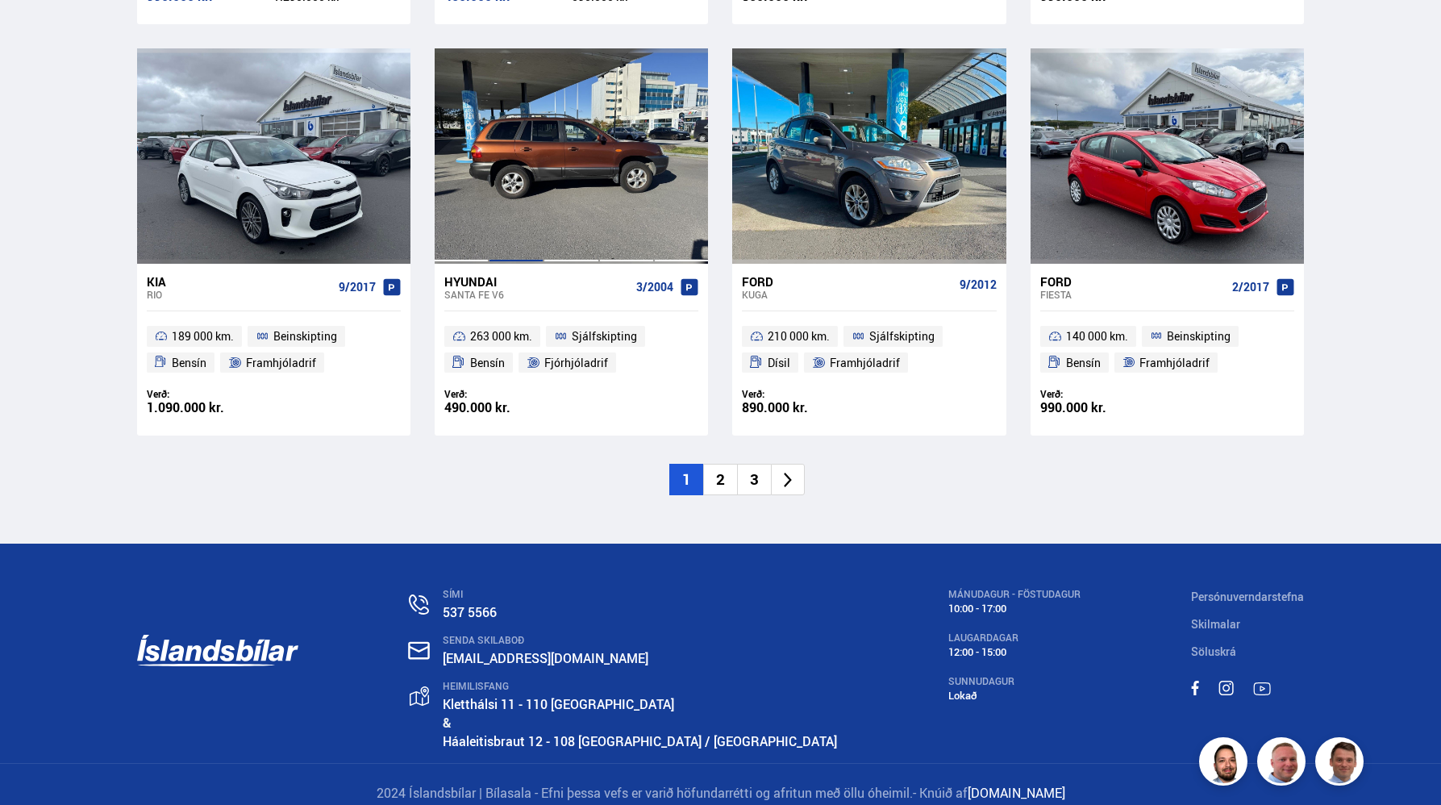
scroll to position [2408, 0]
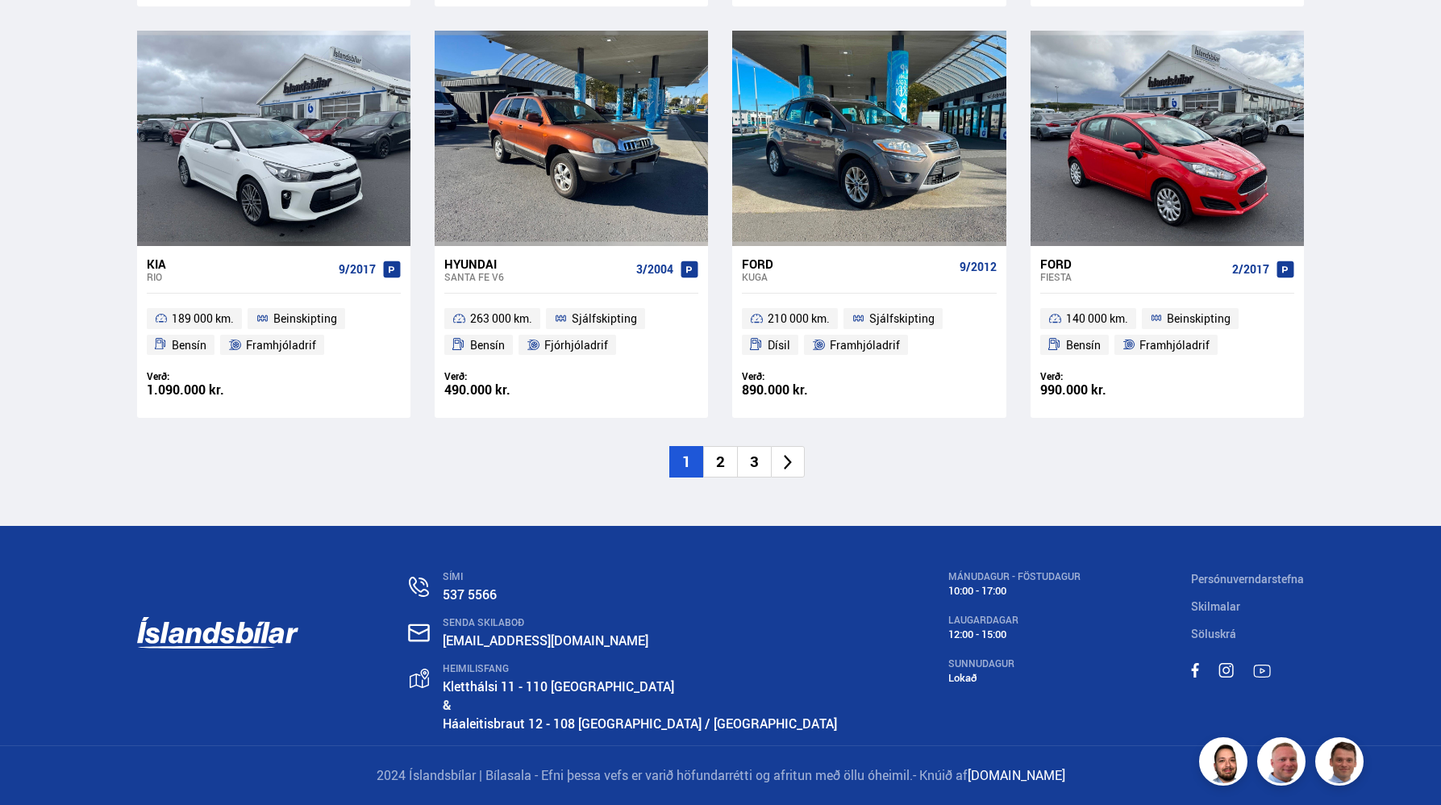
click at [714, 455] on li "2" at bounding box center [720, 461] width 34 height 31
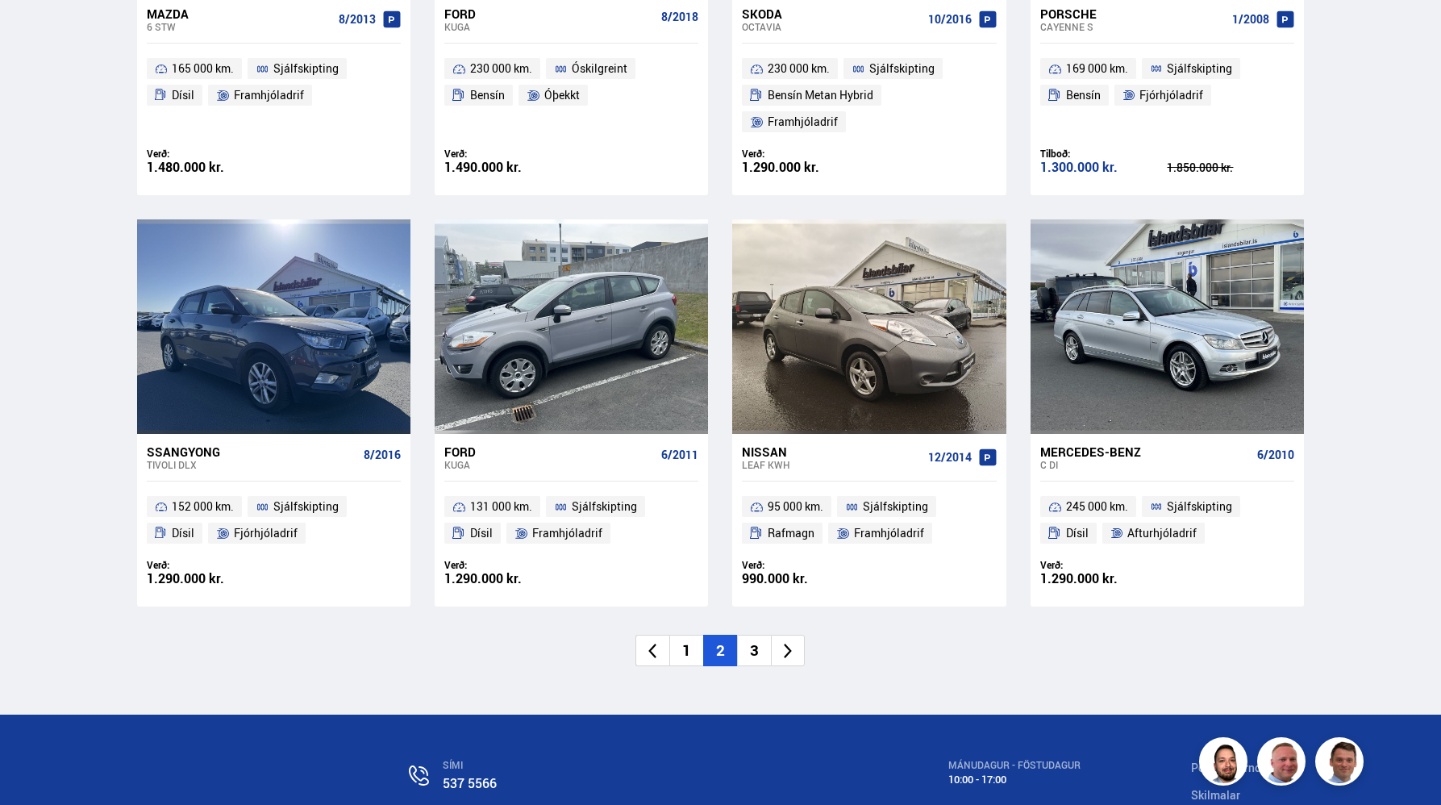
scroll to position [2275, 0]
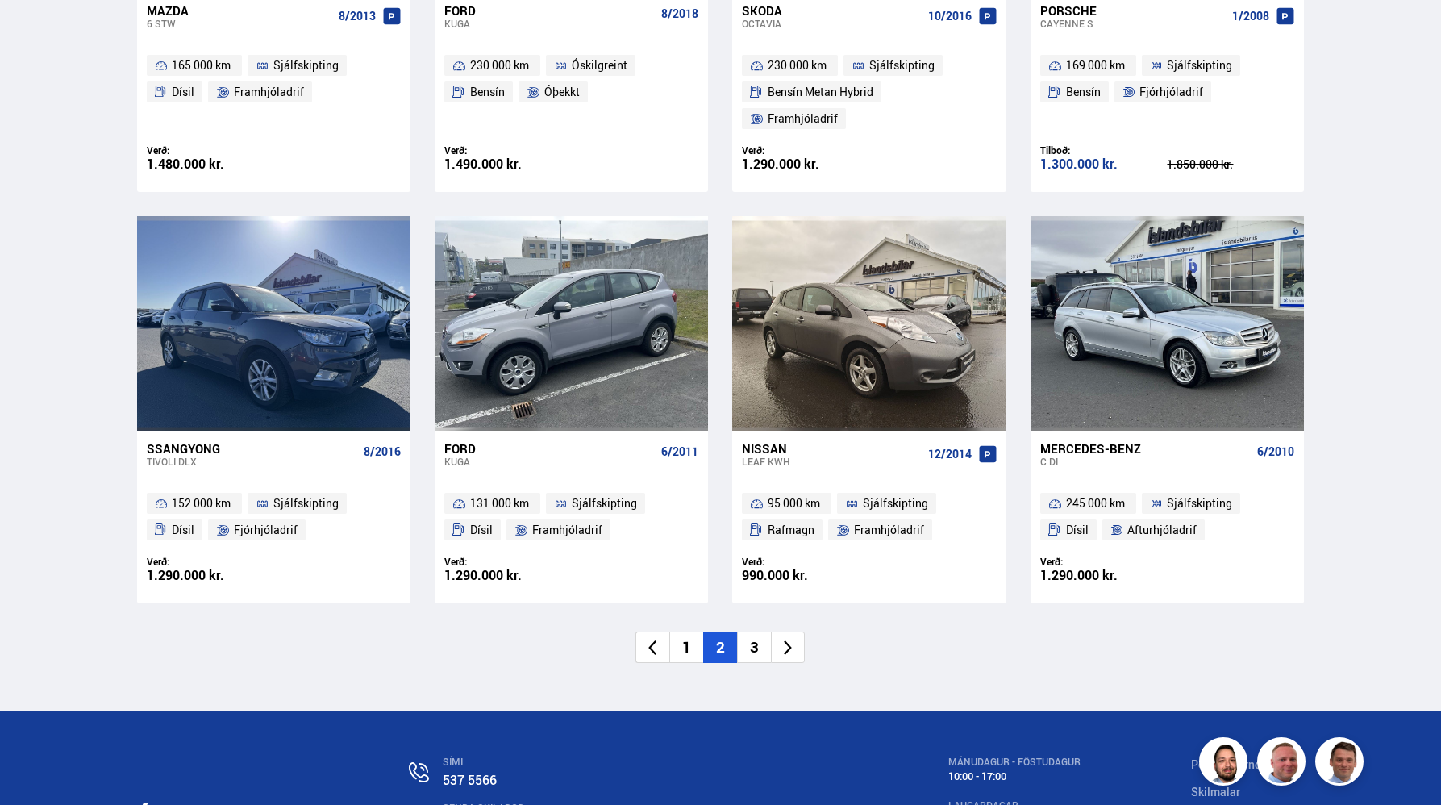
click at [851, 569] on div "990.000 kr." at bounding box center [805, 576] width 127 height 14
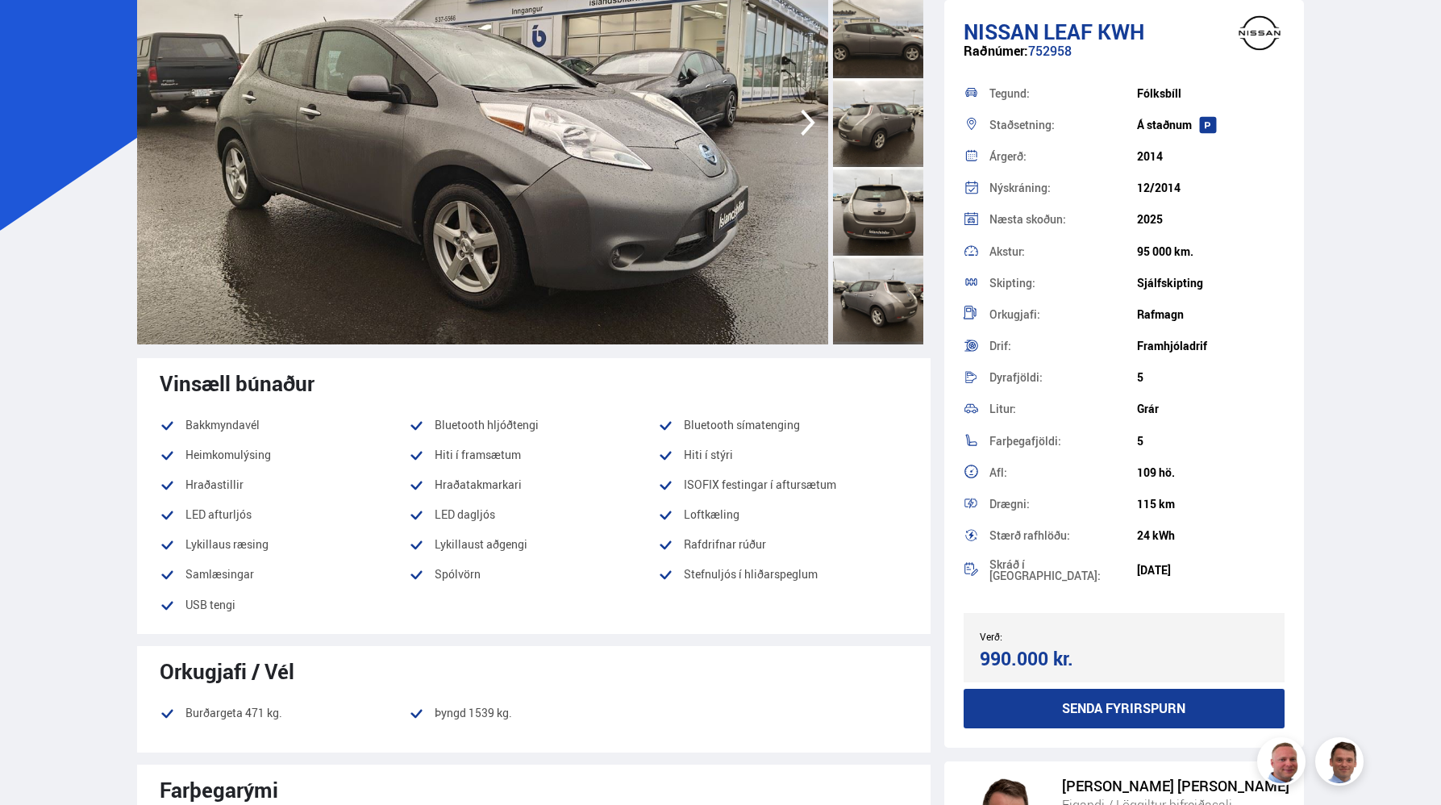
scroll to position [204, 0]
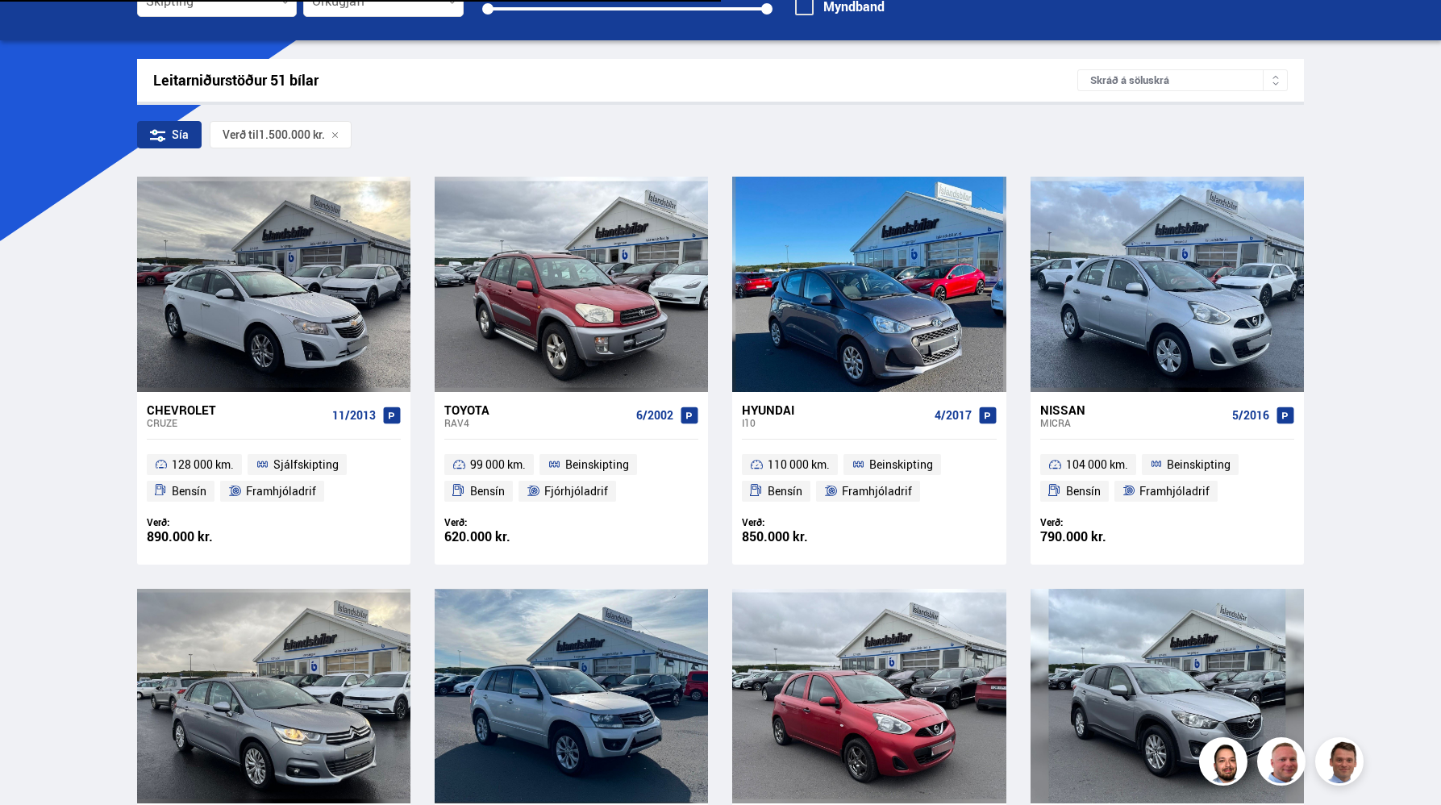
scroll to position [2408, 0]
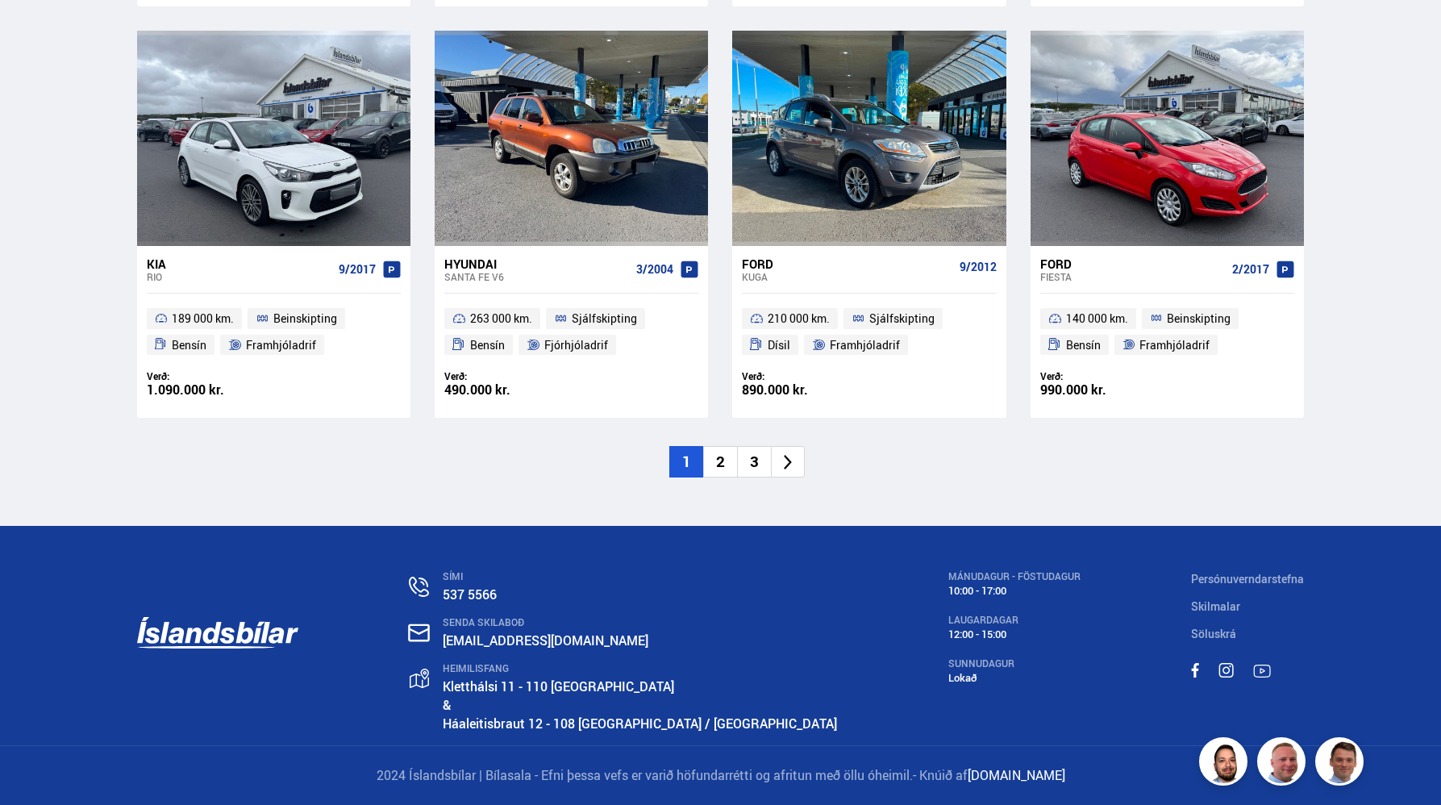
click at [751, 465] on li "3" at bounding box center [754, 461] width 34 height 31
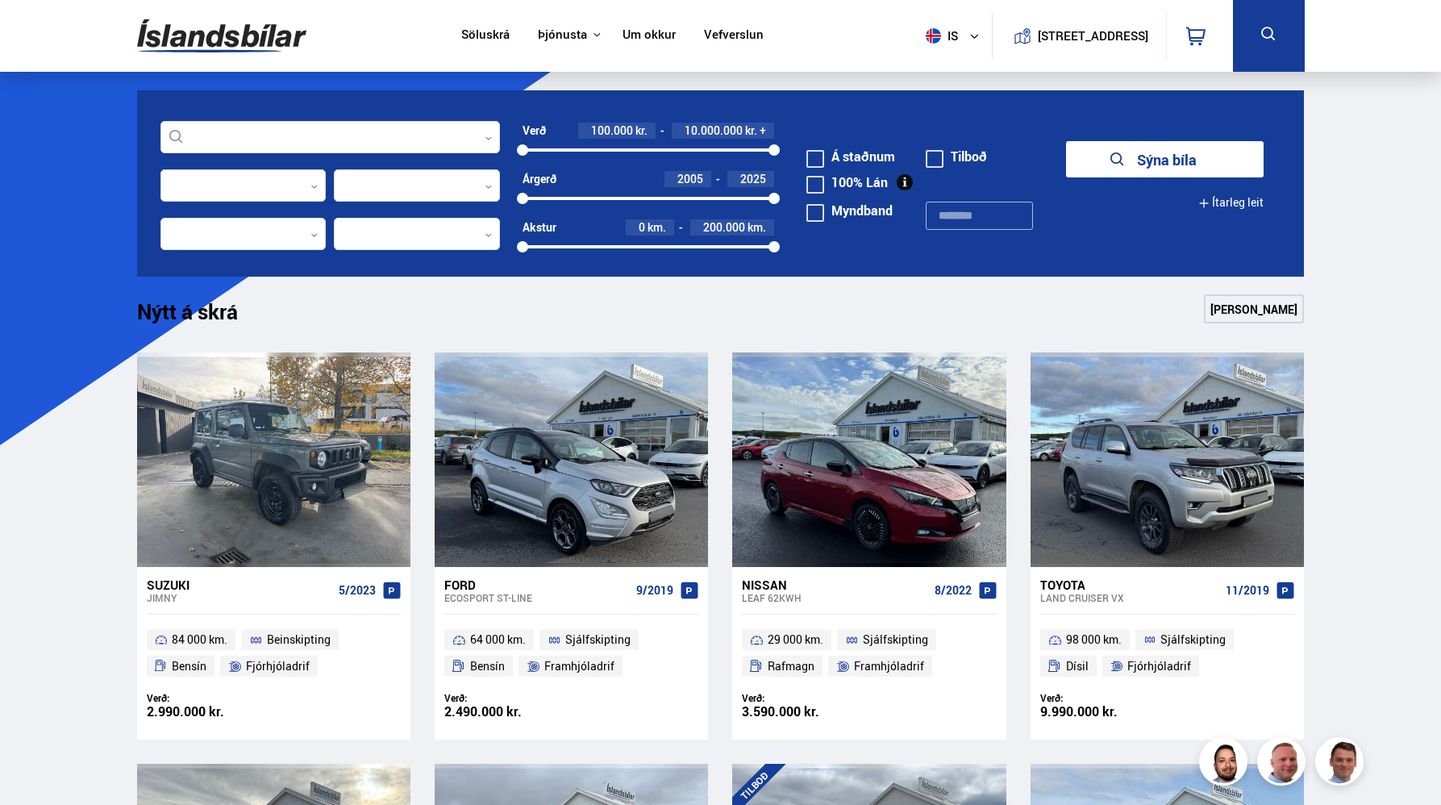
scroll to position [305, 0]
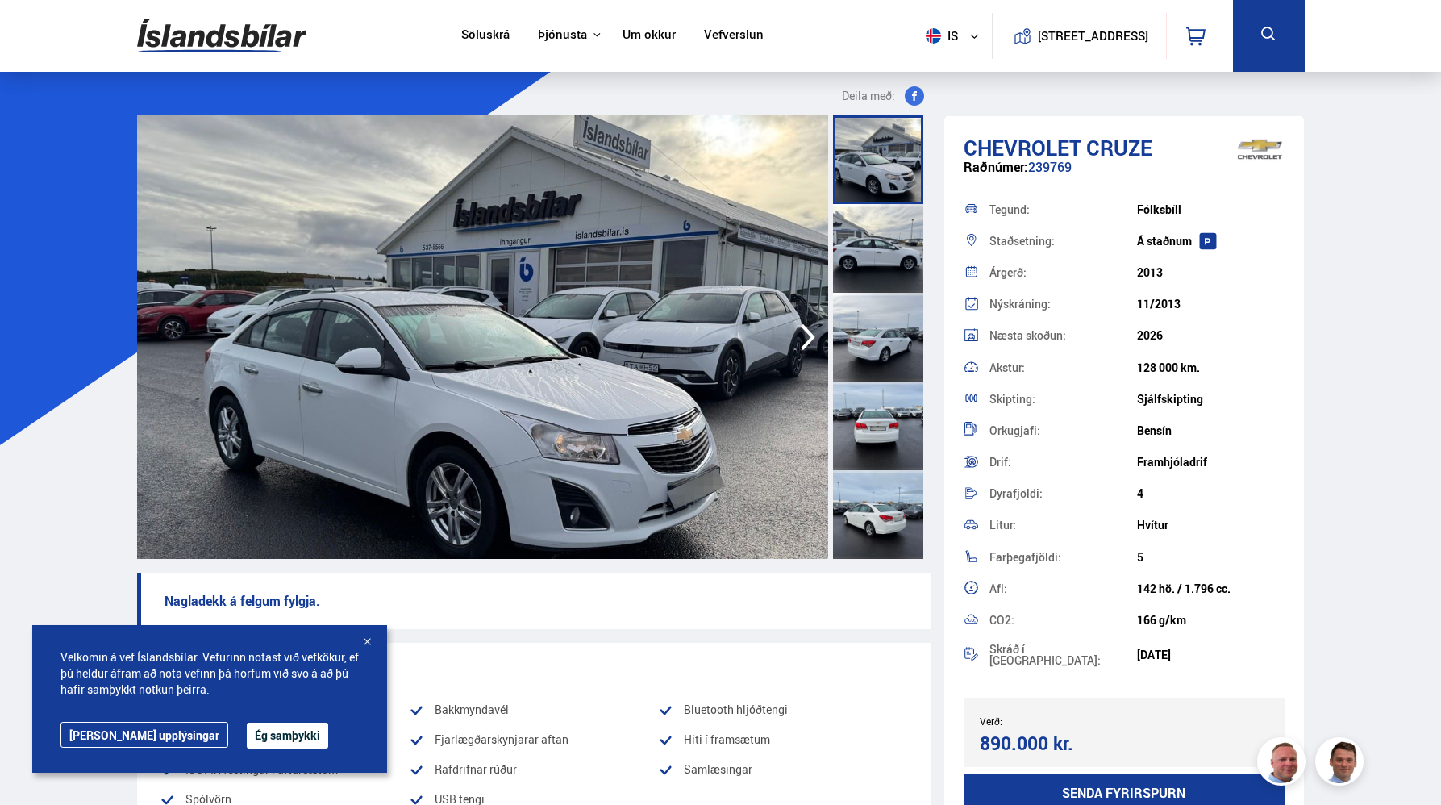
click at [362, 644] on div at bounding box center [367, 643] width 16 height 16
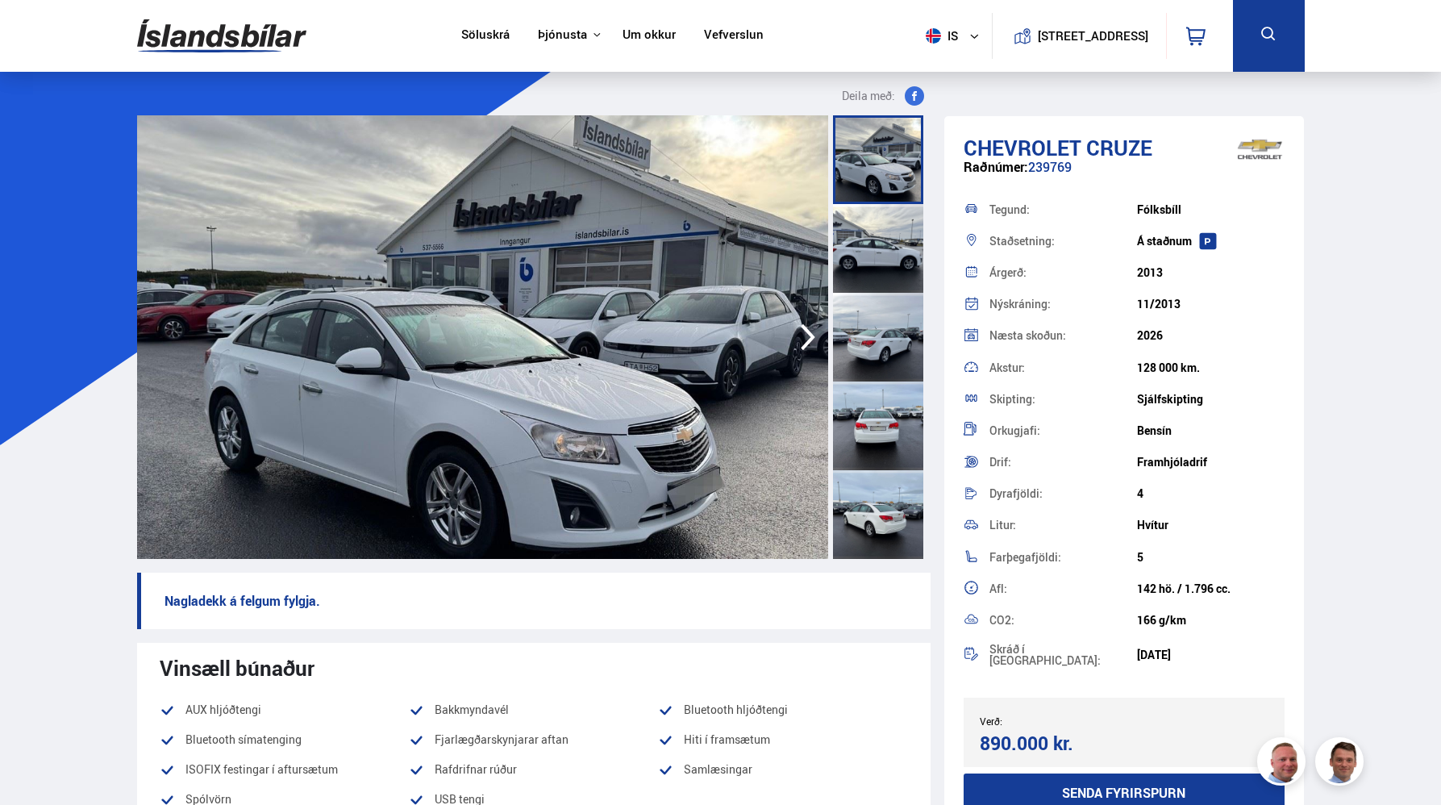
click at [810, 327] on icon "button" at bounding box center [808, 337] width 32 height 39
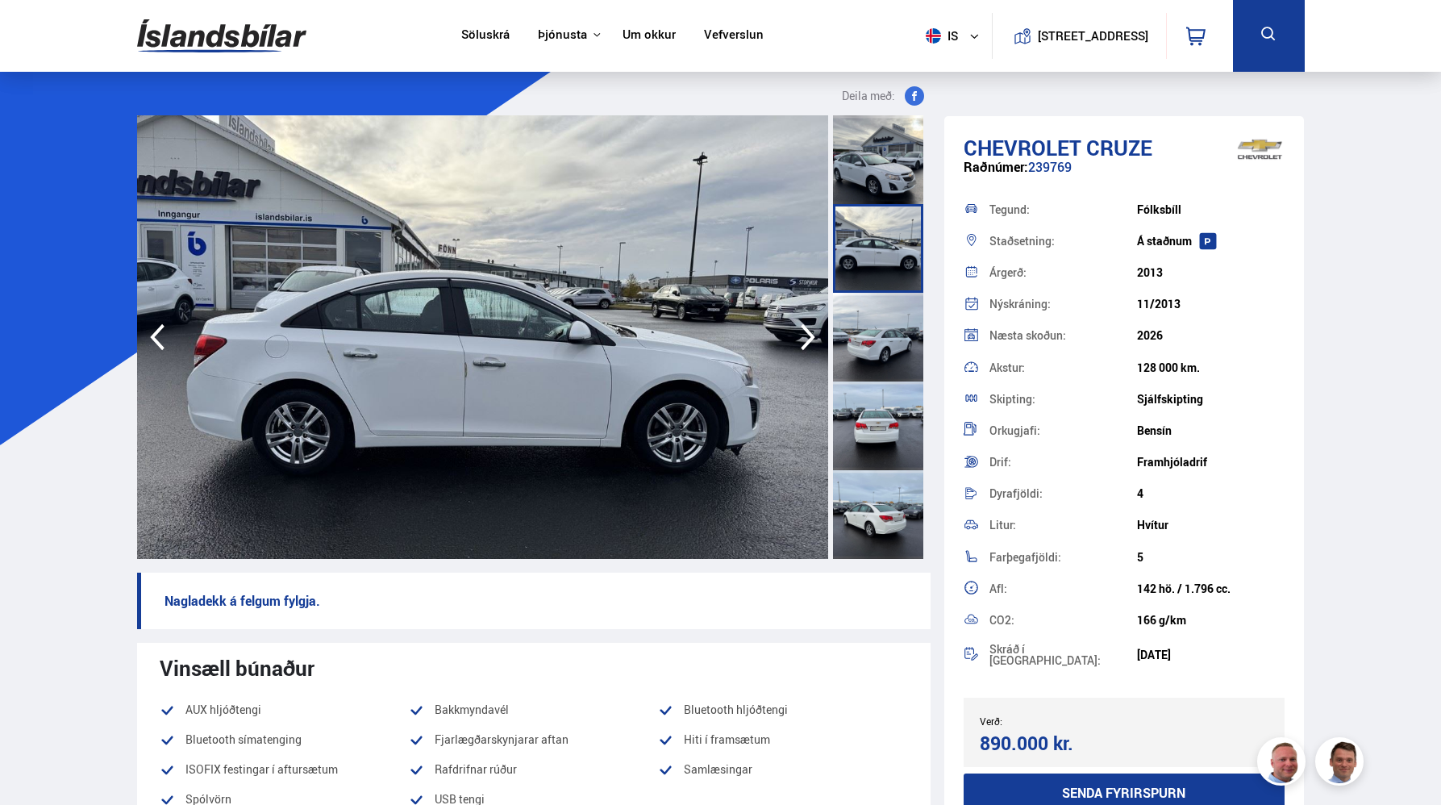
click at [810, 327] on icon "button" at bounding box center [808, 337] width 32 height 39
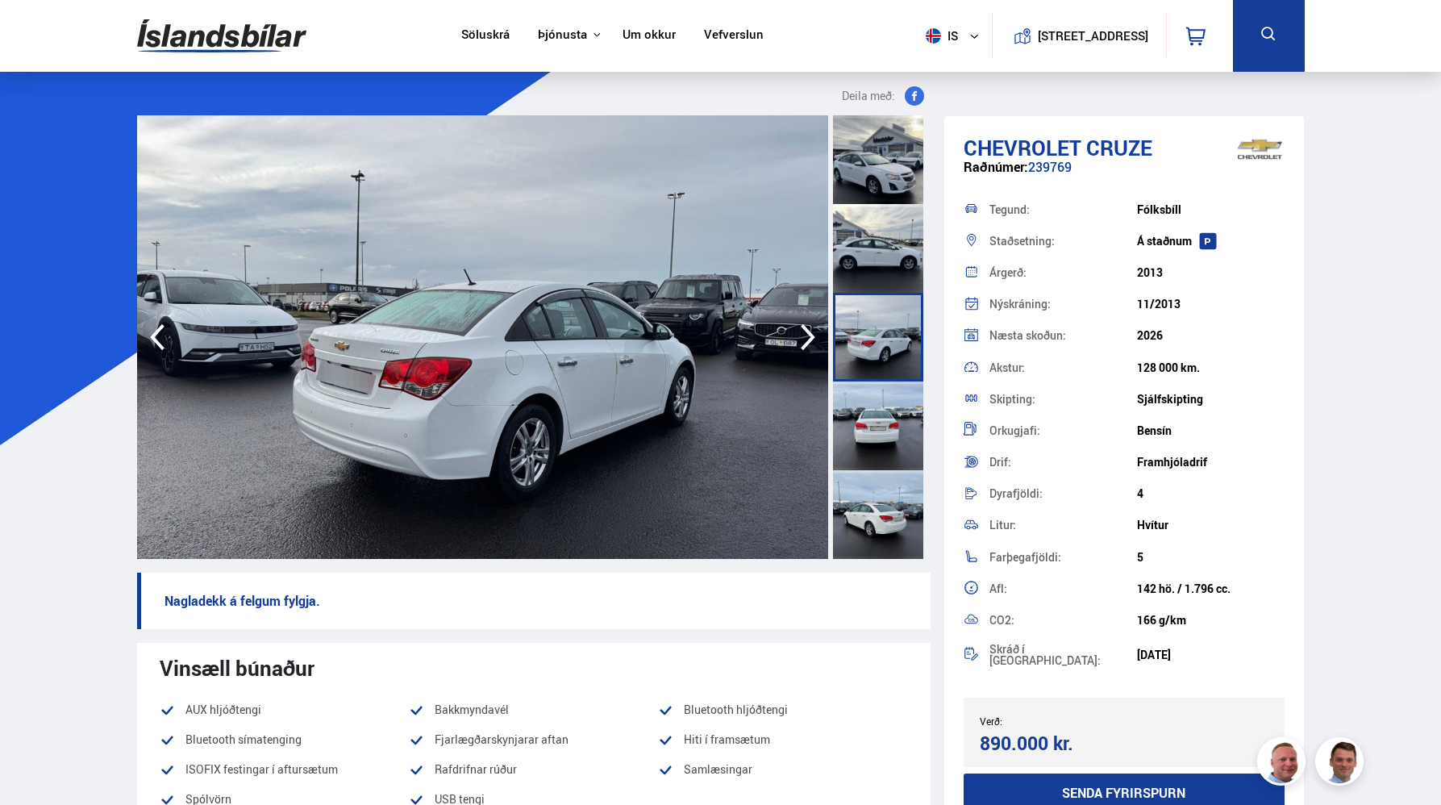
click at [810, 327] on icon "button" at bounding box center [808, 337] width 32 height 39
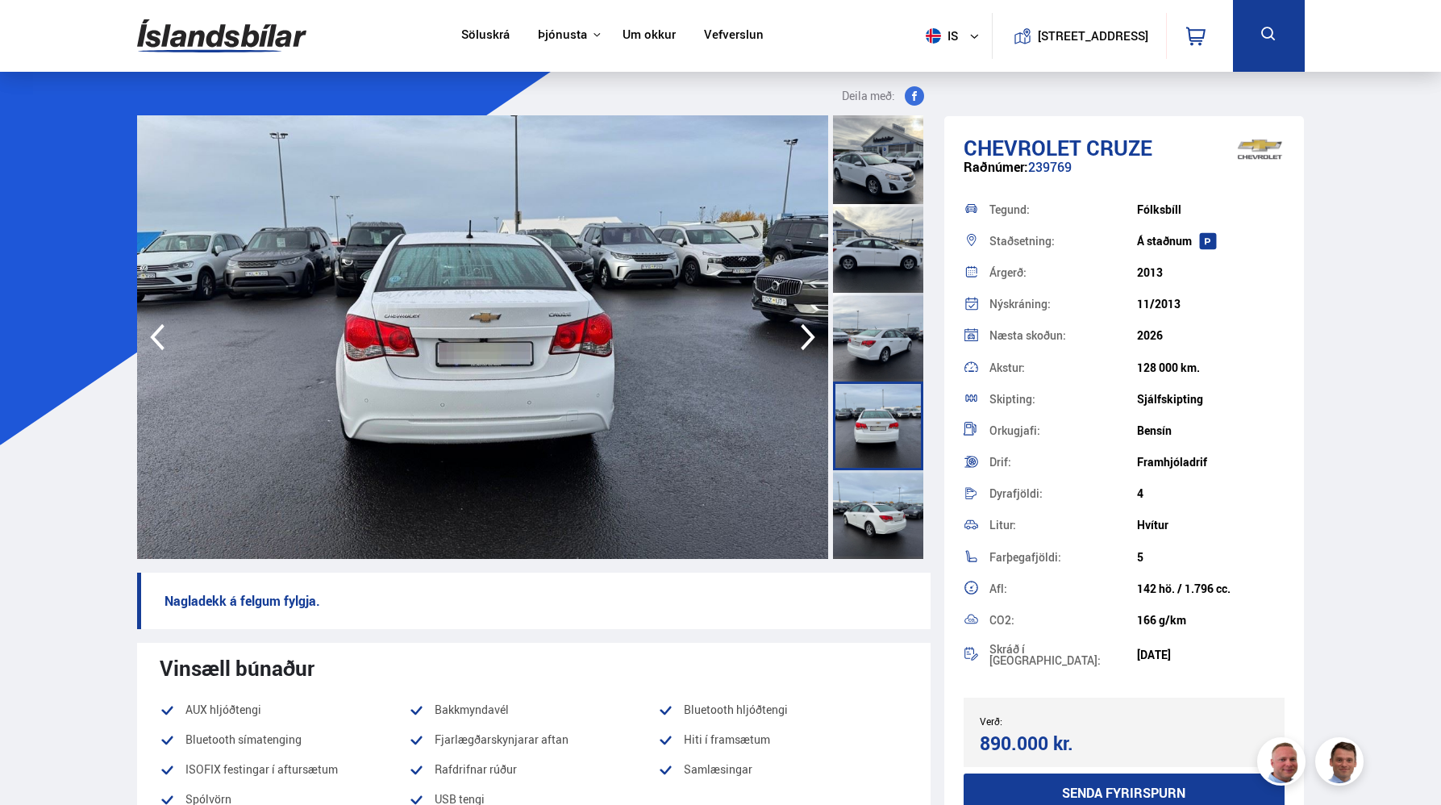
click at [810, 327] on icon "button" at bounding box center [808, 337] width 32 height 39
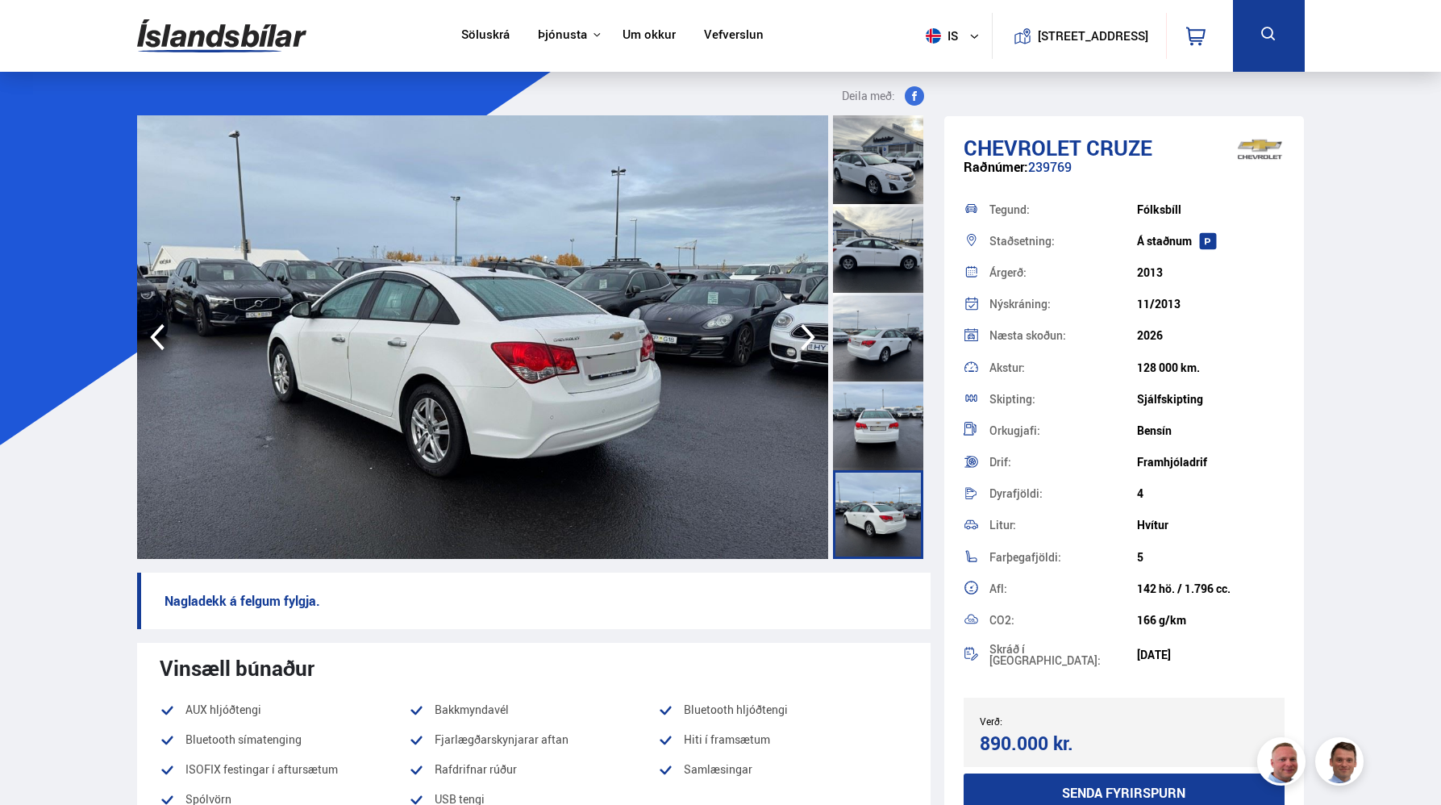
click at [810, 327] on icon "button" at bounding box center [808, 337] width 32 height 39
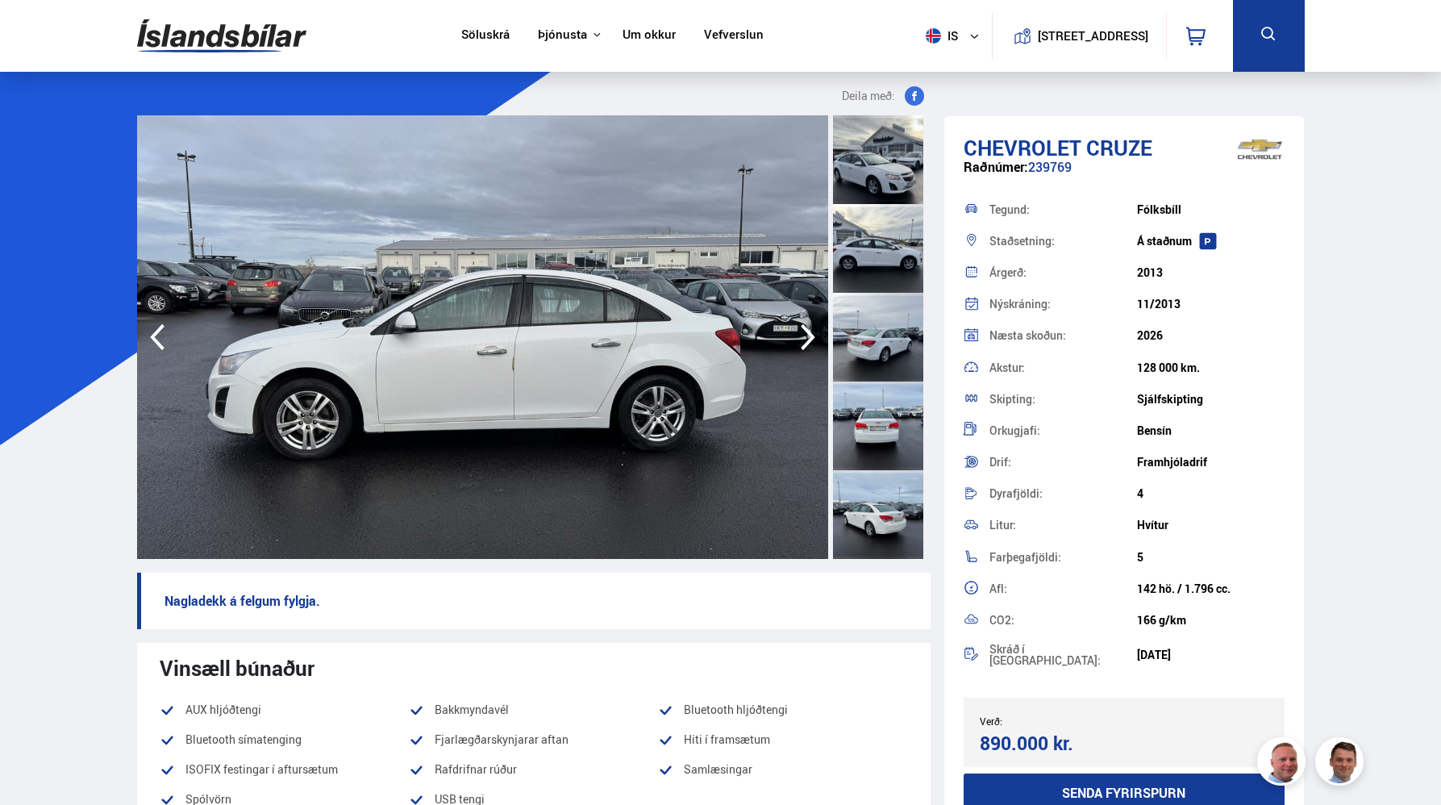
click at [810, 327] on icon "button" at bounding box center [808, 337] width 32 height 39
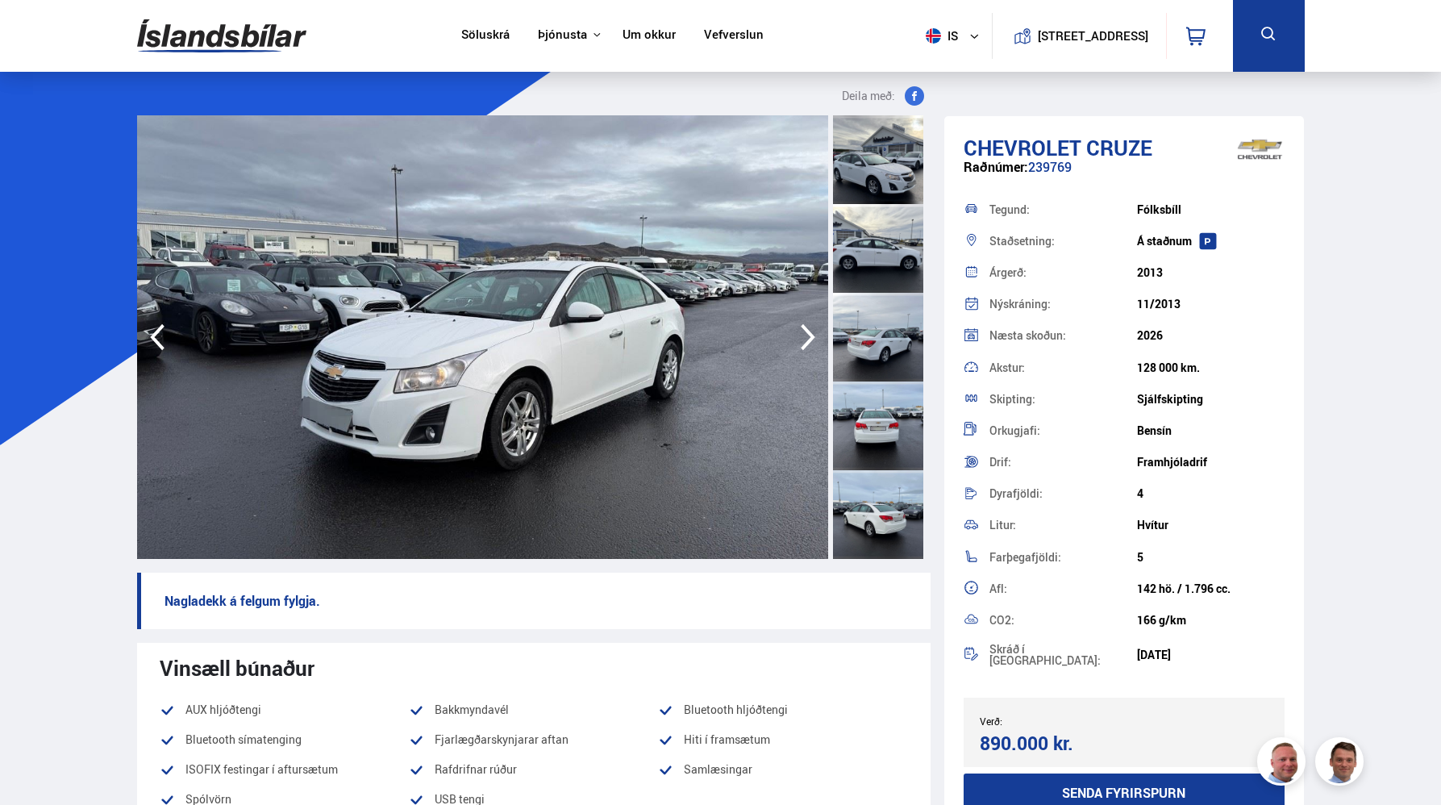
click at [810, 327] on icon "button" at bounding box center [808, 337] width 32 height 39
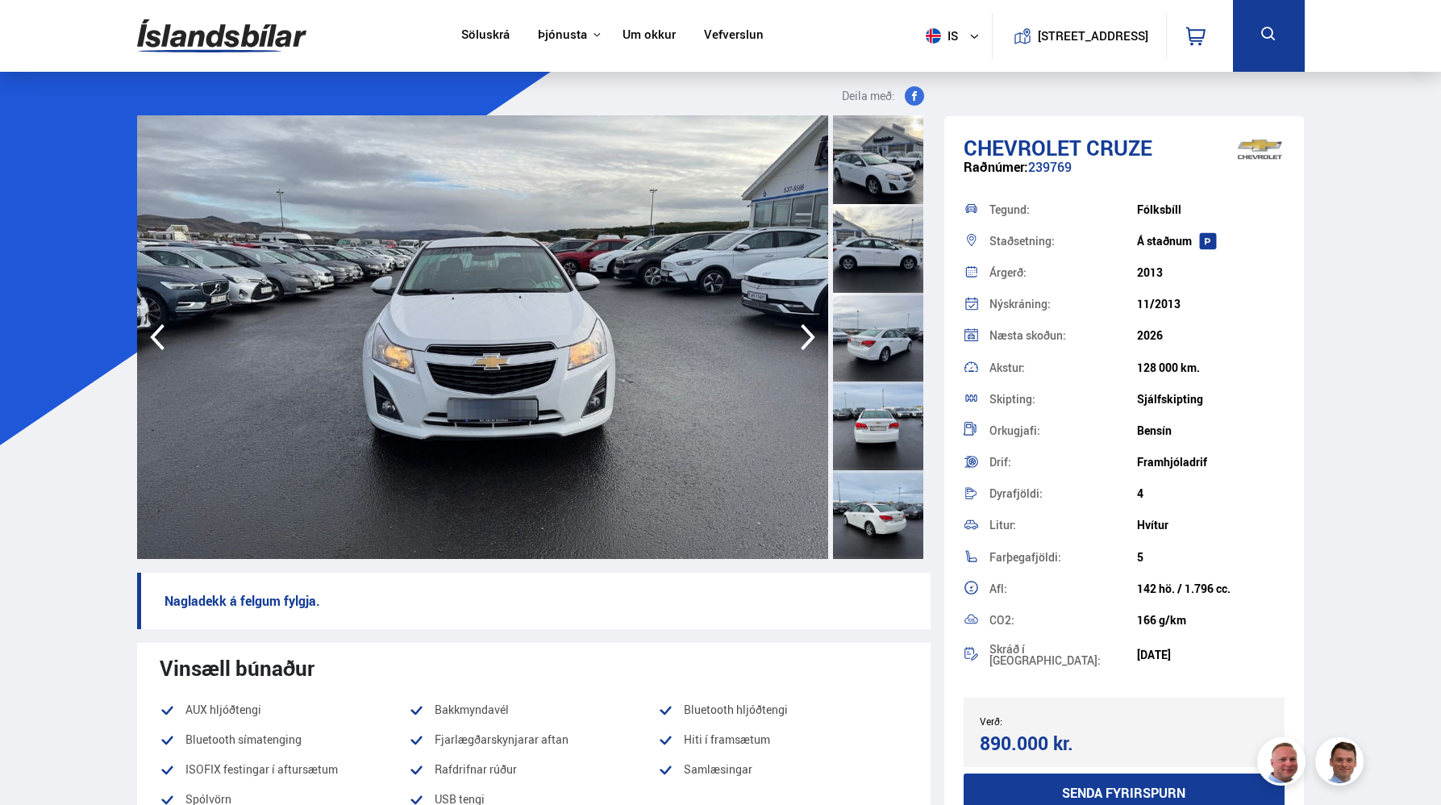
click at [153, 344] on icon "button" at bounding box center [157, 337] width 32 height 39
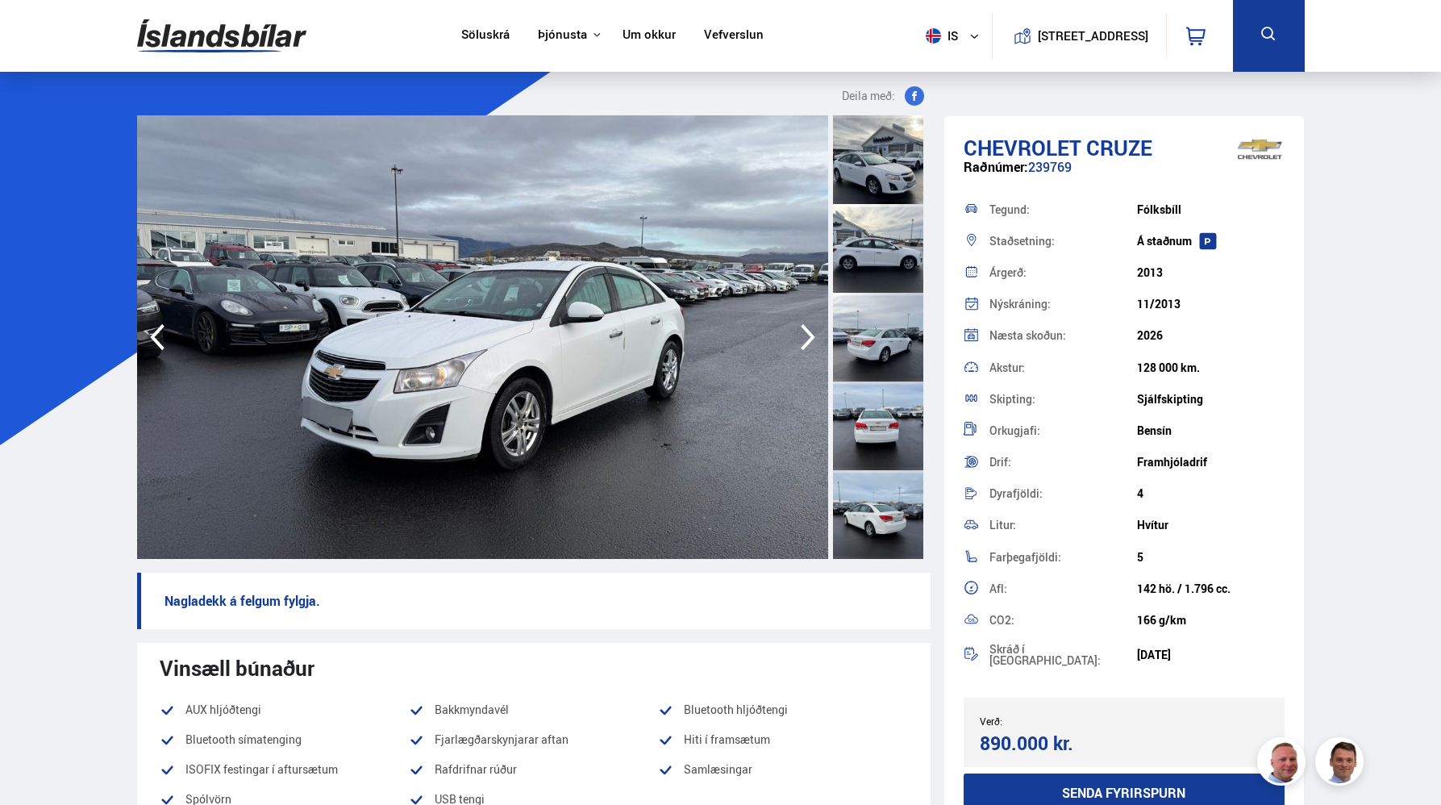
click at [153, 344] on icon "button" at bounding box center [157, 337] width 32 height 39
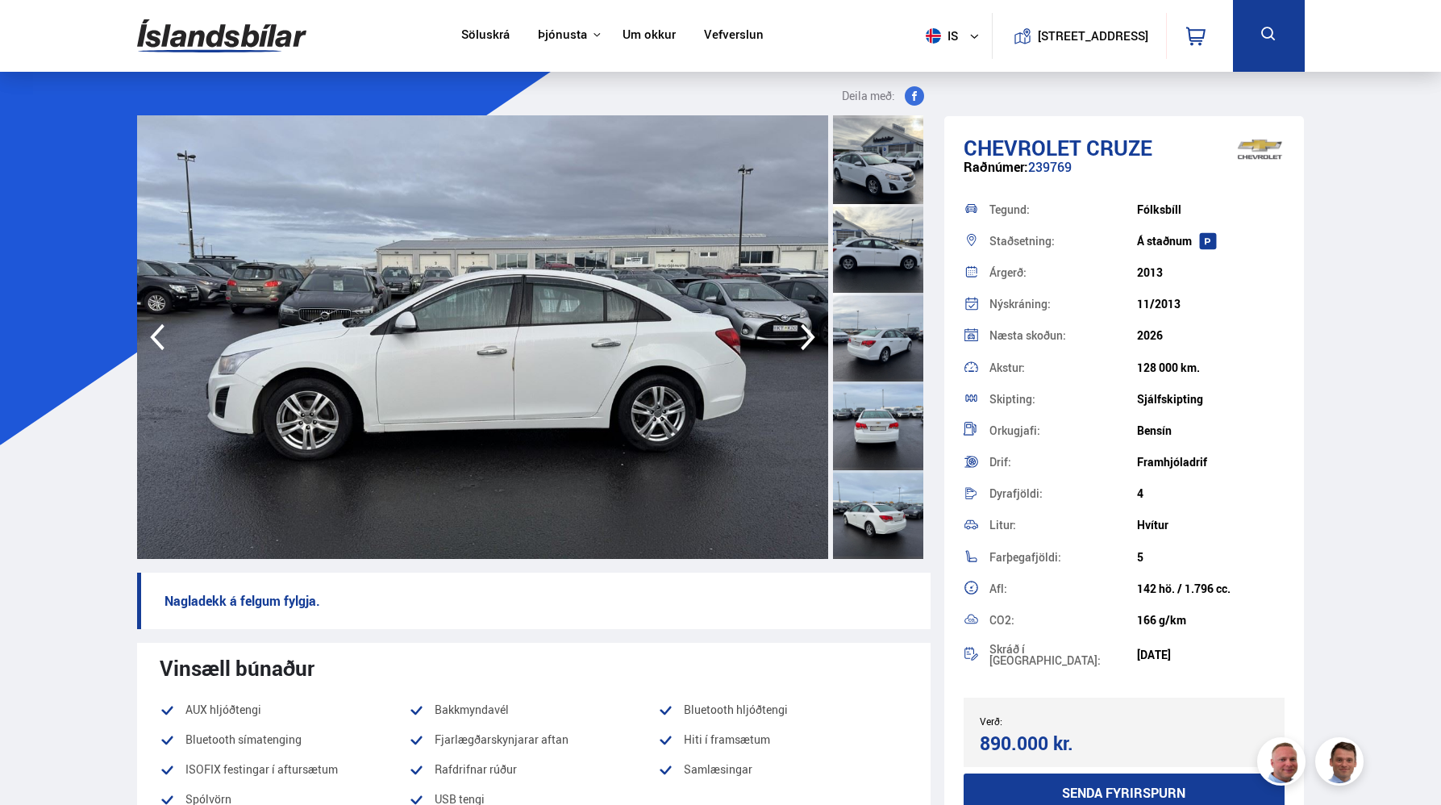
click at [811, 327] on icon "button" at bounding box center [808, 337] width 32 height 39
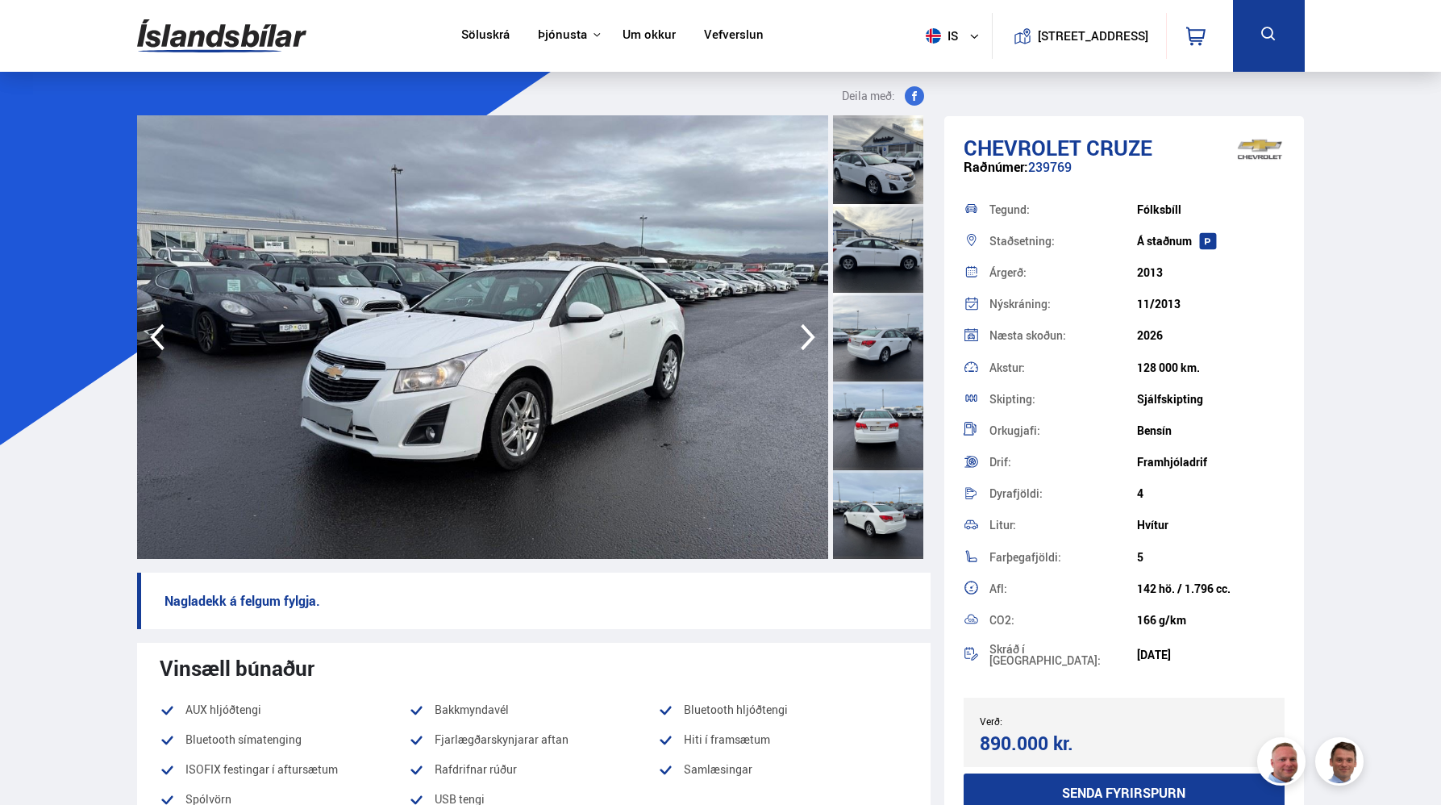
click at [811, 327] on icon "button" at bounding box center [808, 337] width 32 height 39
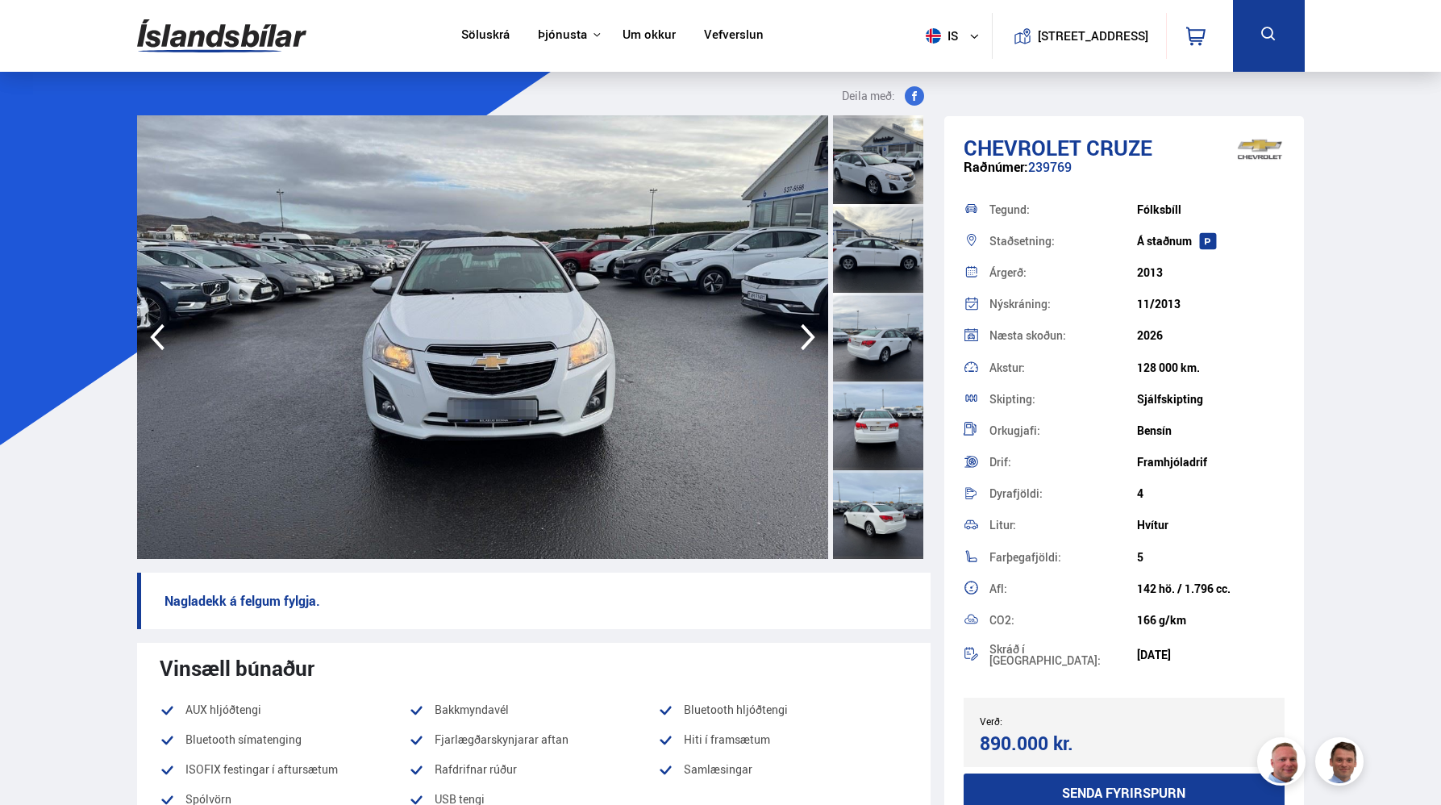
click at [811, 327] on icon "button" at bounding box center [808, 337] width 32 height 39
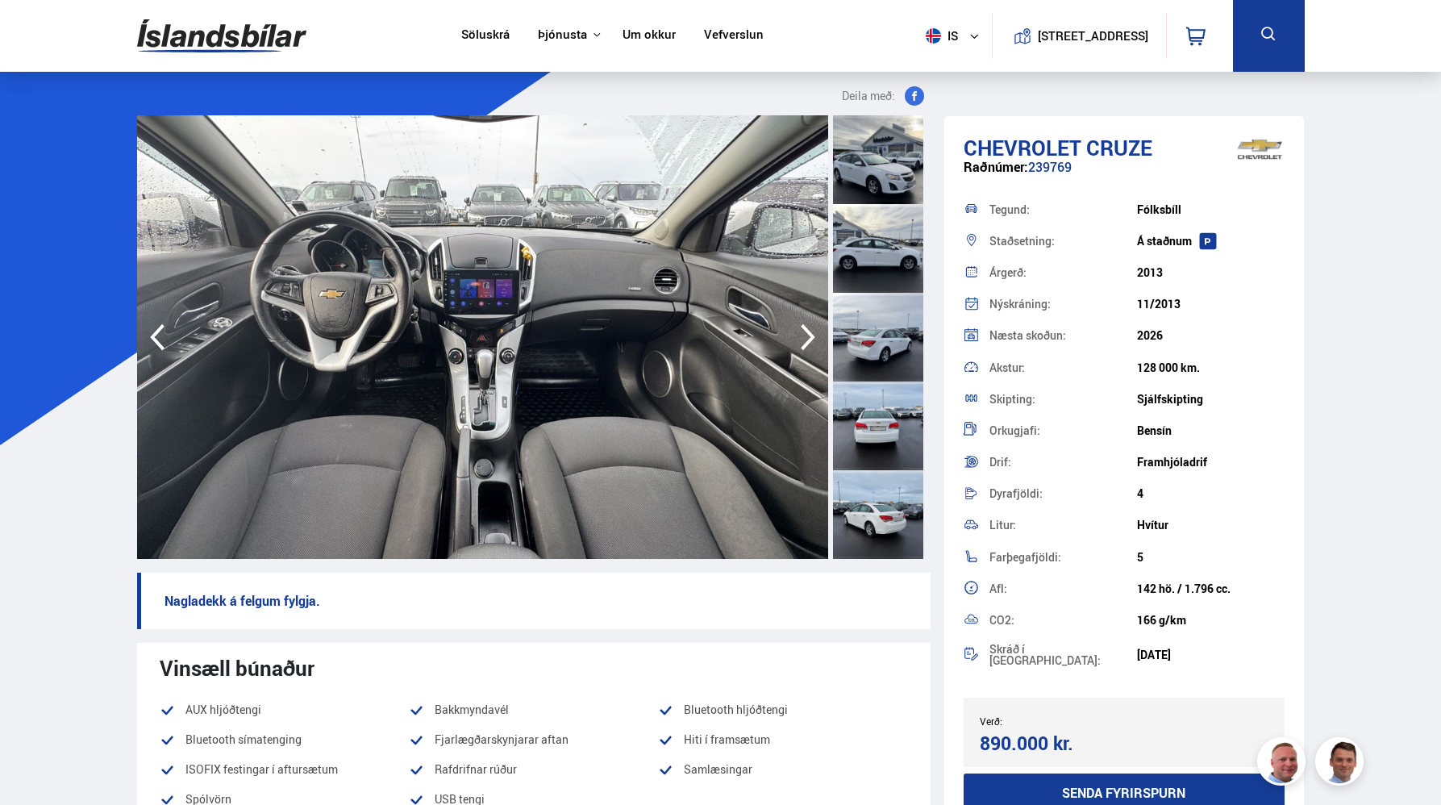
click at [811, 327] on icon "button" at bounding box center [808, 337] width 32 height 39
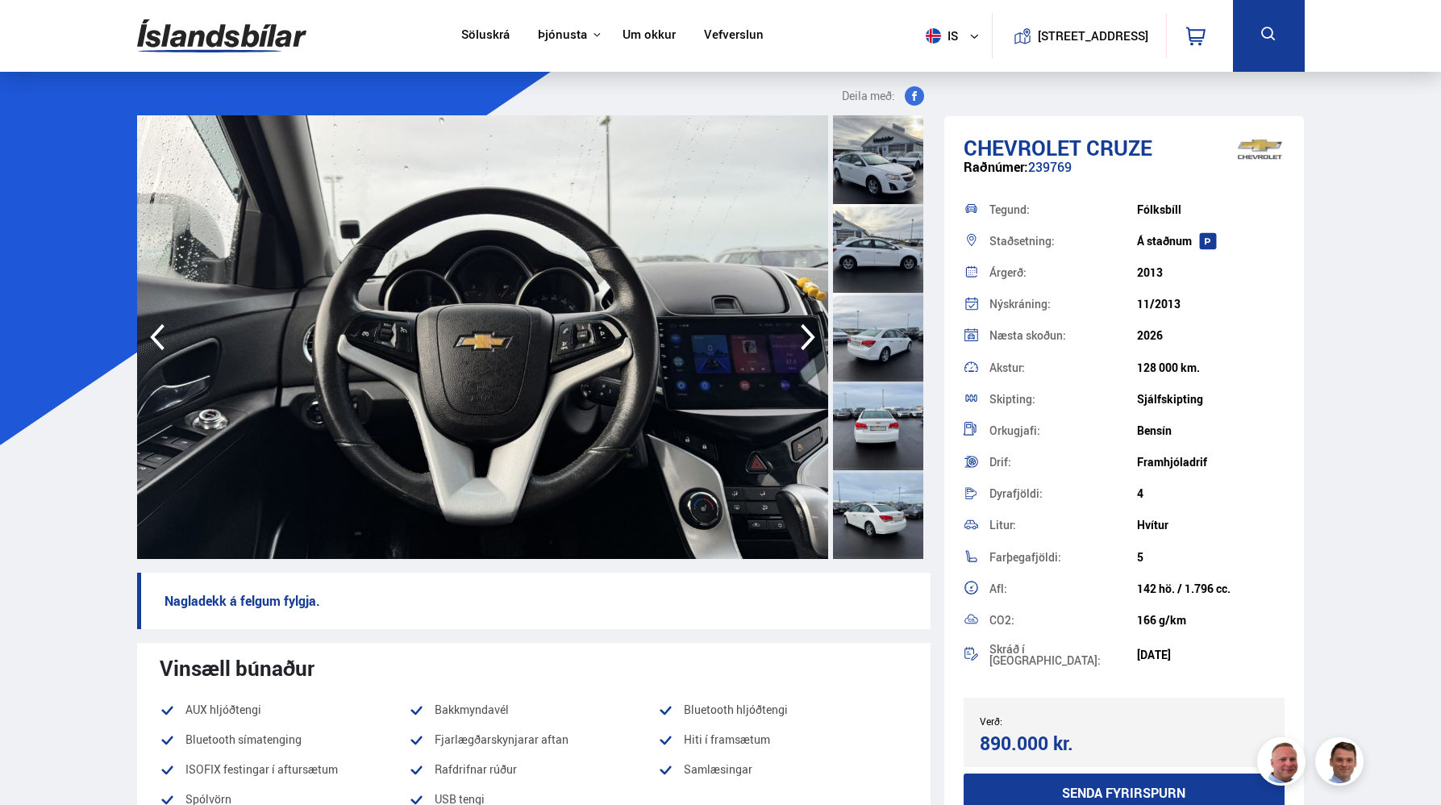
click at [811, 327] on icon "button" at bounding box center [808, 337] width 32 height 39
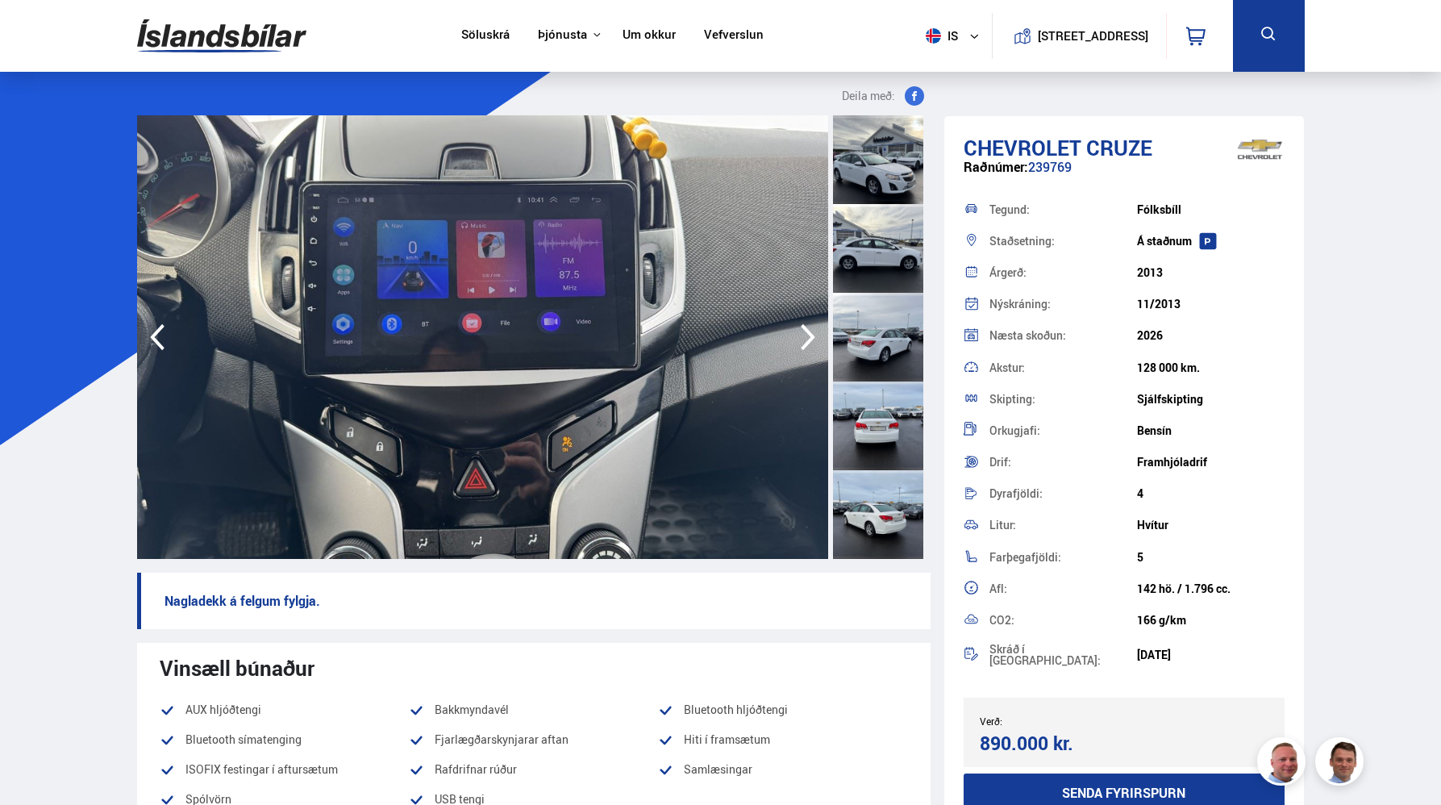
click at [163, 329] on icon "button" at bounding box center [157, 337] width 32 height 39
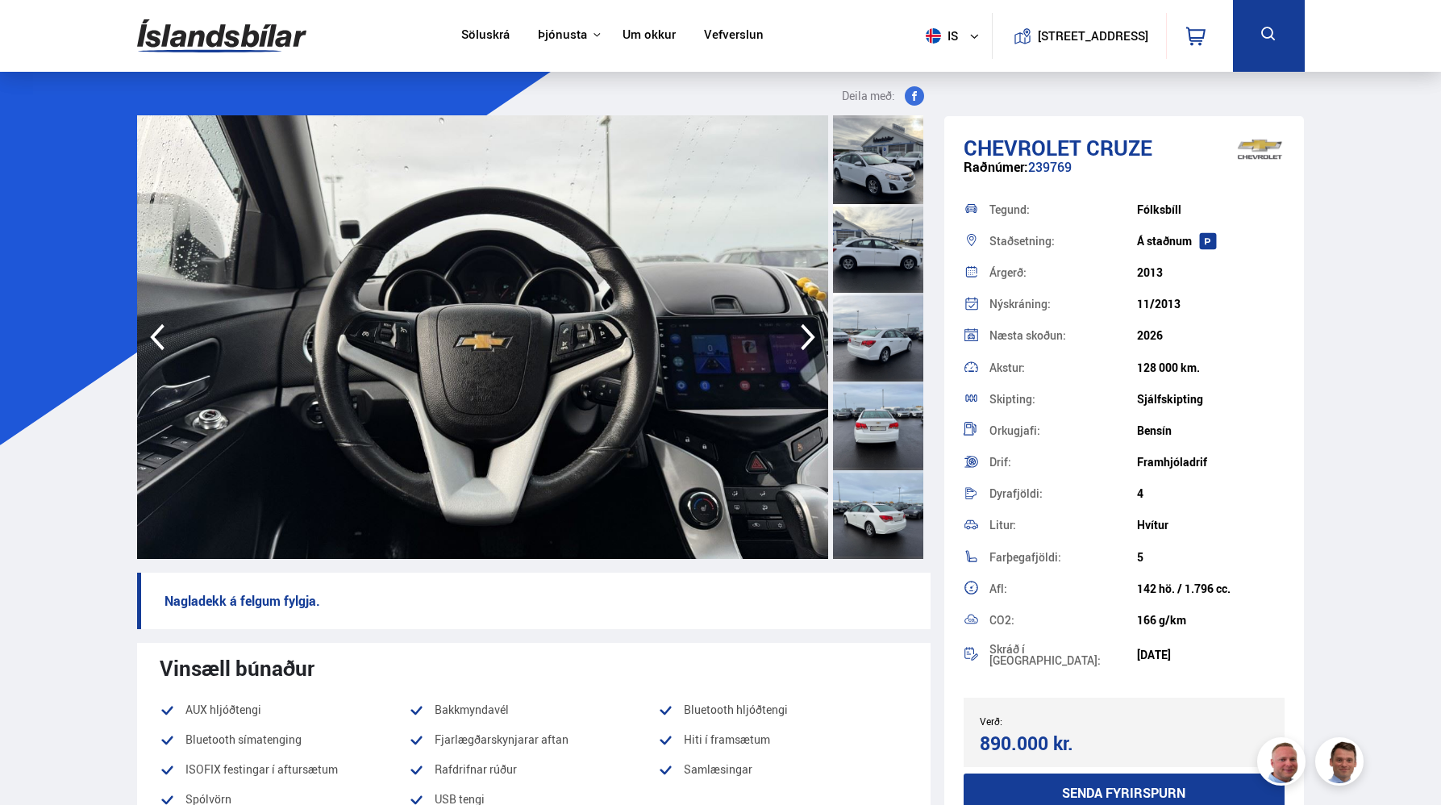
click at [803, 331] on icon "button" at bounding box center [808, 337] width 32 height 39
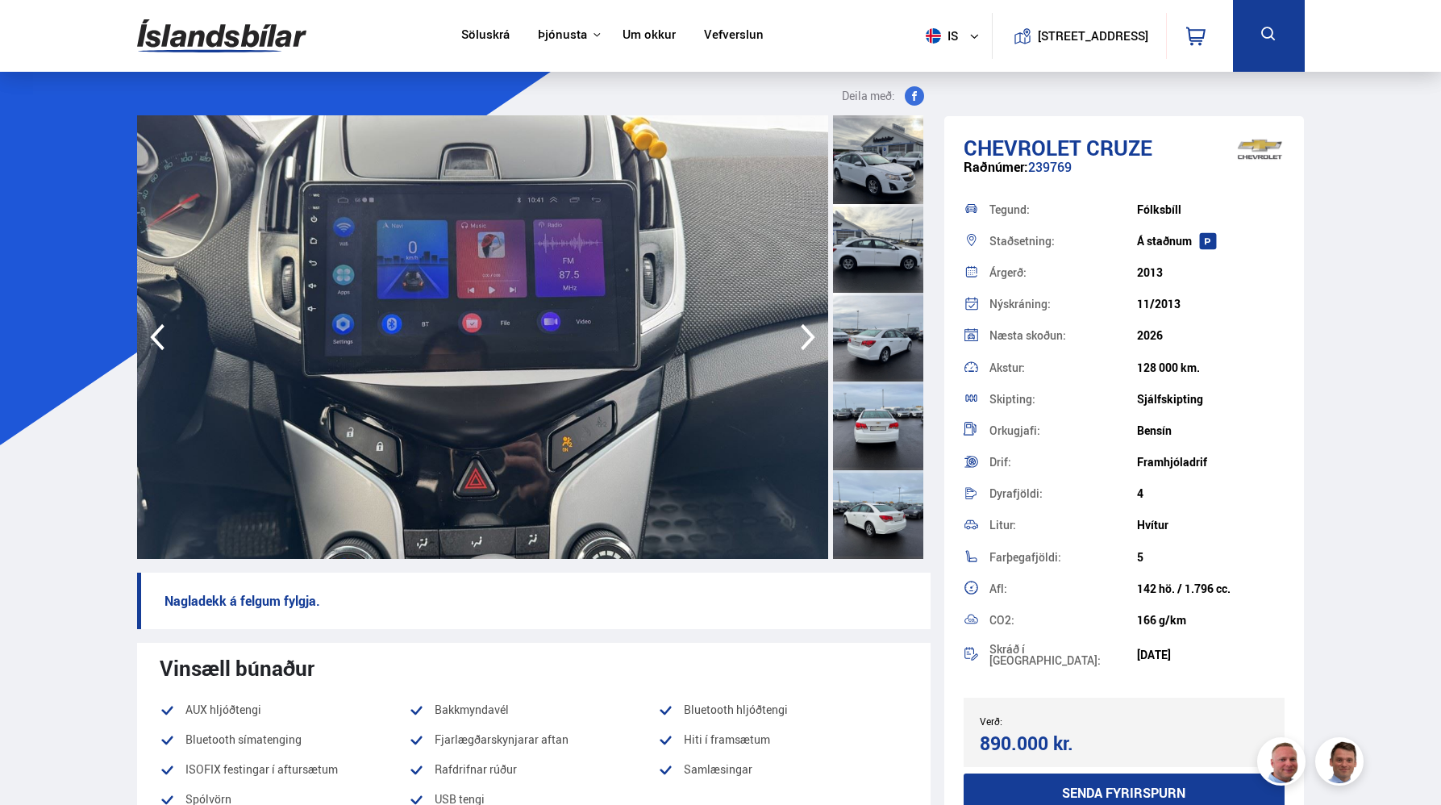
click at [803, 331] on icon "button" at bounding box center [808, 337] width 32 height 39
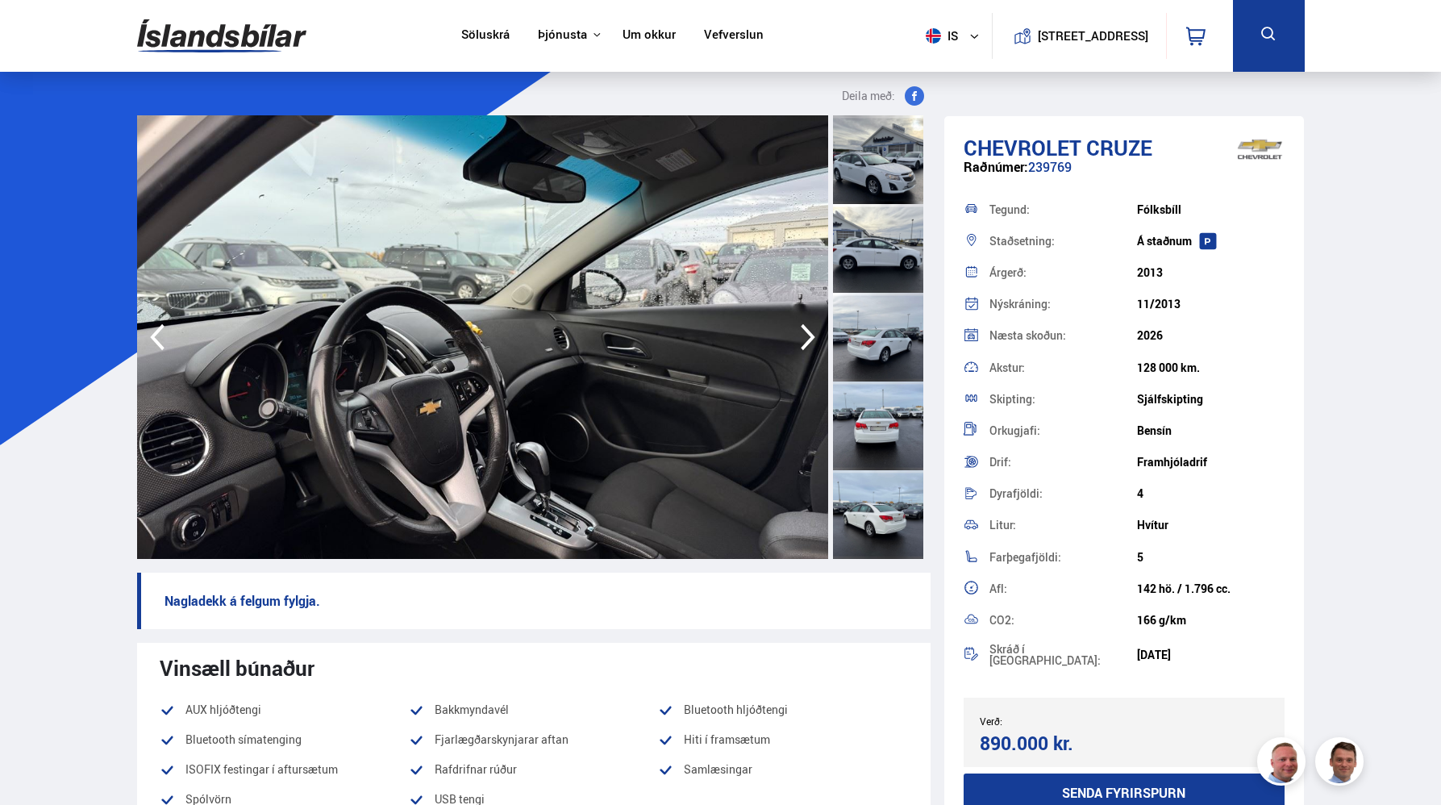
click at [803, 331] on icon "button" at bounding box center [808, 337] width 32 height 39
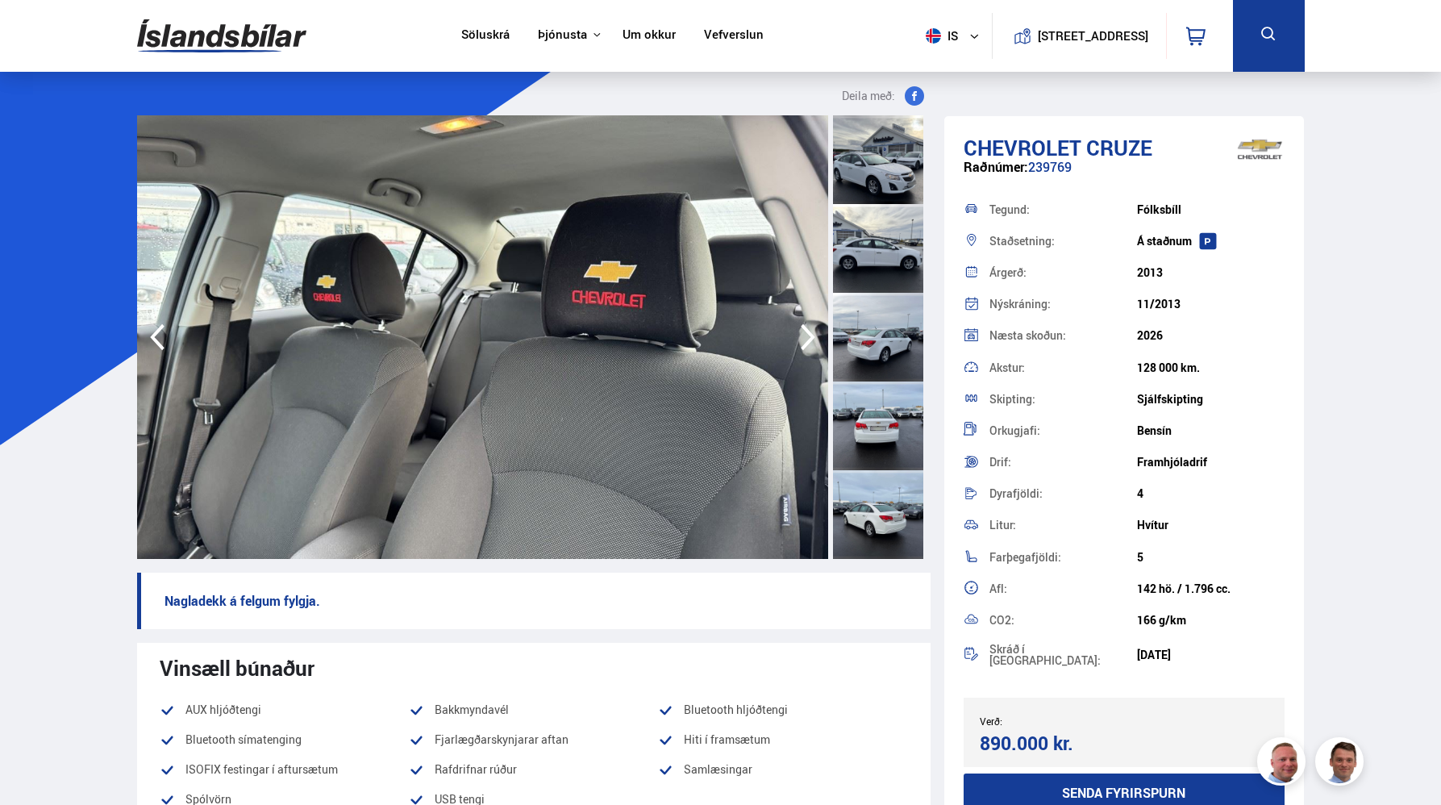
click at [803, 331] on icon "button" at bounding box center [808, 337] width 32 height 39
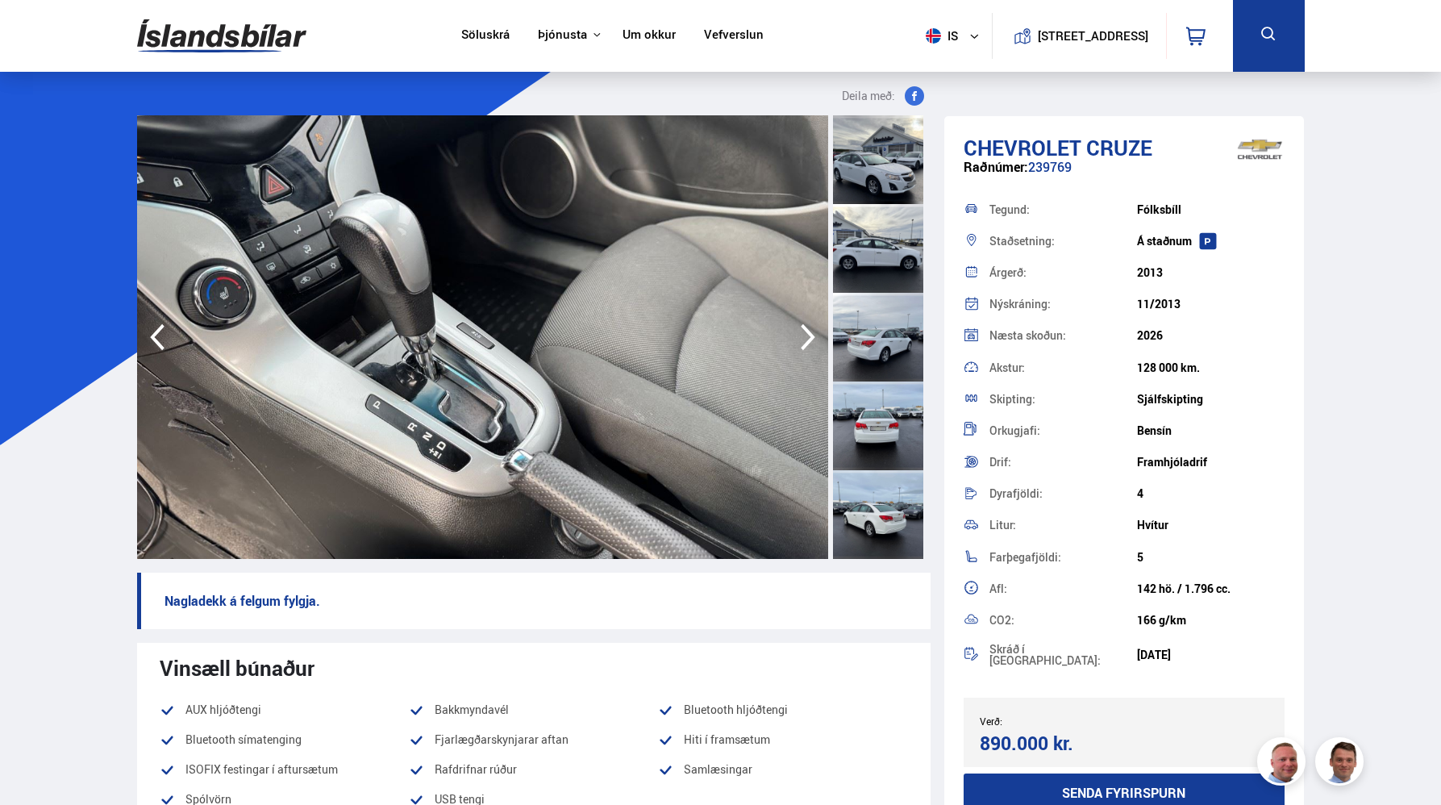
click at [803, 331] on icon "button" at bounding box center [808, 337] width 32 height 39
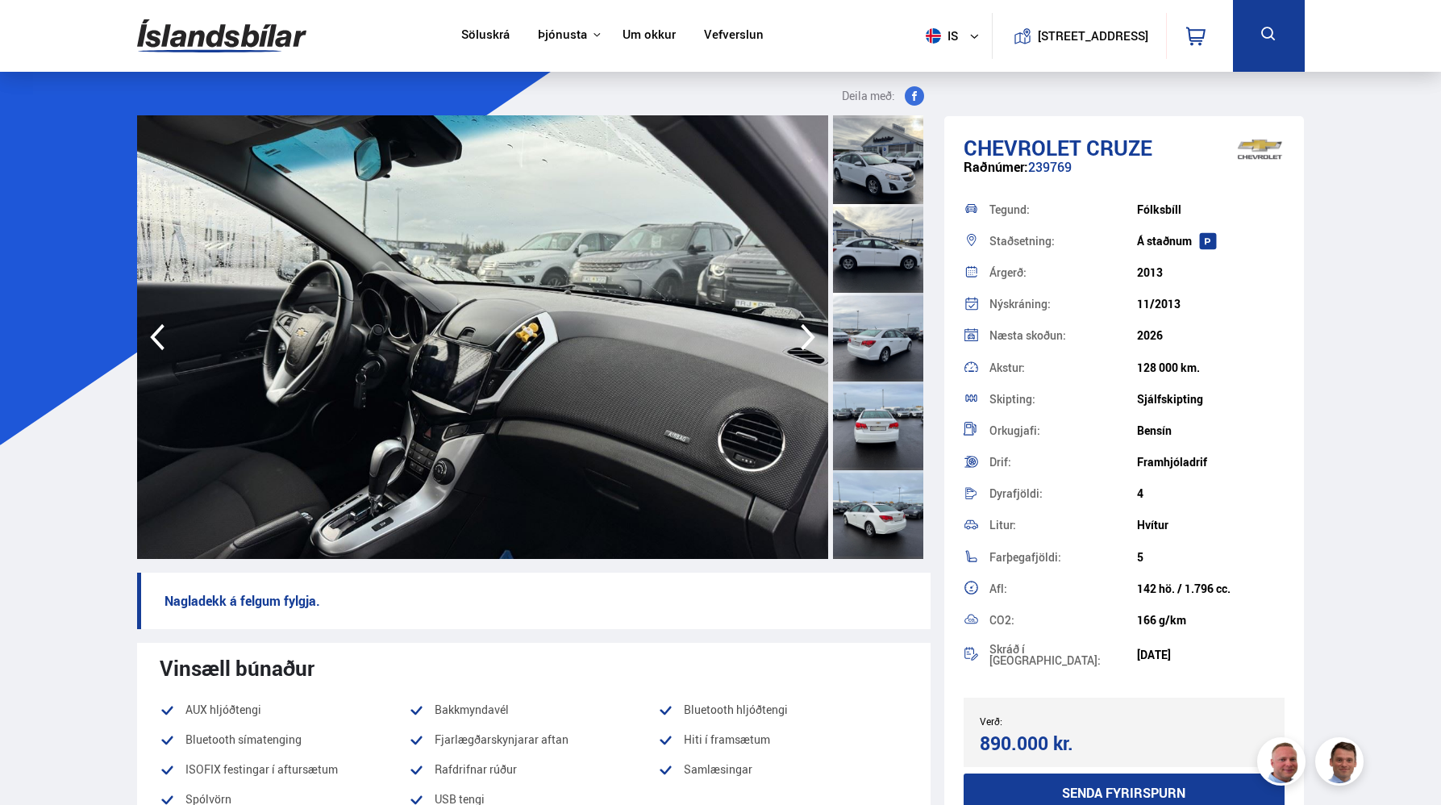
click at [803, 331] on icon "button" at bounding box center [808, 337] width 32 height 39
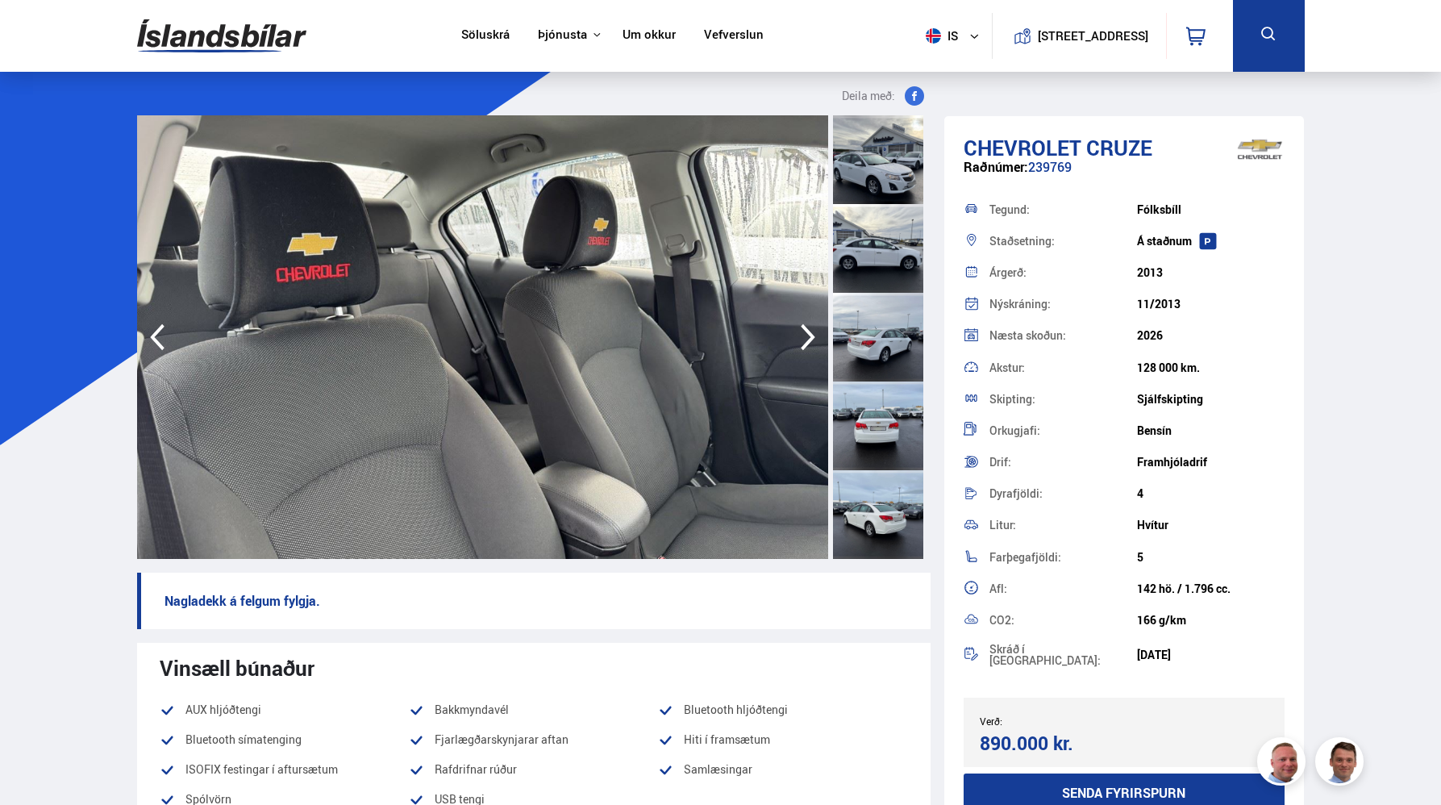
click at [803, 331] on icon "button" at bounding box center [808, 337] width 32 height 39
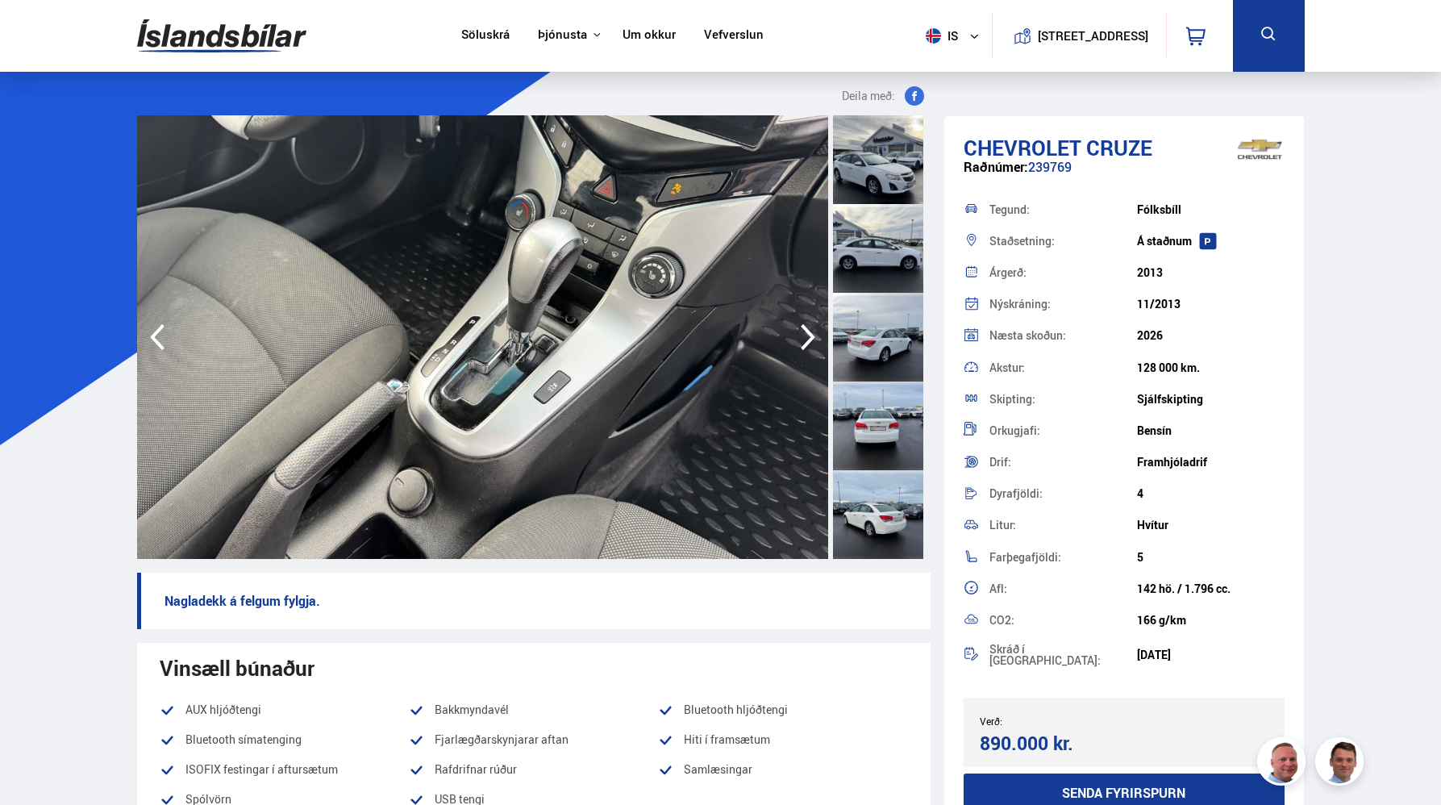
click at [803, 331] on icon "button" at bounding box center [808, 337] width 32 height 39
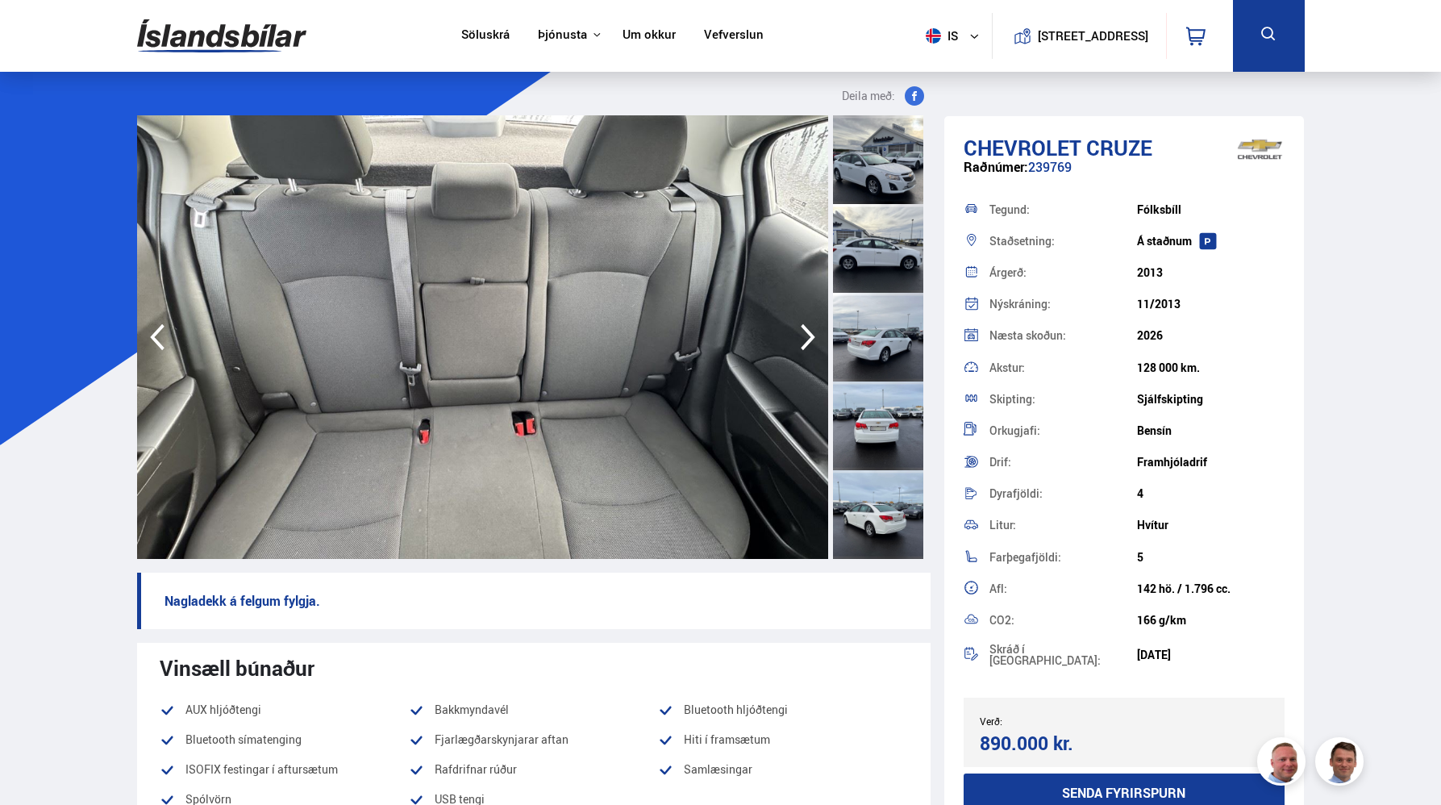
click at [803, 331] on icon "button" at bounding box center [808, 337] width 32 height 39
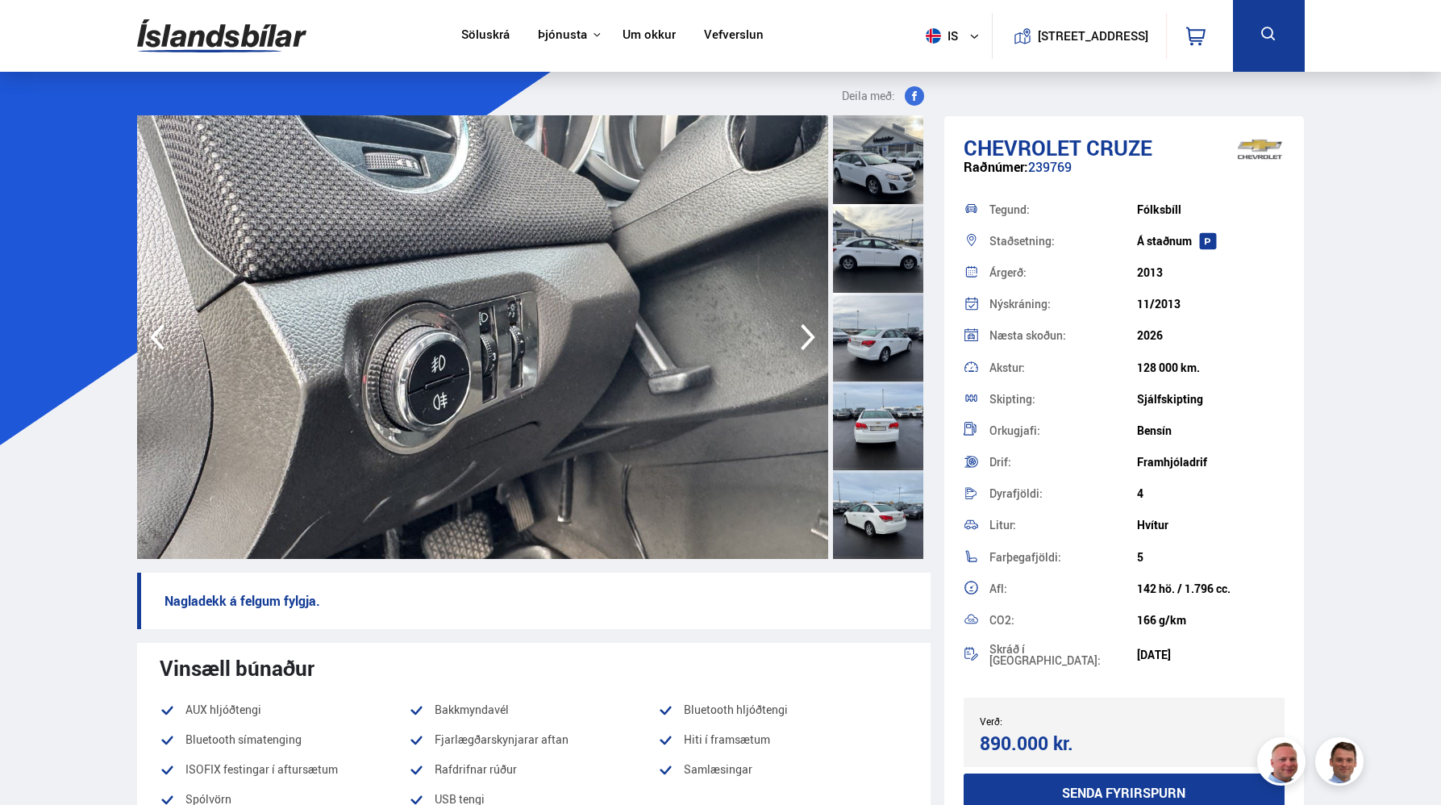
click at [803, 331] on icon "button" at bounding box center [808, 337] width 32 height 39
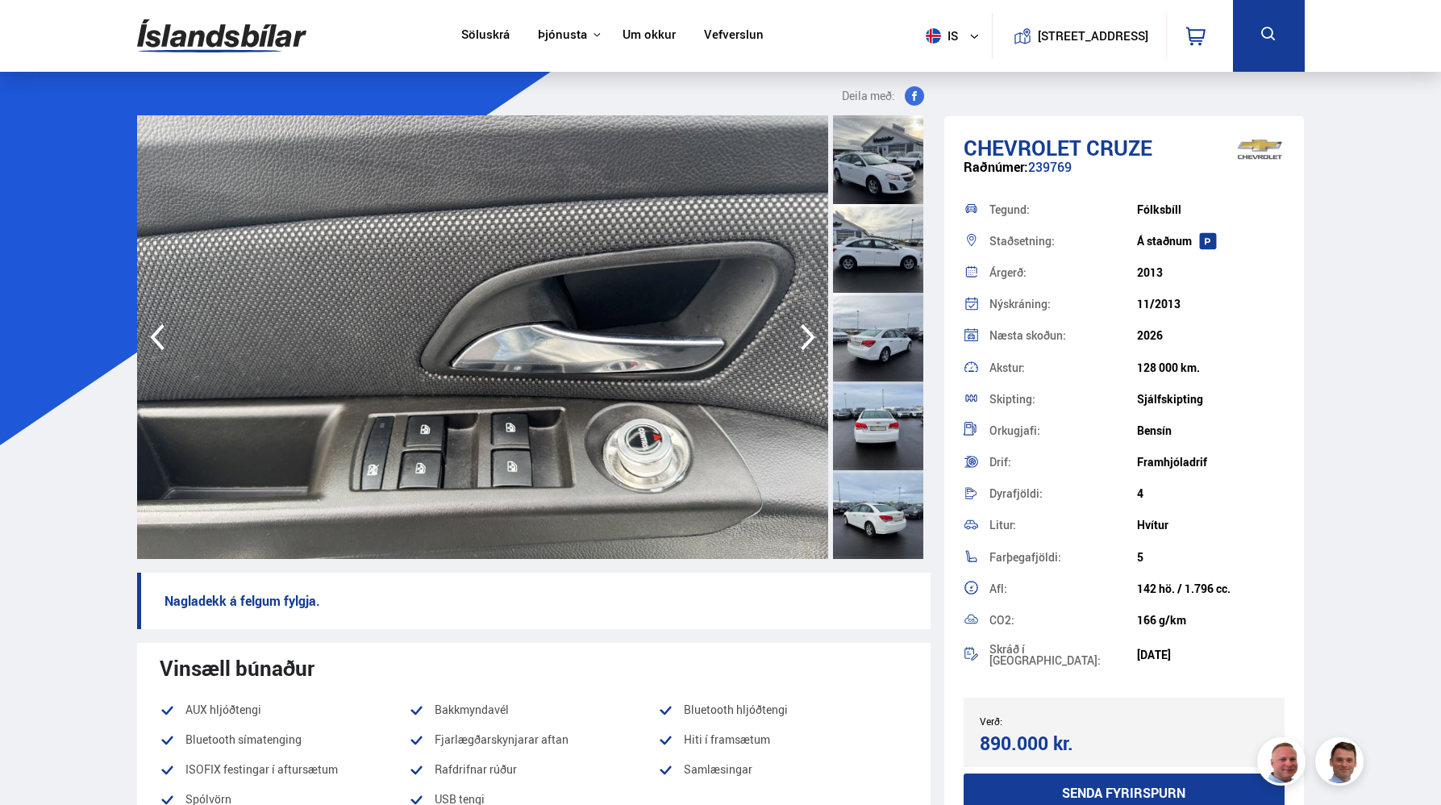
click at [803, 331] on icon "button" at bounding box center [808, 337] width 32 height 39
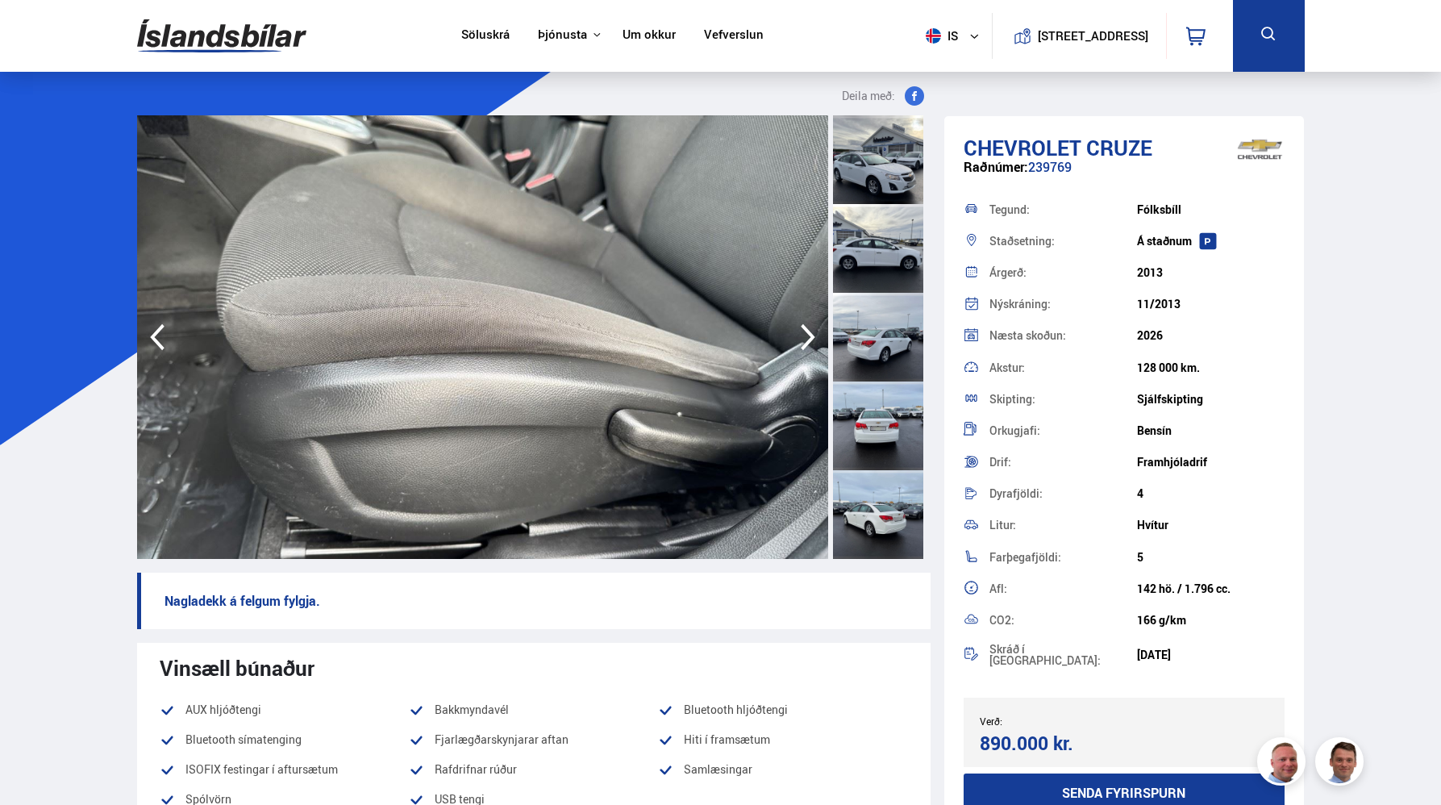
click at [803, 331] on icon "button" at bounding box center [808, 337] width 32 height 39
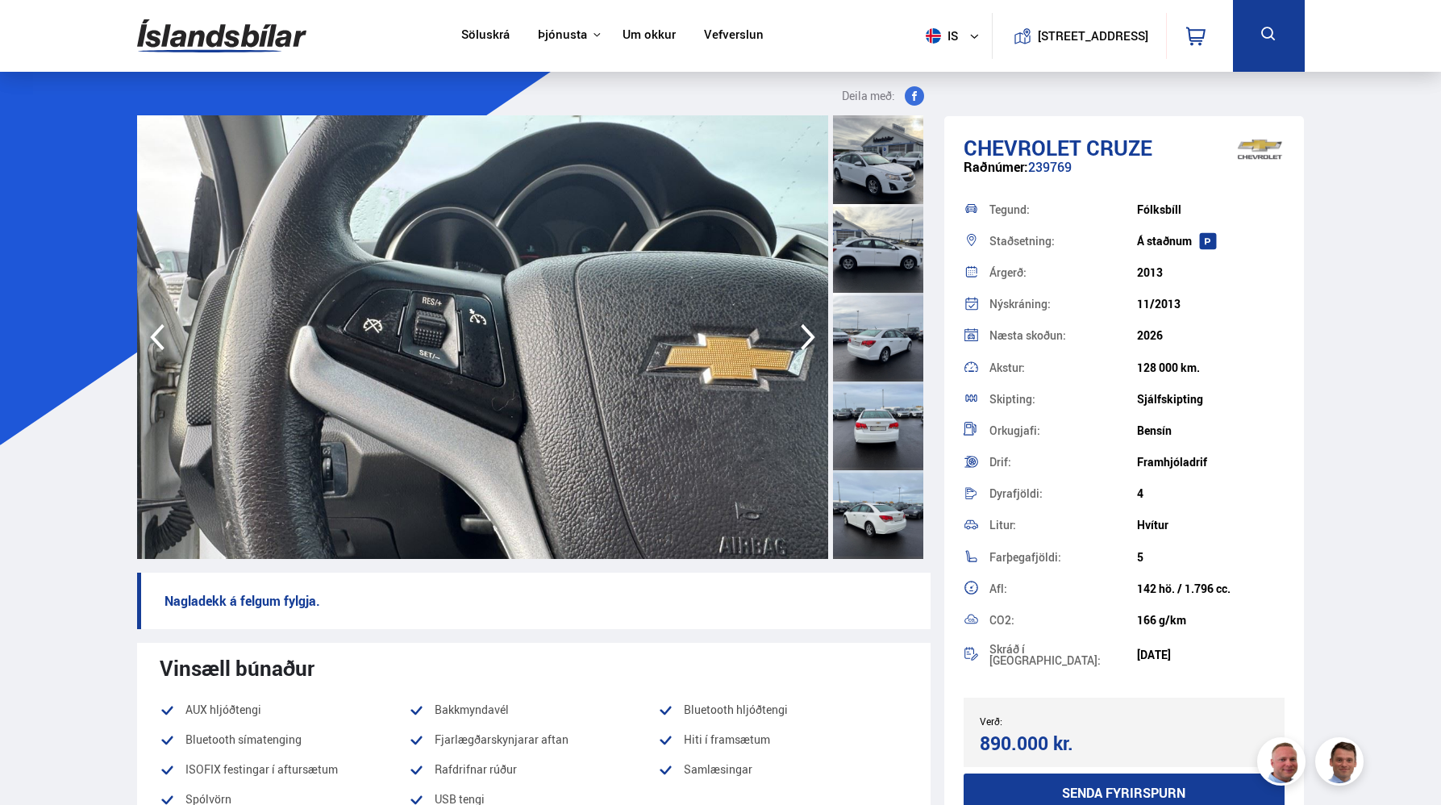
click at [803, 331] on icon "button" at bounding box center [808, 337] width 32 height 39
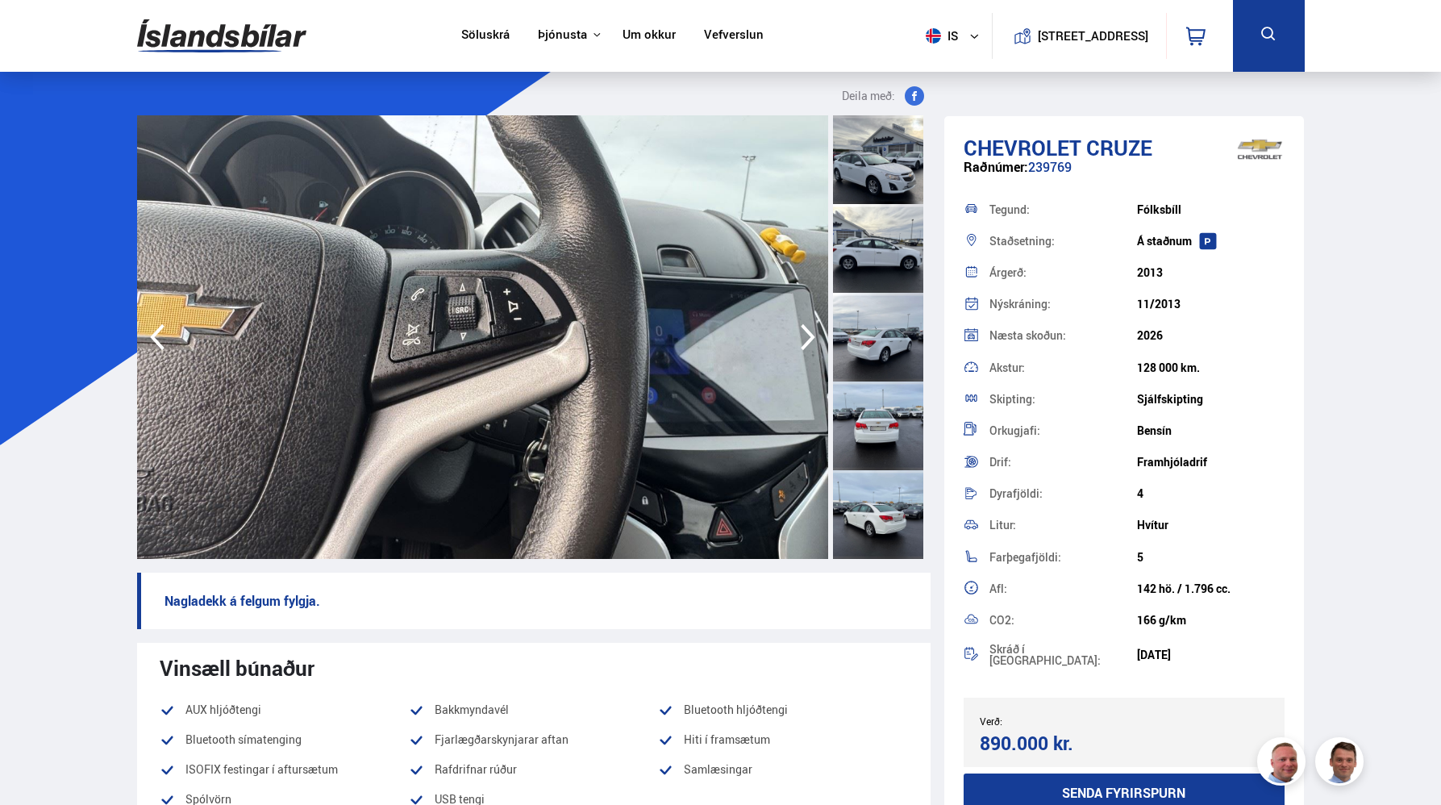
click at [803, 331] on icon "button" at bounding box center [808, 337] width 32 height 39
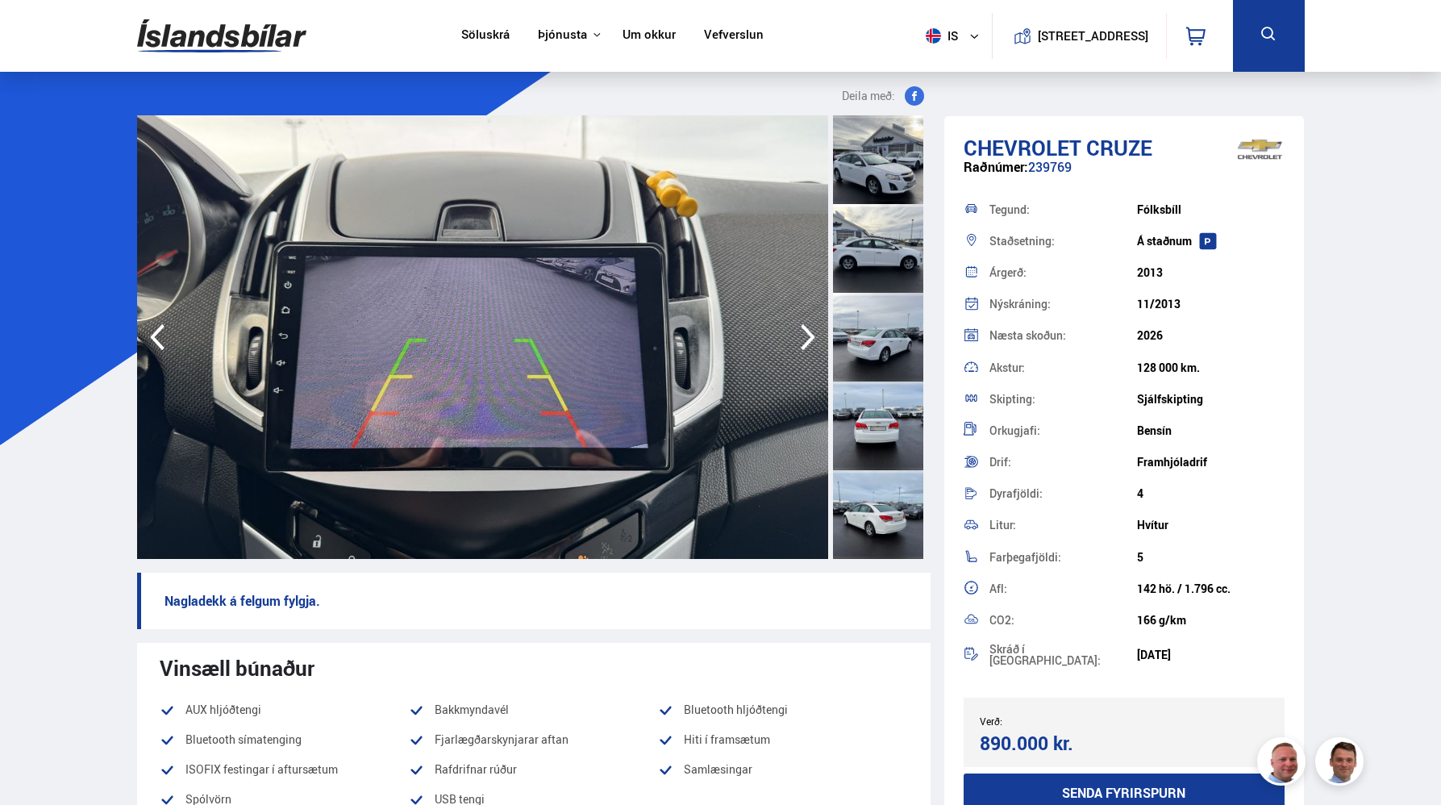
click at [803, 331] on icon "button" at bounding box center [808, 337] width 32 height 39
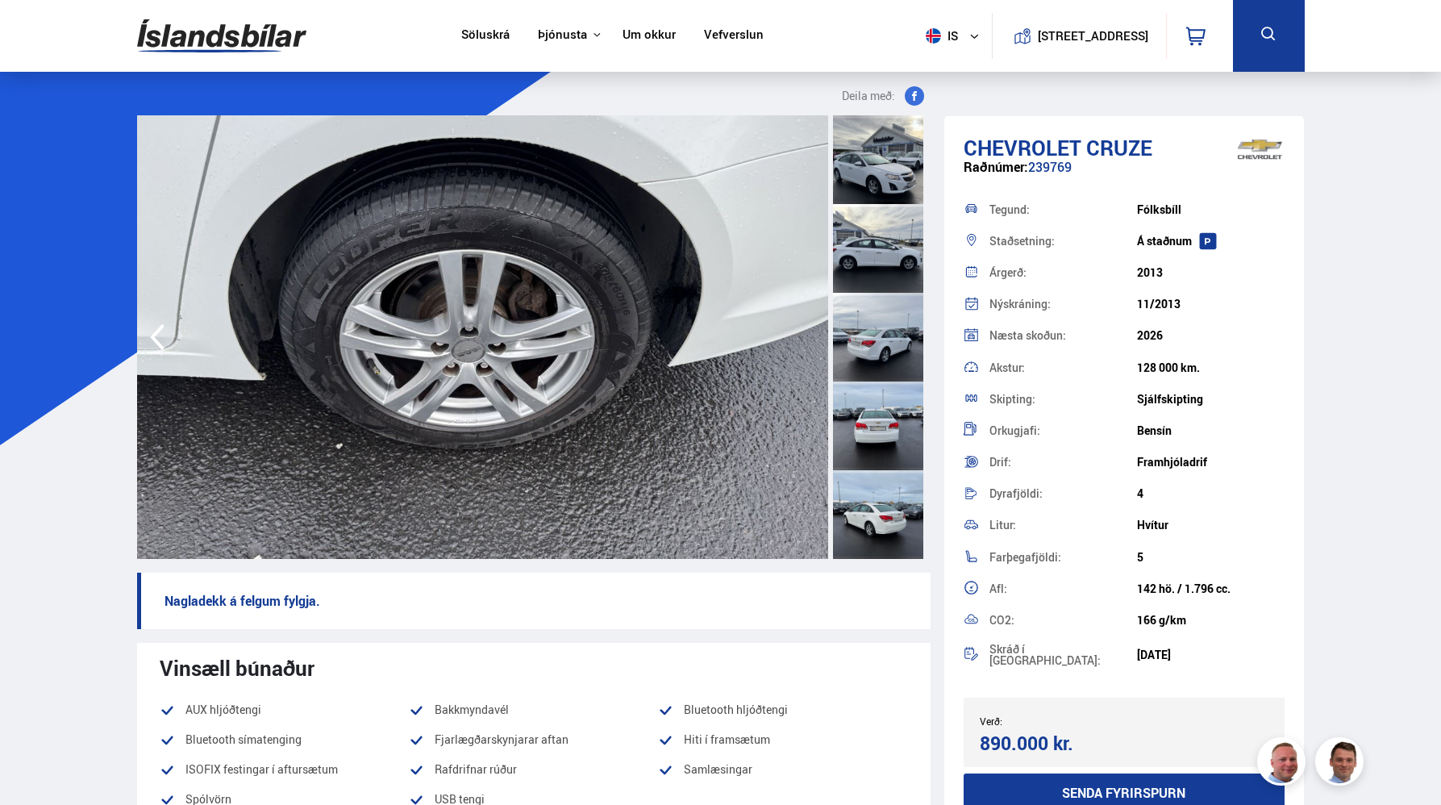
click at [803, 331] on img at bounding box center [482, 337] width 691 height 444
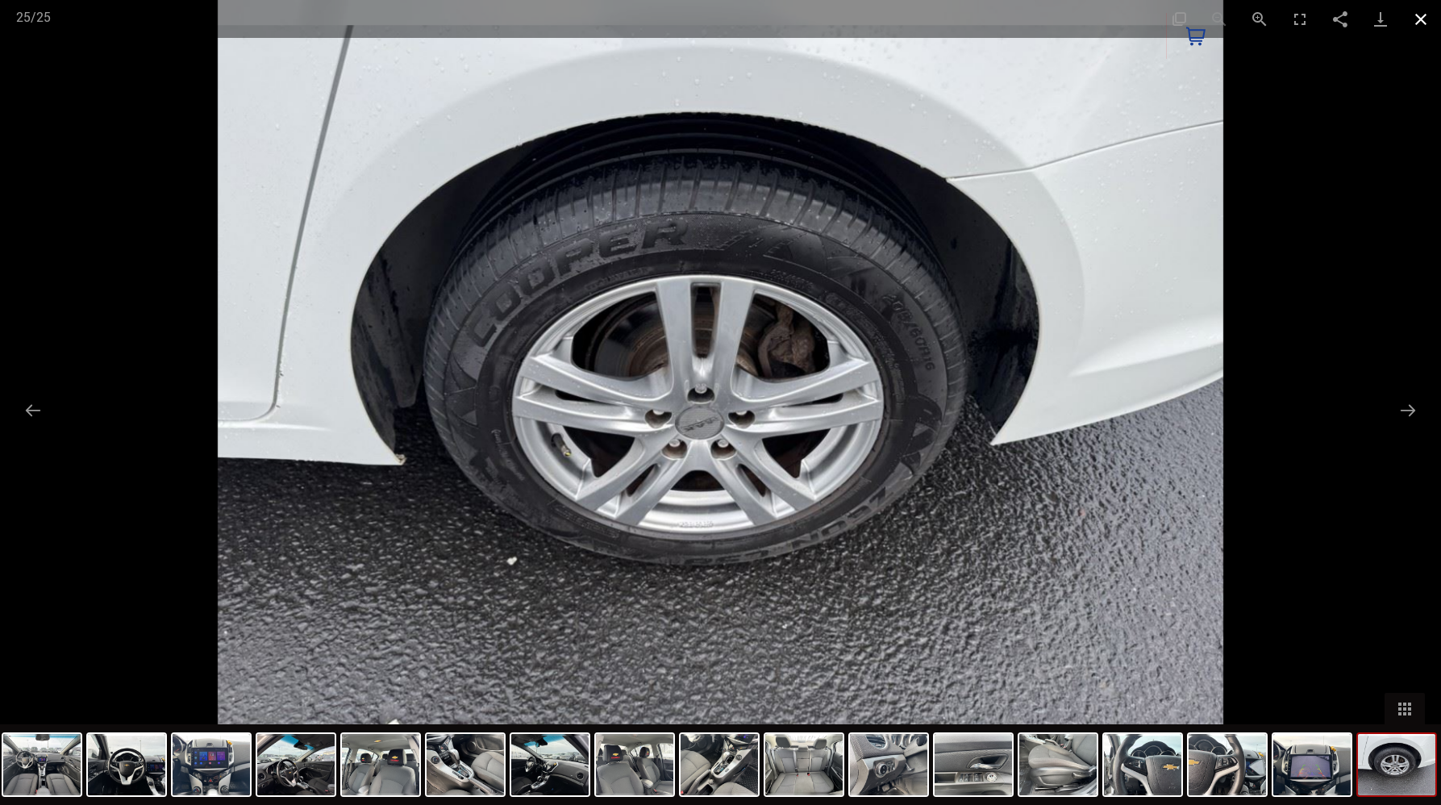
click at [1418, 23] on button "Close gallery" at bounding box center [1421, 19] width 40 height 38
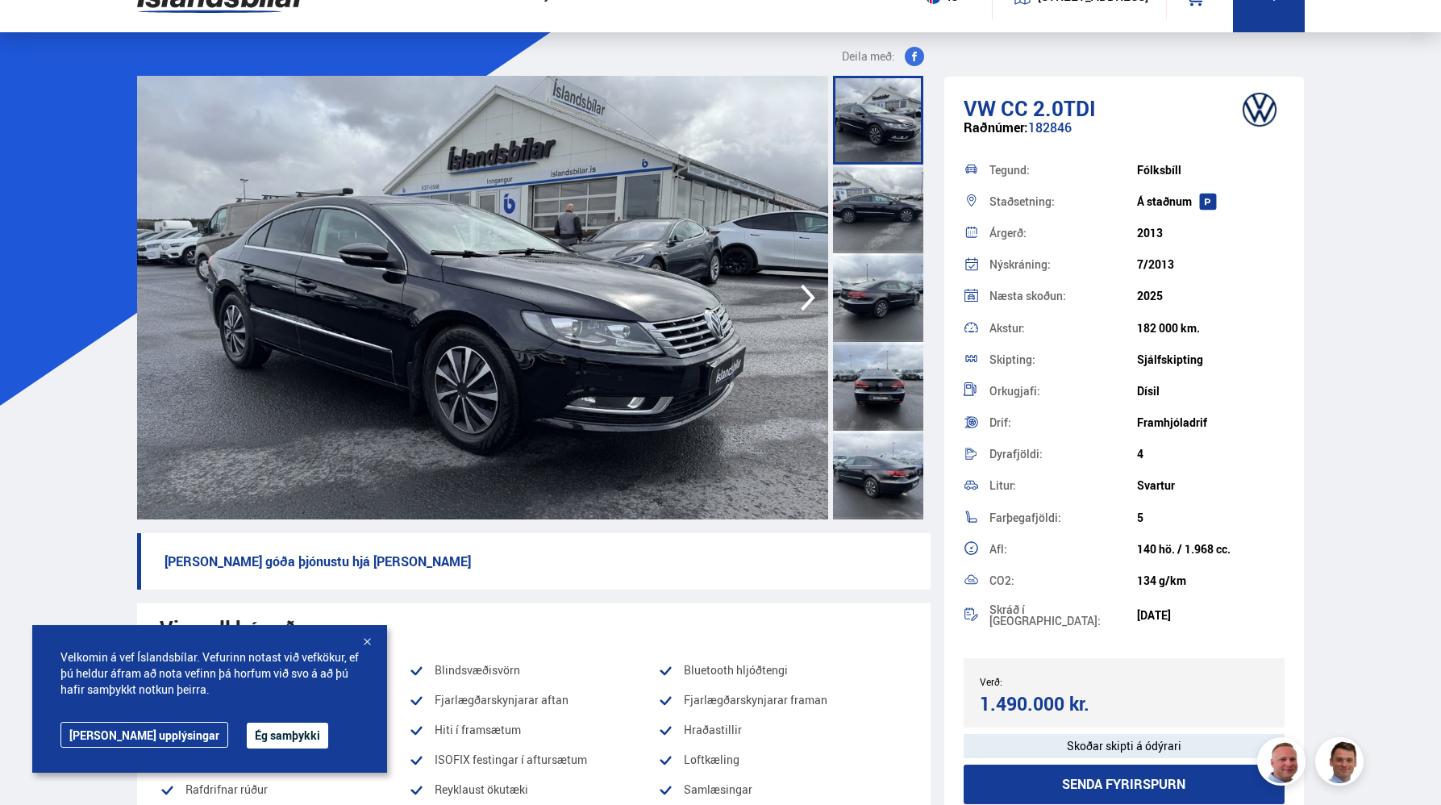
scroll to position [46, 0]
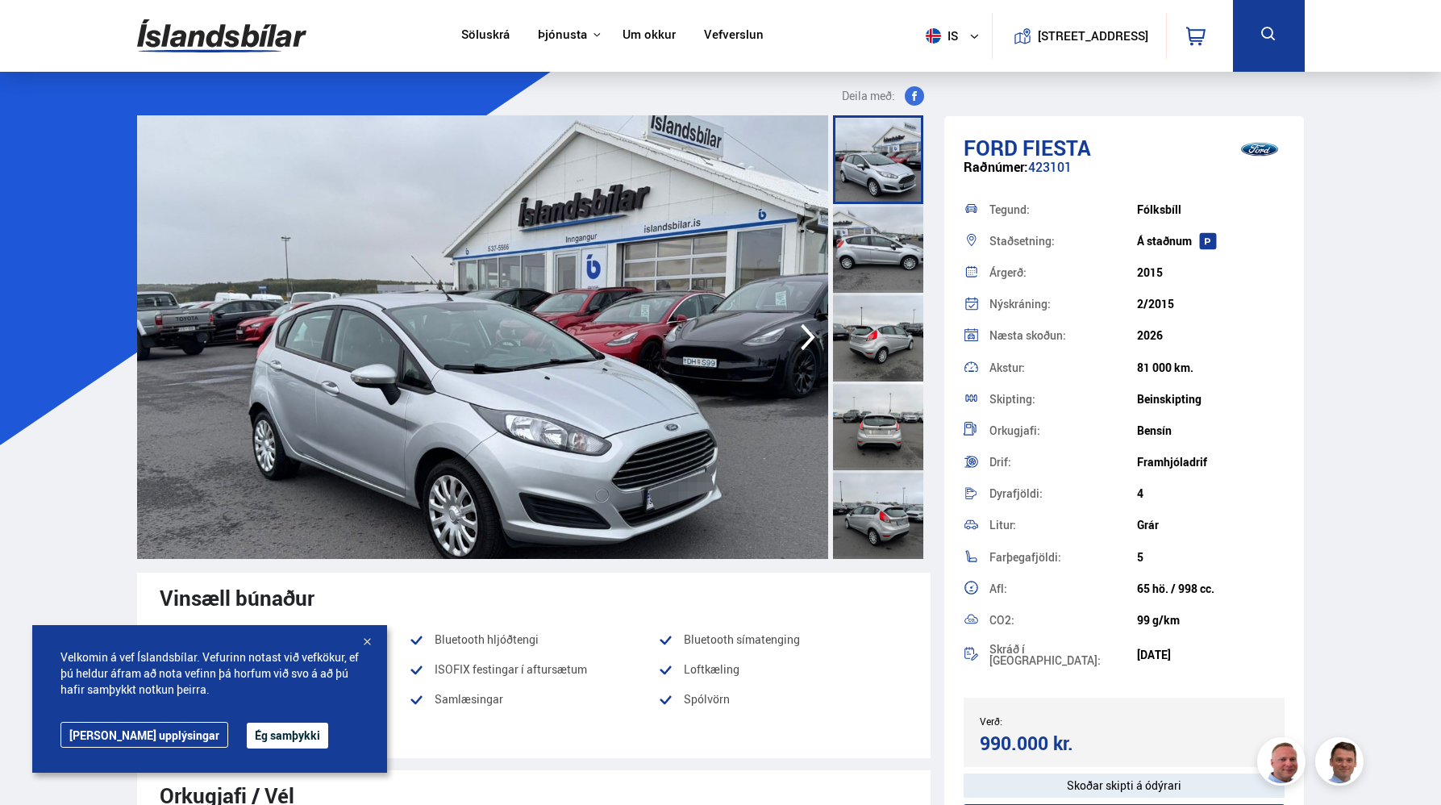
click at [364, 644] on div at bounding box center [367, 643] width 16 height 16
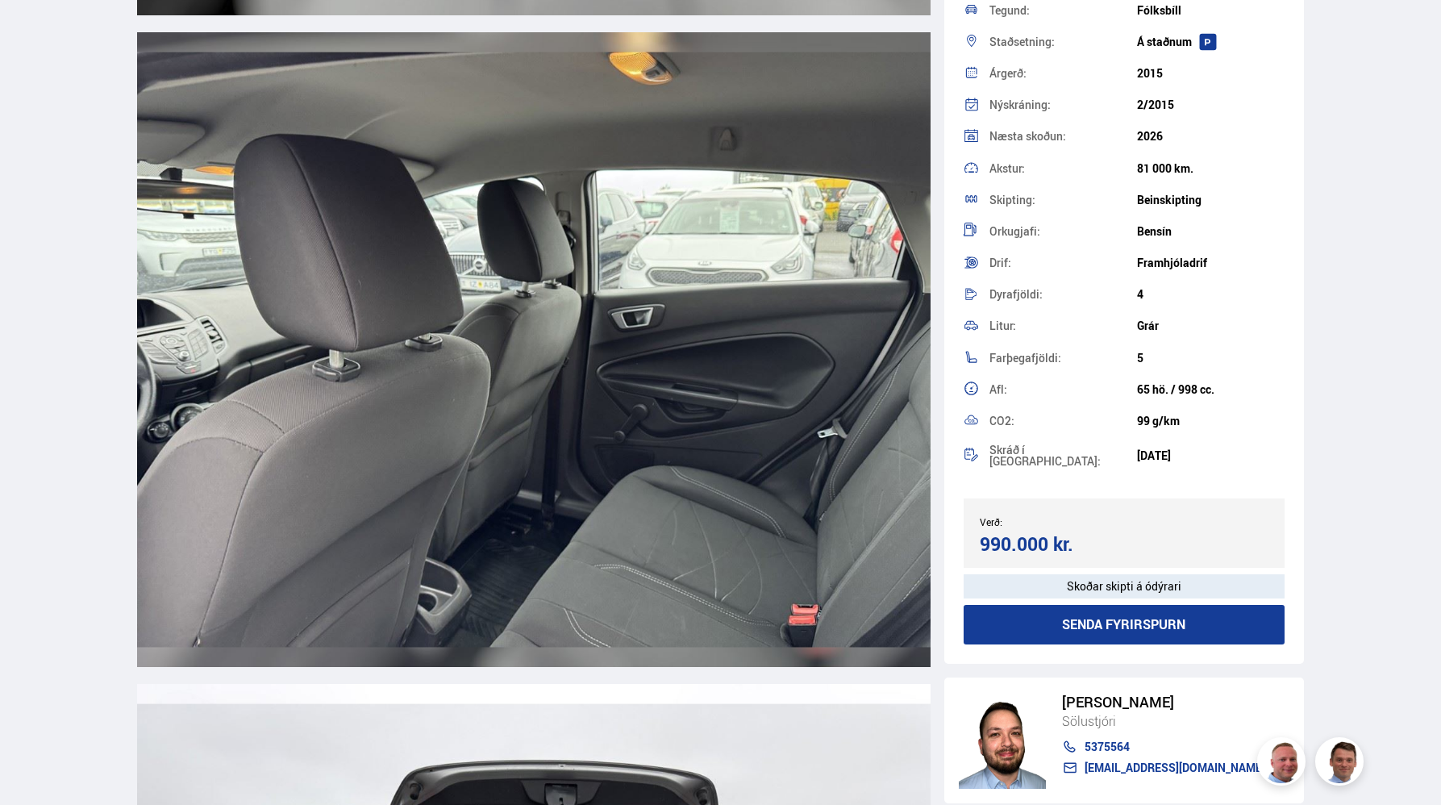
scroll to position [12968, 0]
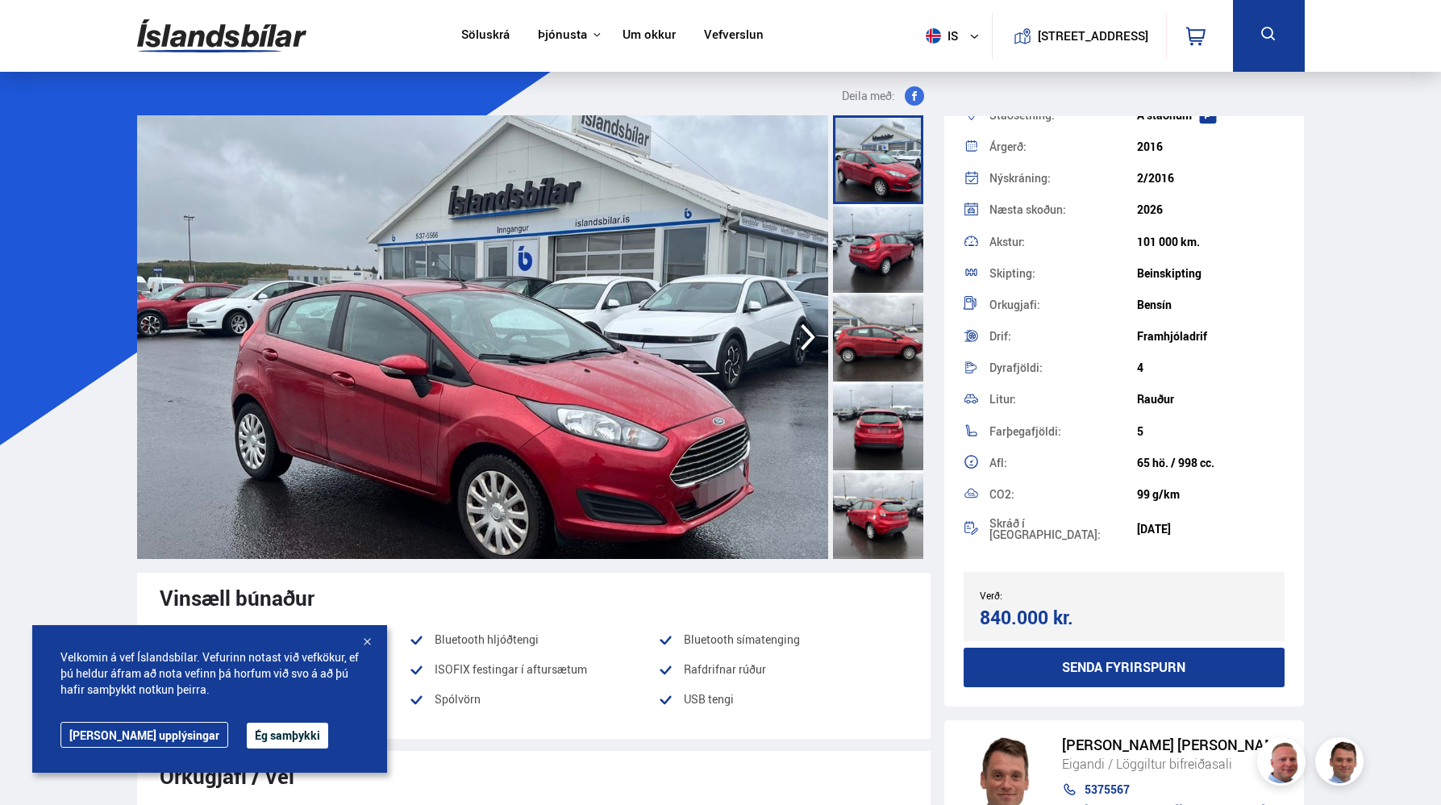
click at [365, 636] on div at bounding box center [367, 643] width 16 height 16
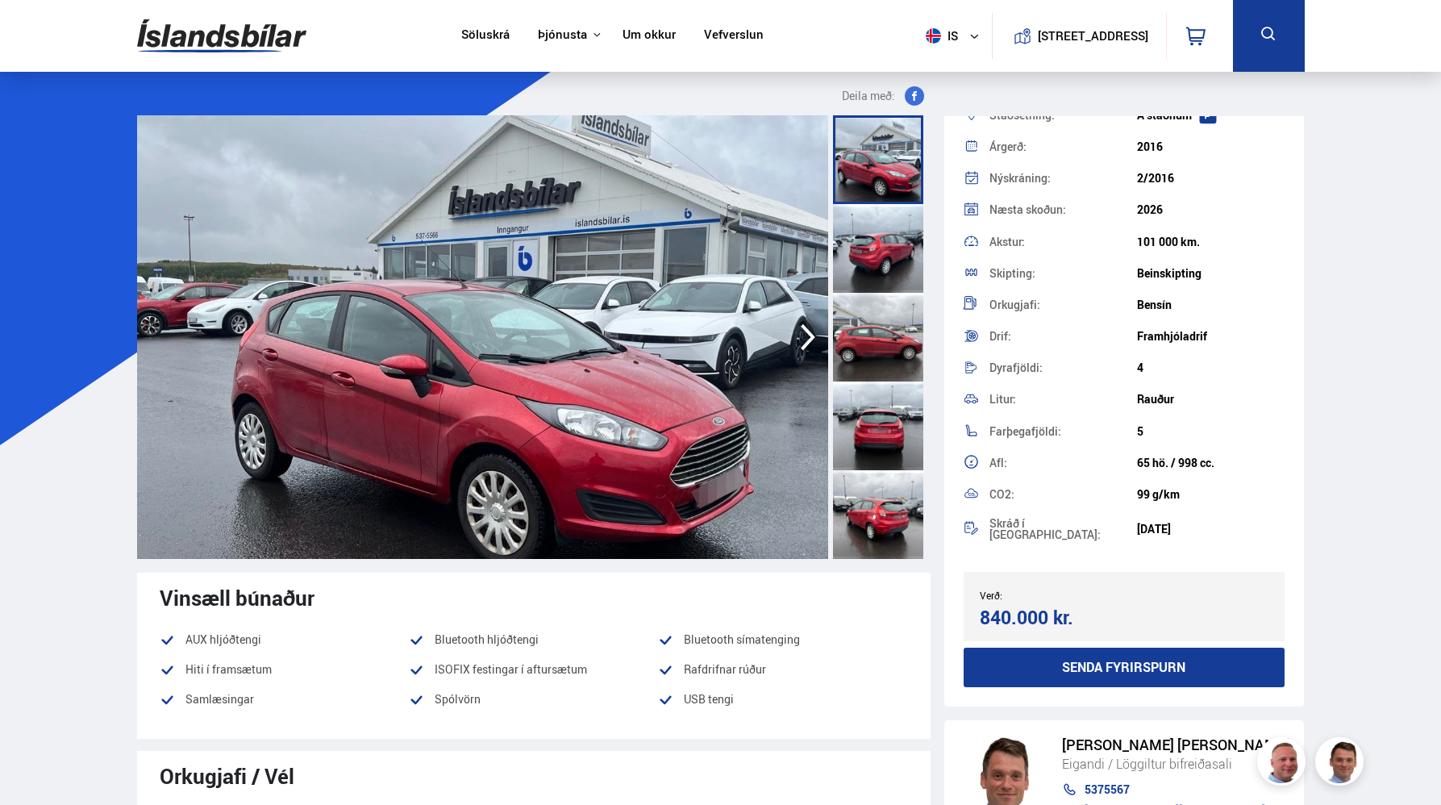
scroll to position [111, 0]
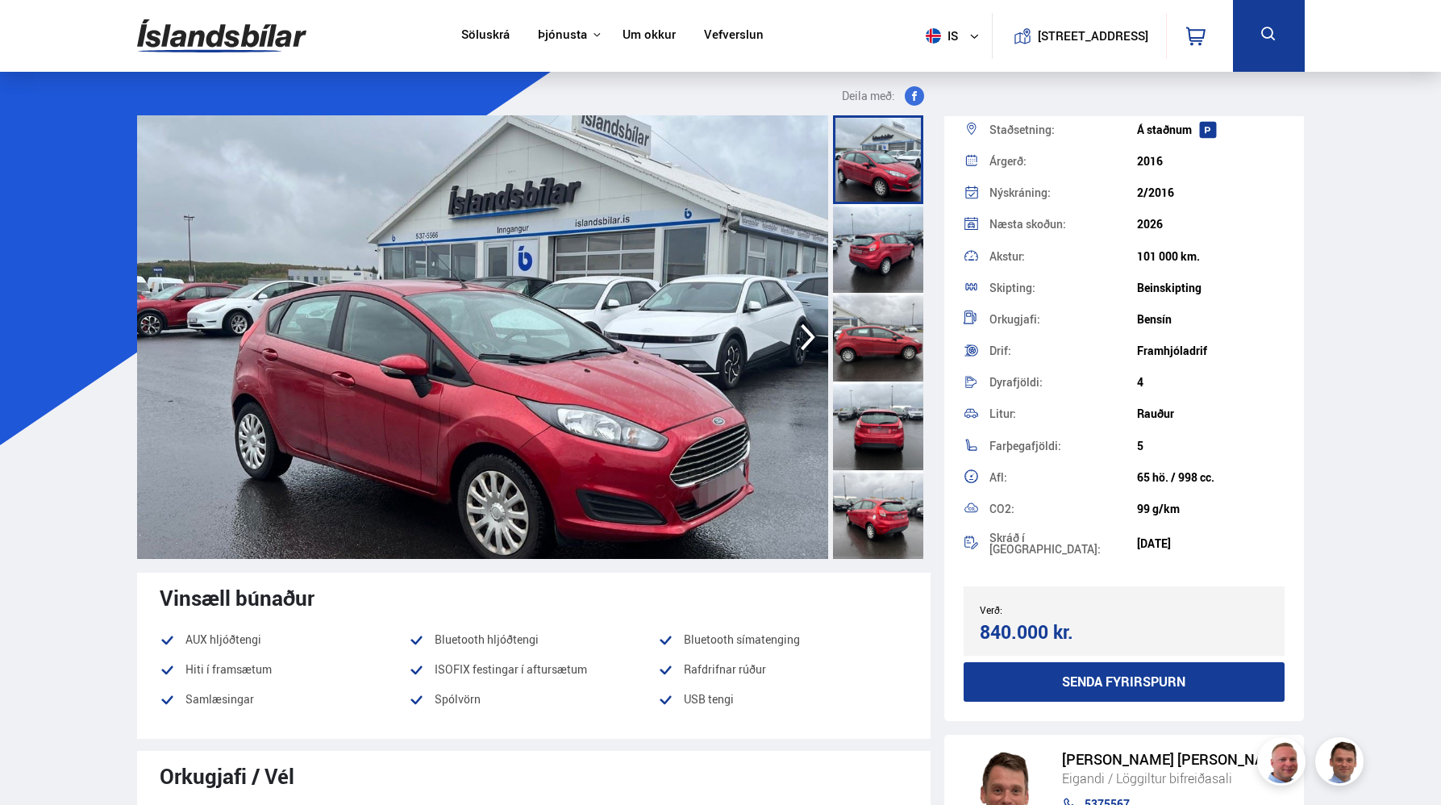
click at [795, 338] on icon "button" at bounding box center [808, 337] width 32 height 39
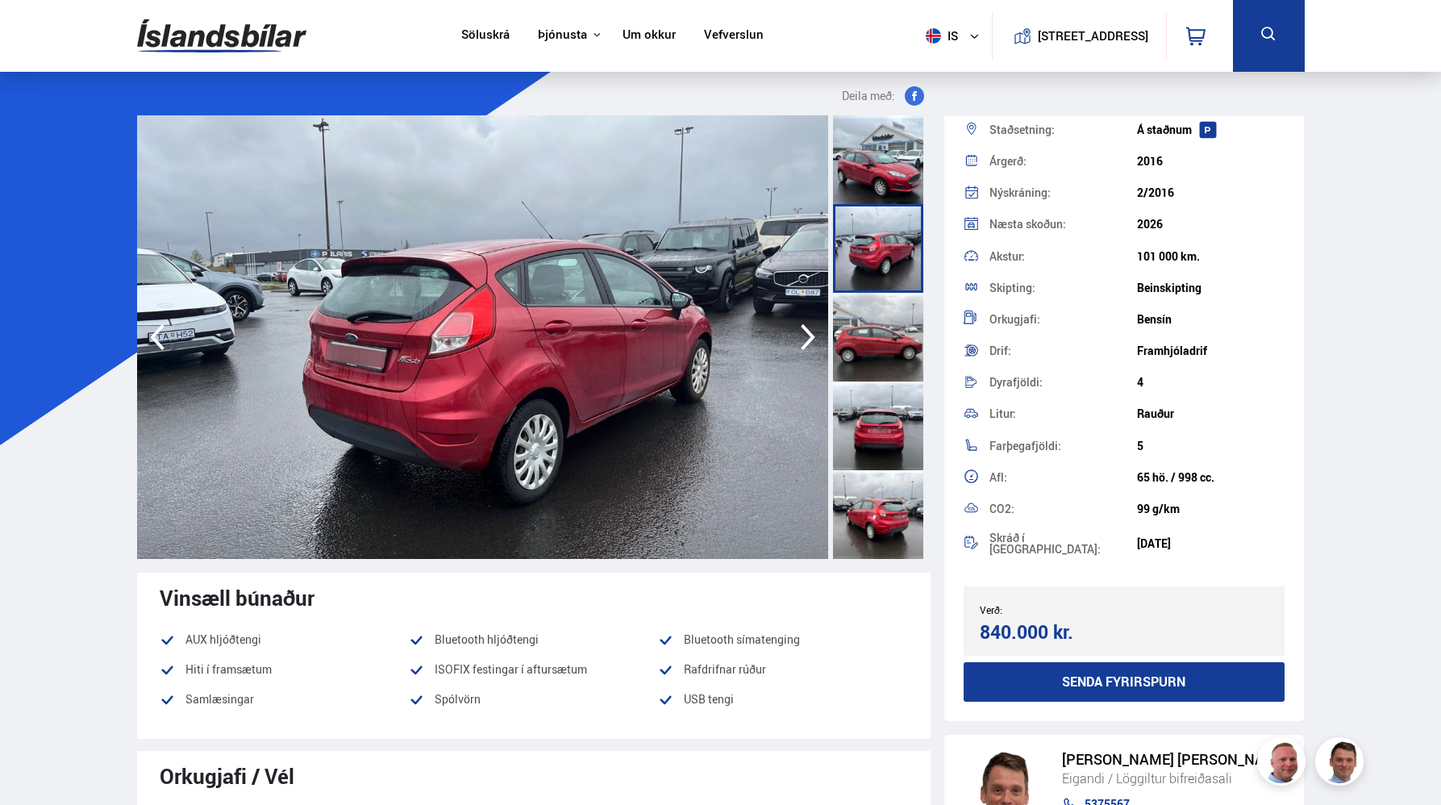
click at [795, 338] on icon "button" at bounding box center [808, 337] width 32 height 39
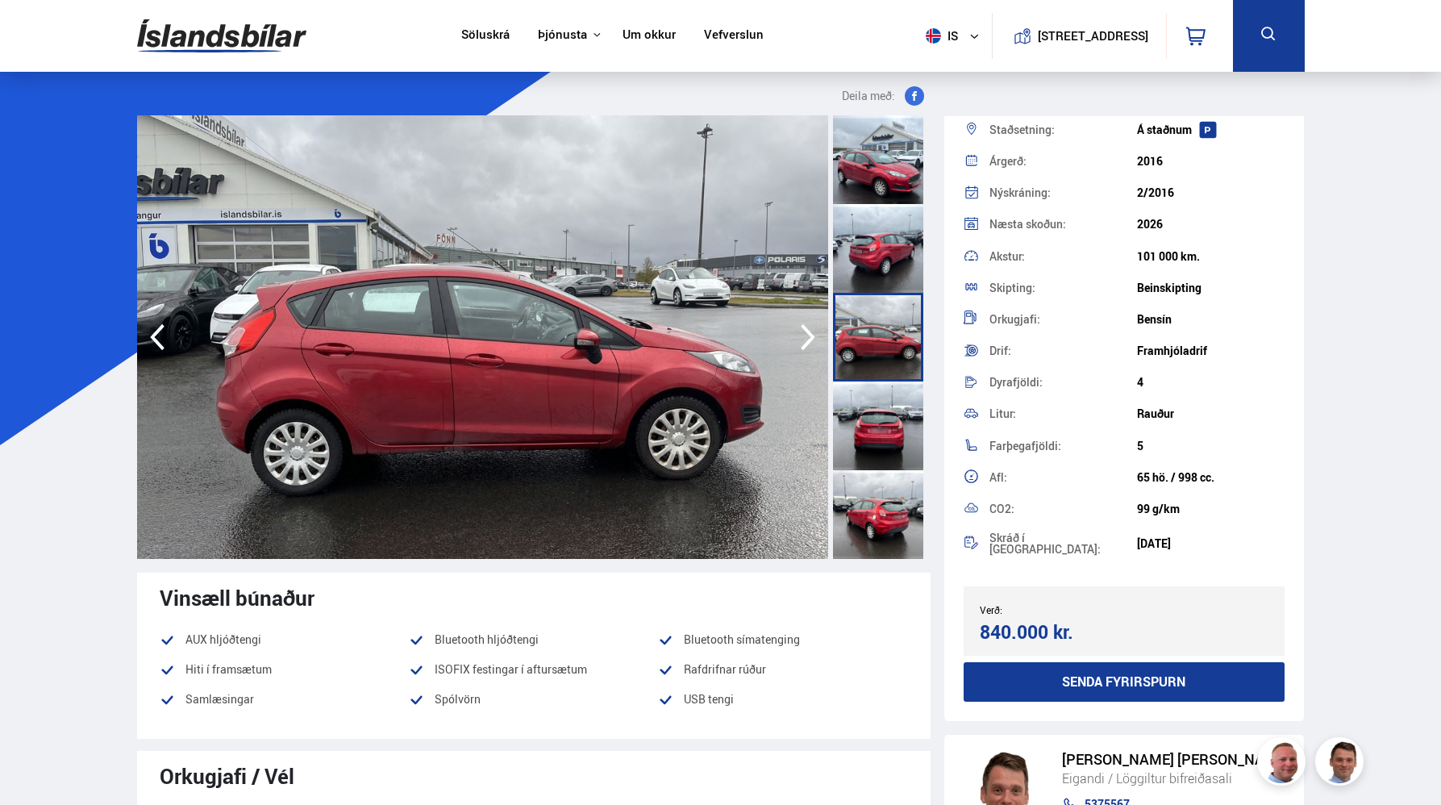
click at [795, 338] on icon "button" at bounding box center [808, 337] width 32 height 39
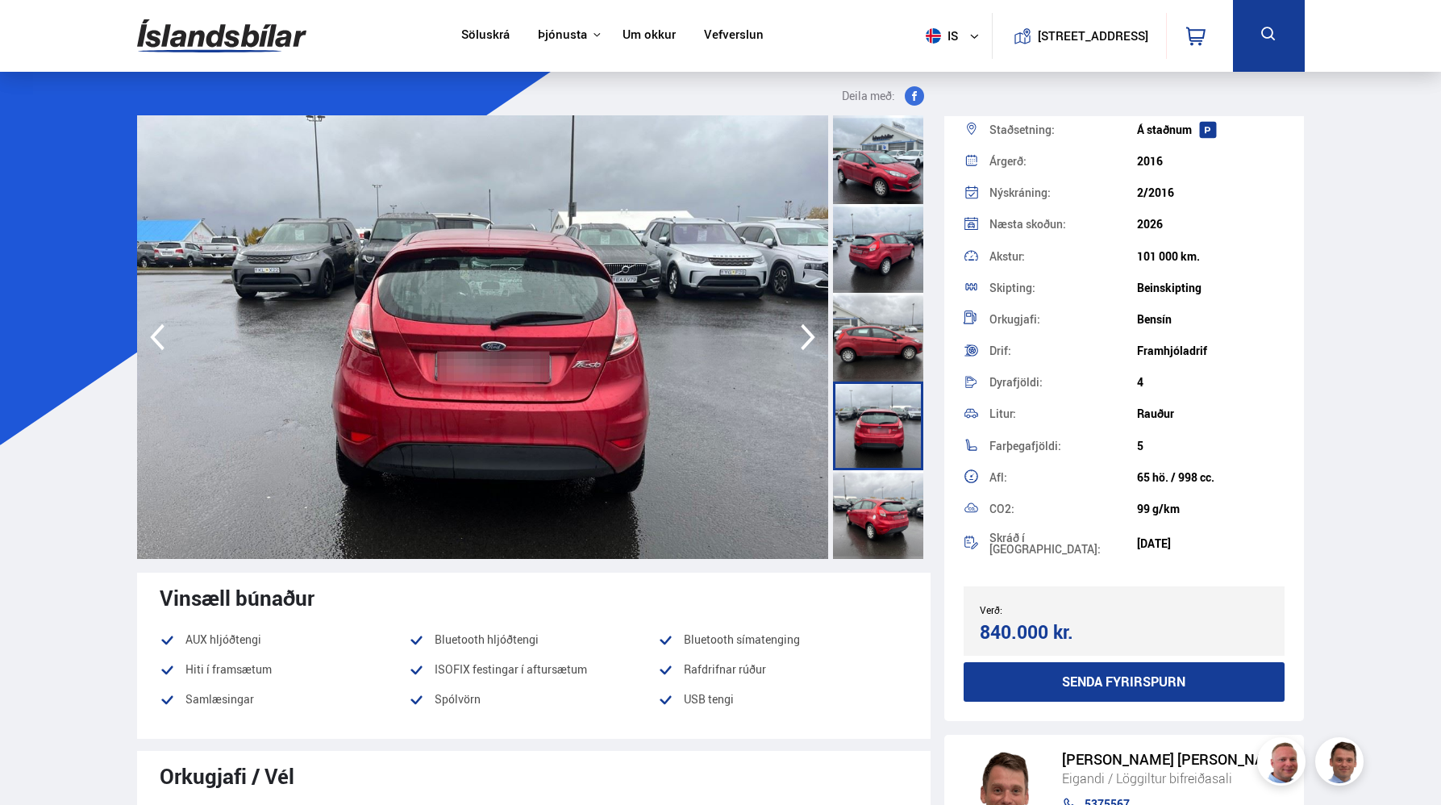
click at [795, 338] on icon "button" at bounding box center [808, 337] width 32 height 39
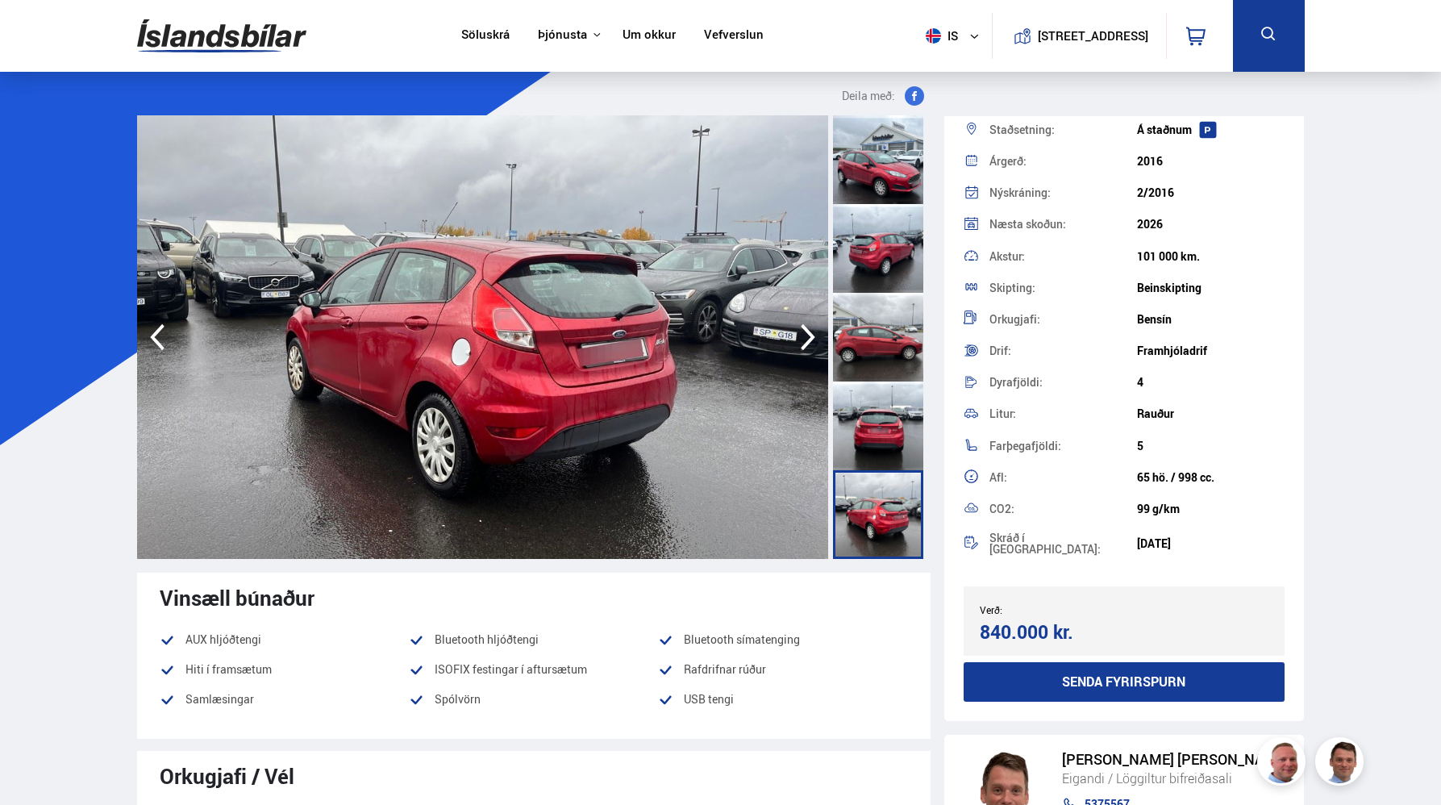
click at [795, 338] on icon "button" at bounding box center [808, 337] width 32 height 39
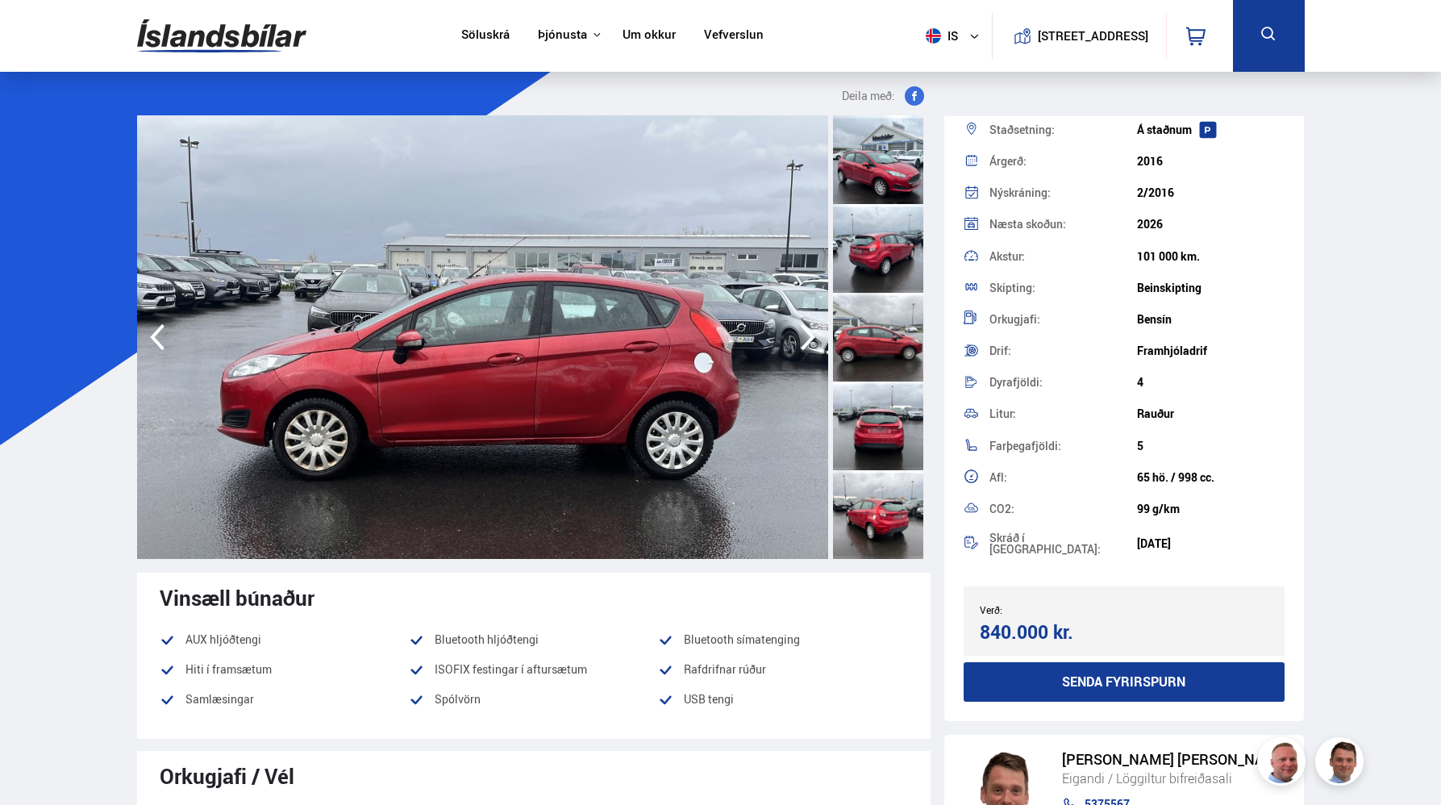
click at [795, 338] on icon "button" at bounding box center [808, 337] width 32 height 39
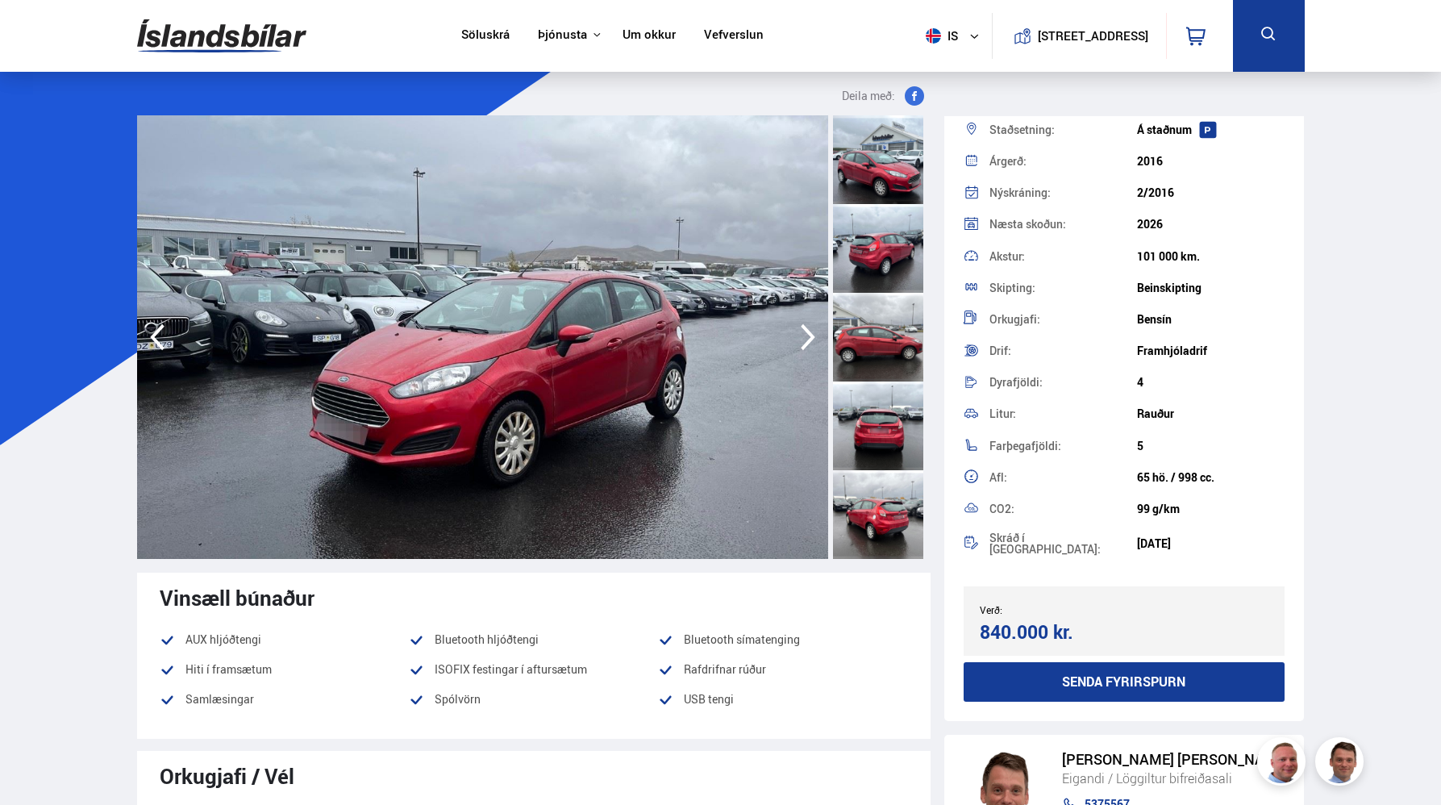
click at [795, 338] on icon "button" at bounding box center [808, 337] width 32 height 39
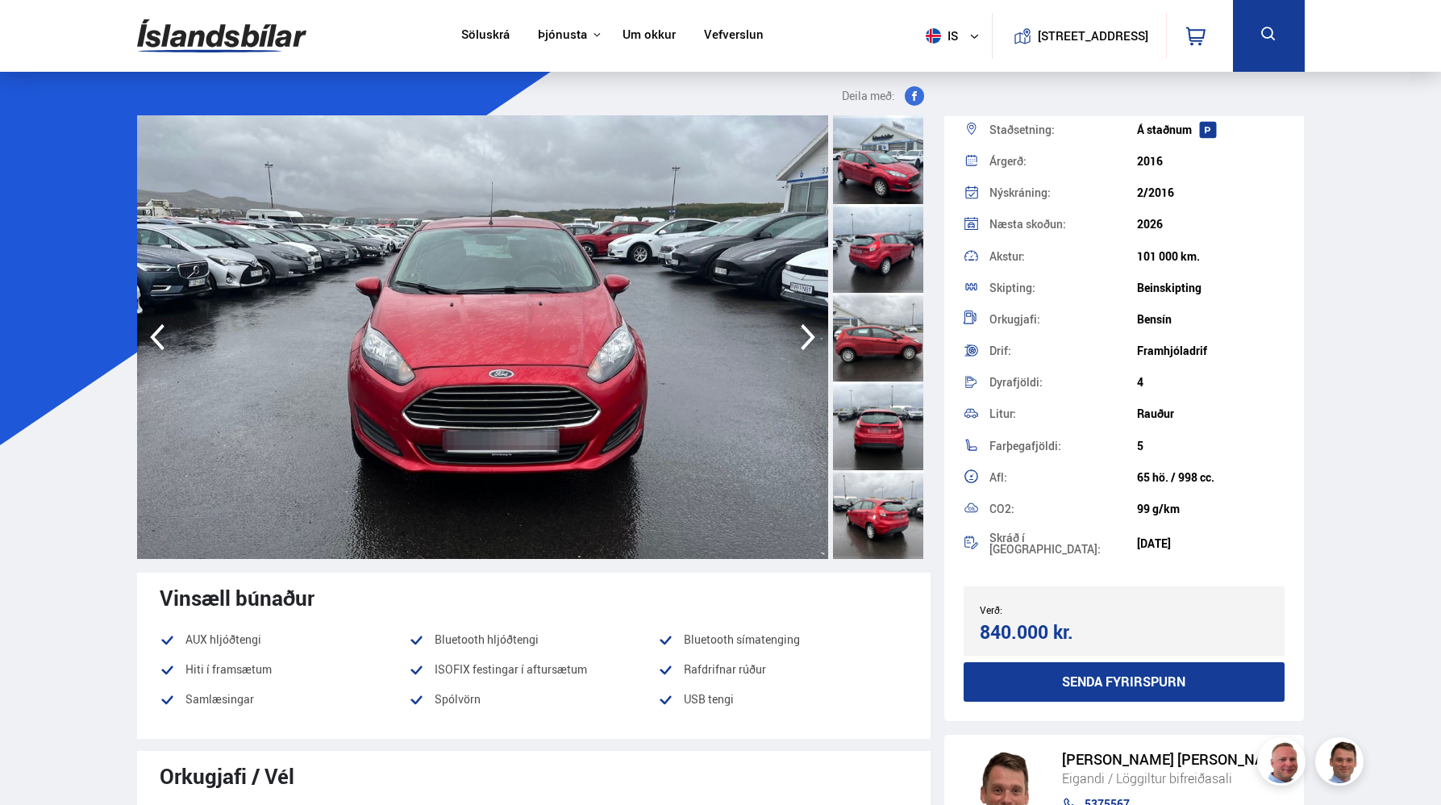
click at [795, 338] on icon "button" at bounding box center [808, 337] width 32 height 39
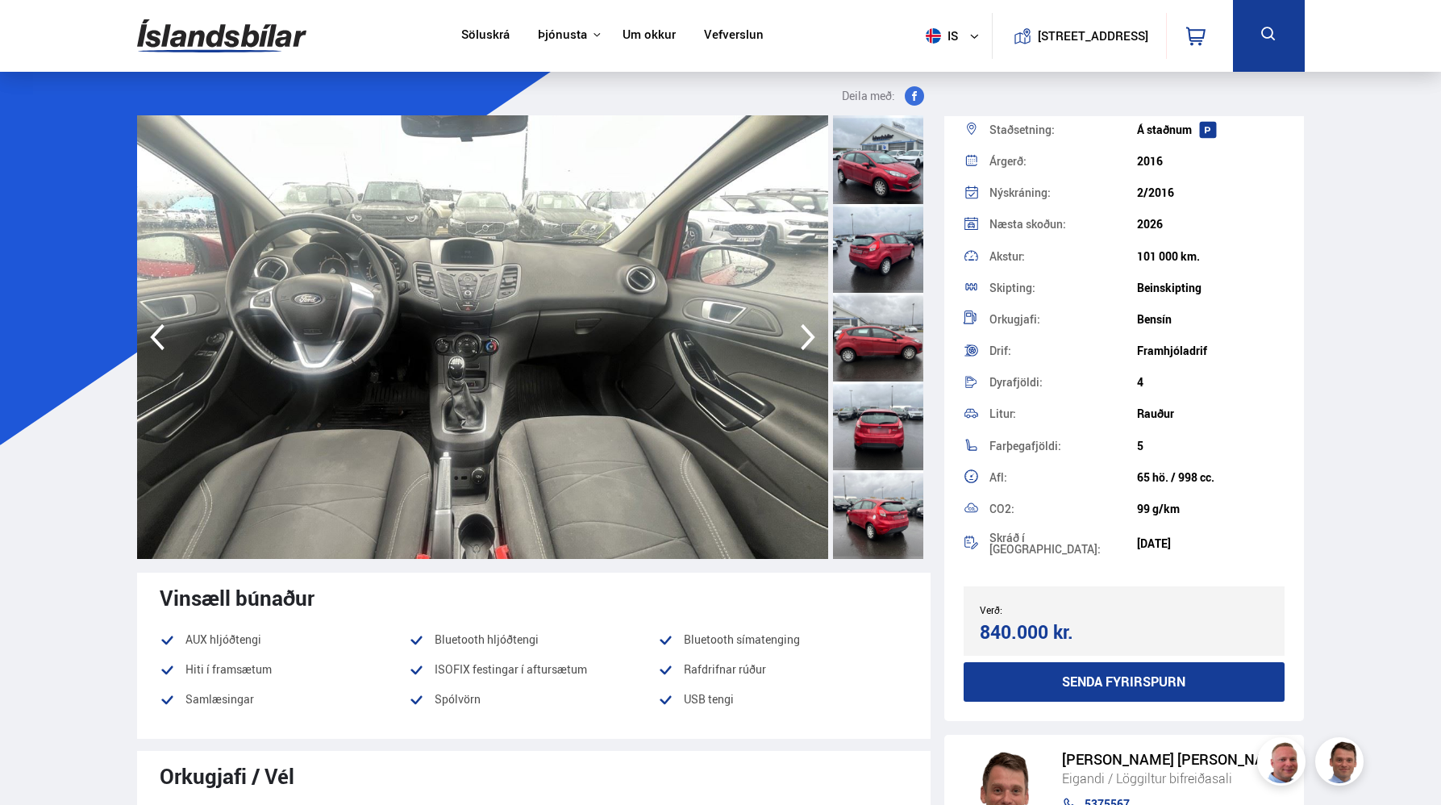
click at [795, 338] on icon "button" at bounding box center [808, 337] width 32 height 39
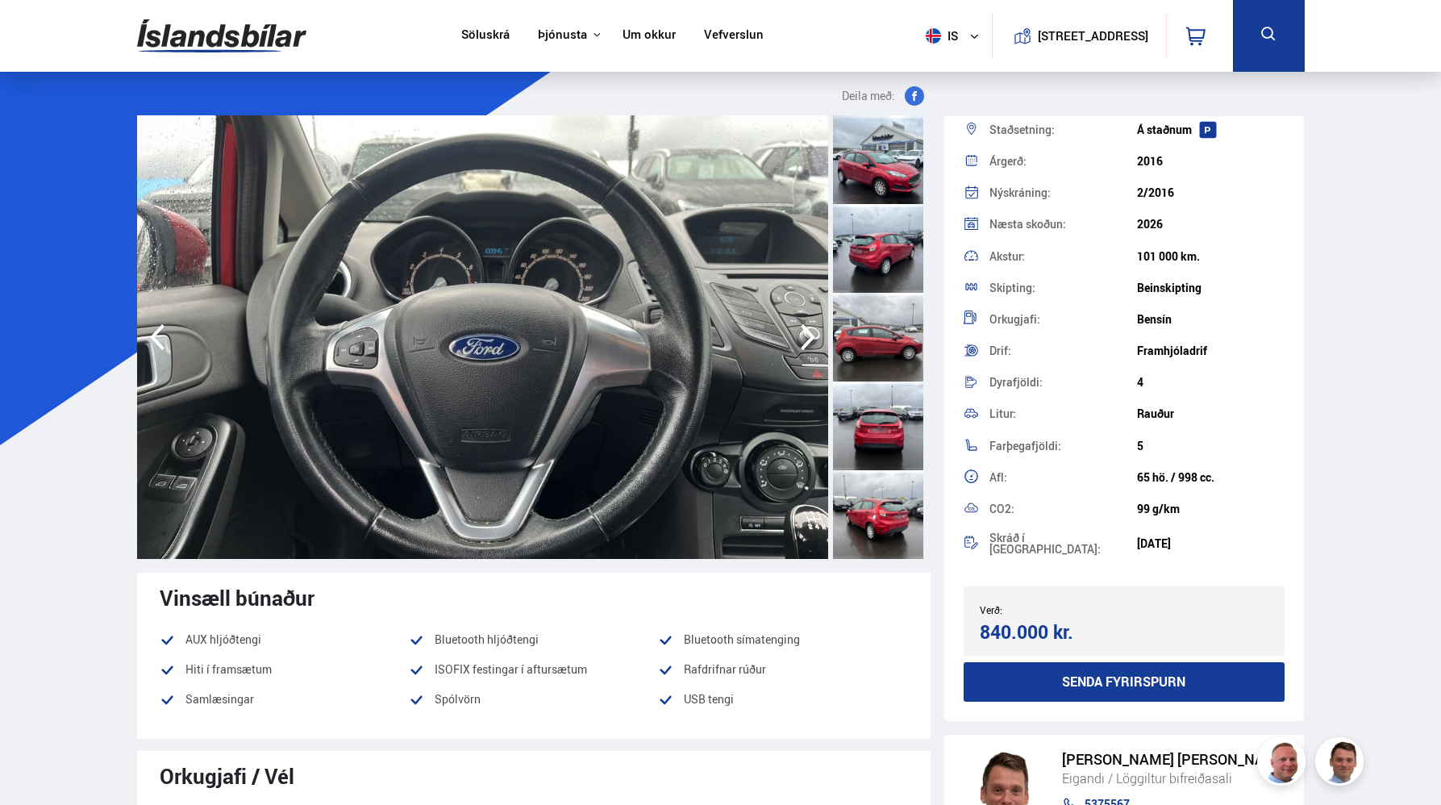
click at [173, 341] on img at bounding box center [482, 337] width 691 height 444
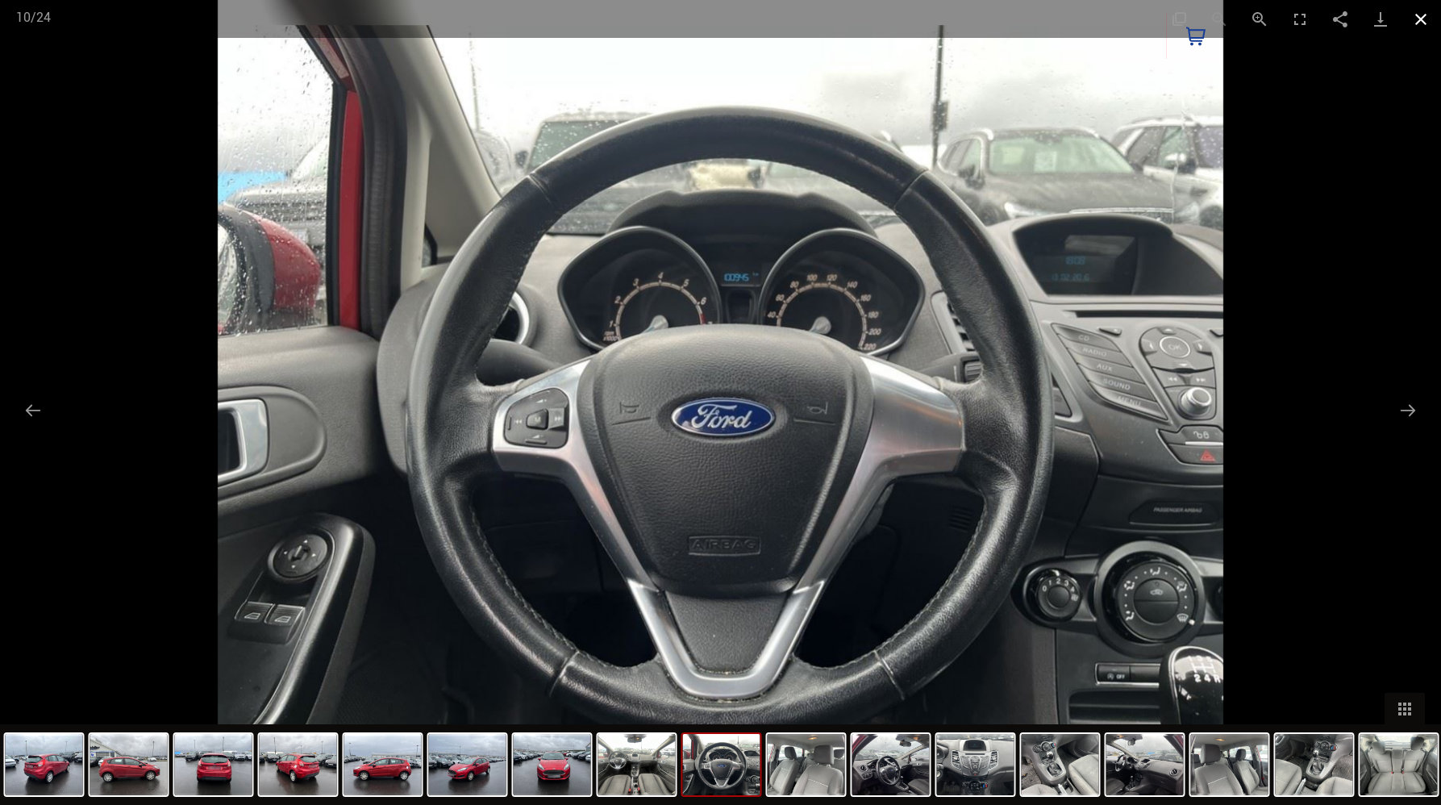
click at [1419, 15] on button "Close gallery" at bounding box center [1421, 19] width 40 height 38
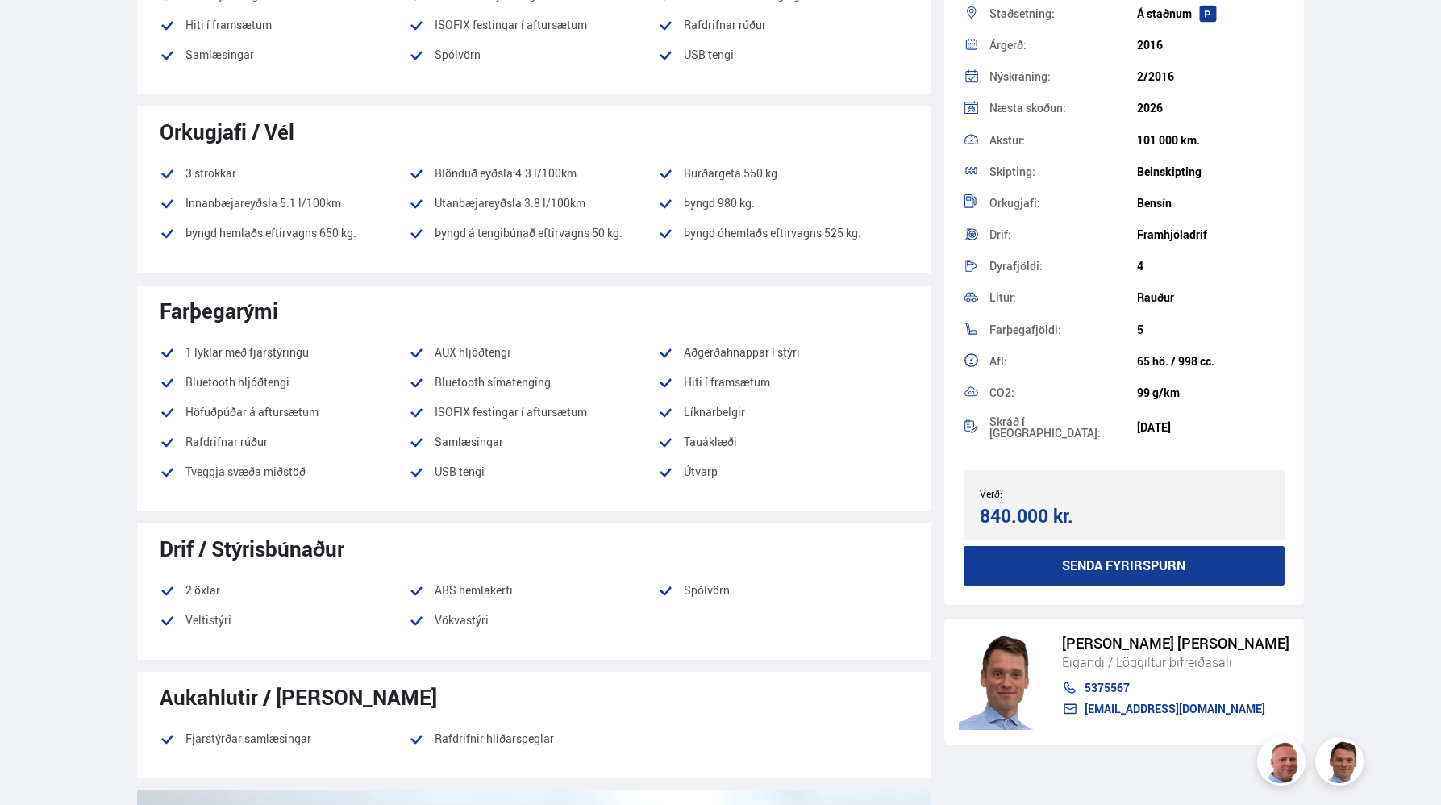
scroll to position [0, 0]
